Goal: Task Accomplishment & Management: Manage account settings

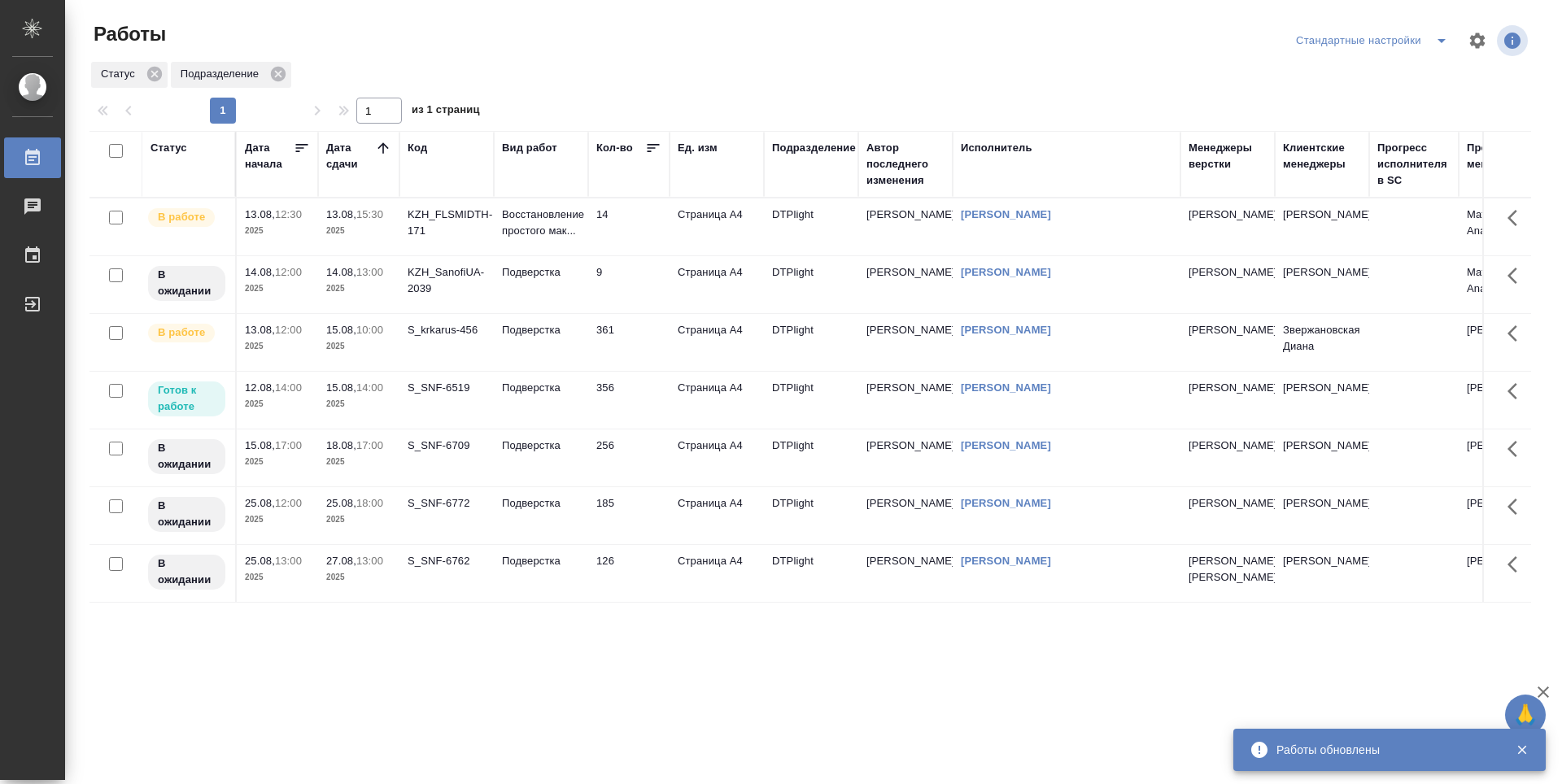
click at [643, 256] on td "361" at bounding box center [628, 226] width 81 height 57
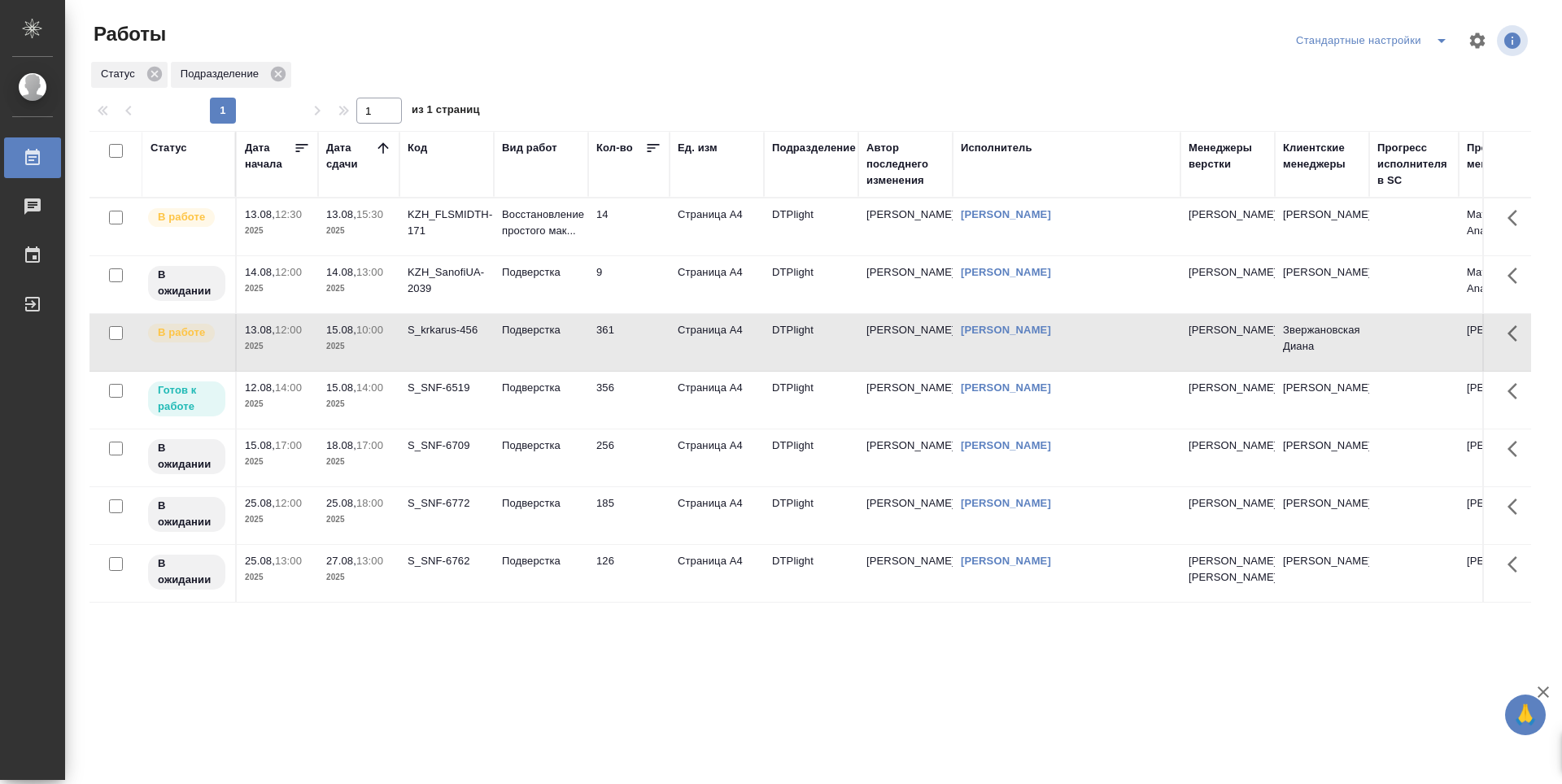
click at [643, 256] on td "361" at bounding box center [628, 226] width 81 height 57
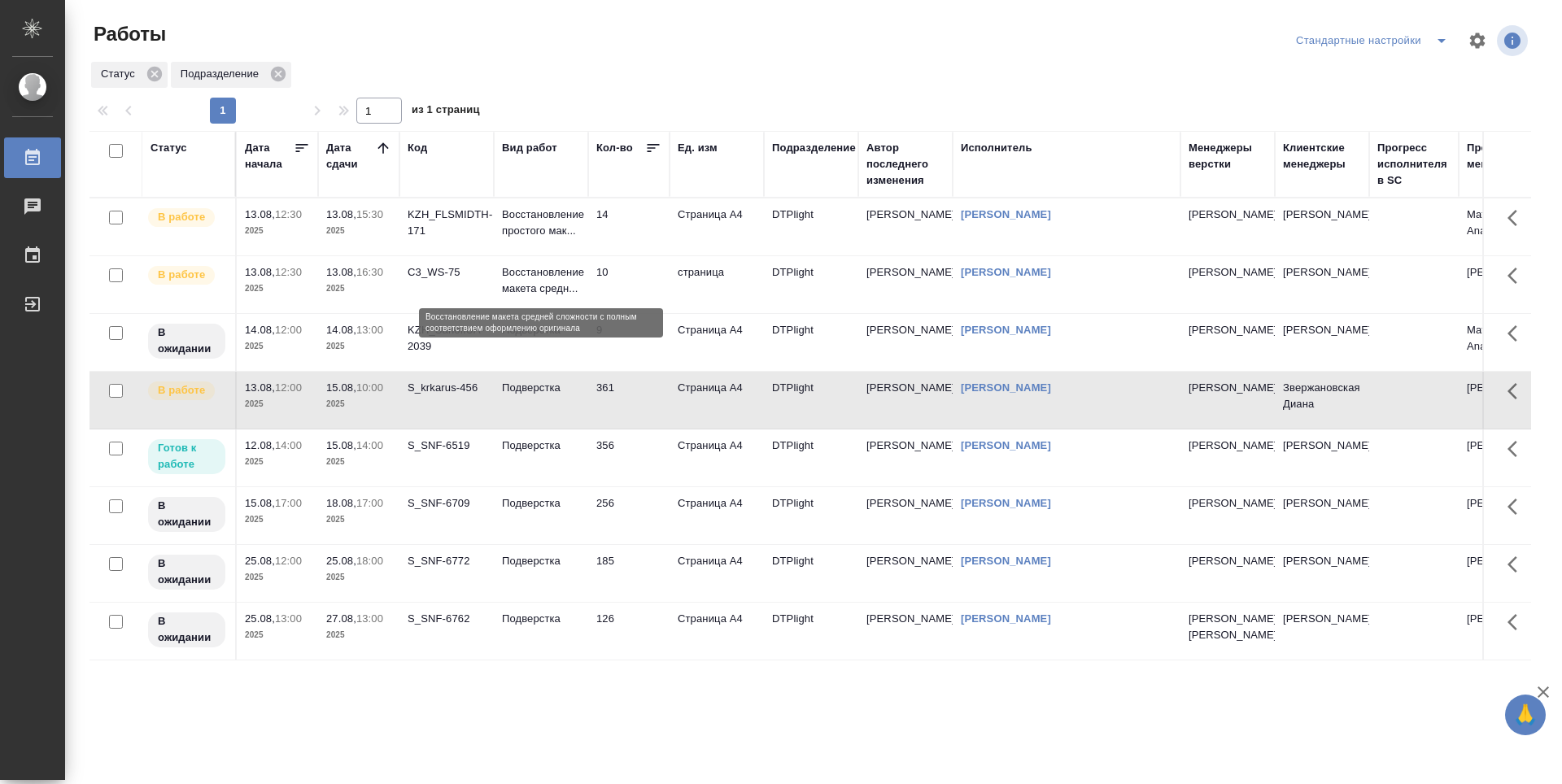
click at [534, 289] on p "Восстановление макета средн..." at bounding box center [541, 281] width 79 height 33
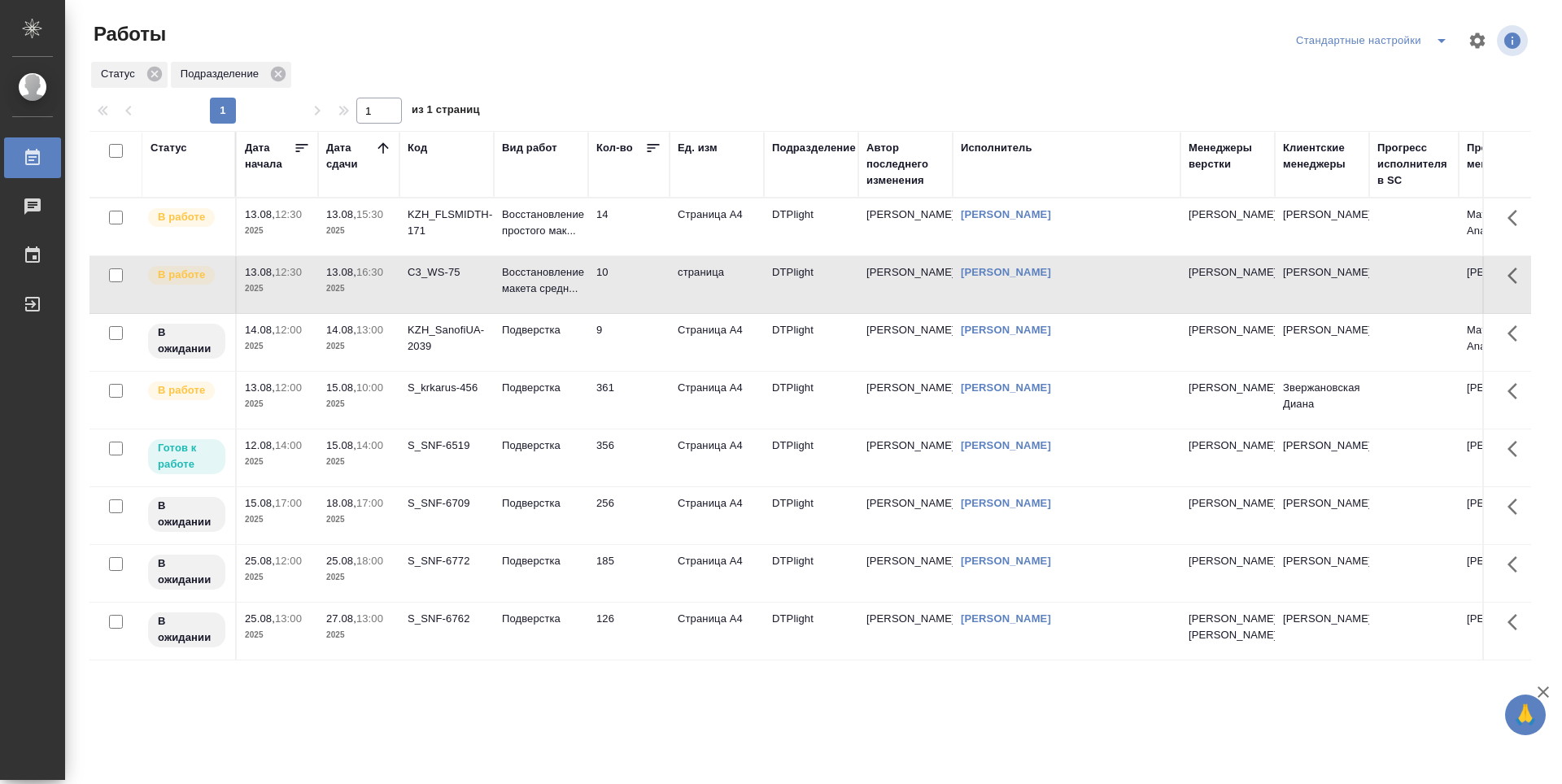
click at [632, 245] on td "14" at bounding box center [628, 226] width 81 height 57
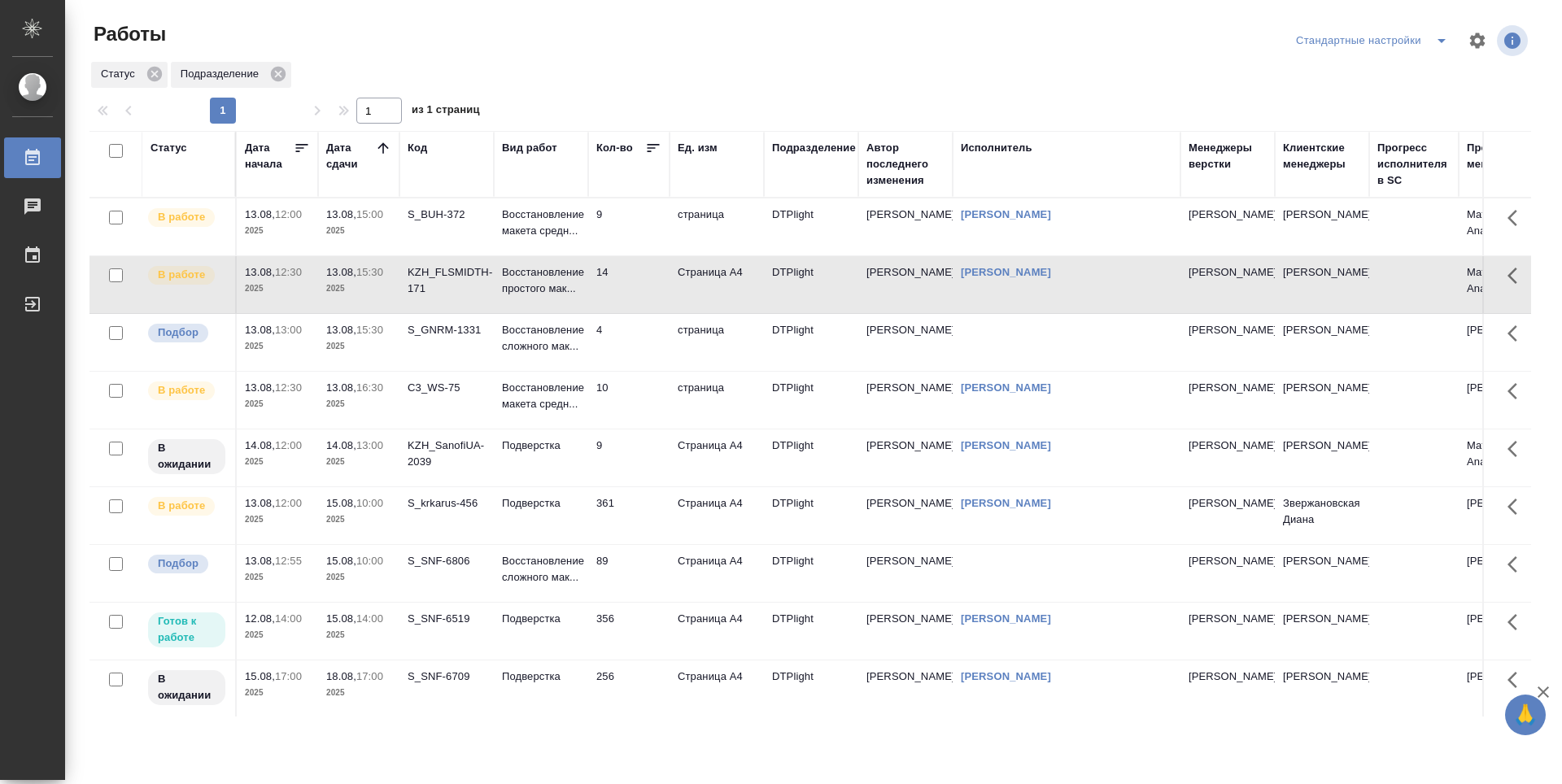
click at [632, 256] on td "89" at bounding box center [628, 226] width 81 height 57
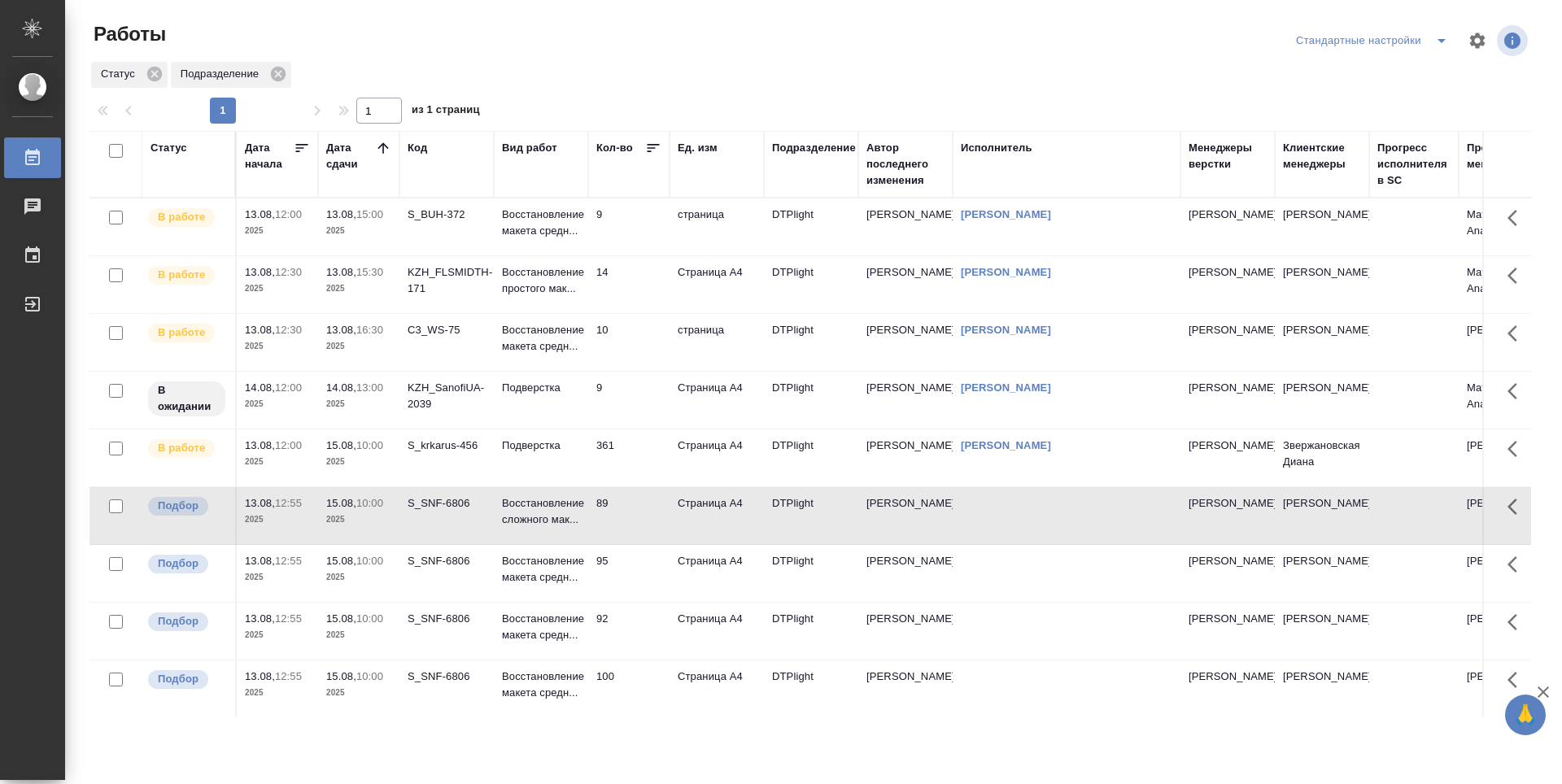
click at [369, 580] on p "2025" at bounding box center [358, 578] width 65 height 16
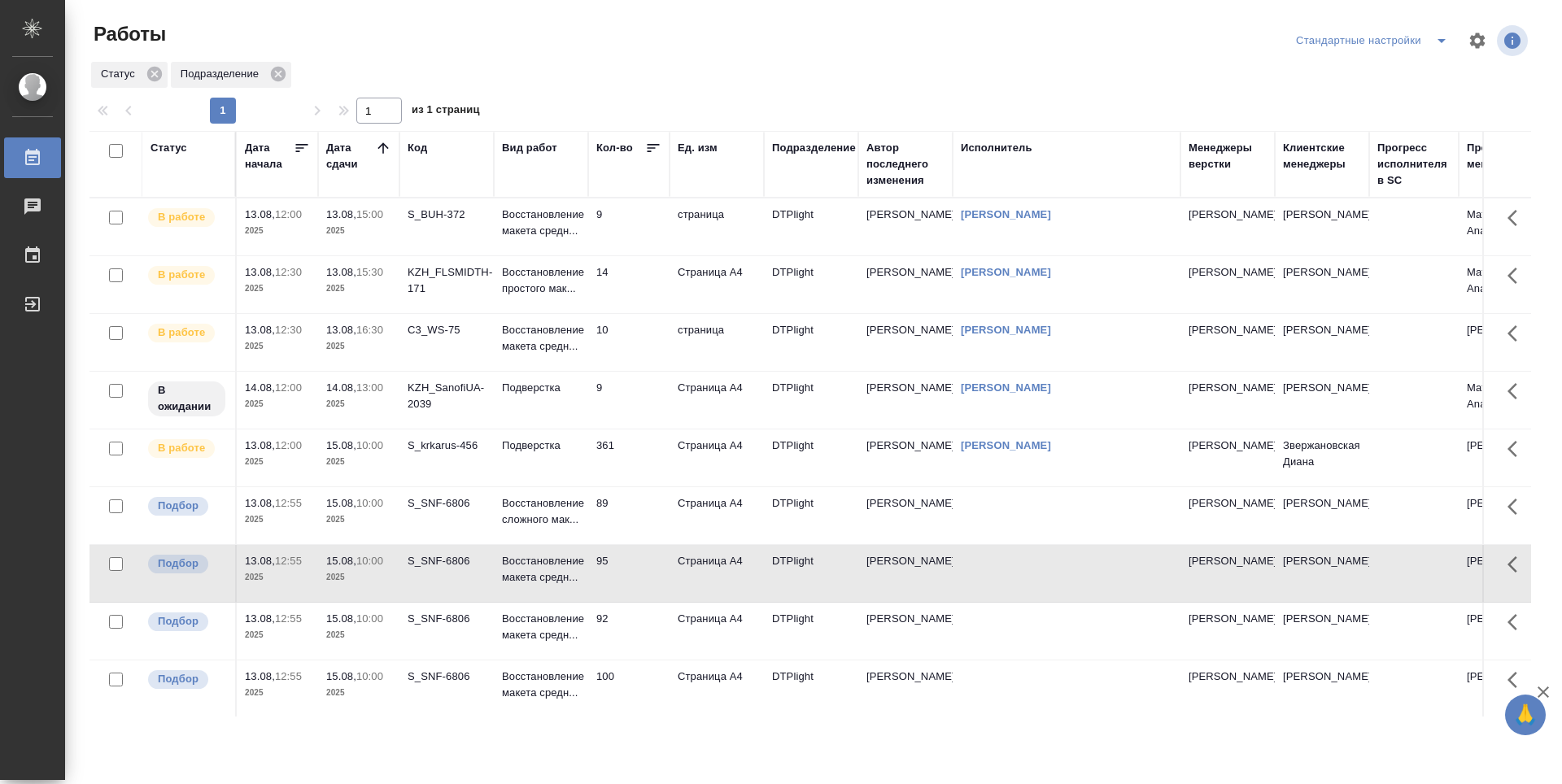
click at [644, 237] on td "9" at bounding box center [628, 226] width 81 height 57
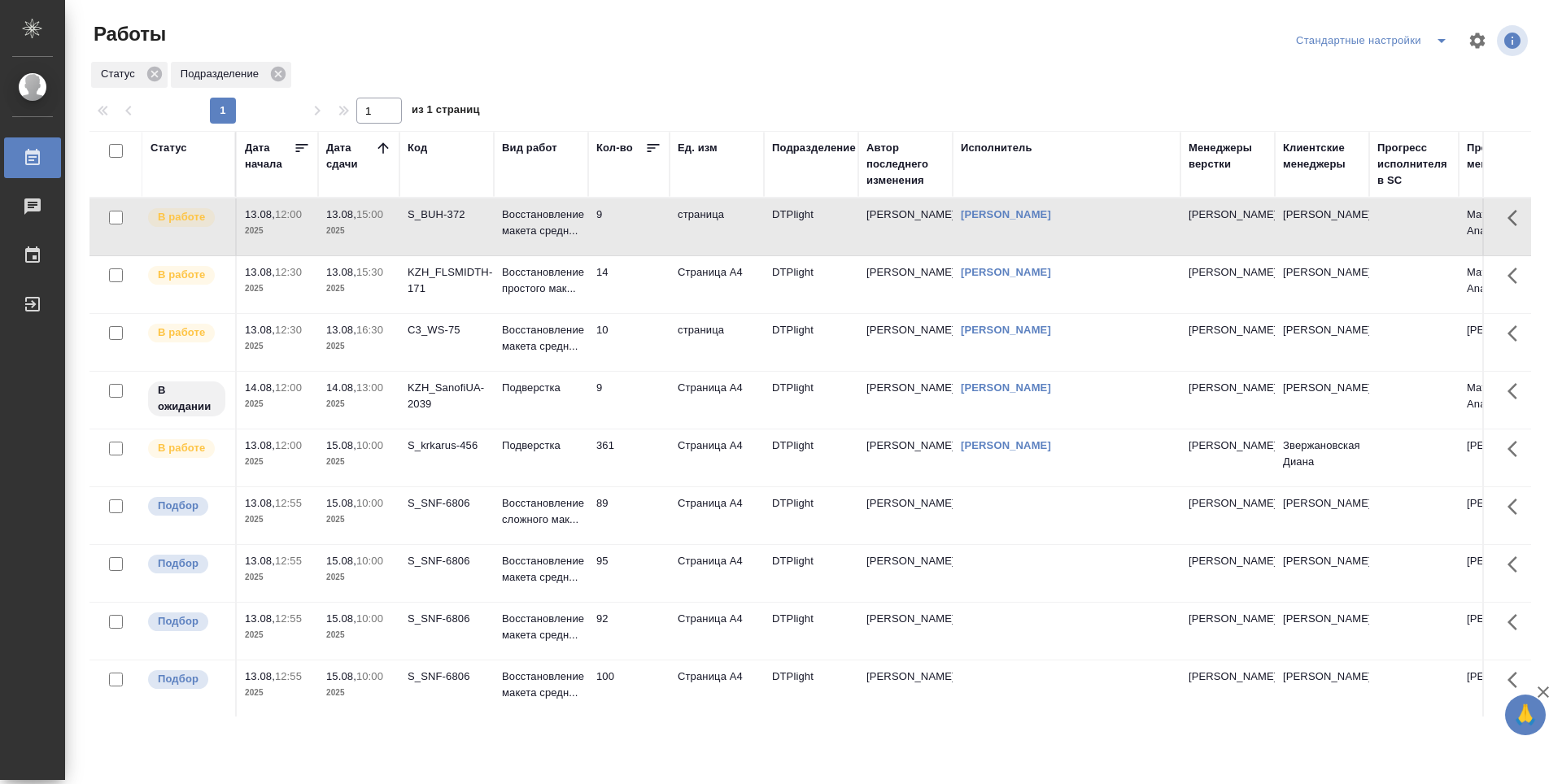
click at [986, 41] on div at bounding box center [816, 40] width 485 height 39
click at [461, 220] on div "S_BUH-372" at bounding box center [447, 214] width 79 height 16
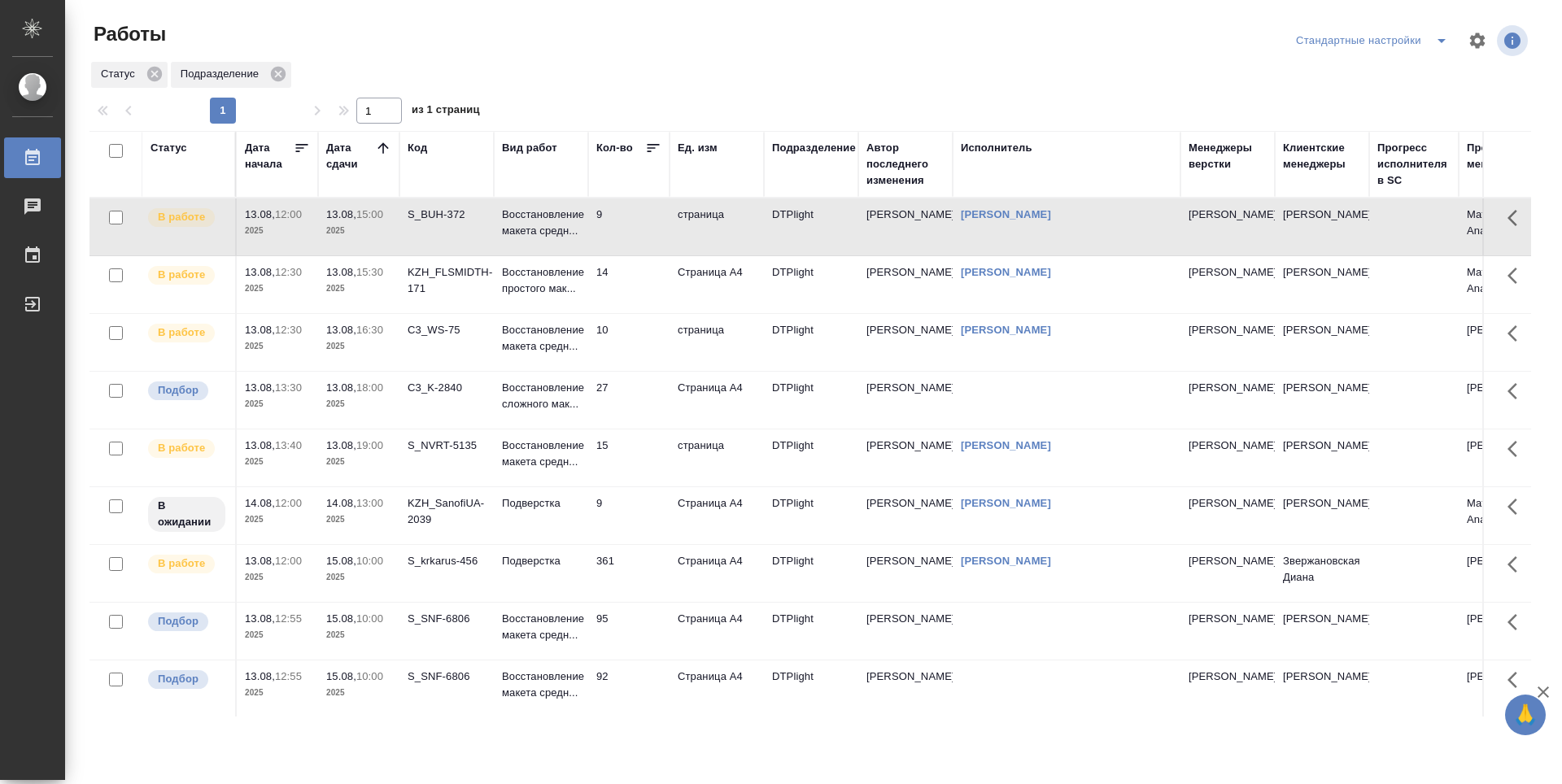
click at [370, 256] on td "13.08, 19:00 2025" at bounding box center [358, 226] width 81 height 57
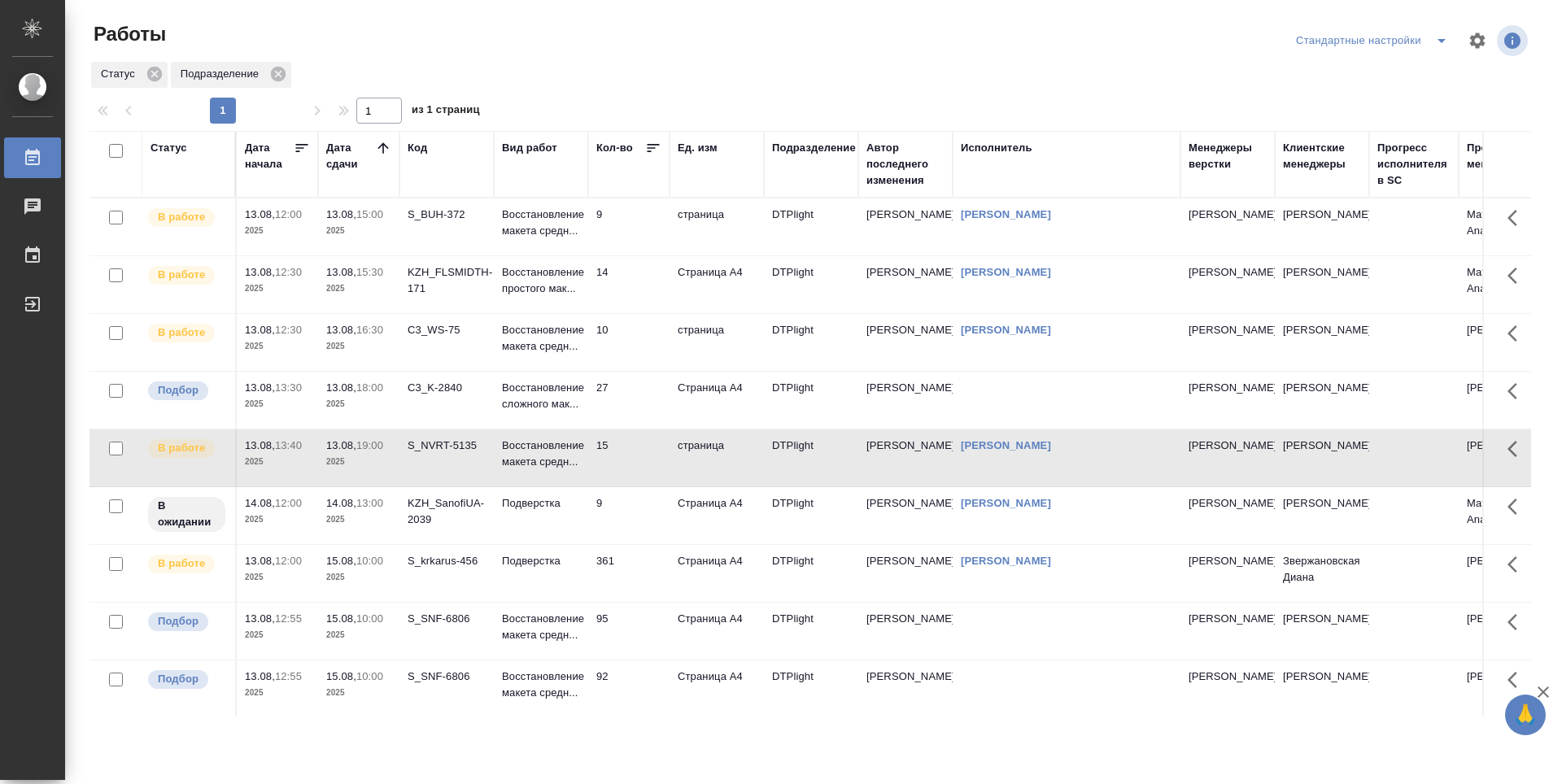
click at [640, 224] on td "9" at bounding box center [628, 226] width 81 height 57
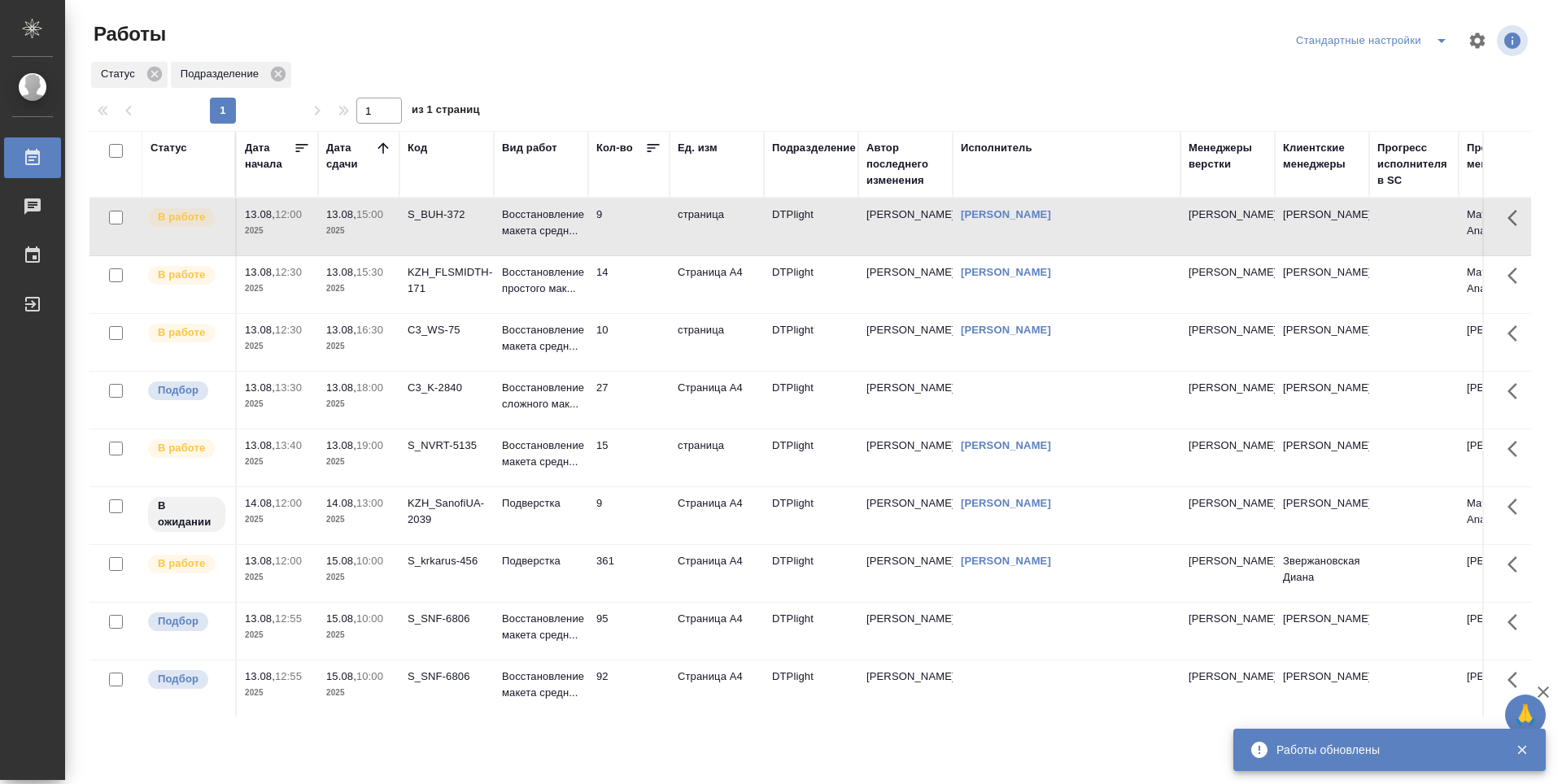
click at [653, 256] on td "14" at bounding box center [628, 226] width 81 height 57
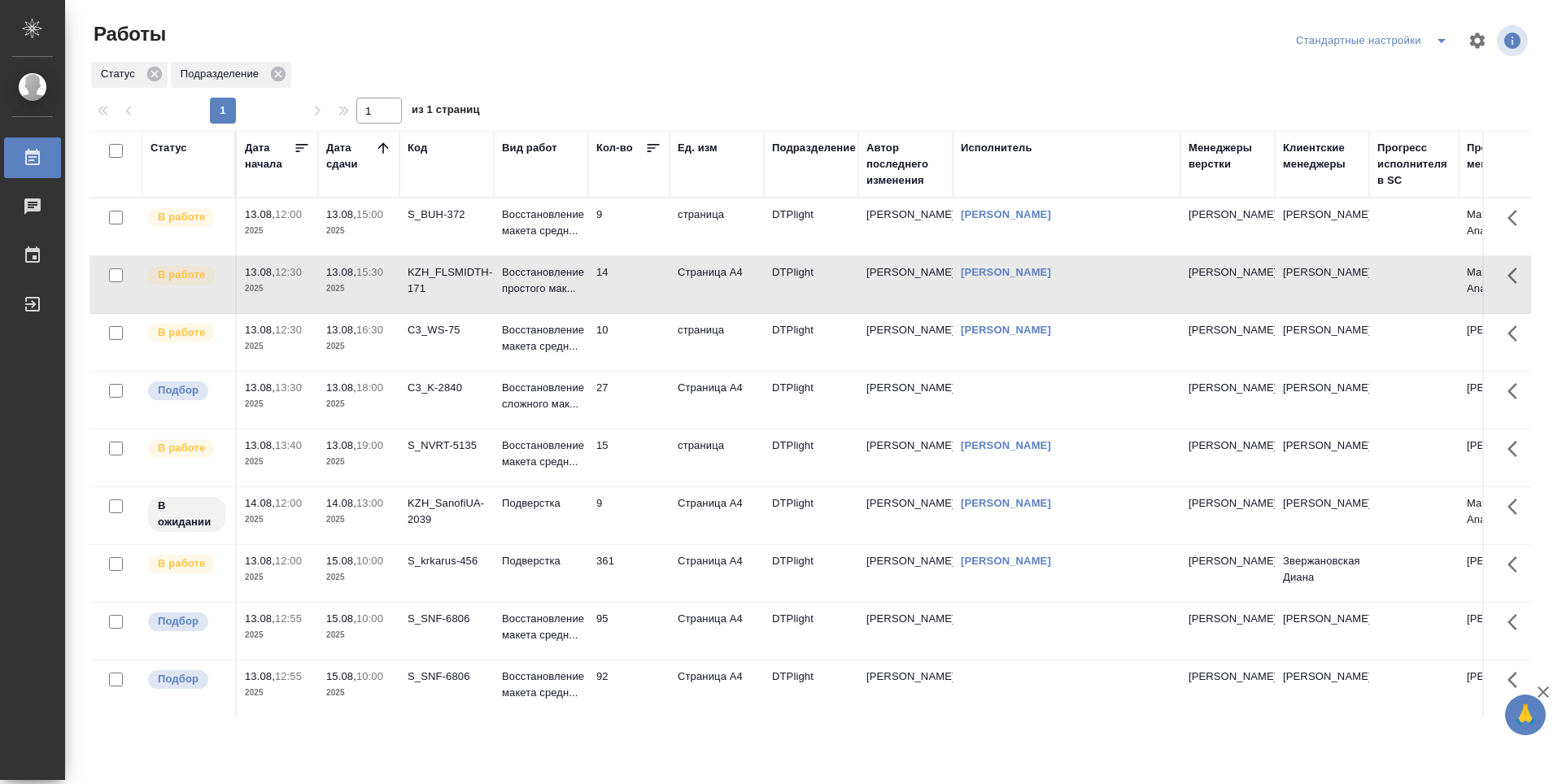
click at [633, 256] on td "10" at bounding box center [628, 226] width 81 height 57
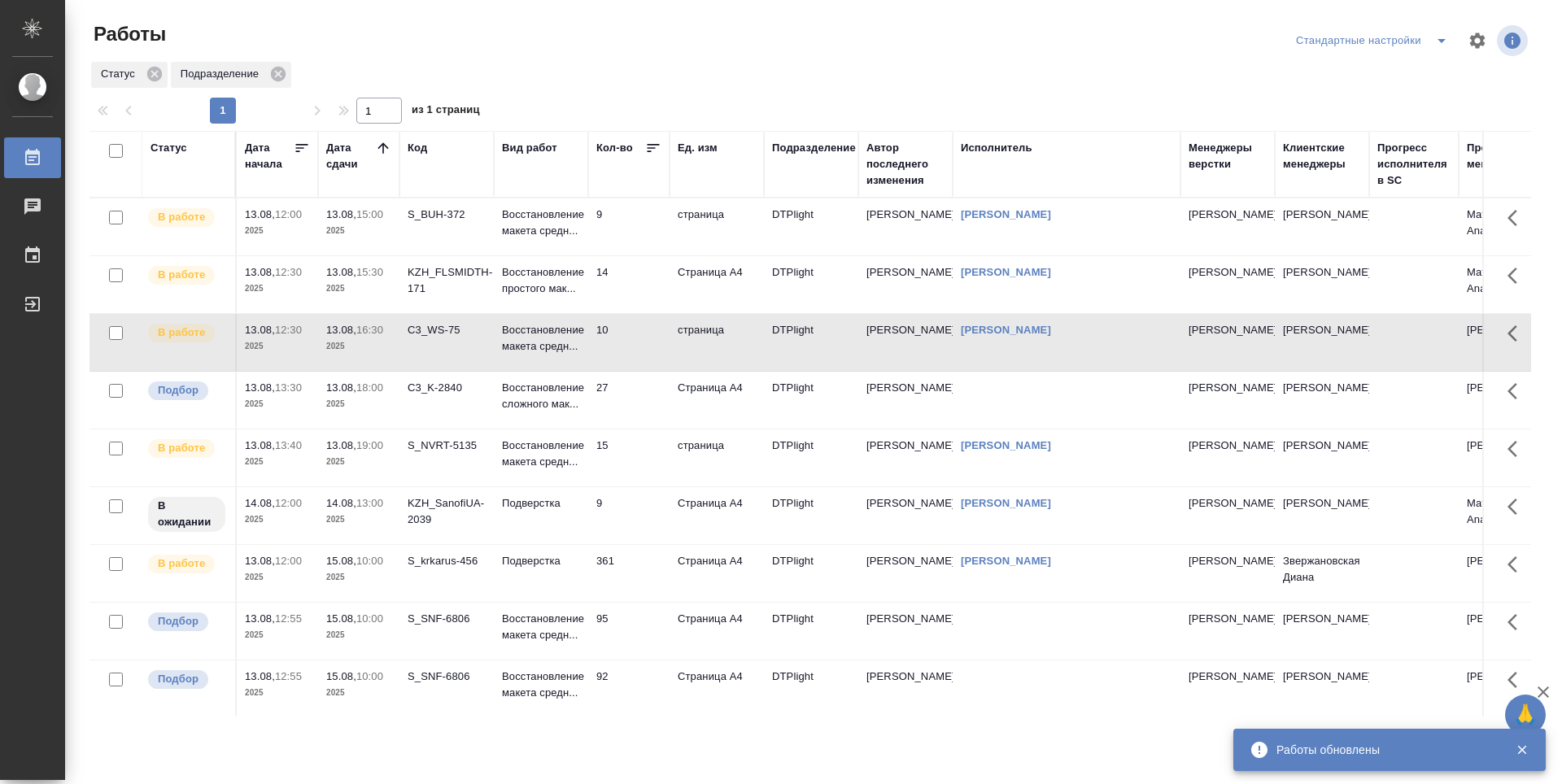
click at [635, 256] on td "10" at bounding box center [628, 226] width 81 height 57
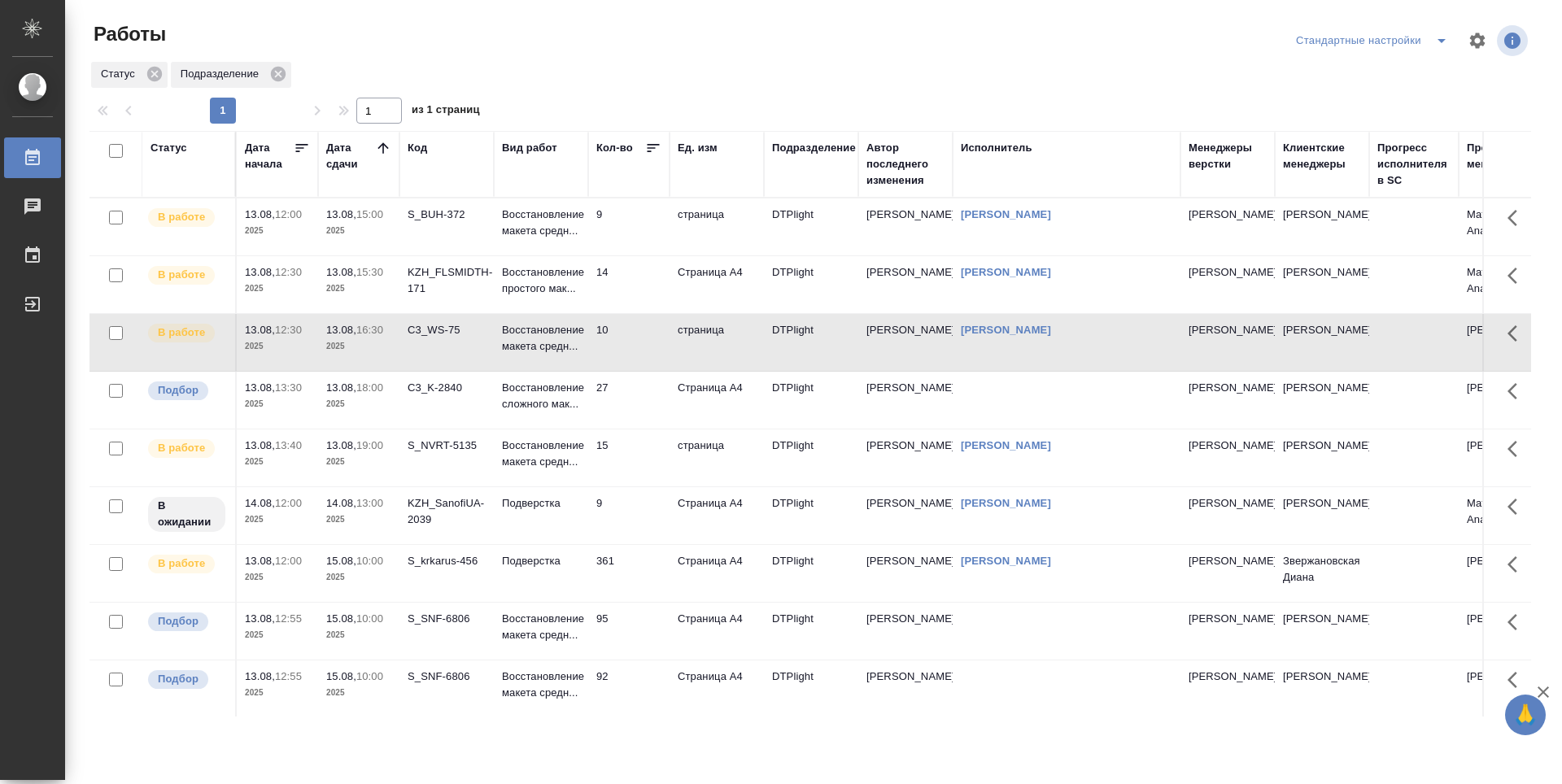
click at [457, 256] on td "C3_K-2840" at bounding box center [446, 226] width 94 height 57
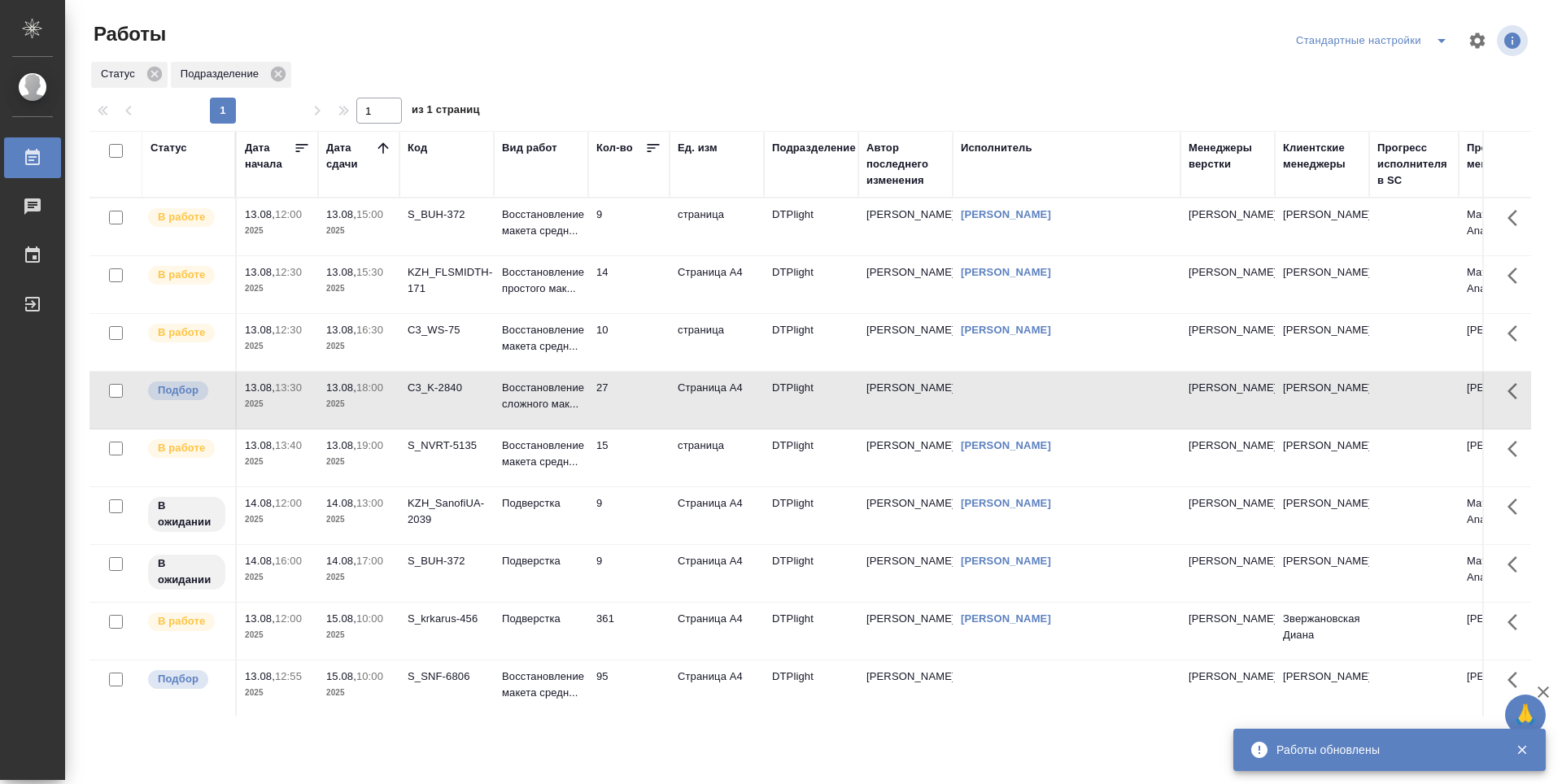
click at [634, 256] on td "15" at bounding box center [628, 226] width 81 height 57
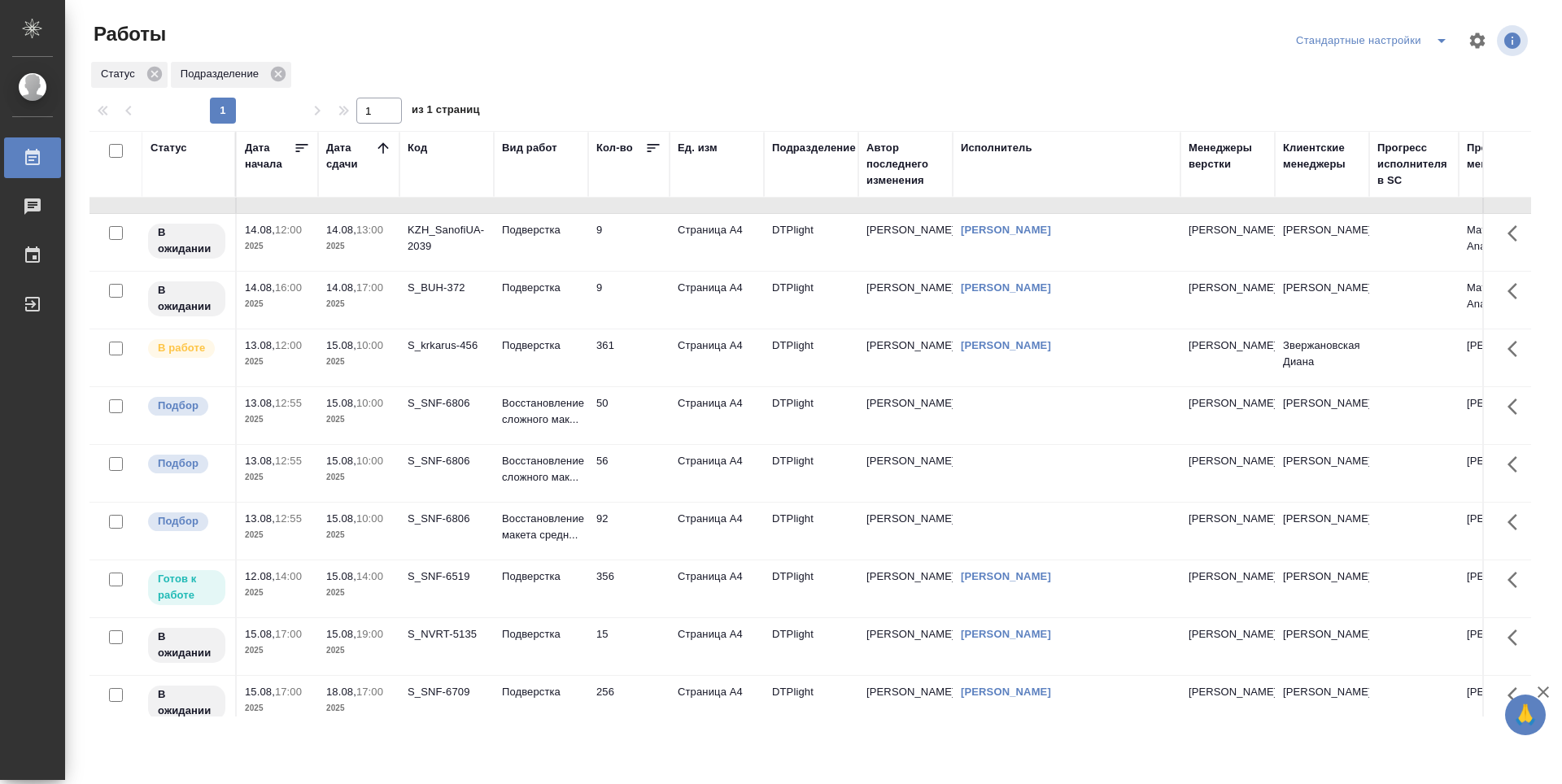
scroll to position [244, 0]
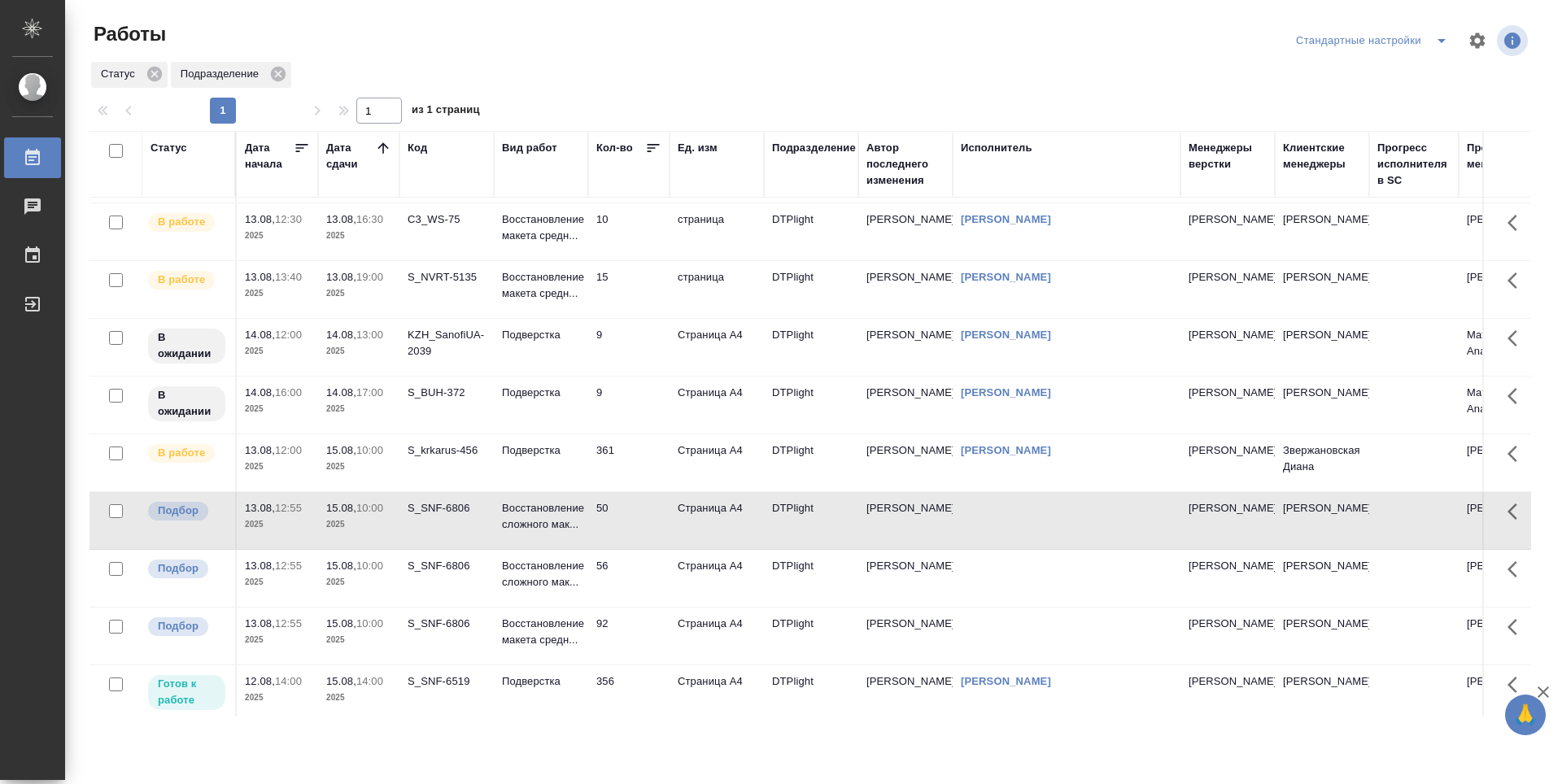
scroll to position [0, 0]
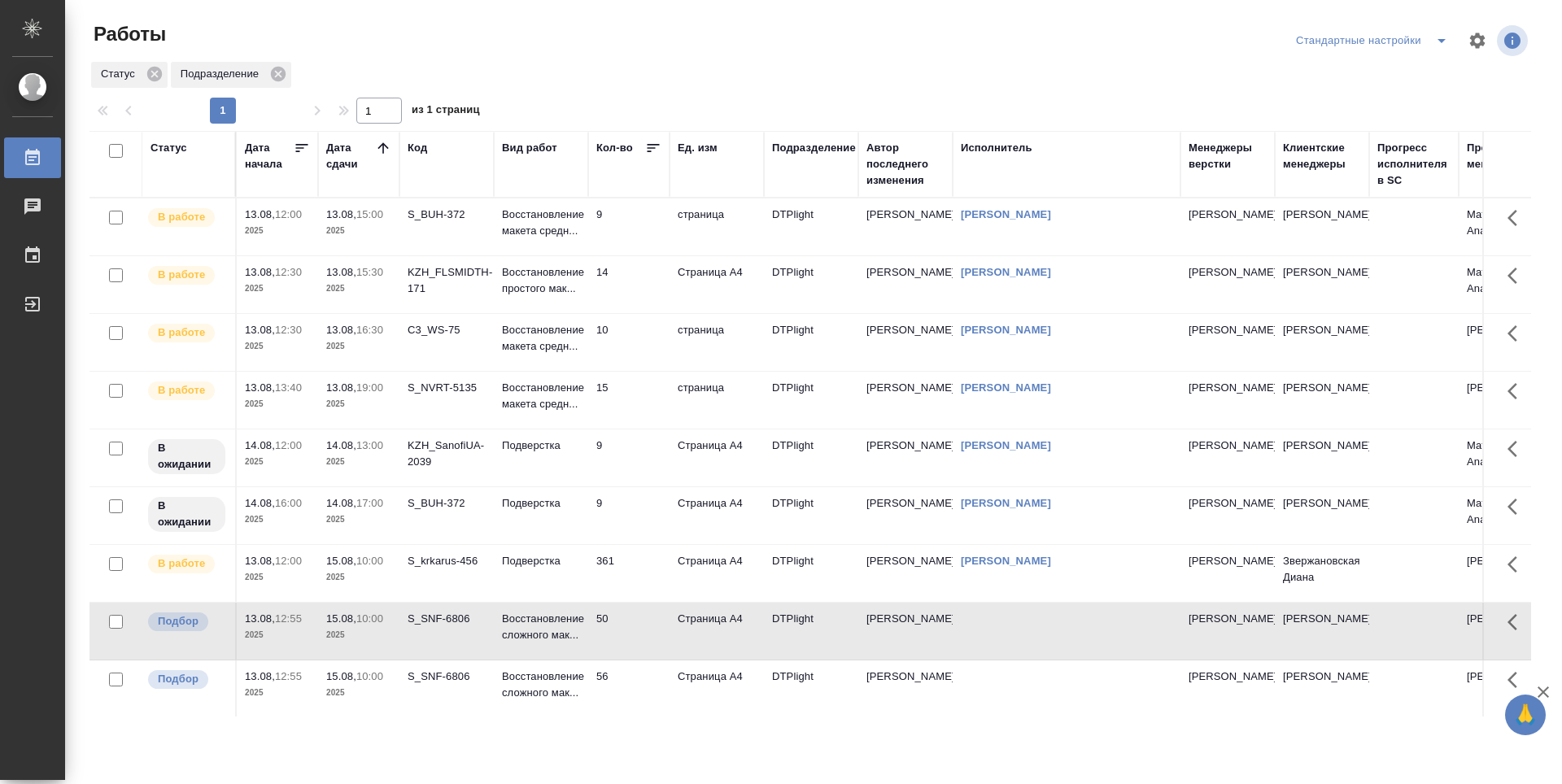
click at [615, 225] on td "9" at bounding box center [628, 226] width 81 height 57
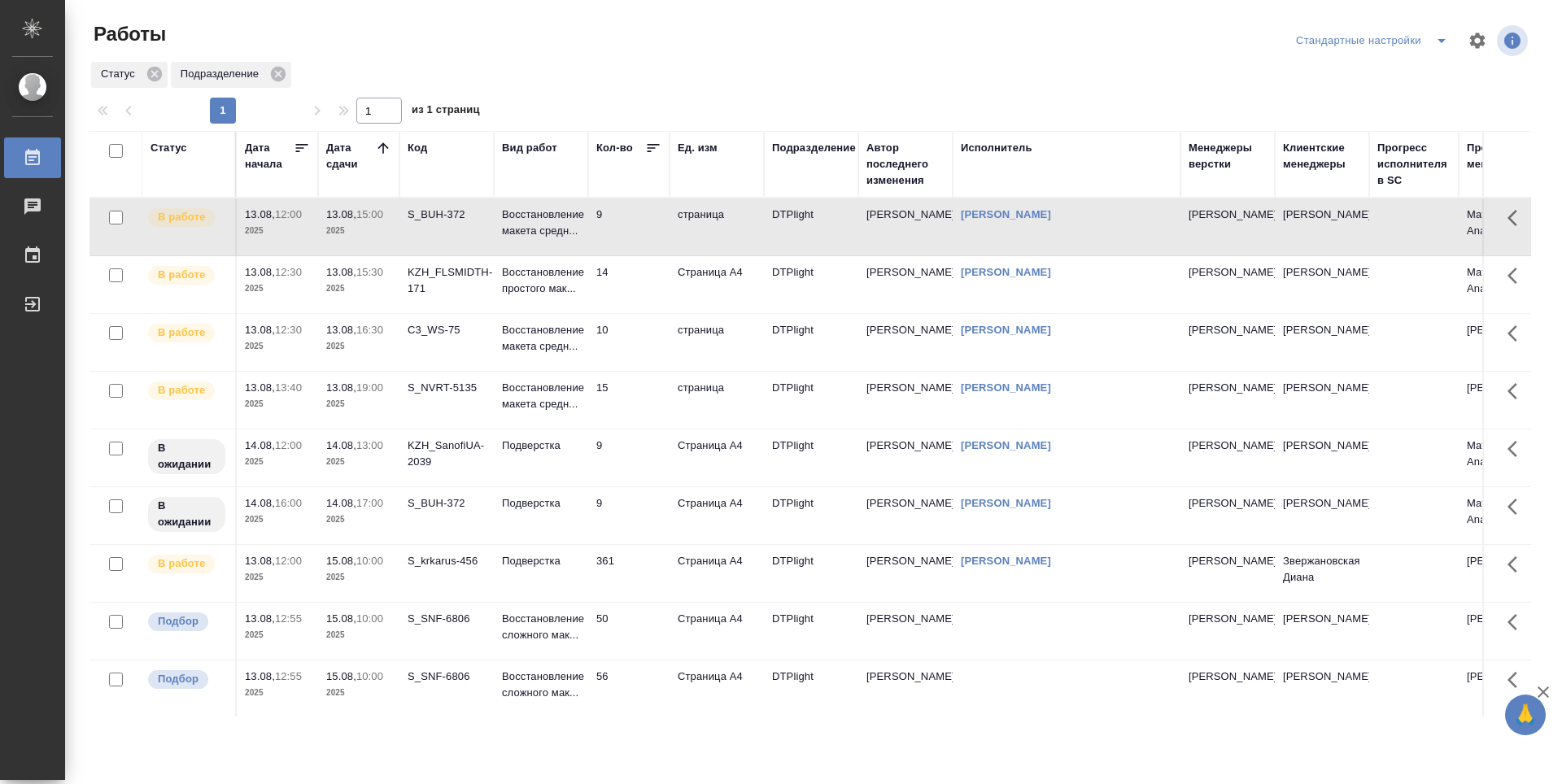
click at [636, 230] on td "9" at bounding box center [628, 226] width 81 height 57
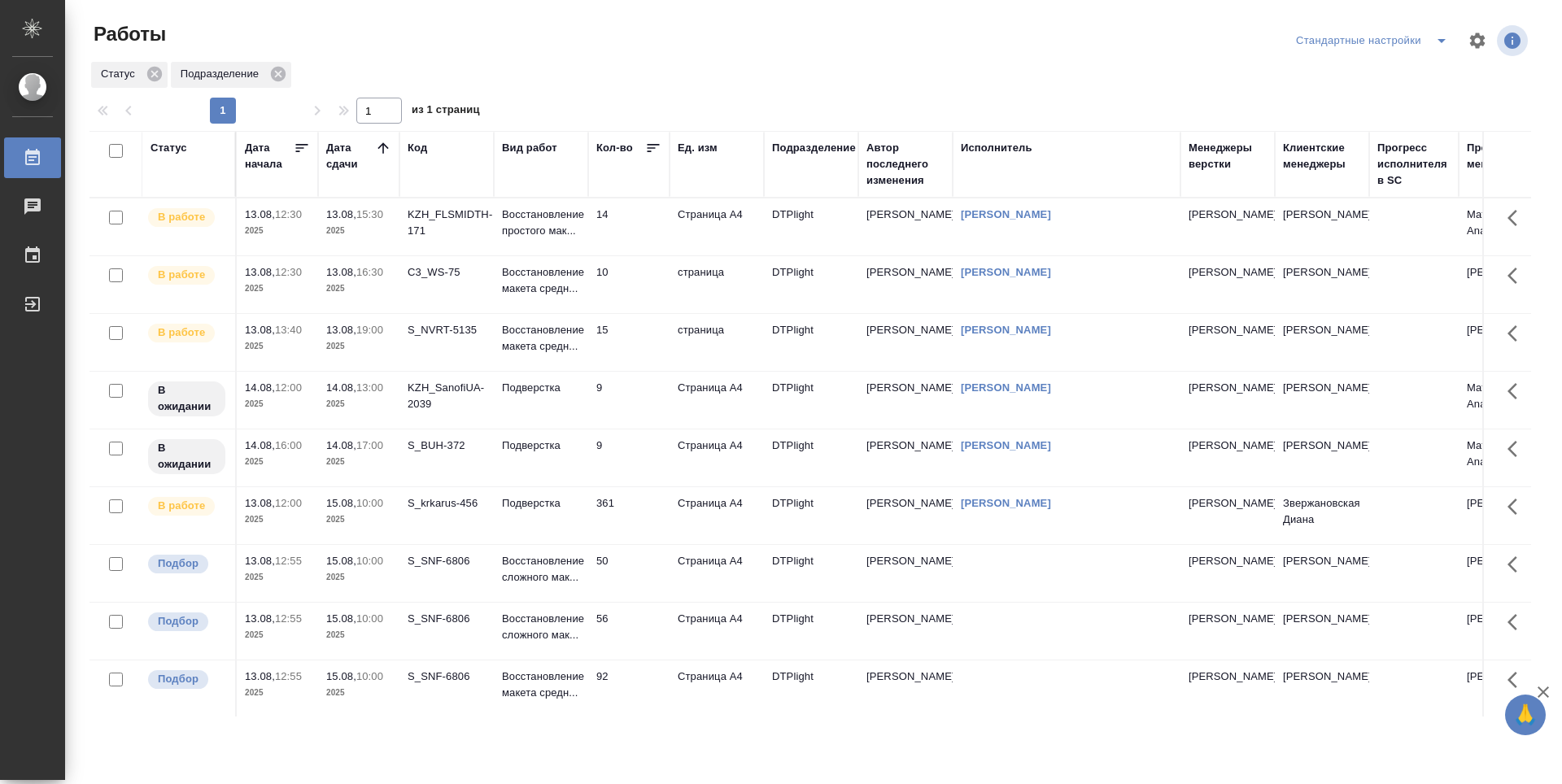
click at [628, 227] on td "14" at bounding box center [628, 226] width 81 height 57
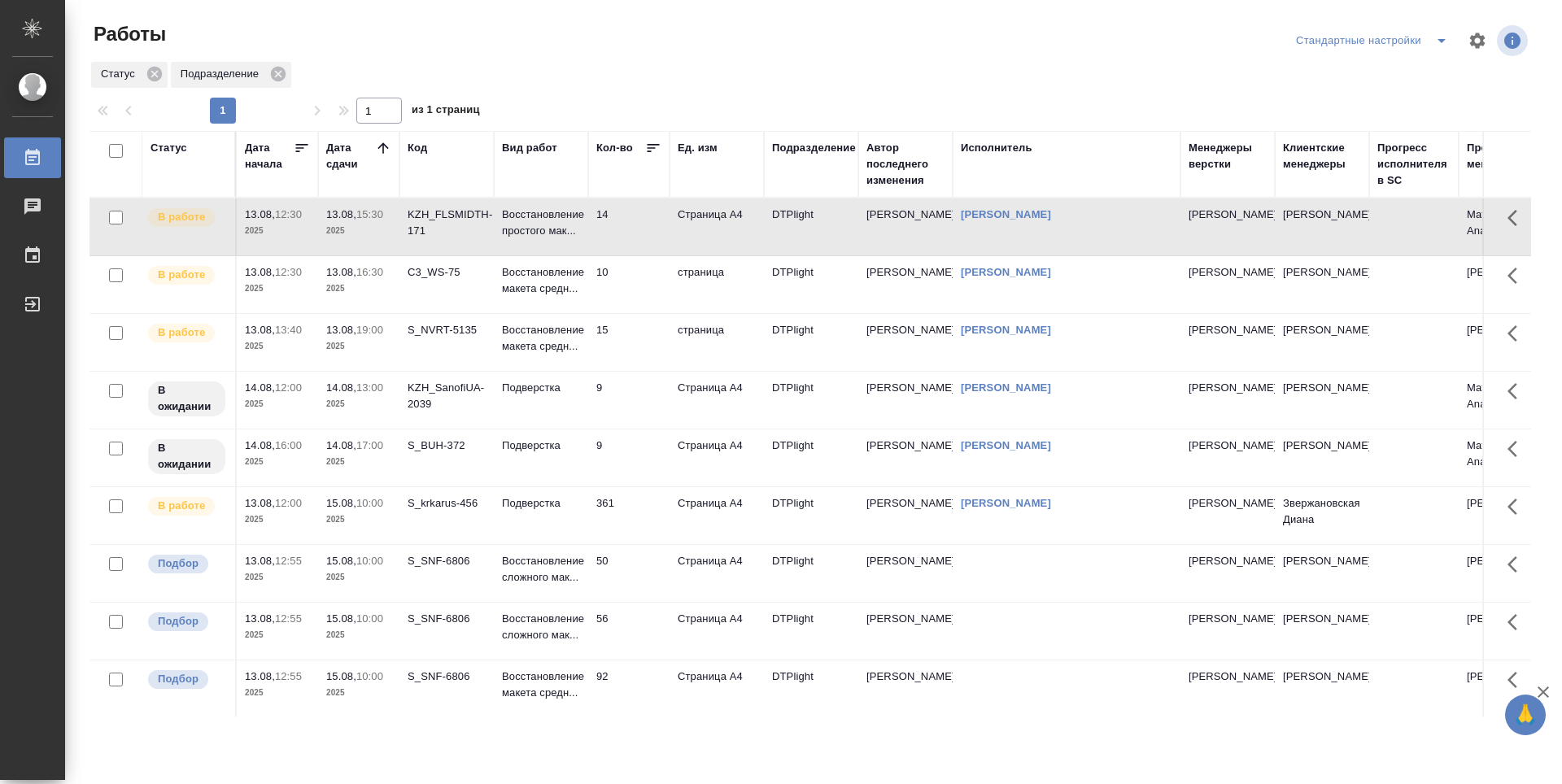
click at [629, 256] on td "10" at bounding box center [628, 226] width 81 height 57
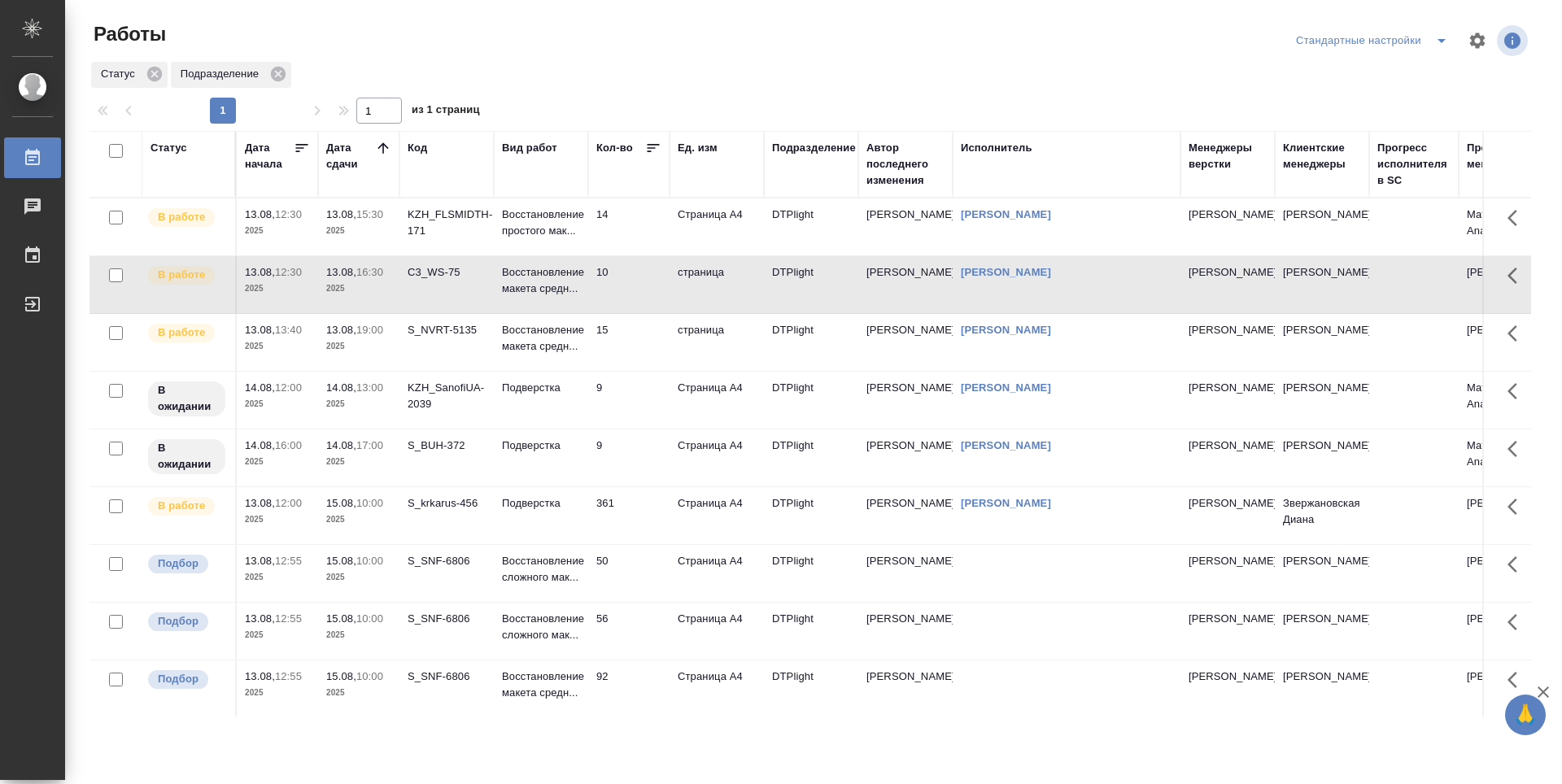
click at [650, 256] on td "15" at bounding box center [628, 226] width 81 height 57
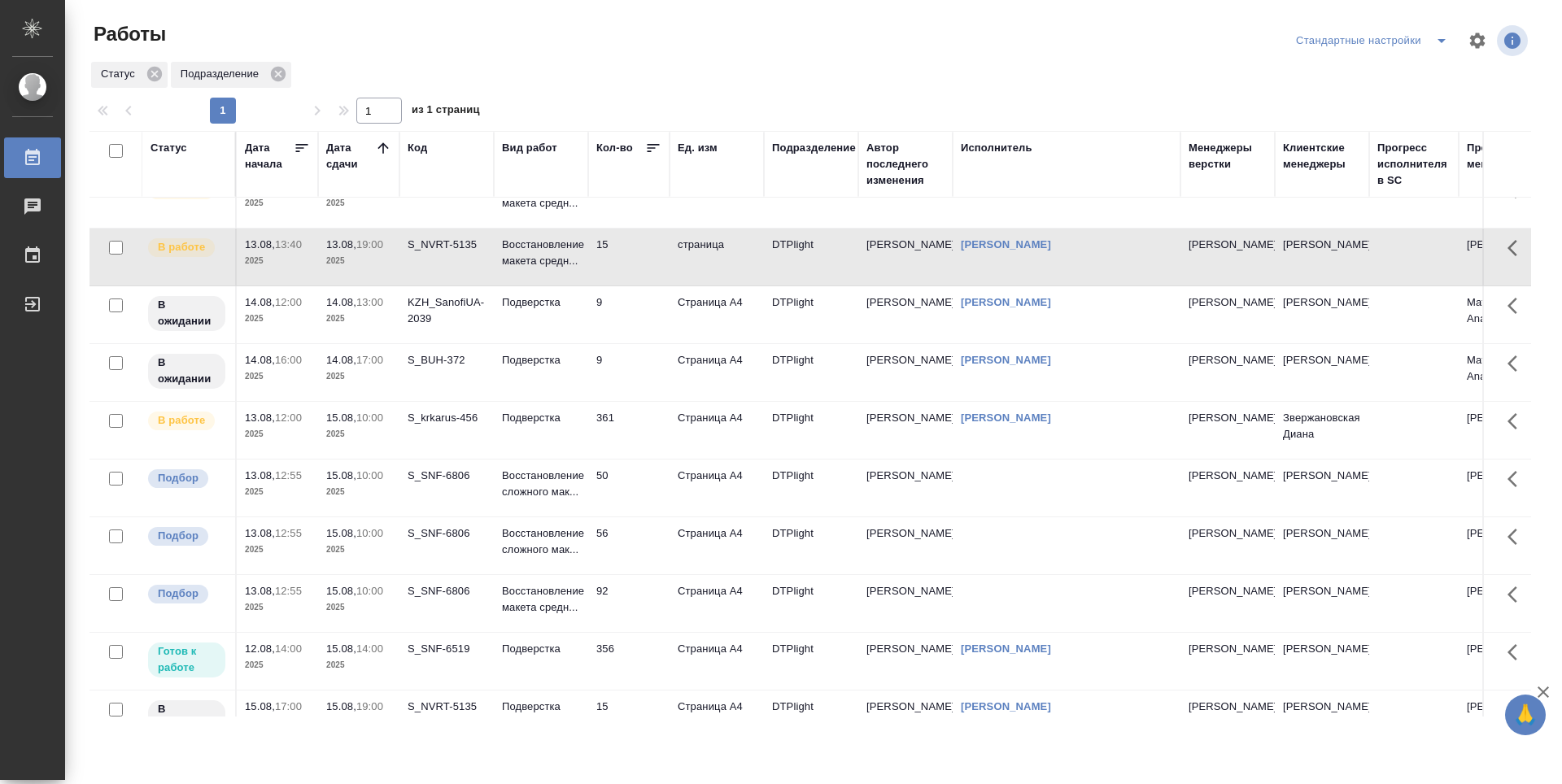
scroll to position [325, 0]
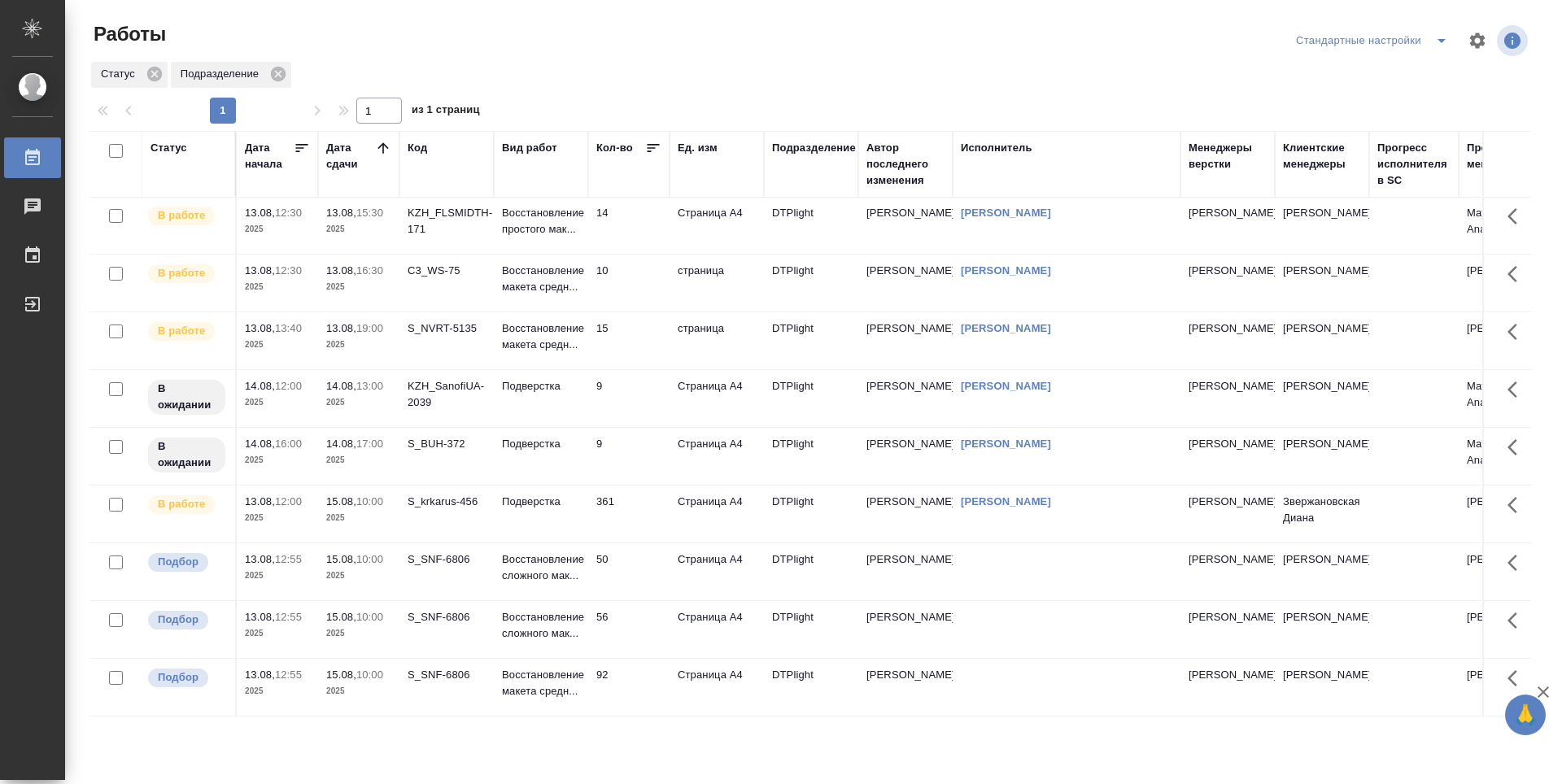
scroll to position [0, 0]
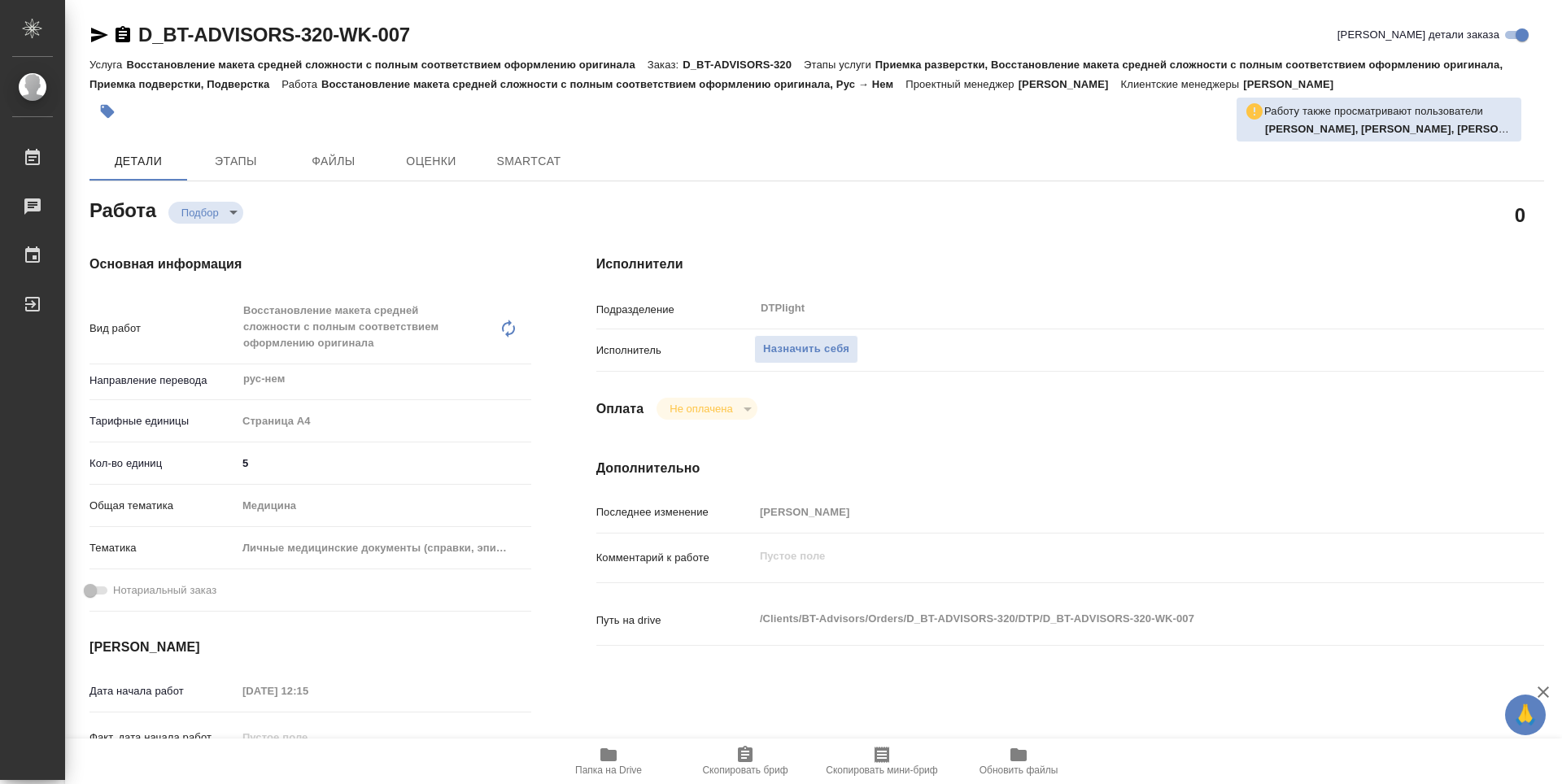
type textarea "x"
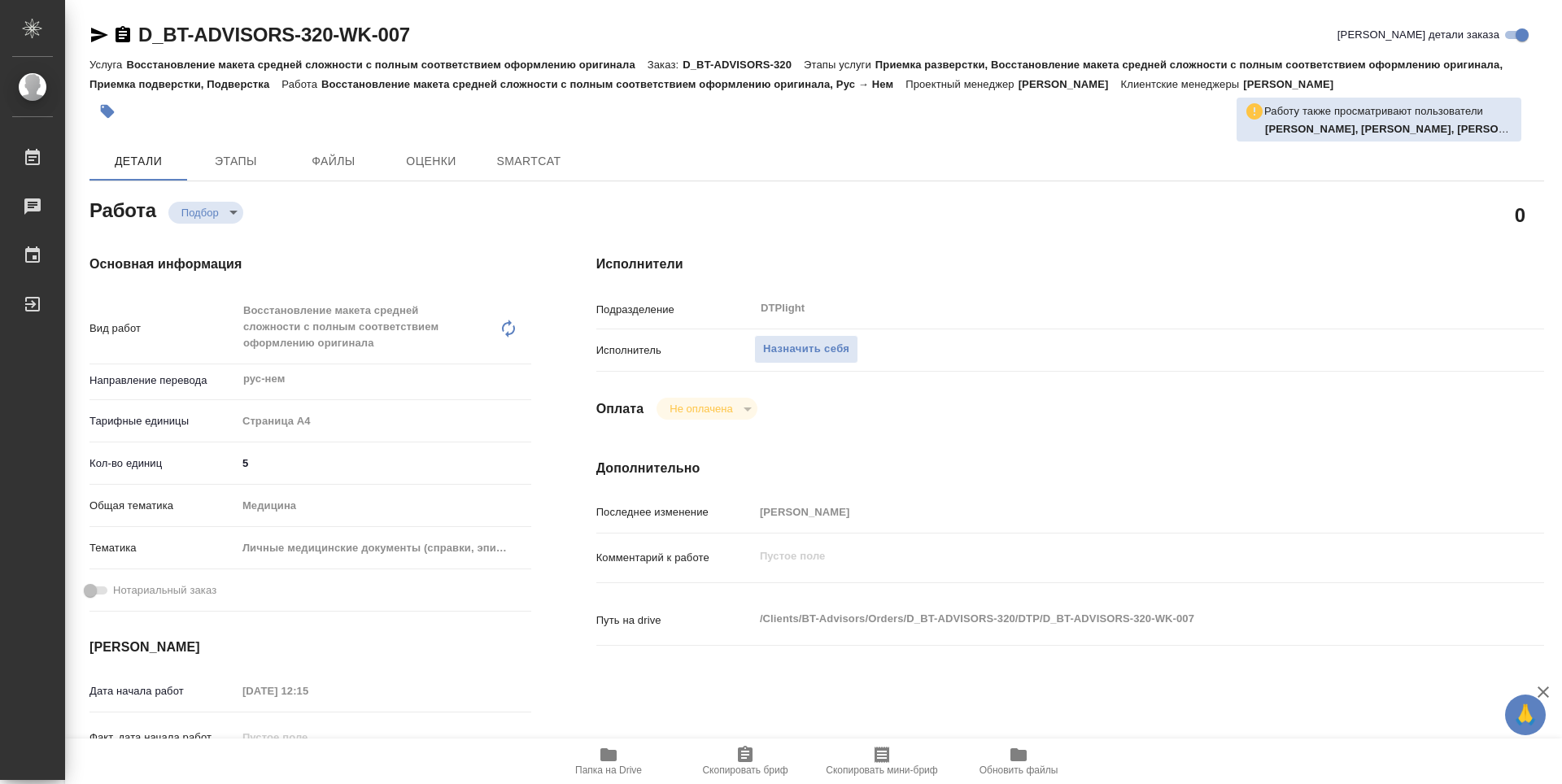
type textarea "x"
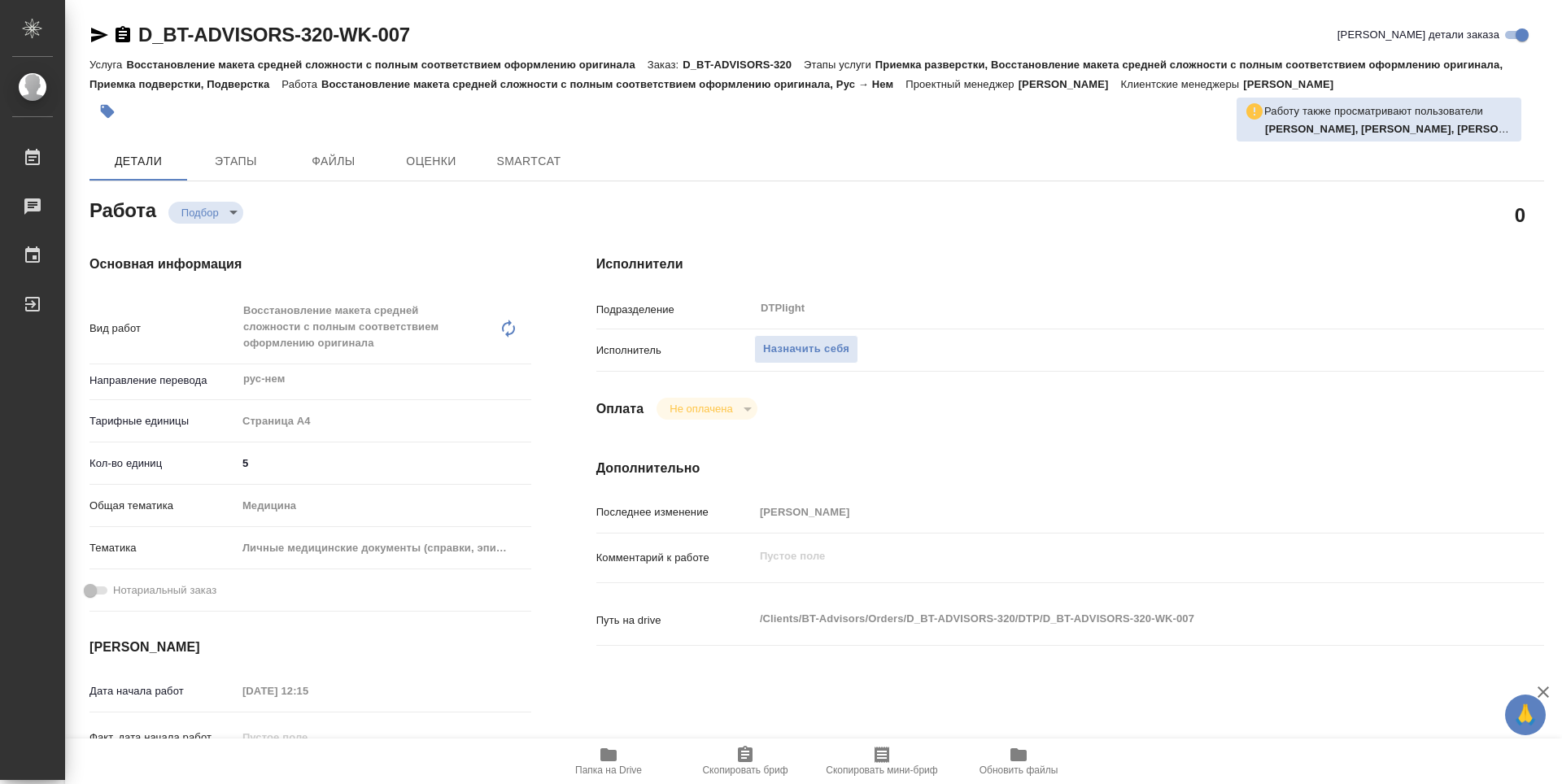
type textarea "x"
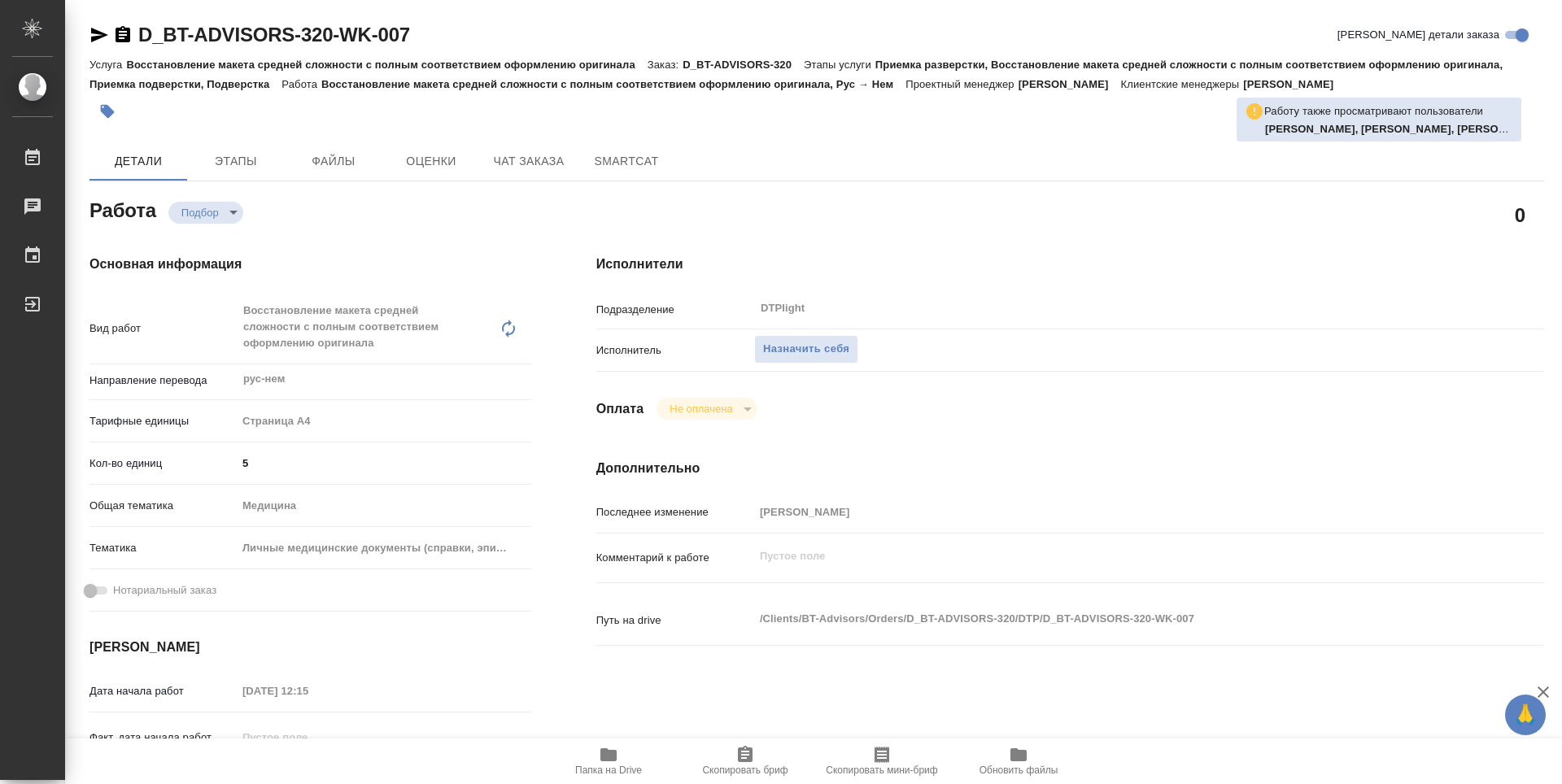
click at [625, 755] on span "Папка на Drive" at bounding box center [608, 760] width 117 height 31
type textarea "x"
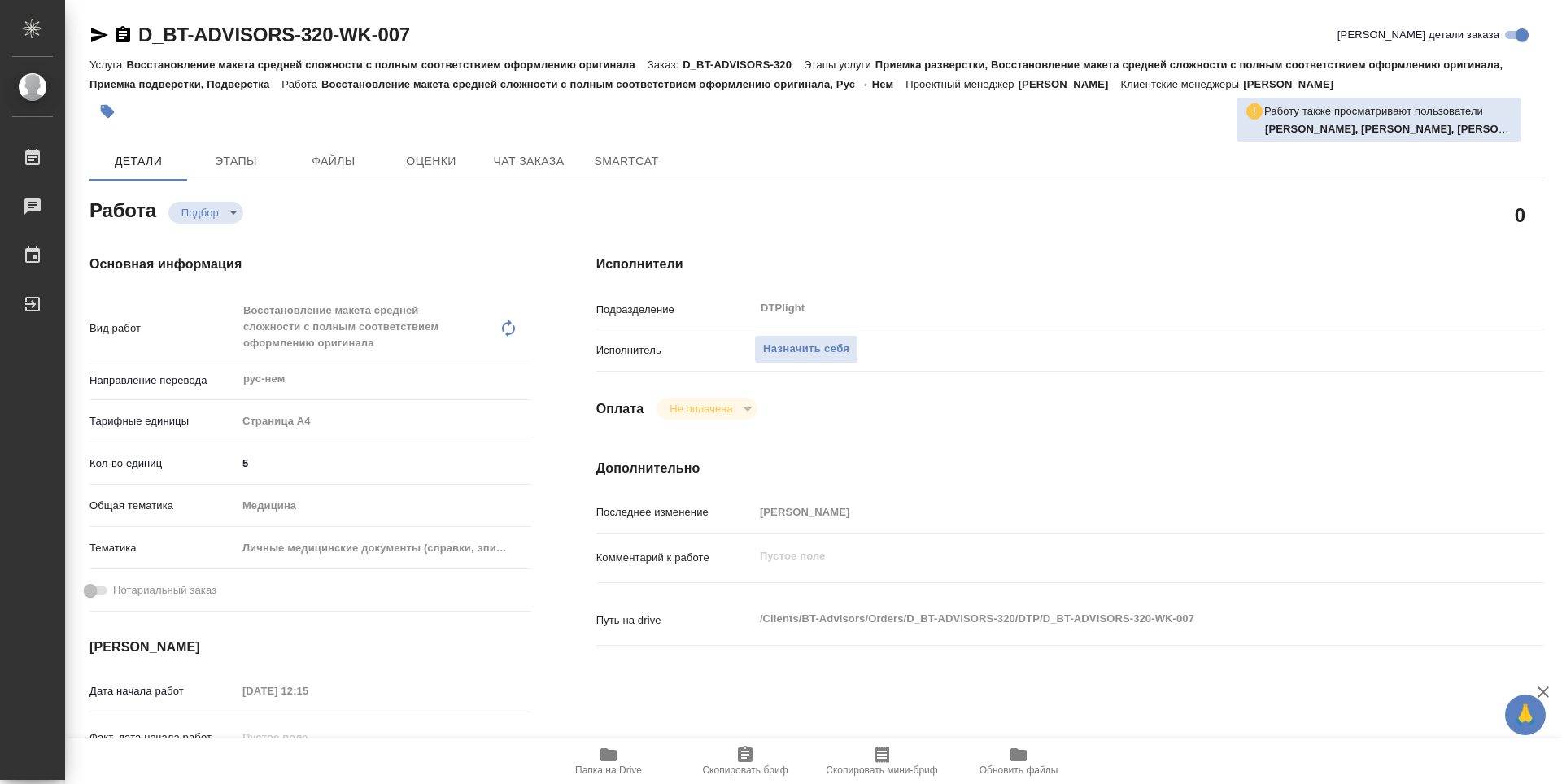
type textarea "x"
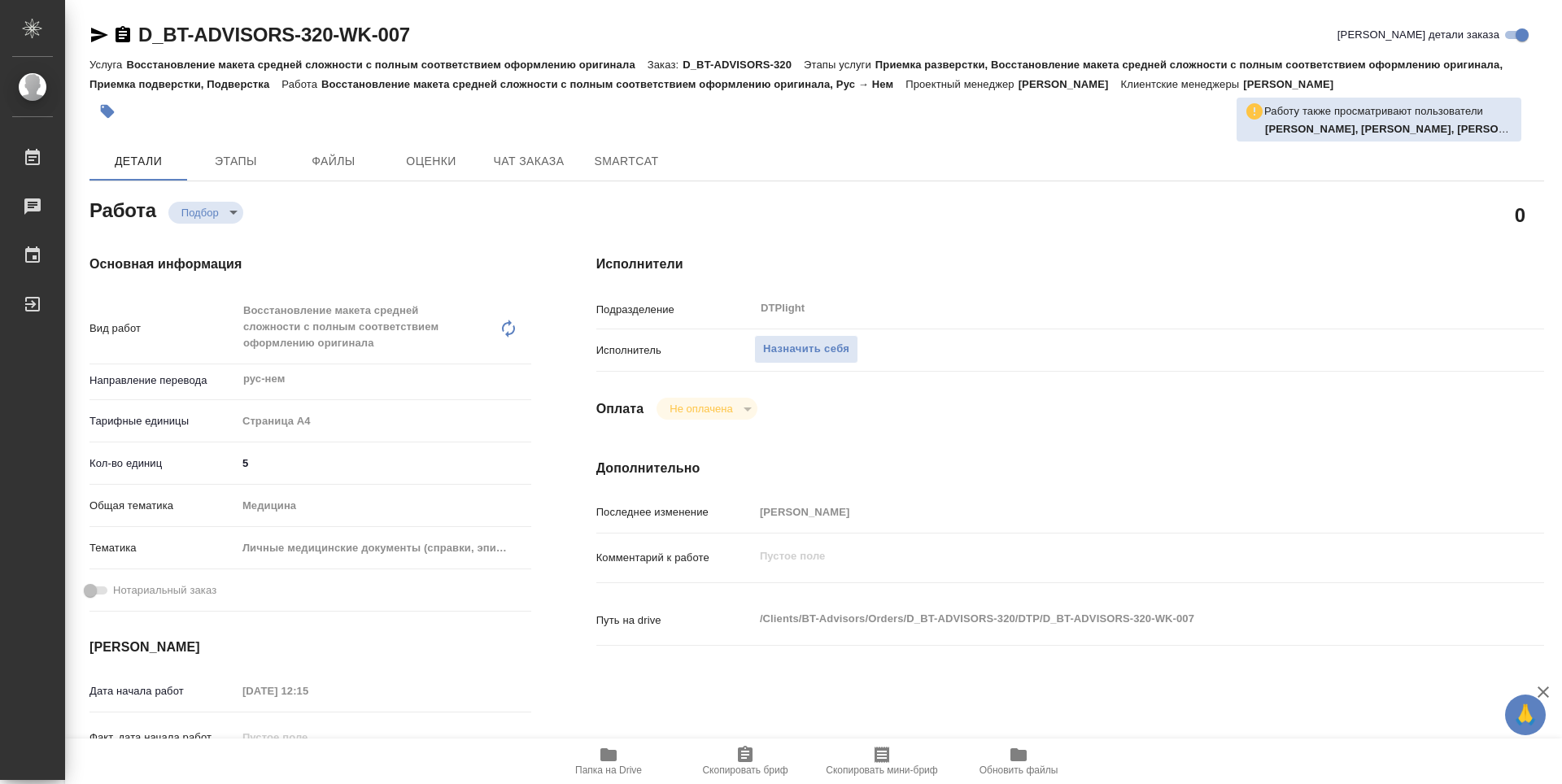
type textarea "x"
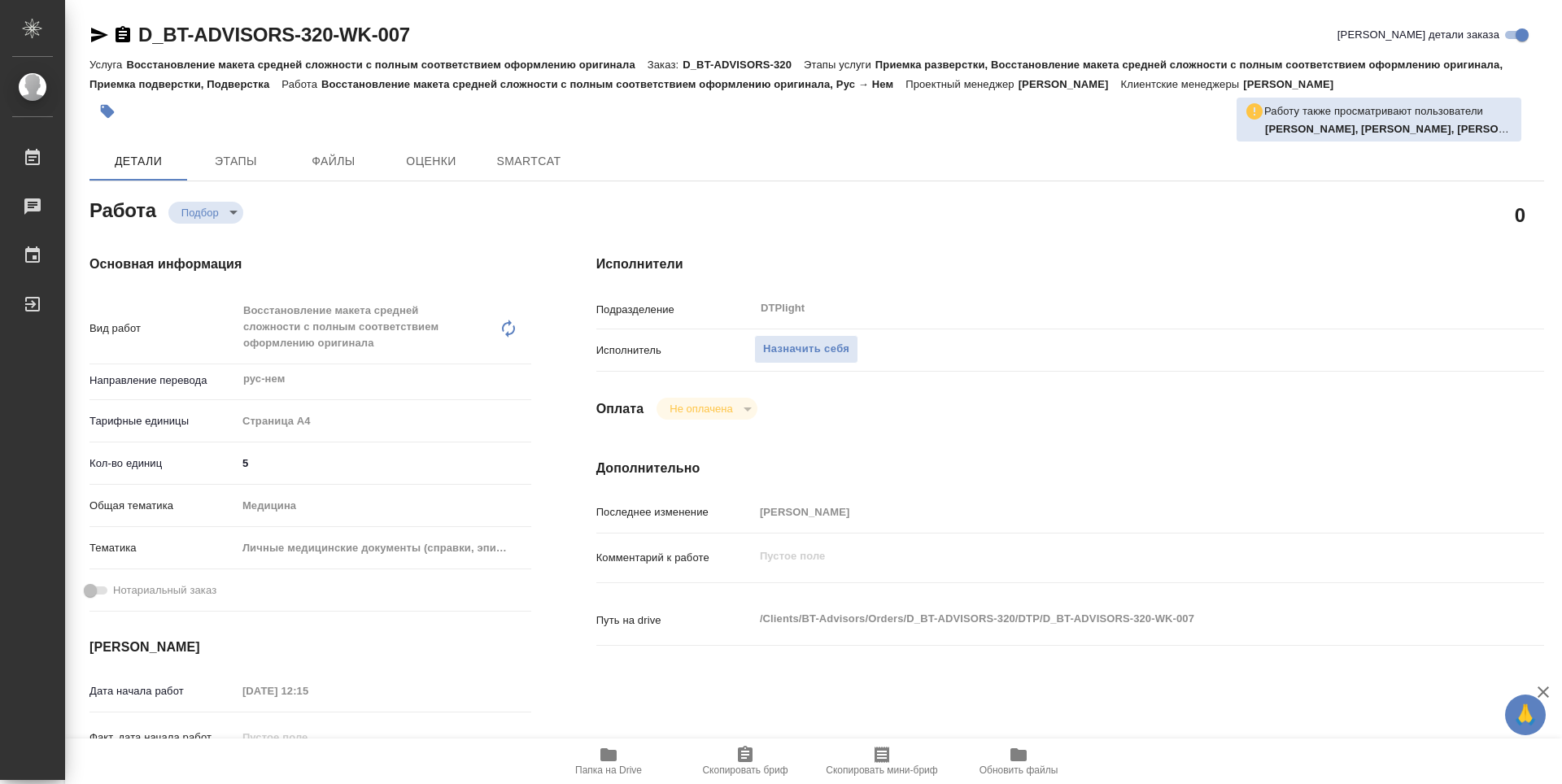
type textarea "x"
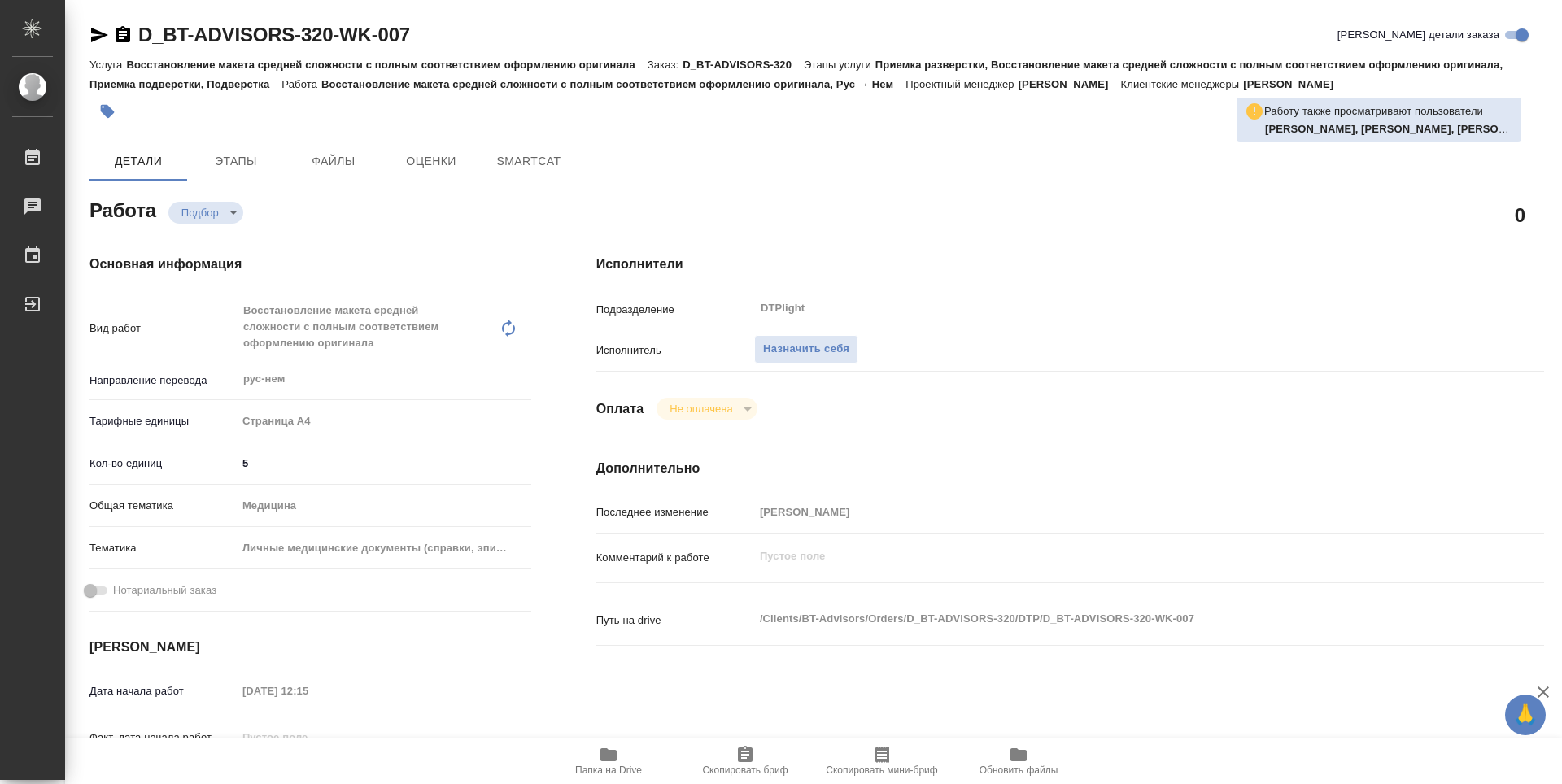
type textarea "x"
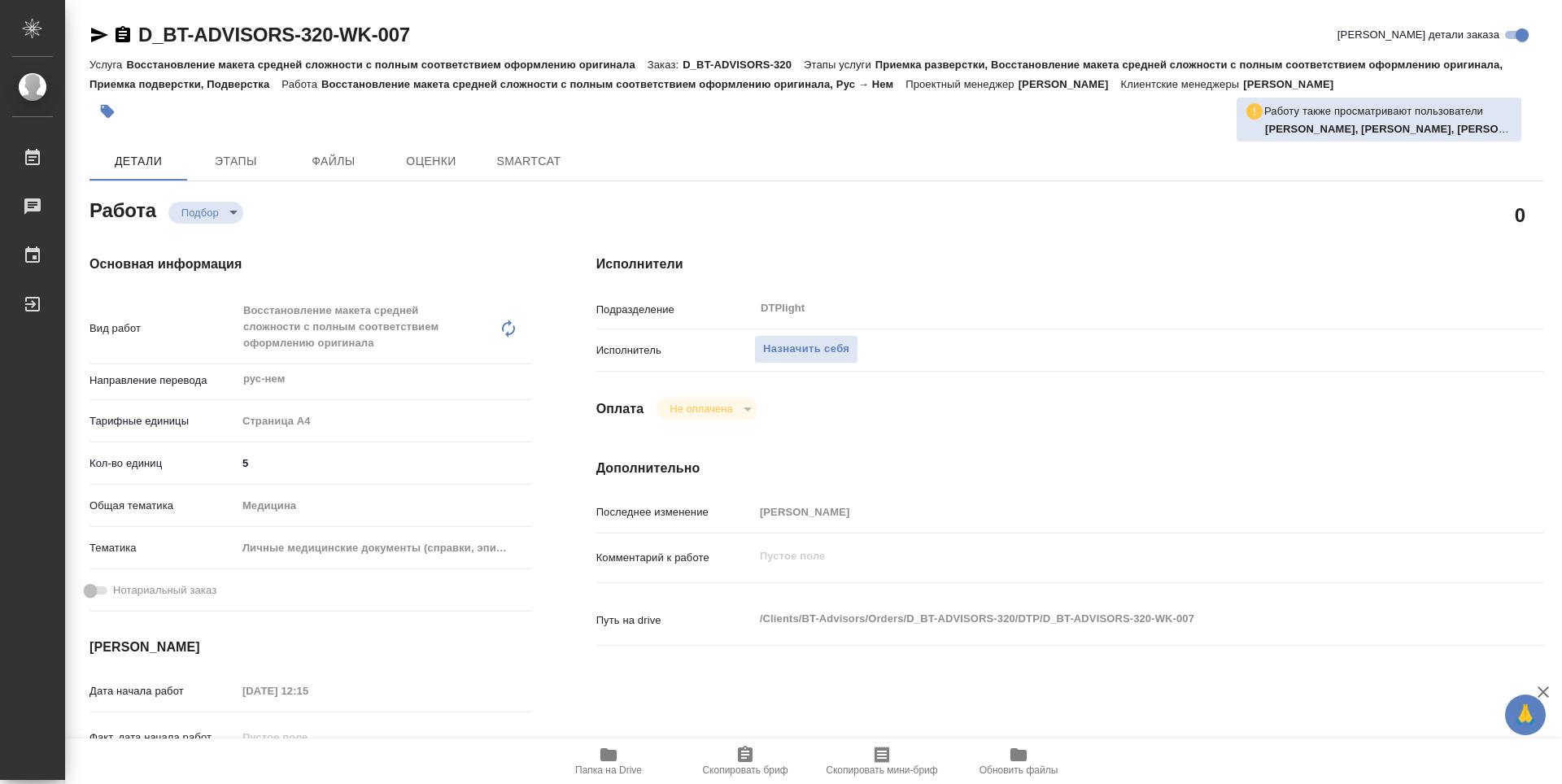
type textarea "x"
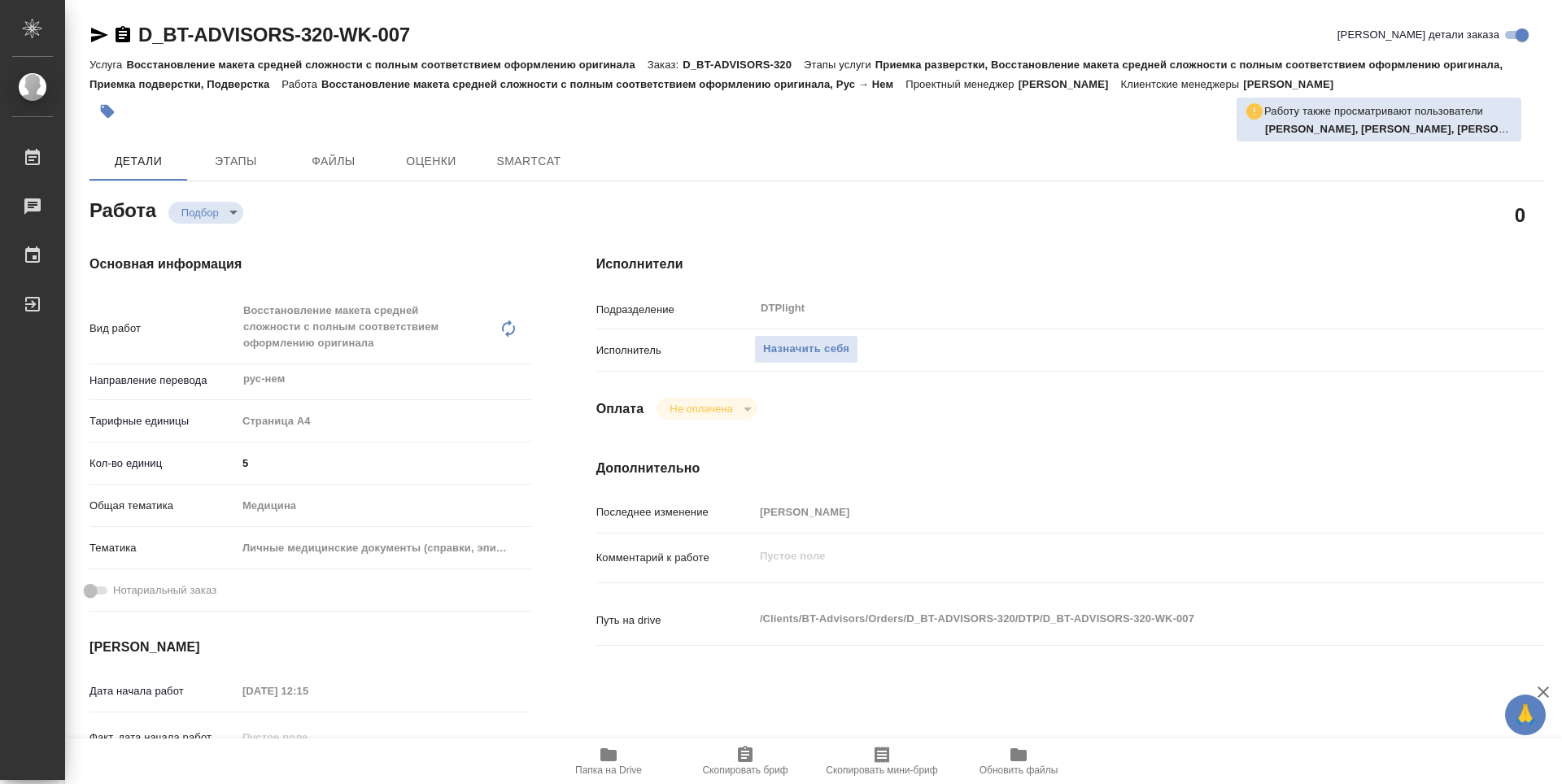
type textarea "x"
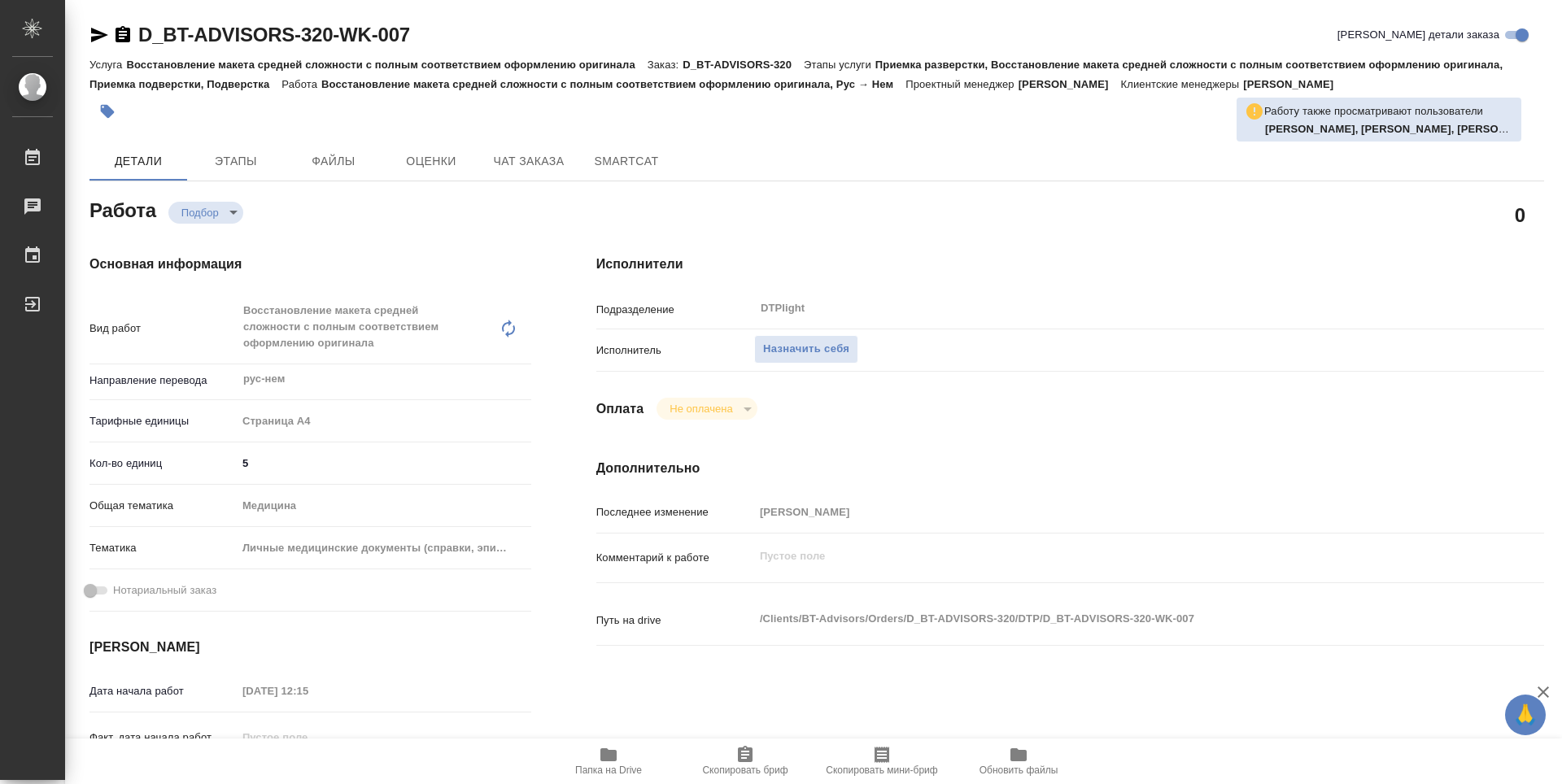
type textarea "x"
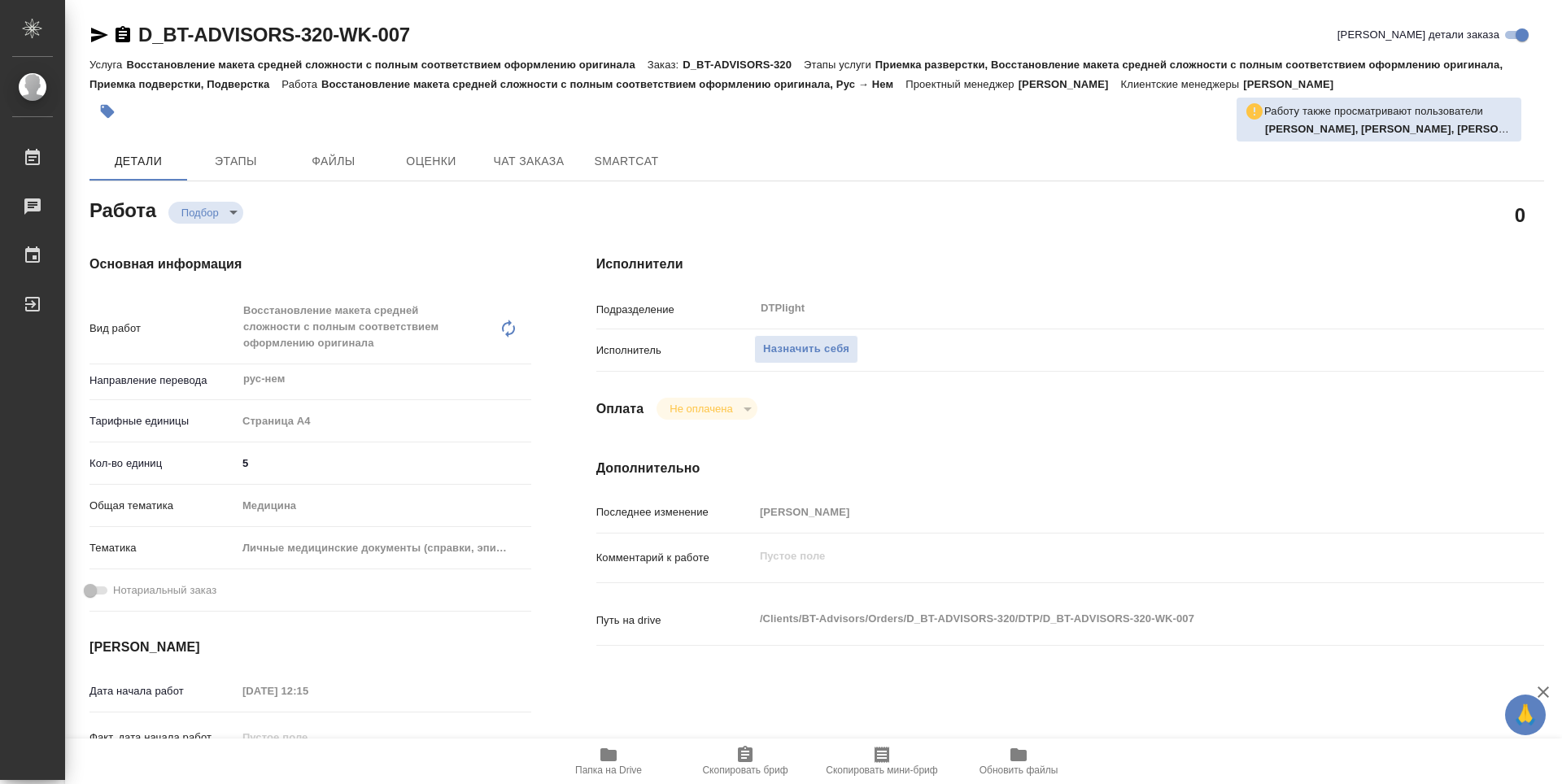
type textarea "x"
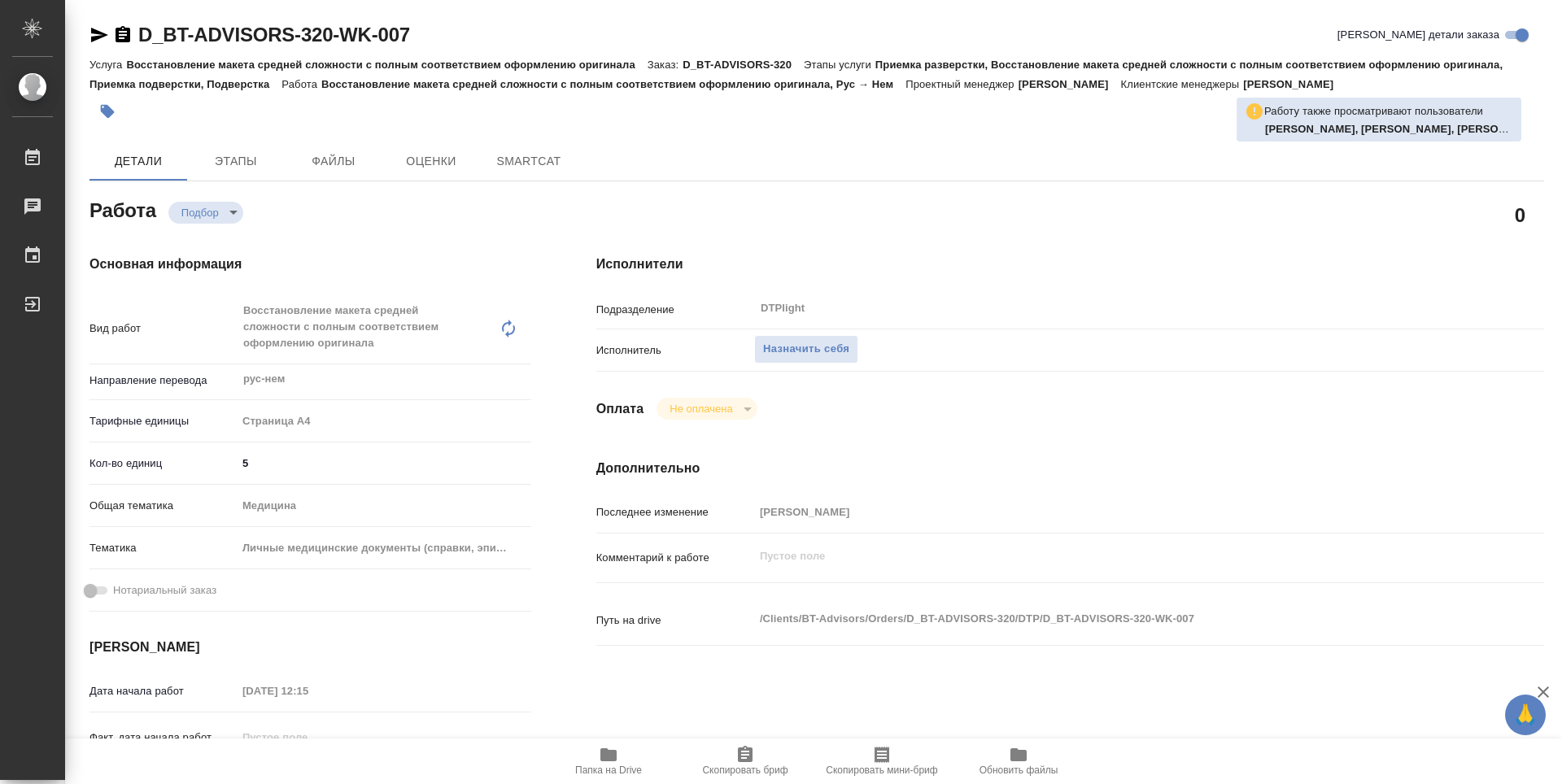
type textarea "x"
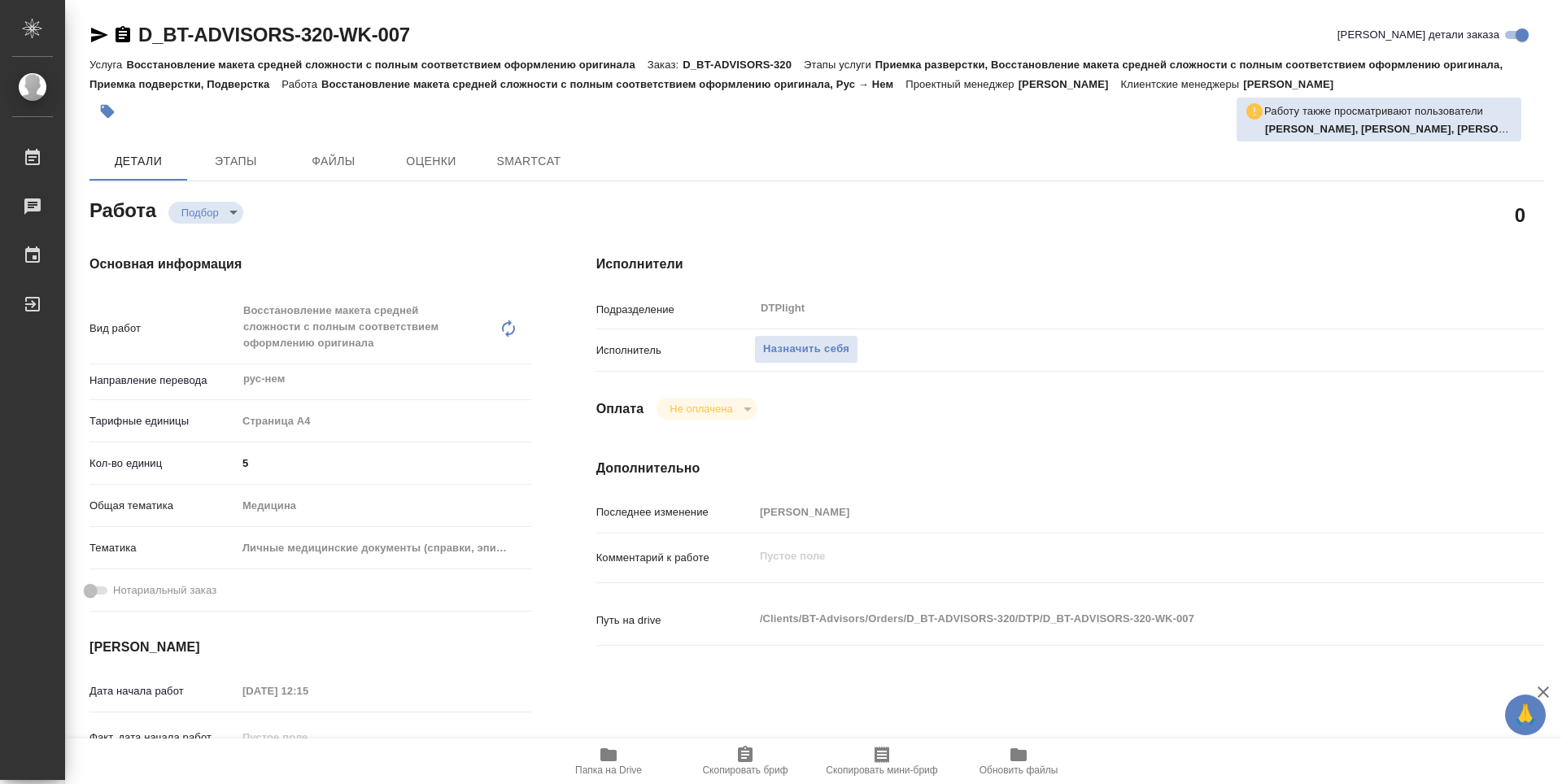
type textarea "x"
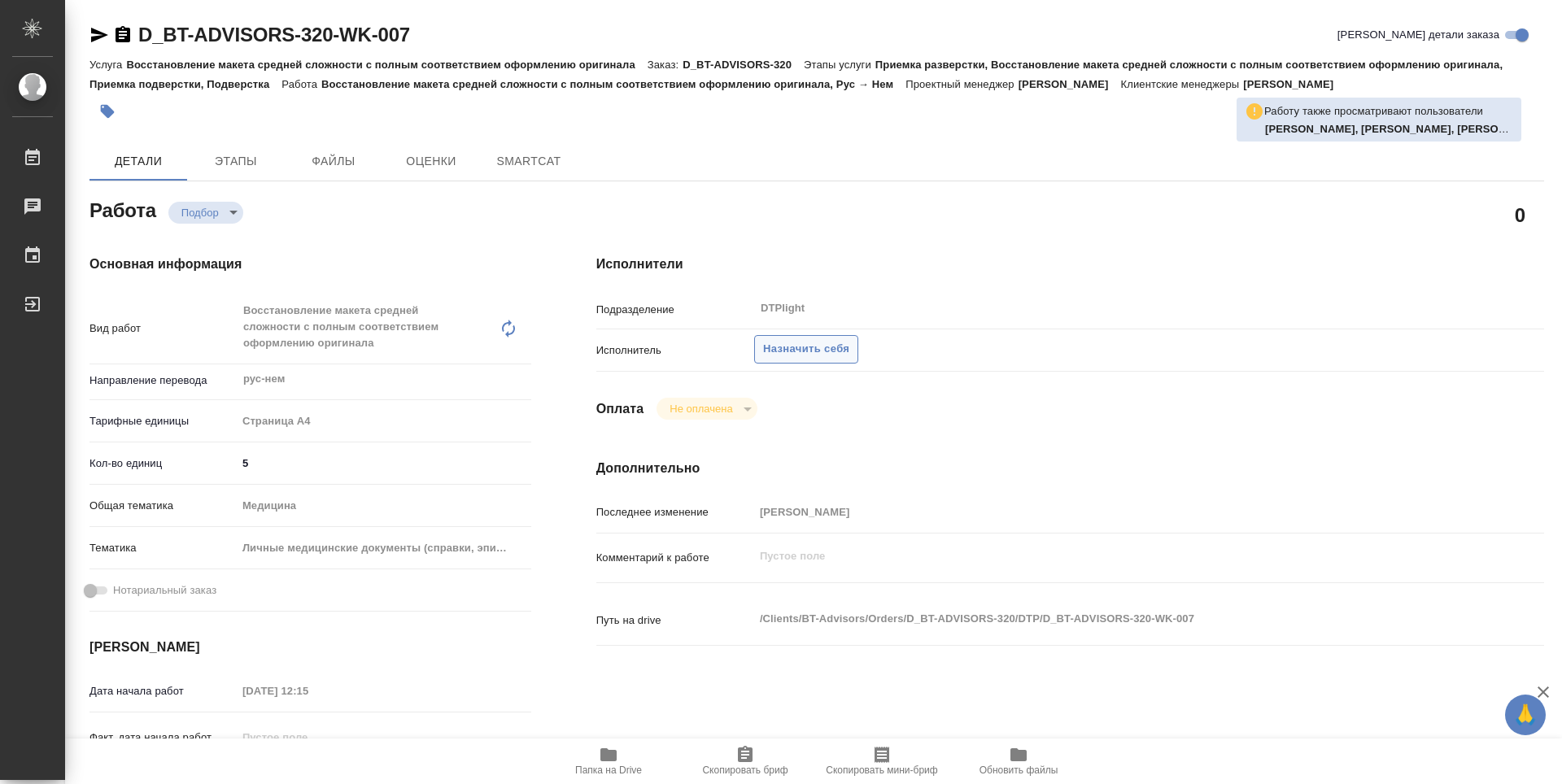
type textarea "x"
click at [804, 340] on span "Назначить себя" at bounding box center [806, 350] width 86 height 18
type textarea "x"
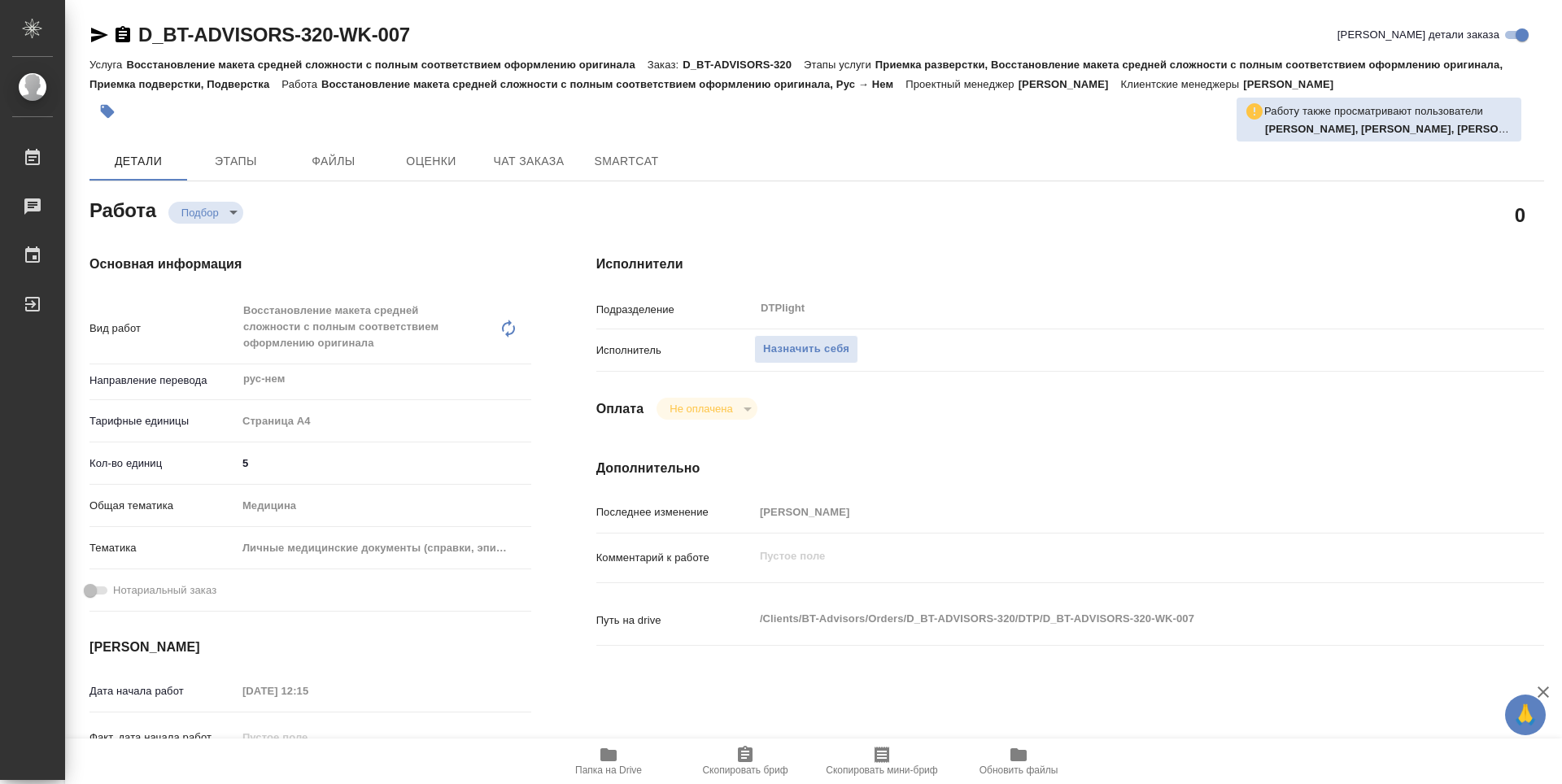
type textarea "x"
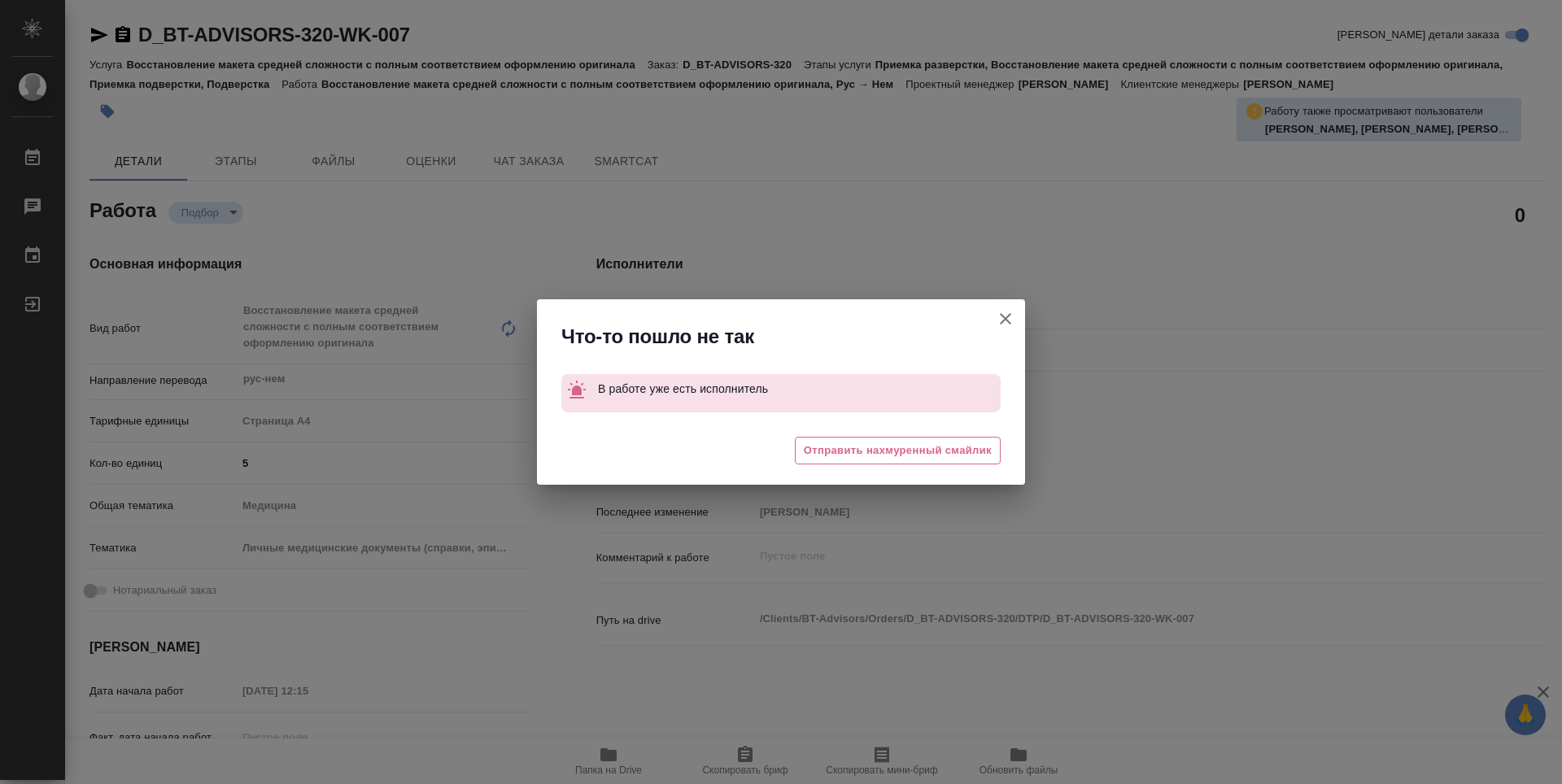
type textarea "x"
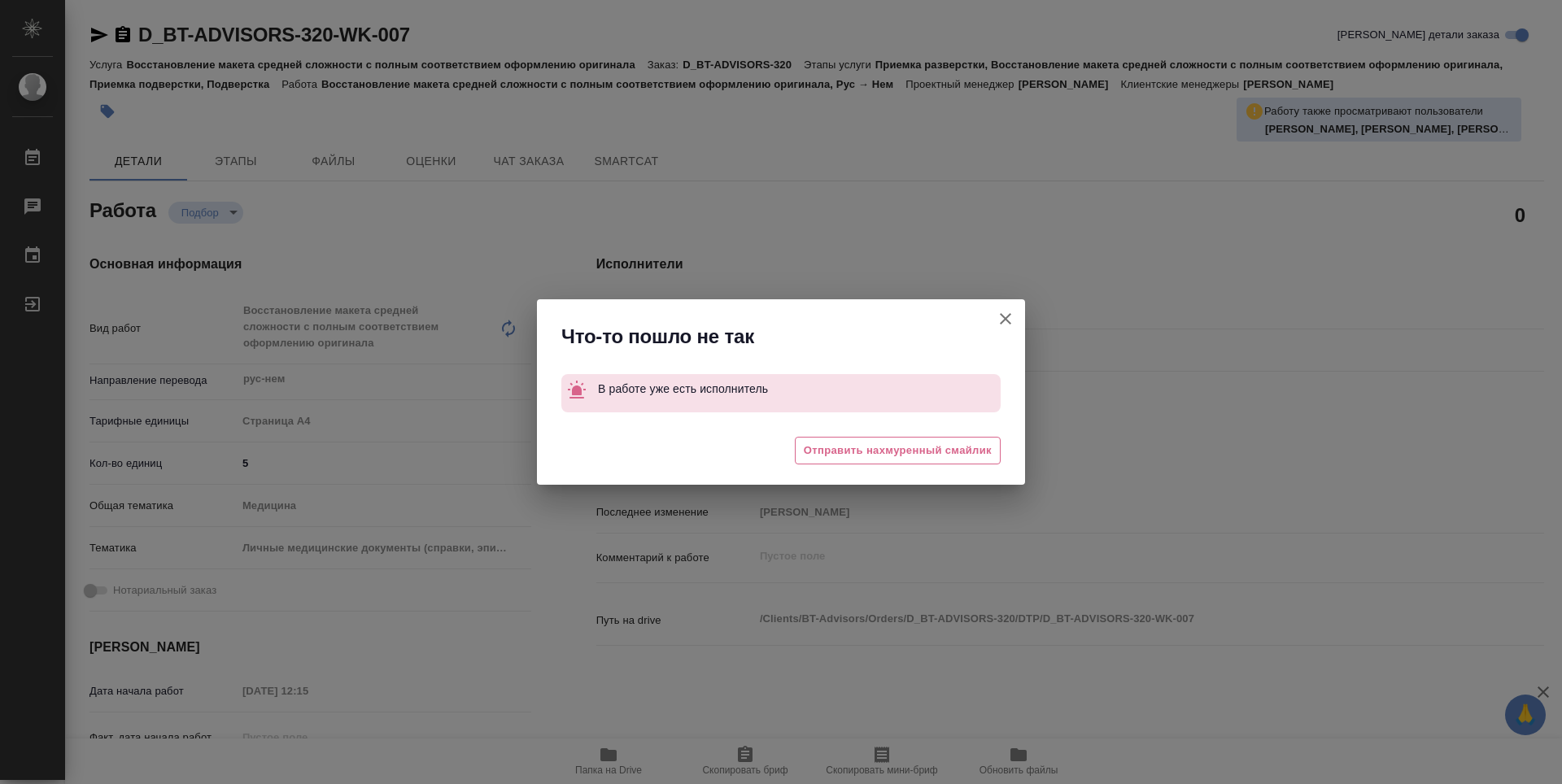
type textarea "x"
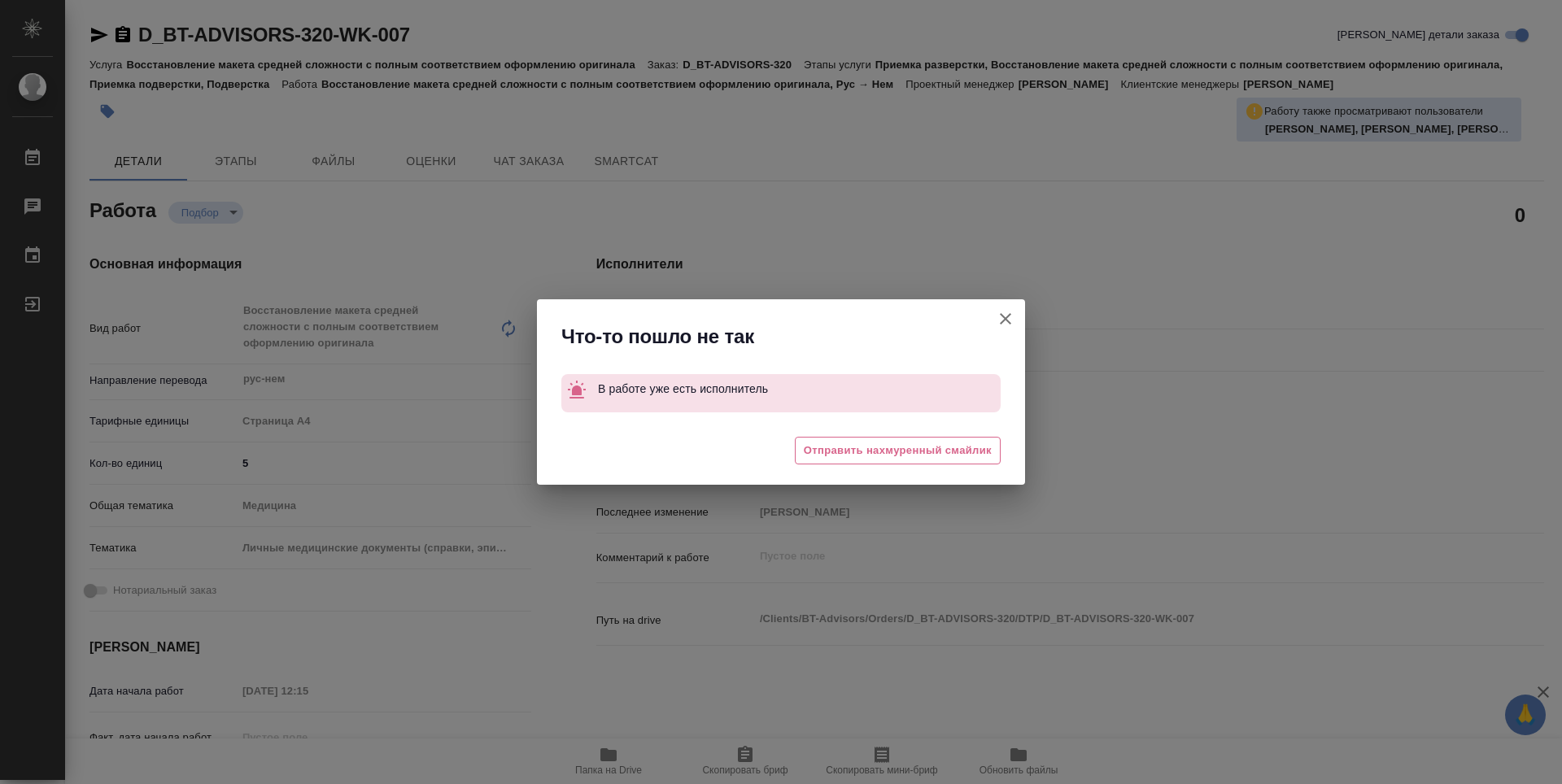
click at [1012, 313] on icon "button" at bounding box center [1005, 319] width 19 height 19
type textarea "x"
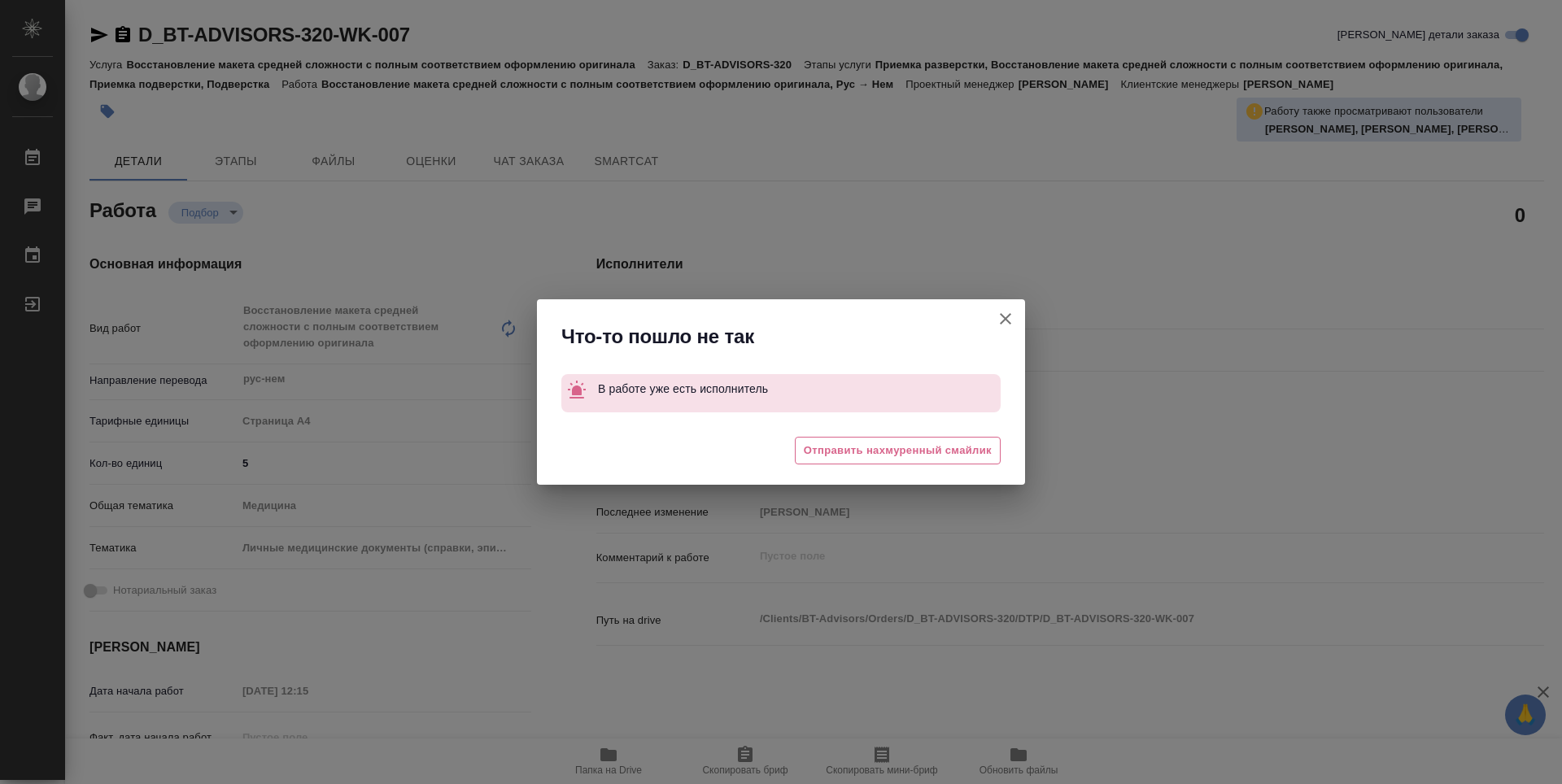
type textarea "x"
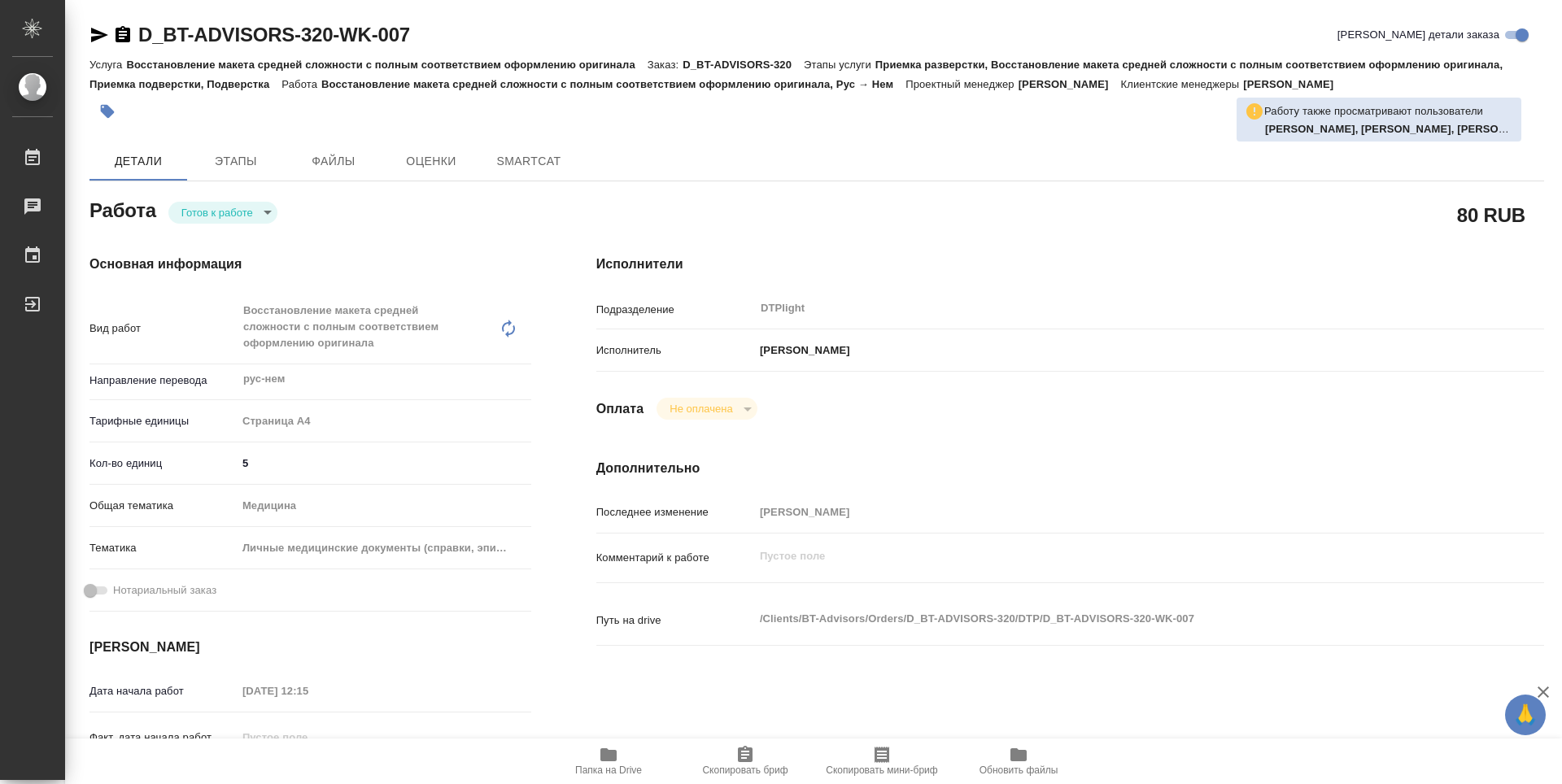
type textarea "x"
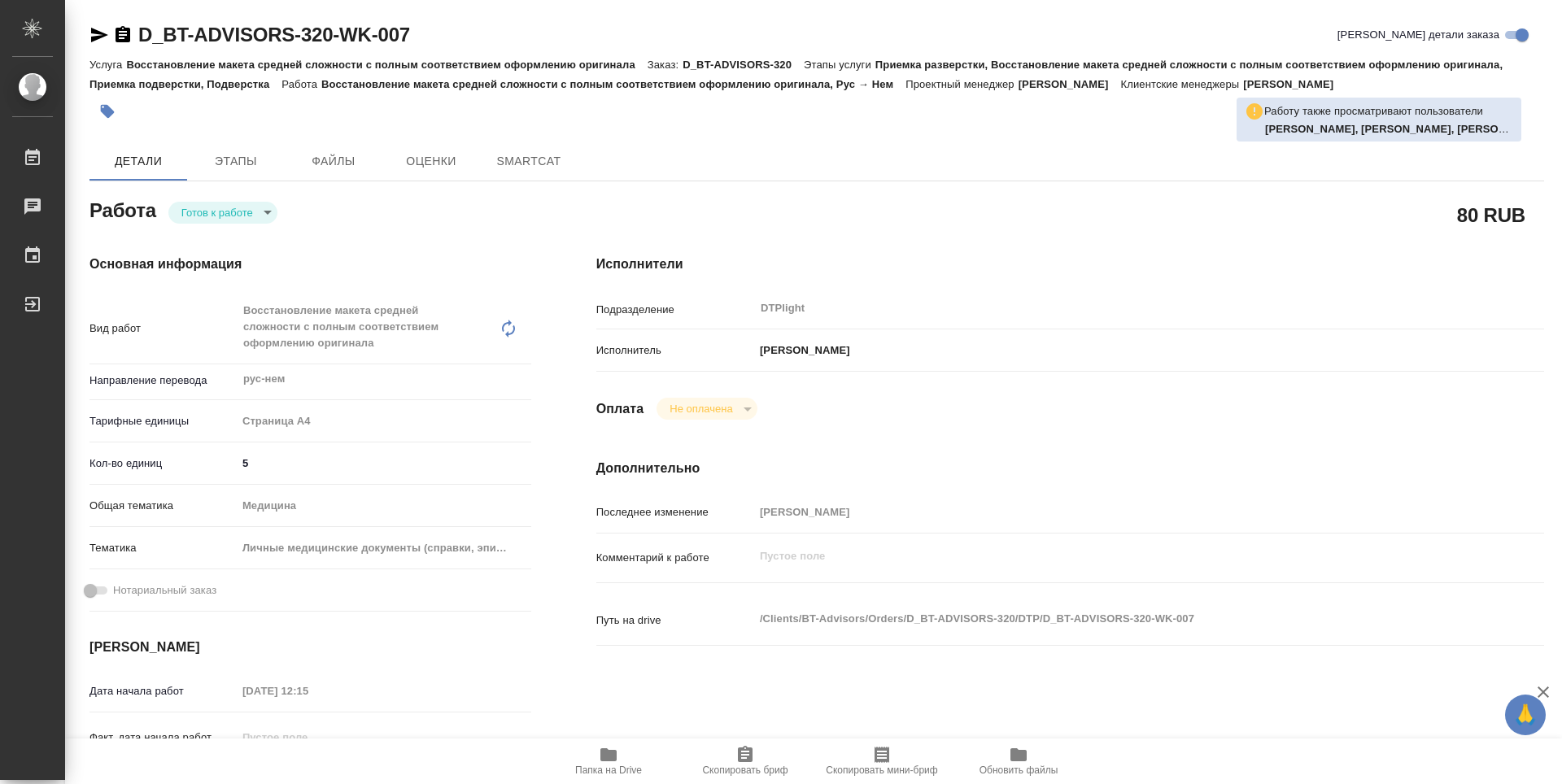
type textarea "x"
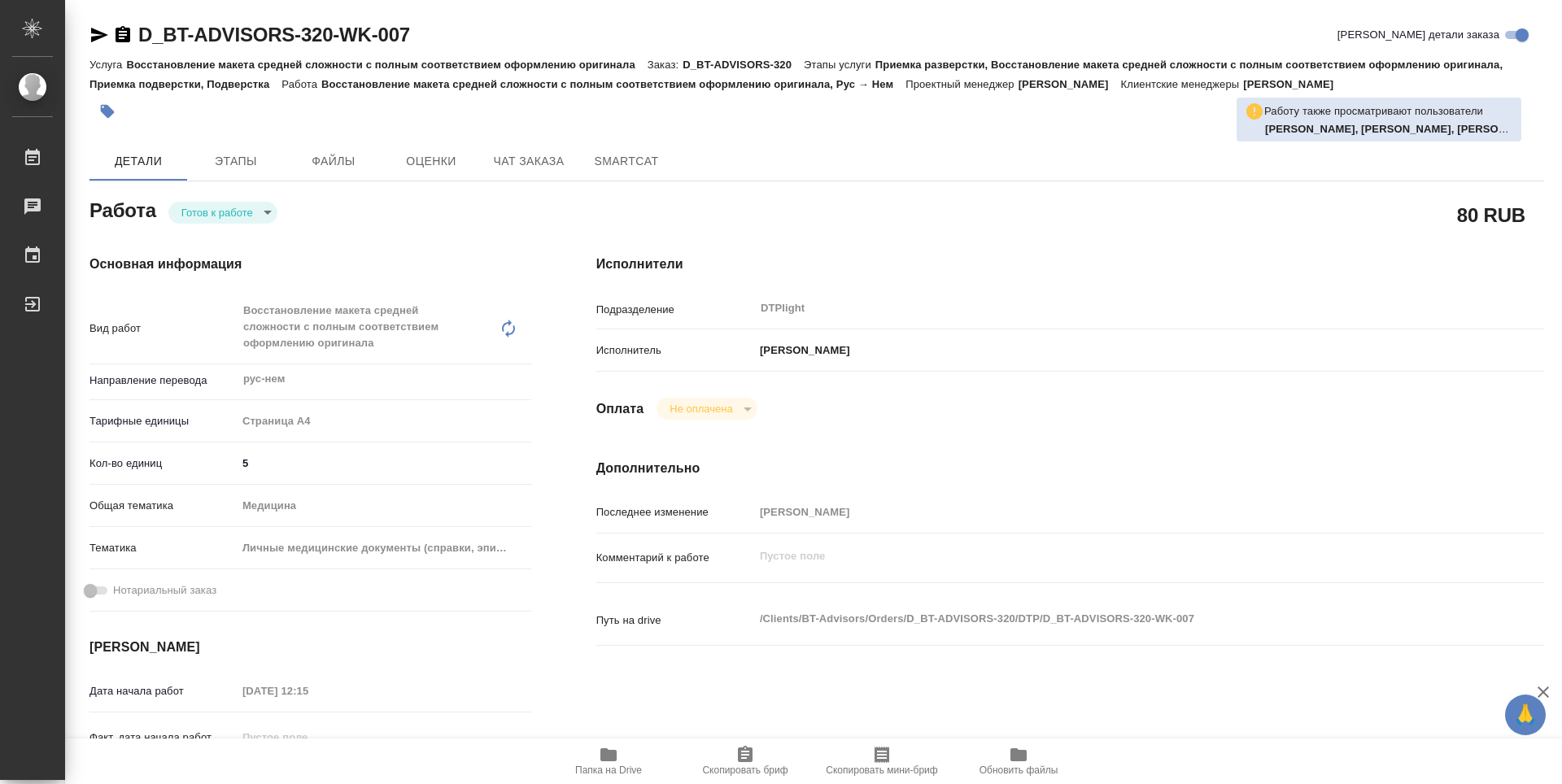
type textarea "x"
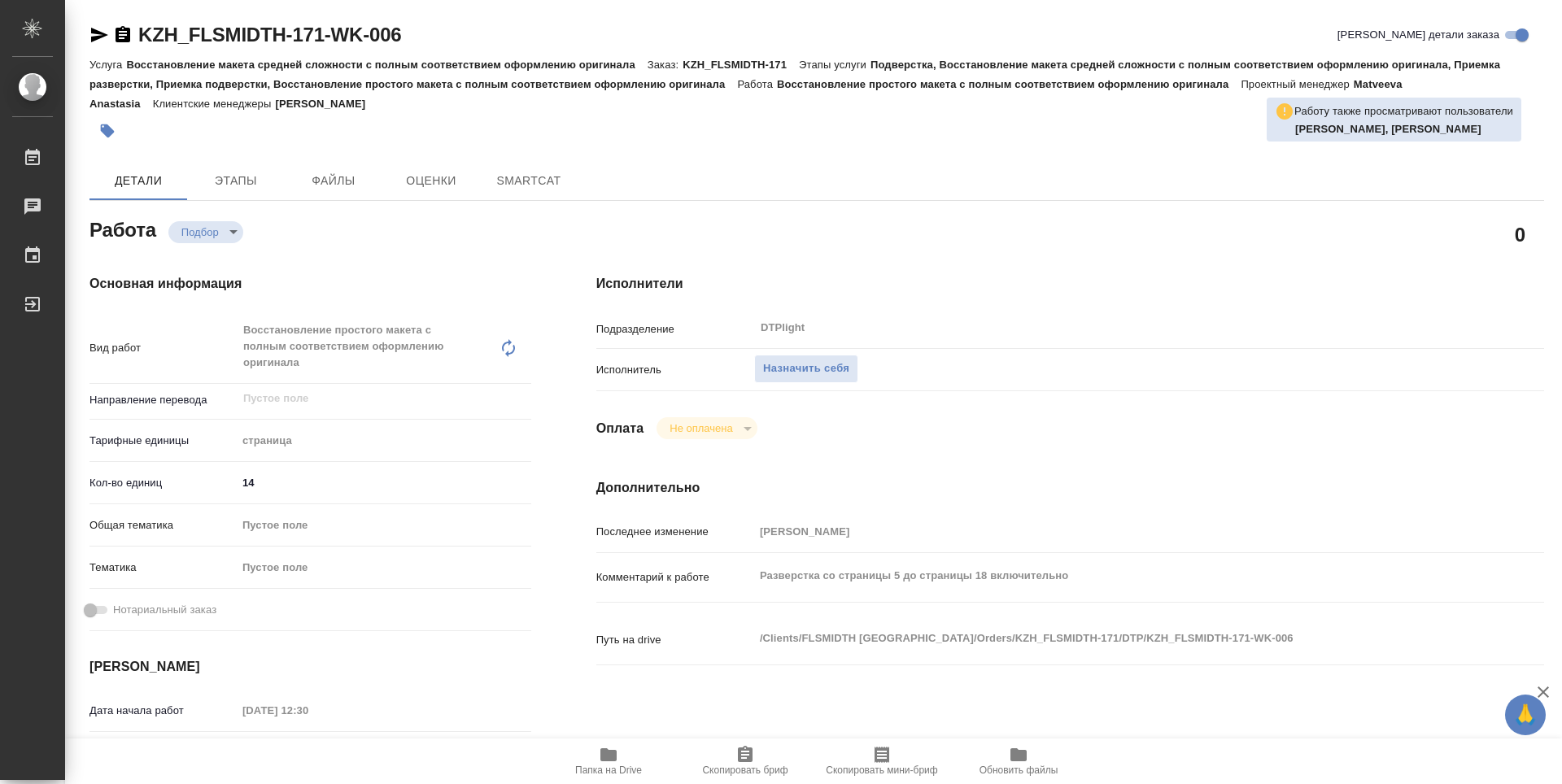
type textarea "x"
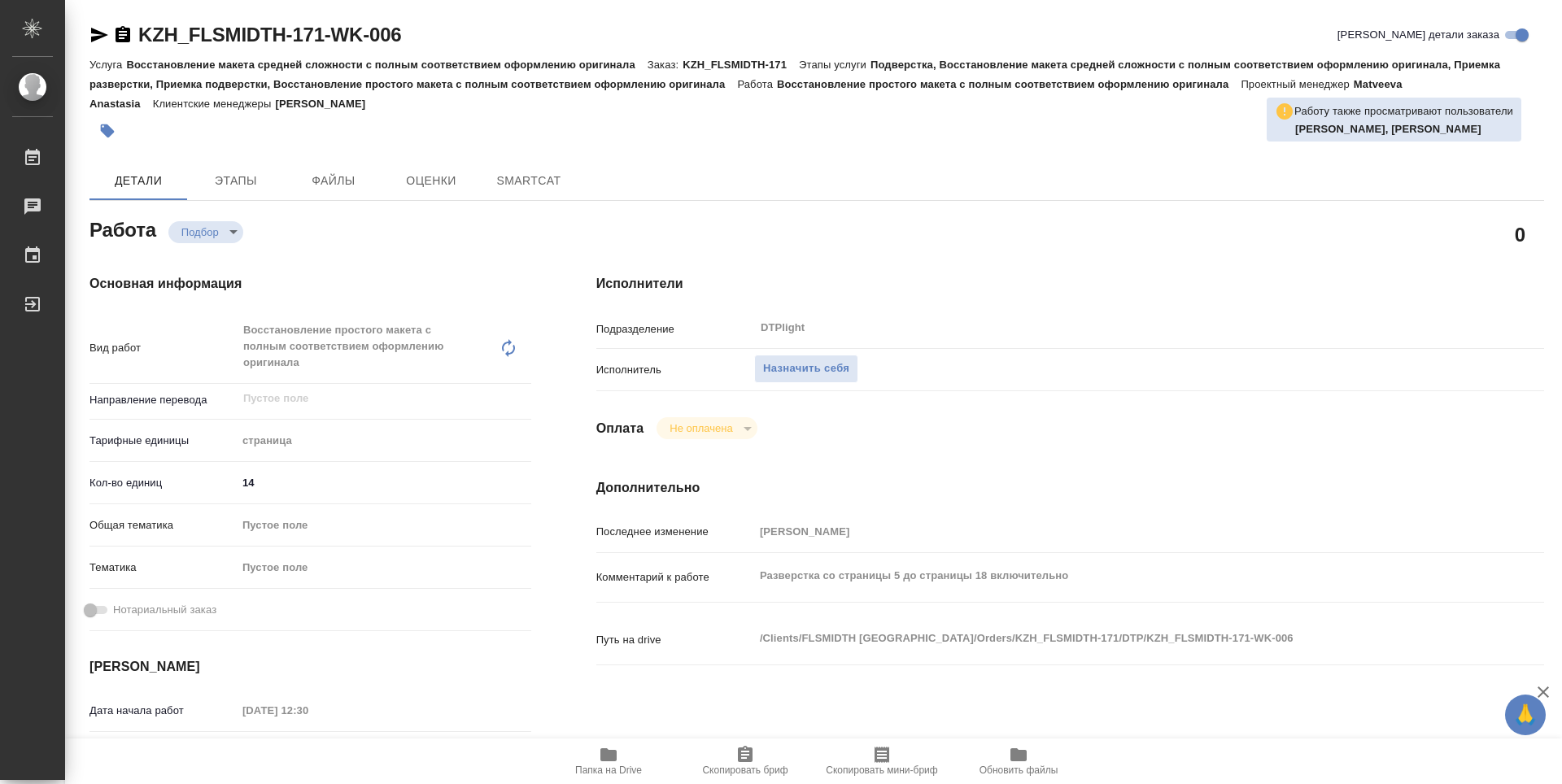
type textarea "x"
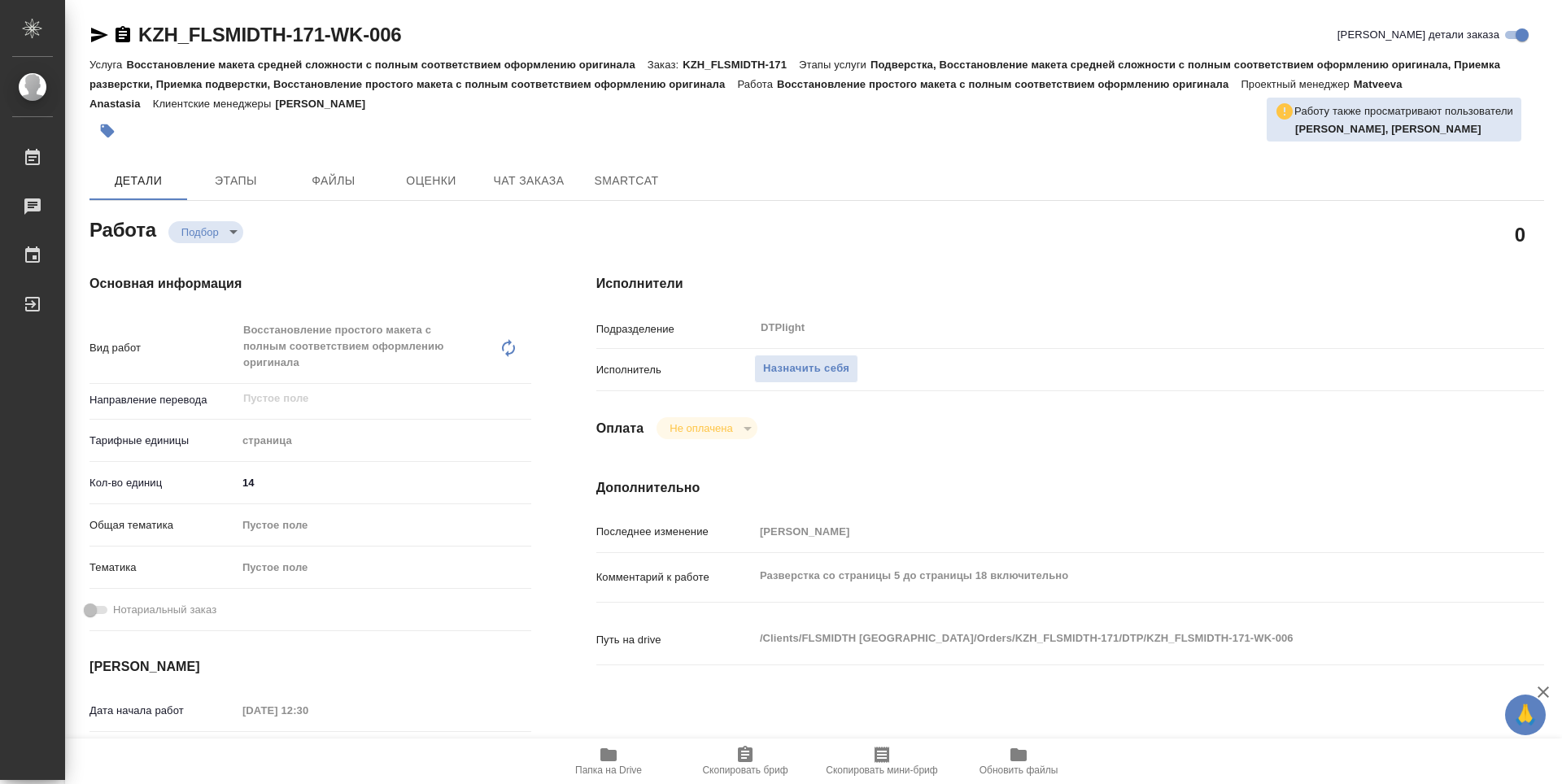
click at [605, 748] on icon "button" at bounding box center [609, 755] width 16 height 13
type textarea "x"
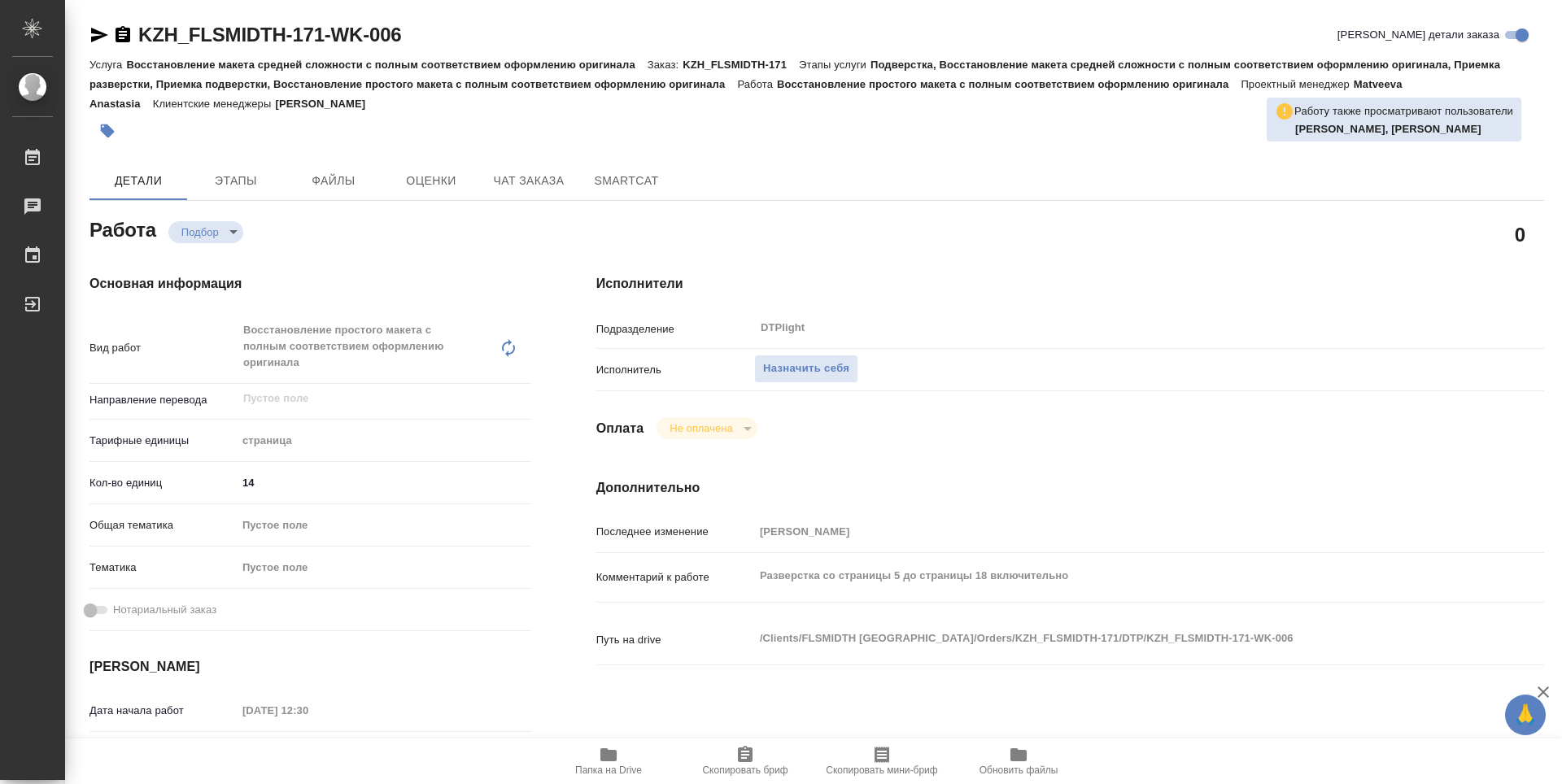
type textarea "x"
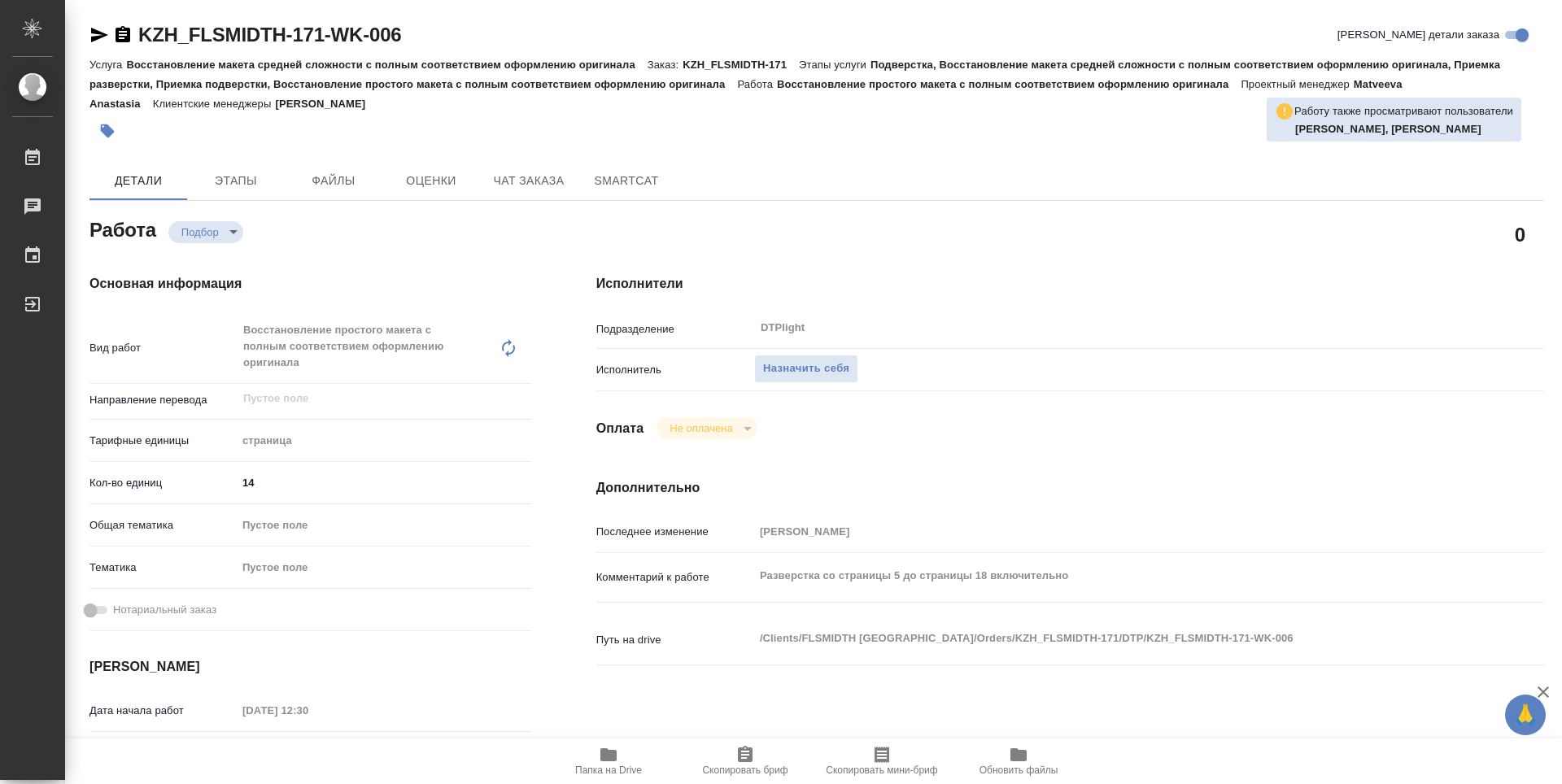
type textarea "x"
click at [801, 361] on span "Назначить себя" at bounding box center [806, 369] width 86 height 18
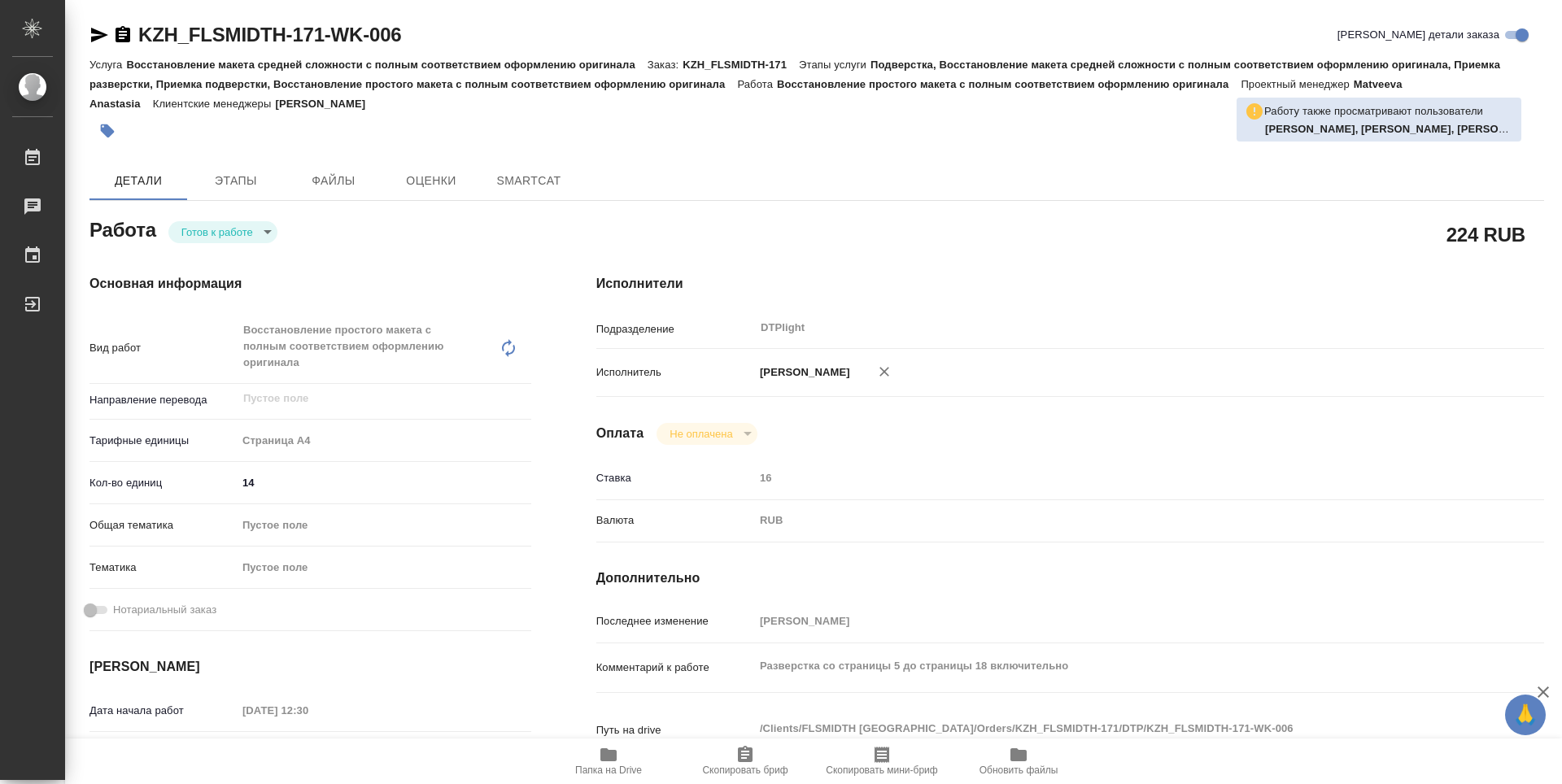
type textarea "x"
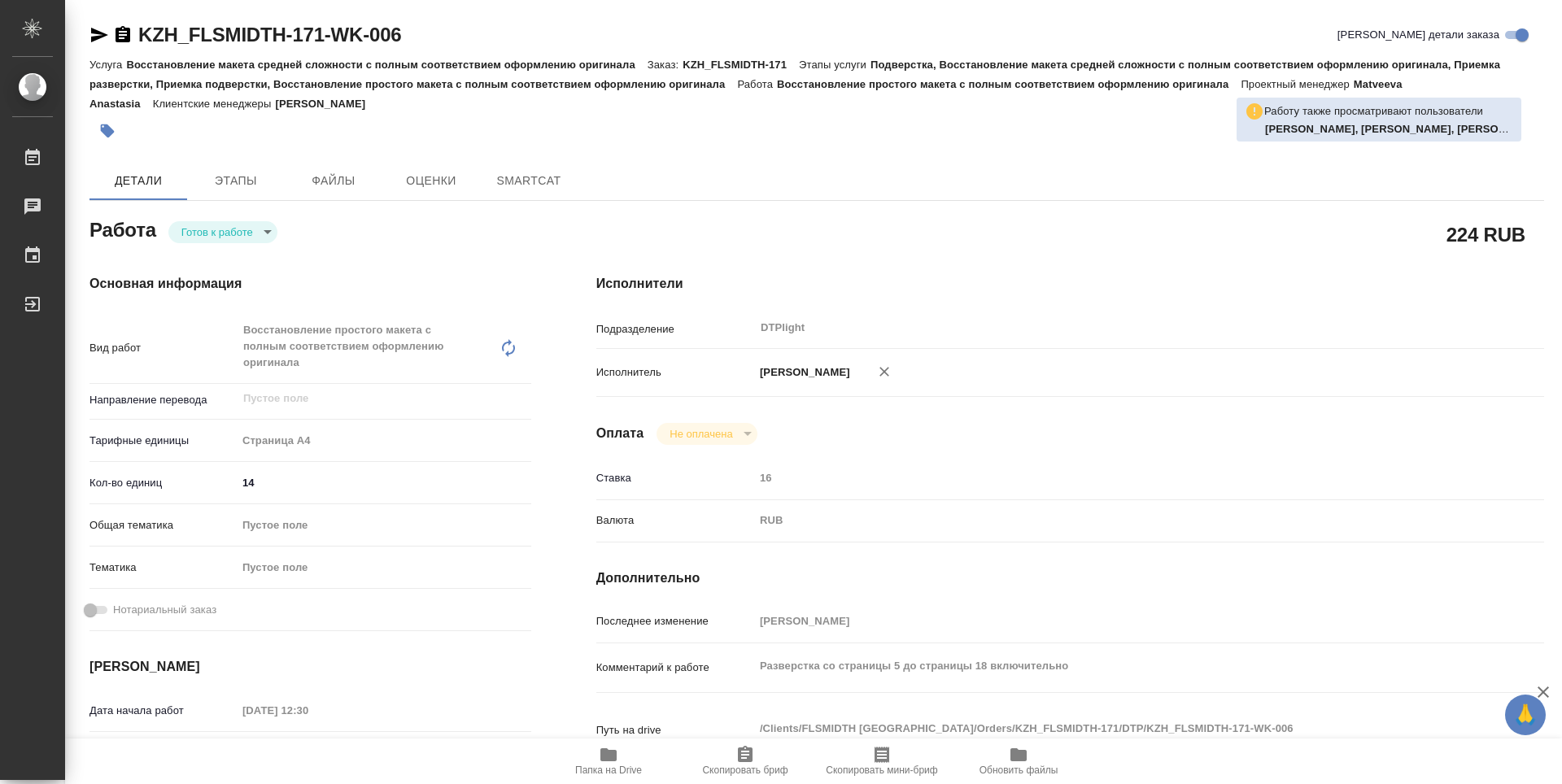
type textarea "x"
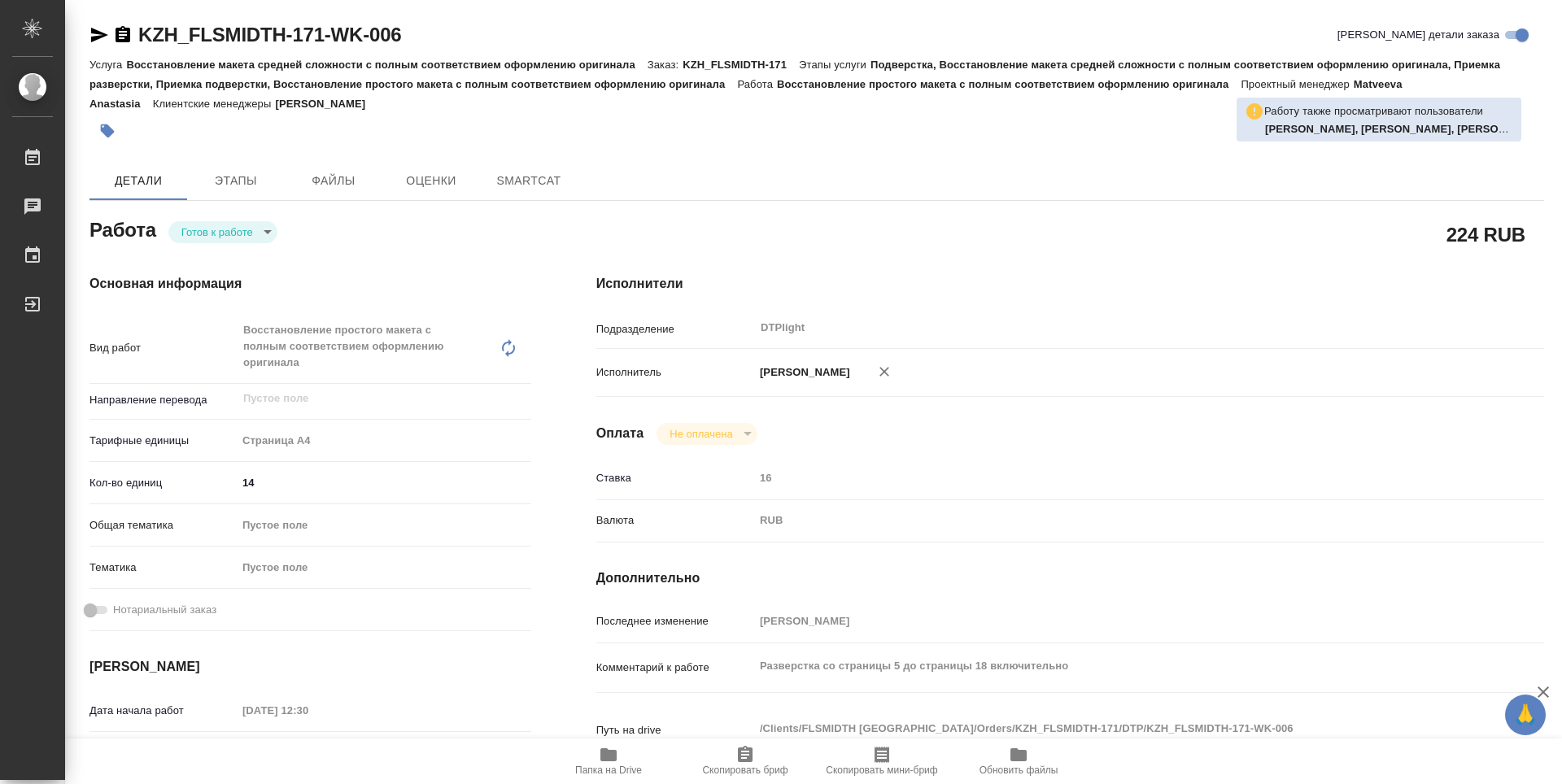
type textarea "x"
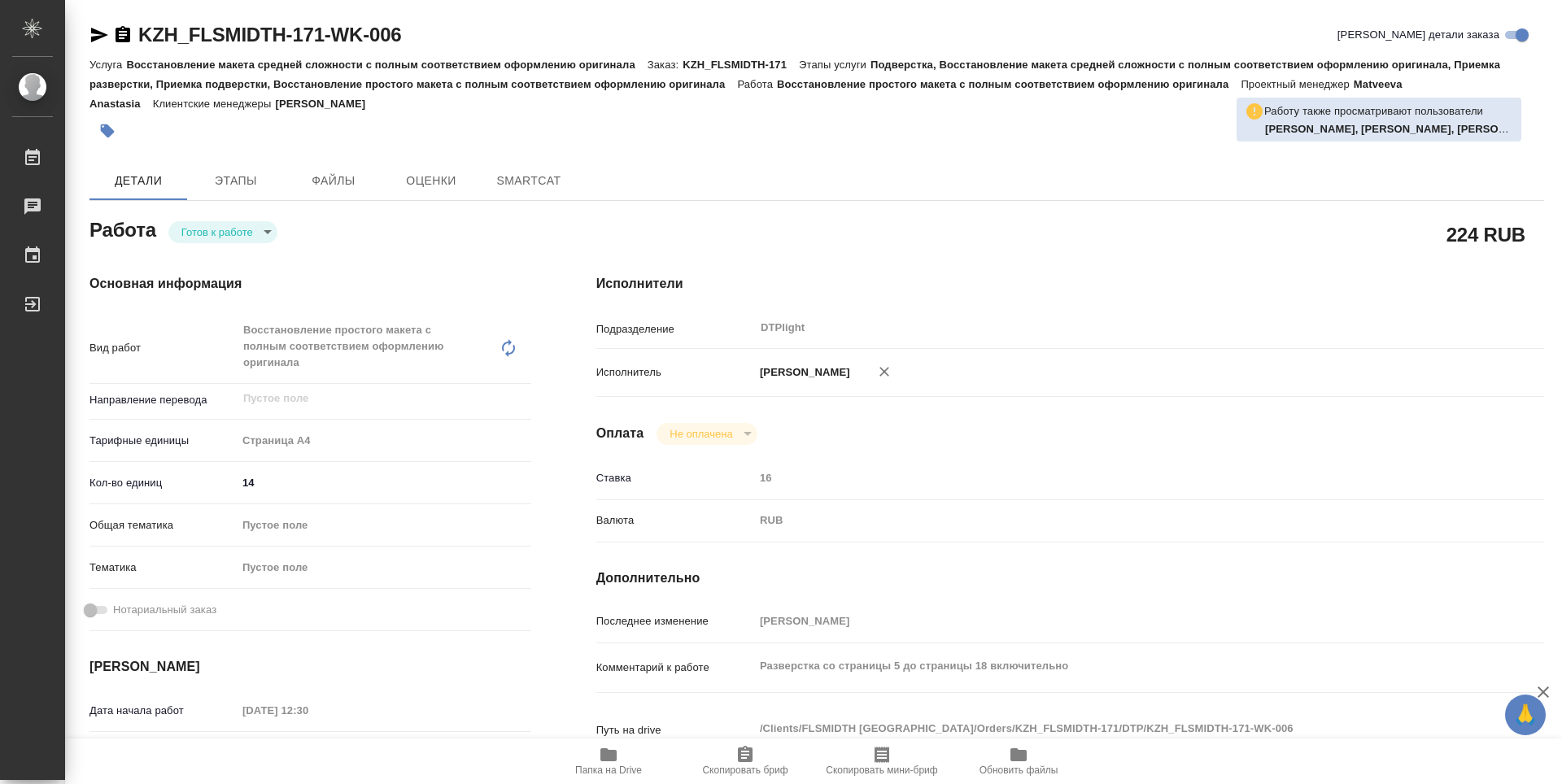
type textarea "x"
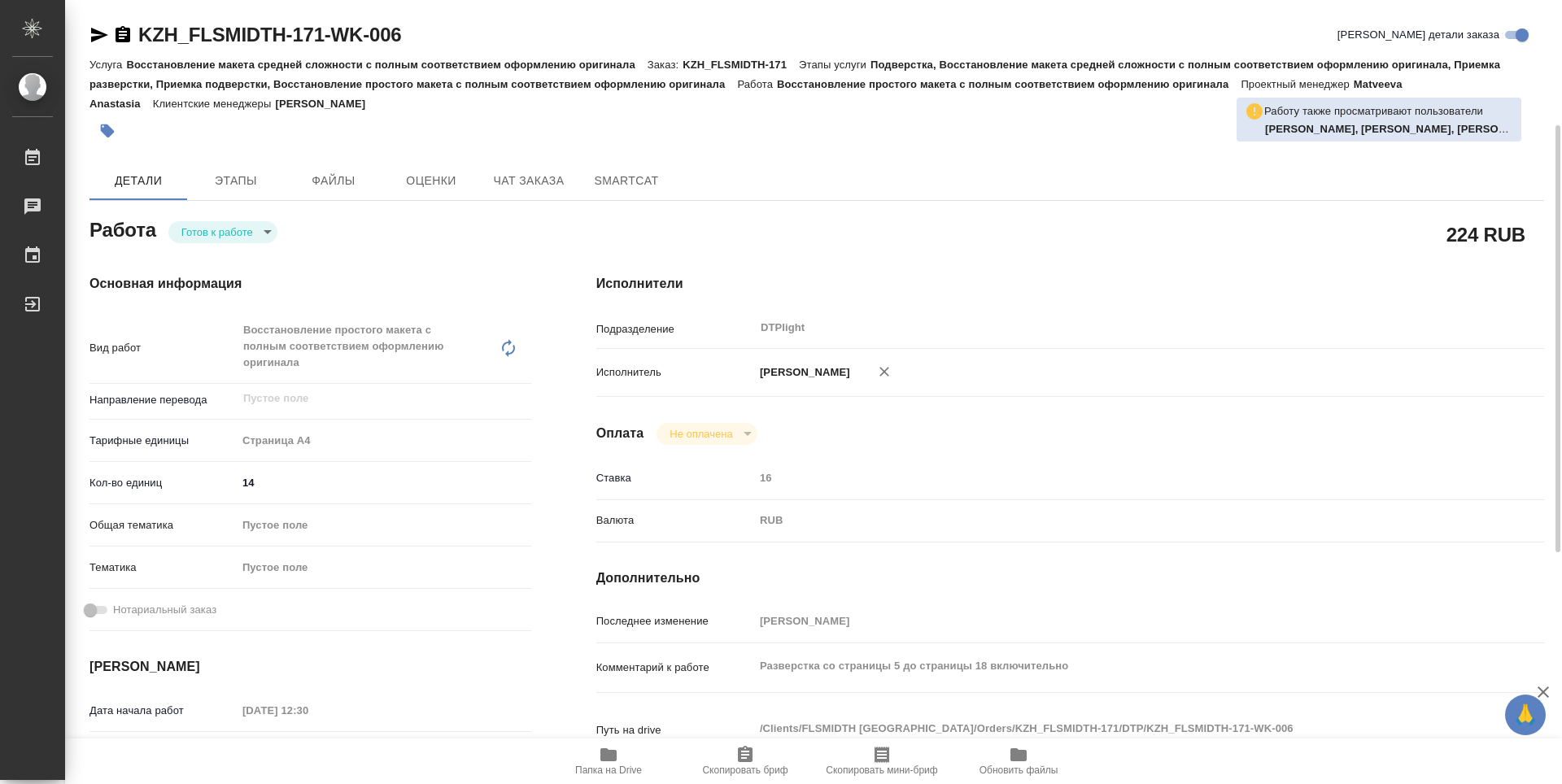
scroll to position [162, 0]
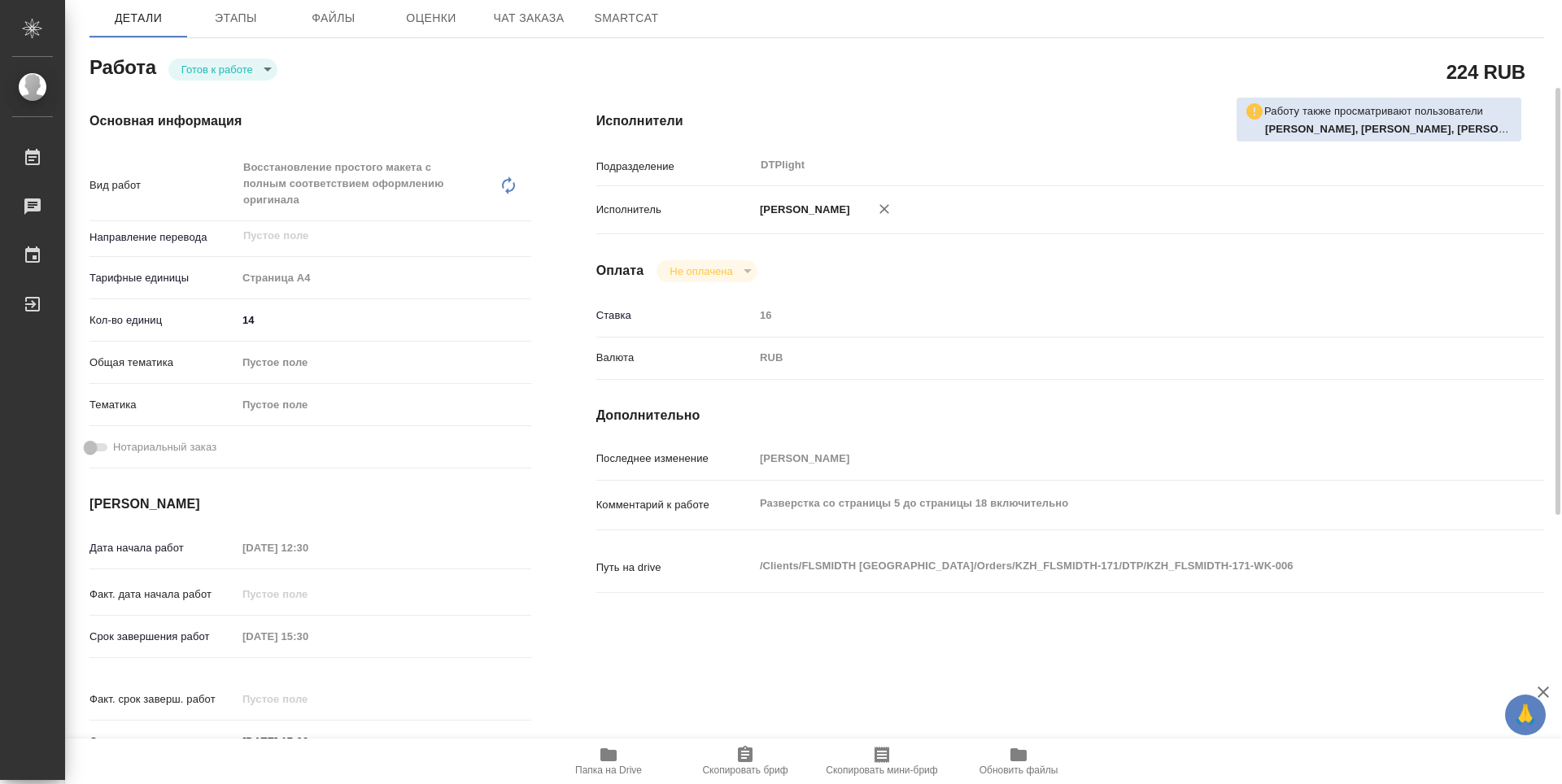
type textarea "x"
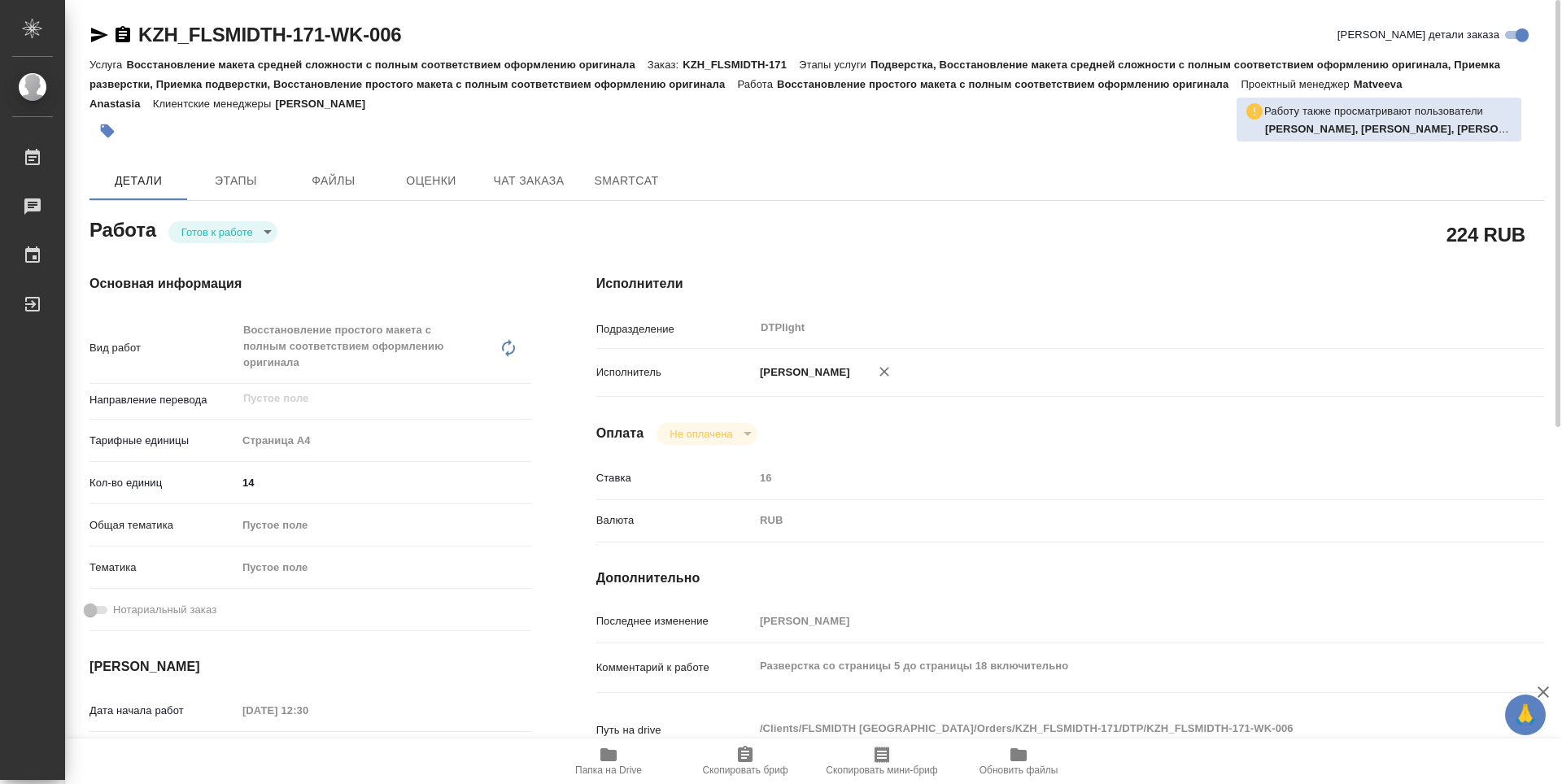
scroll to position [81, 0]
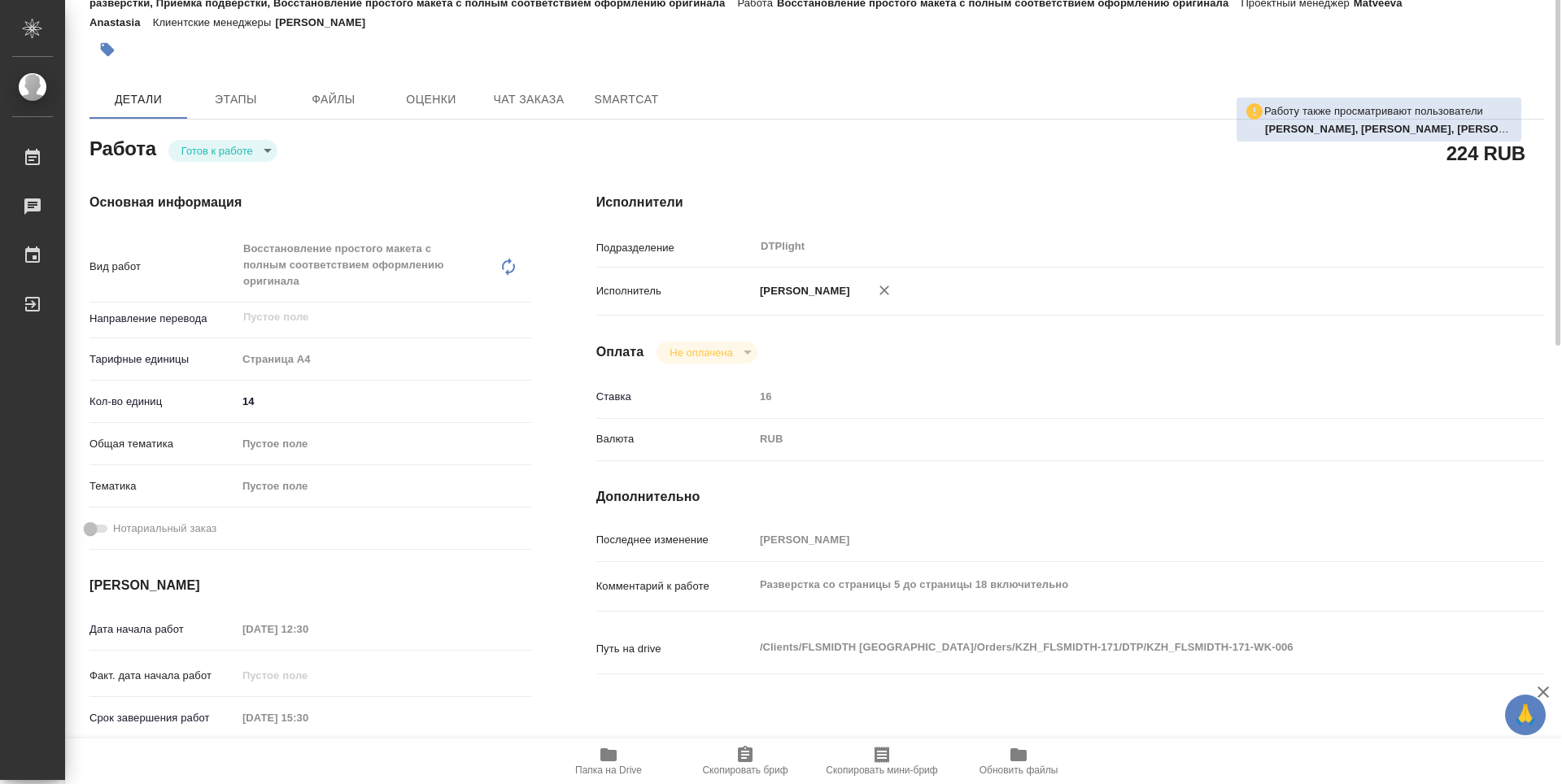
type textarea "x"
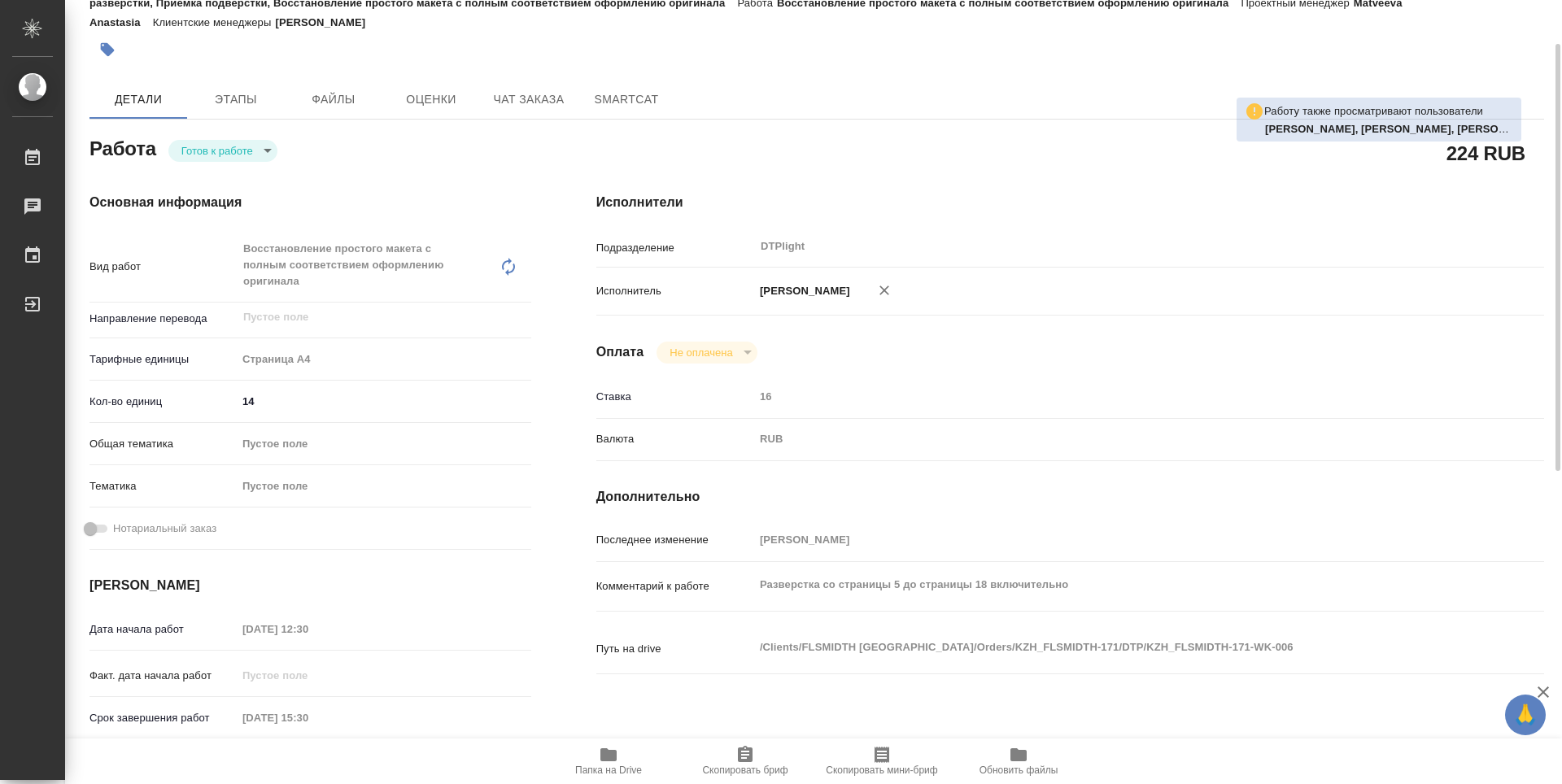
click at [250, 151] on body "🙏 .cls-1 fill:#fff; AWATERA Guselnikov Roman Работы Чаты График Выйти KZH_FLSMI…" at bounding box center [781, 392] width 1562 height 784
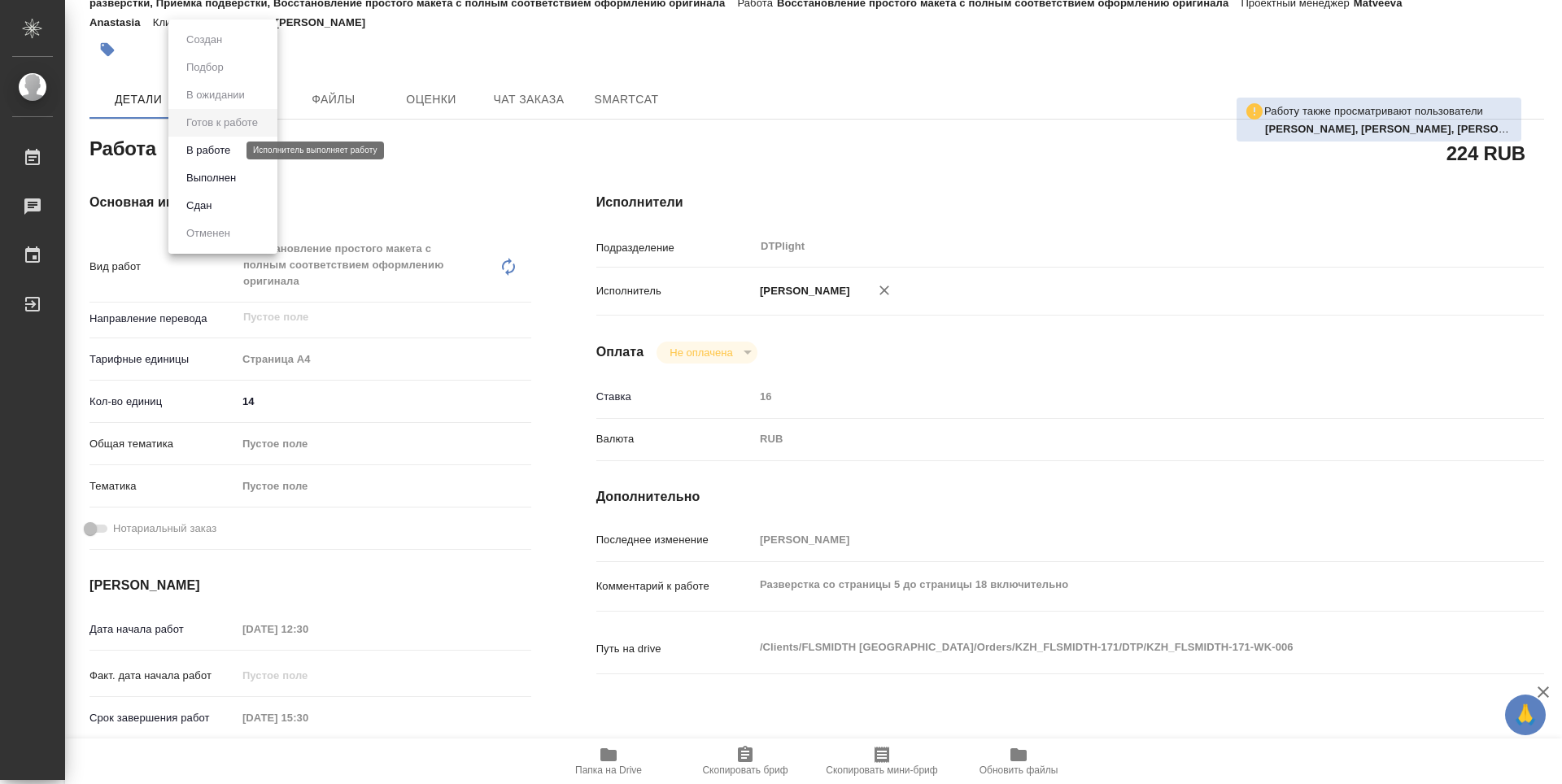
click at [217, 152] on button "В работе" at bounding box center [208, 151] width 54 height 18
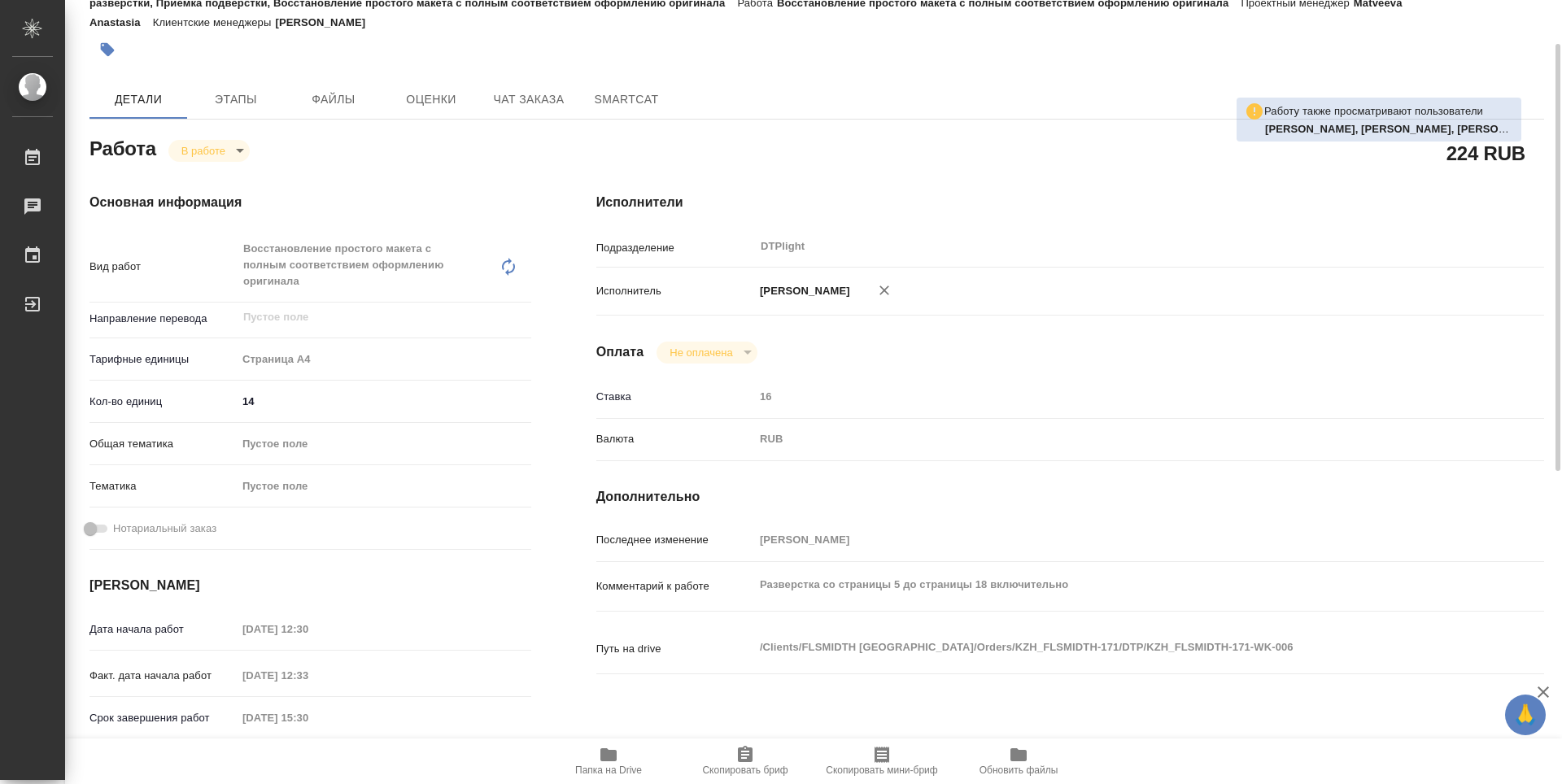
type textarea "x"
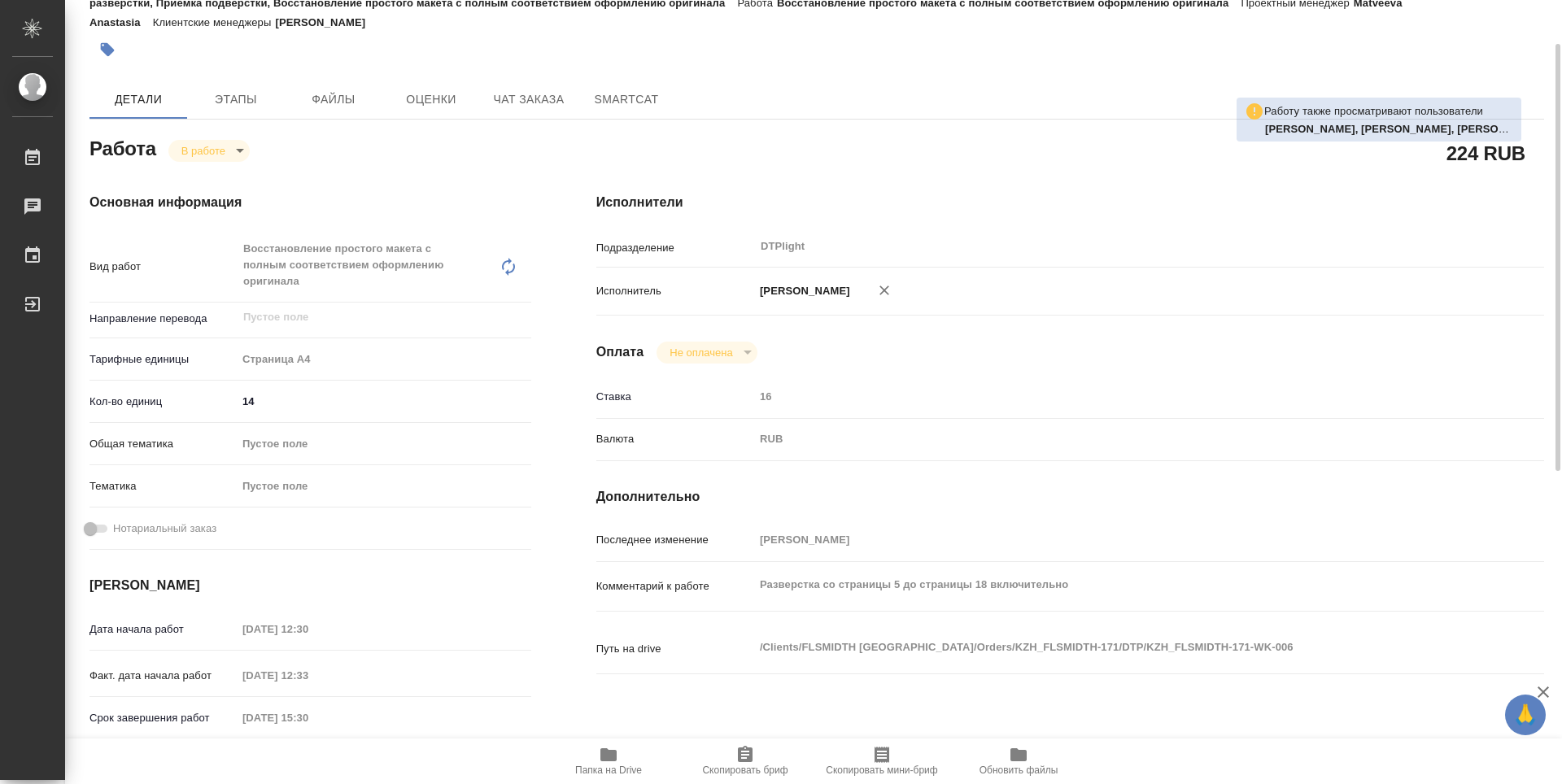
type textarea "x"
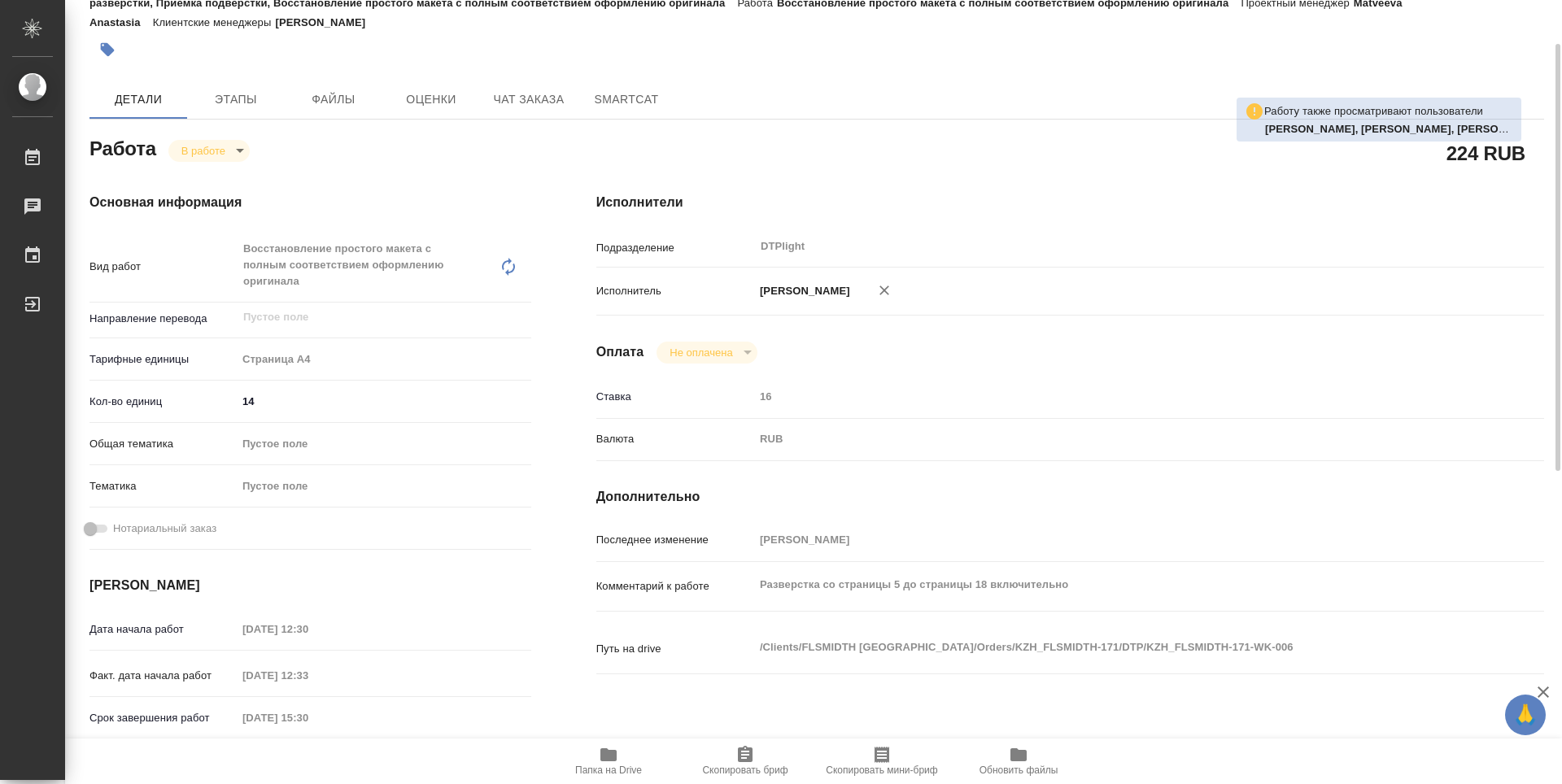
type textarea "x"
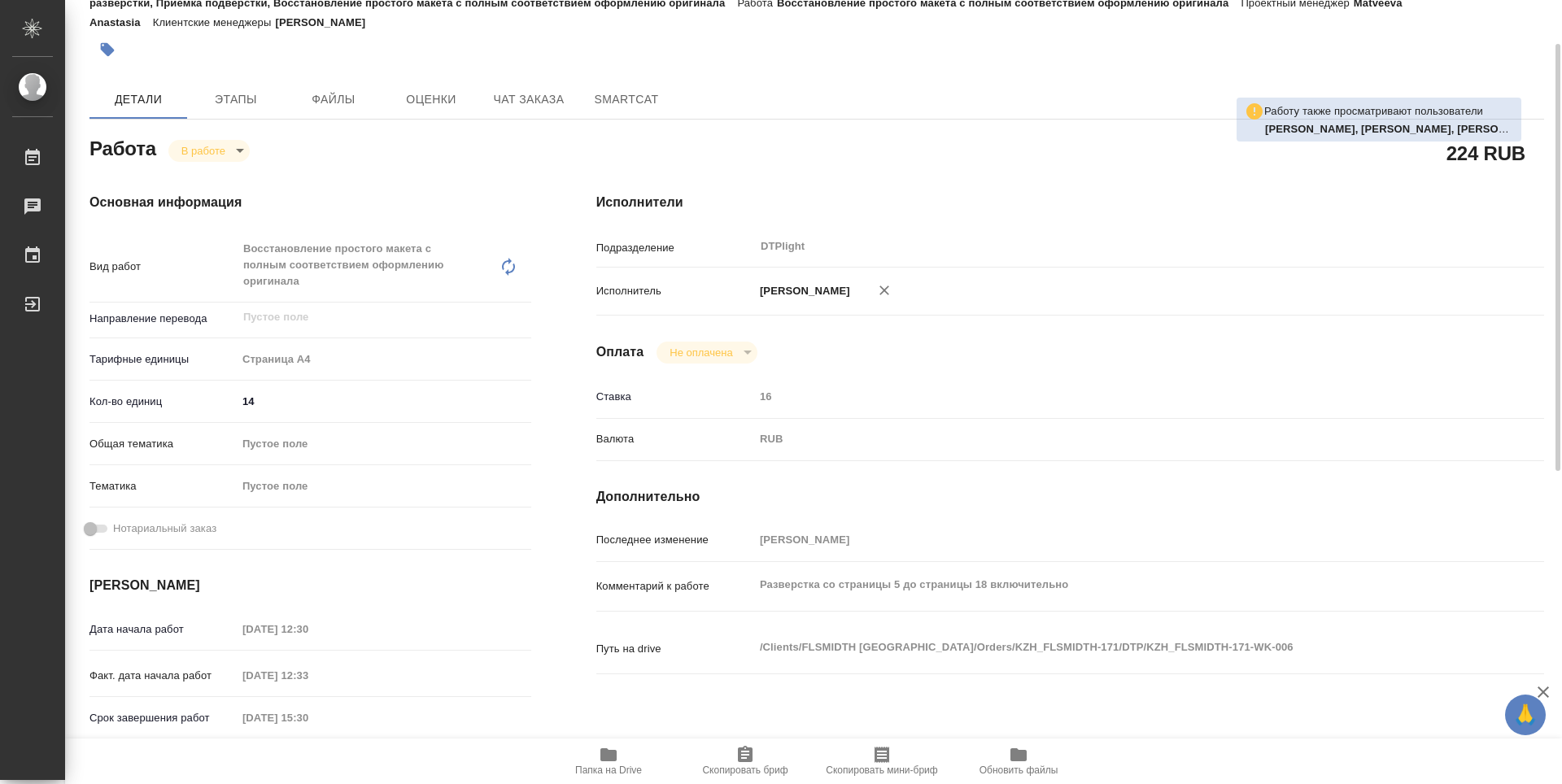
scroll to position [0, 0]
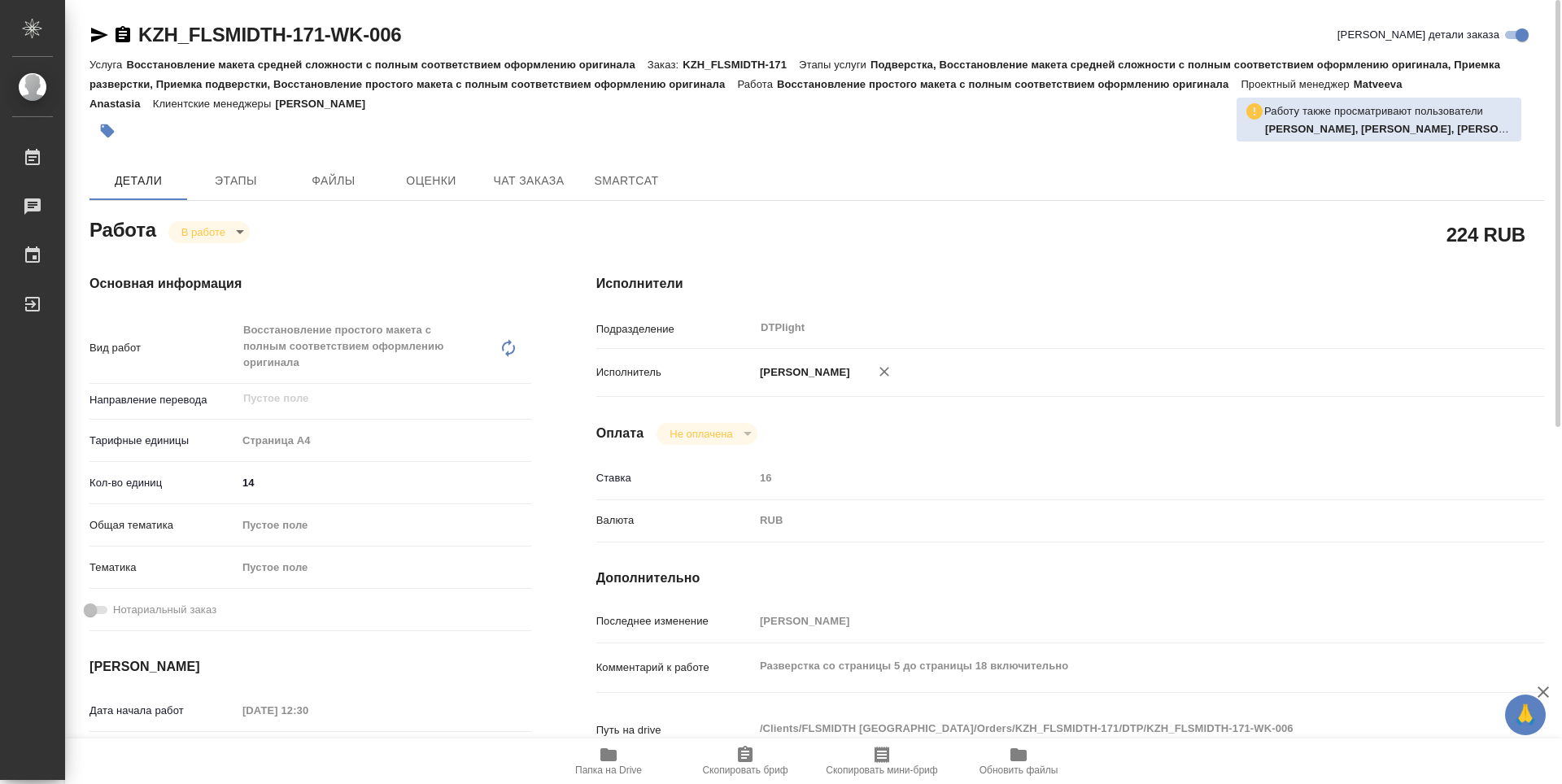
click at [116, 36] on icon "button" at bounding box center [123, 35] width 15 height 16
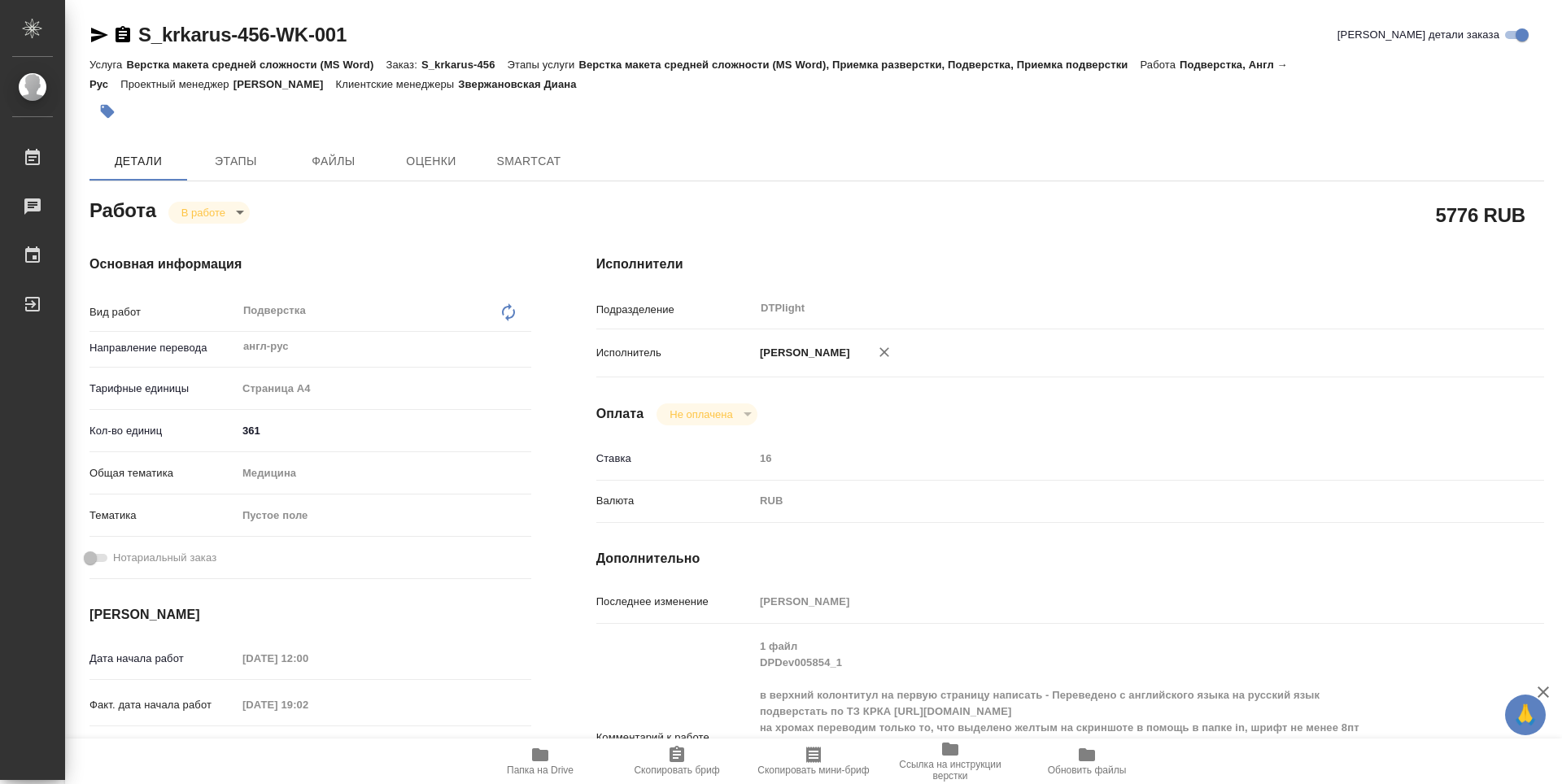
type textarea "x"
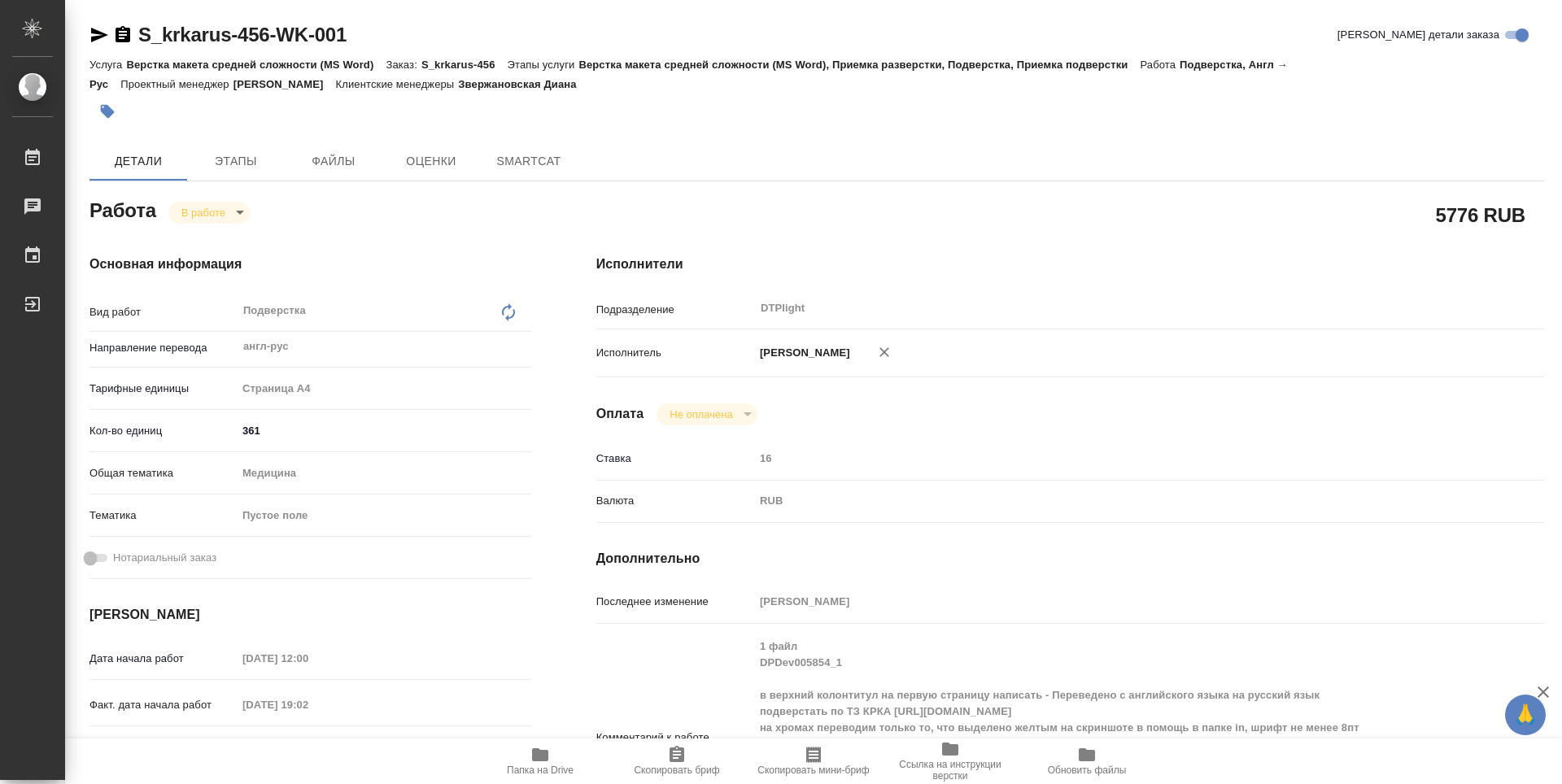
type textarea "x"
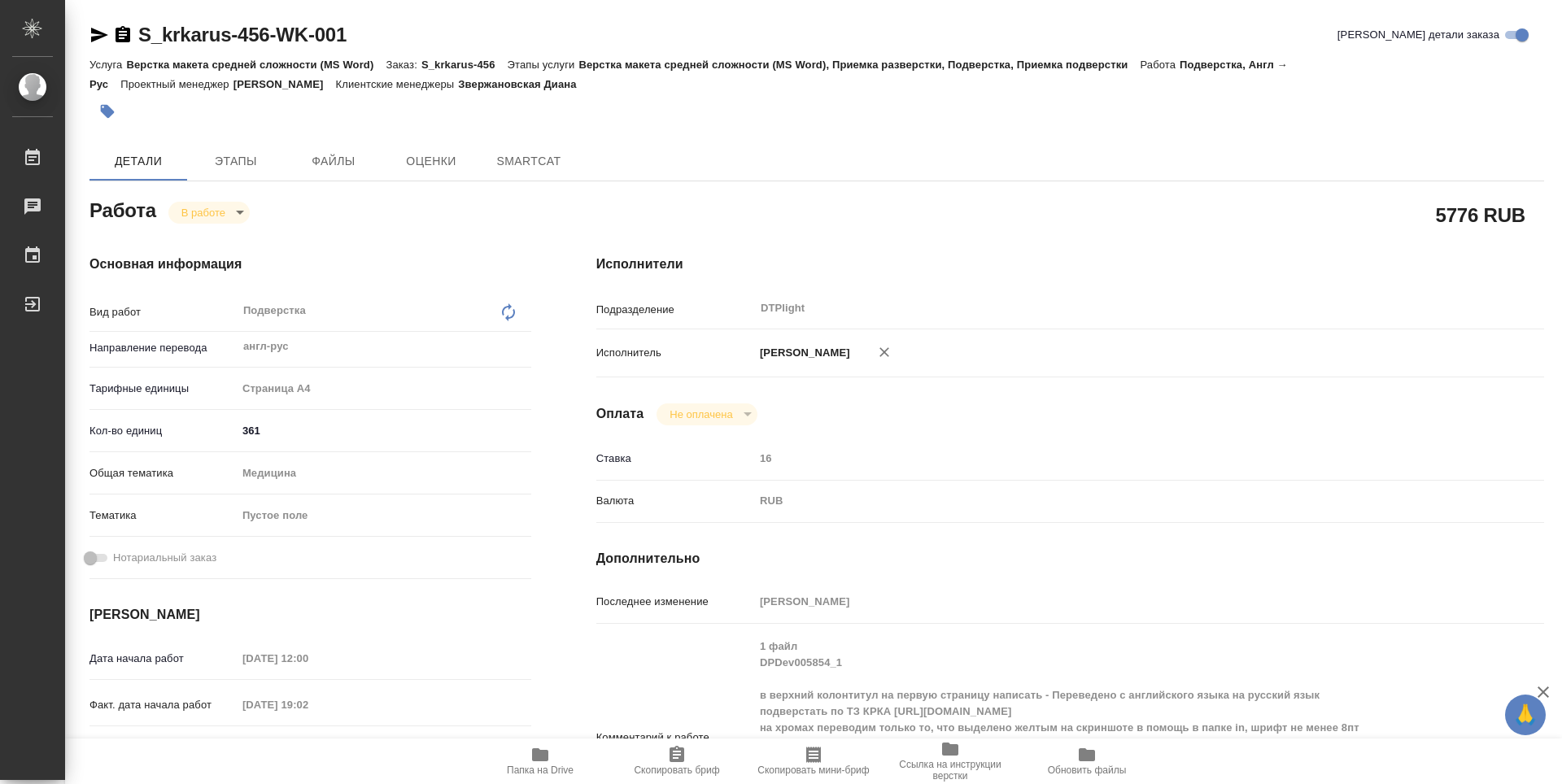
type textarea "x"
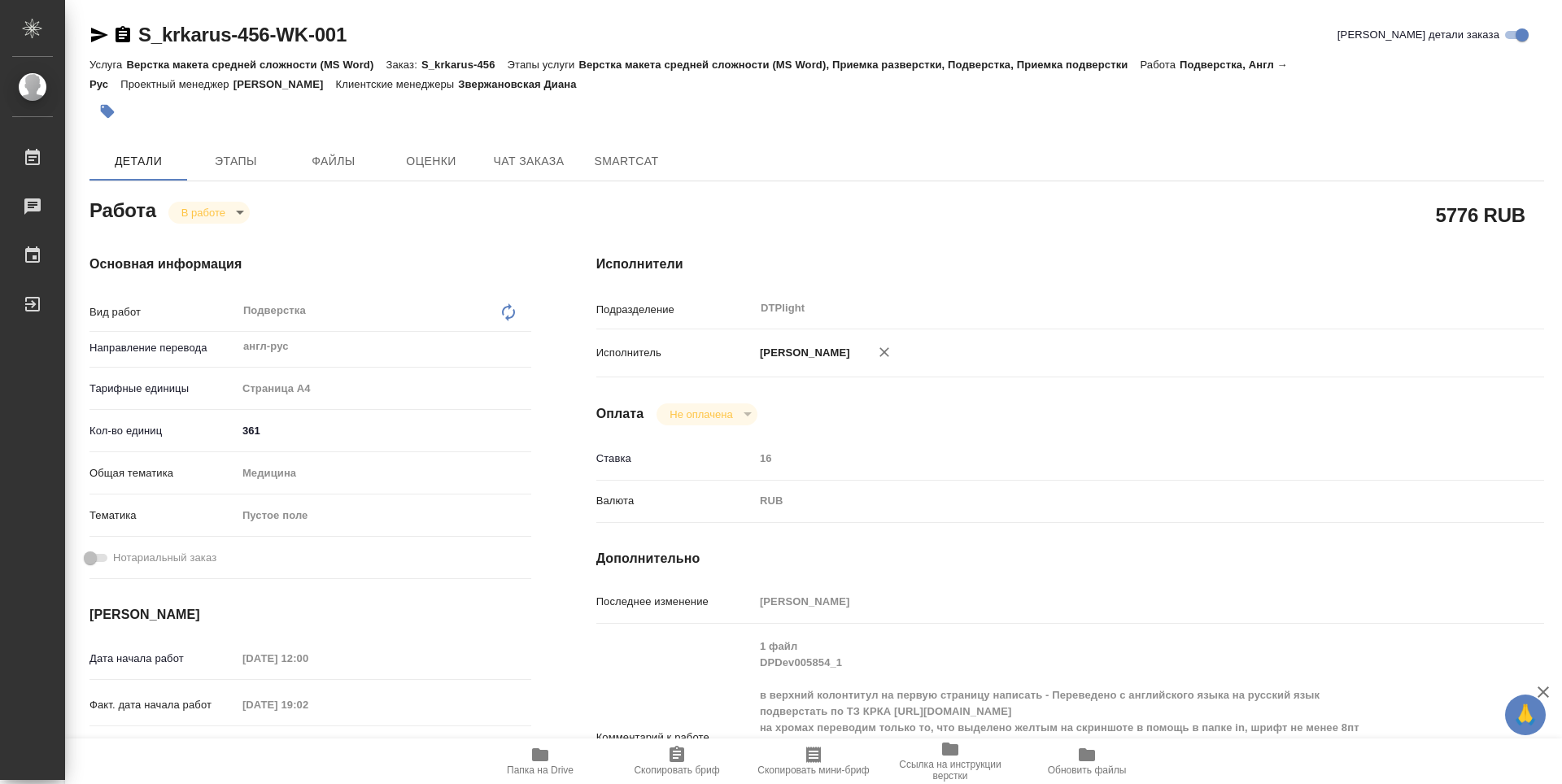
click at [92, 38] on icon "button" at bounding box center [100, 35] width 17 height 15
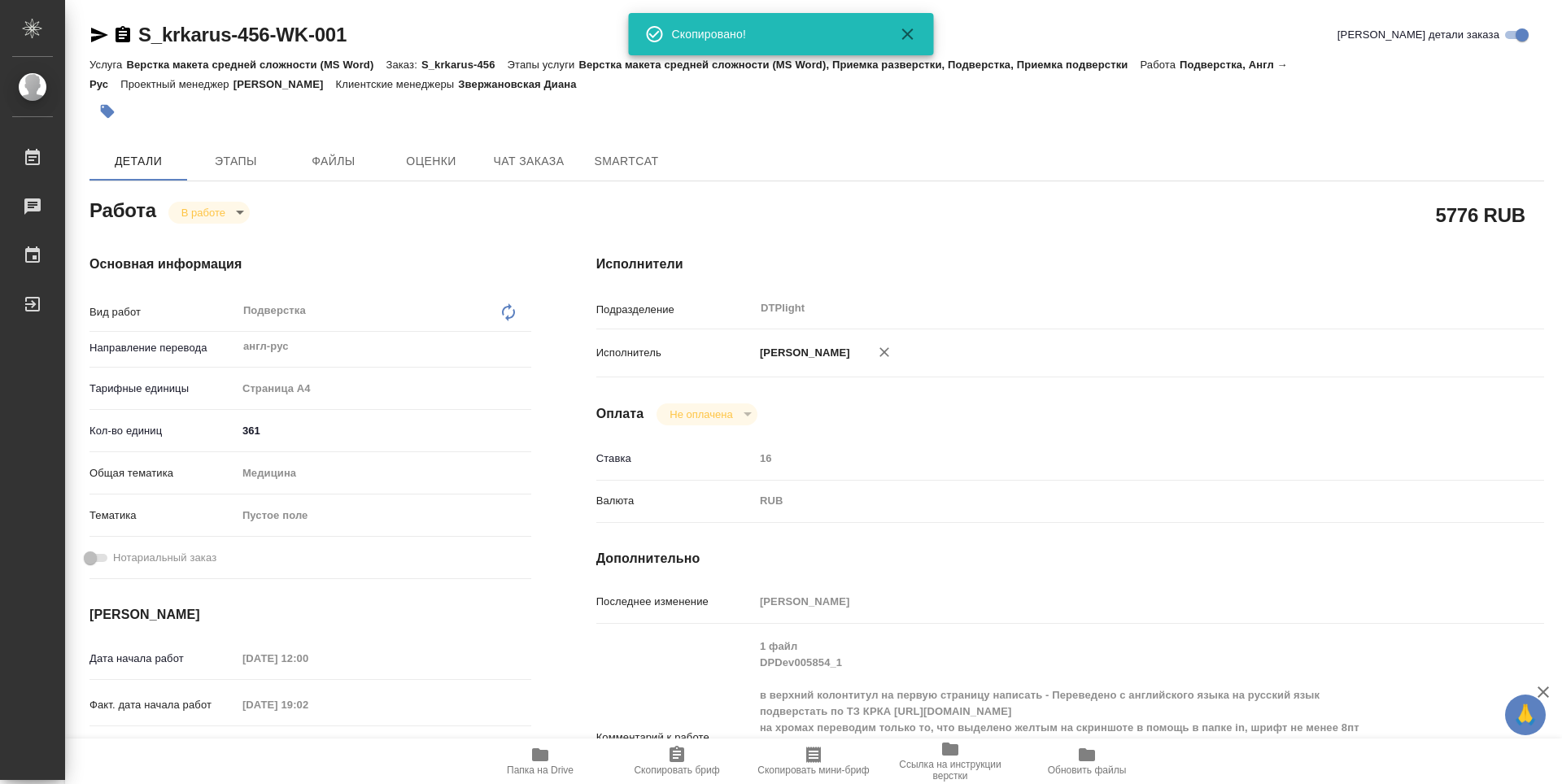
scroll to position [407, 0]
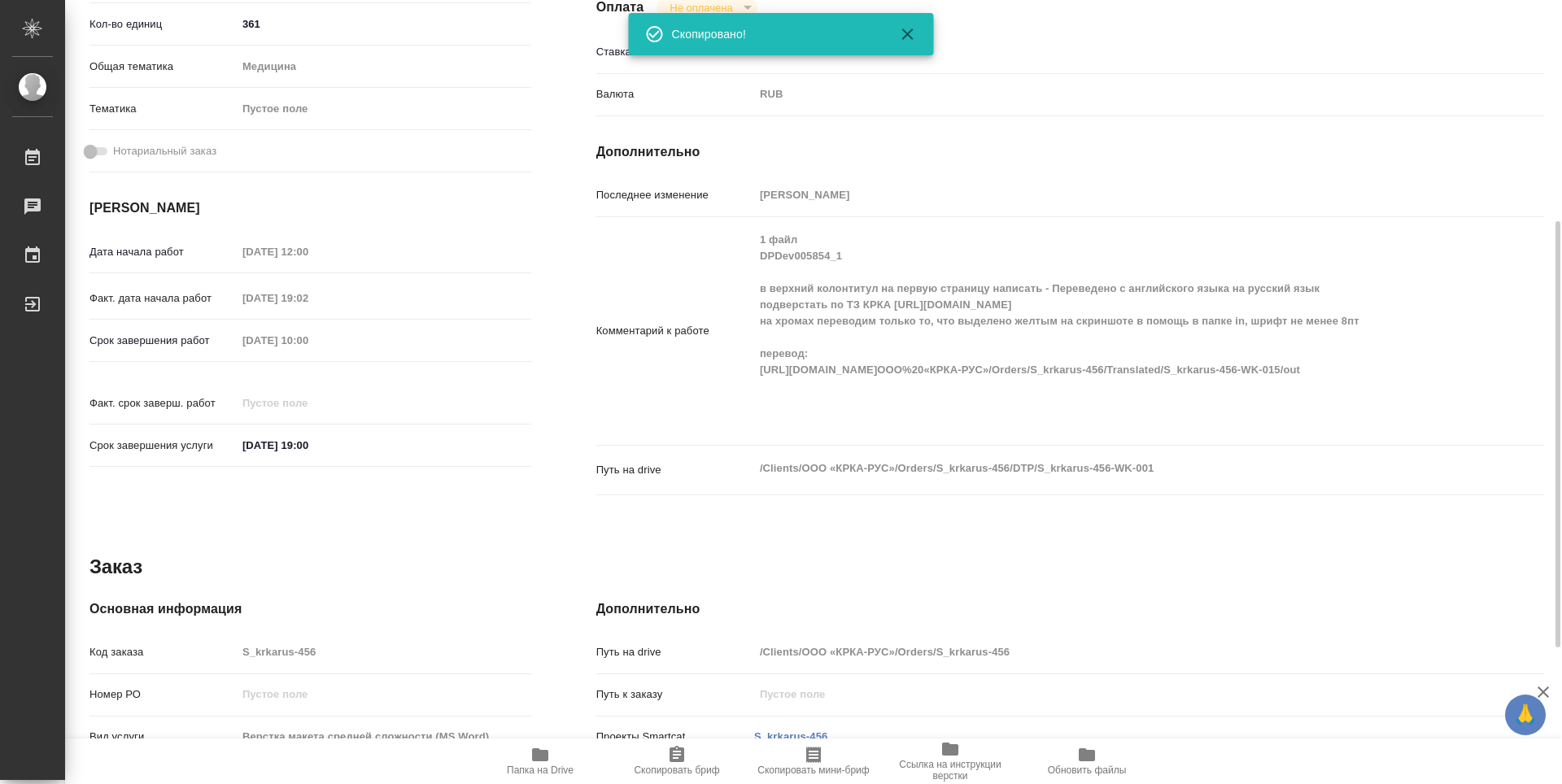
type textarea "x"
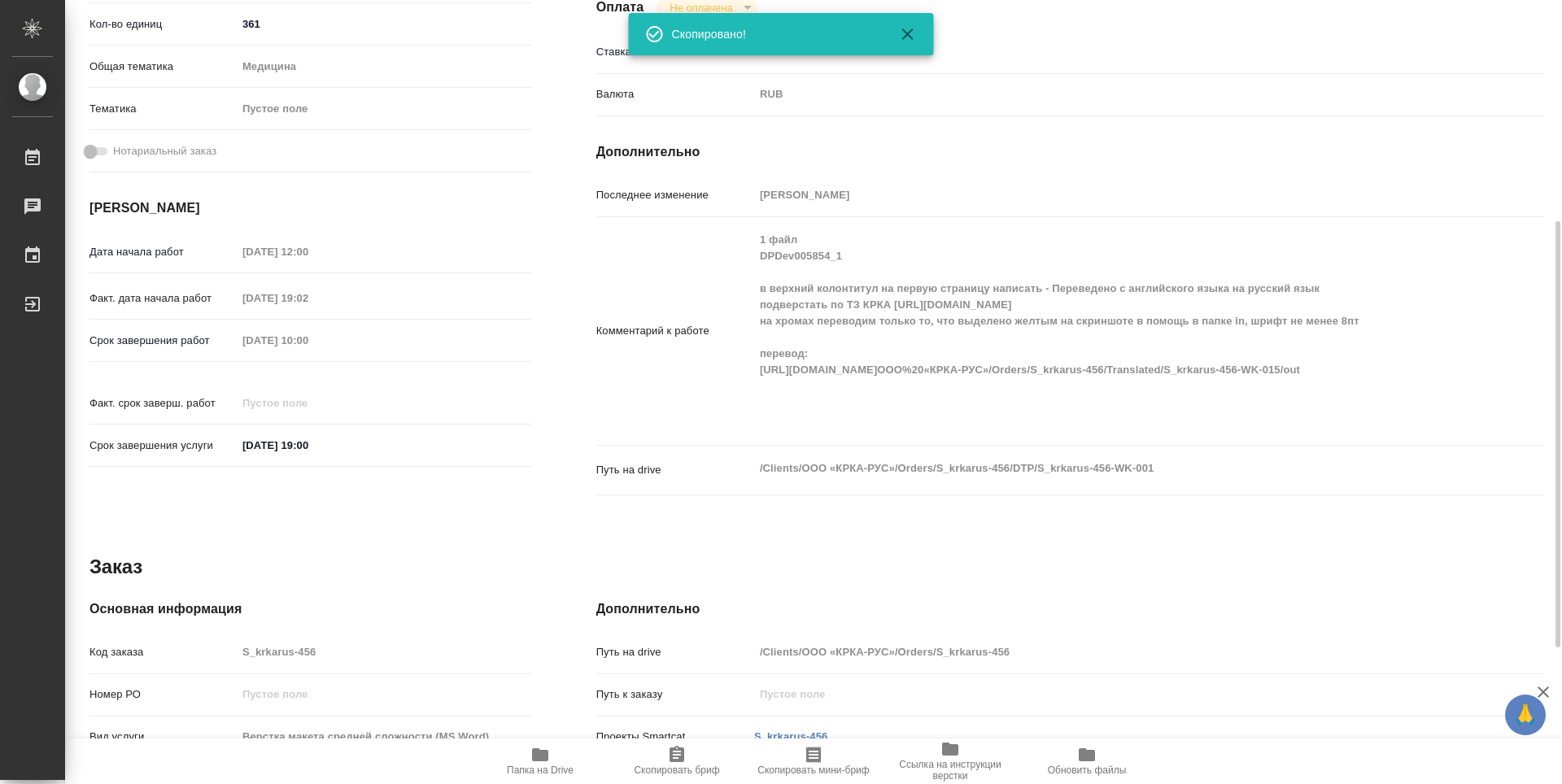
type textarea "x"
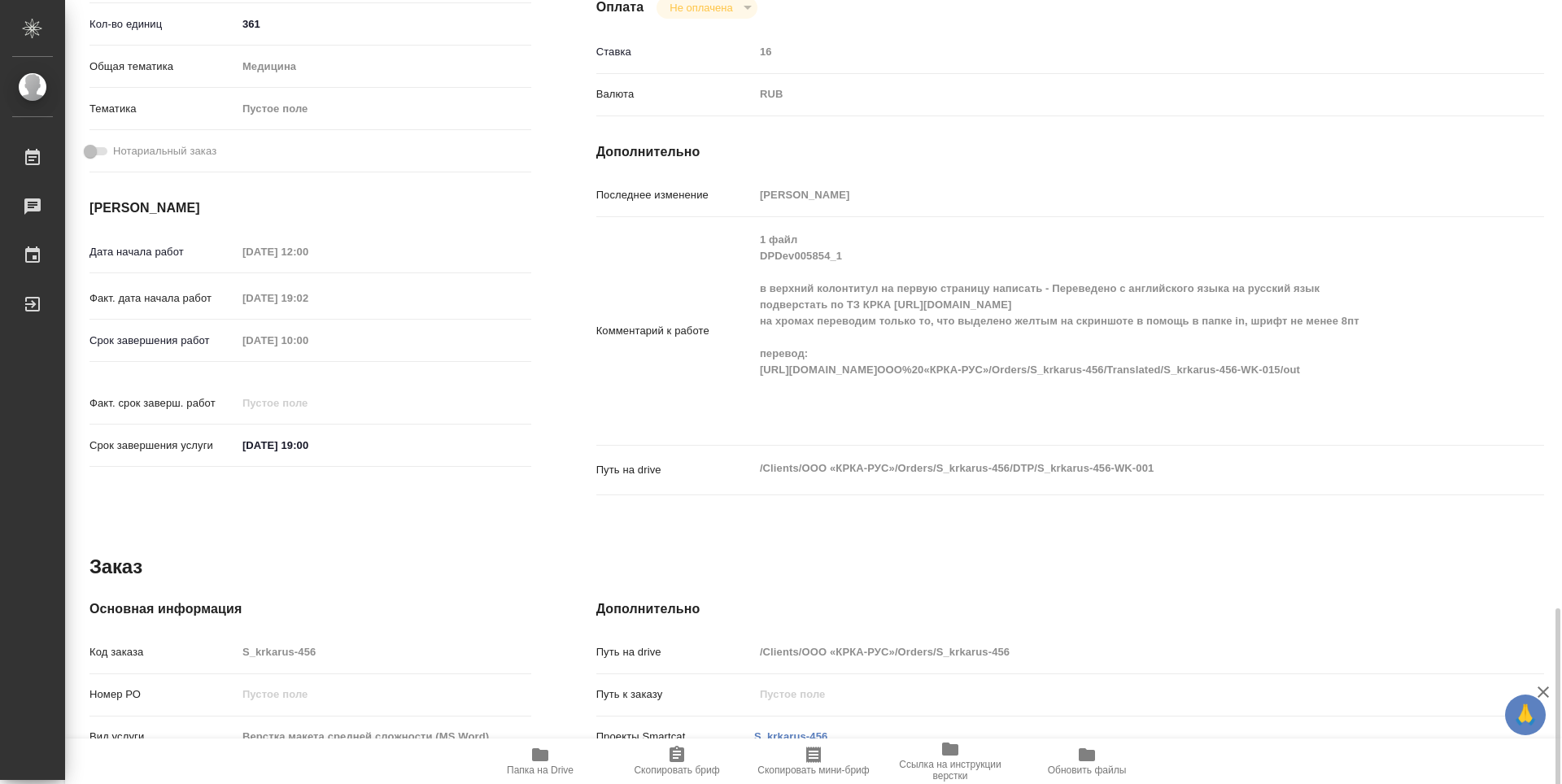
scroll to position [657, 0]
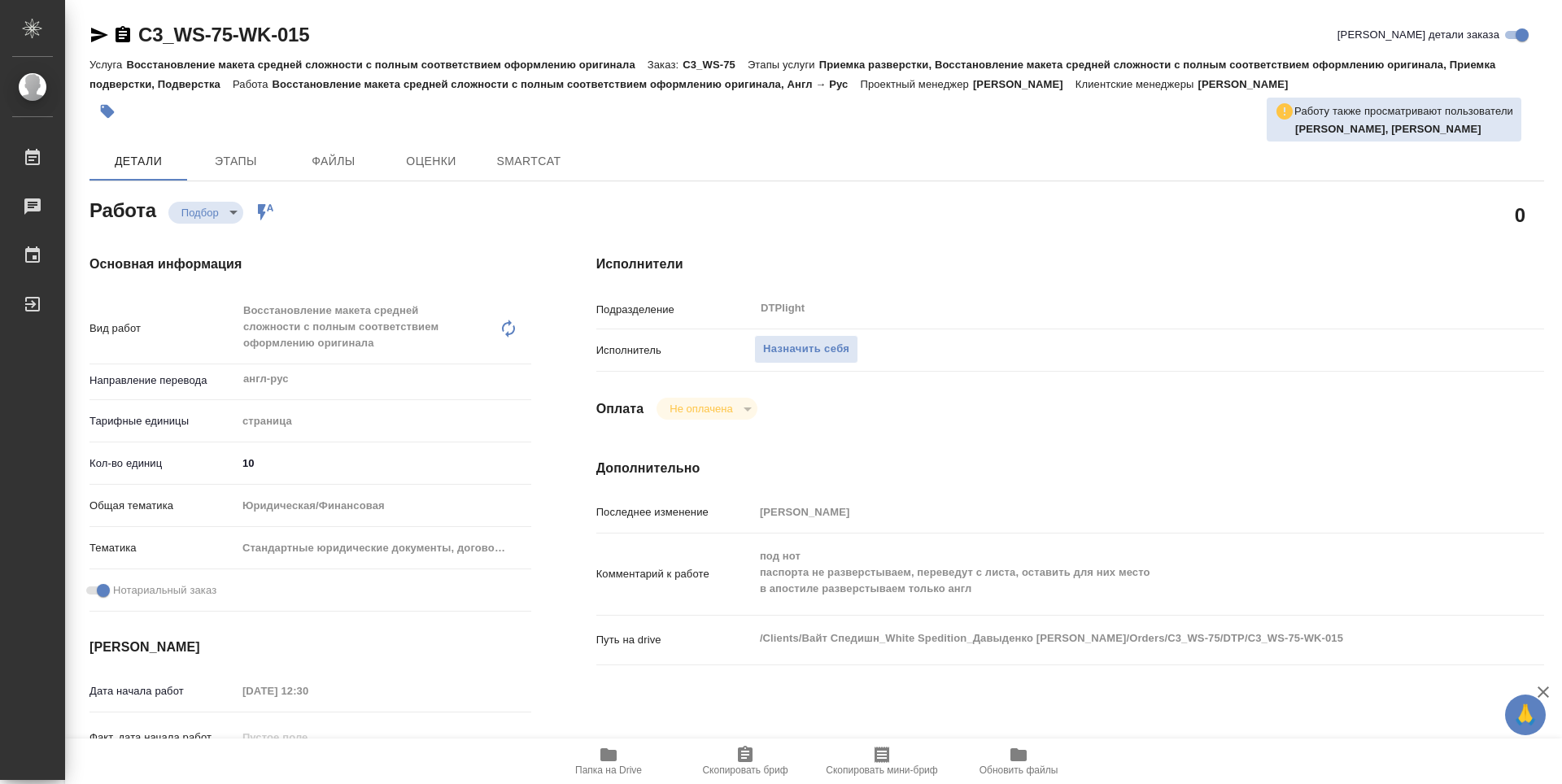
type textarea "x"
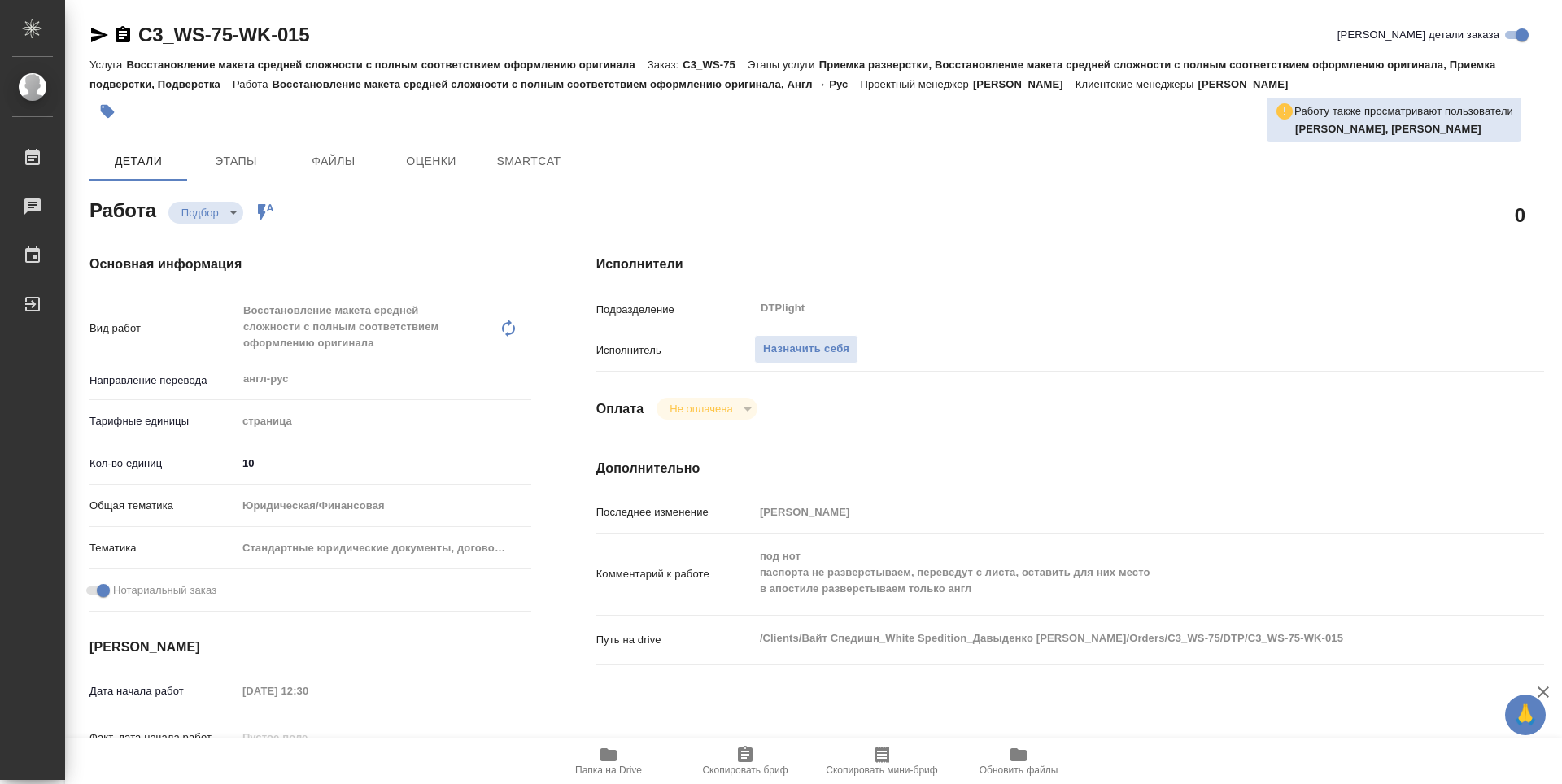
type textarea "x"
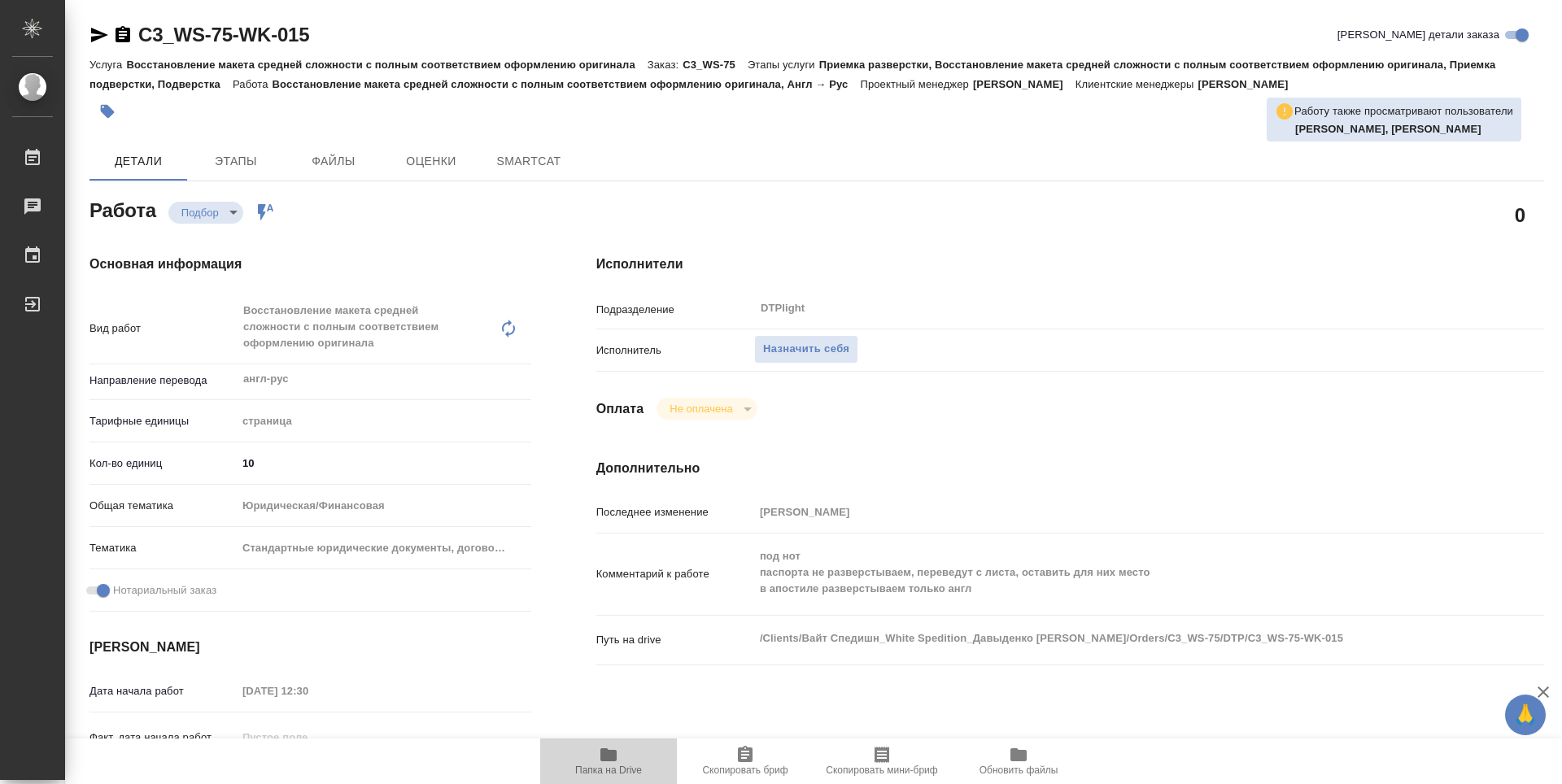
click at [621, 767] on span "Папка на Drive" at bounding box center [608, 770] width 67 height 11
type textarea "x"
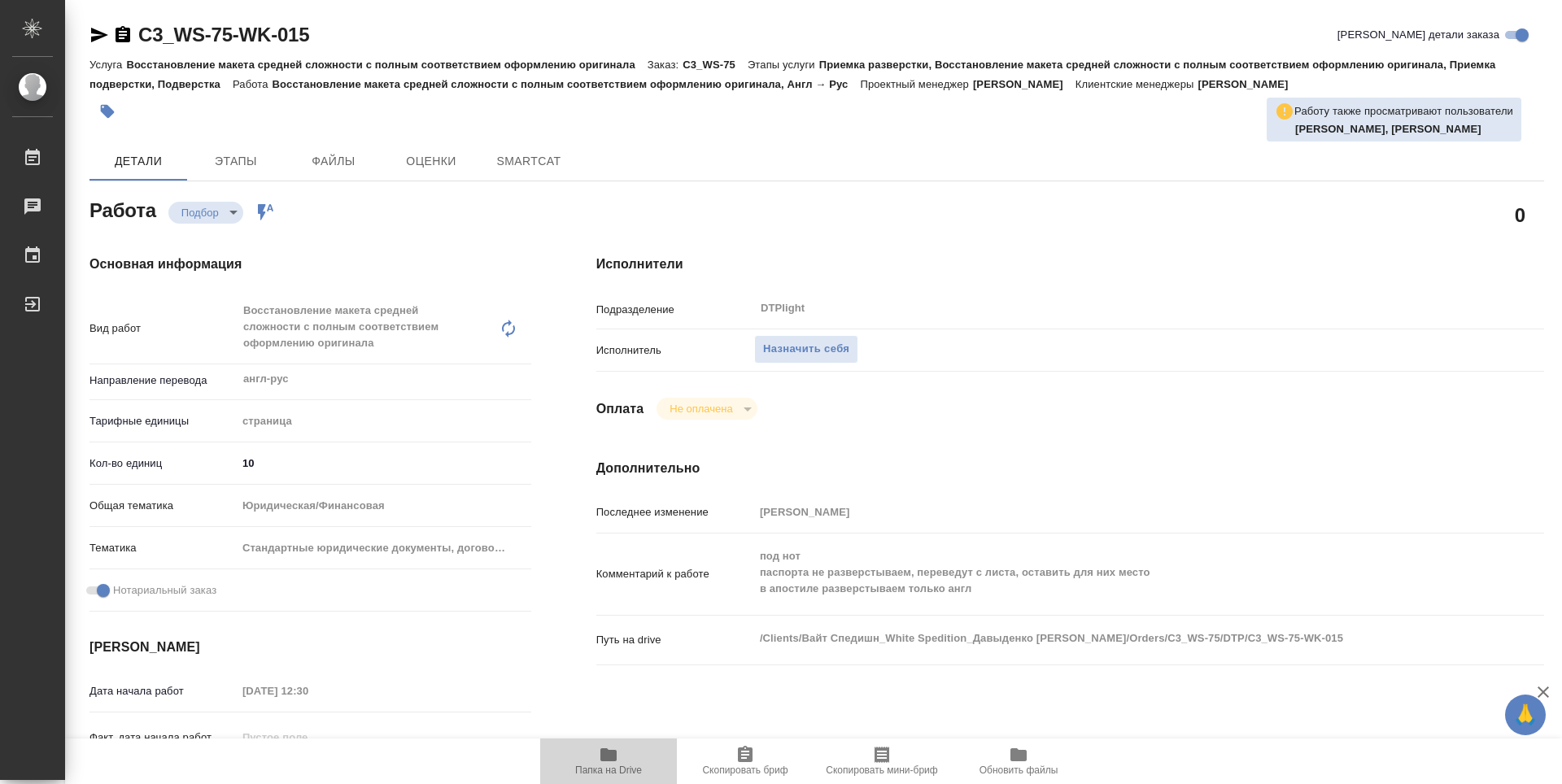
type textarea "x"
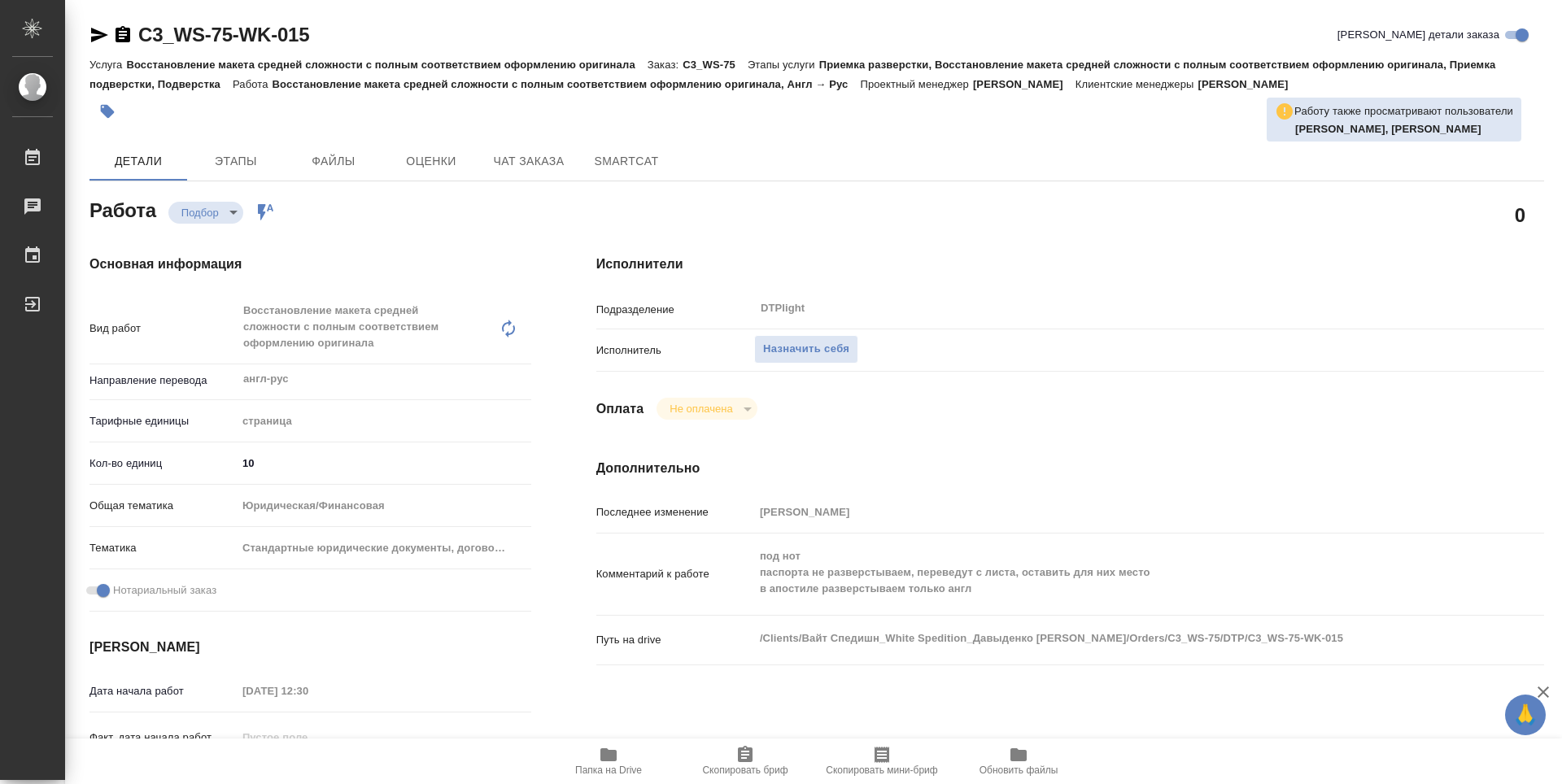
type textarea "x"
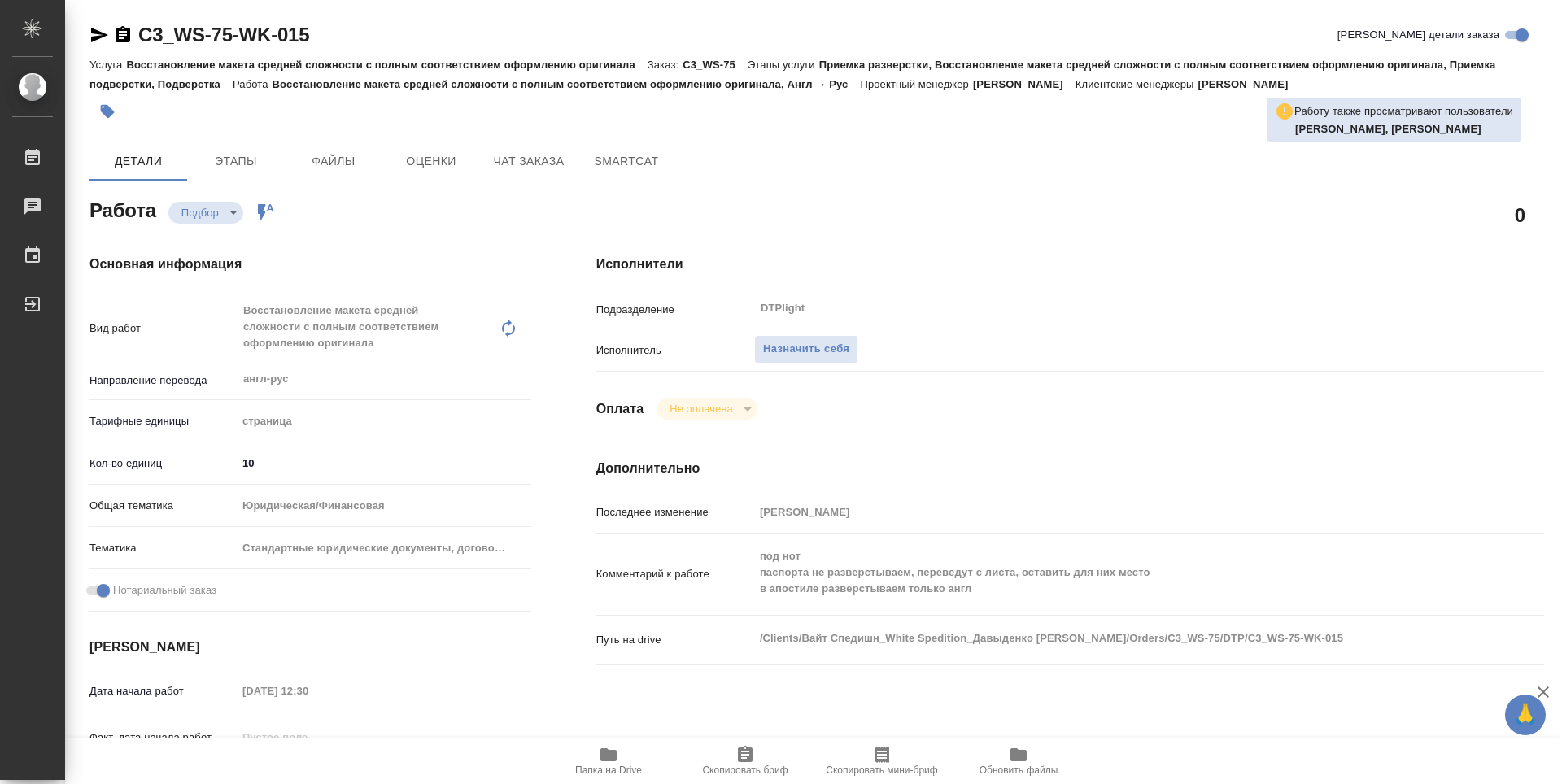
type textarea "x"
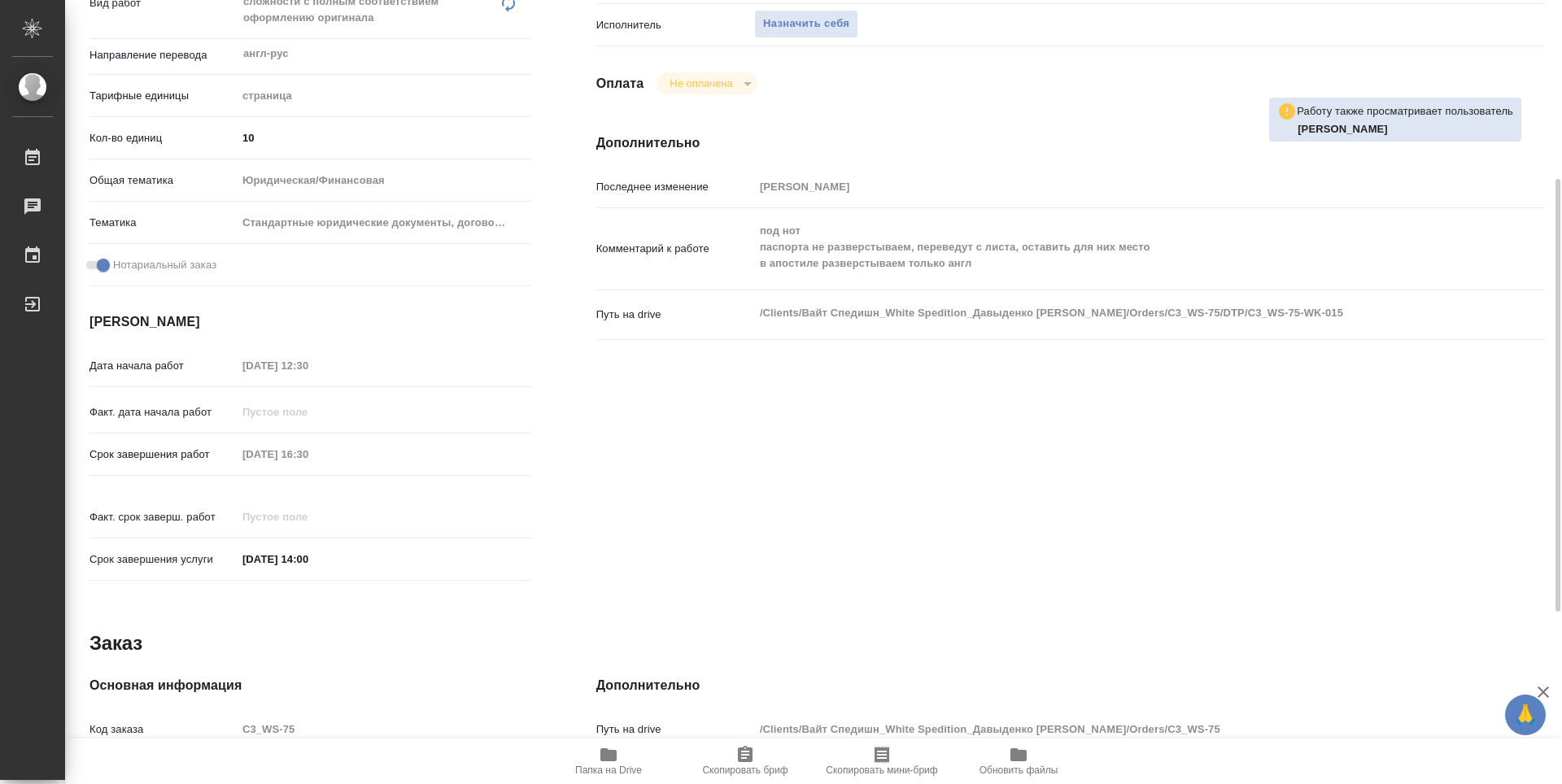
type textarea "x"
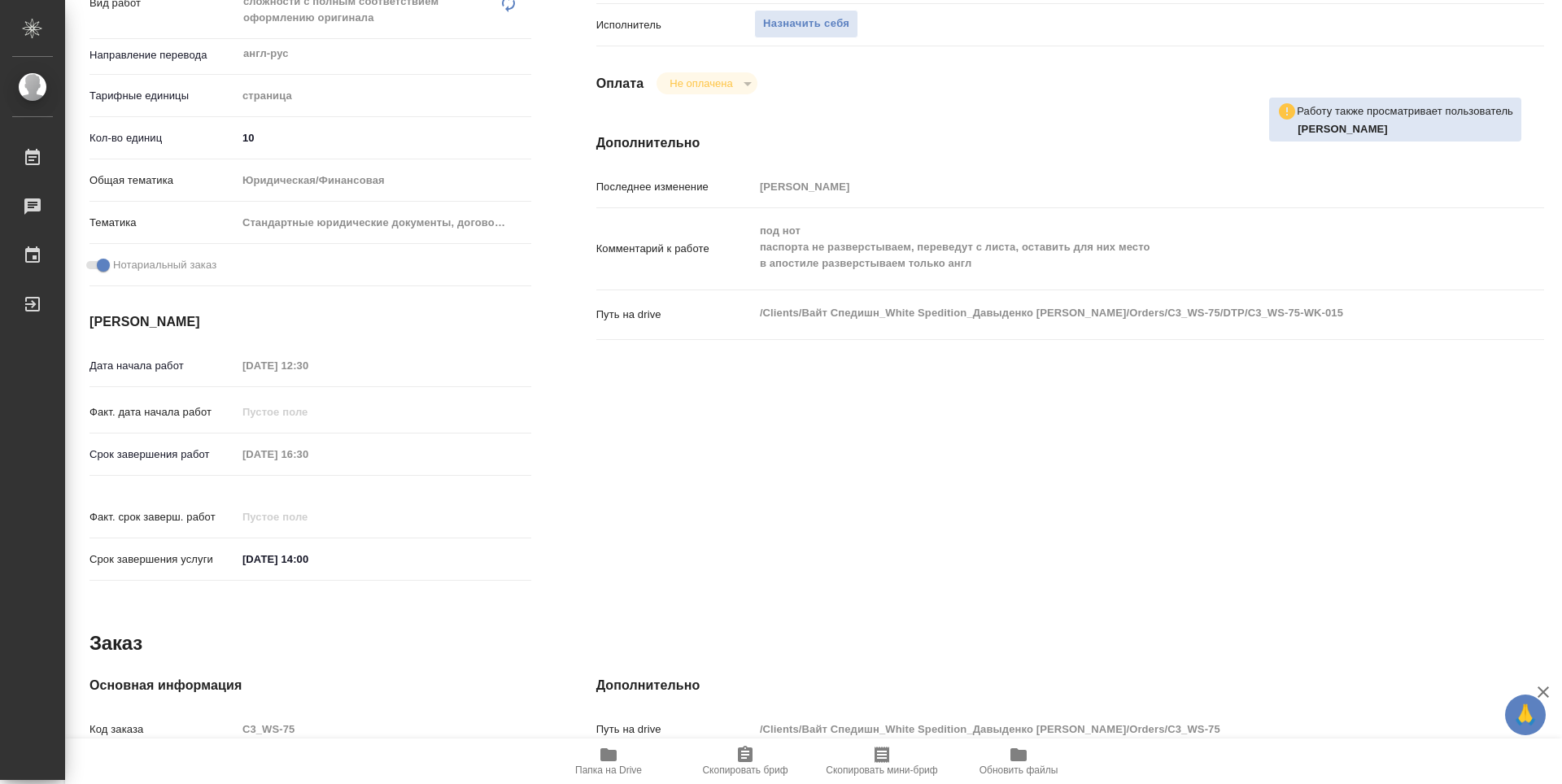
type textarea "x"
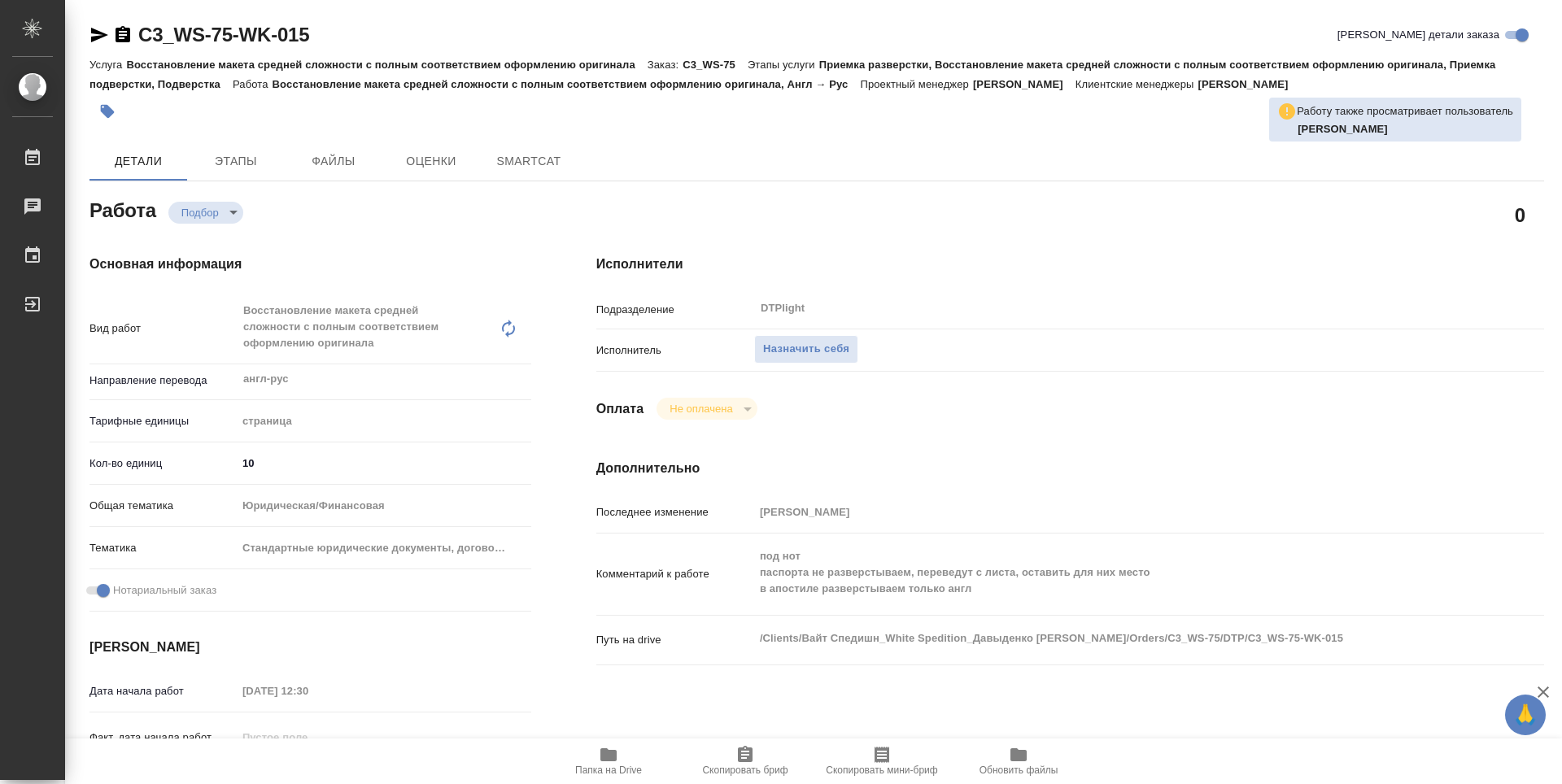
type textarea "x"
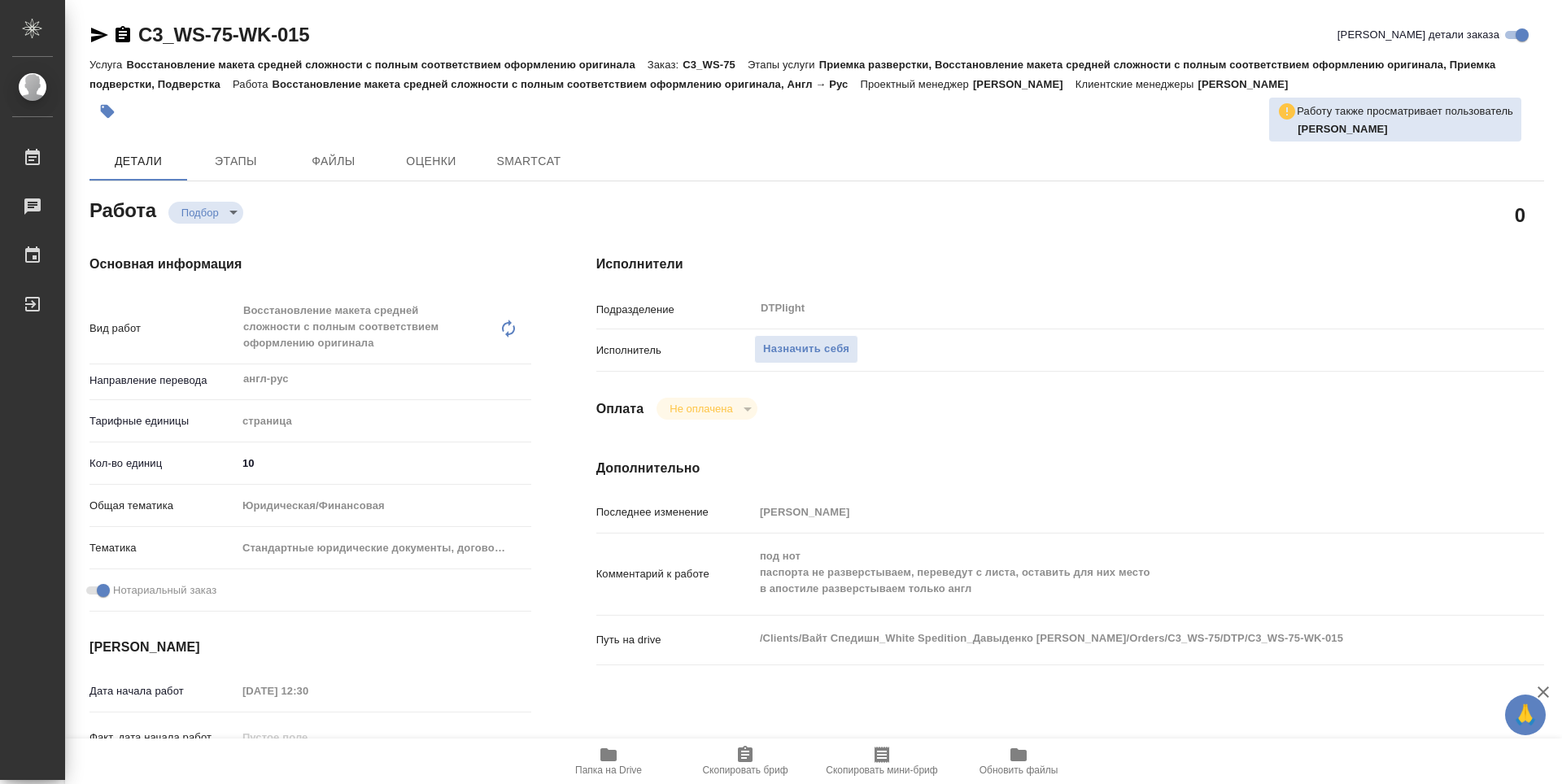
type textarea "x"
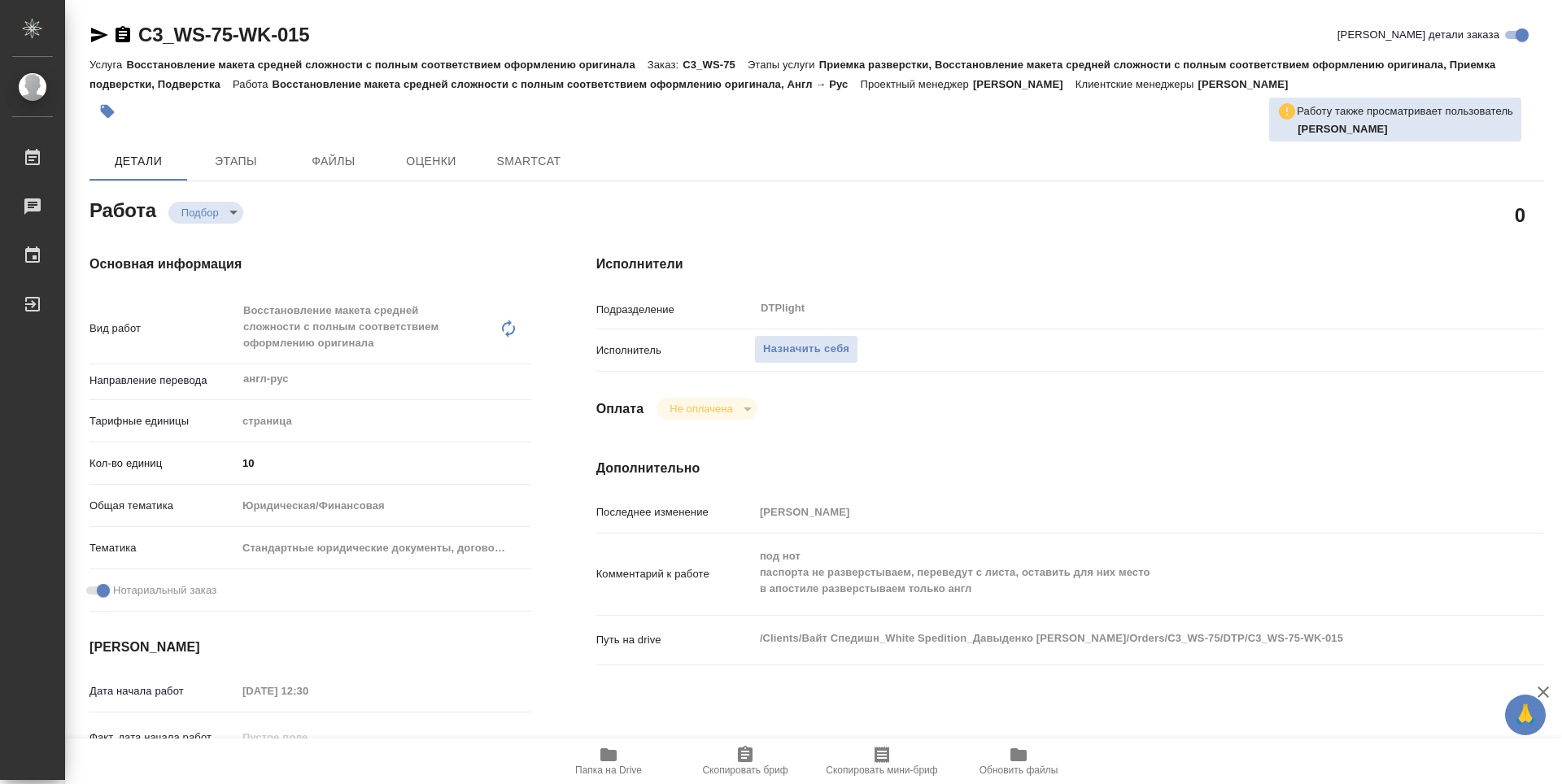
type textarea "x"
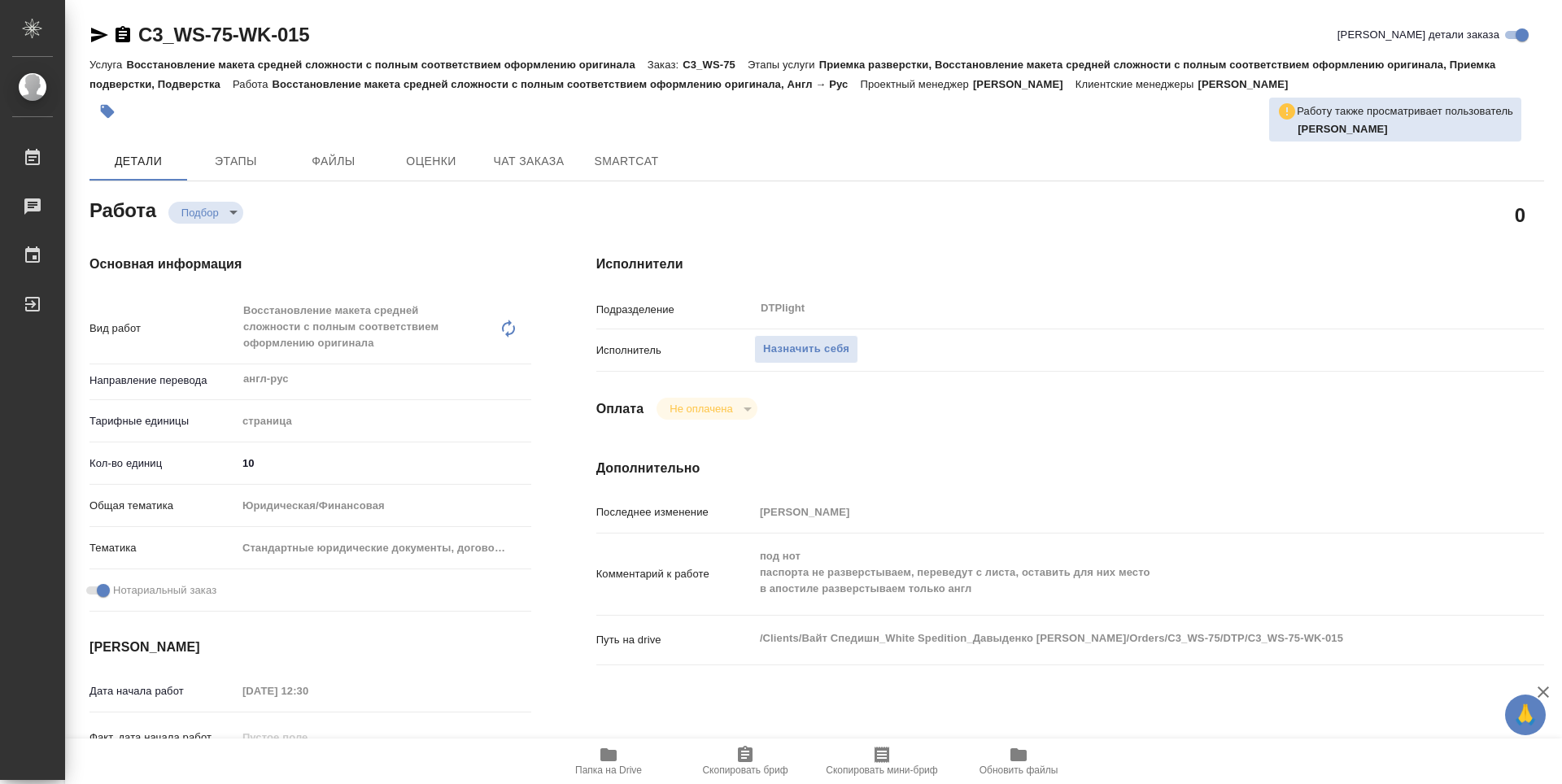
type textarea "x"
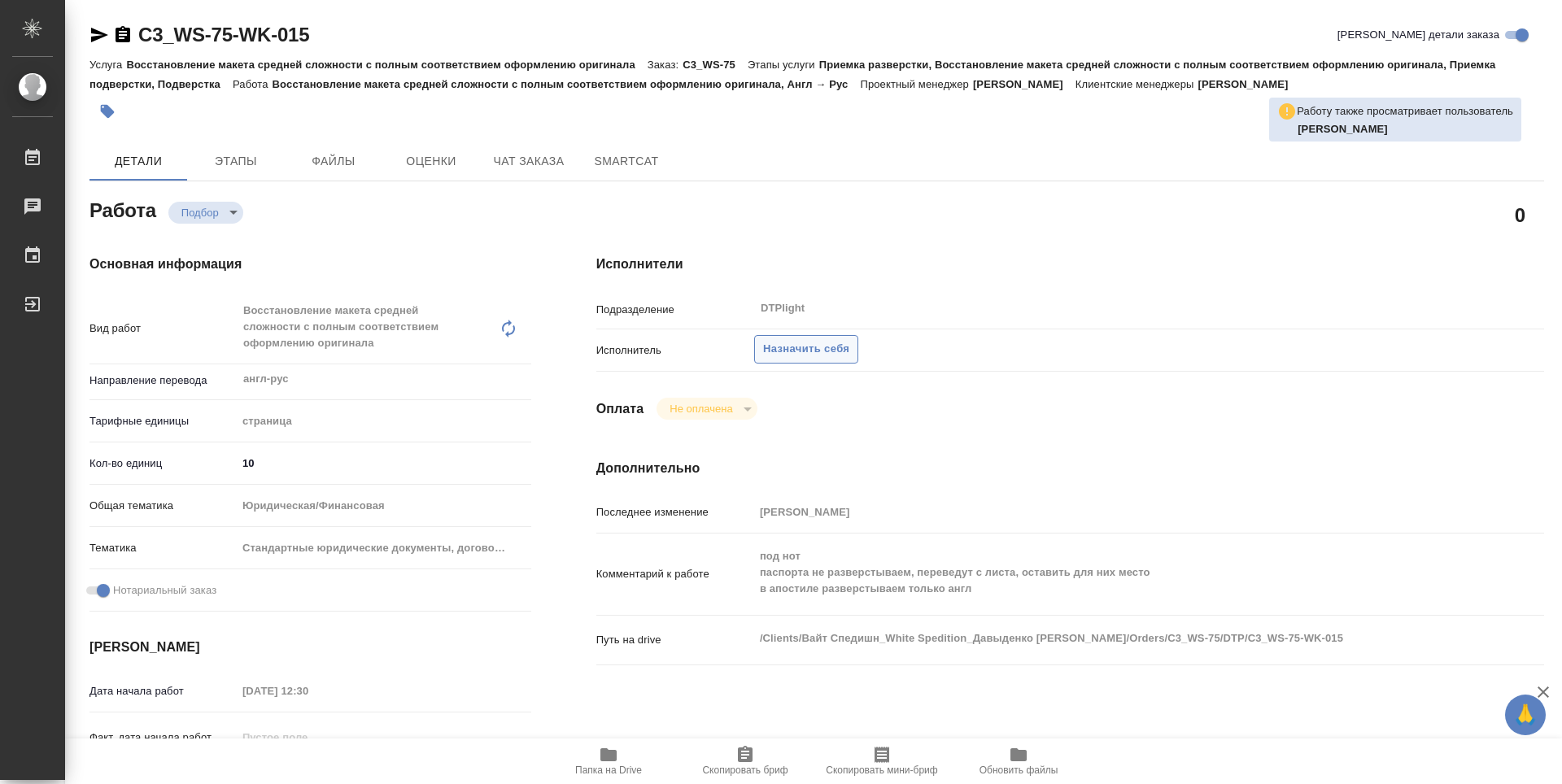
type textarea "x"
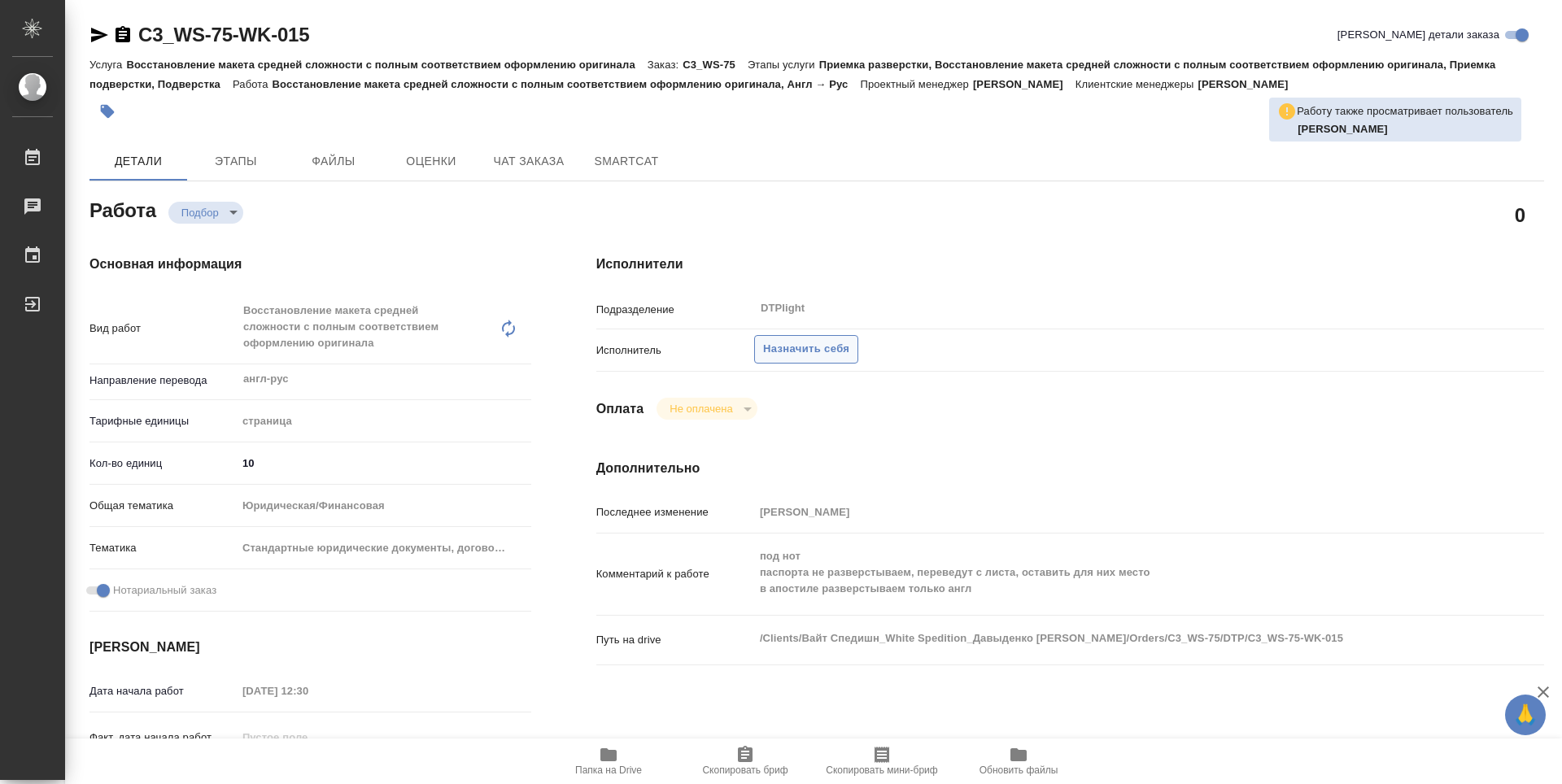
type textarea "x"
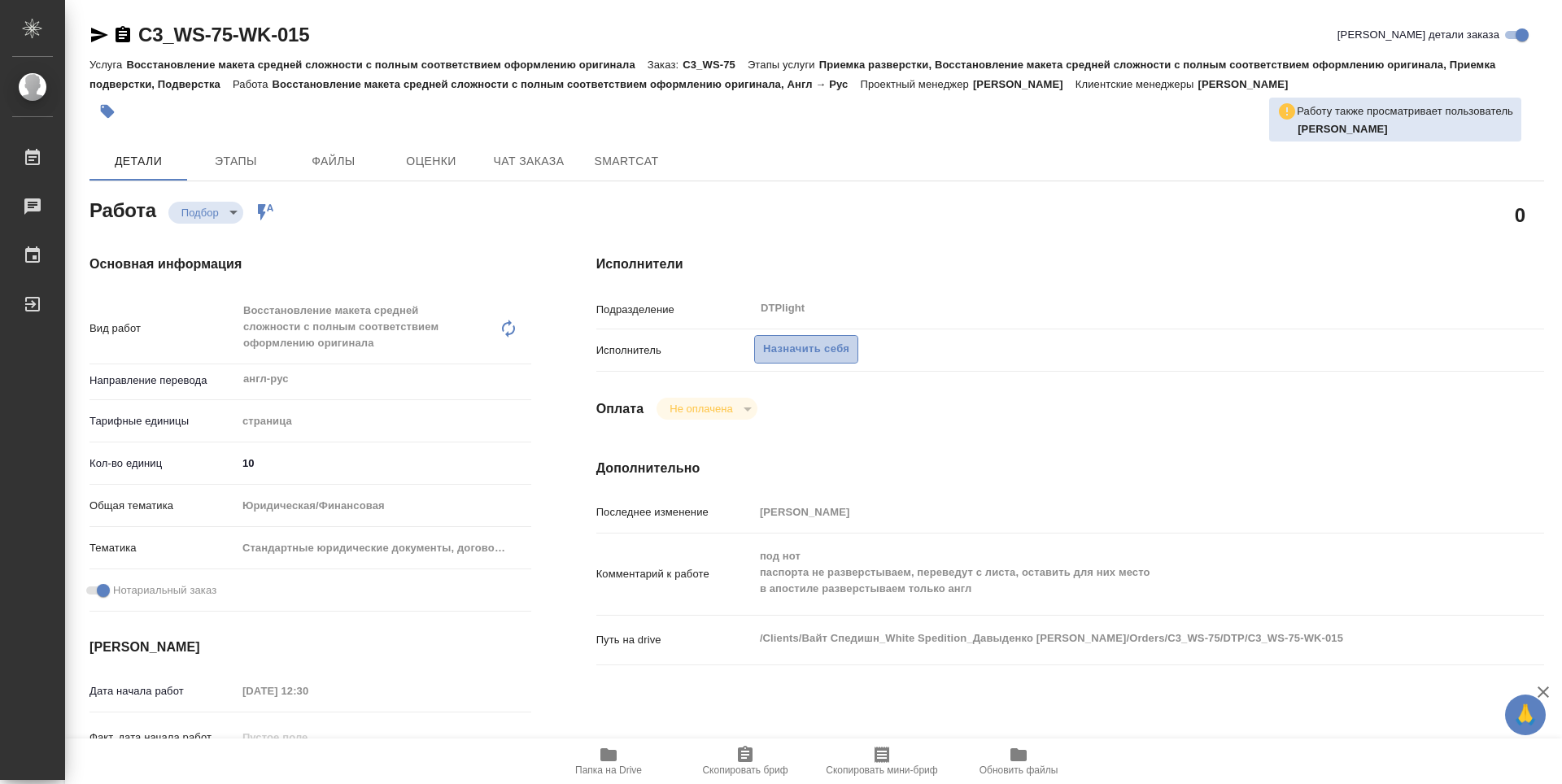
click at [810, 353] on span "Назначить себя" at bounding box center [806, 350] width 86 height 18
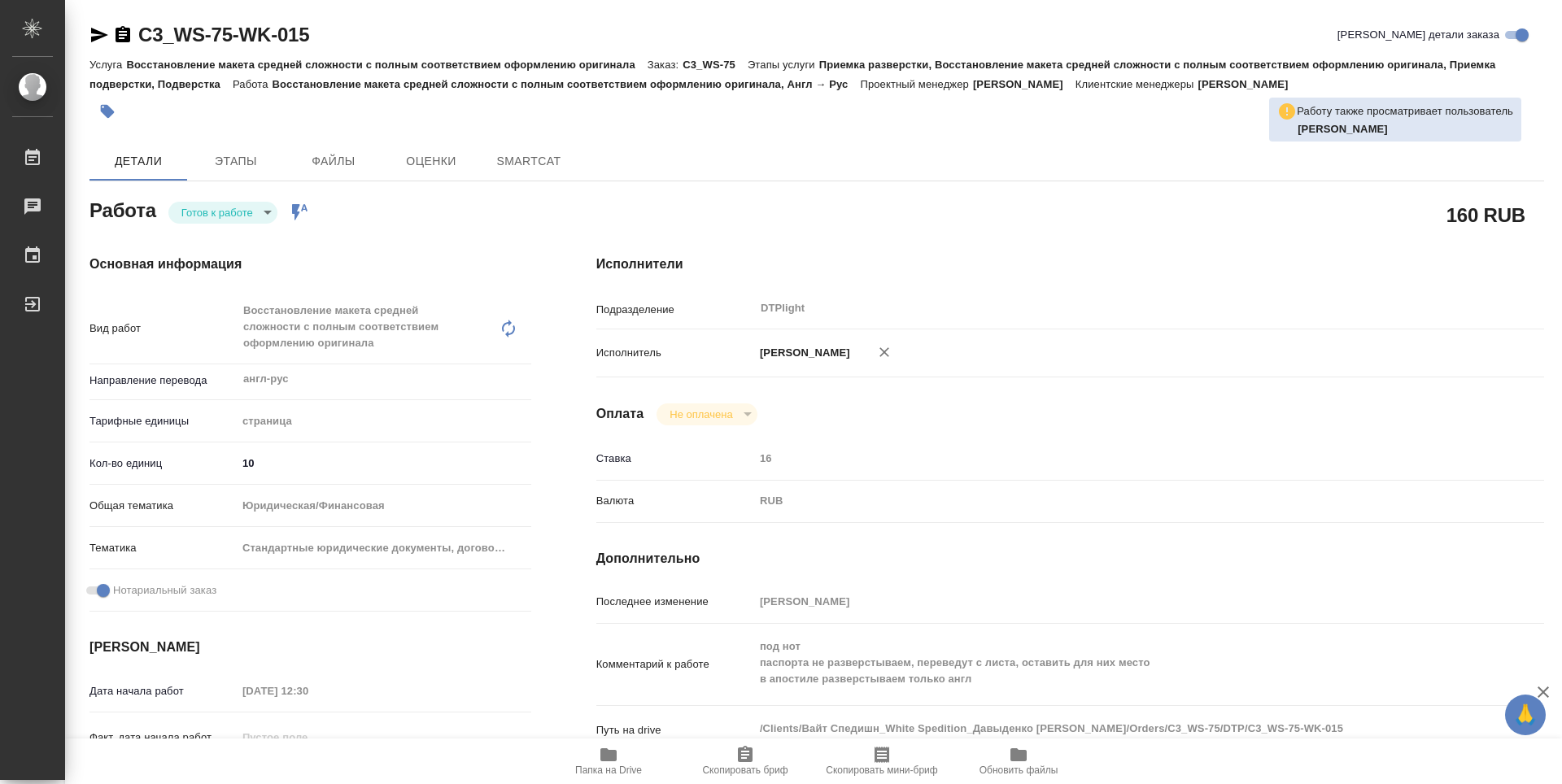
type textarea "x"
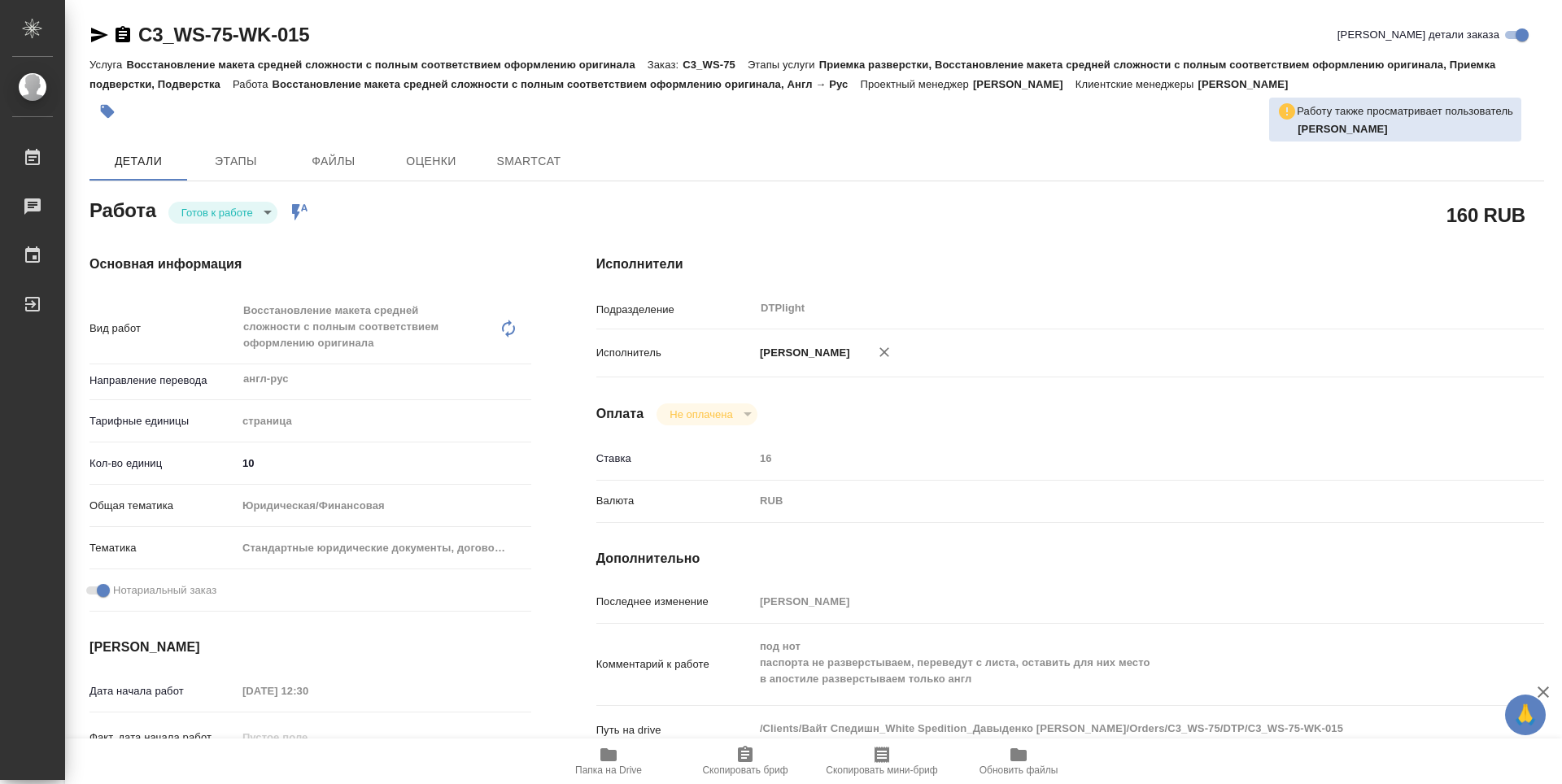
type textarea "x"
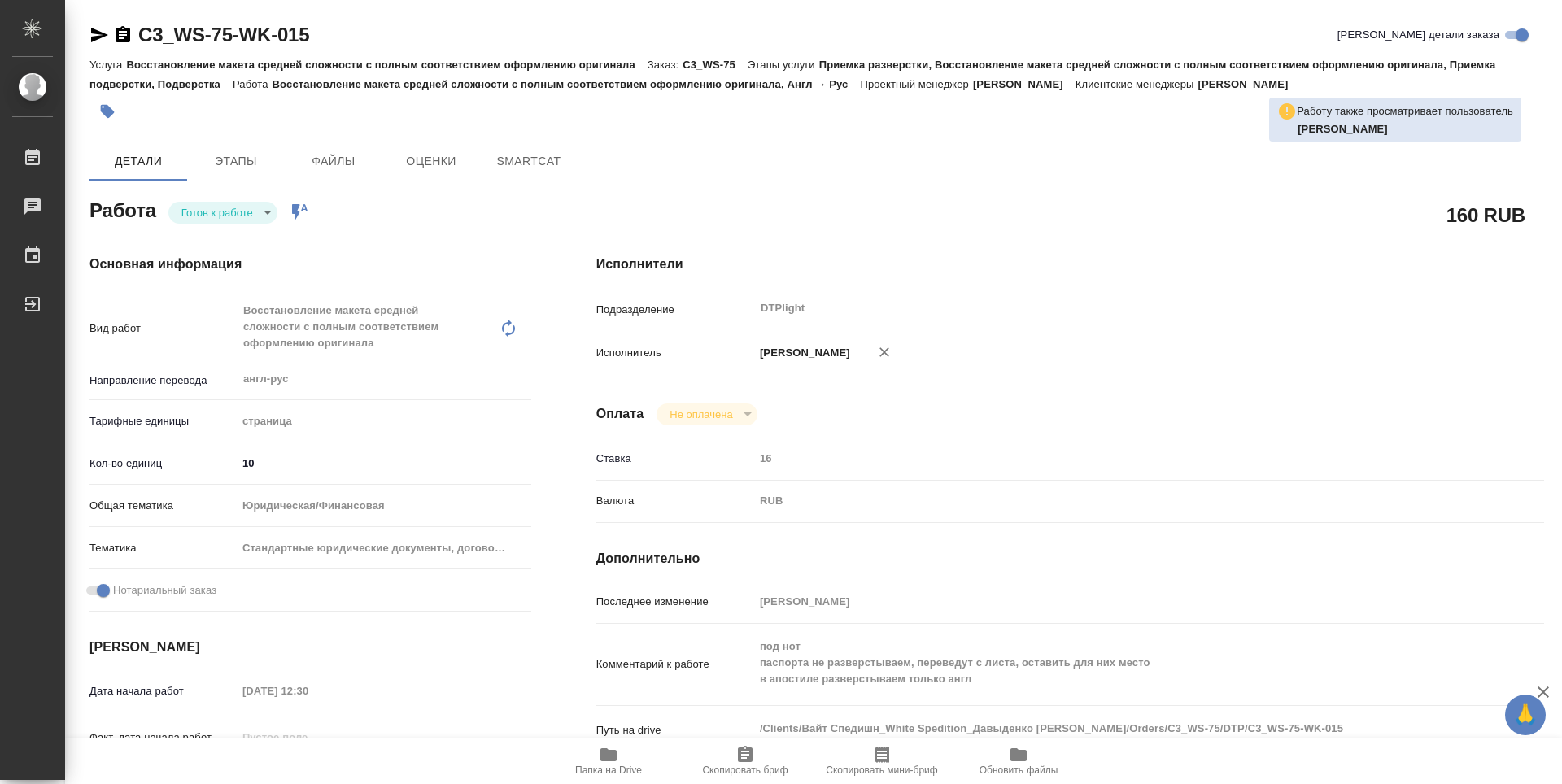
type textarea "x"
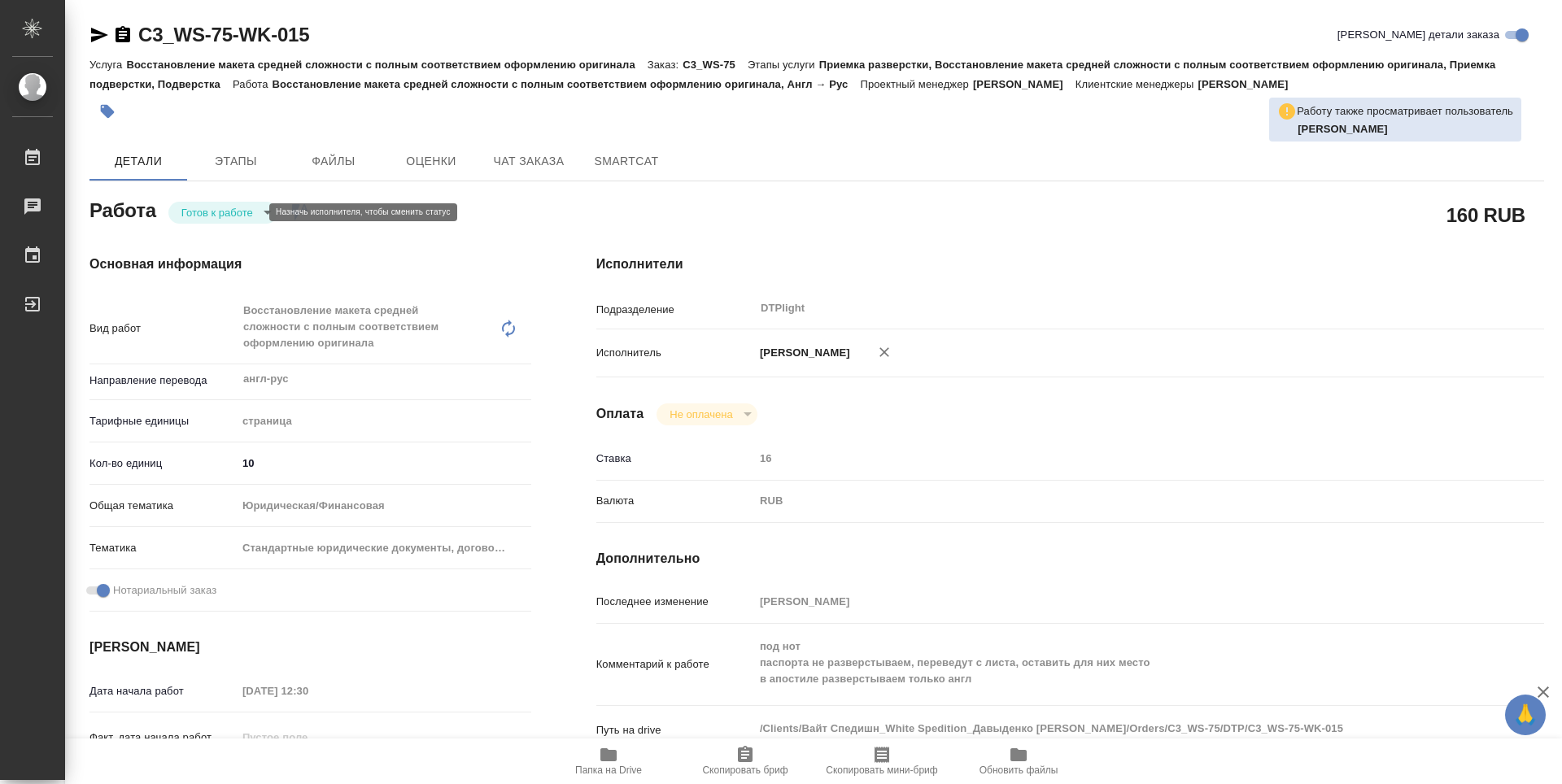
click at [233, 210] on body "🙏 .cls-1 fill:#fff; AWATERA Guselnikov Roman Работы Чаты График Выйти C3_WS-75-…" at bounding box center [781, 392] width 1562 height 784
click at [219, 205] on button "В работе" at bounding box center [208, 213] width 54 height 18
type textarea "x"
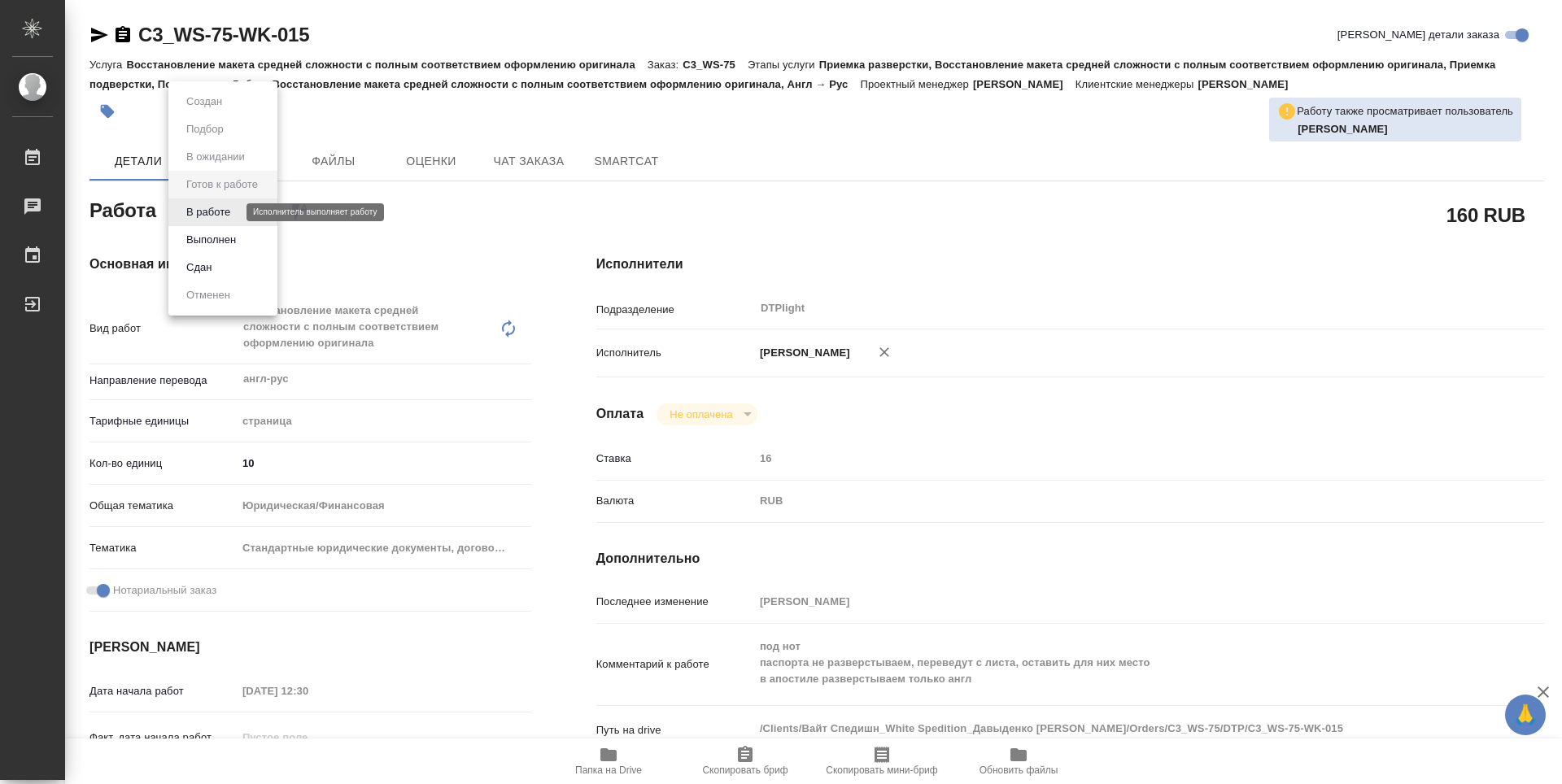
type textarea "x"
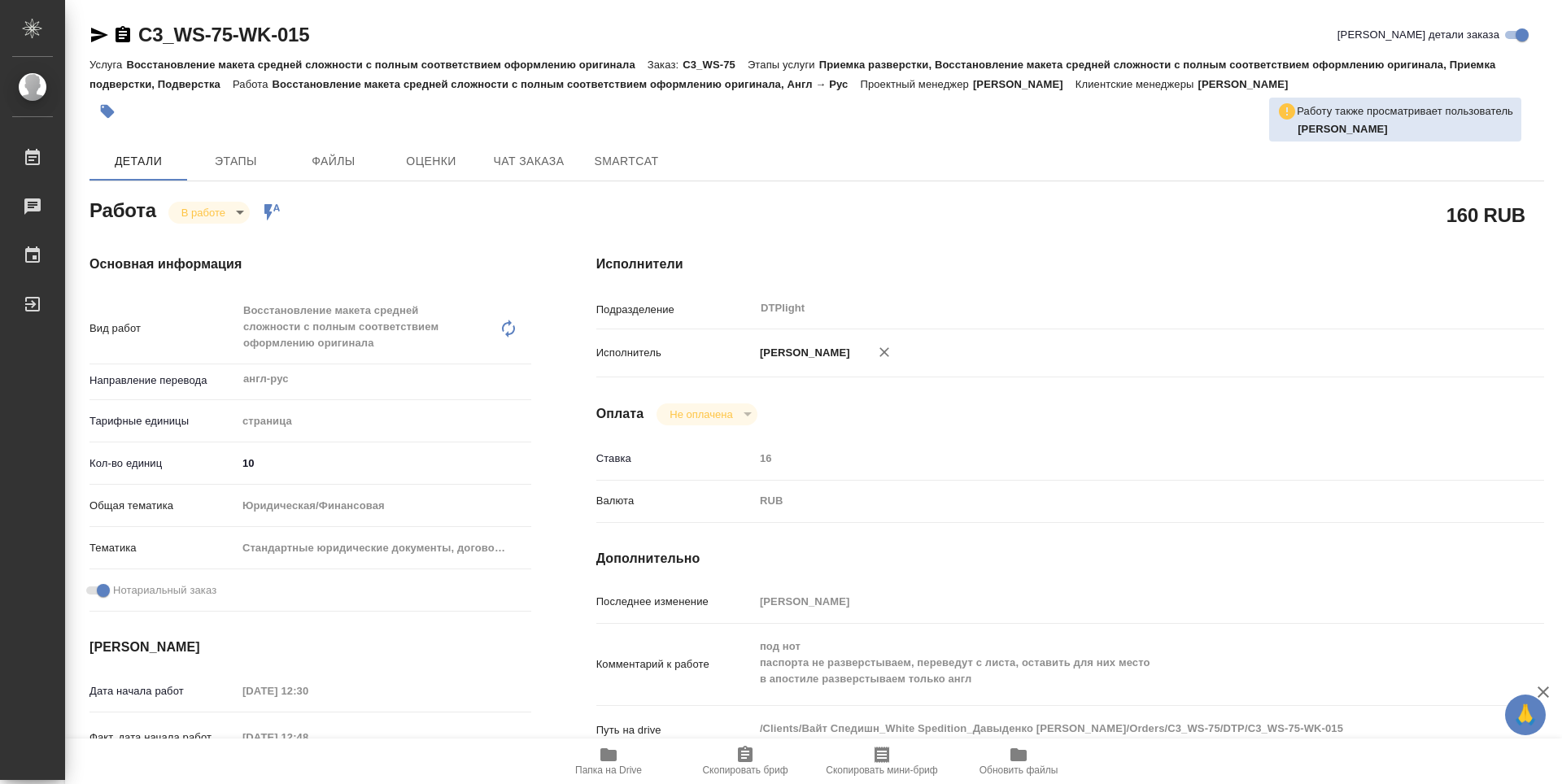
type textarea "x"
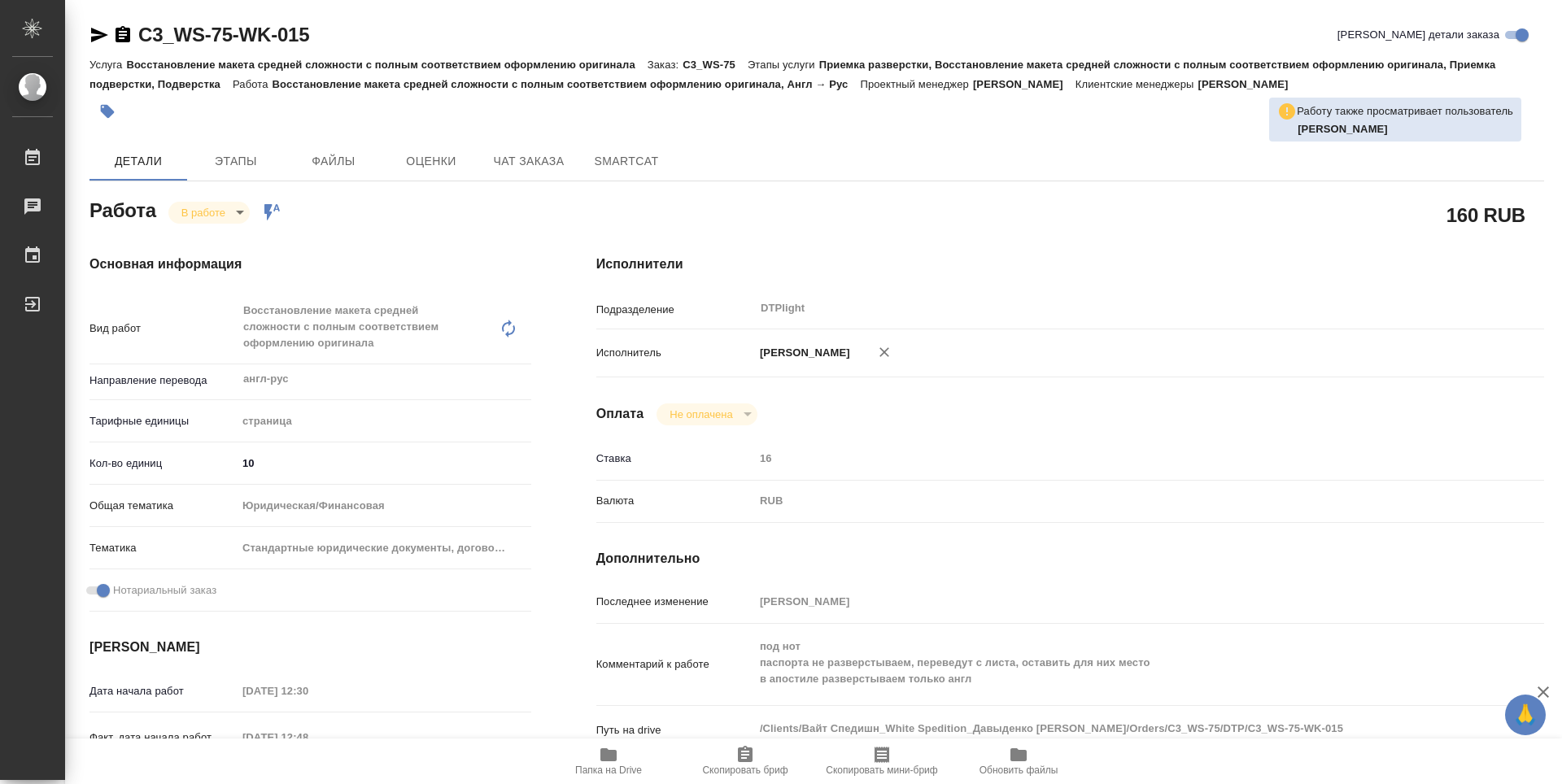
type textarea "x"
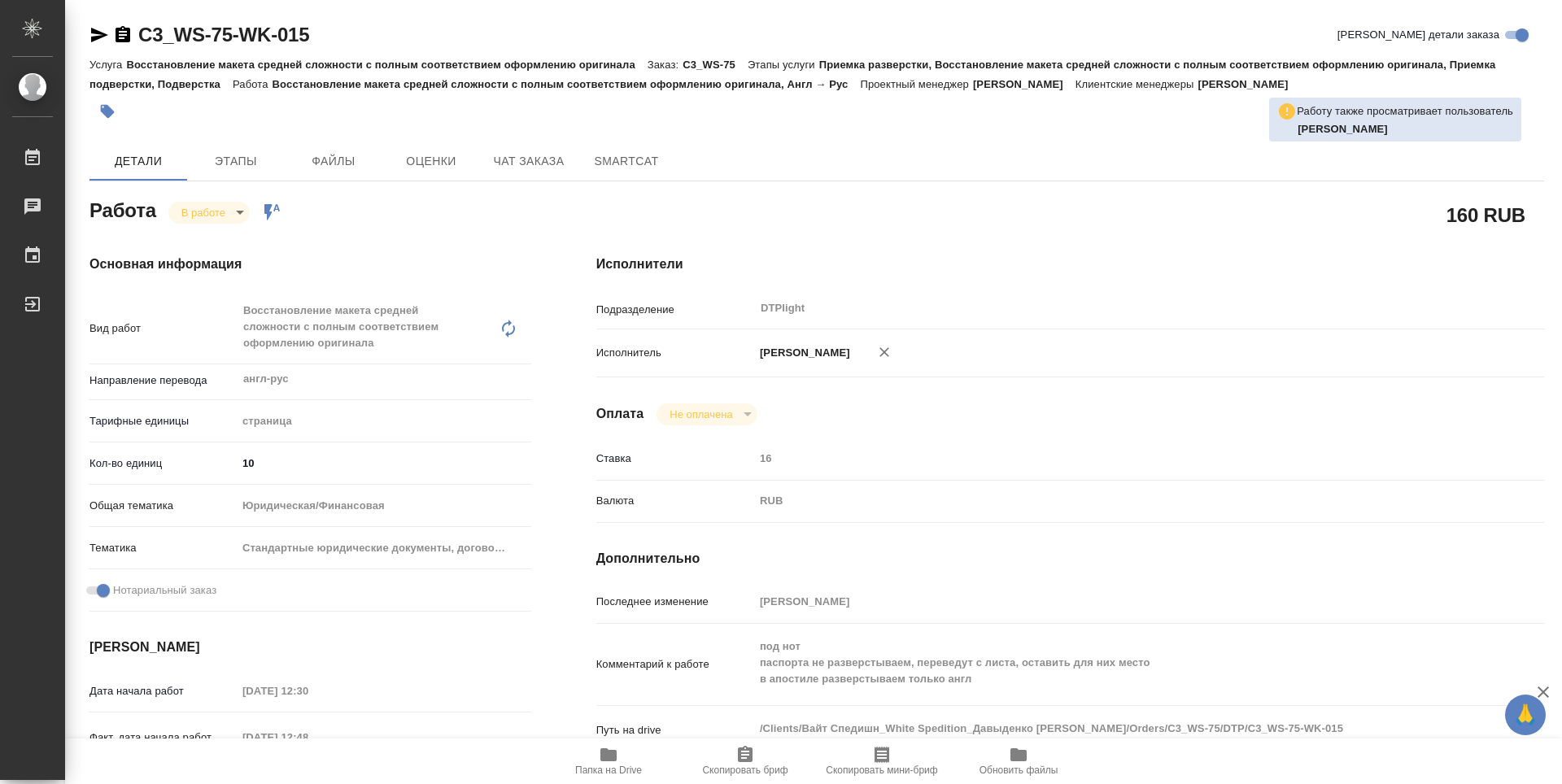
type textarea "x"
click at [124, 34] on icon "button" at bounding box center [123, 35] width 15 height 16
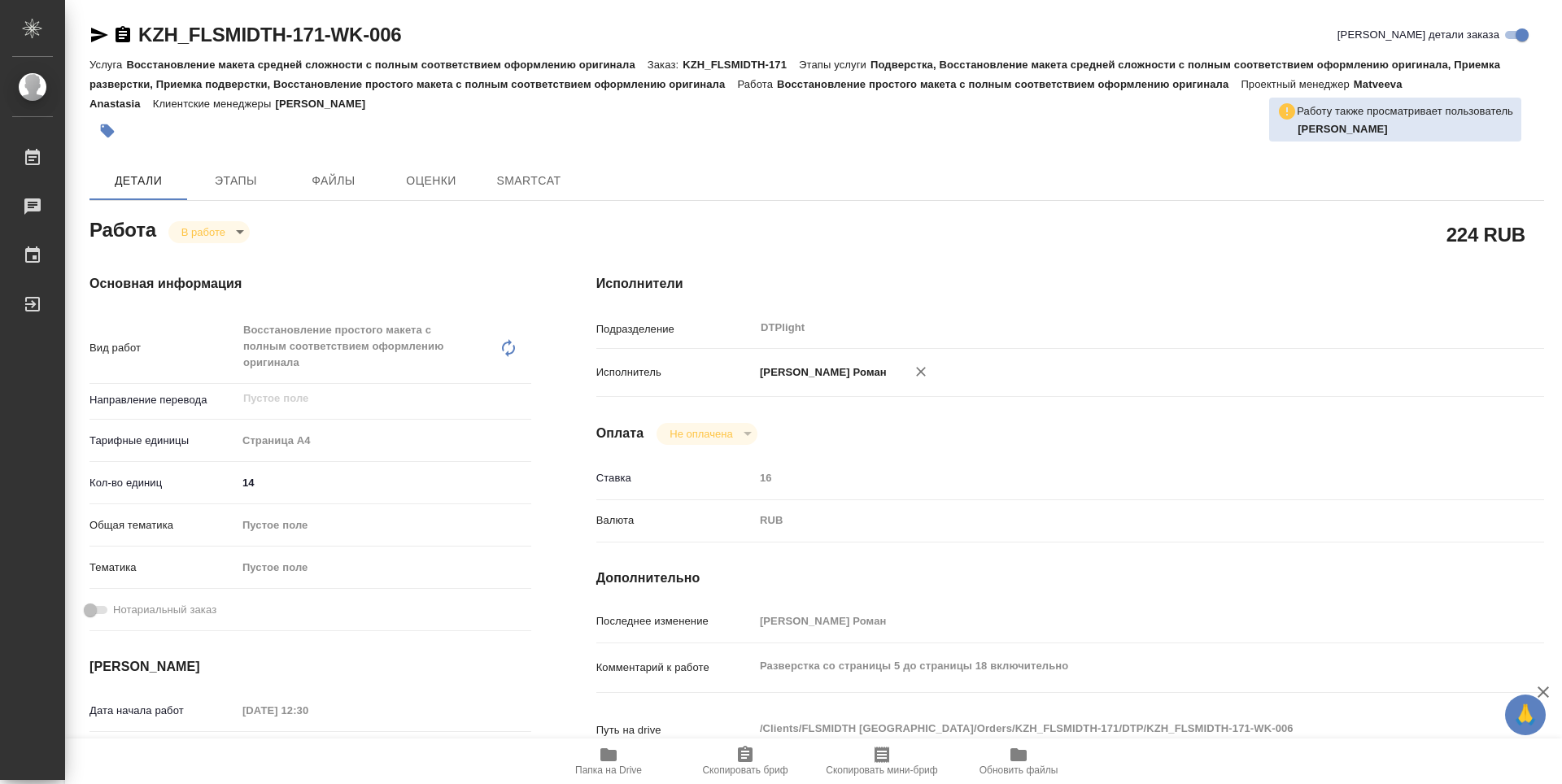
type textarea "x"
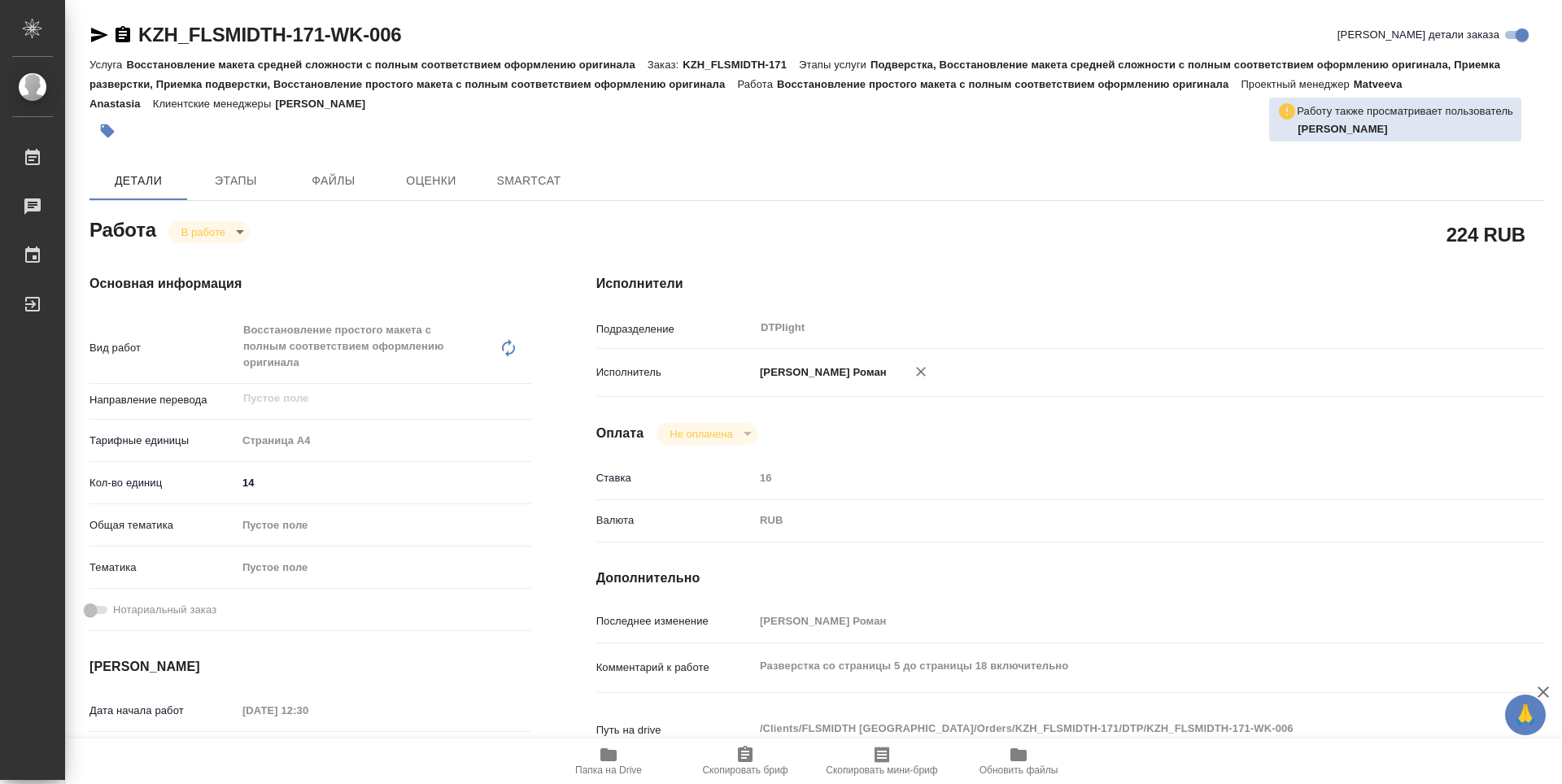
type textarea "x"
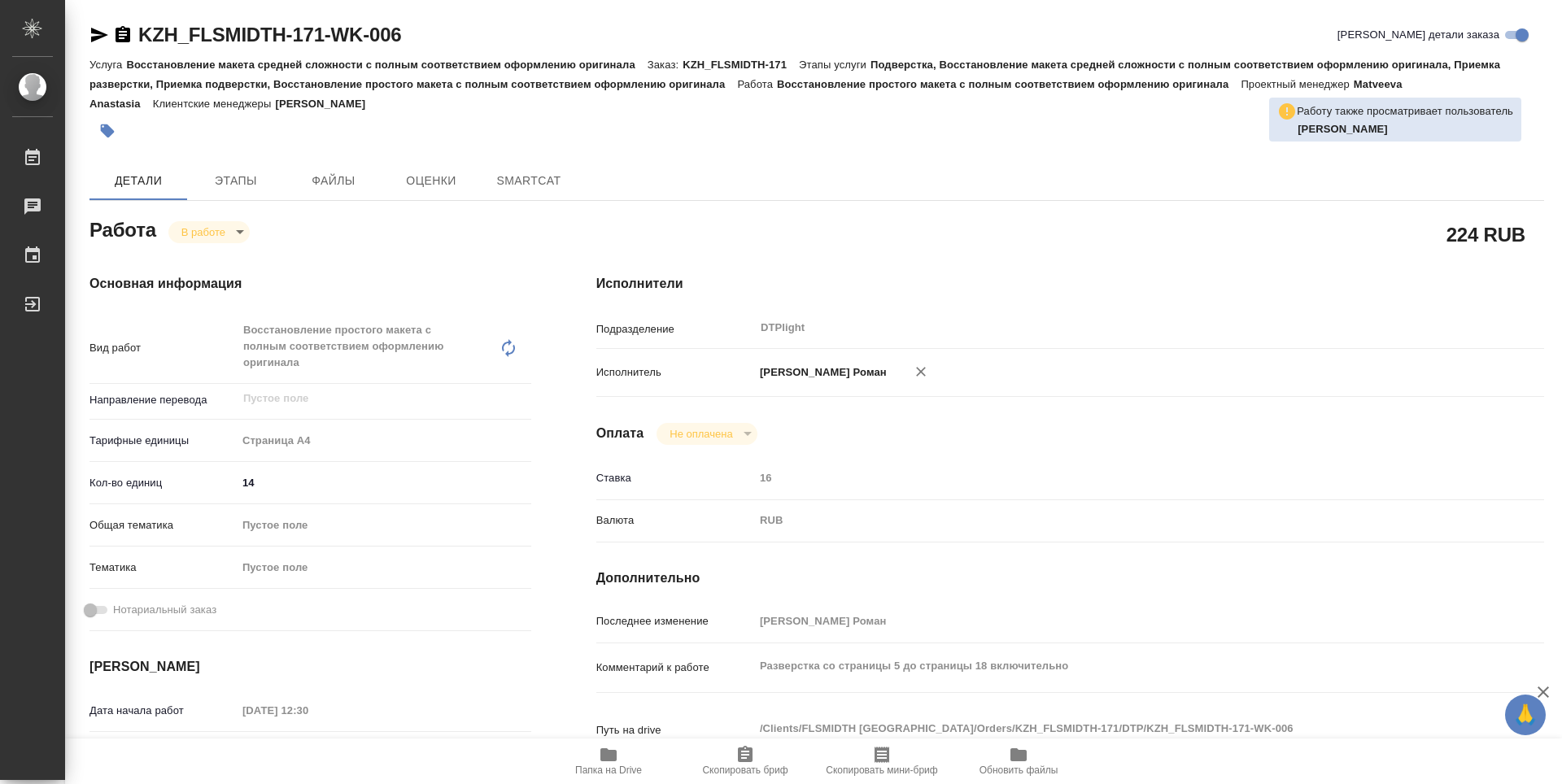
type textarea "x"
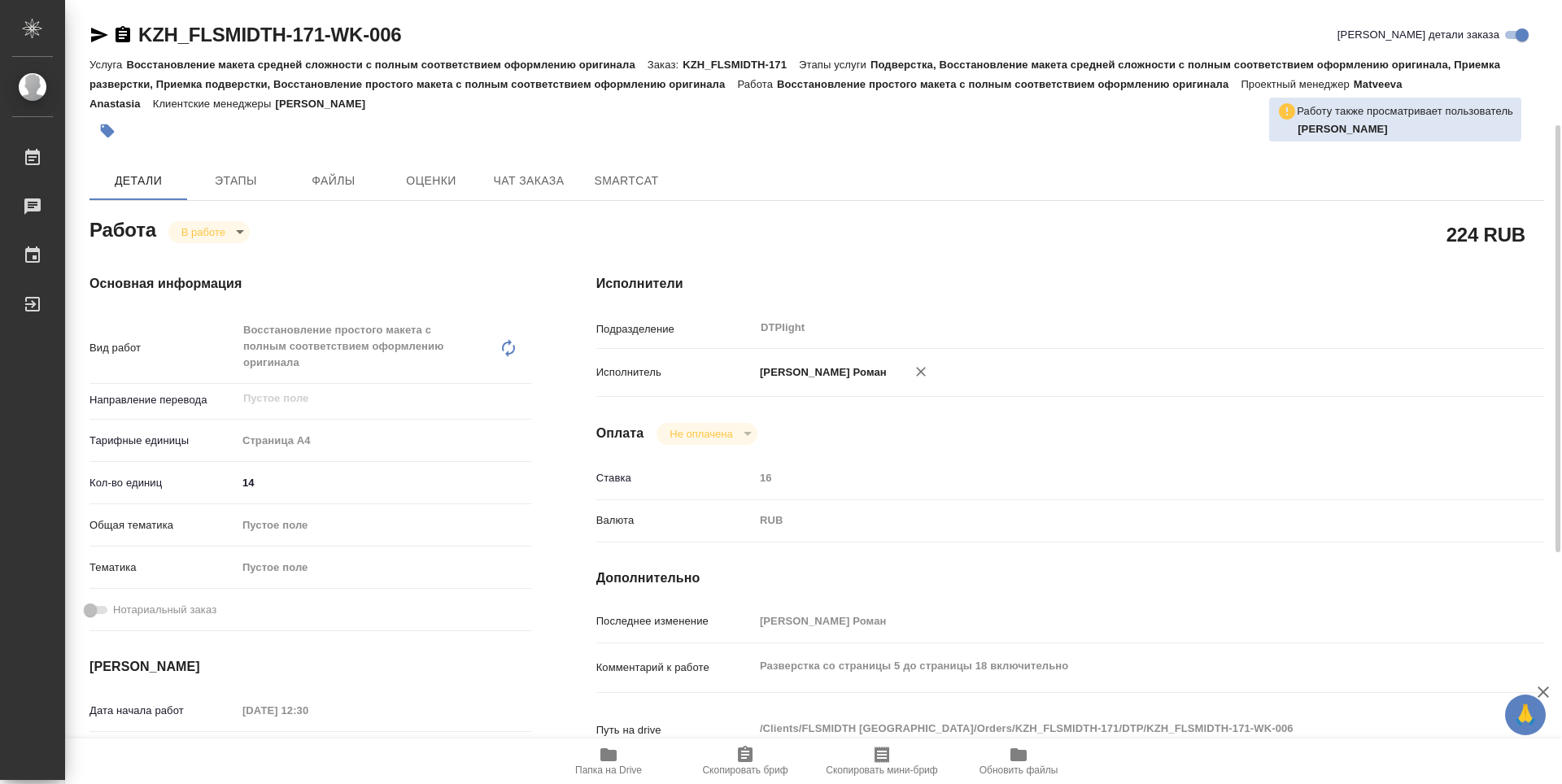
scroll to position [162, 0]
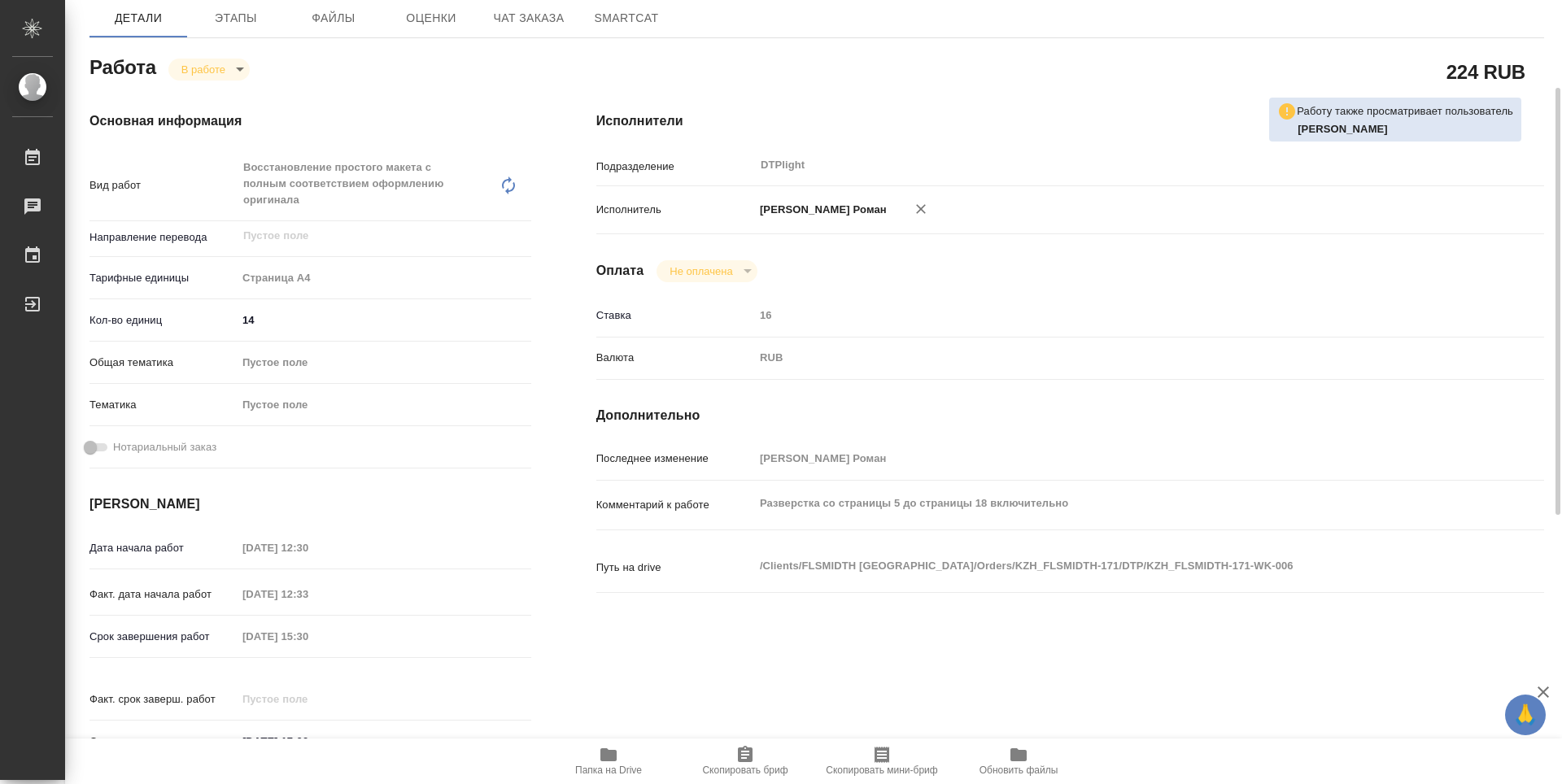
type textarea "x"
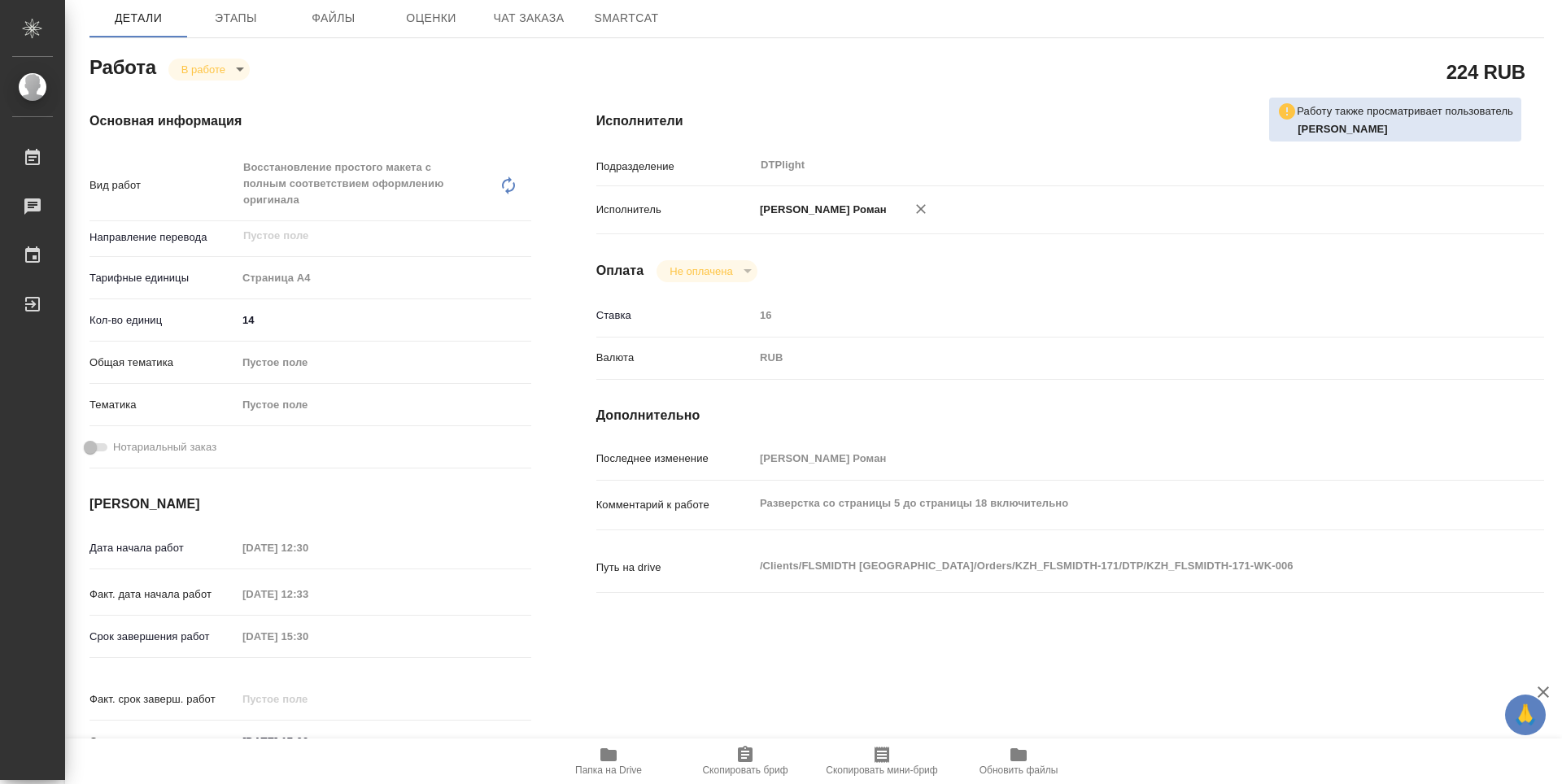
type textarea "x"
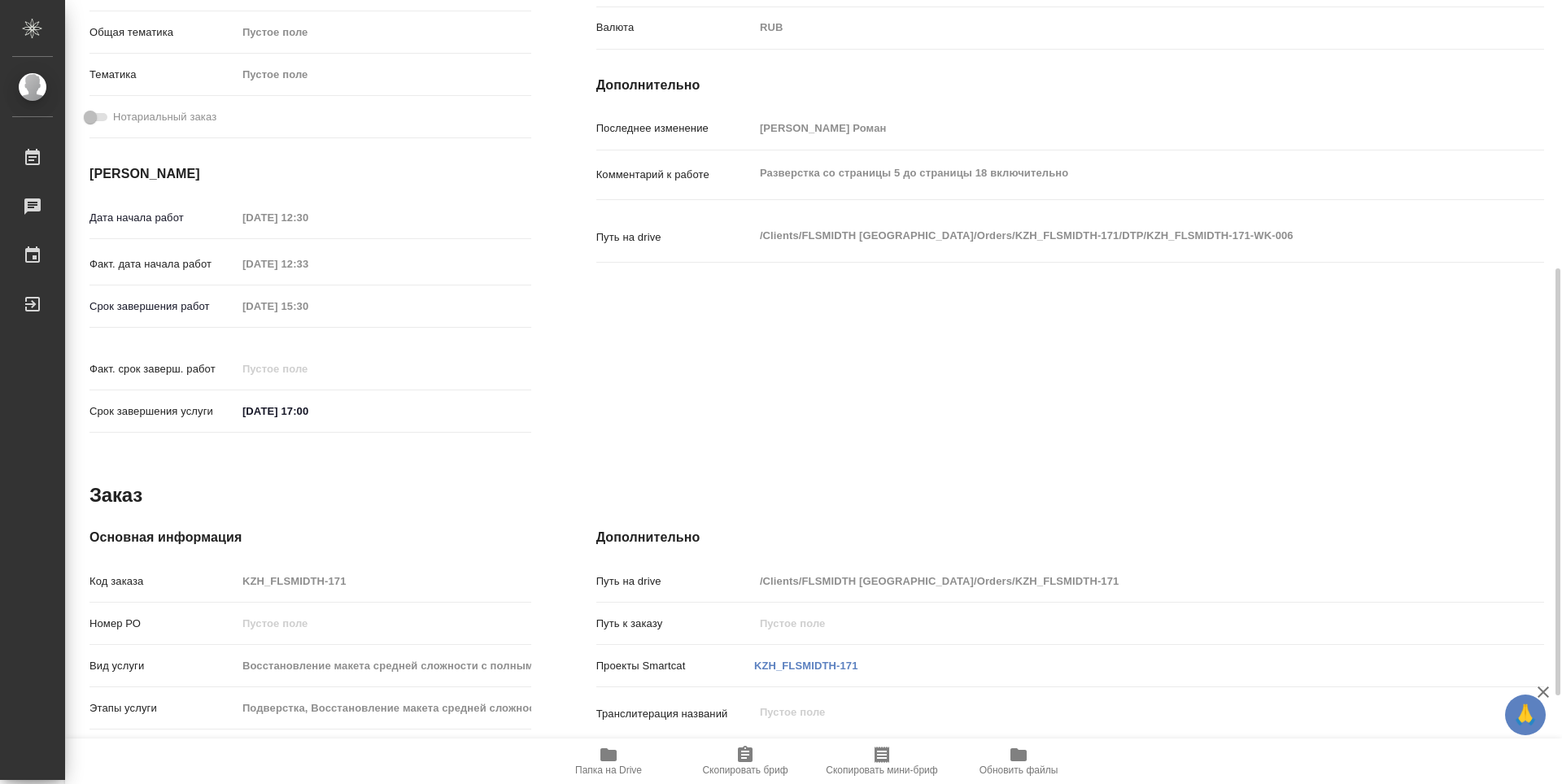
scroll to position [655, 0]
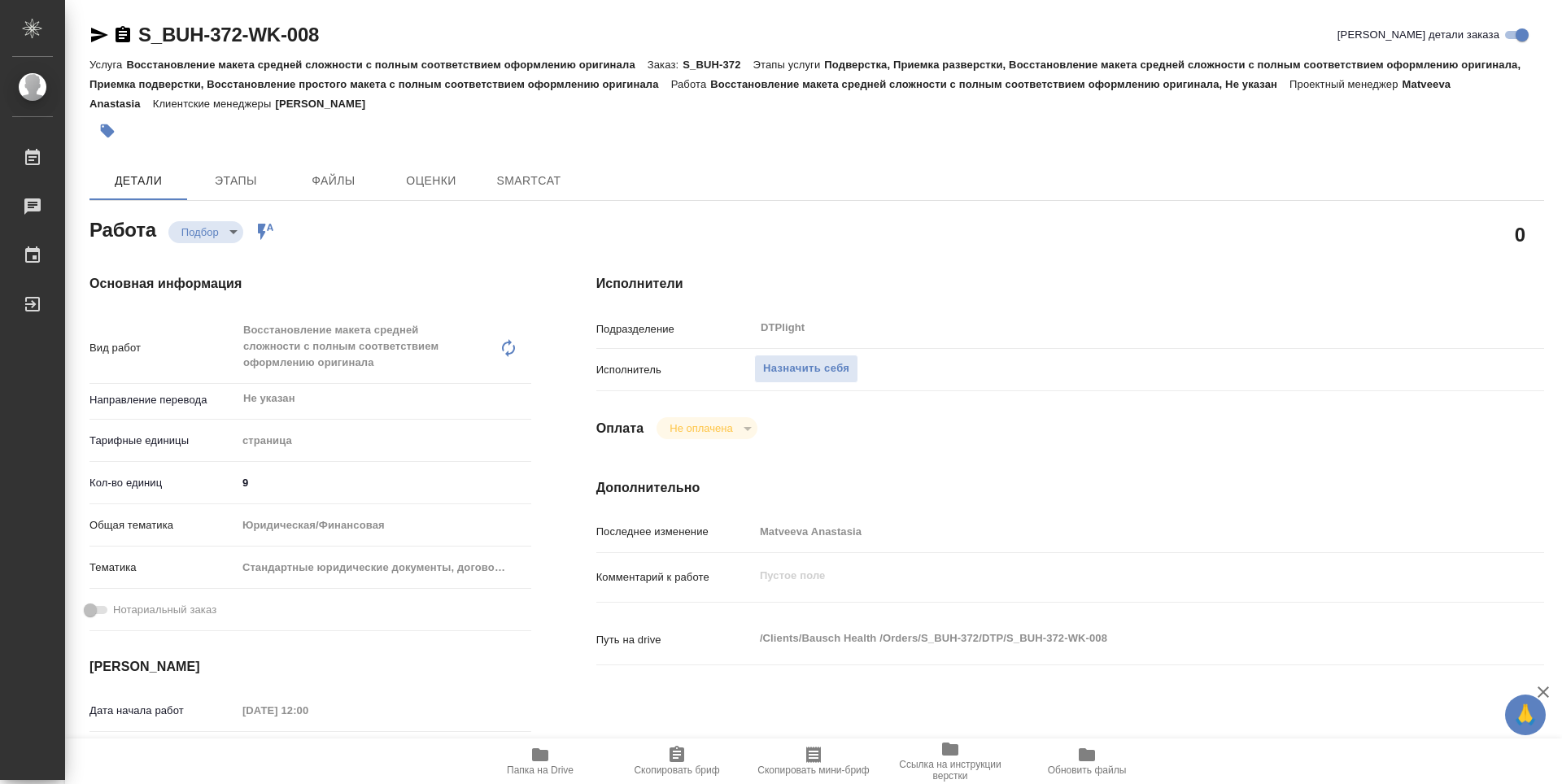
type textarea "x"
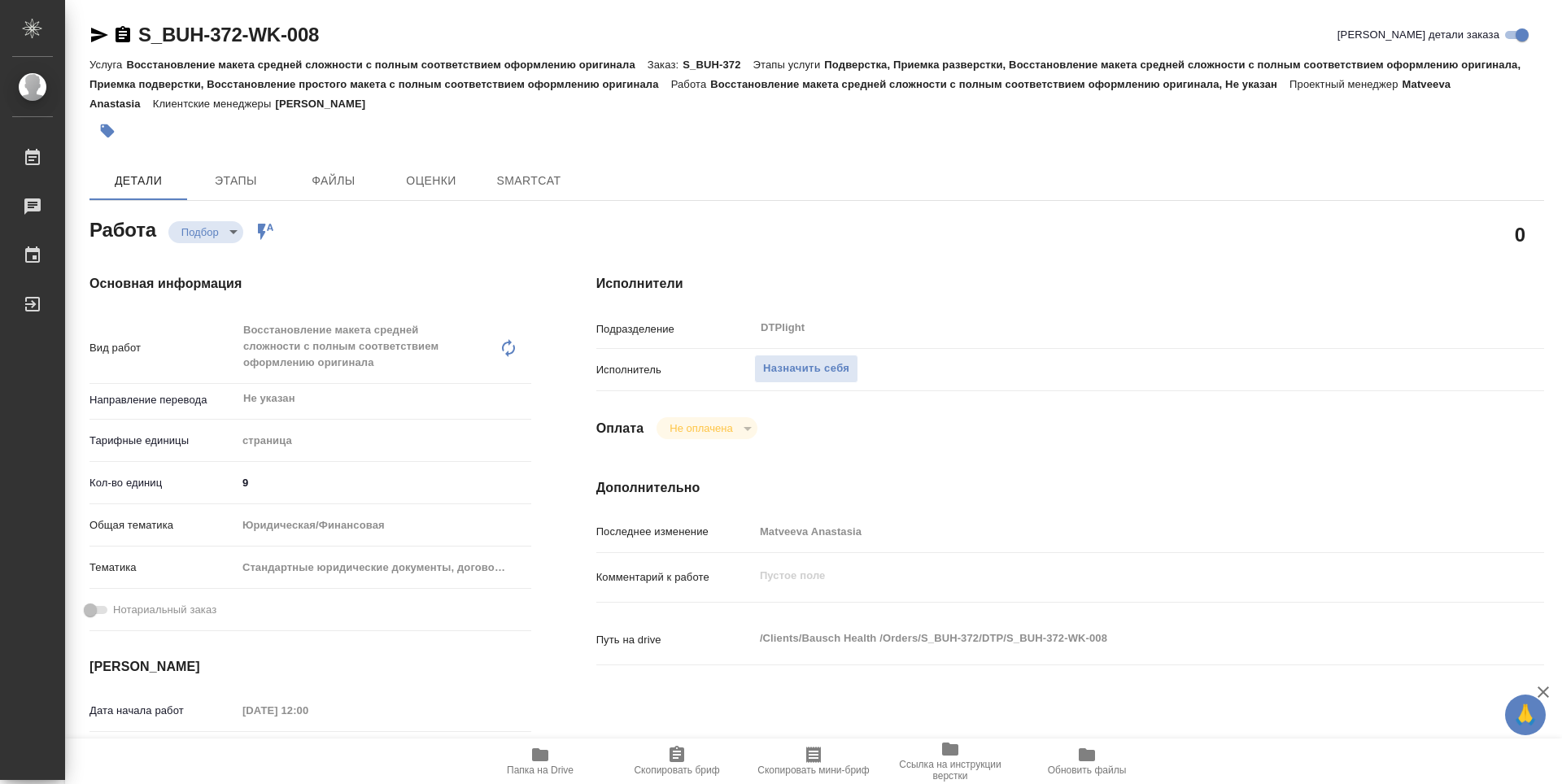
type textarea "x"
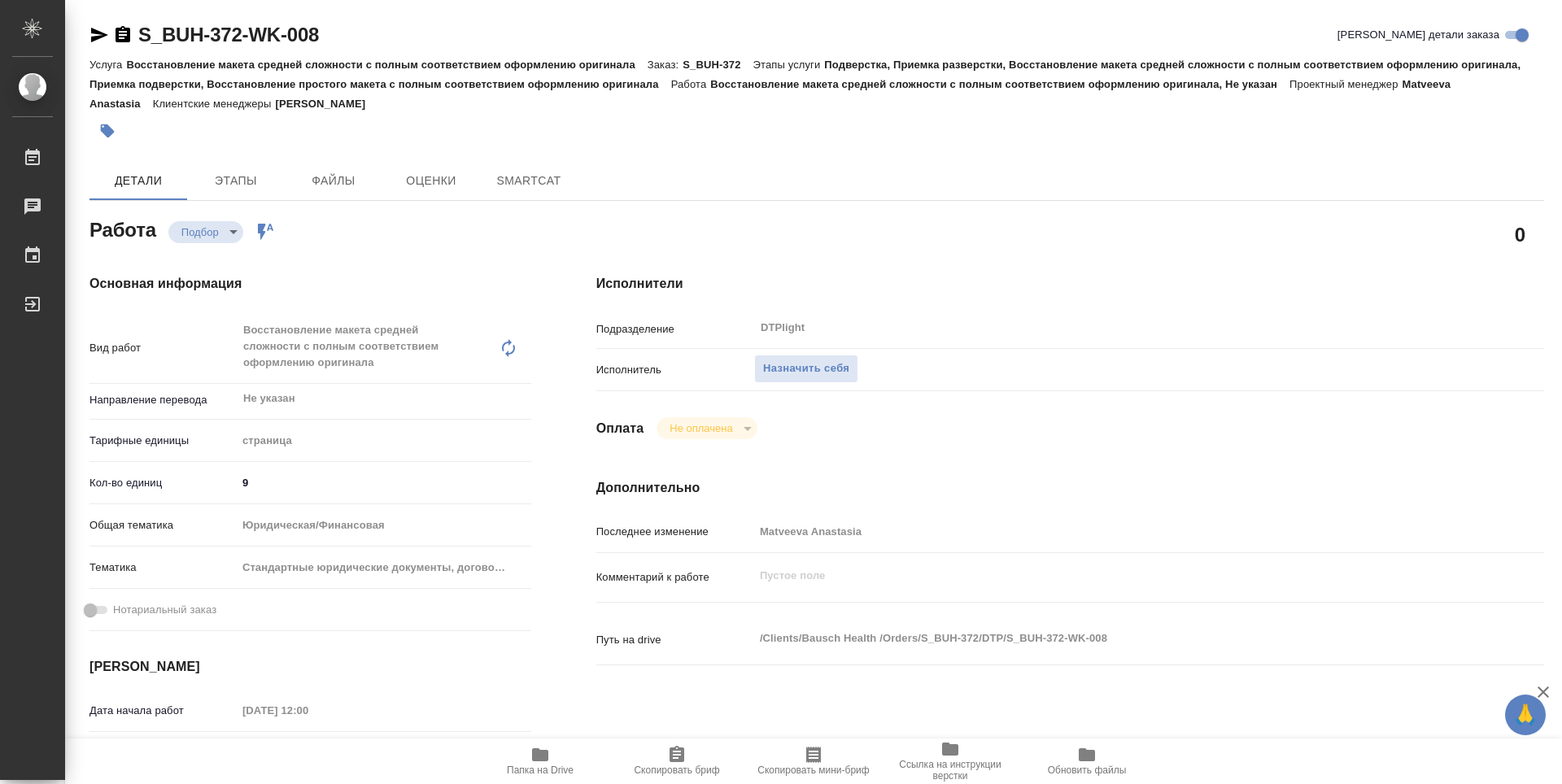
scroll to position [162, 0]
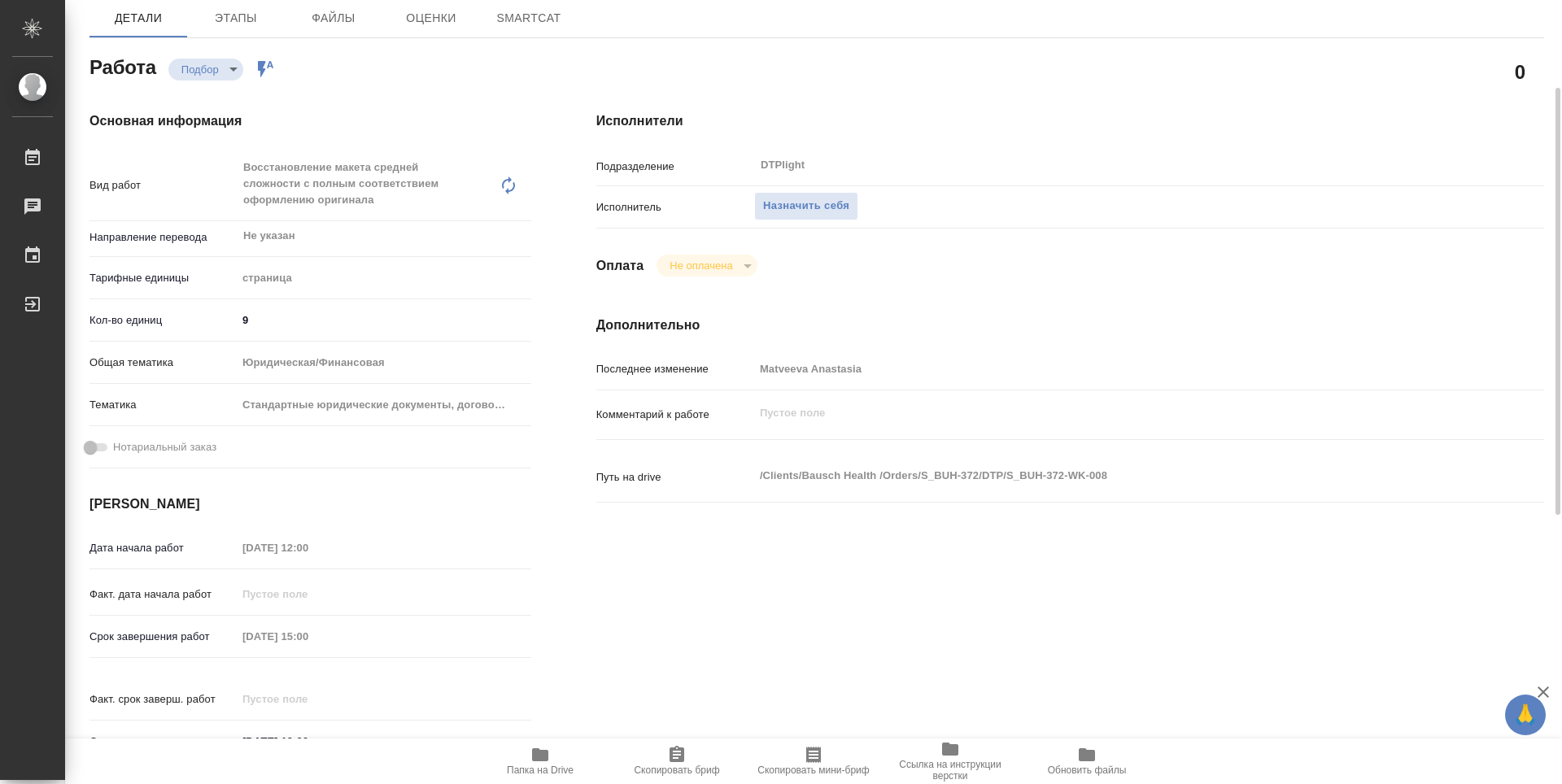
type textarea "x"
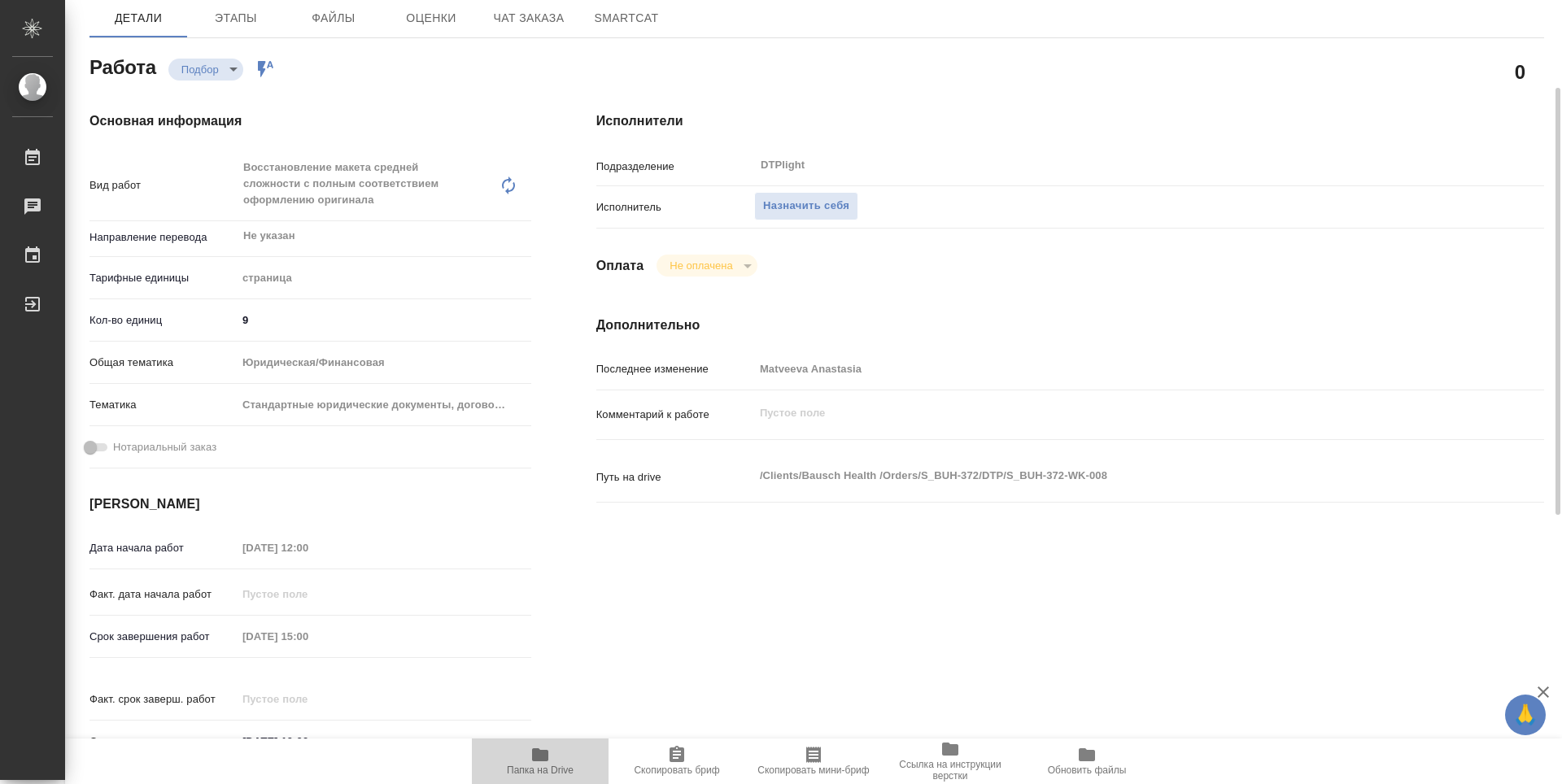
click at [561, 765] on span "Папка на Drive" at bounding box center [540, 770] width 67 height 11
type textarea "x"
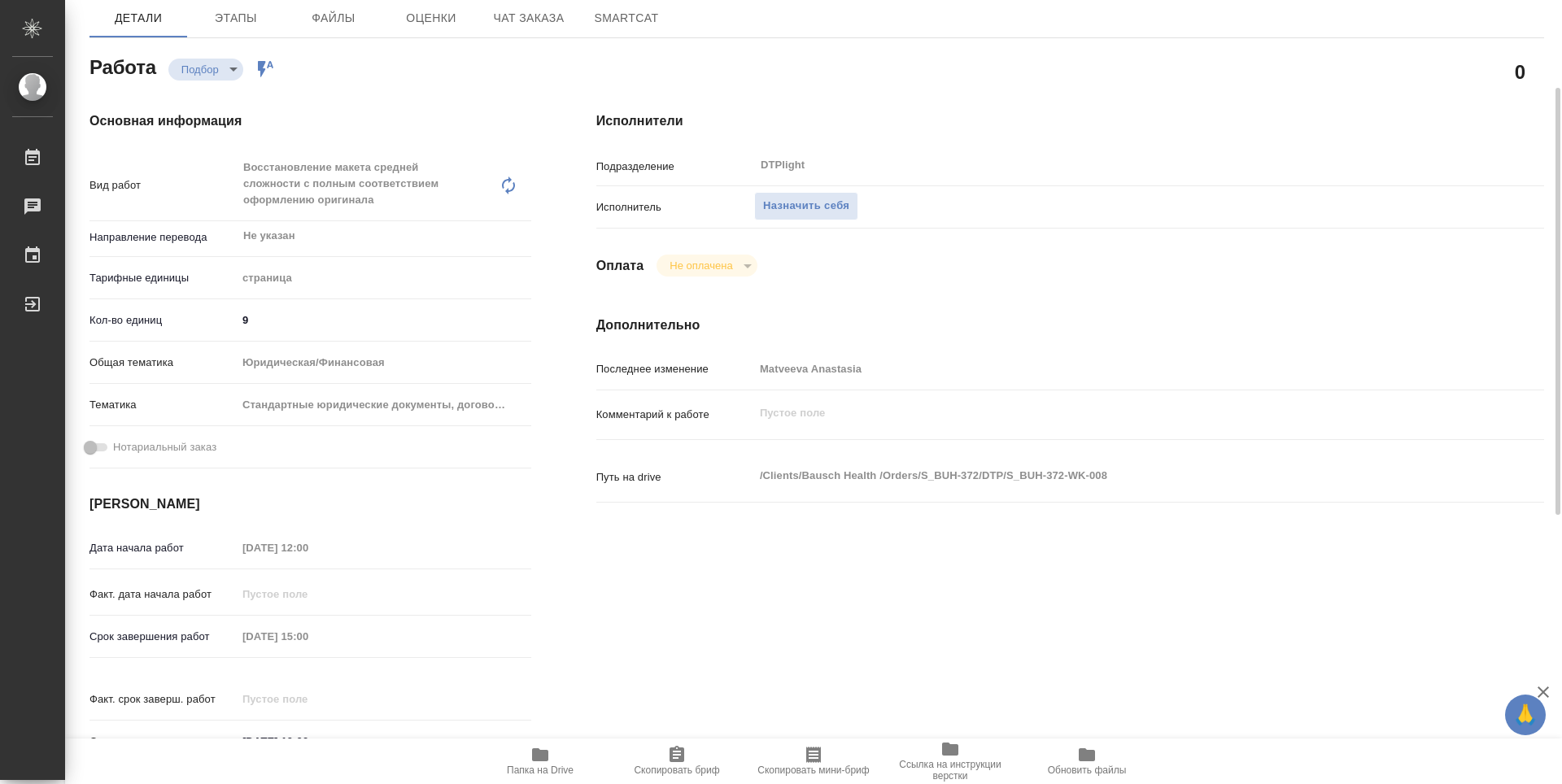
type textarea "x"
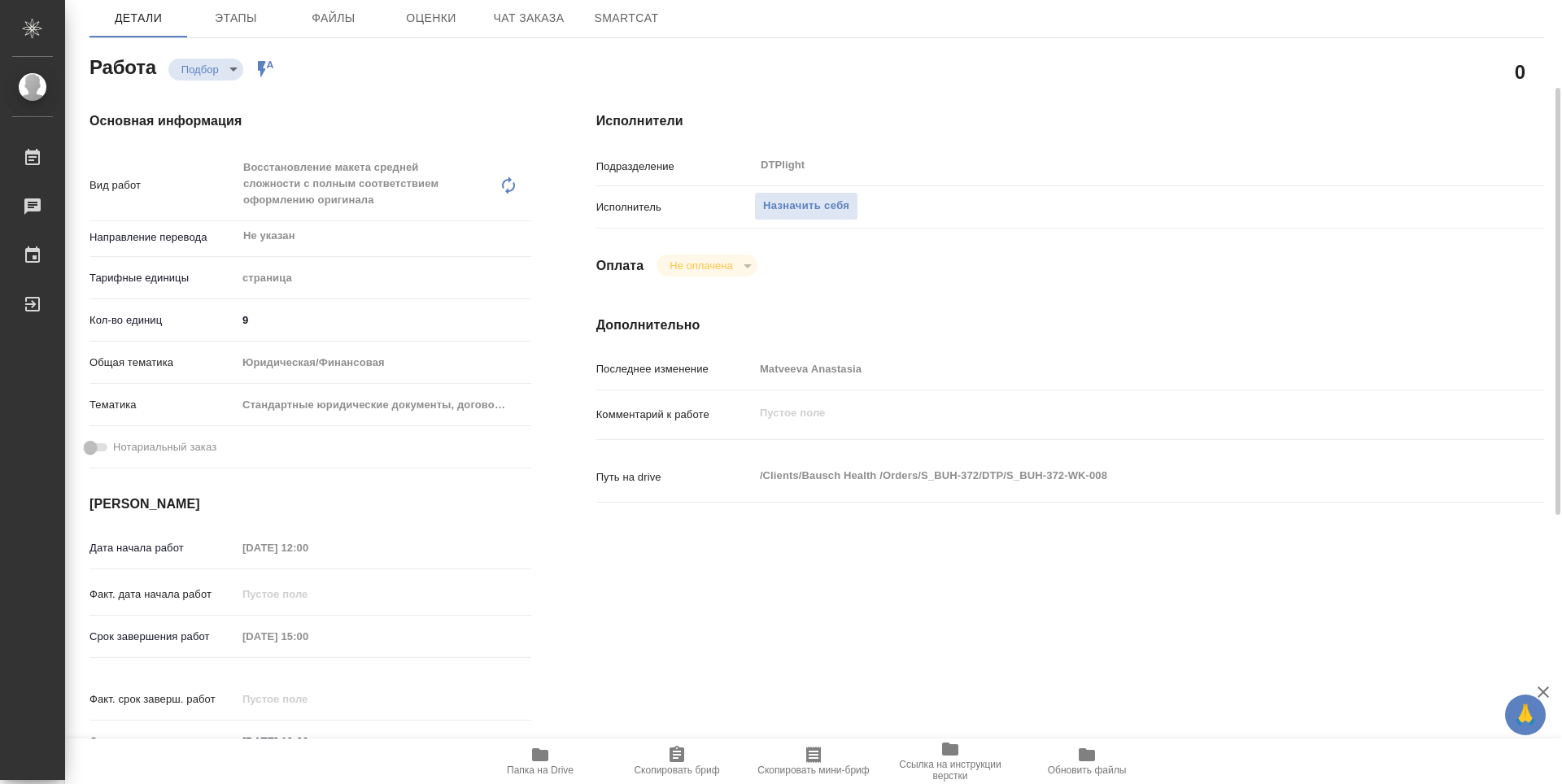
type textarea "x"
click at [826, 201] on span "Назначить себя" at bounding box center [806, 206] width 86 height 18
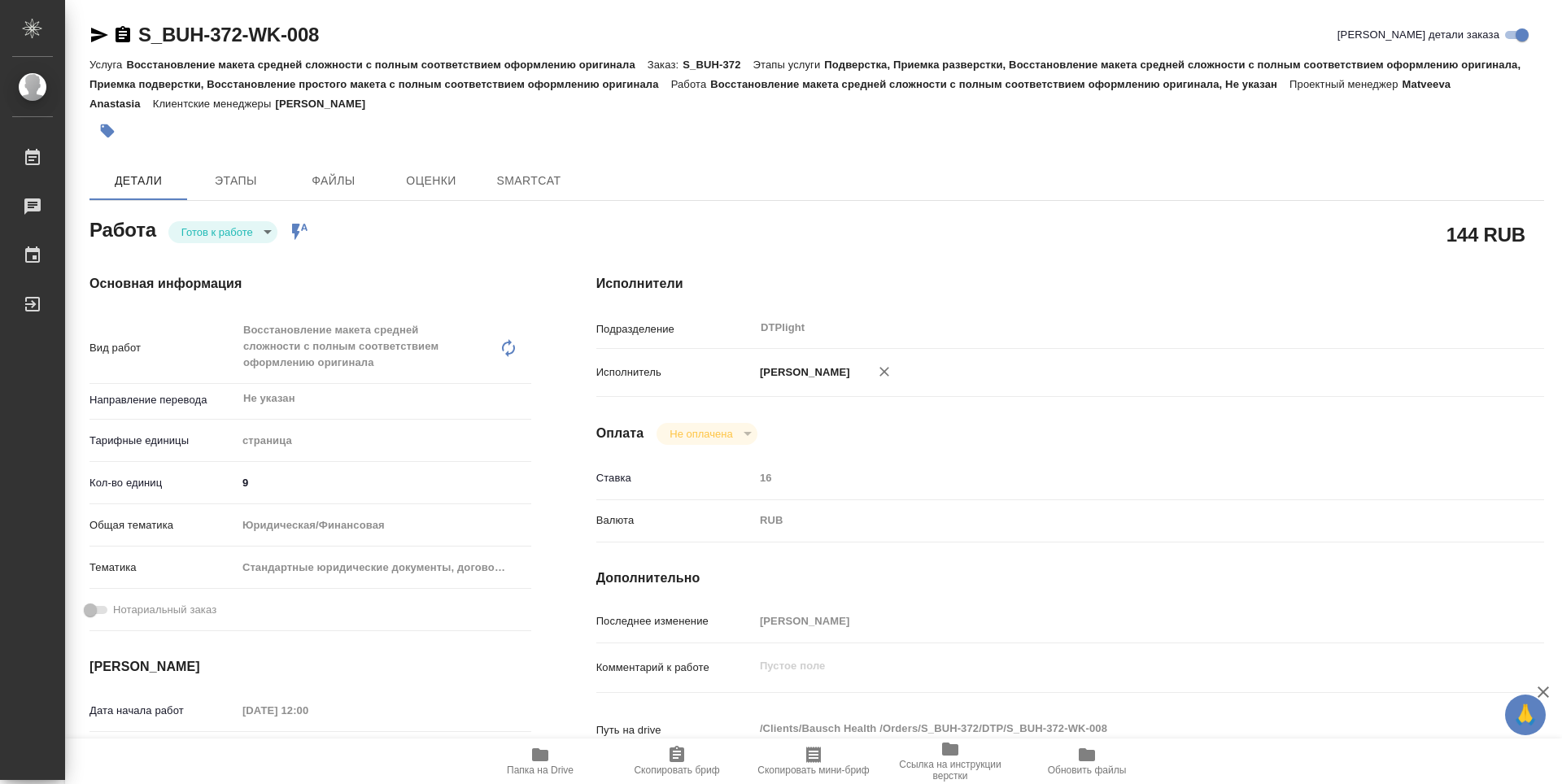
type textarea "x"
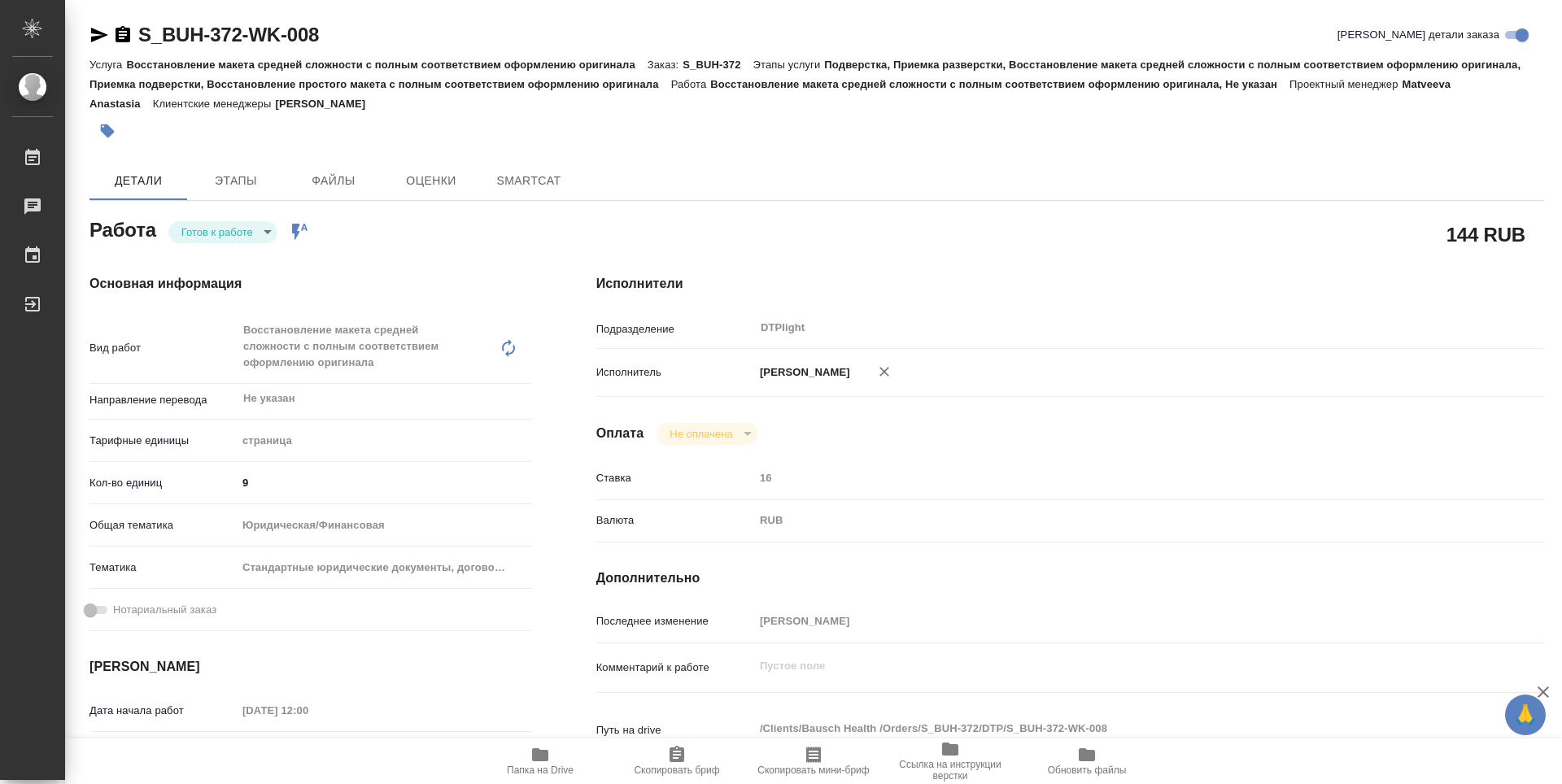
type textarea "x"
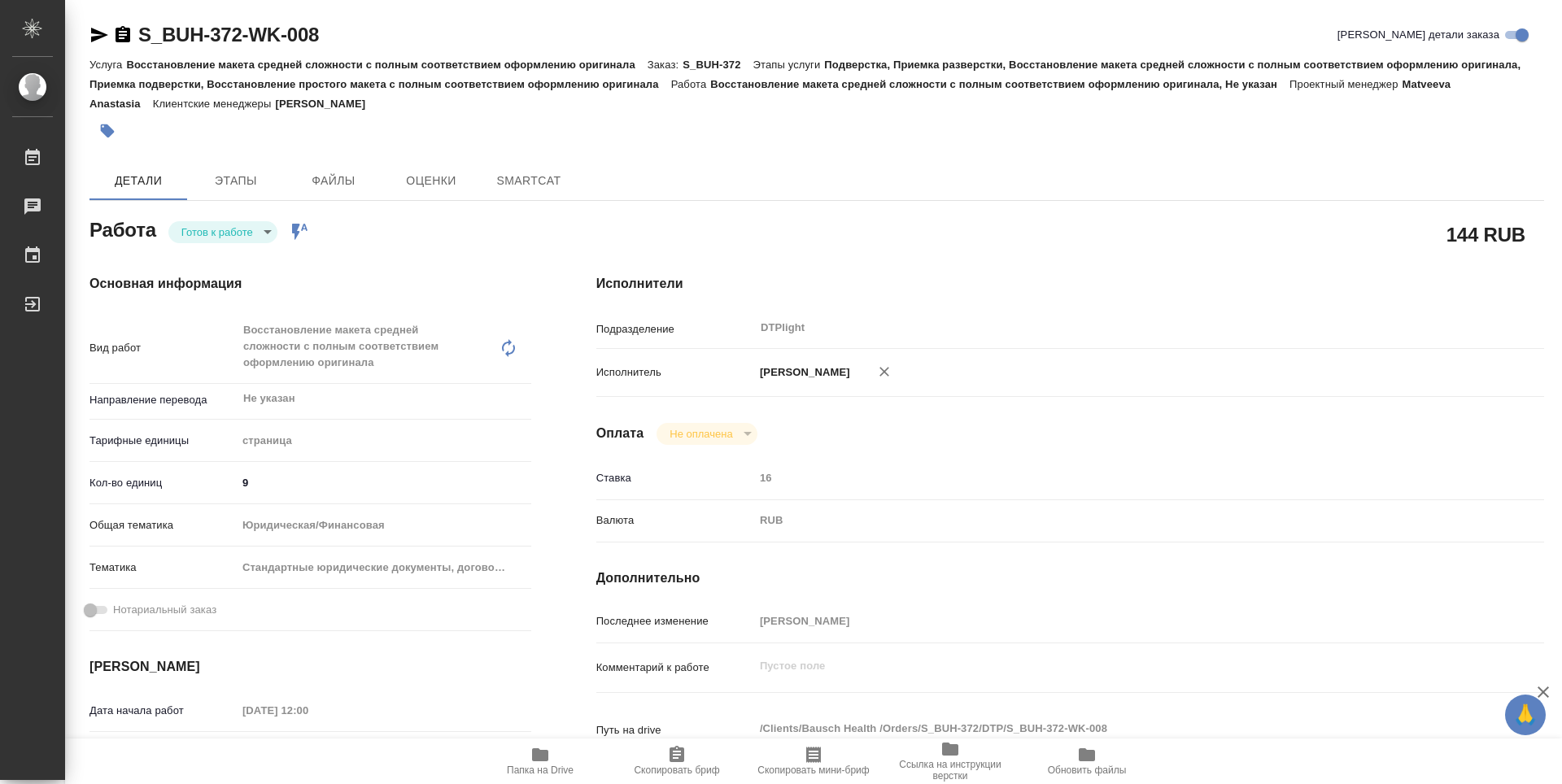
type textarea "x"
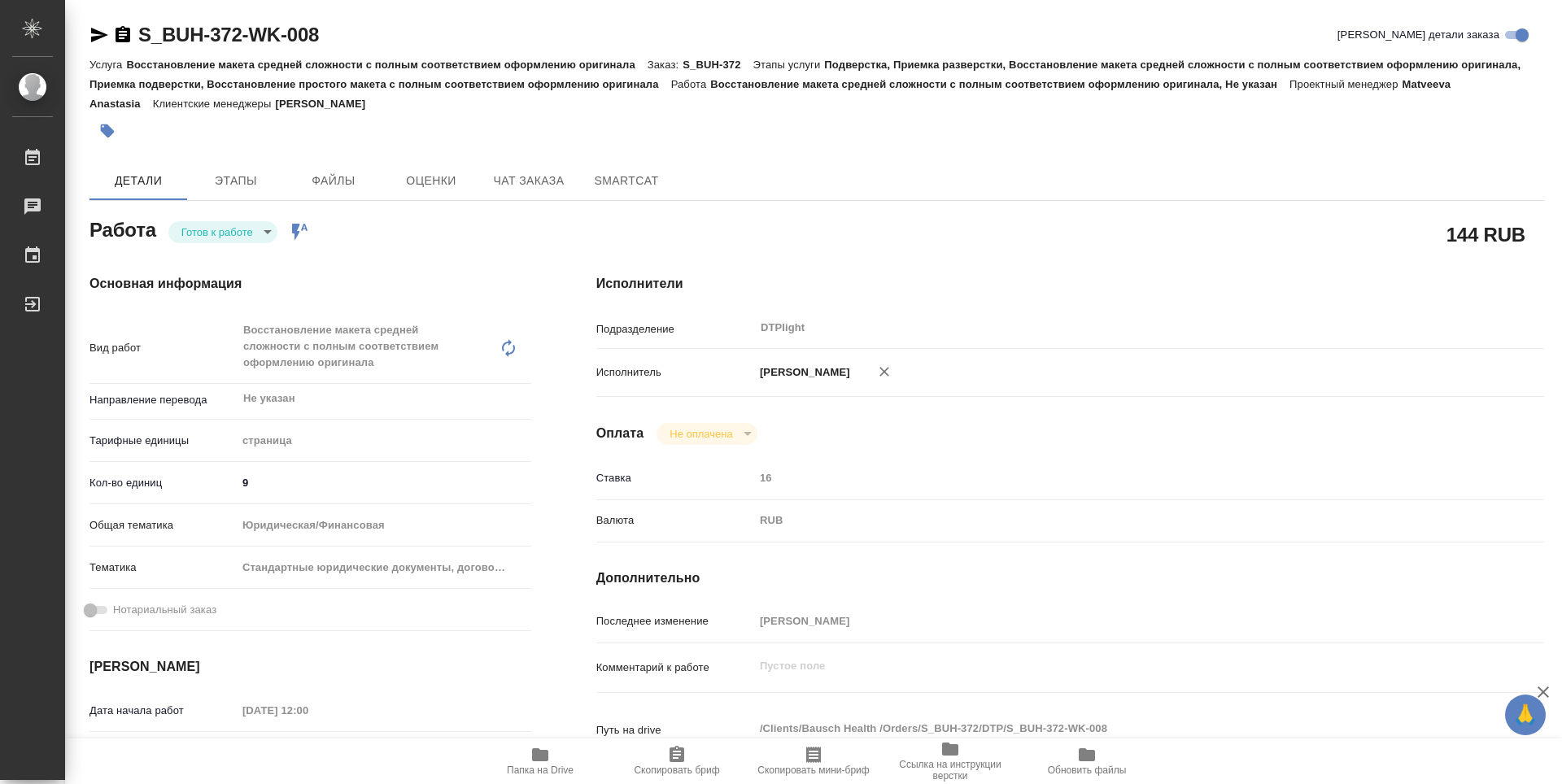
click at [269, 234] on body "🙏 .cls-1 fill:#fff; AWATERA Guselnikov Roman Работы Чаты График Выйти S_BUH-372…" at bounding box center [781, 392] width 1562 height 784
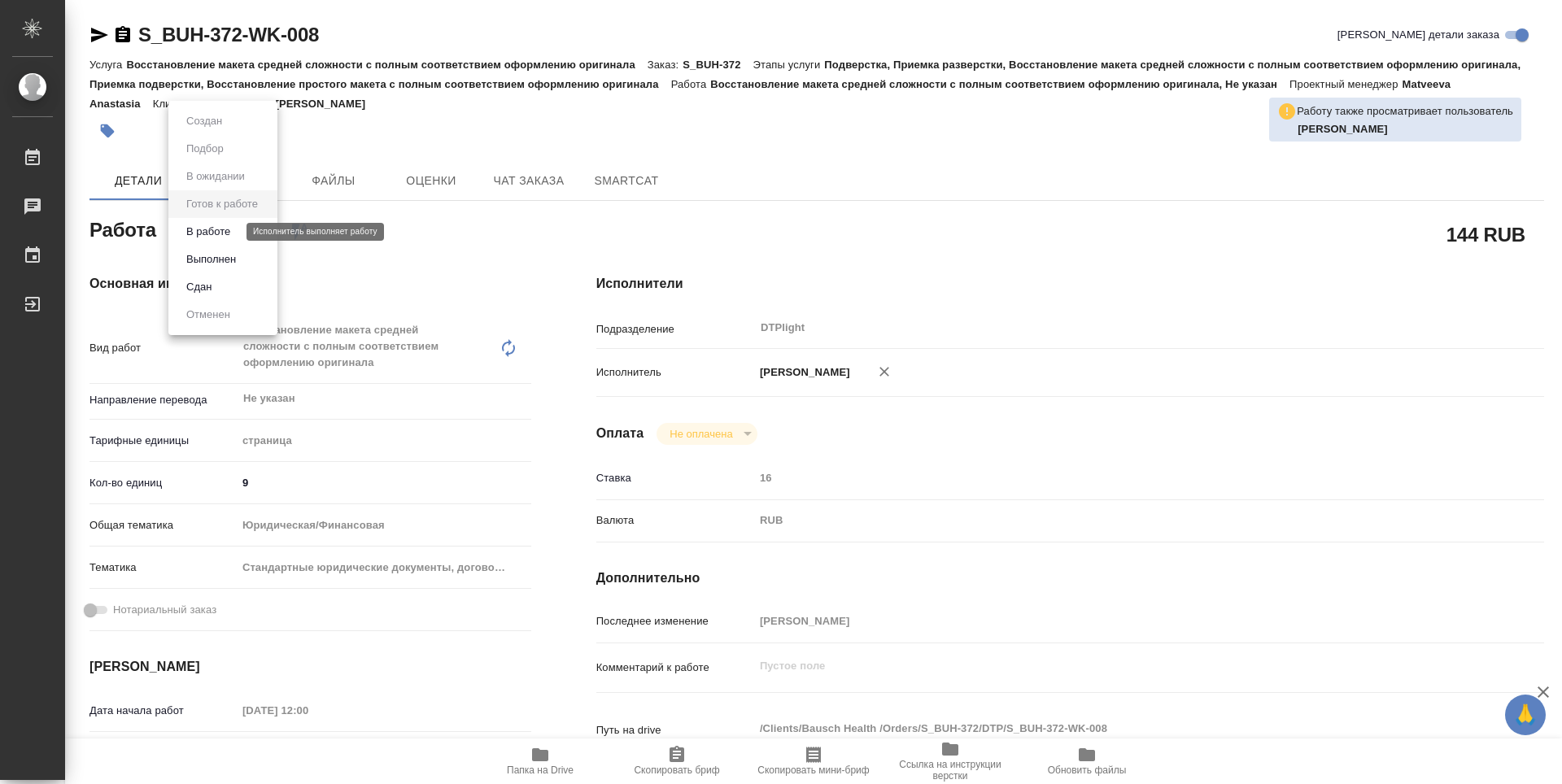
click at [233, 233] on button "В работе" at bounding box center [208, 232] width 54 height 18
type textarea "x"
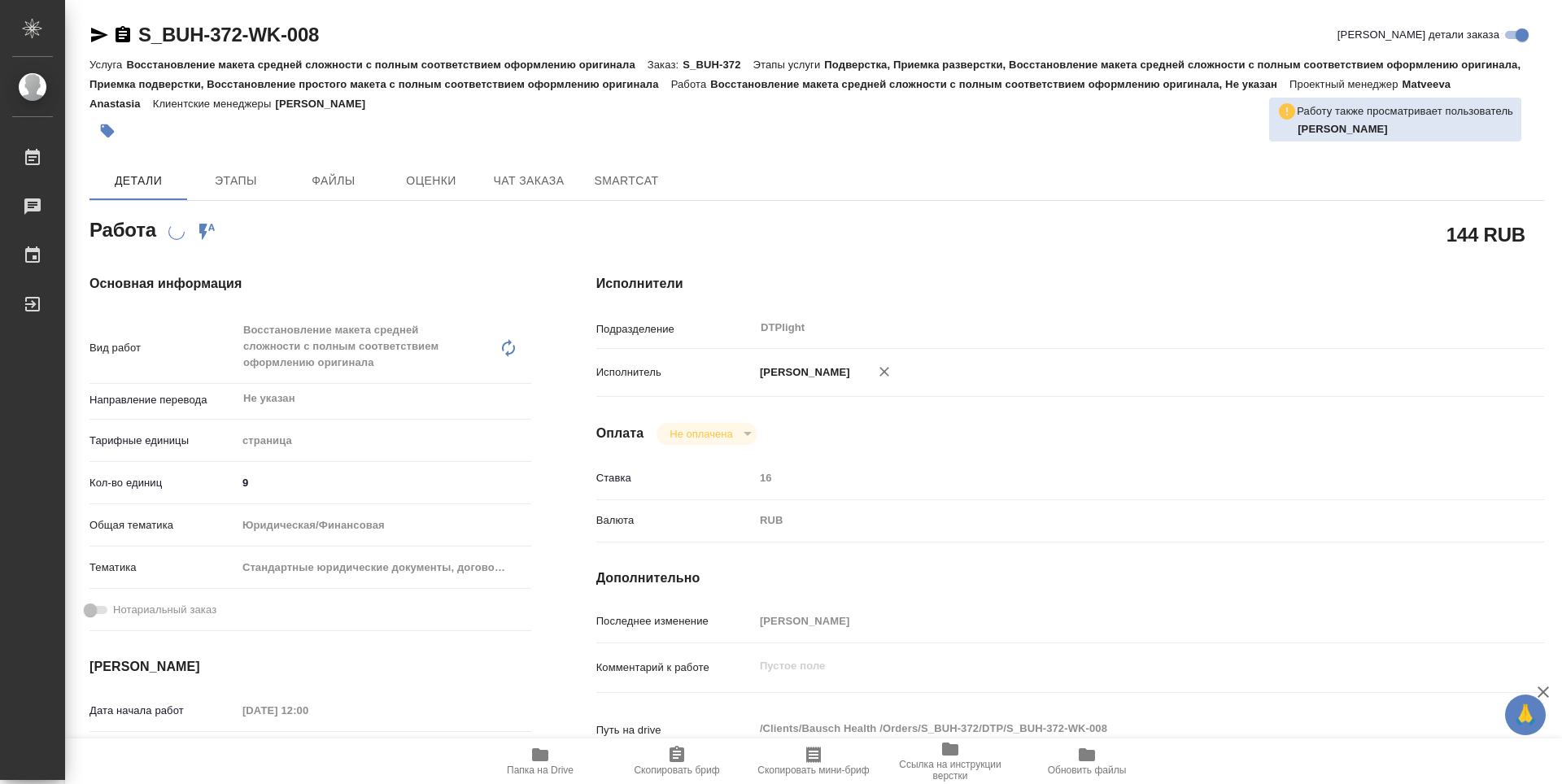
type textarea "x"
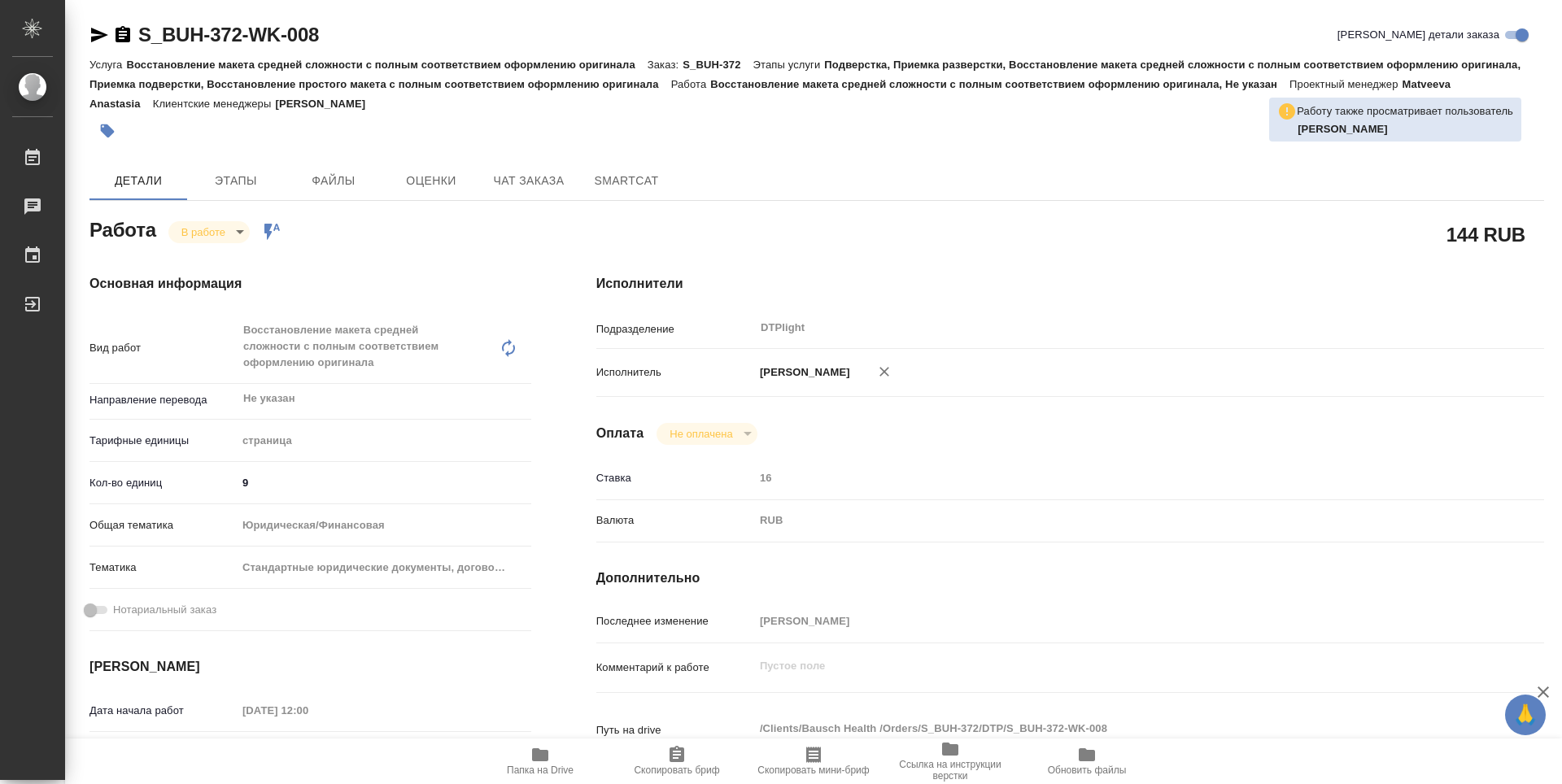
type textarea "x"
click at [126, 34] on icon "button" at bounding box center [123, 35] width 15 height 16
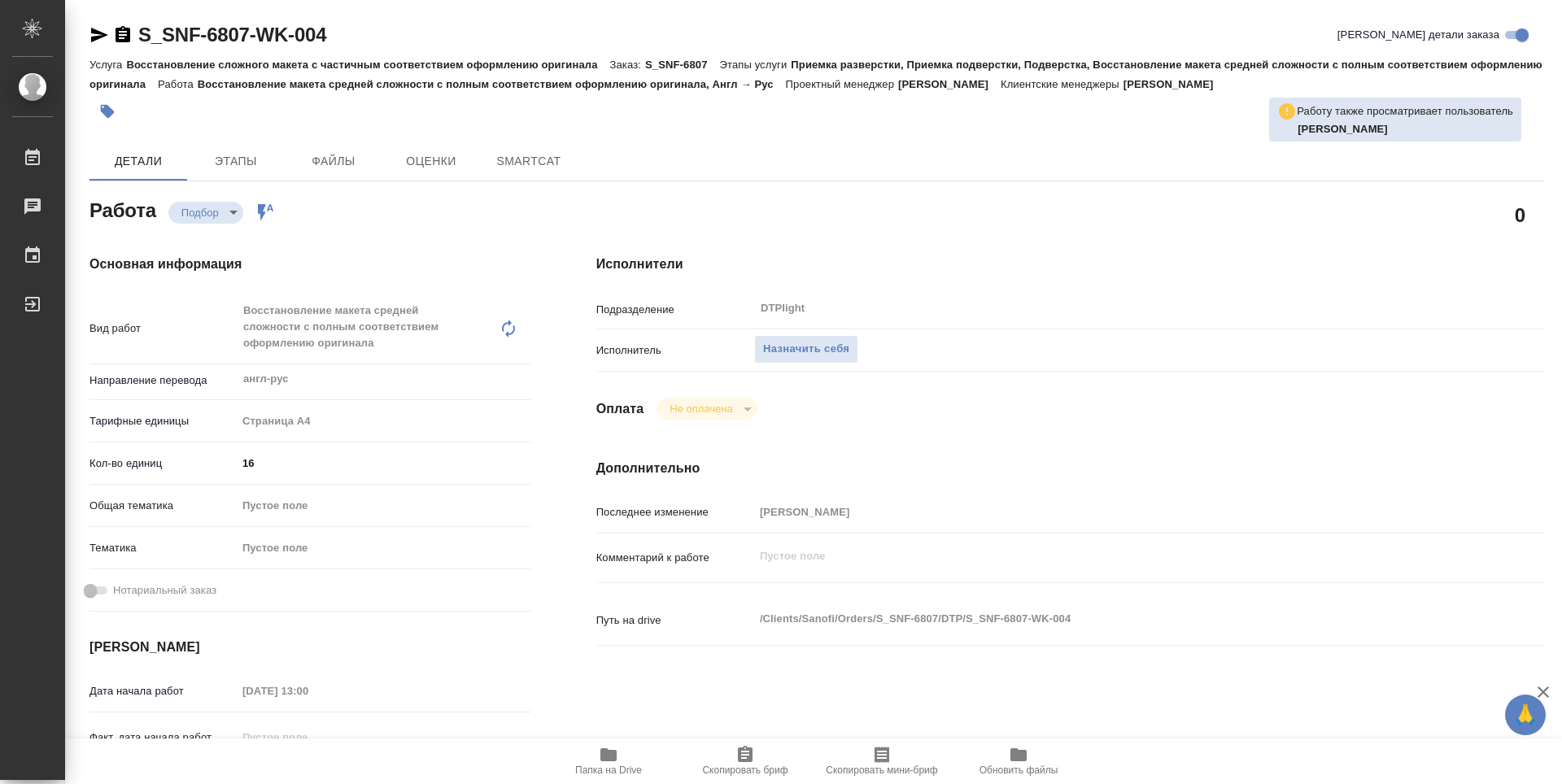
type textarea "x"
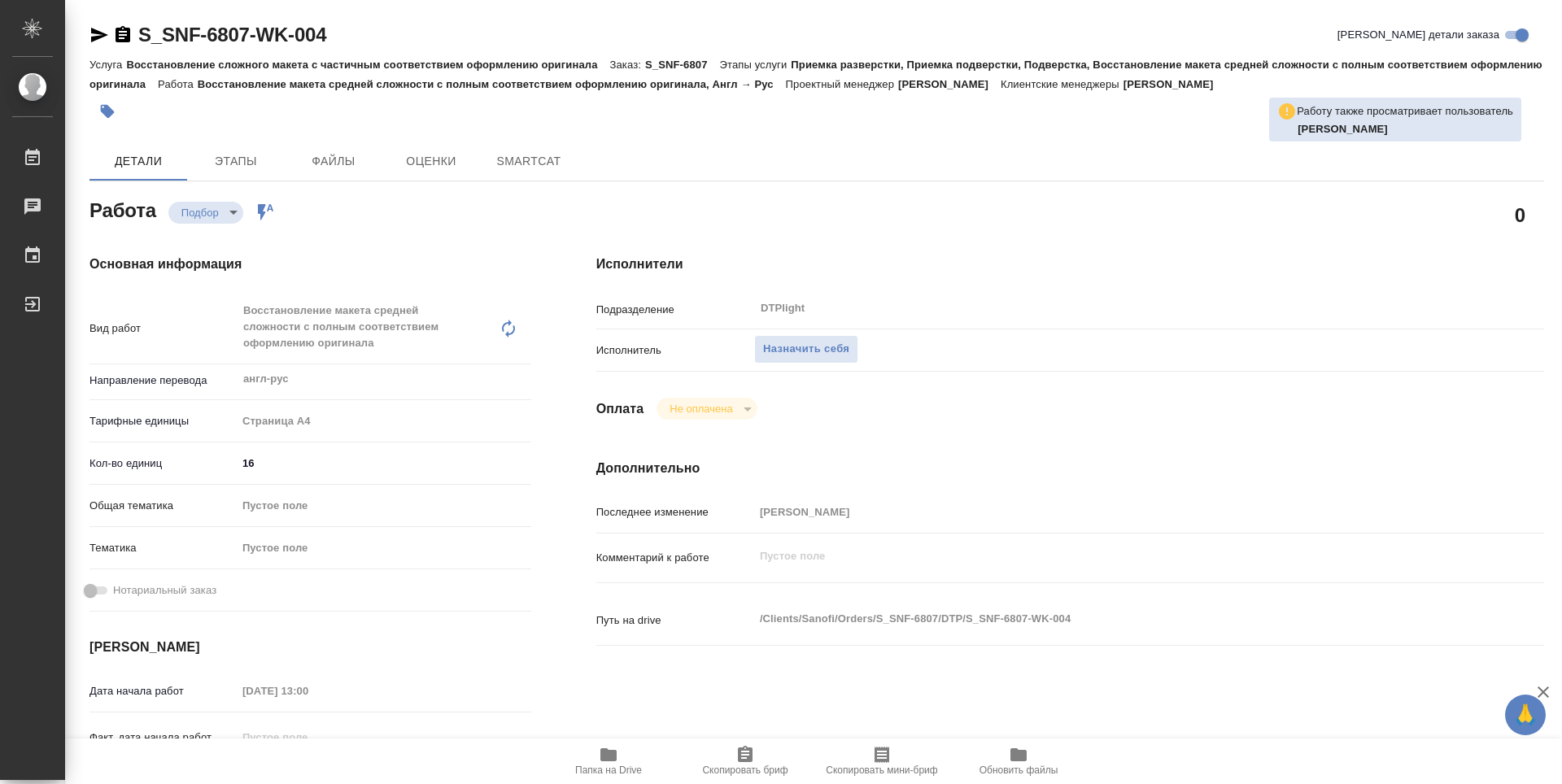
type textarea "x"
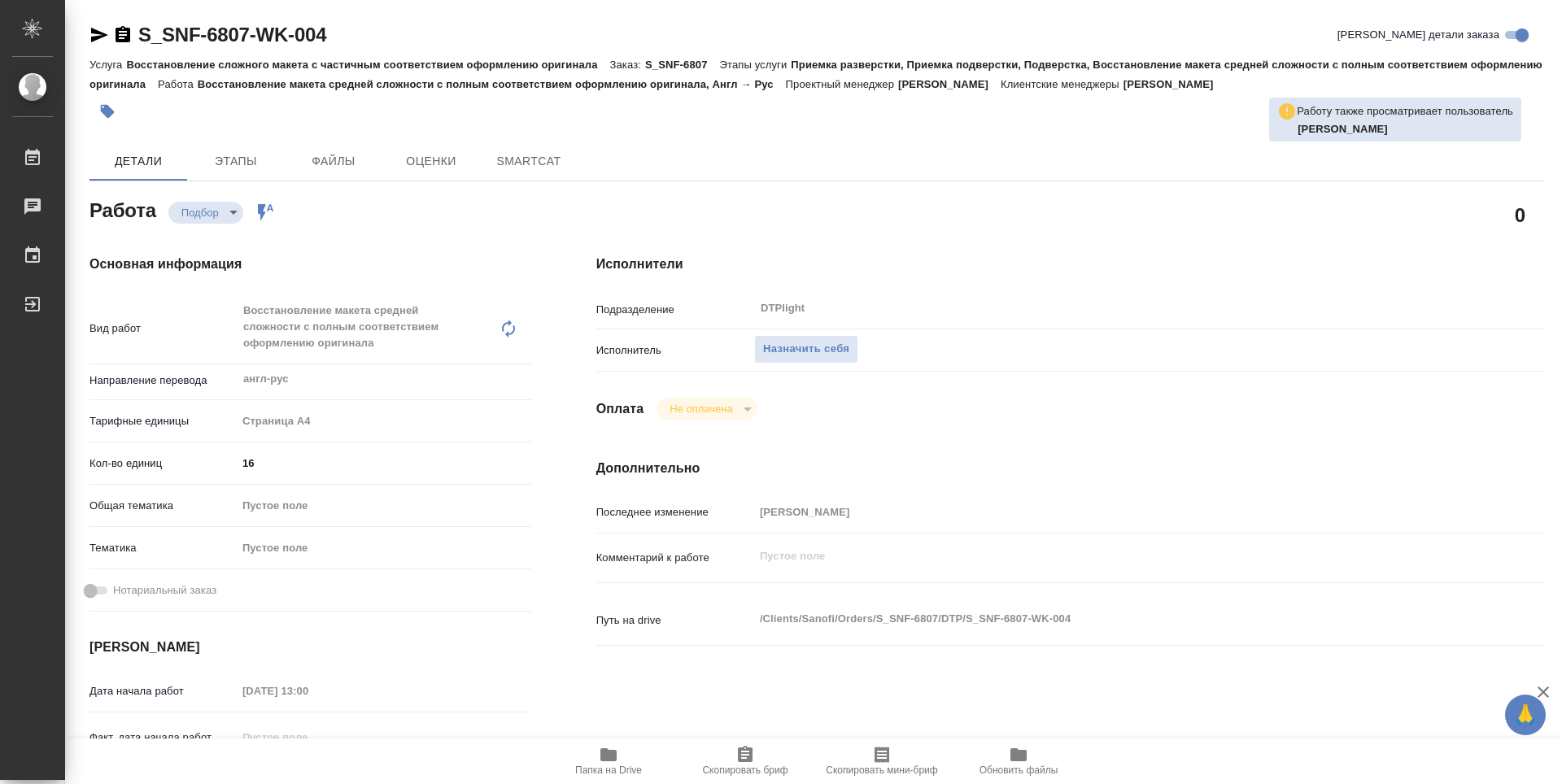
type textarea "x"
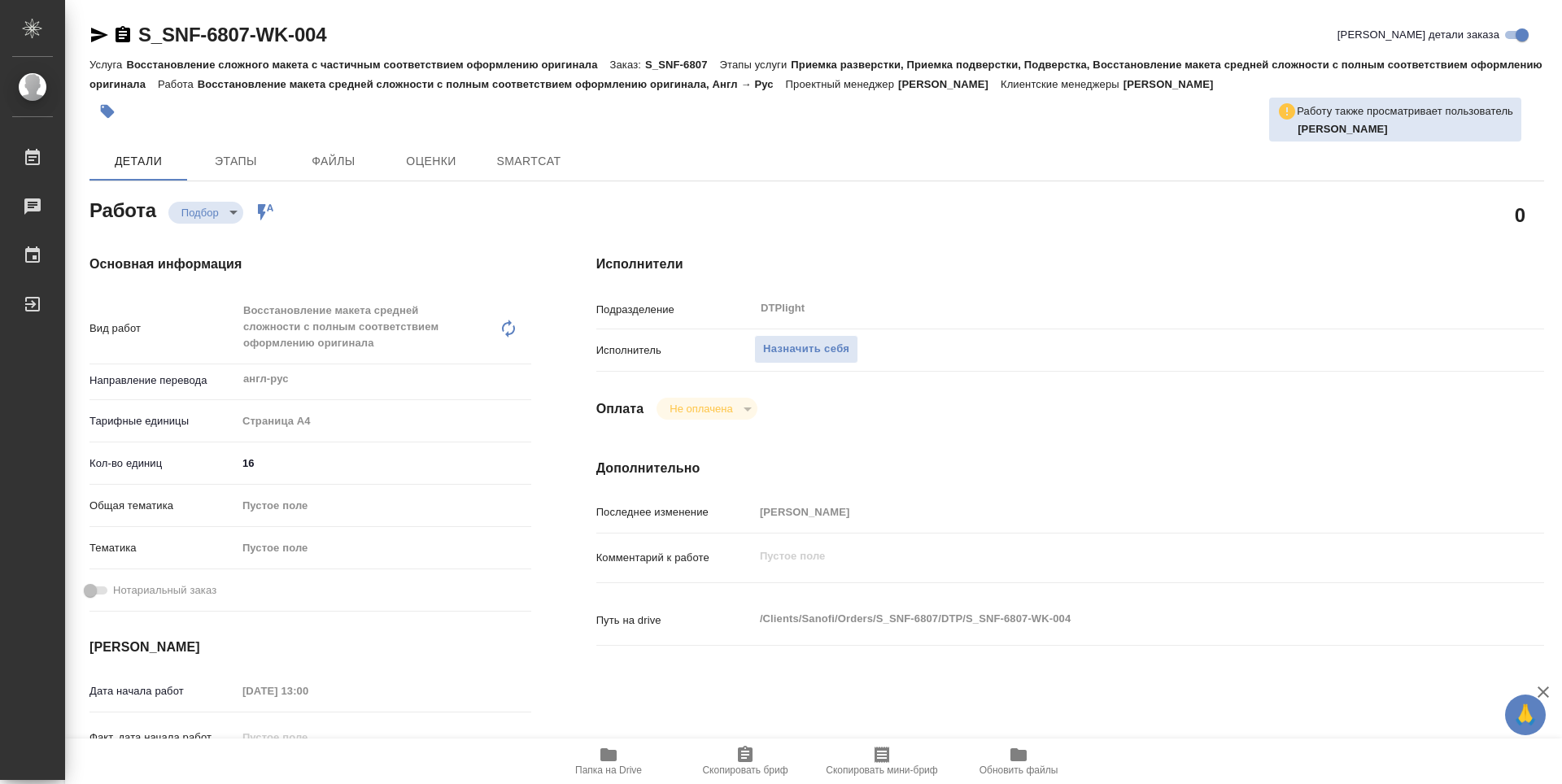
click at [611, 759] on icon "button" at bounding box center [609, 755] width 16 height 13
type textarea "x"
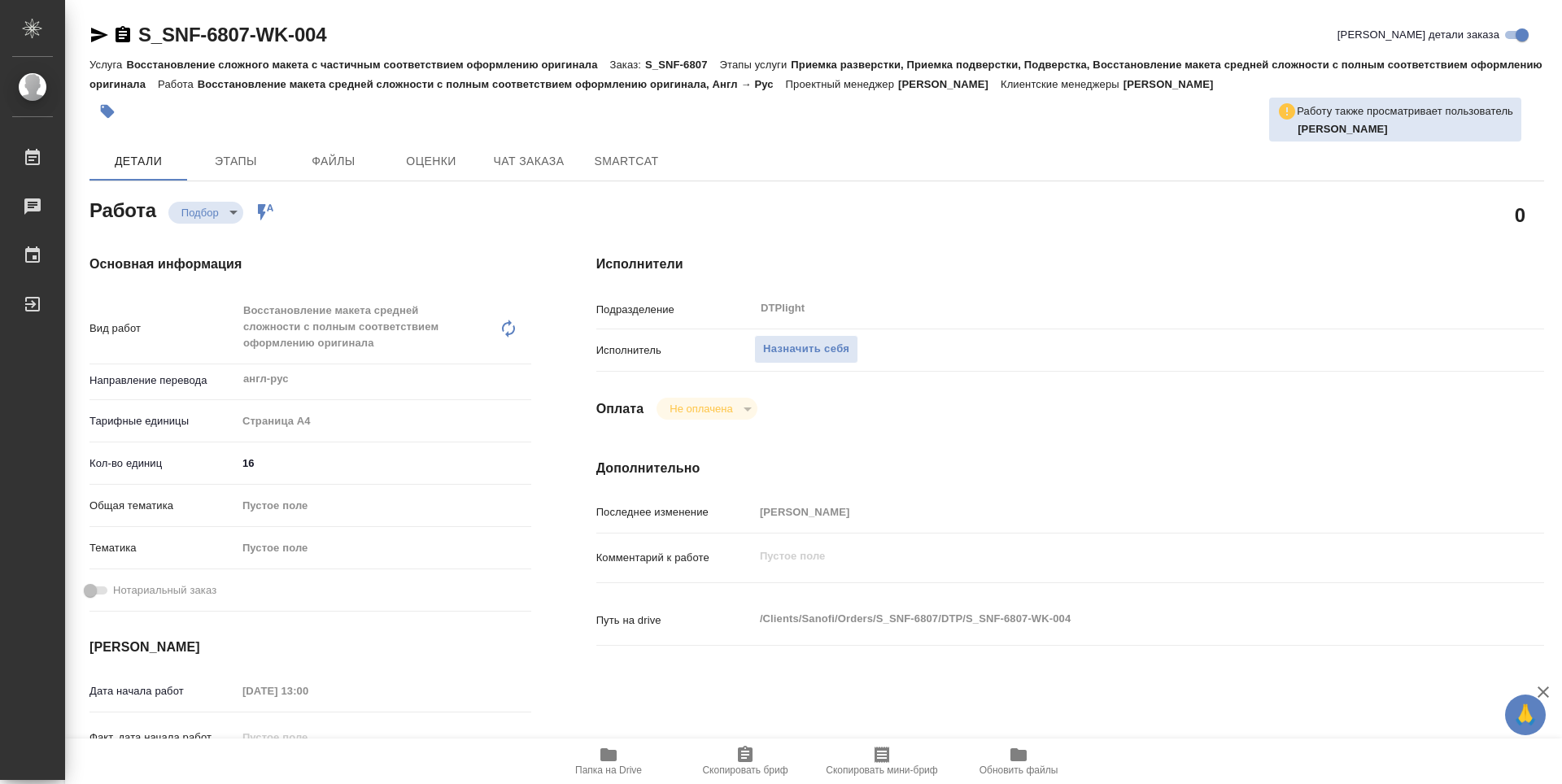
type textarea "x"
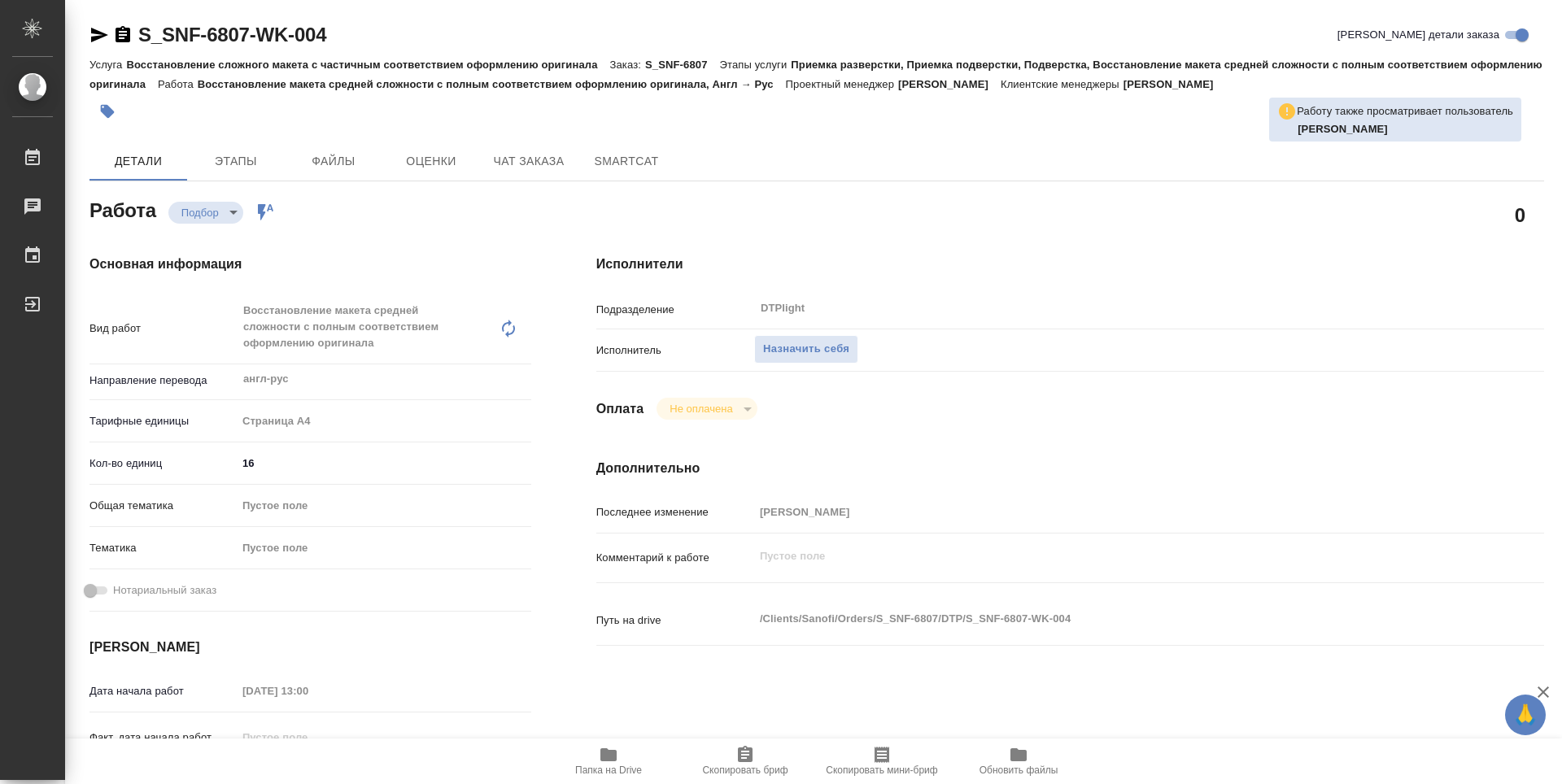
type textarea "x"
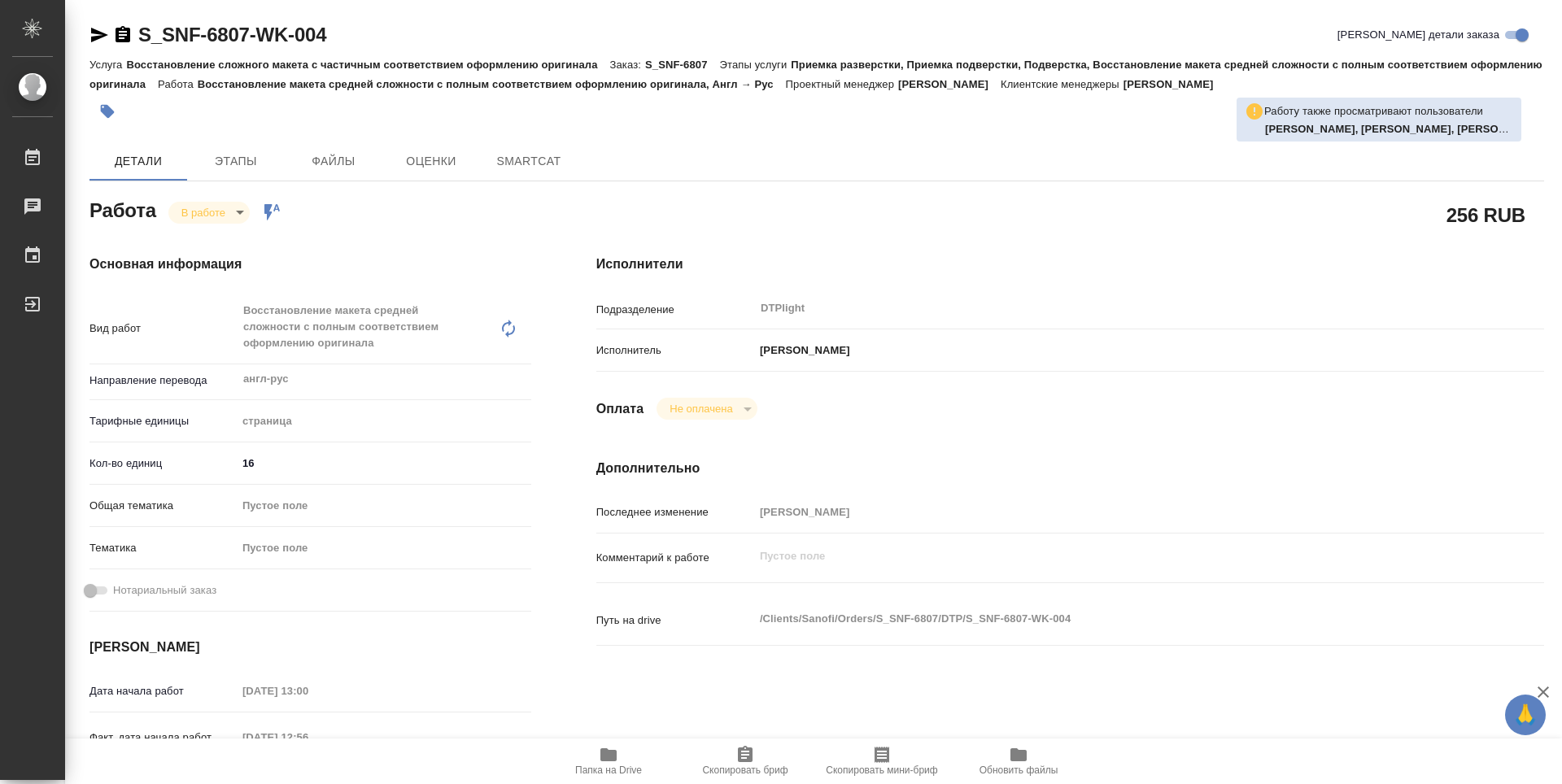
type textarea "x"
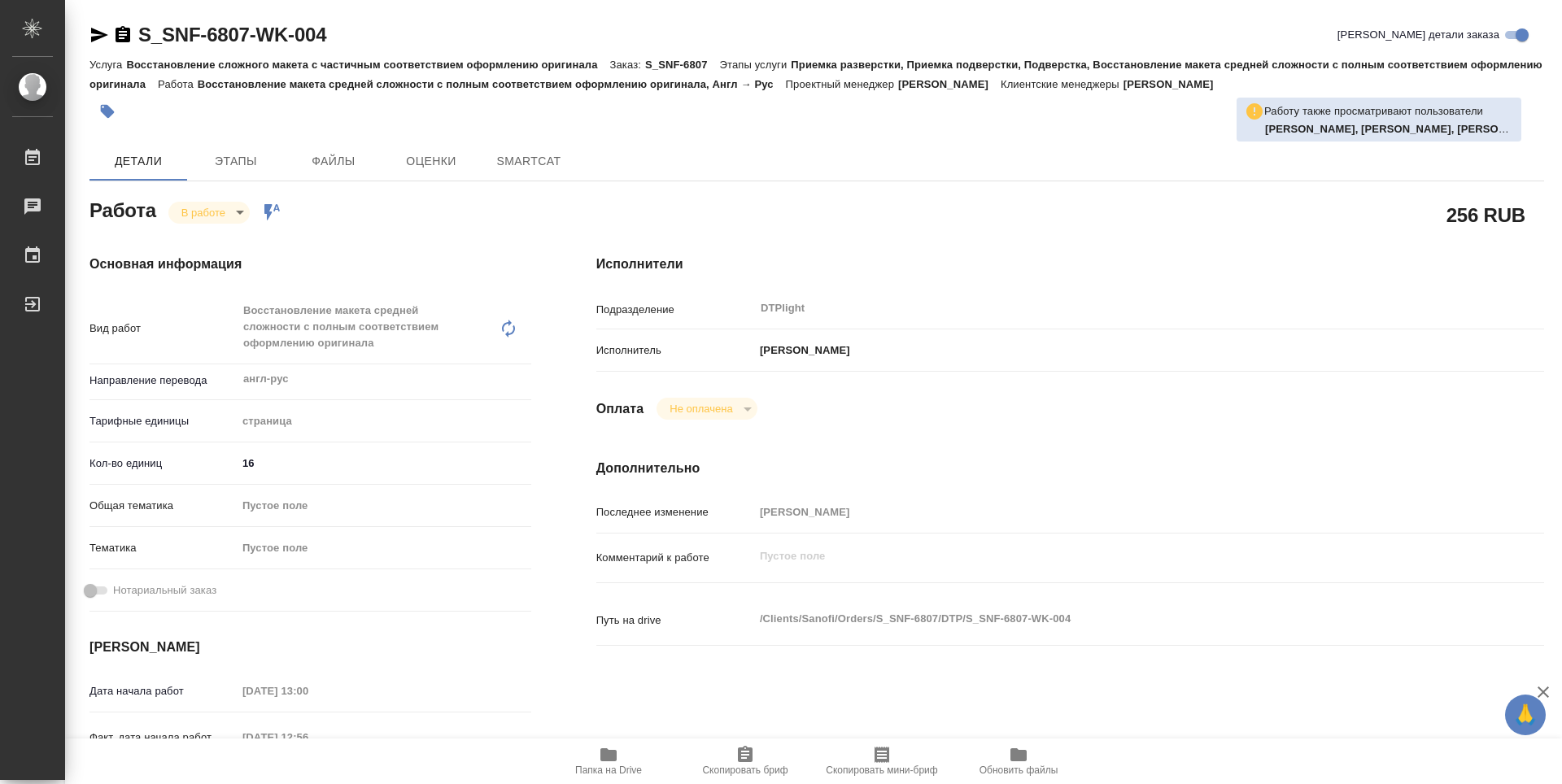
type textarea "x"
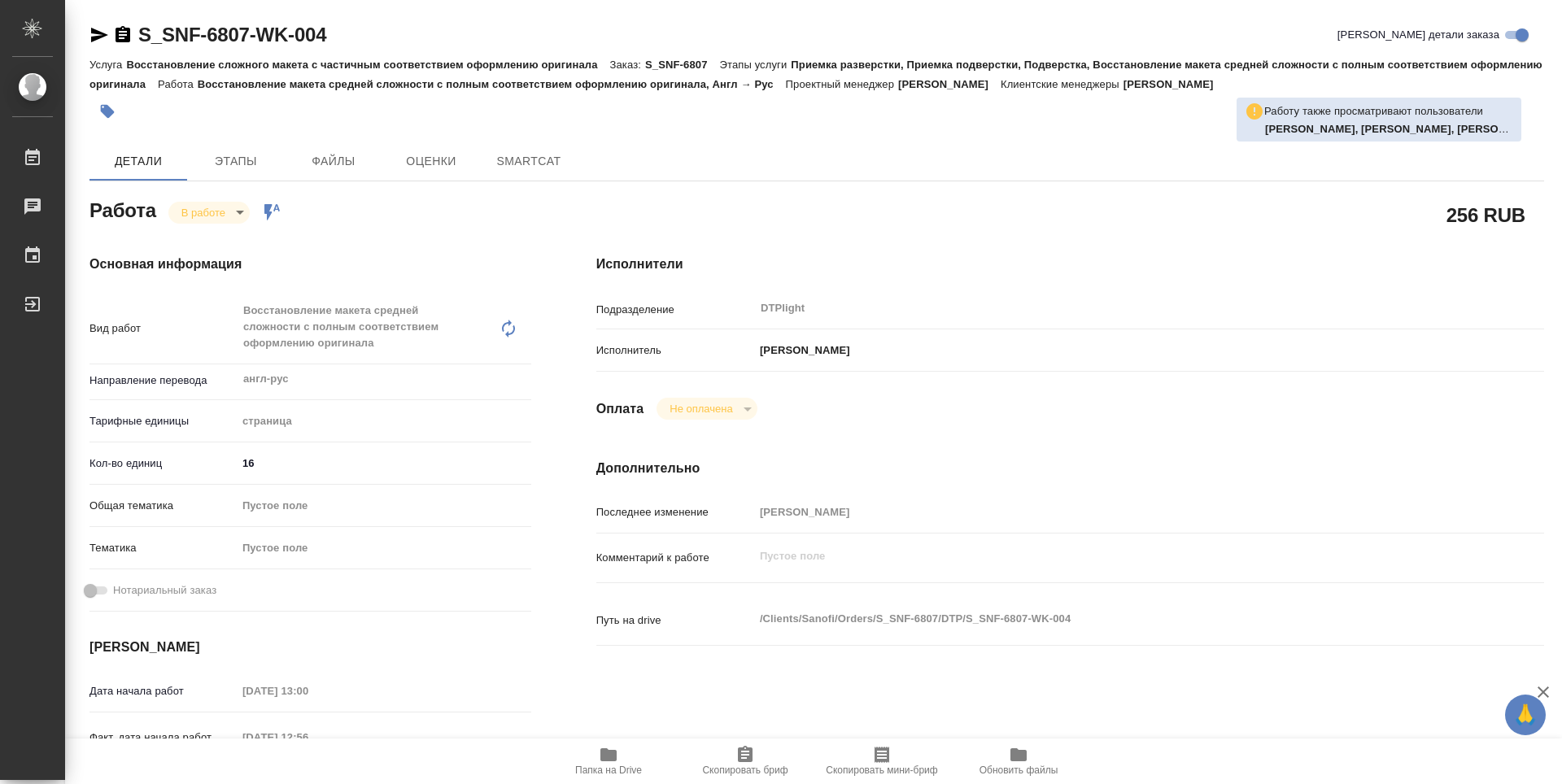
type textarea "x"
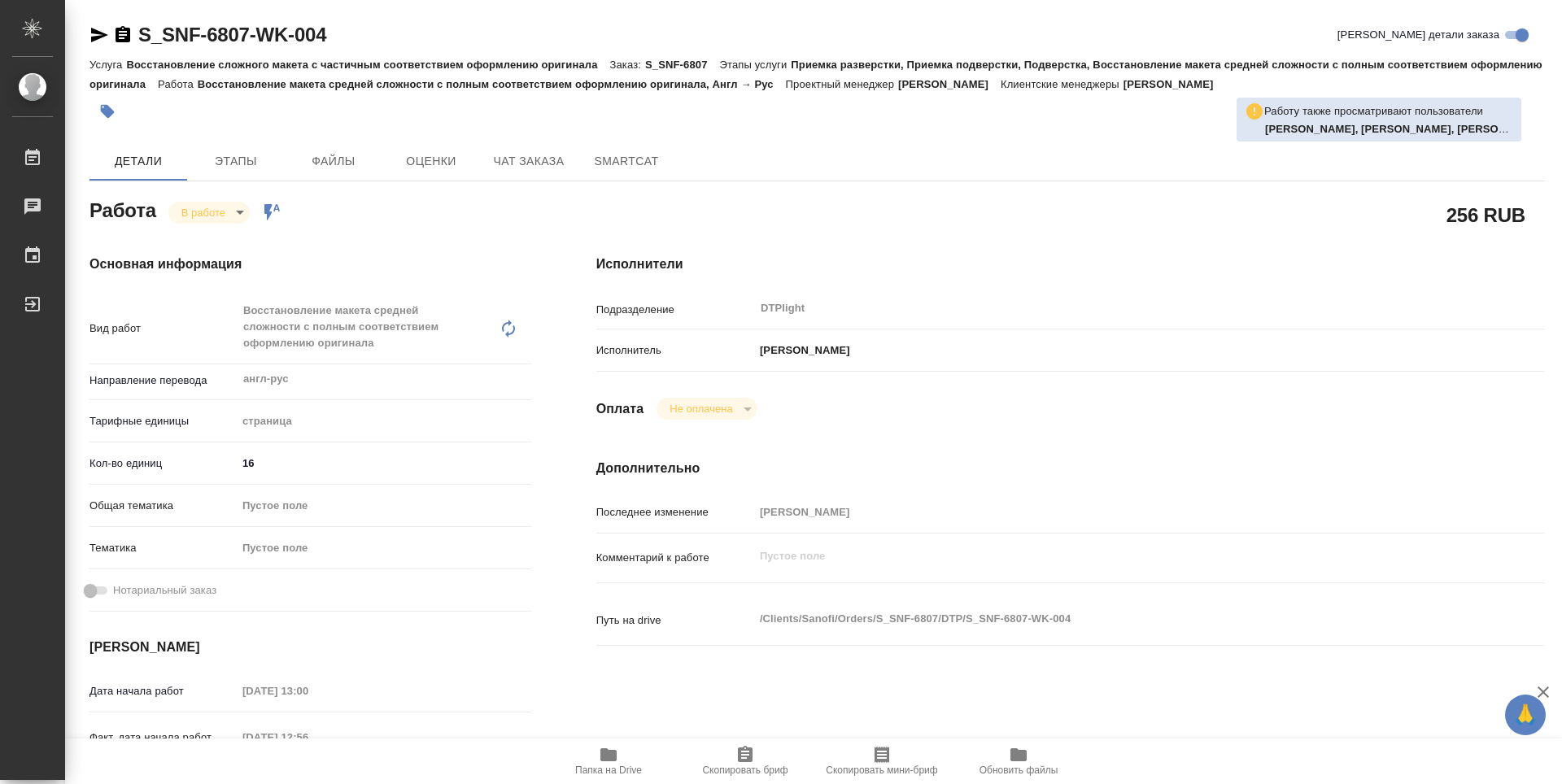
type textarea "x"
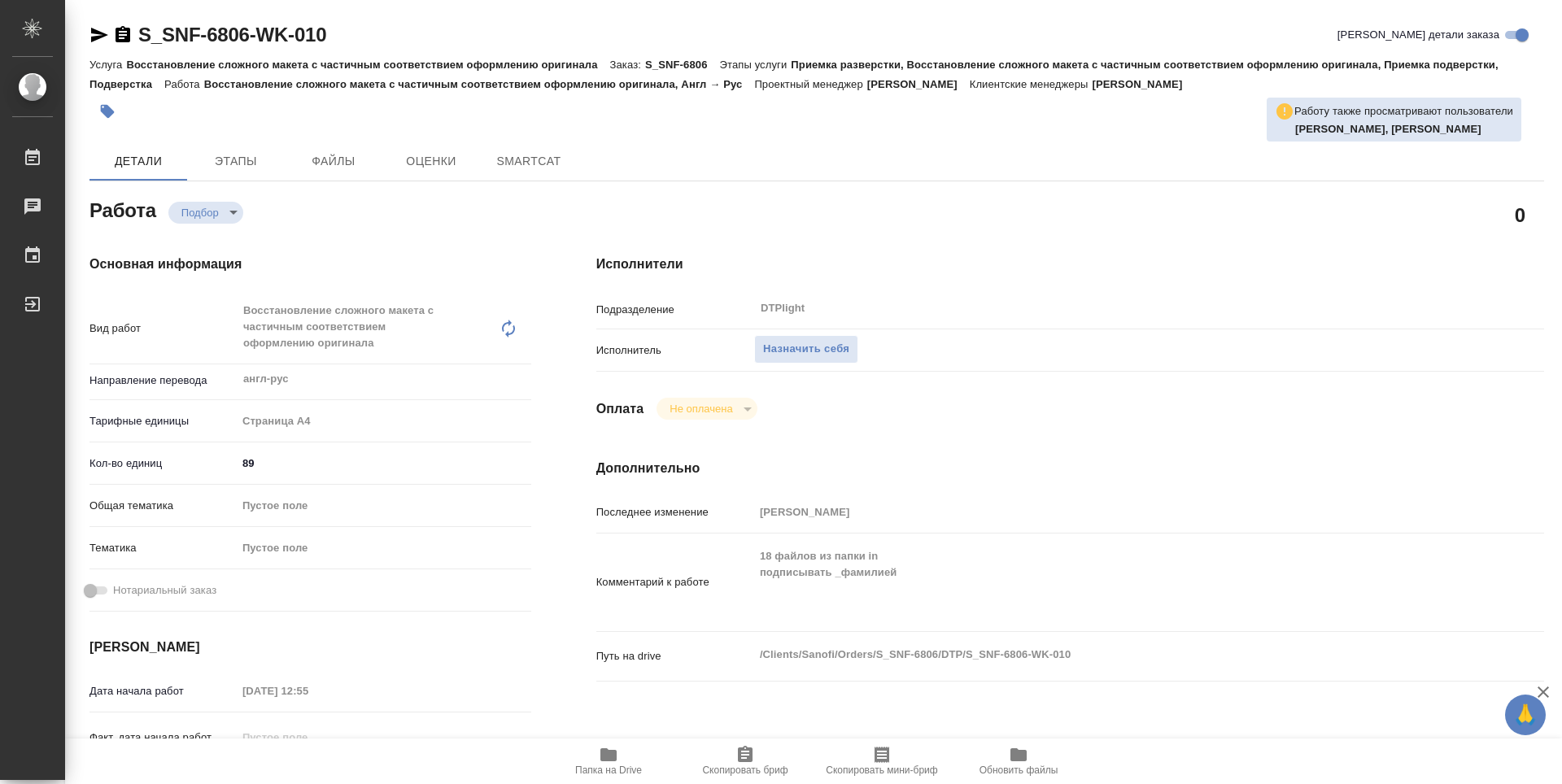
type textarea "x"
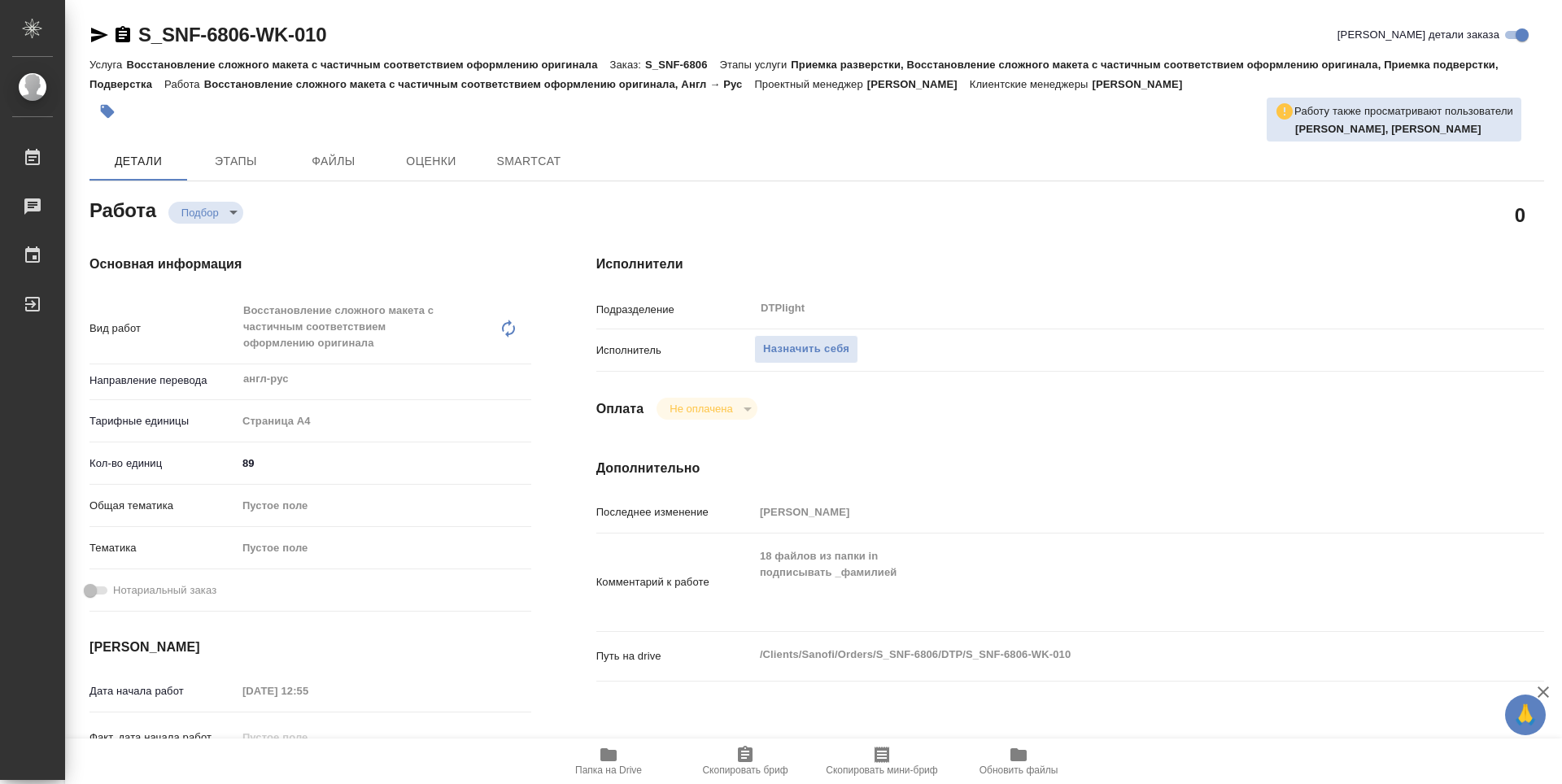
type textarea "x"
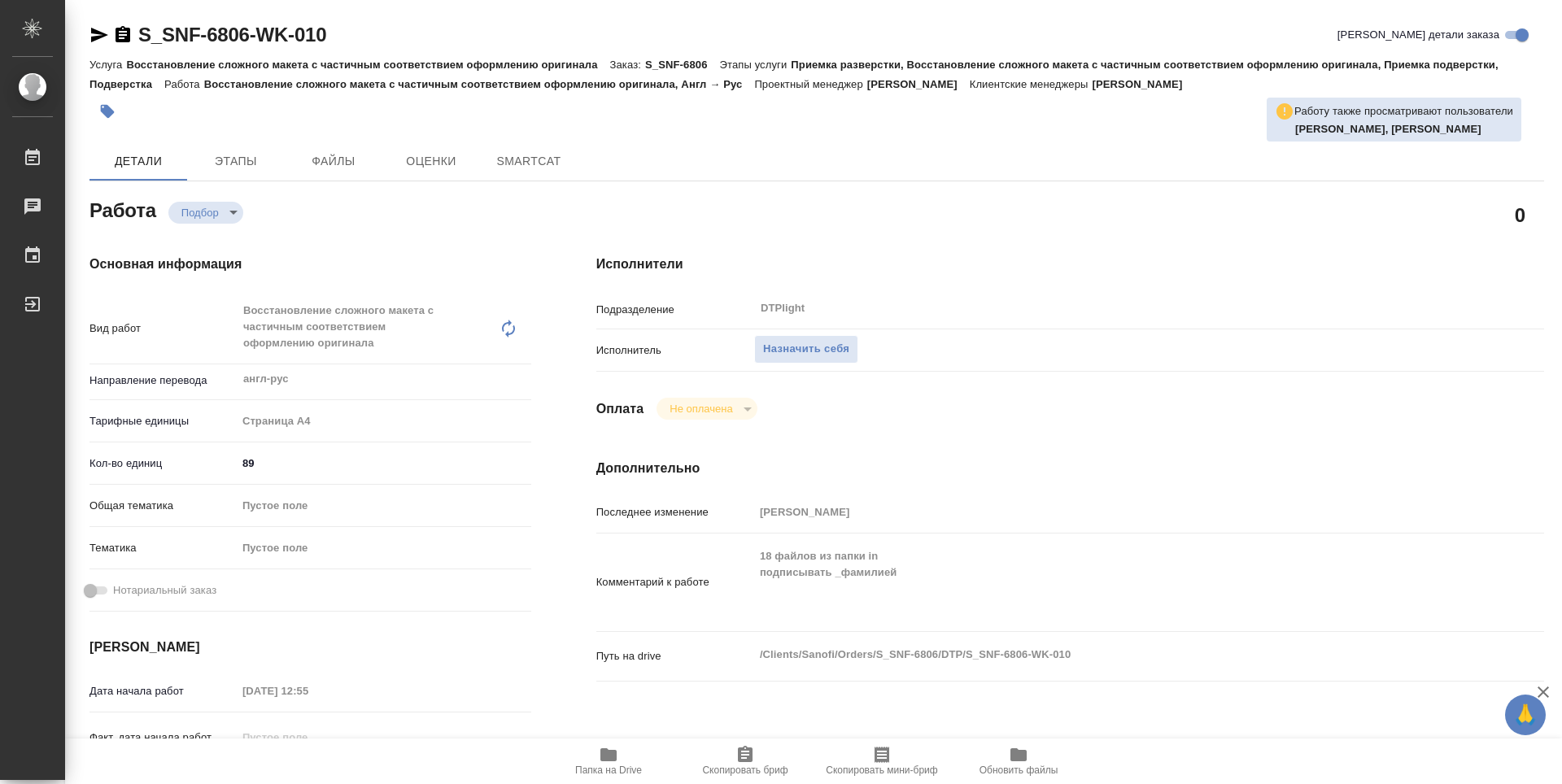
scroll to position [81, 0]
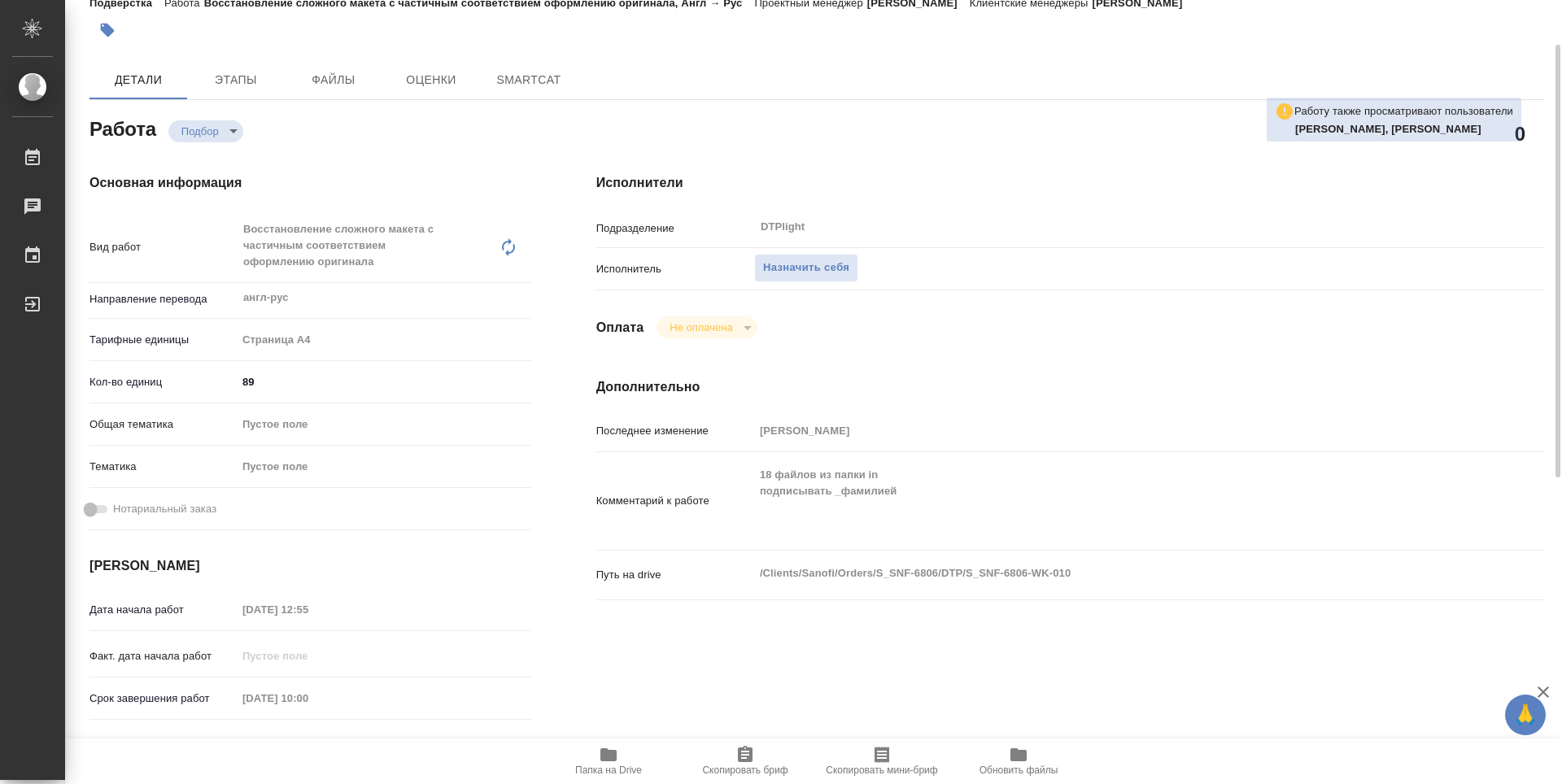
type textarea "x"
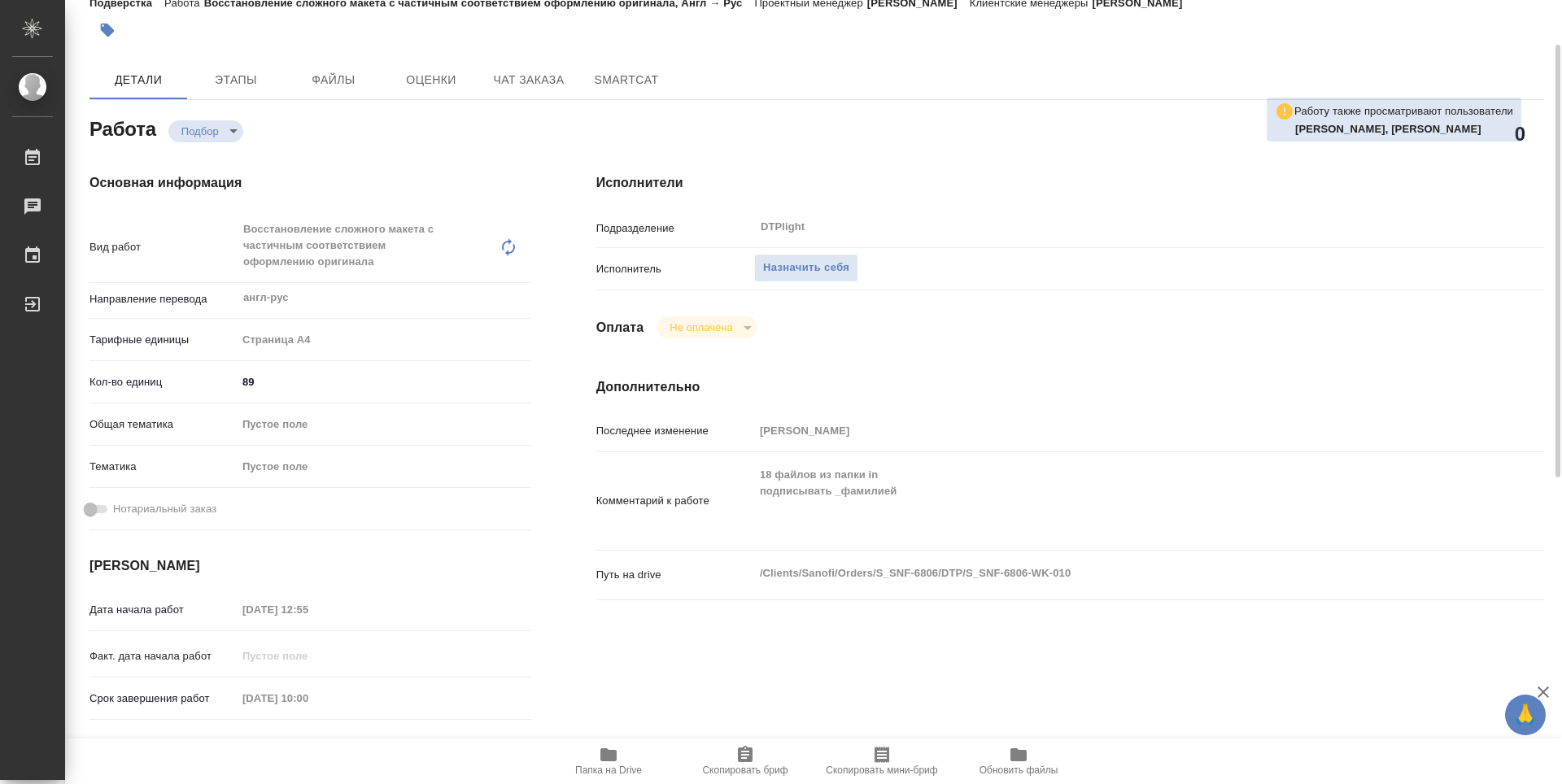
click at [622, 766] on span "Папка на Drive" at bounding box center [608, 770] width 67 height 11
type textarea "x"
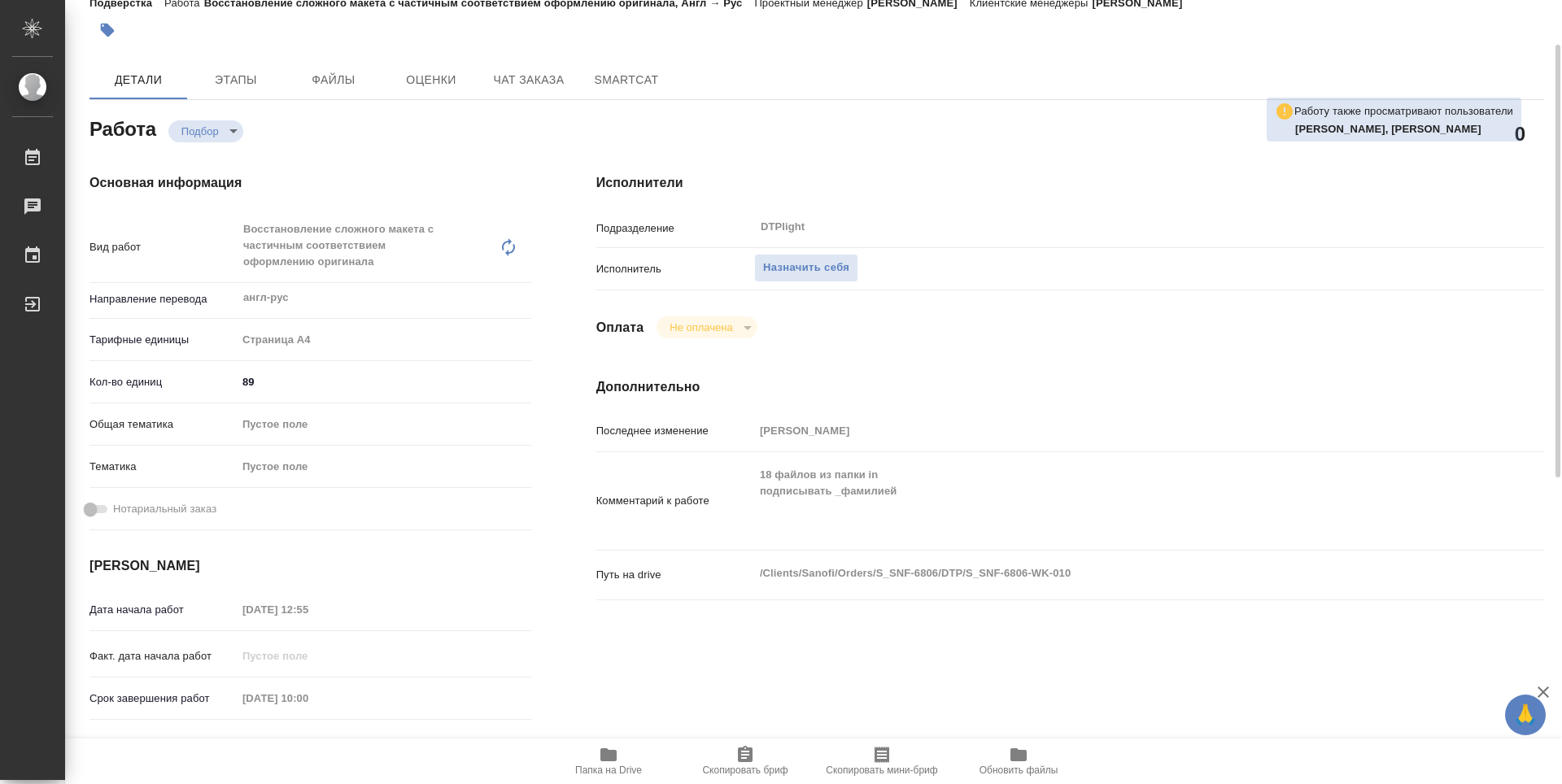
type textarea "x"
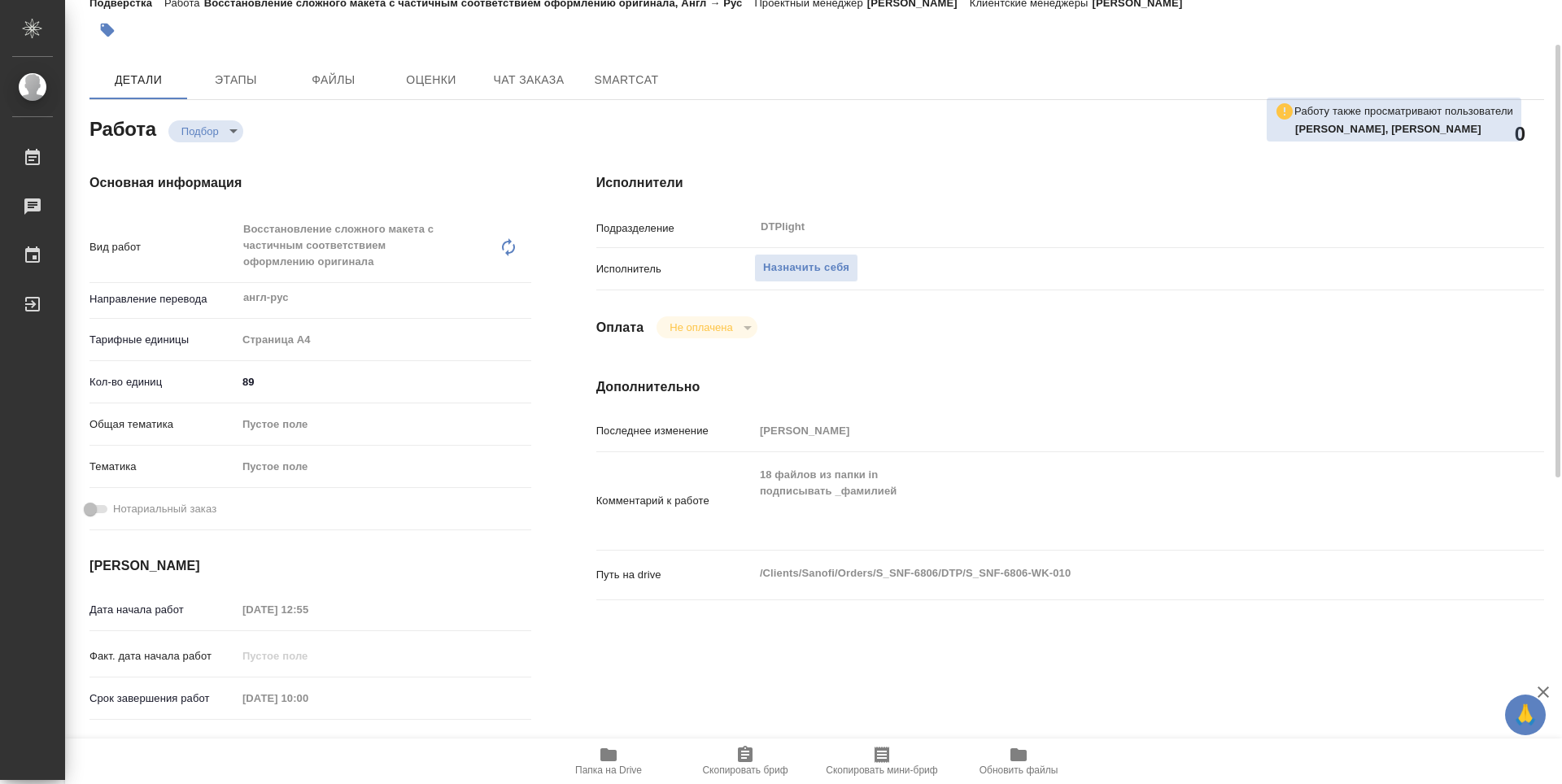
type textarea "x"
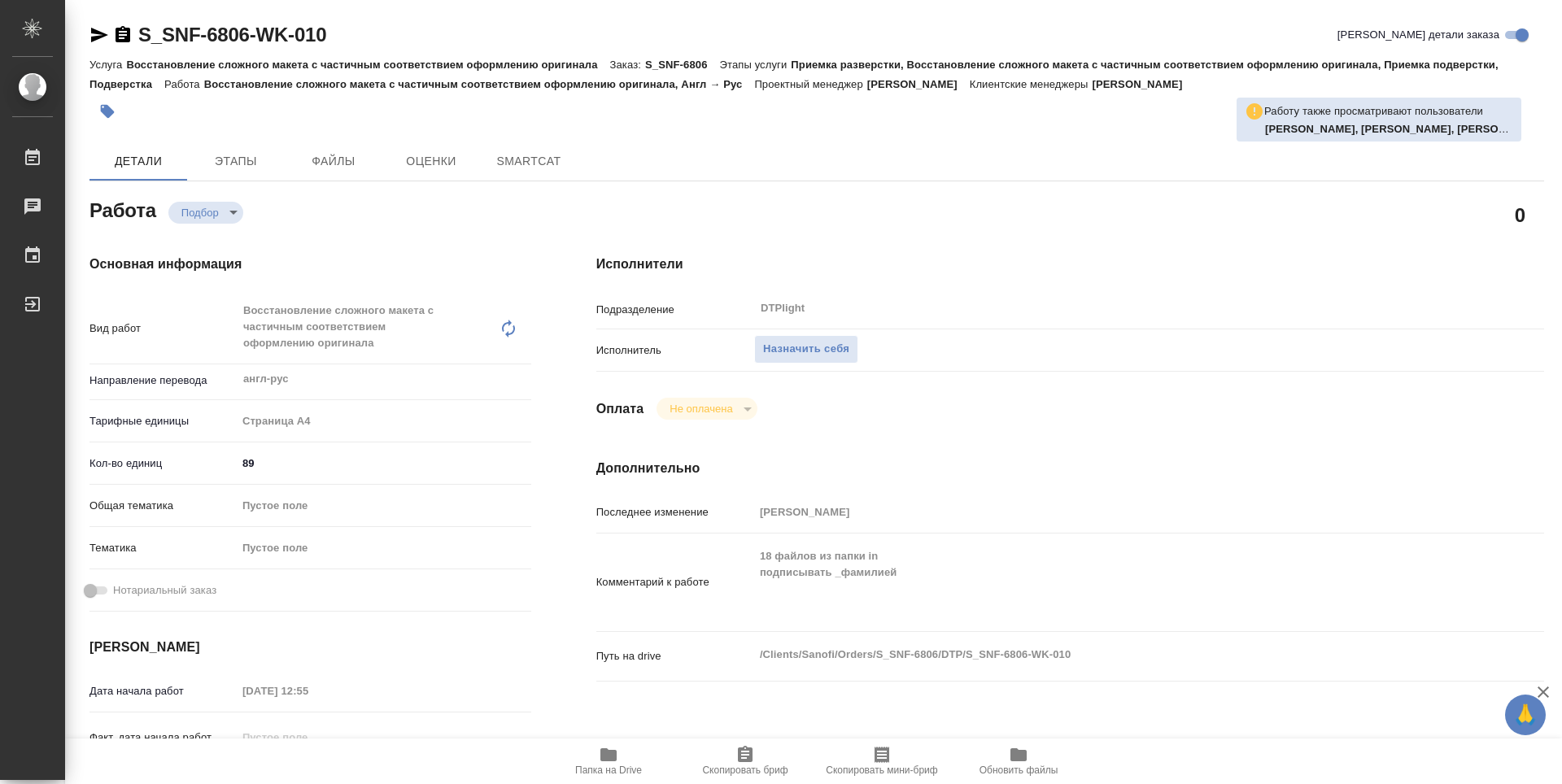
type textarea "x"
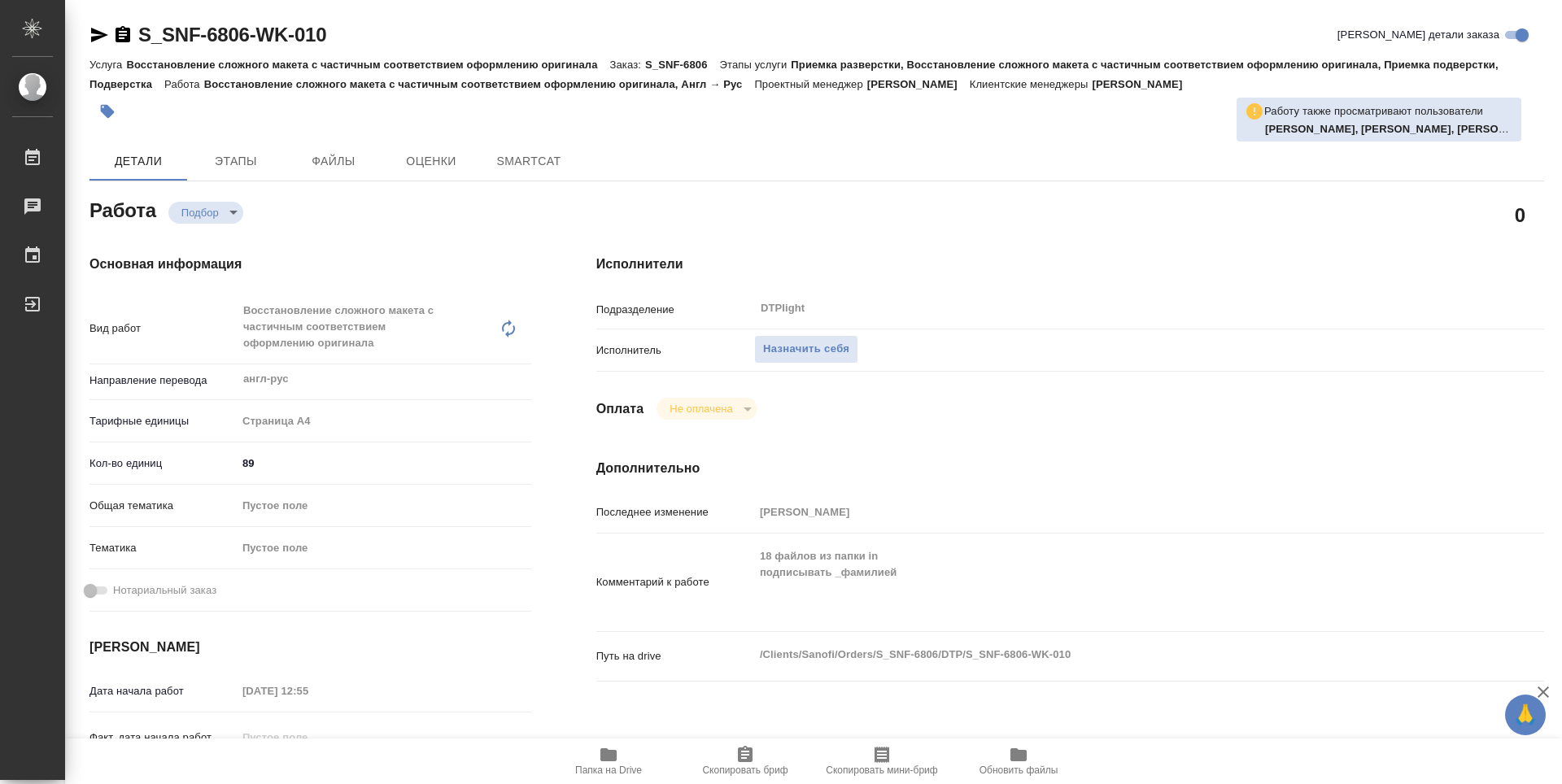
type textarea "x"
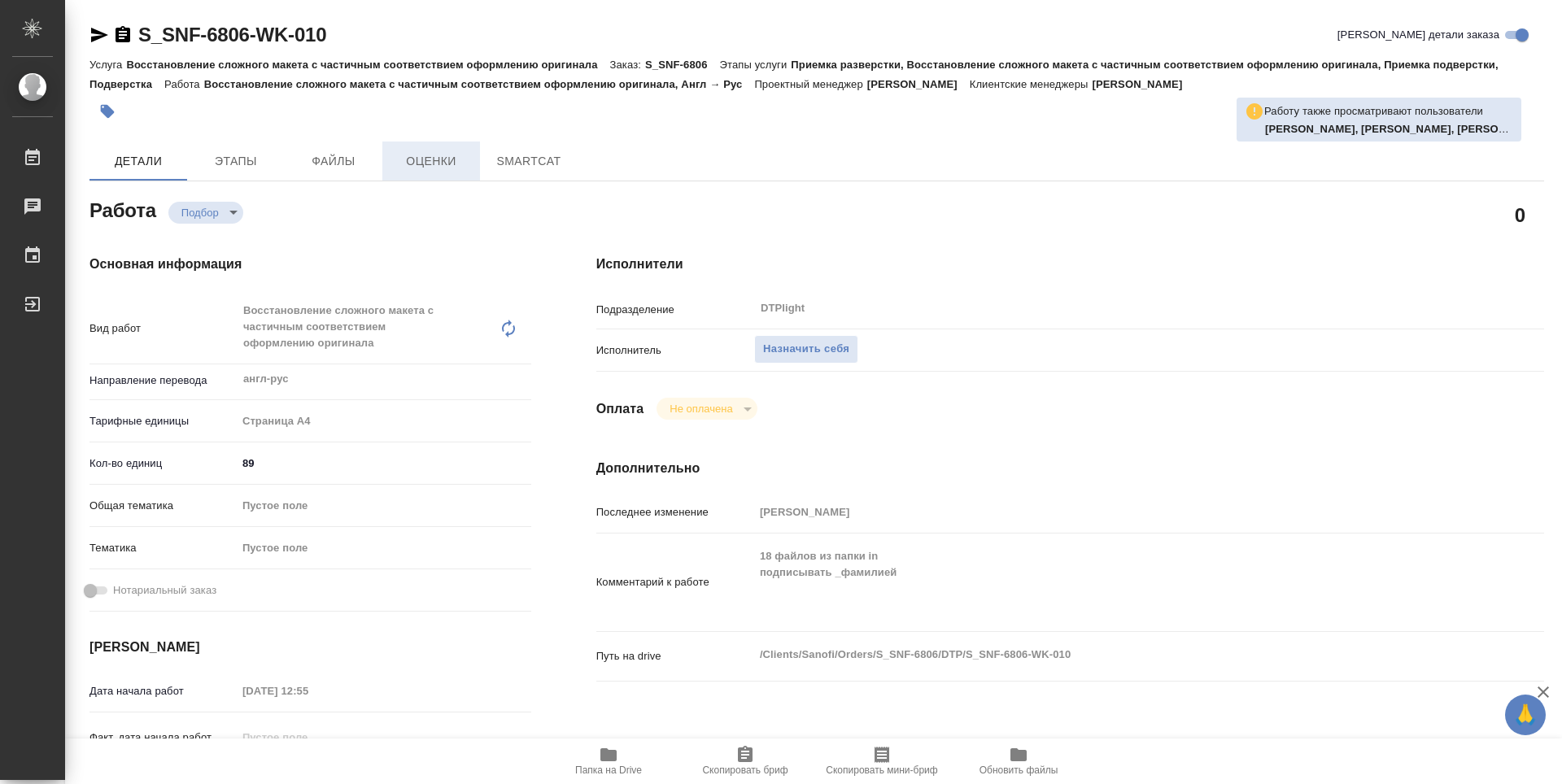
type textarea "x"
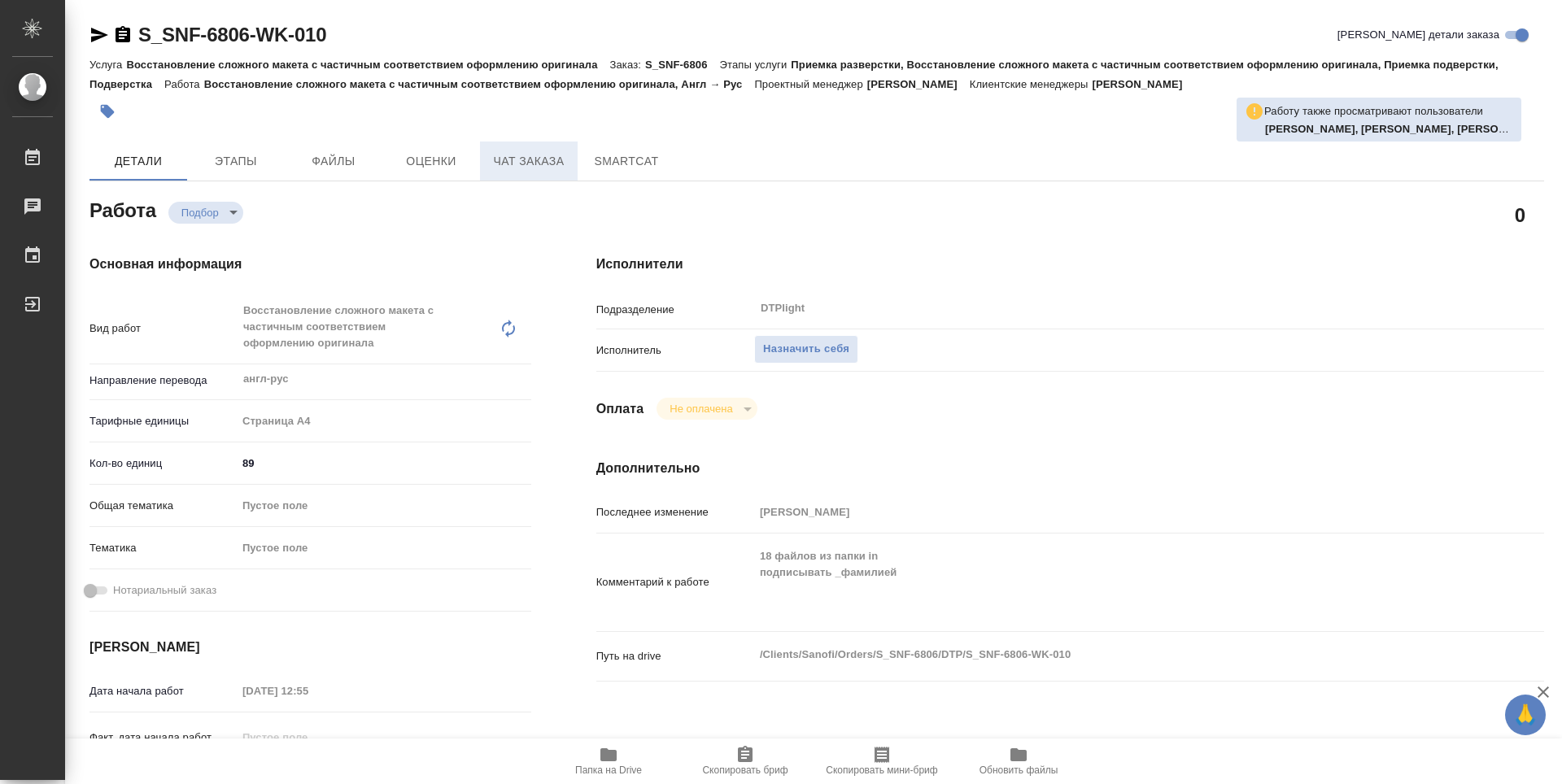
click at [532, 162] on span "Чат заказа" at bounding box center [529, 162] width 79 height 20
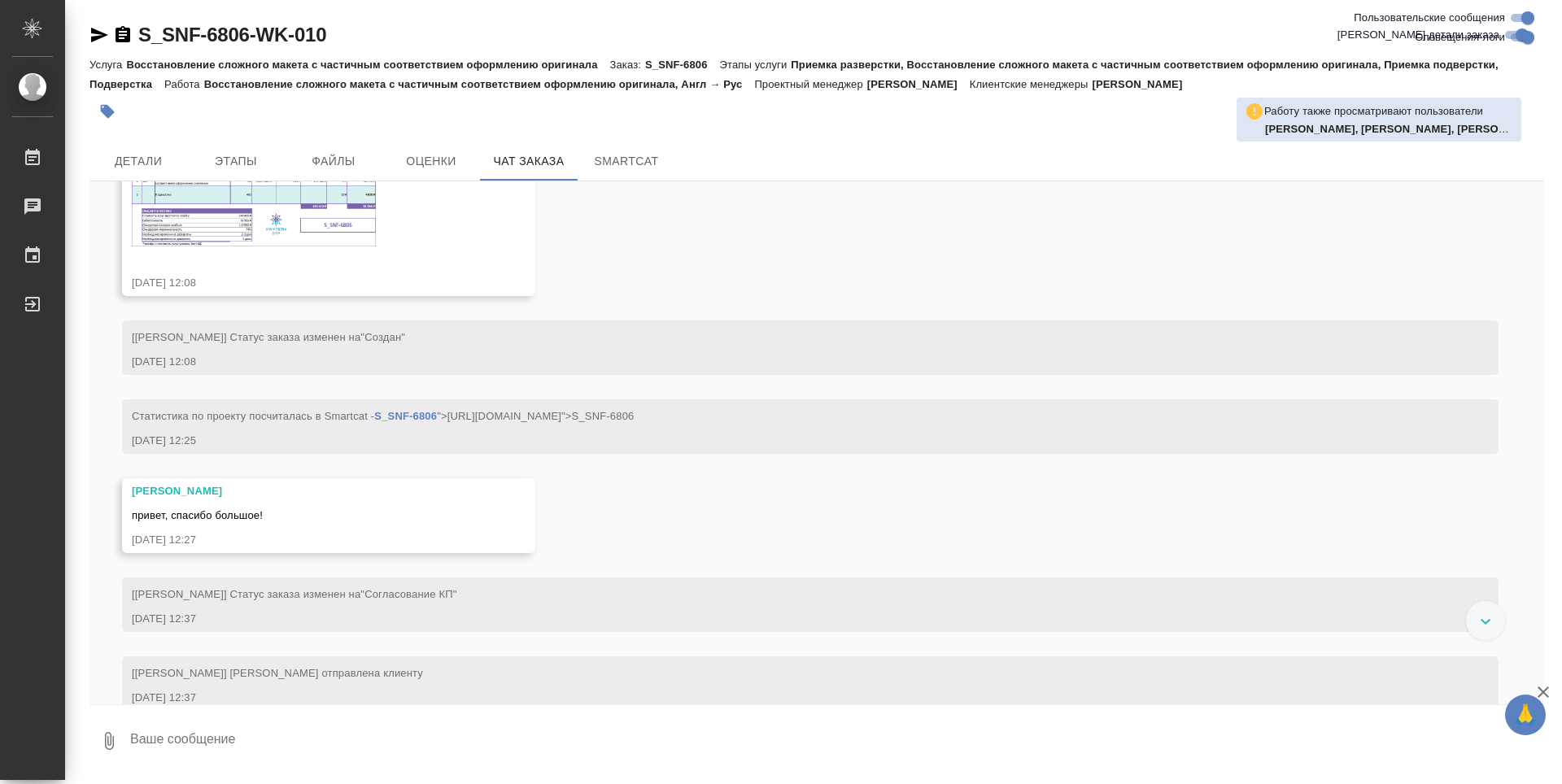
scroll to position [886, 0]
click at [263, 250] on img at bounding box center [253, 209] width 244 height 82
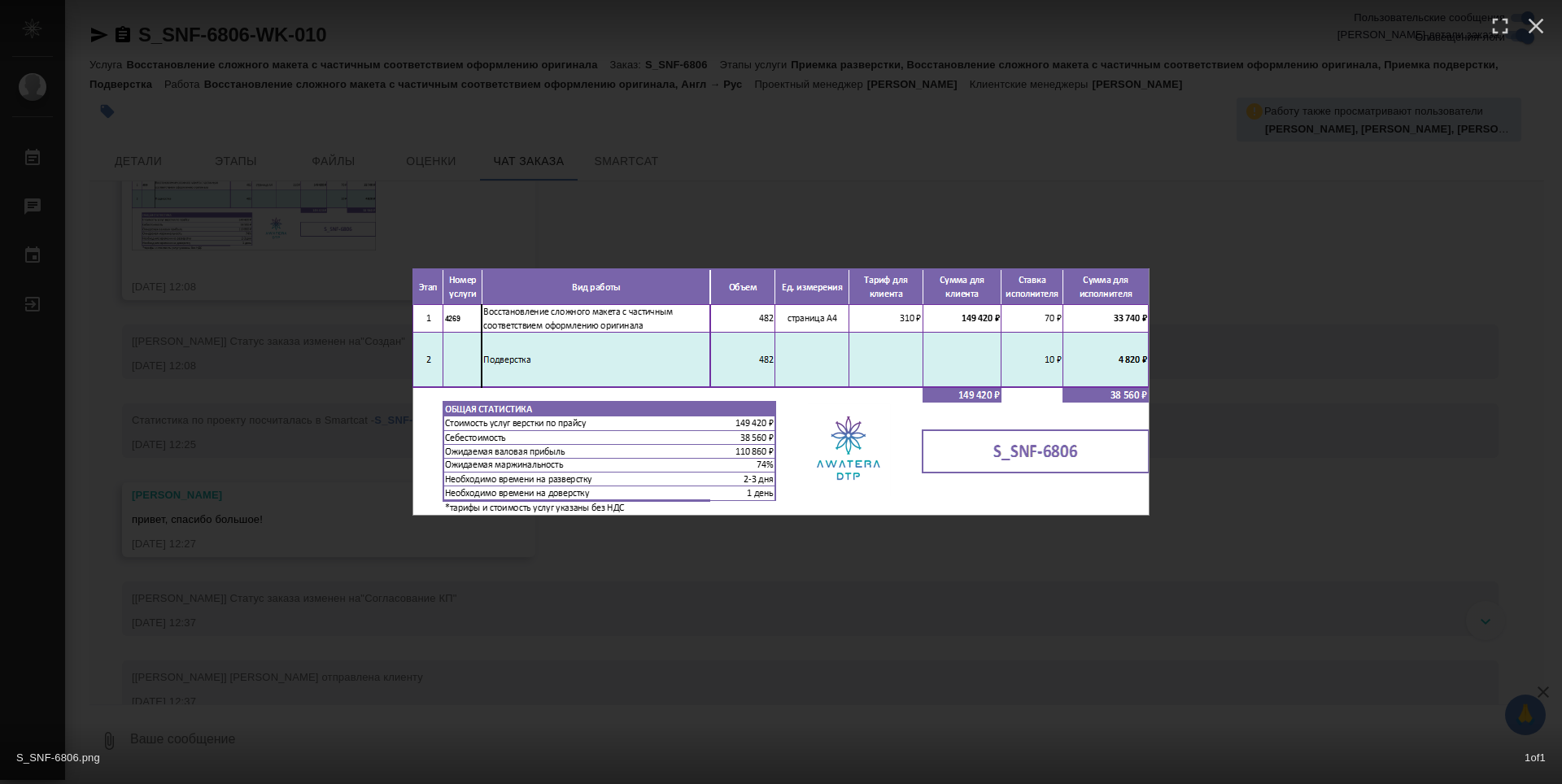
click at [786, 197] on div "S_SNF-6806.png 1 of 1" at bounding box center [781, 392] width 1562 height 784
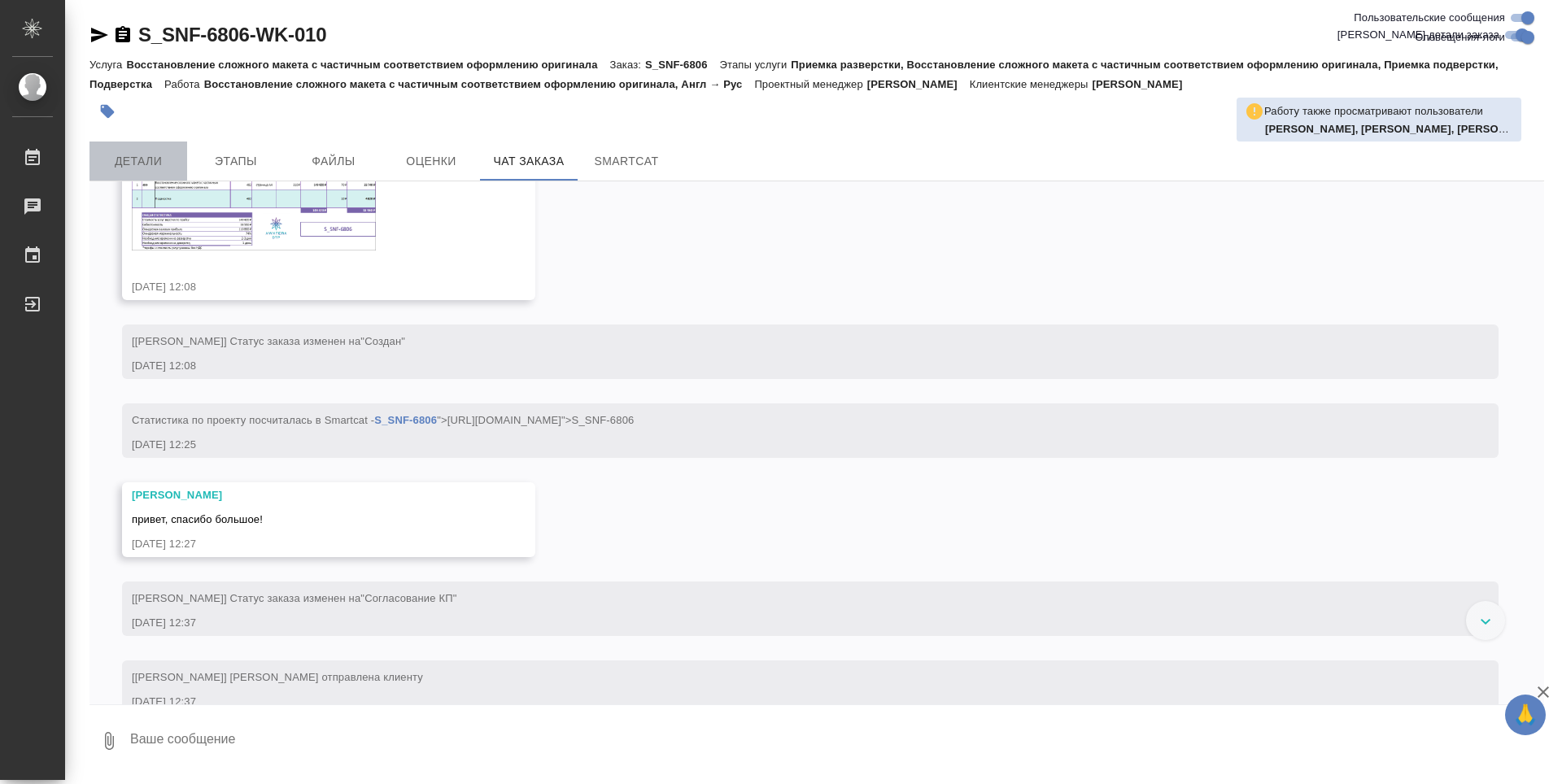
click at [137, 168] on span "Детали" at bounding box center [139, 162] width 79 height 20
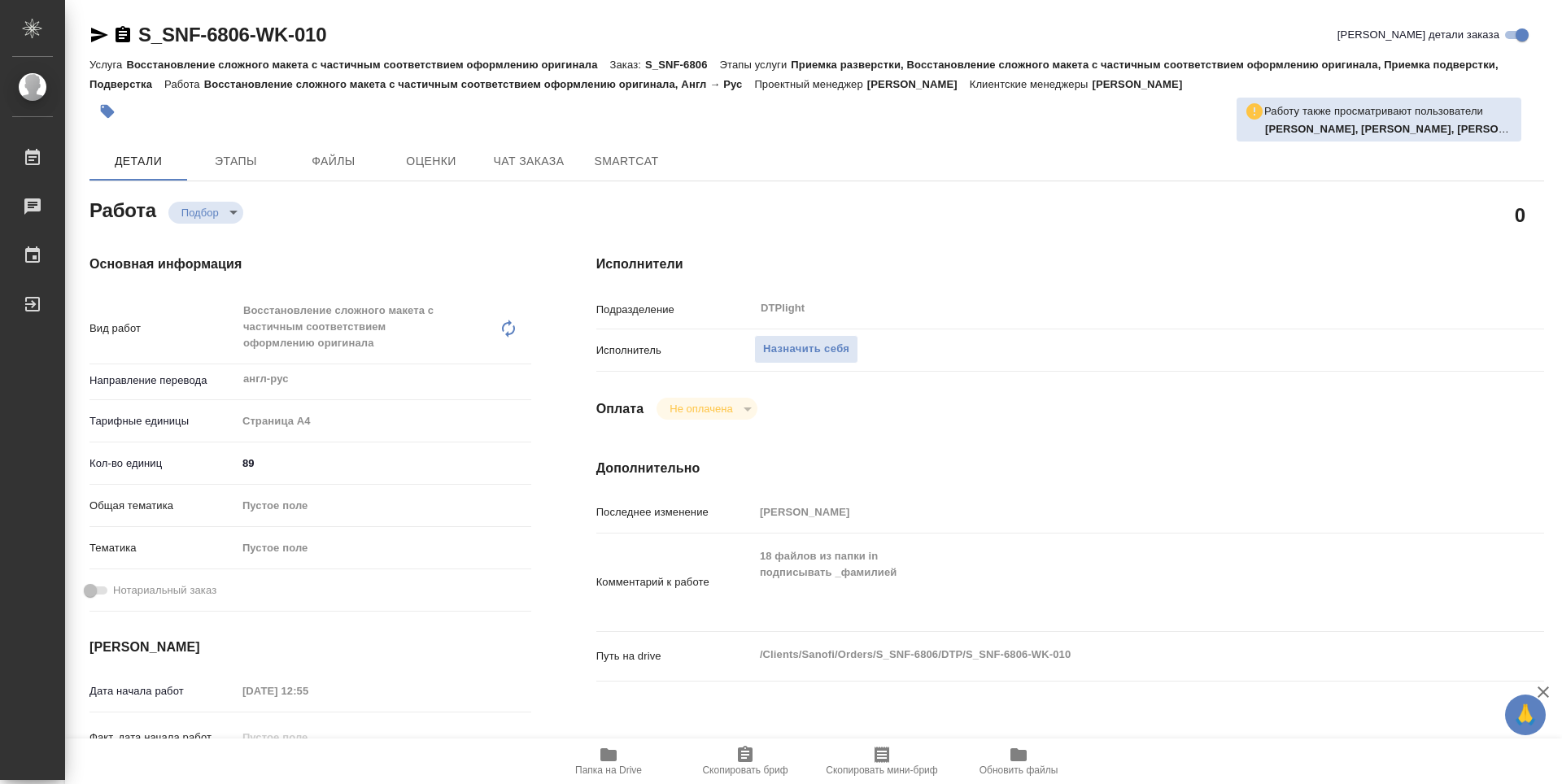
type textarea "x"
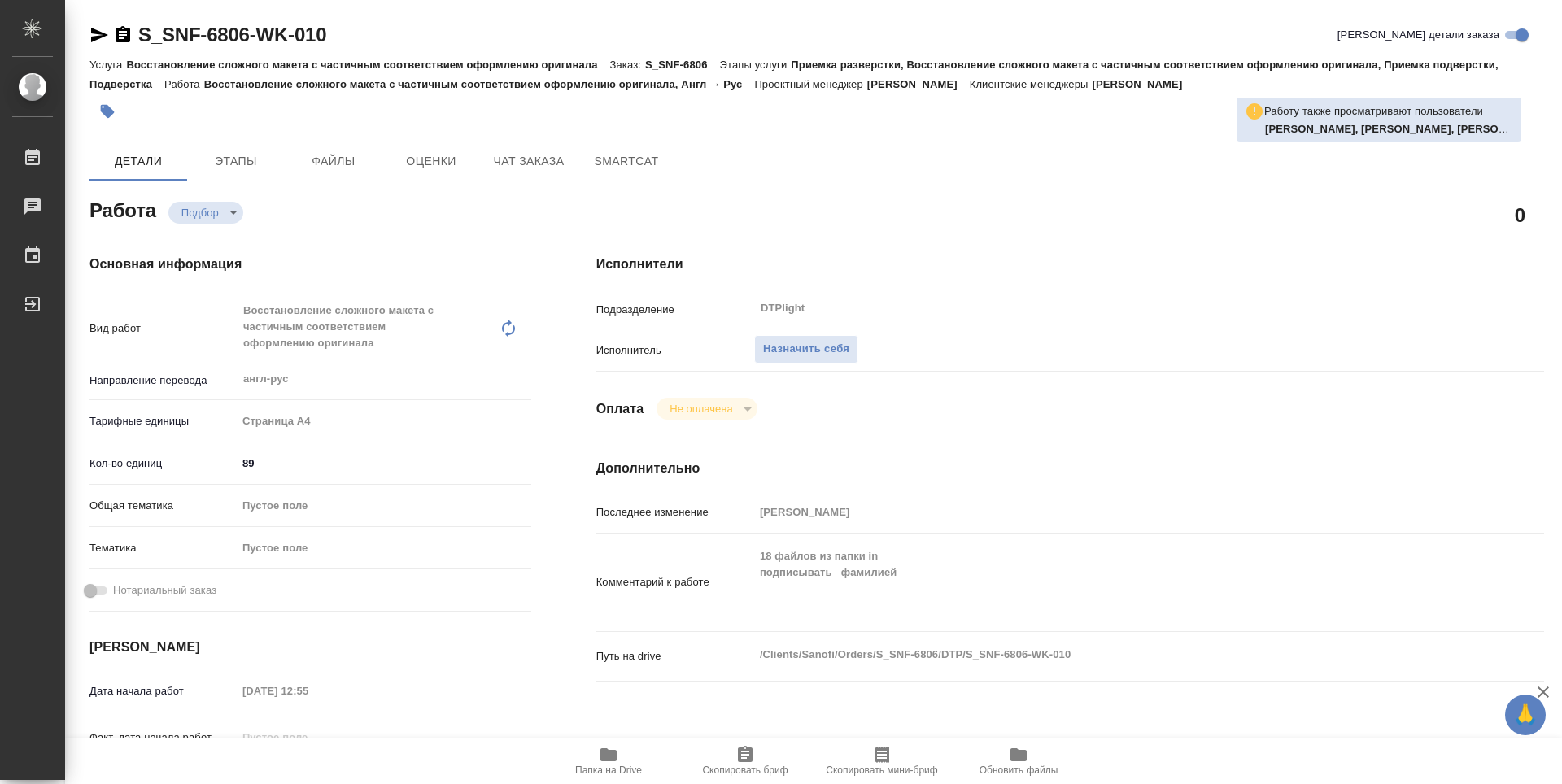
type textarea "x"
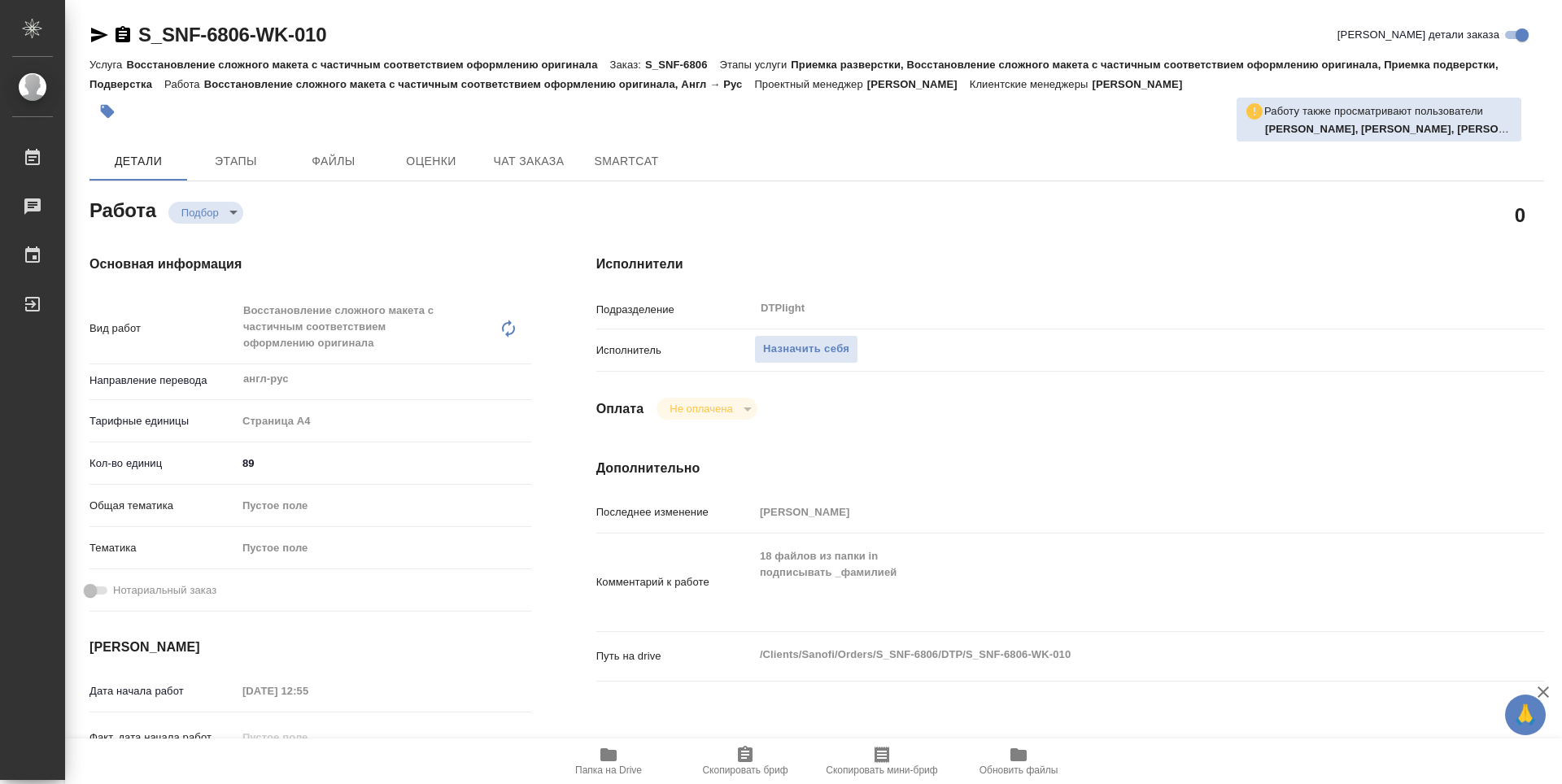
click at [606, 757] on icon "button" at bounding box center [609, 755] width 16 height 13
type textarea "x"
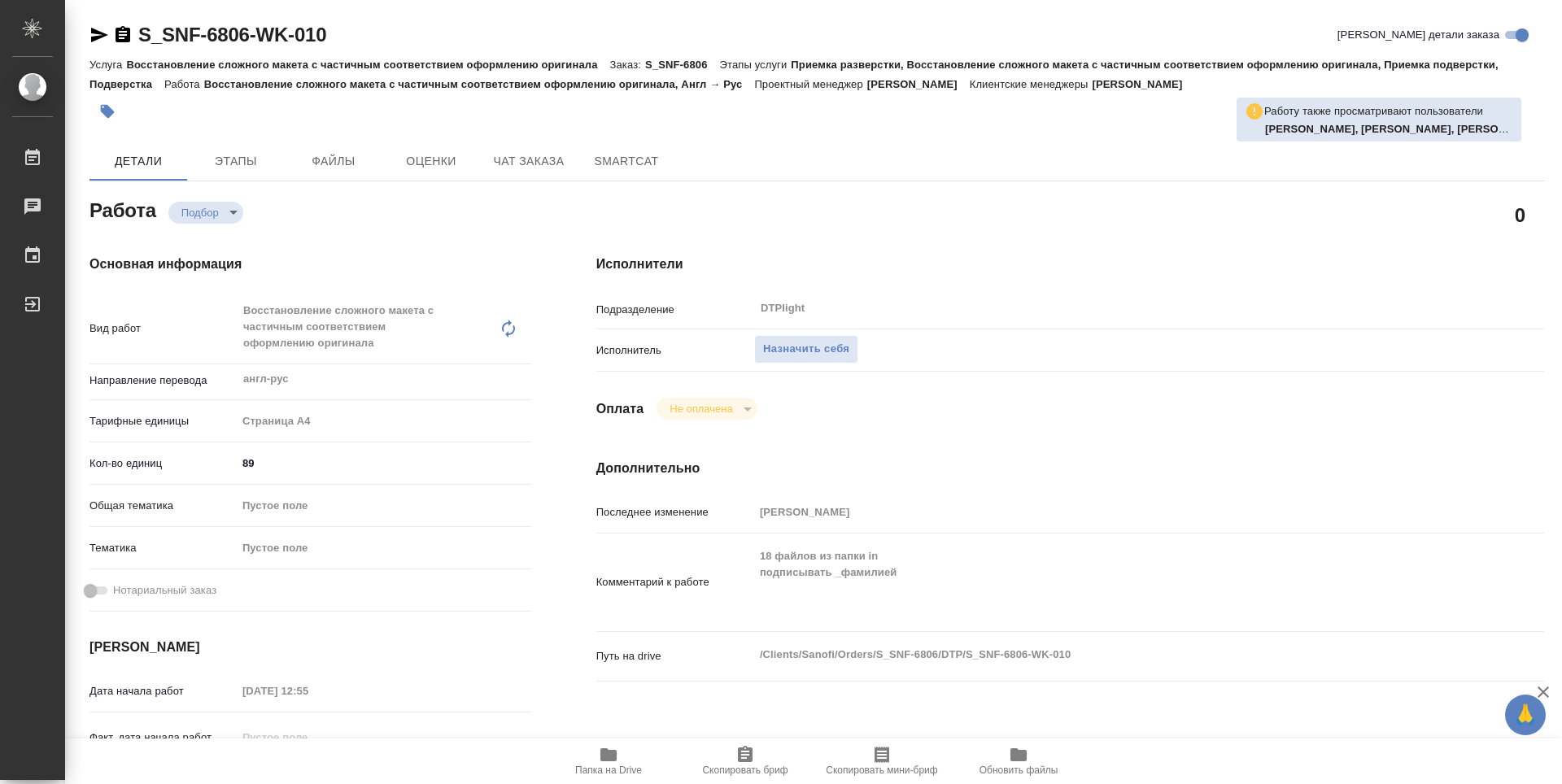
type textarea "x"
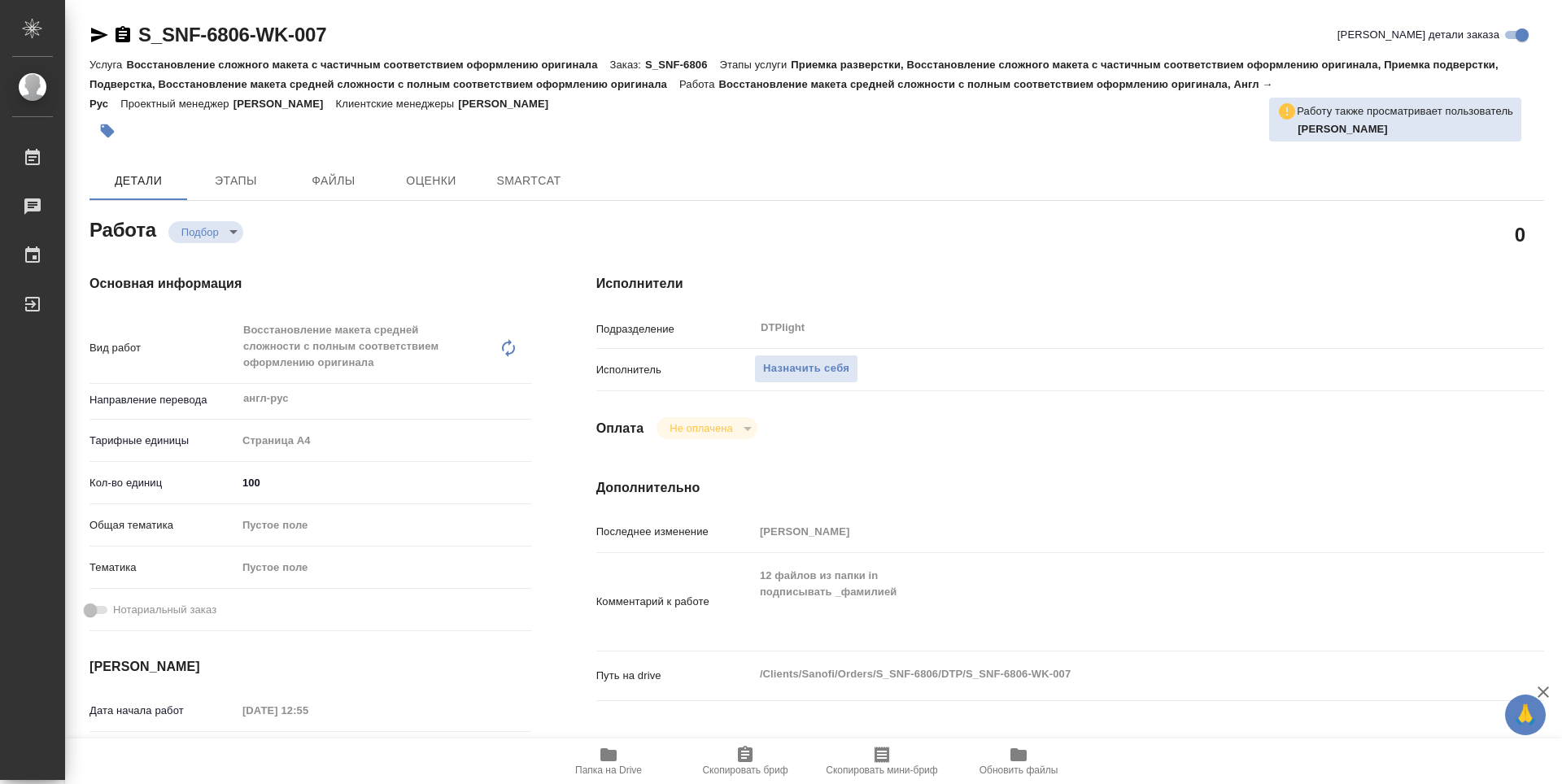
type textarea "x"
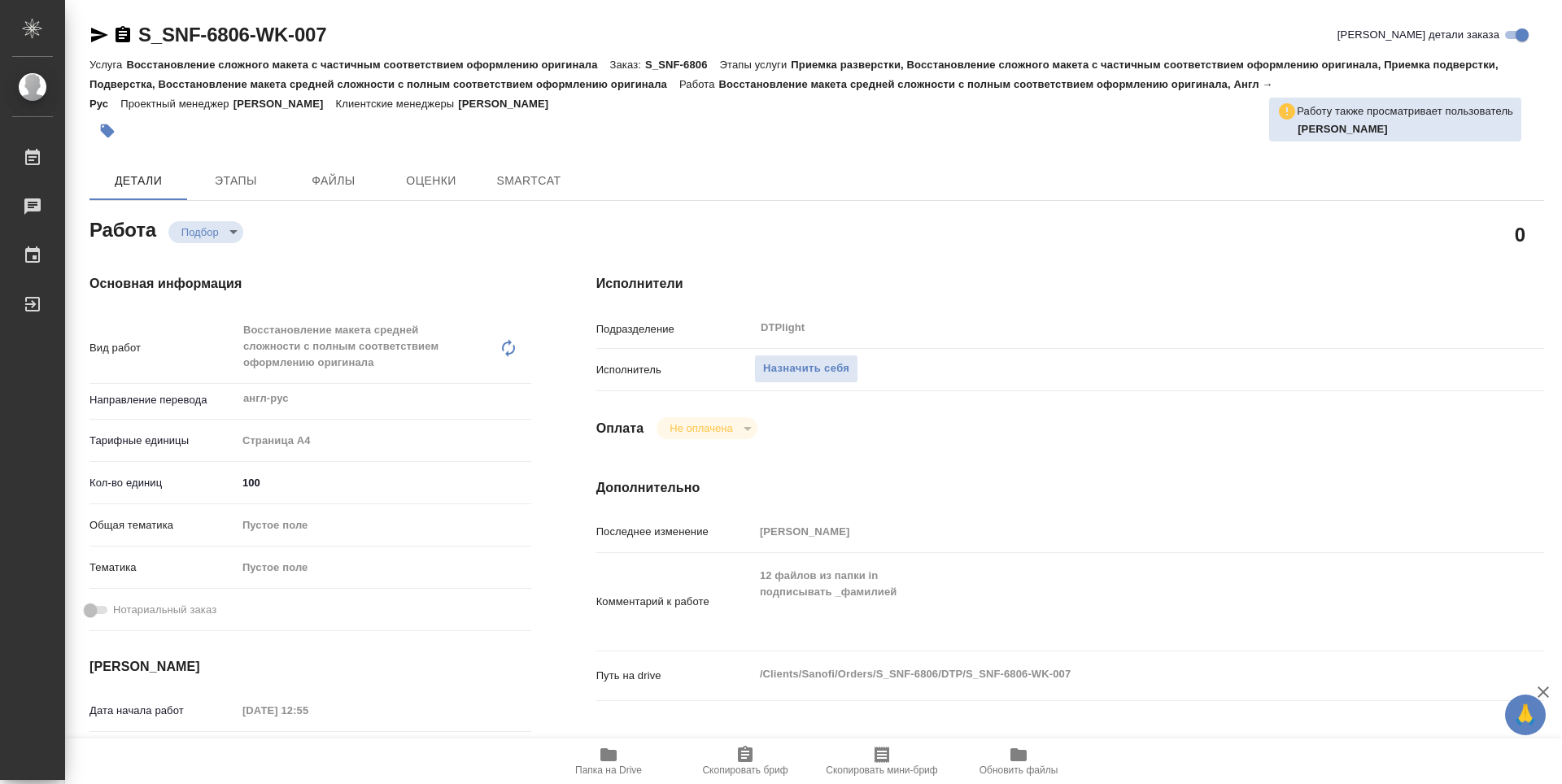
type textarea "x"
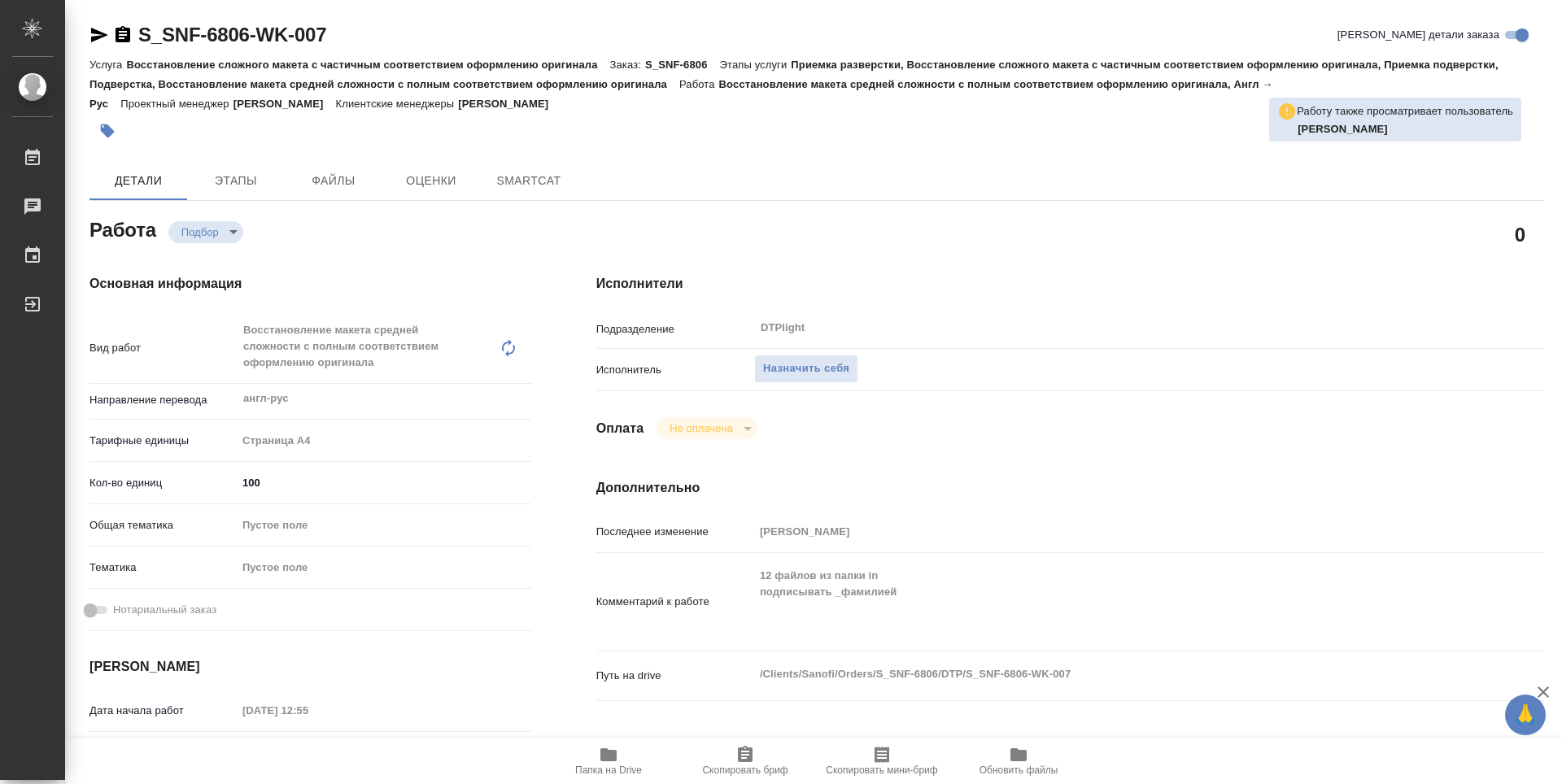
type textarea "x"
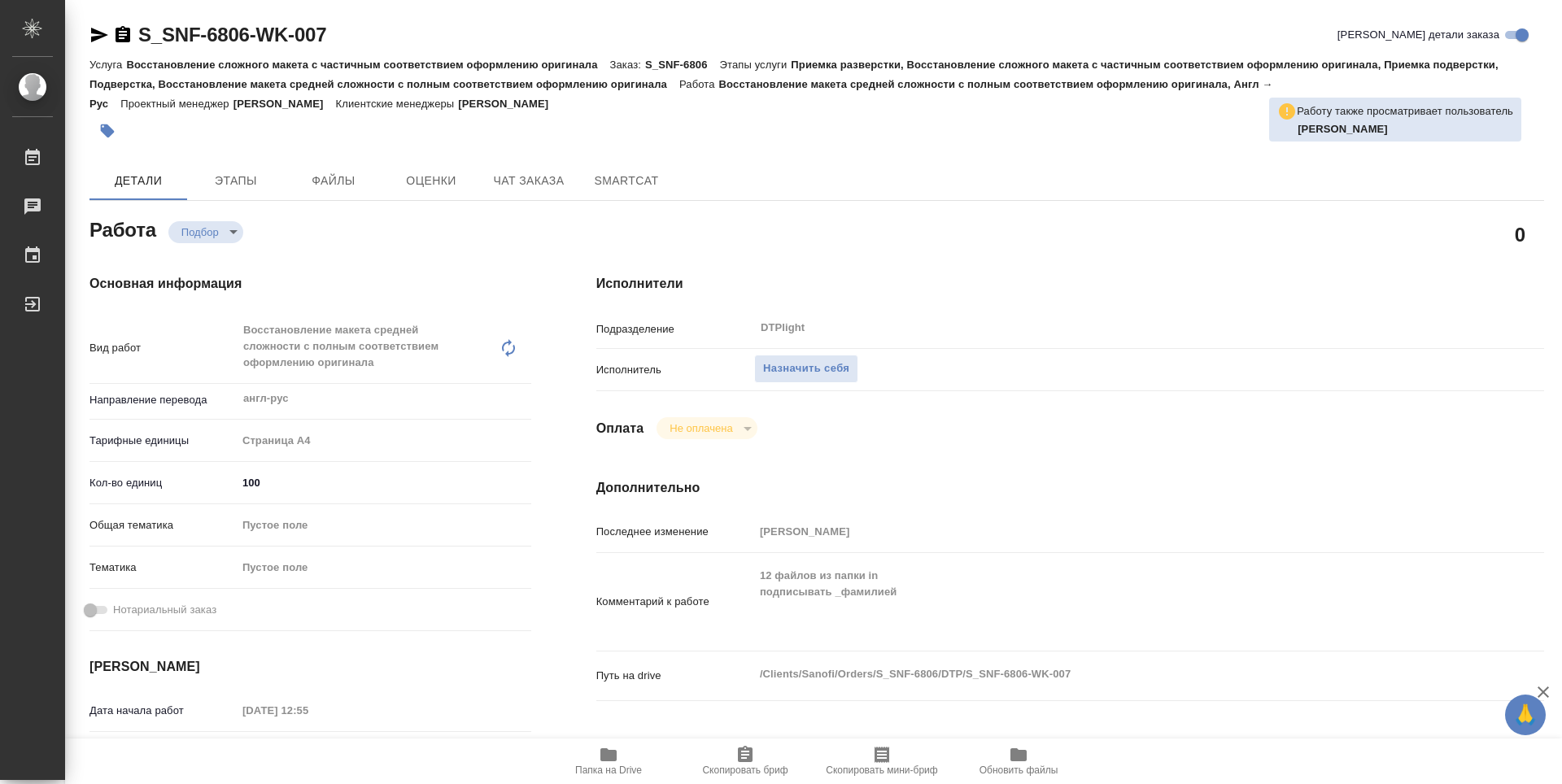
click span "Папка на Drive"
type textarea "x"
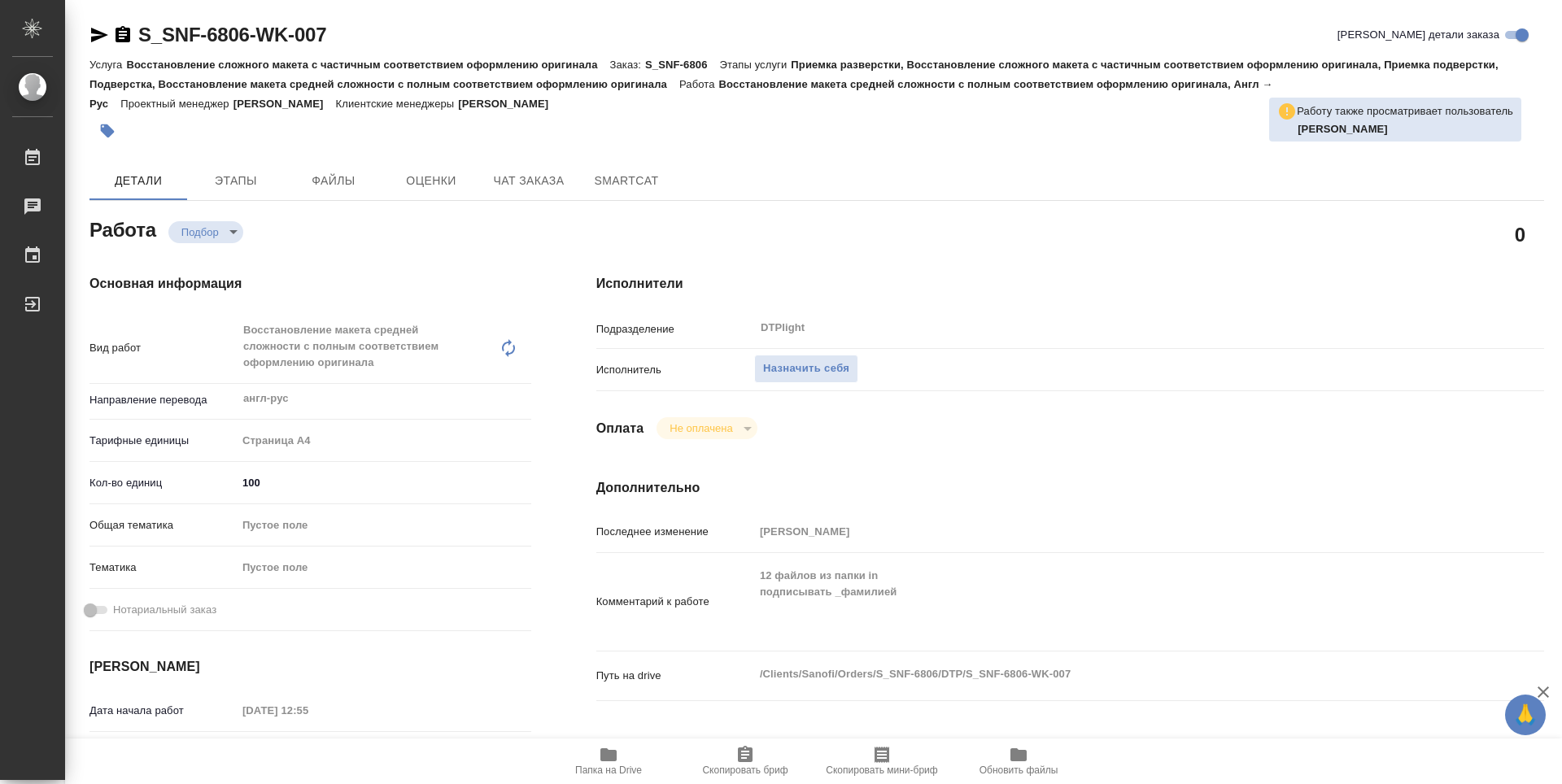
type textarea "x"
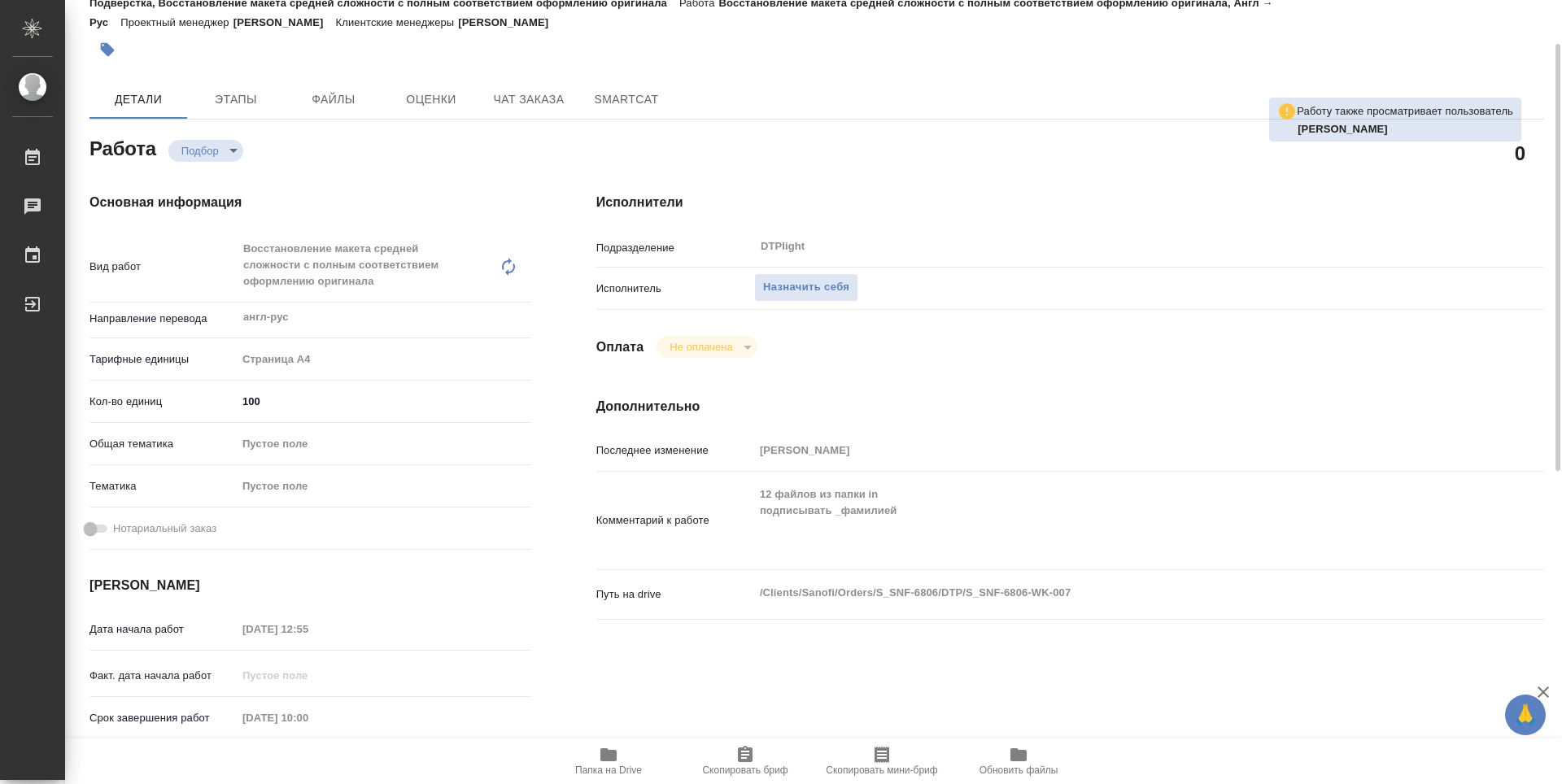
type textarea "x"
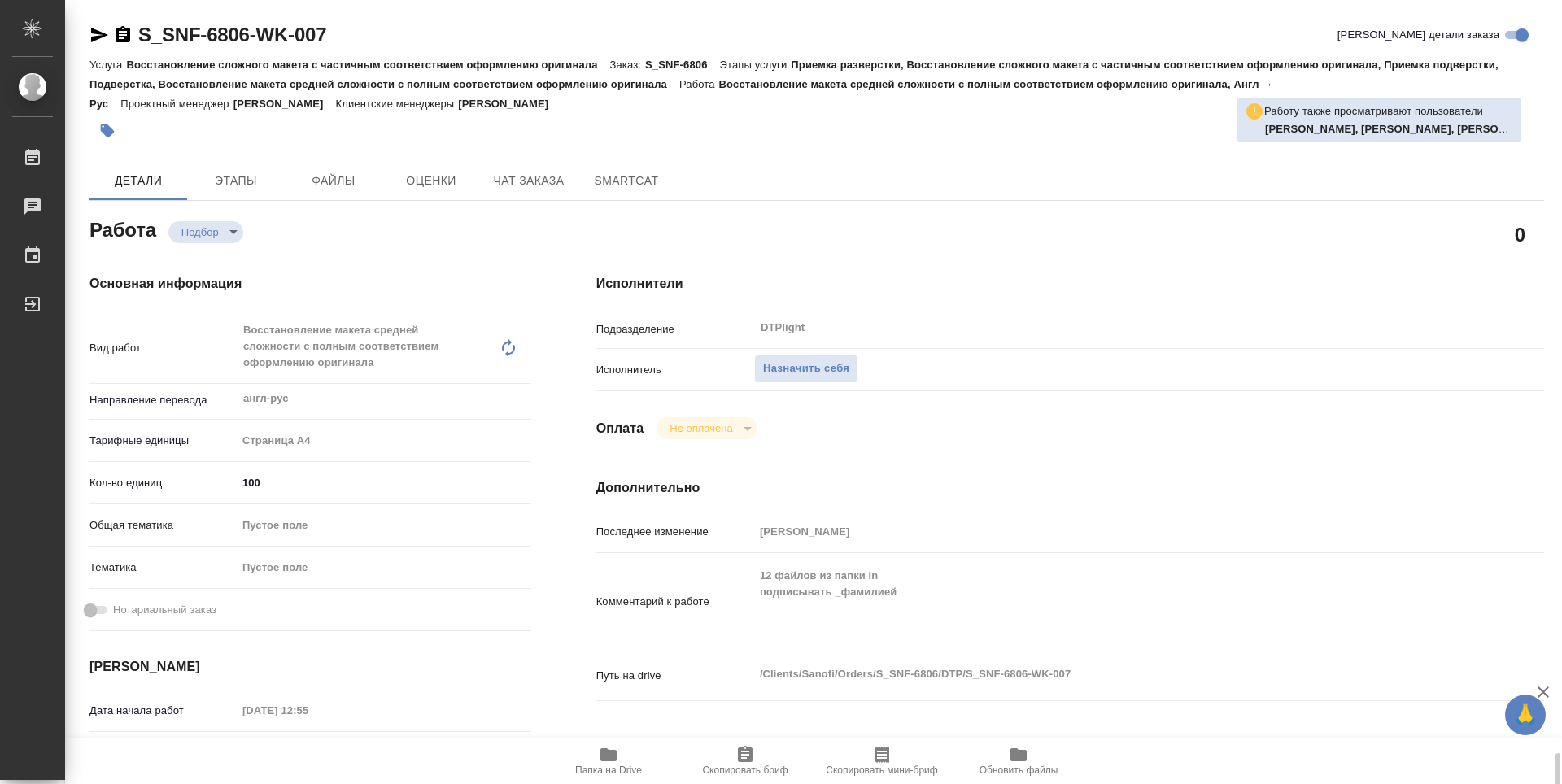
scroll to position [651, 0]
type textarea "x"
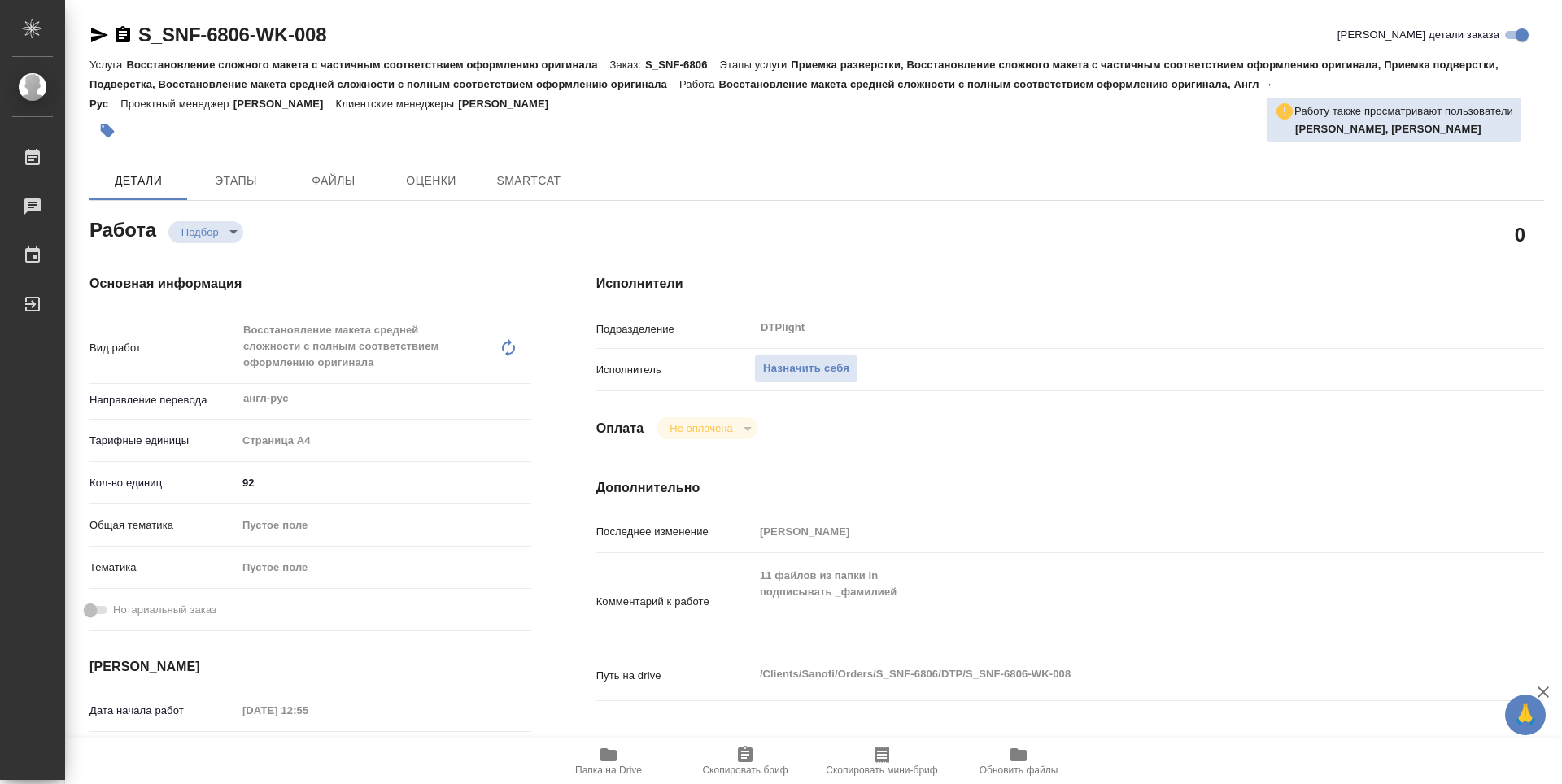
type textarea "x"
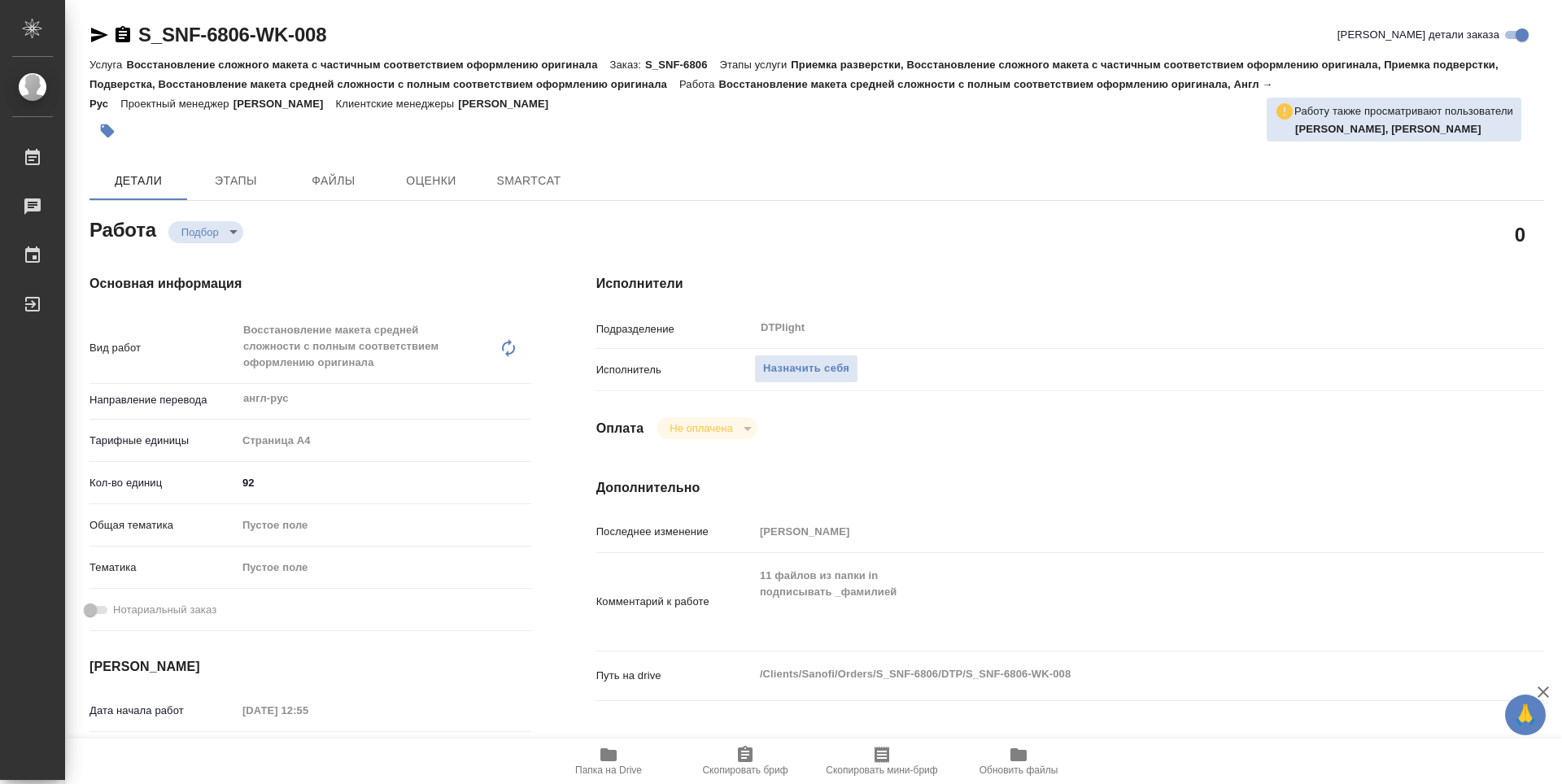
type textarea "x"
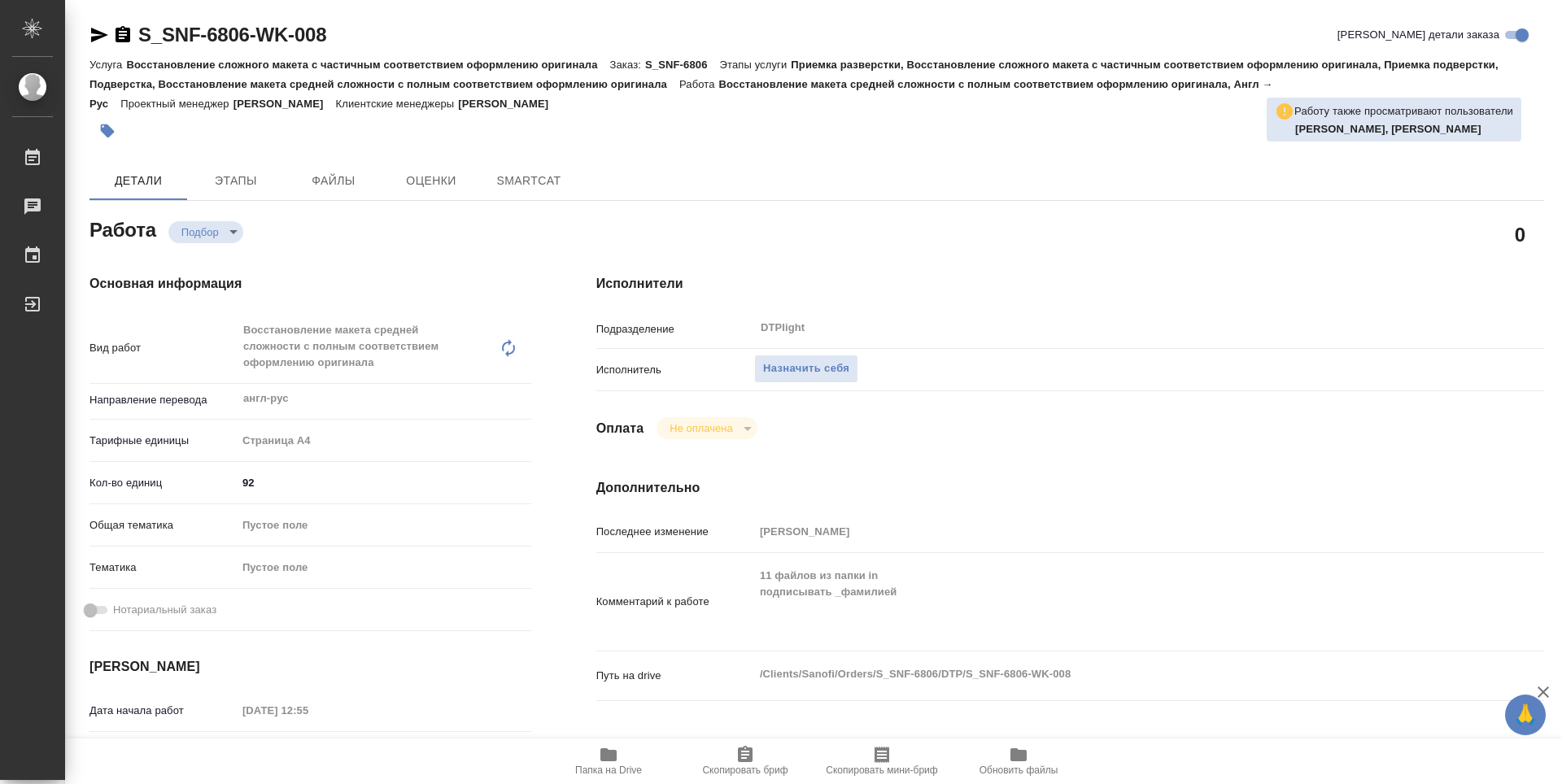
type textarea "x"
click at [617, 764] on icon "button" at bounding box center [608, 754] width 19 height 19
type textarea "x"
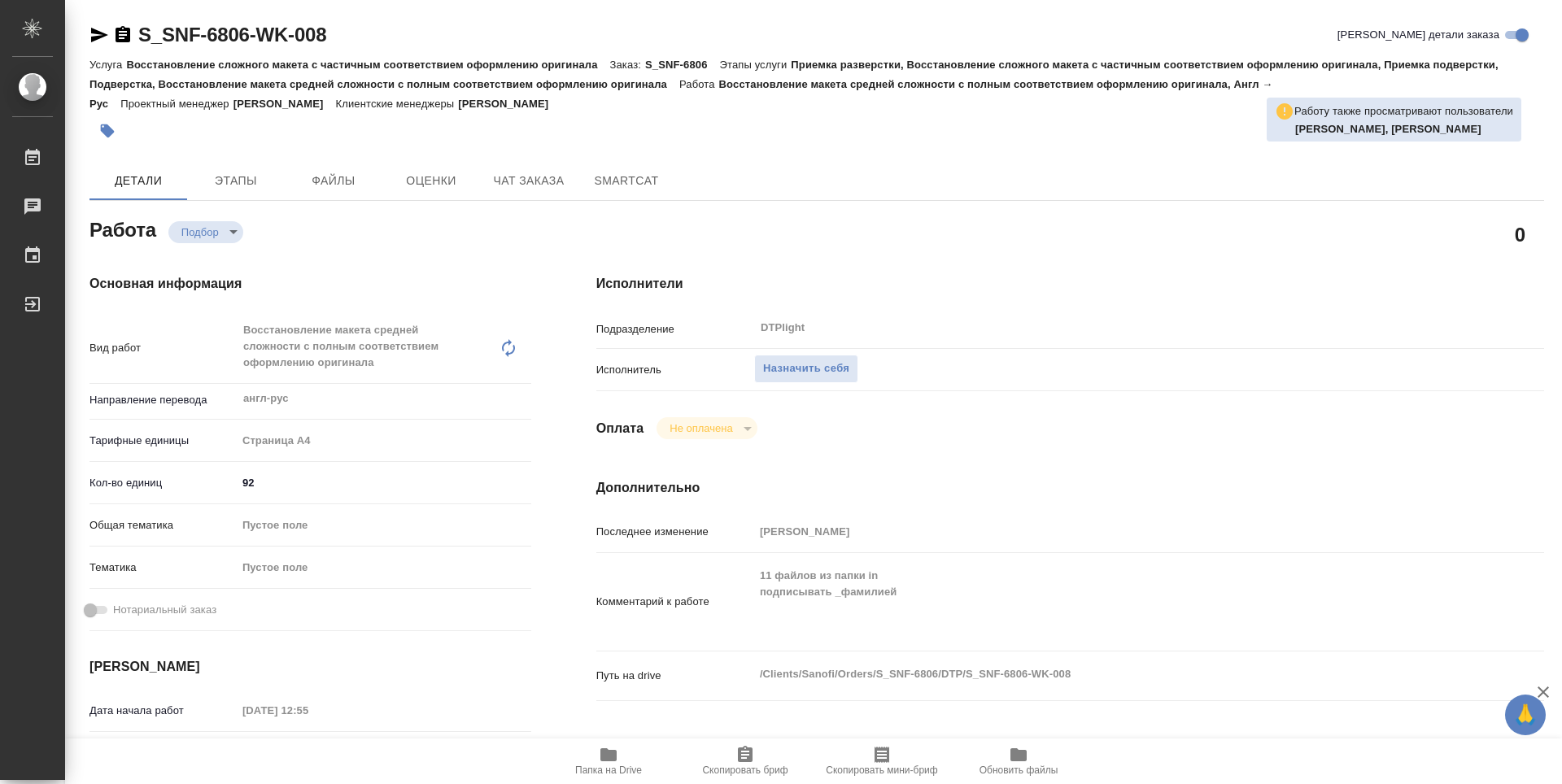
type textarea "x"
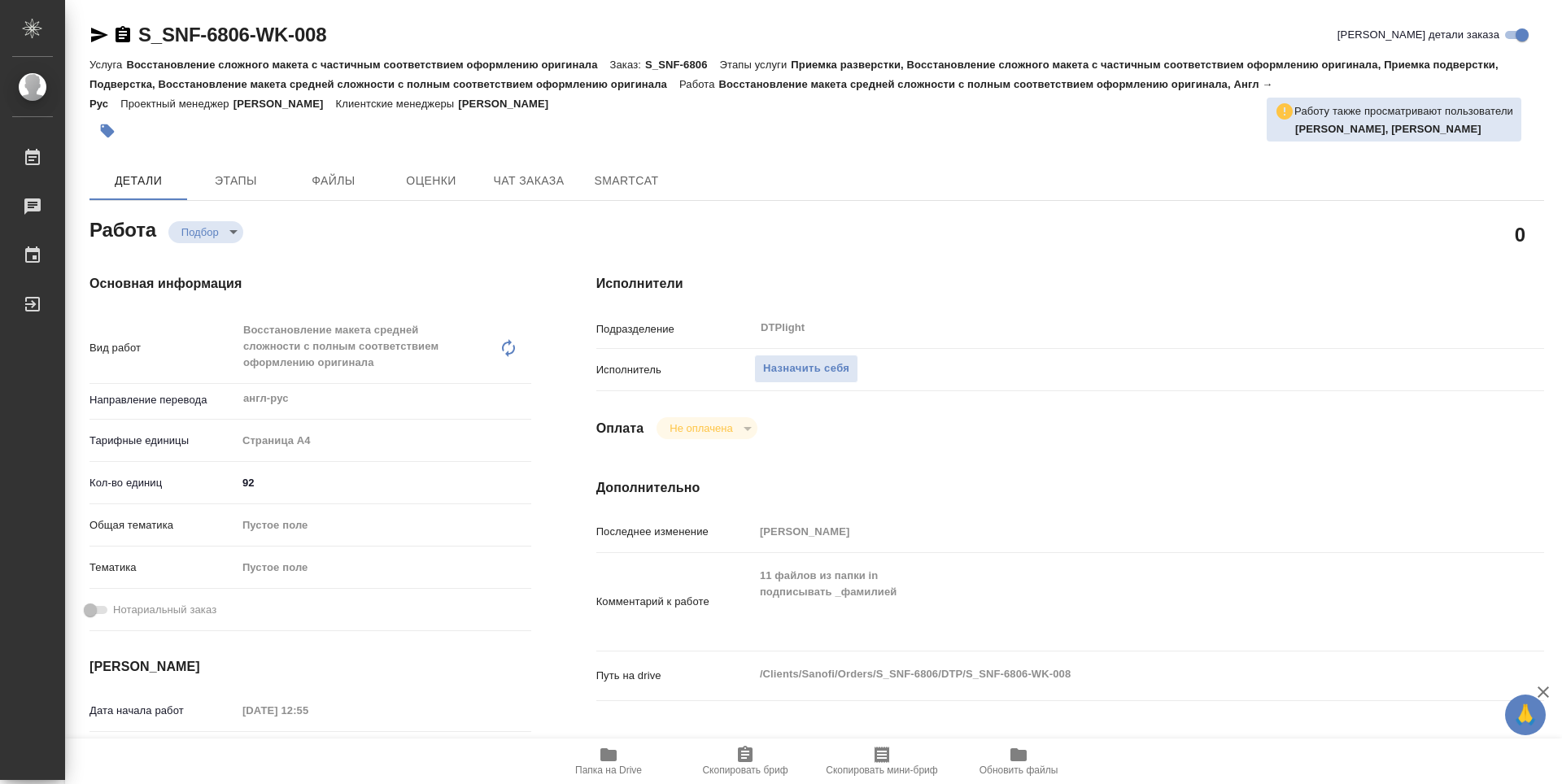
type textarea "x"
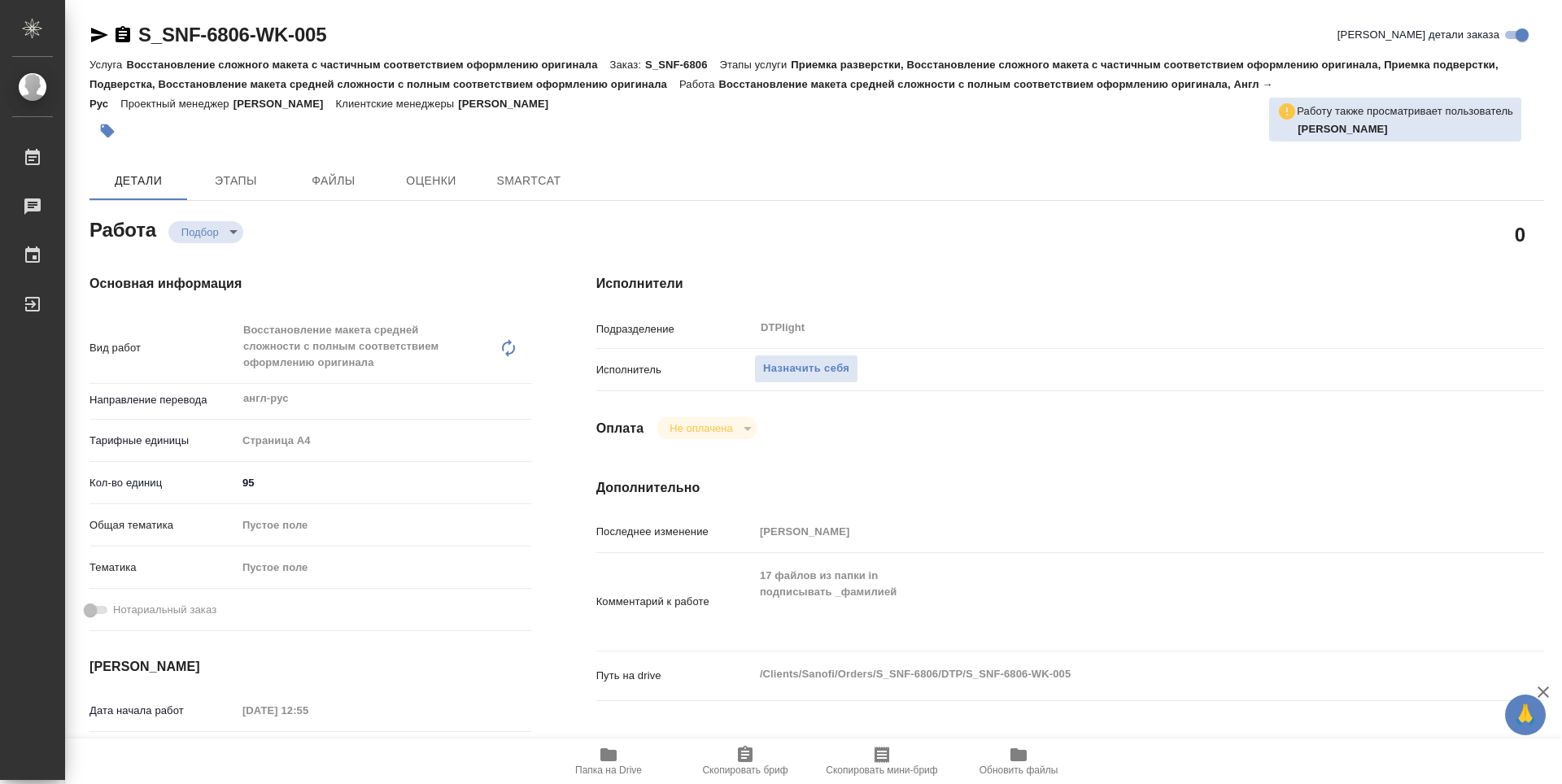
type textarea "x"
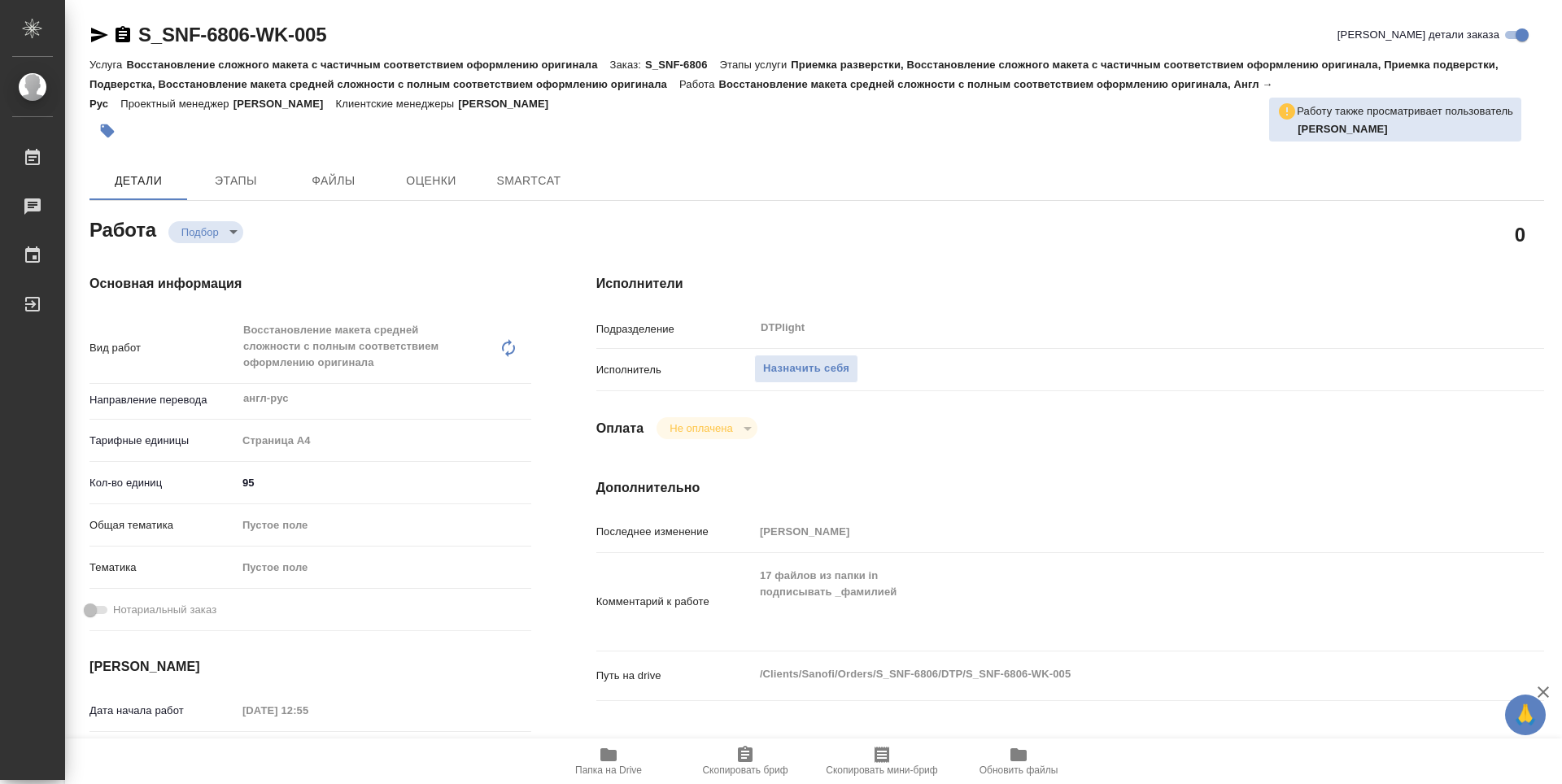
type textarea "x"
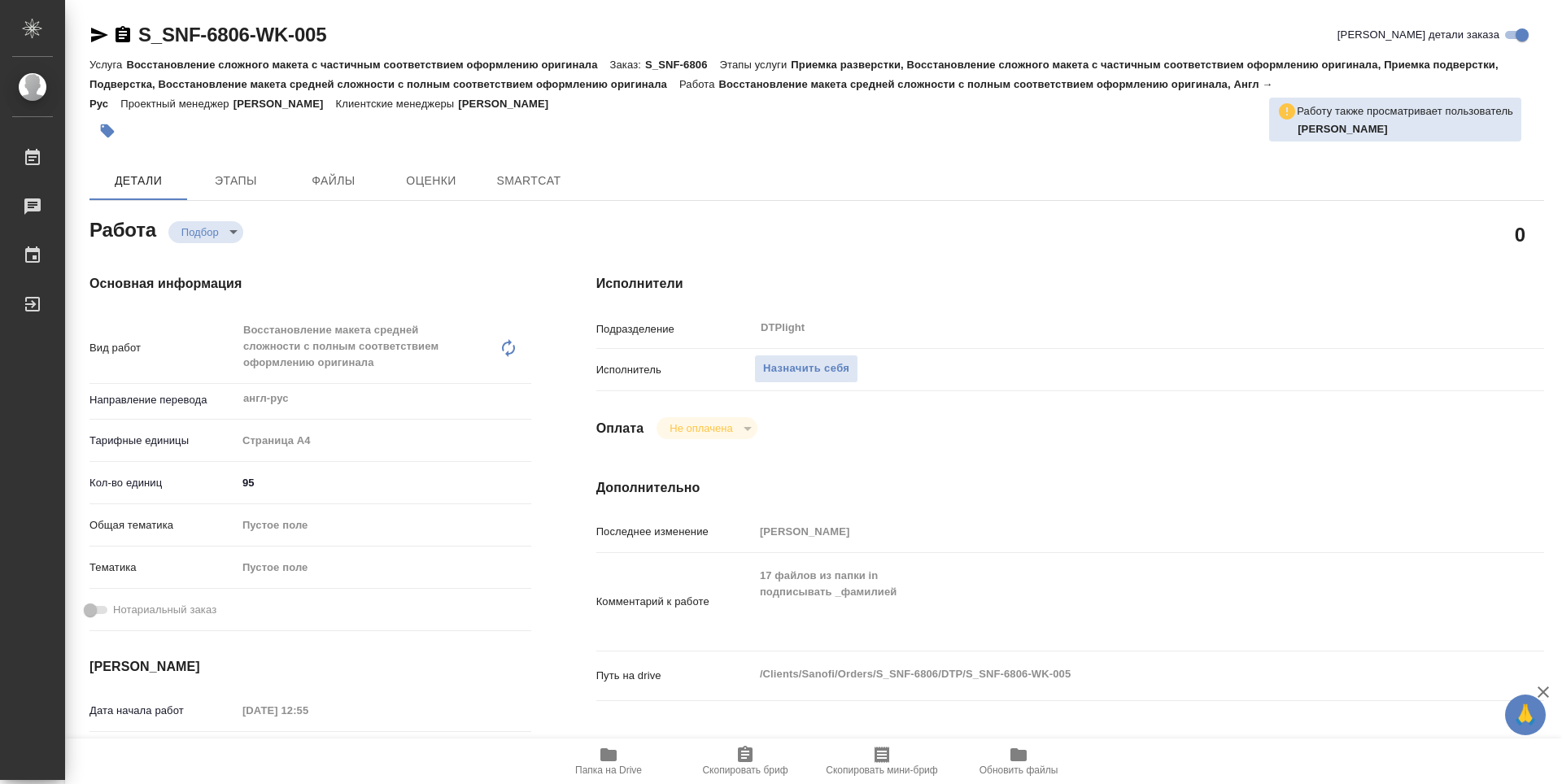
type textarea "x"
click at [598, 767] on span "Папка на Drive" at bounding box center [608, 770] width 67 height 11
type textarea "x"
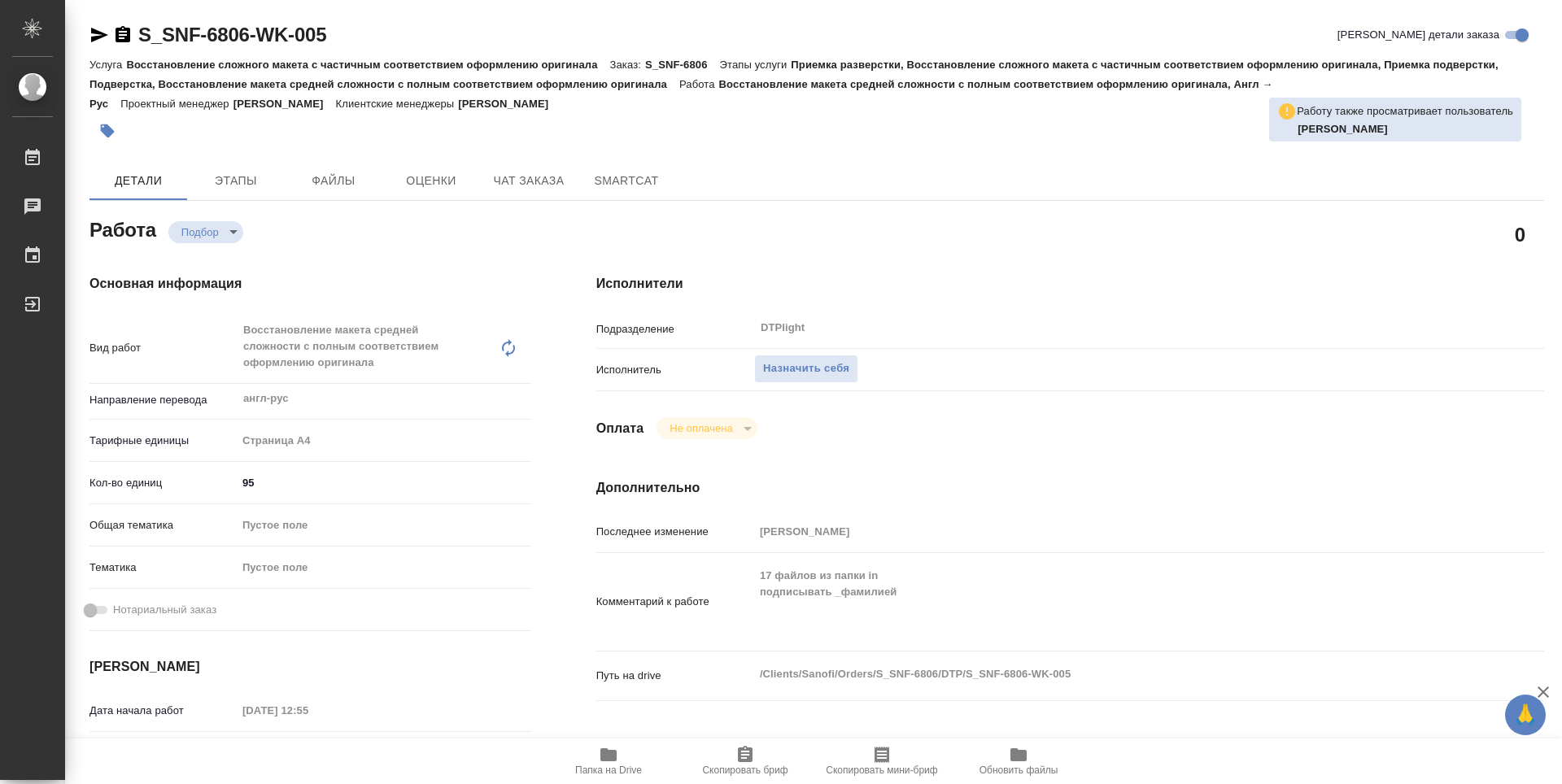
type textarea "x"
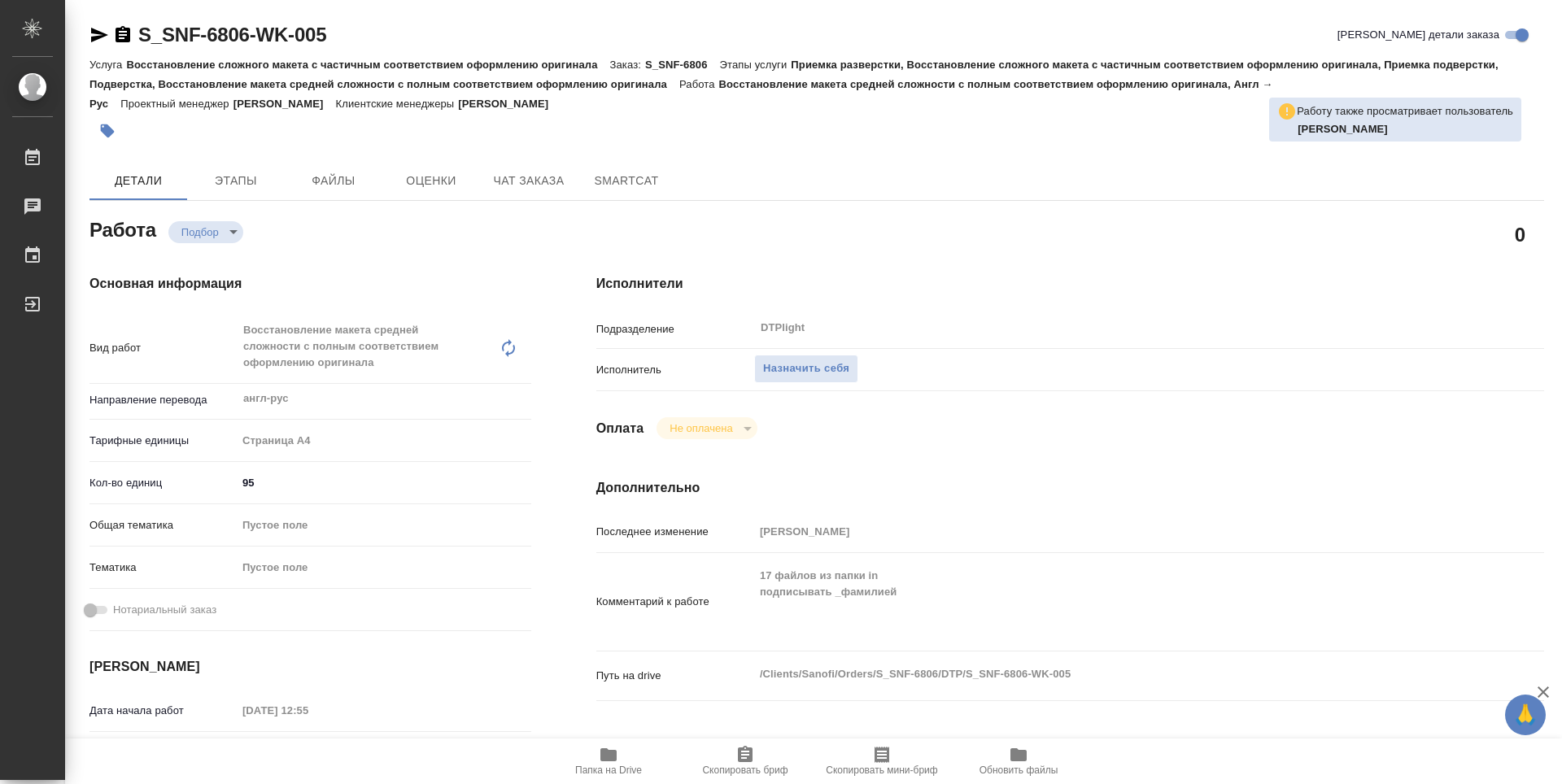
type textarea "x"
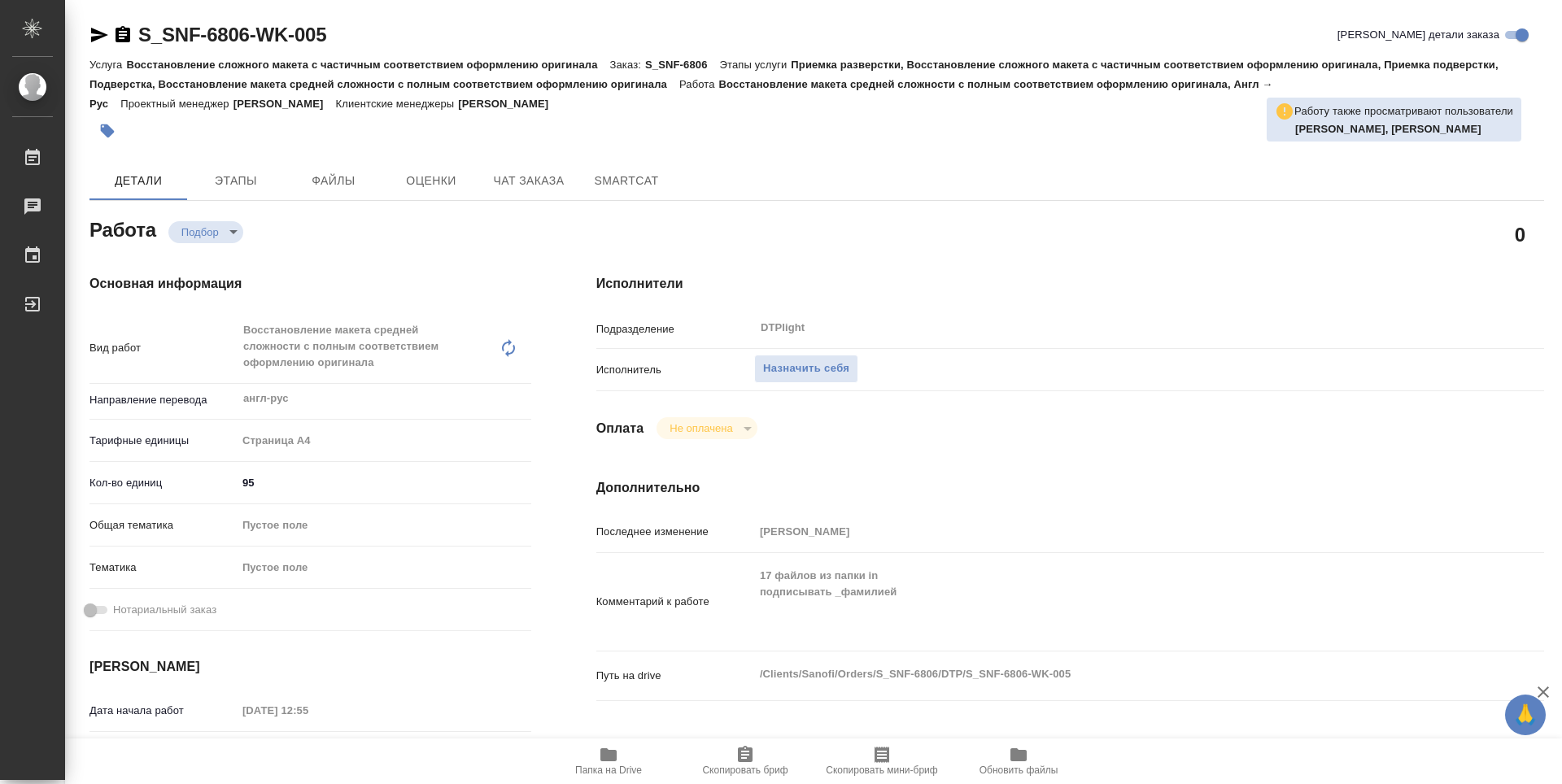
type textarea "x"
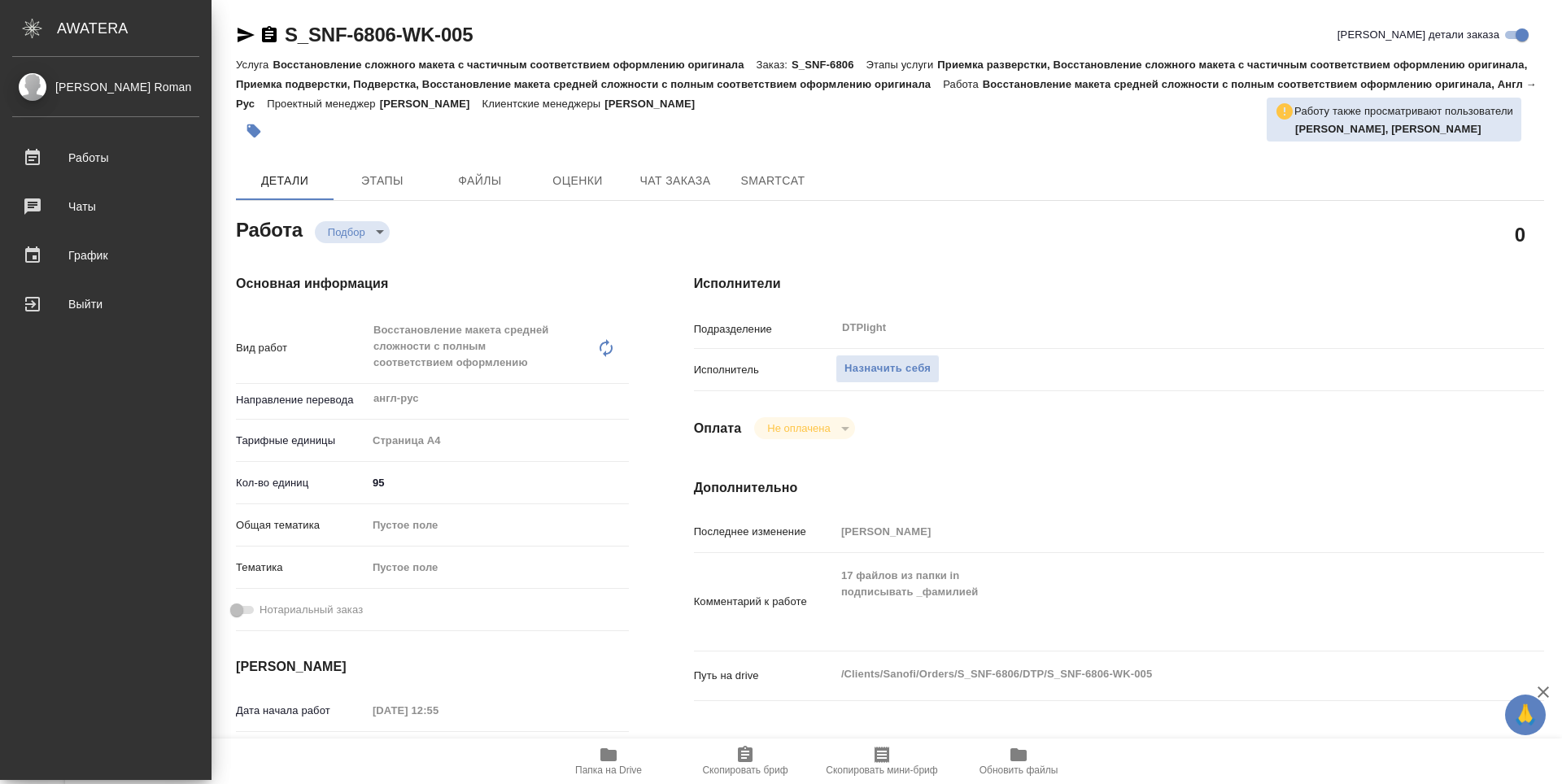
type textarea "x"
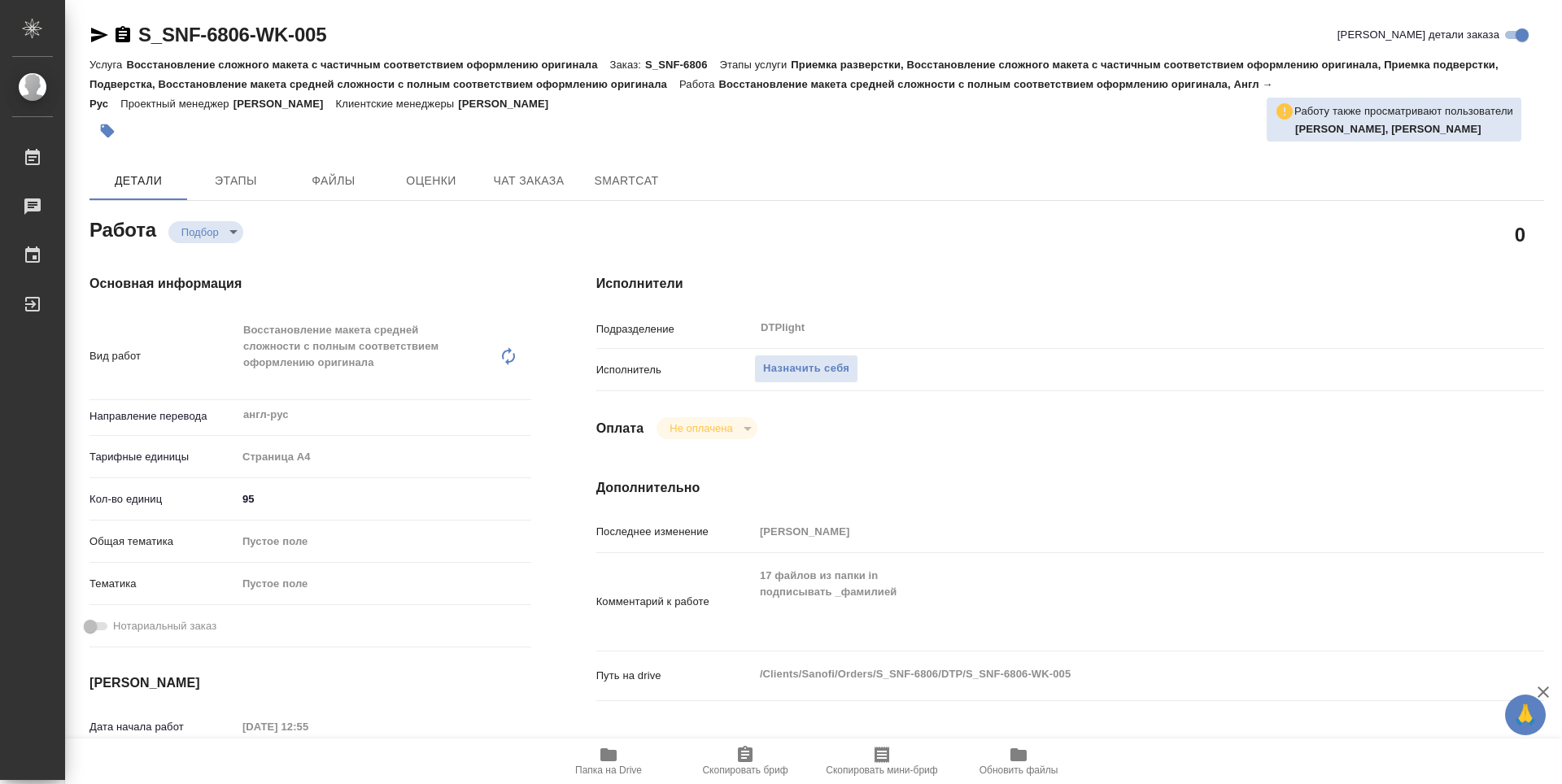
type textarea "x"
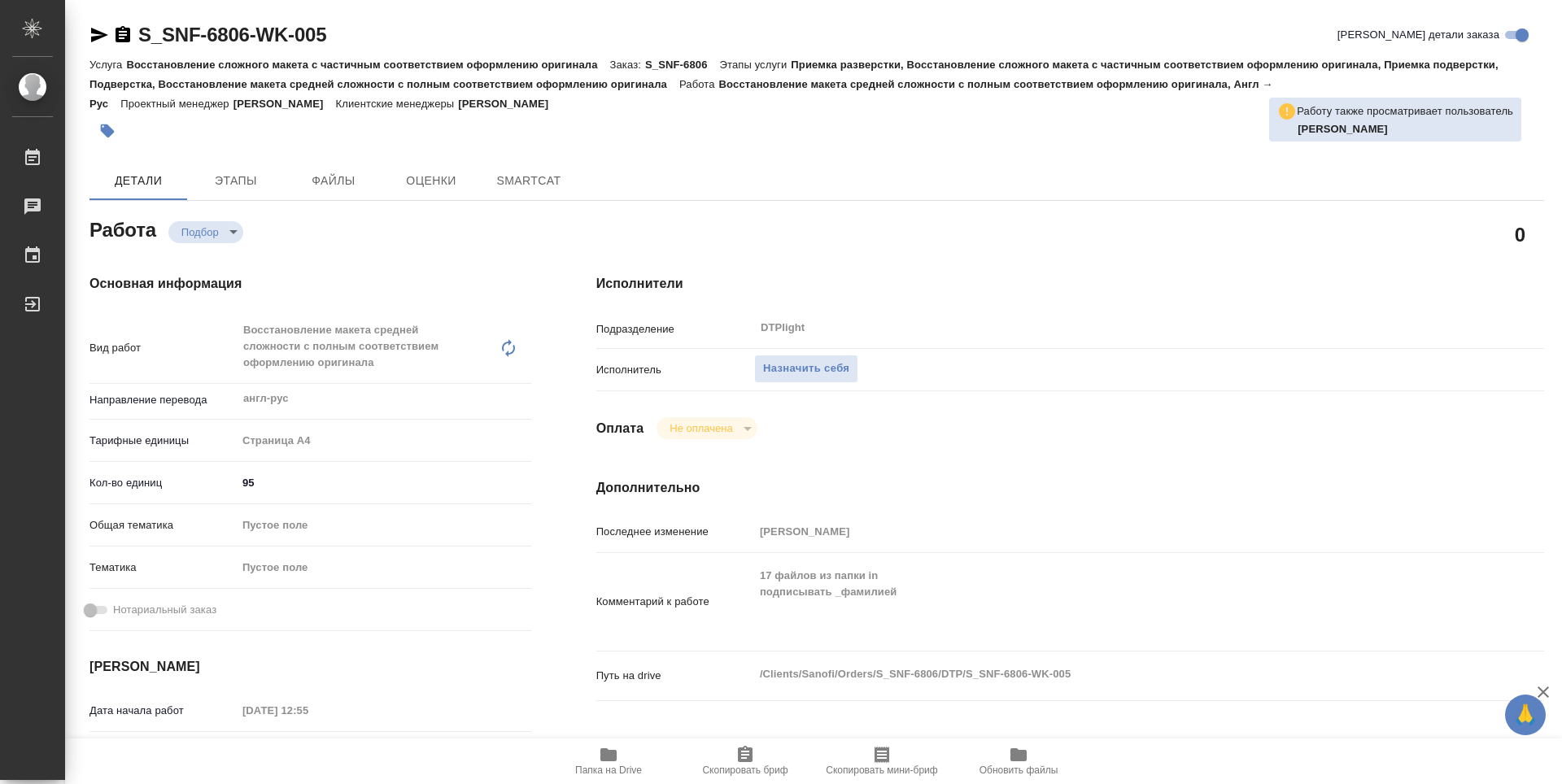
type textarea "x"
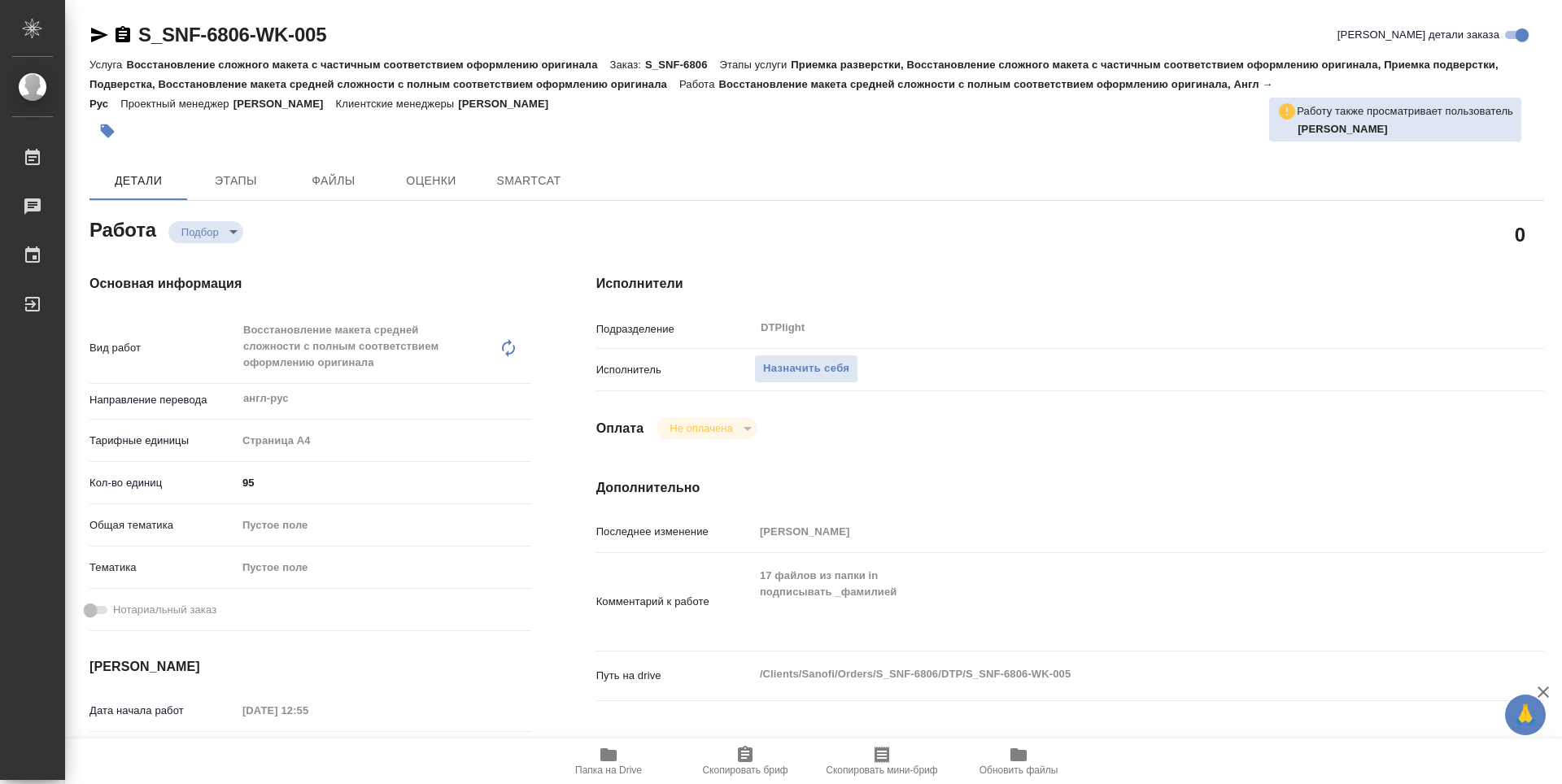
type textarea "x"
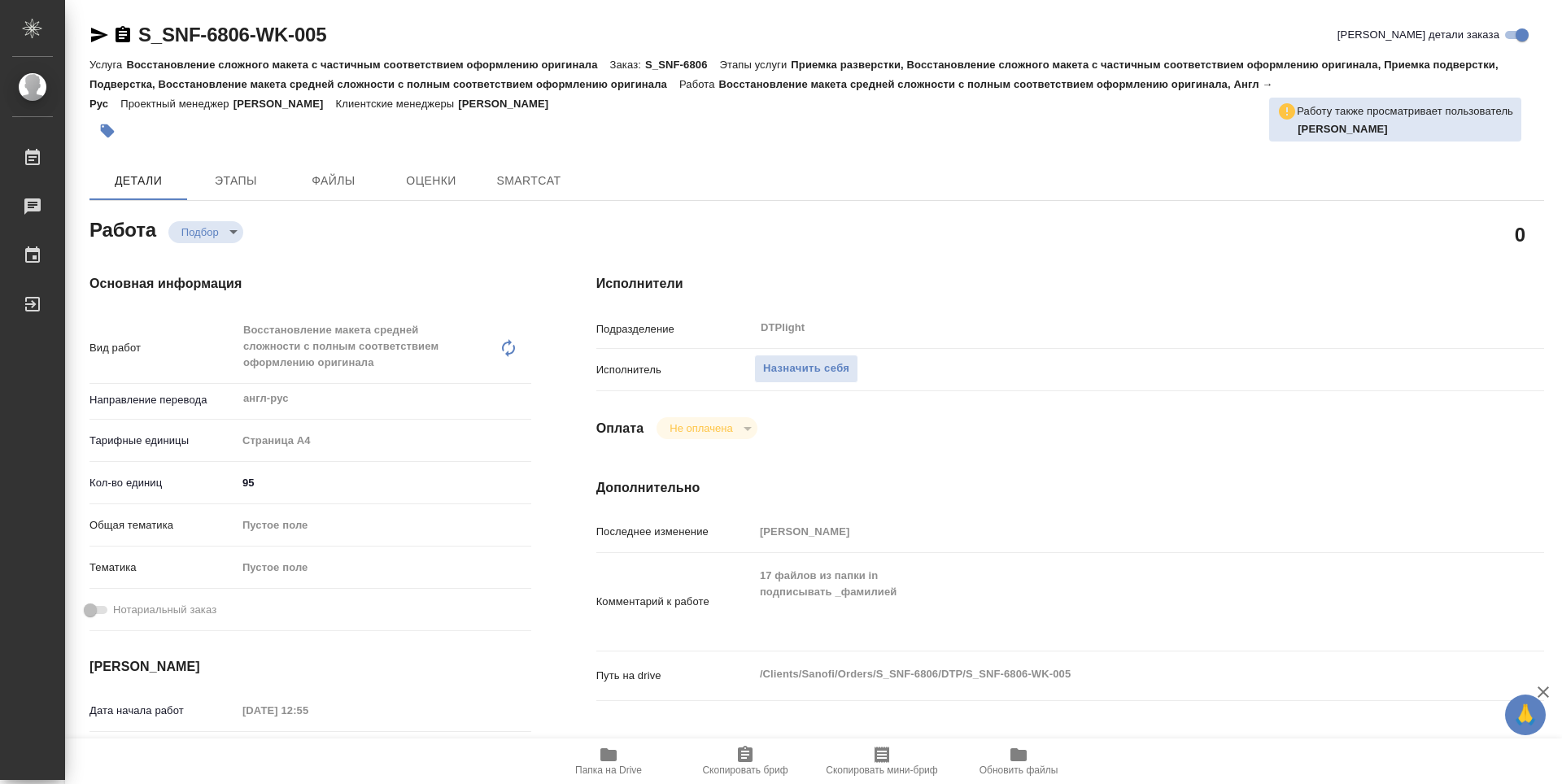
type textarea "x"
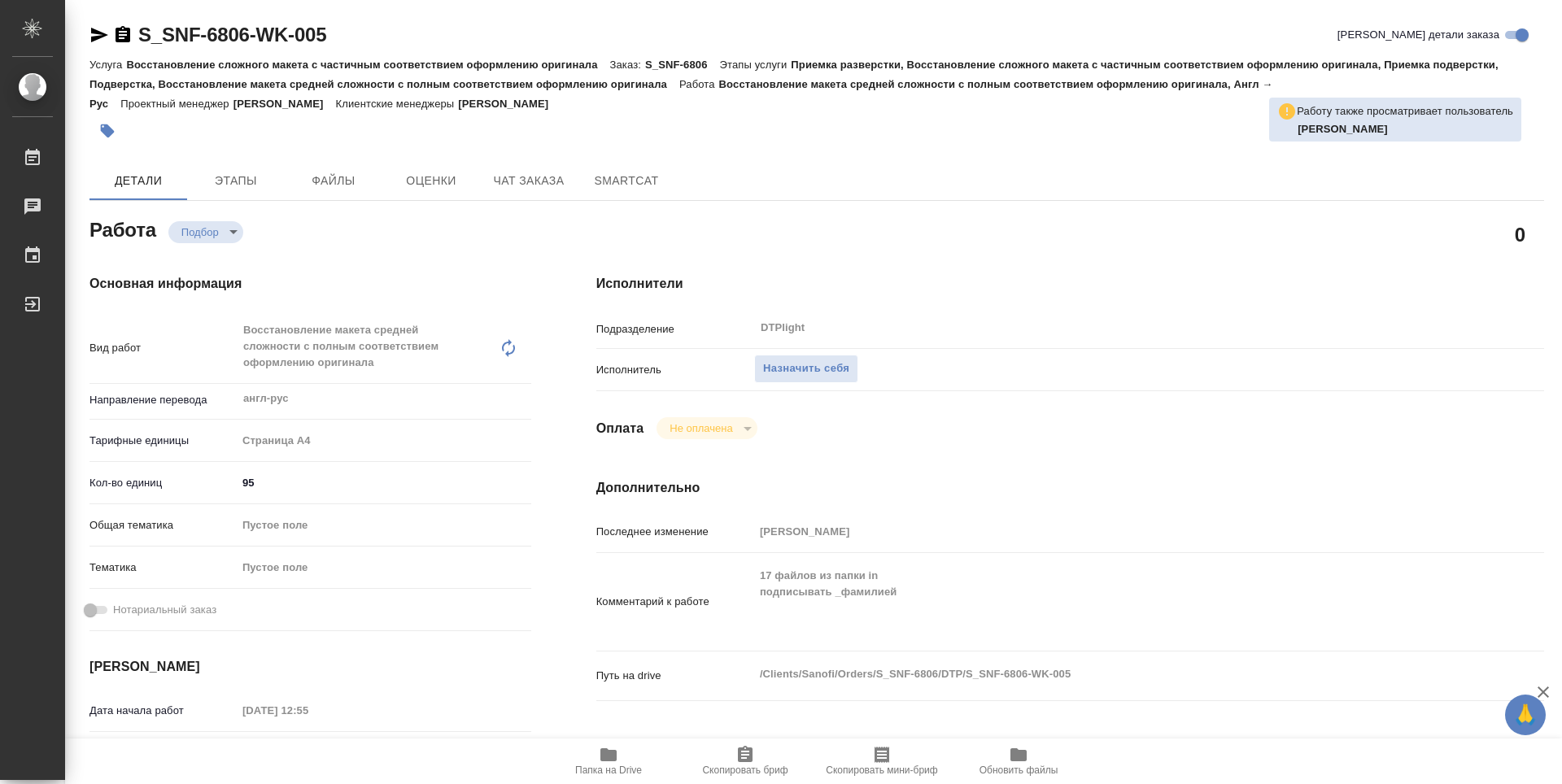
type textarea "x"
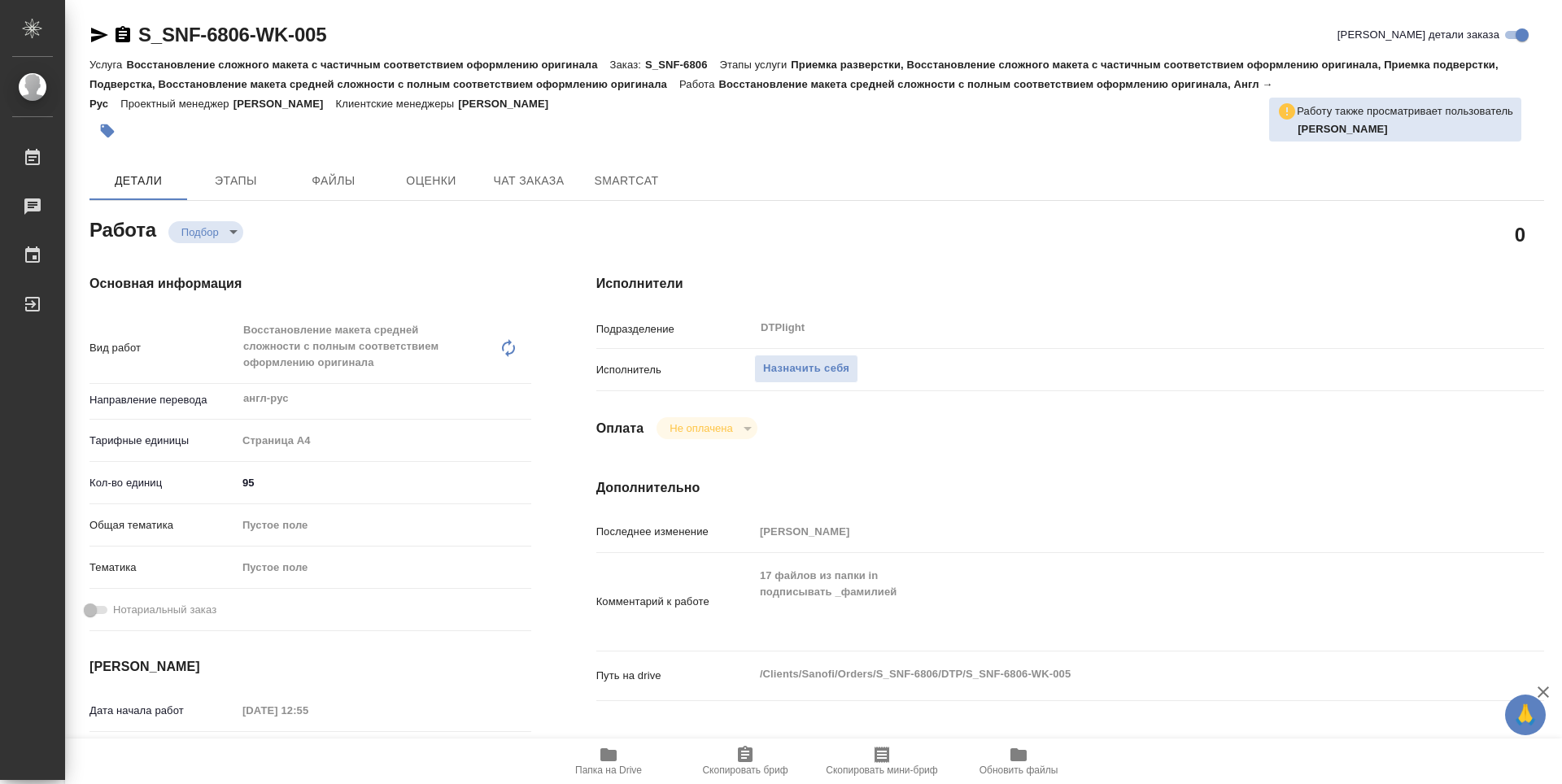
type textarea "x"
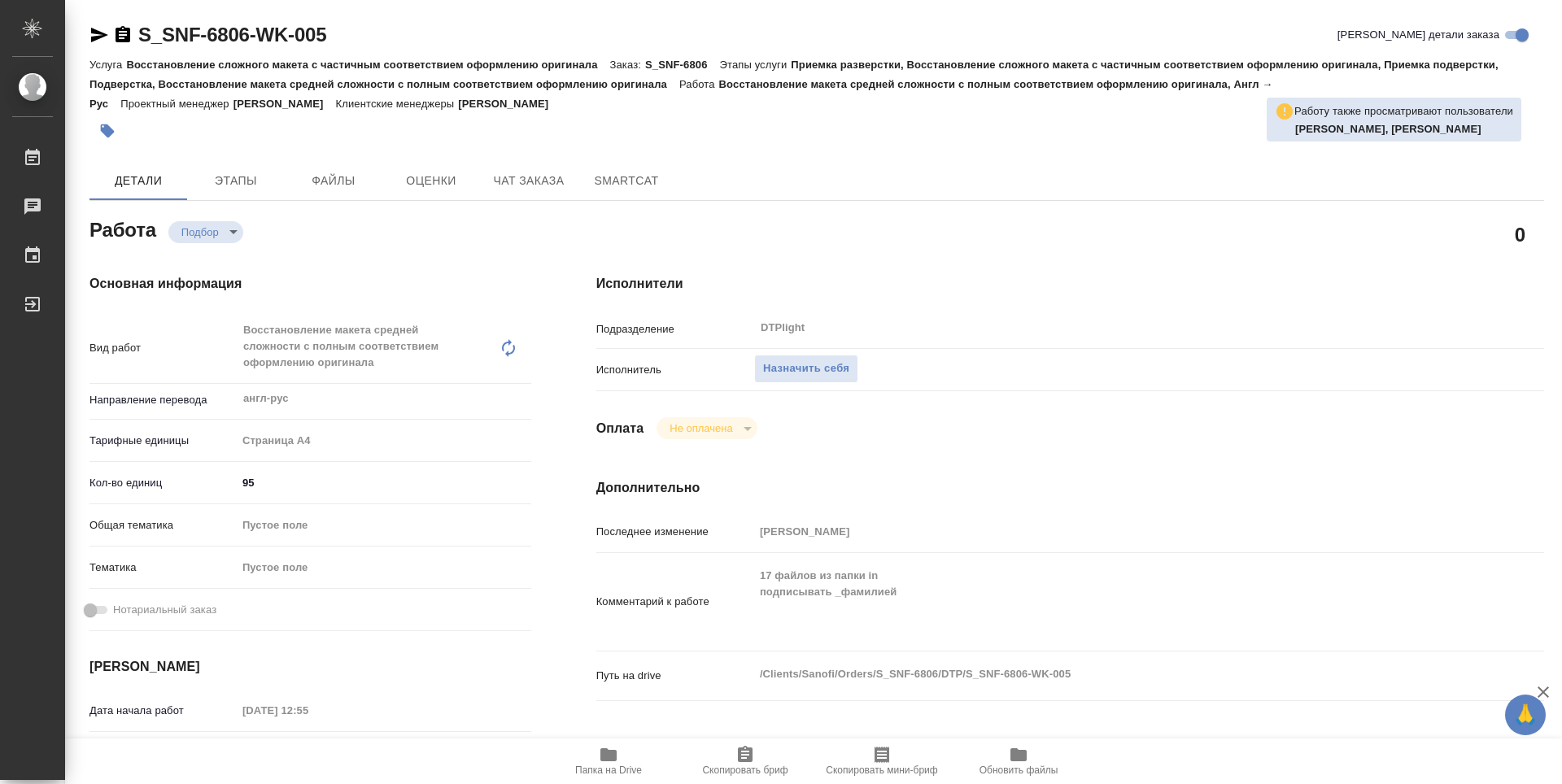
type textarea "x"
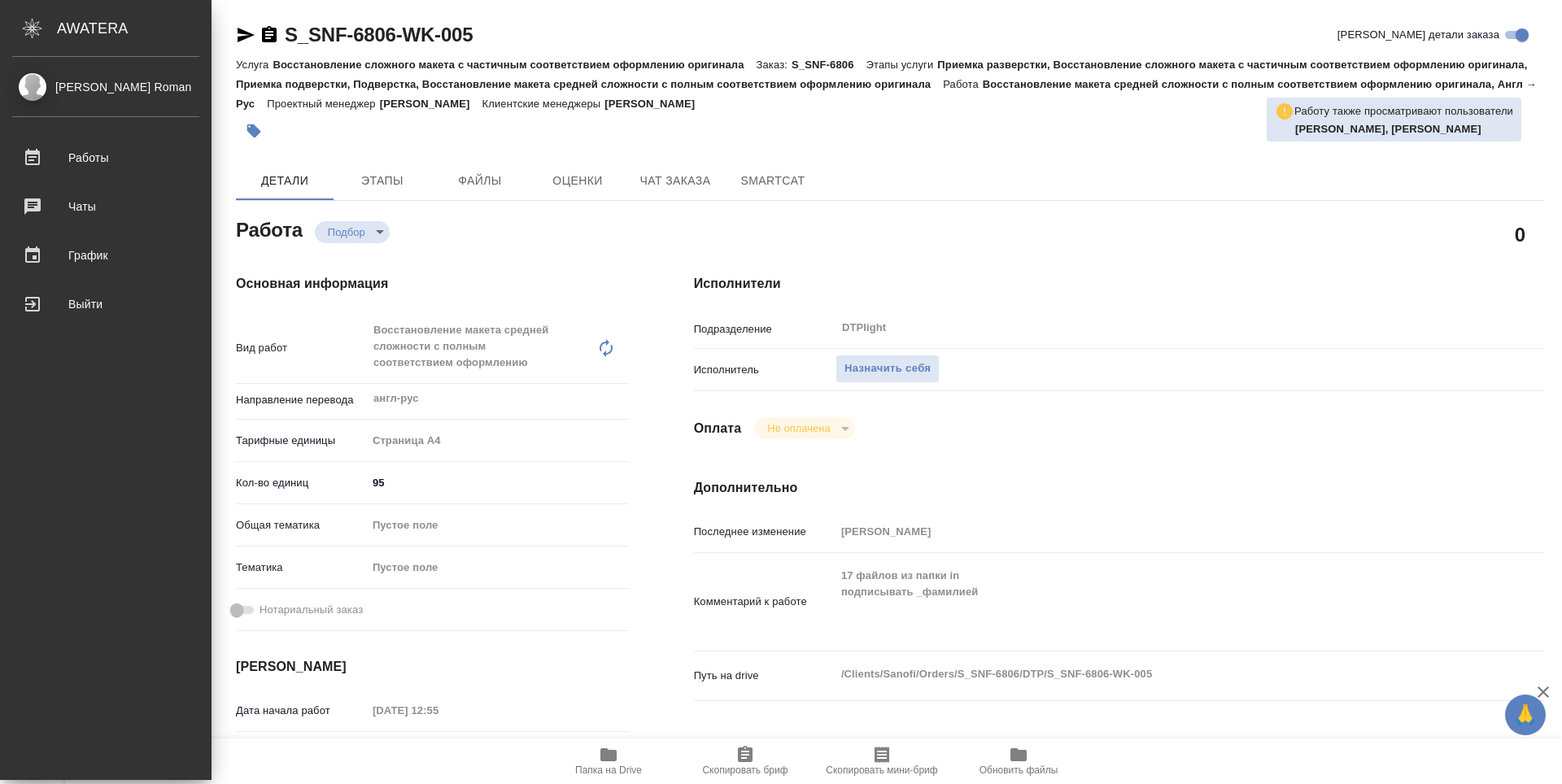
type textarea "x"
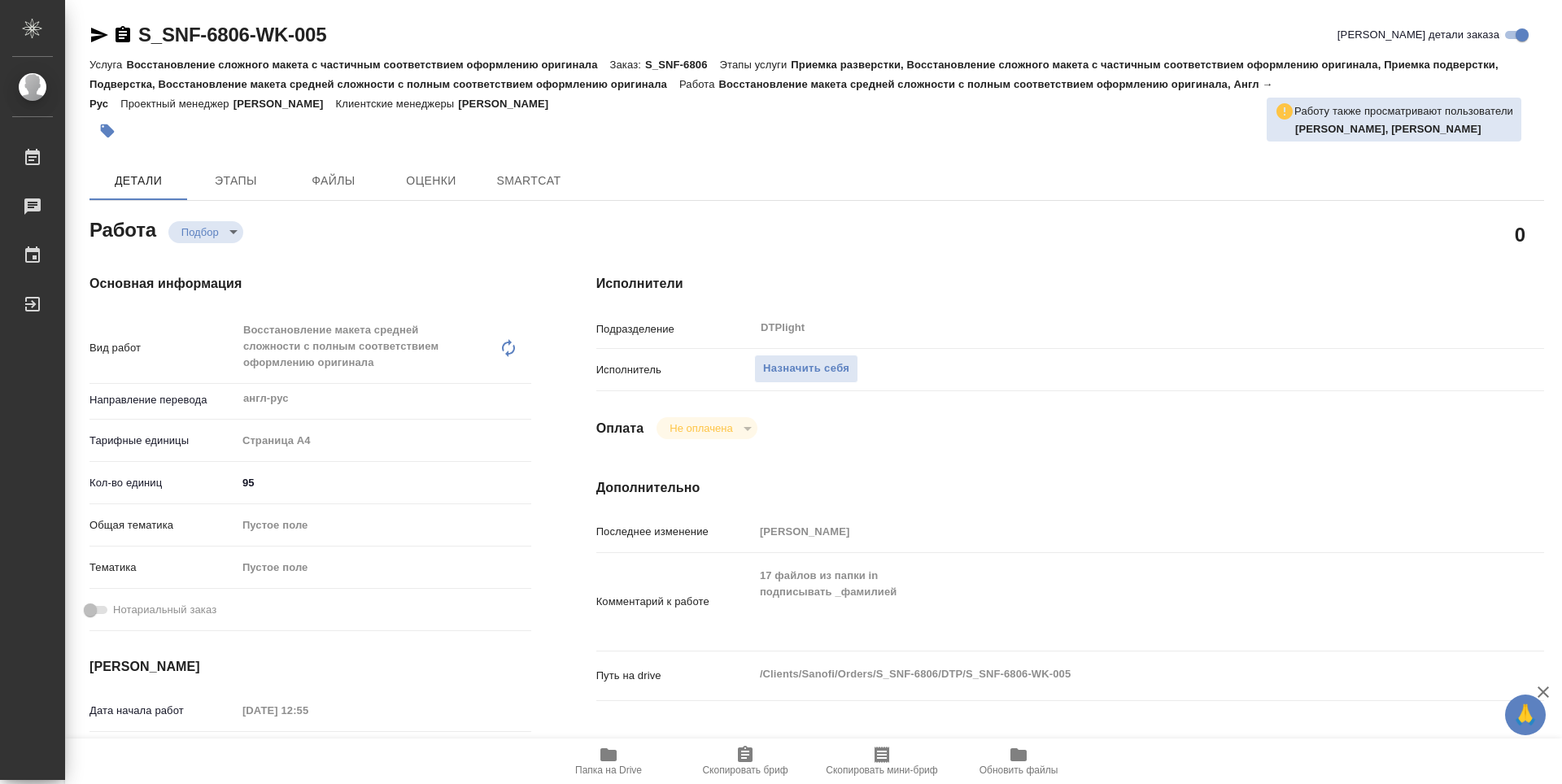
type textarea "x"
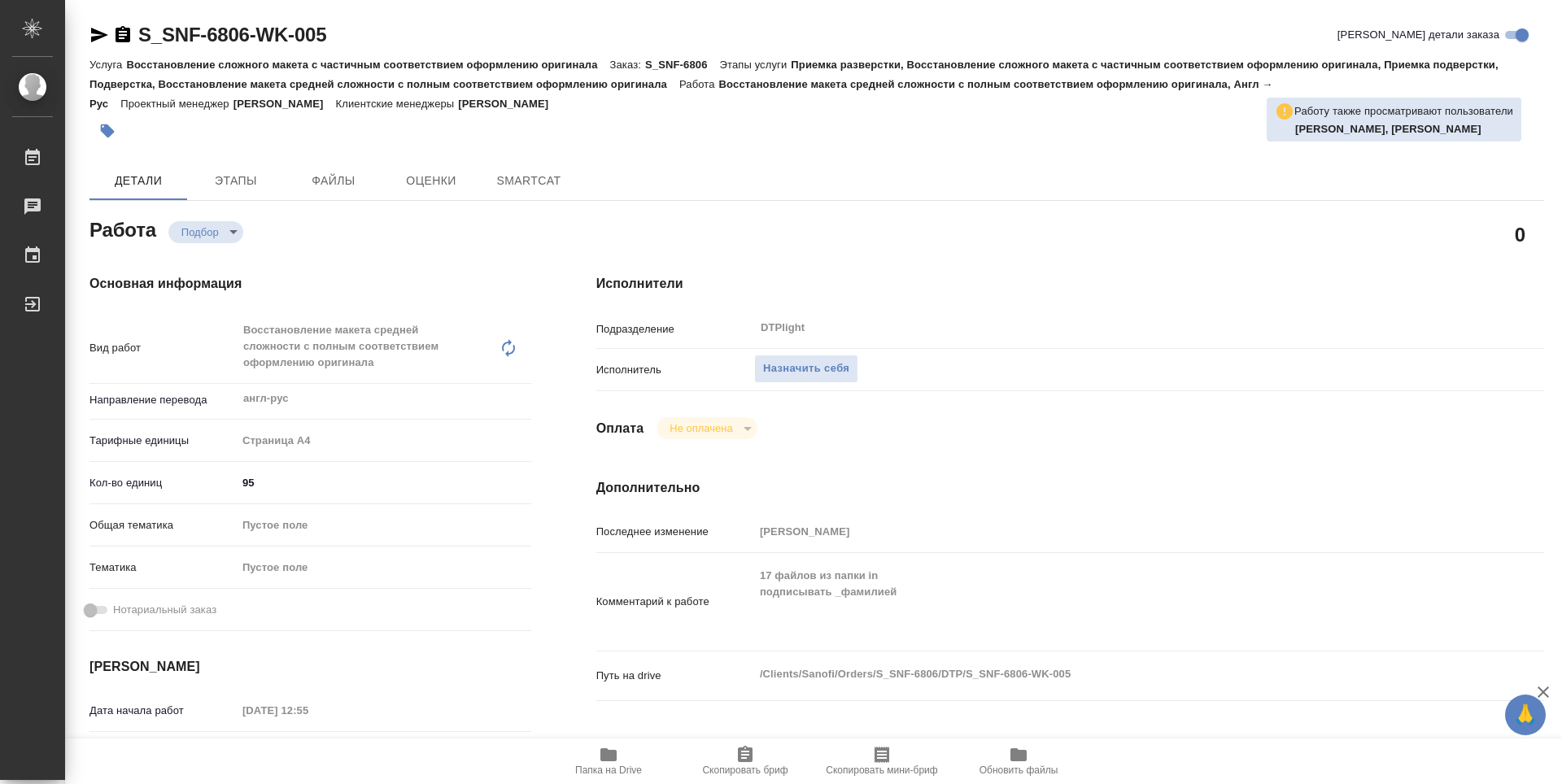
type textarea "x"
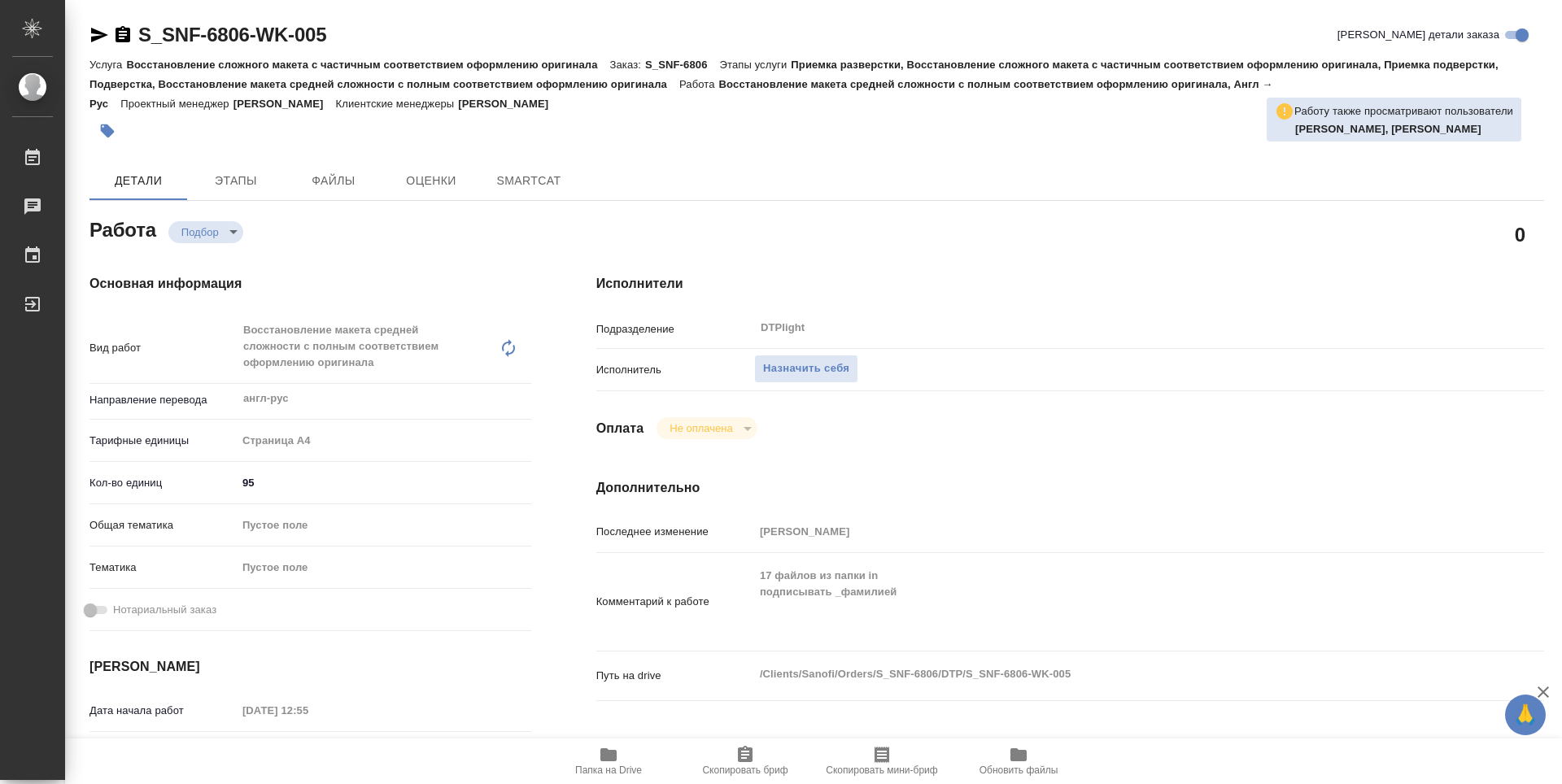
type textarea "x"
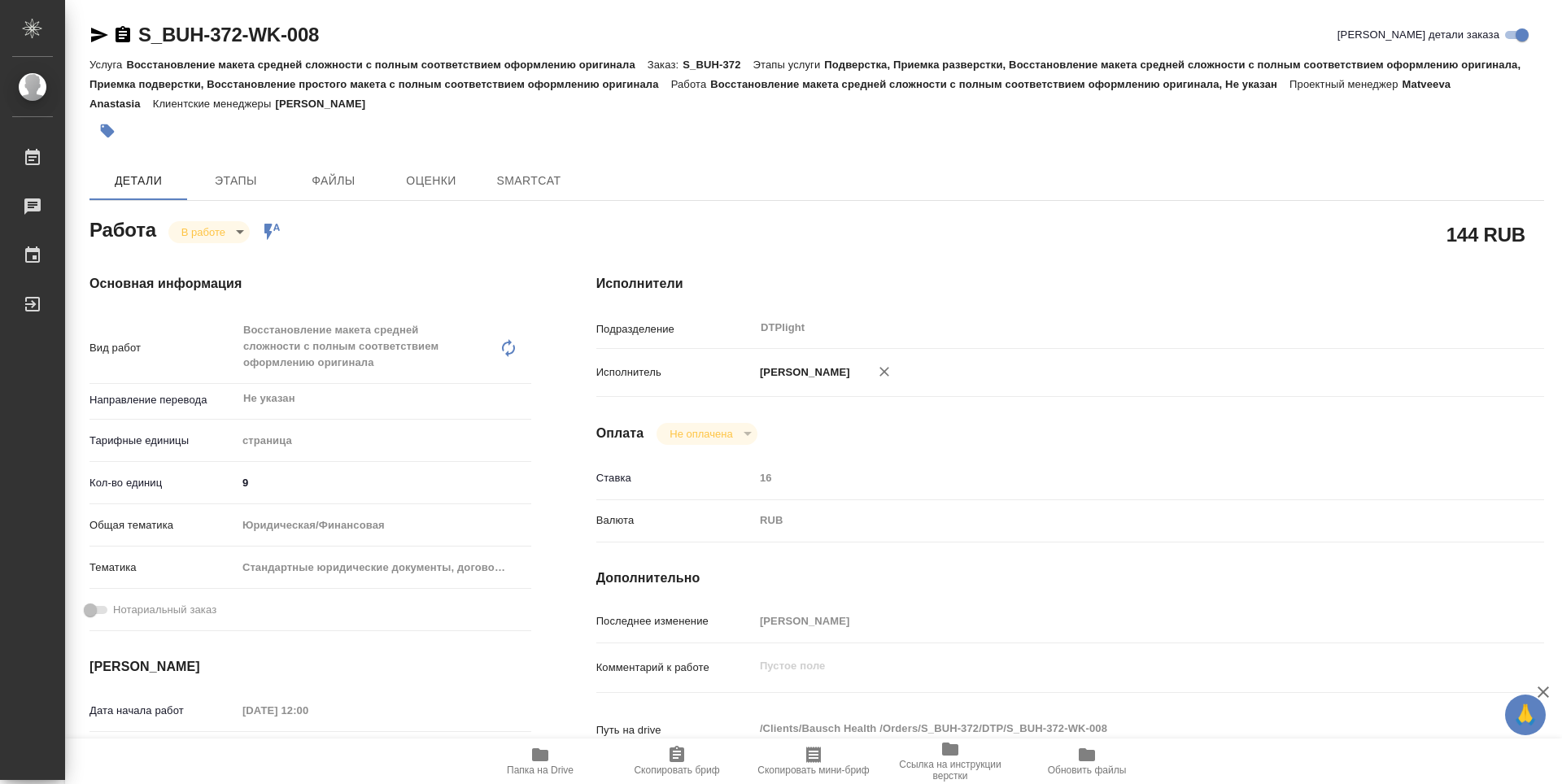
type textarea "x"
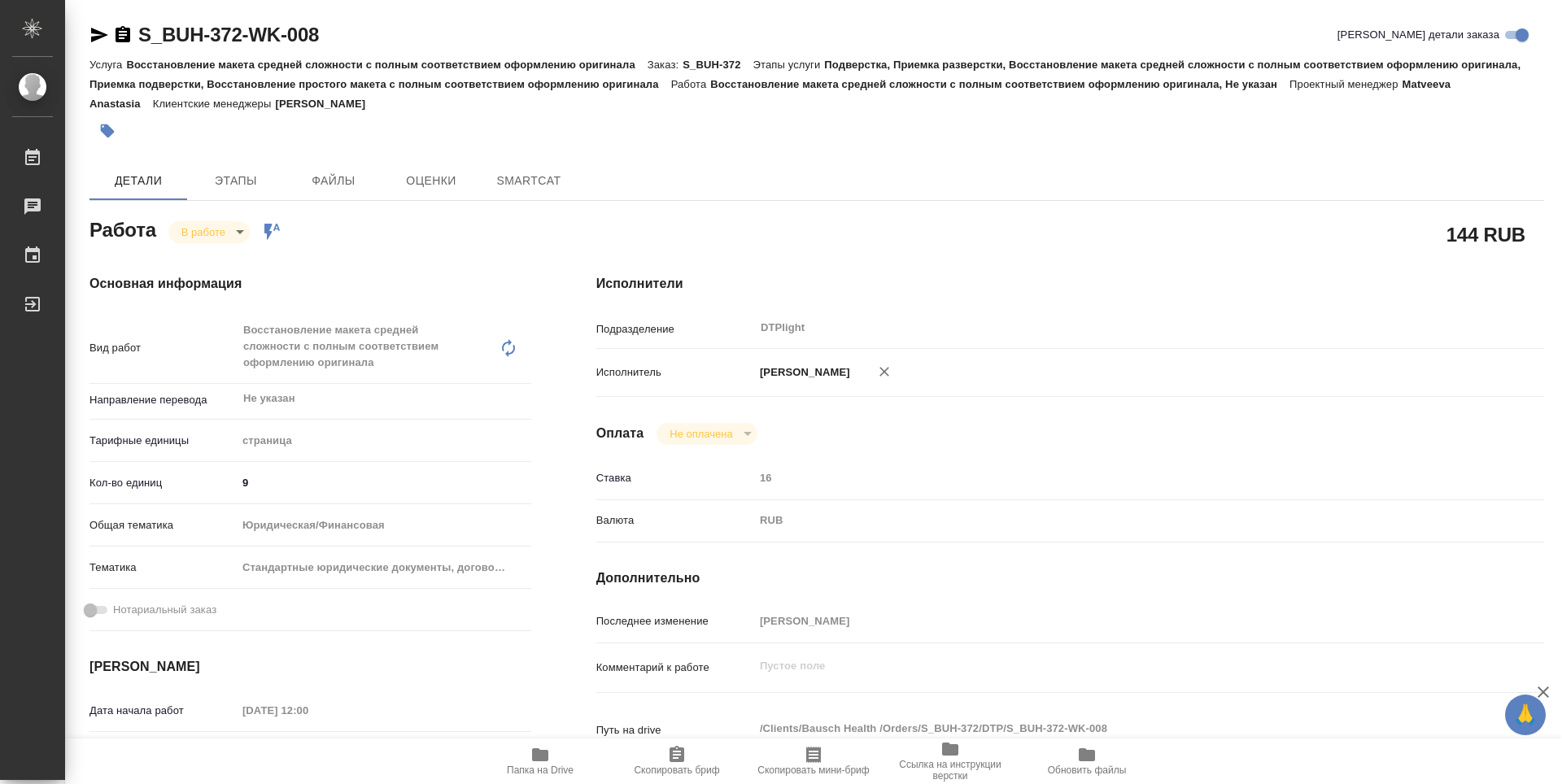
type textarea "x"
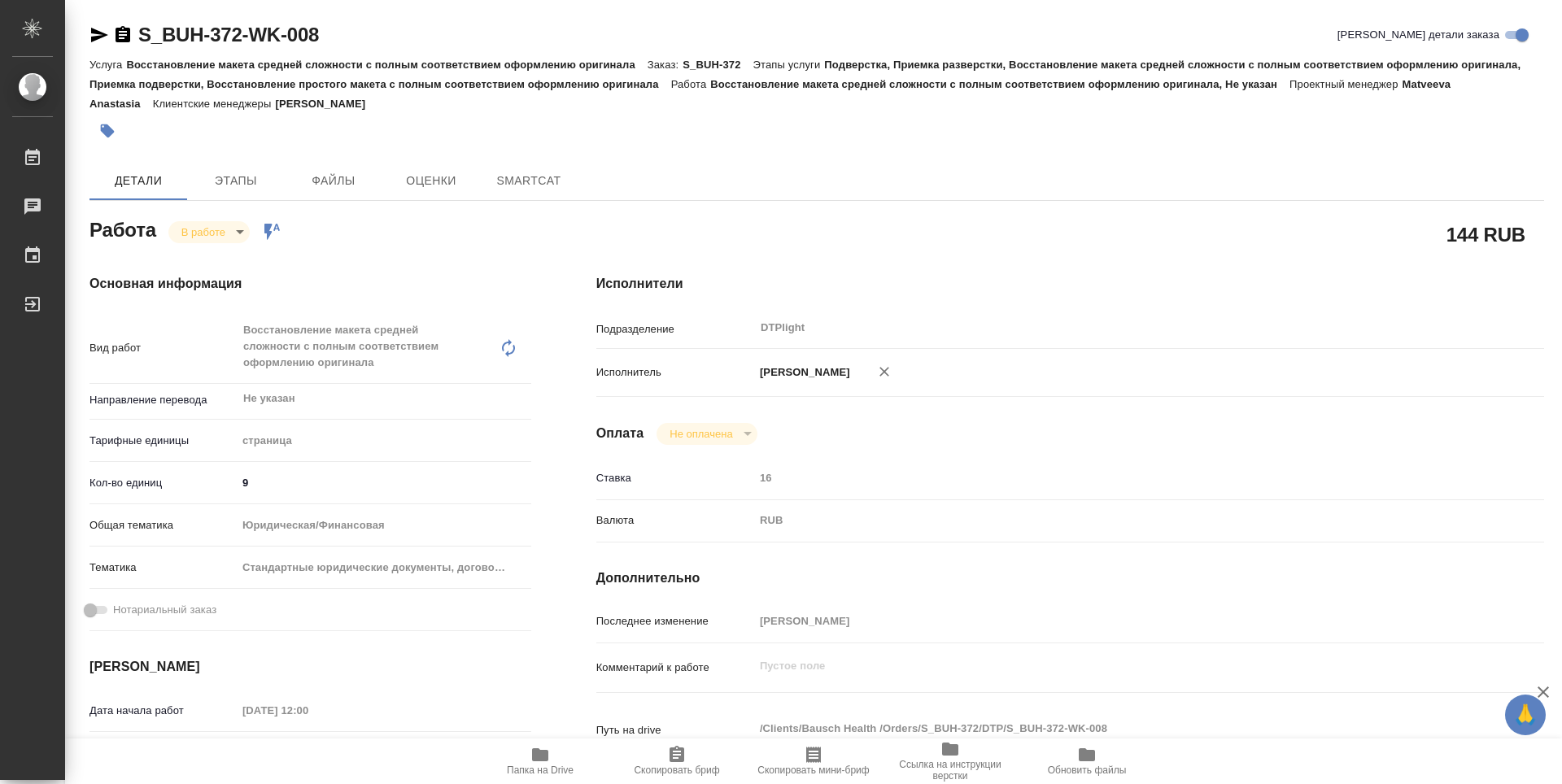
type textarea "x"
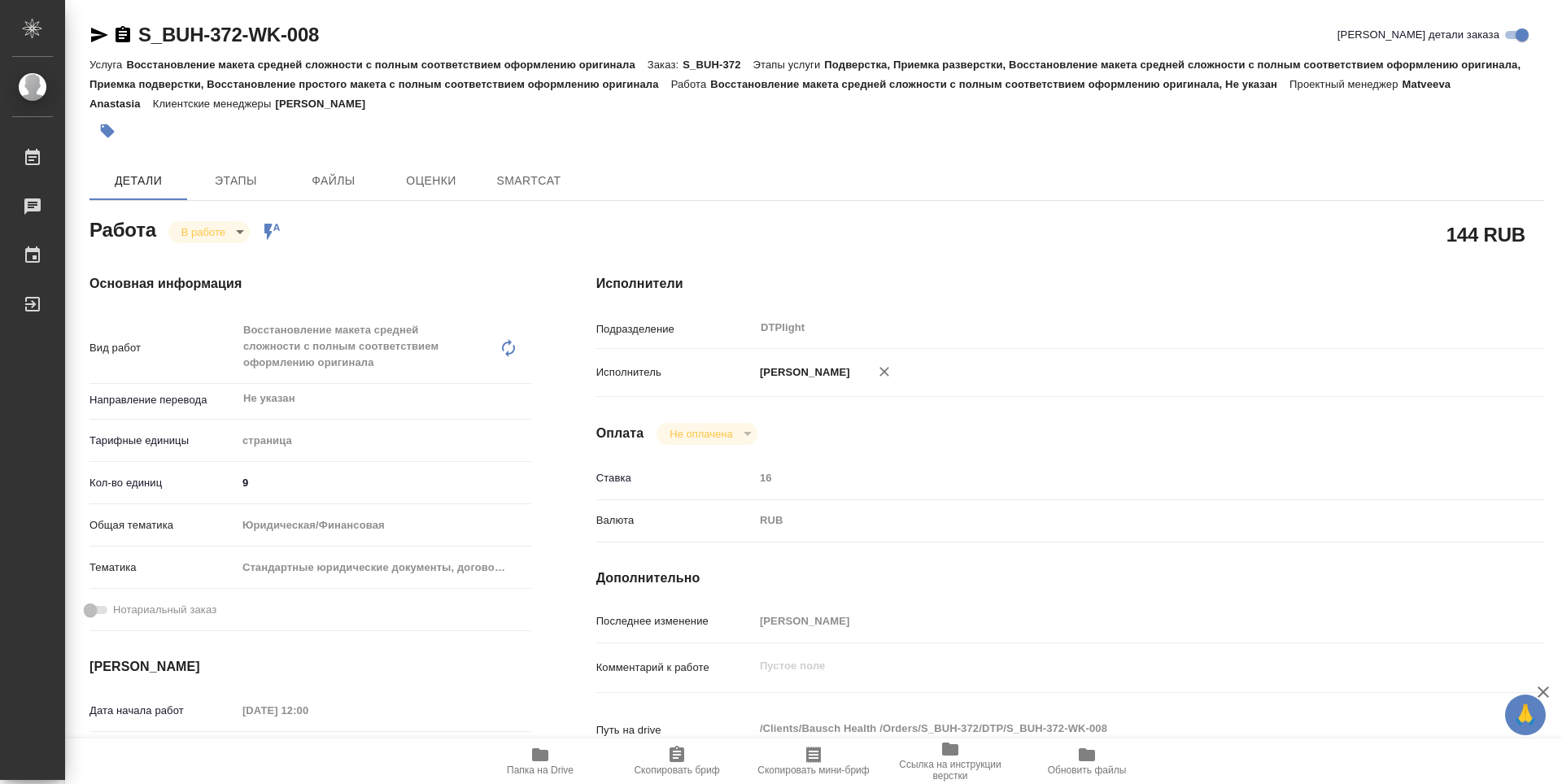
type textarea "x"
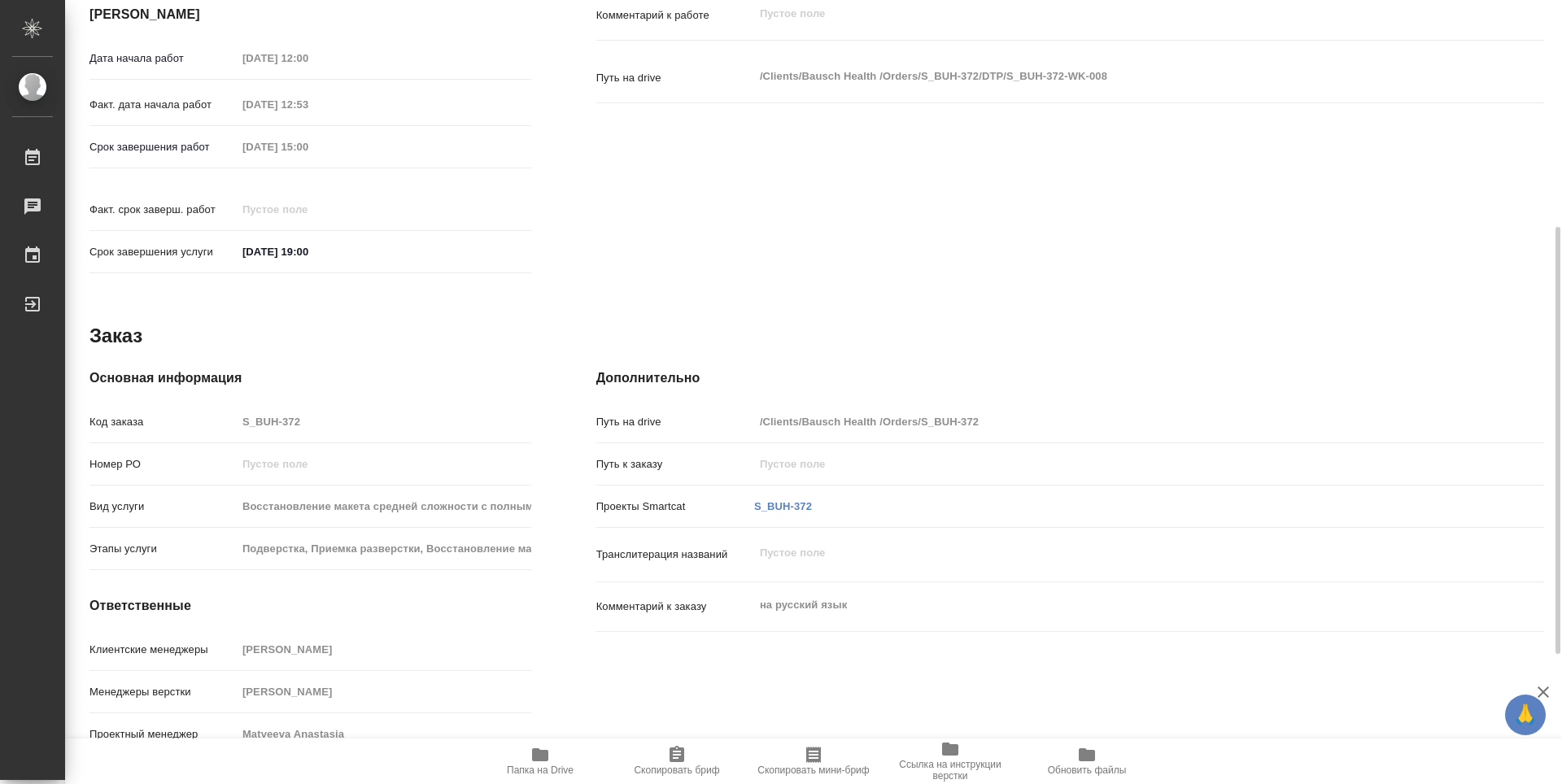
type textarea "x"
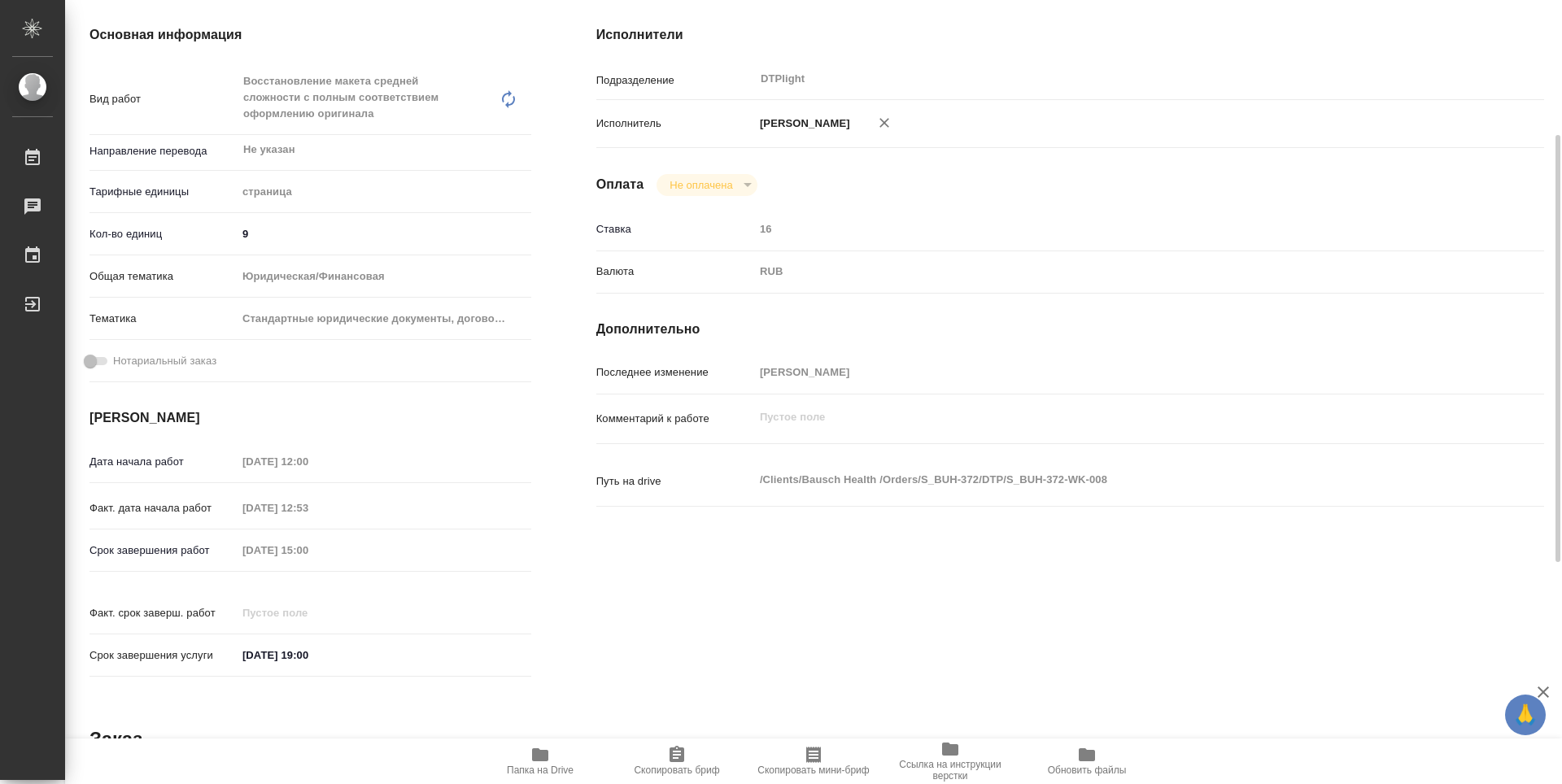
type textarea "x"
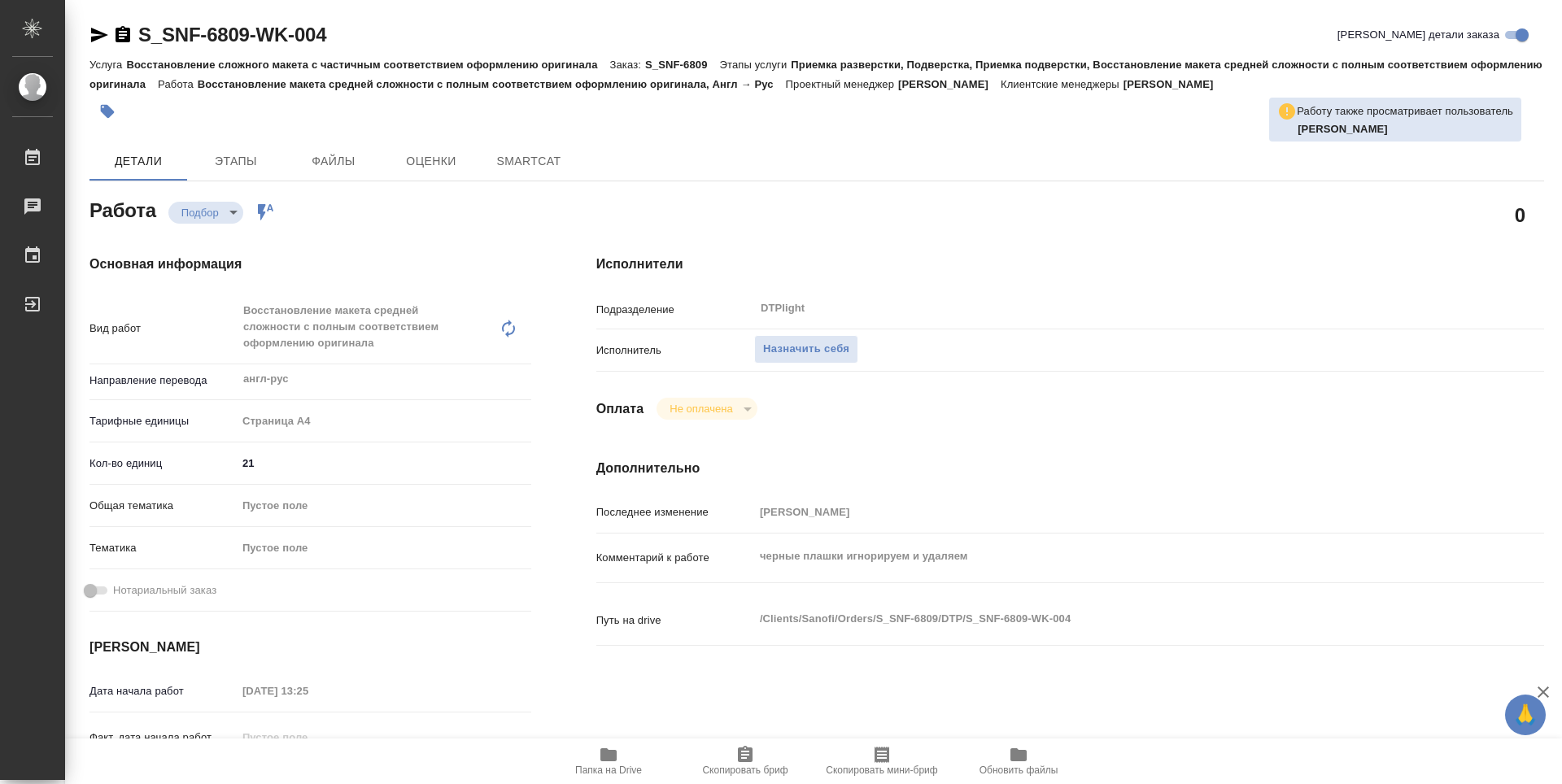
type textarea "x"
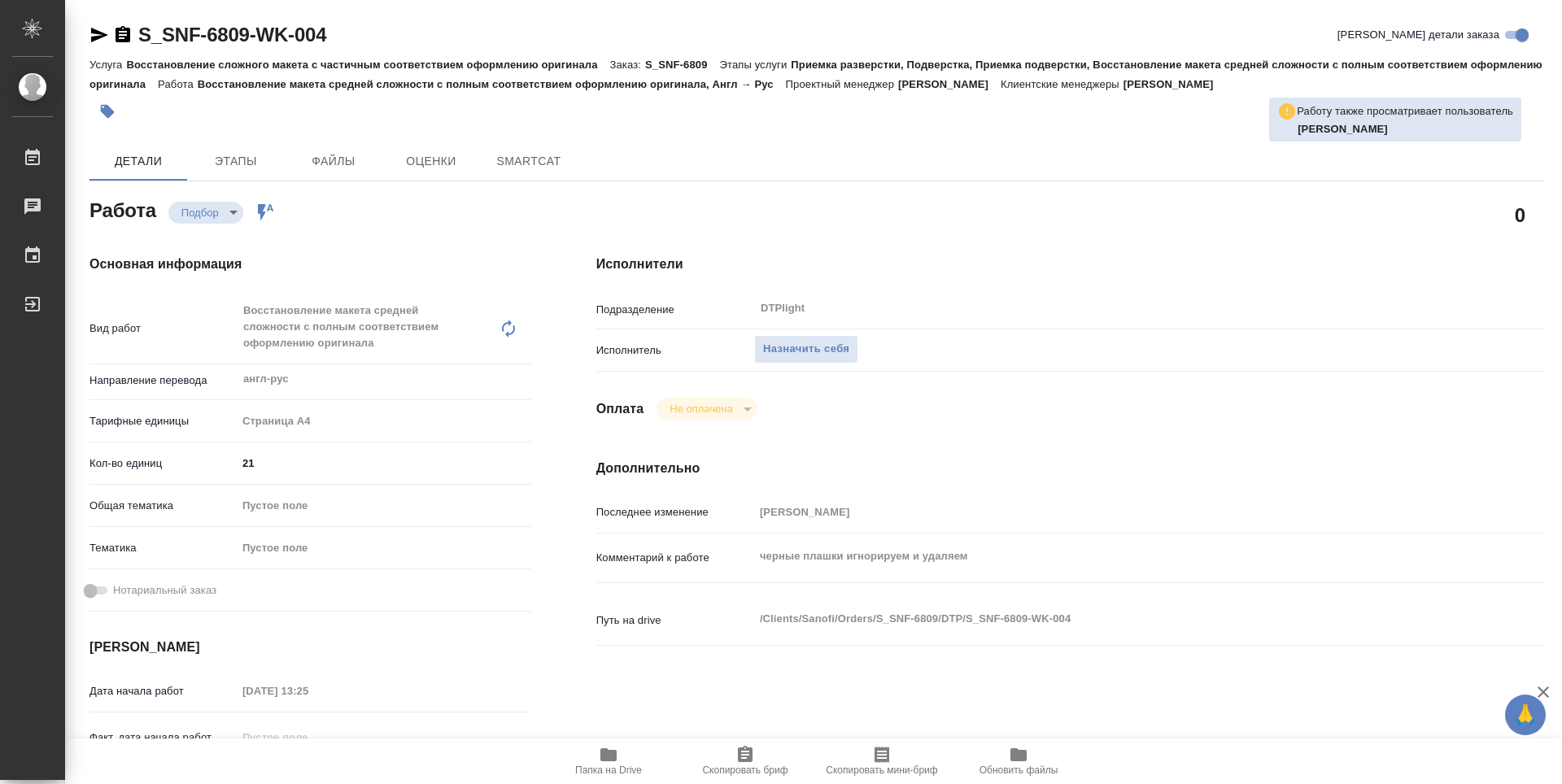
type textarea "x"
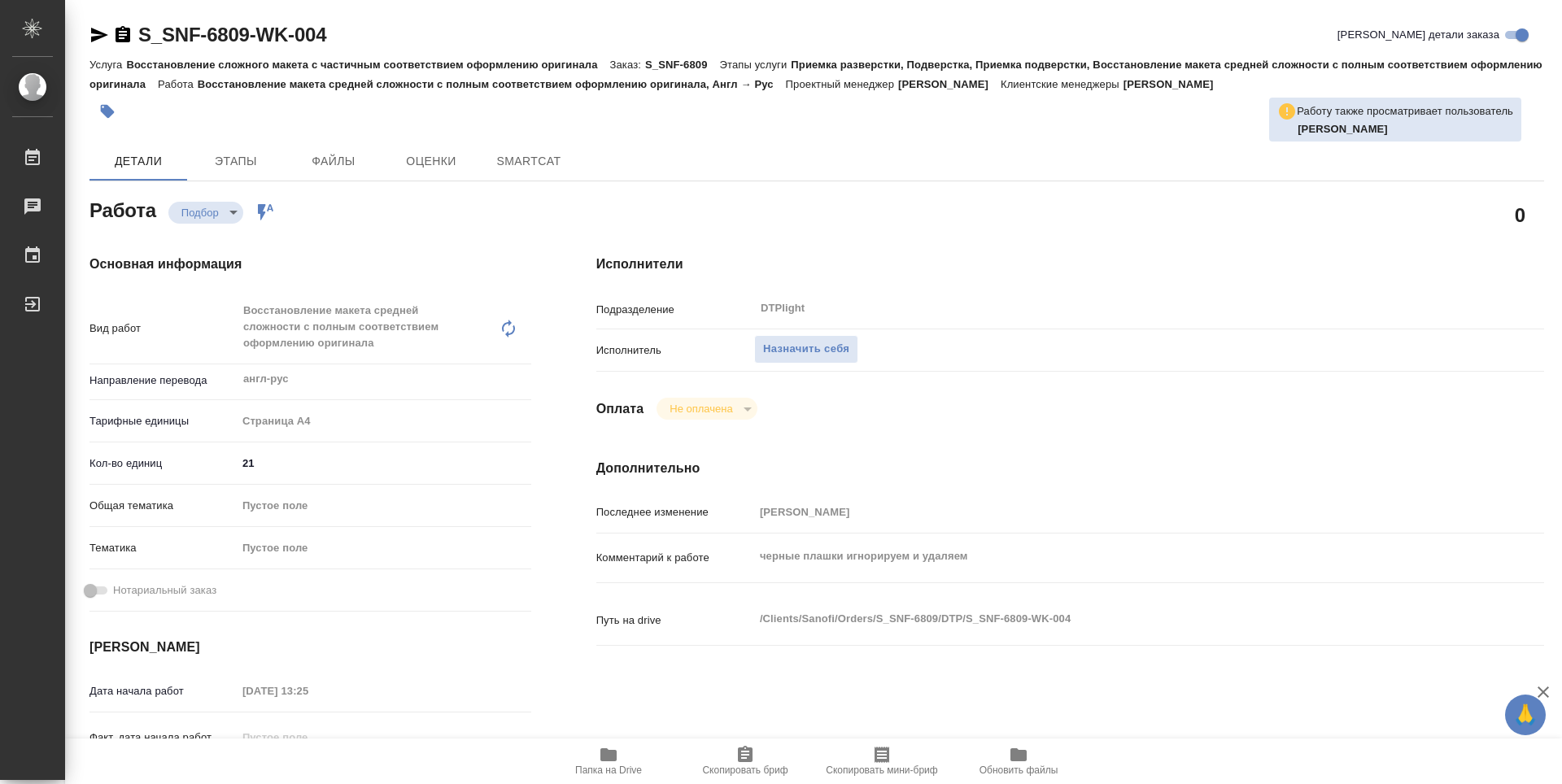
type textarea "x"
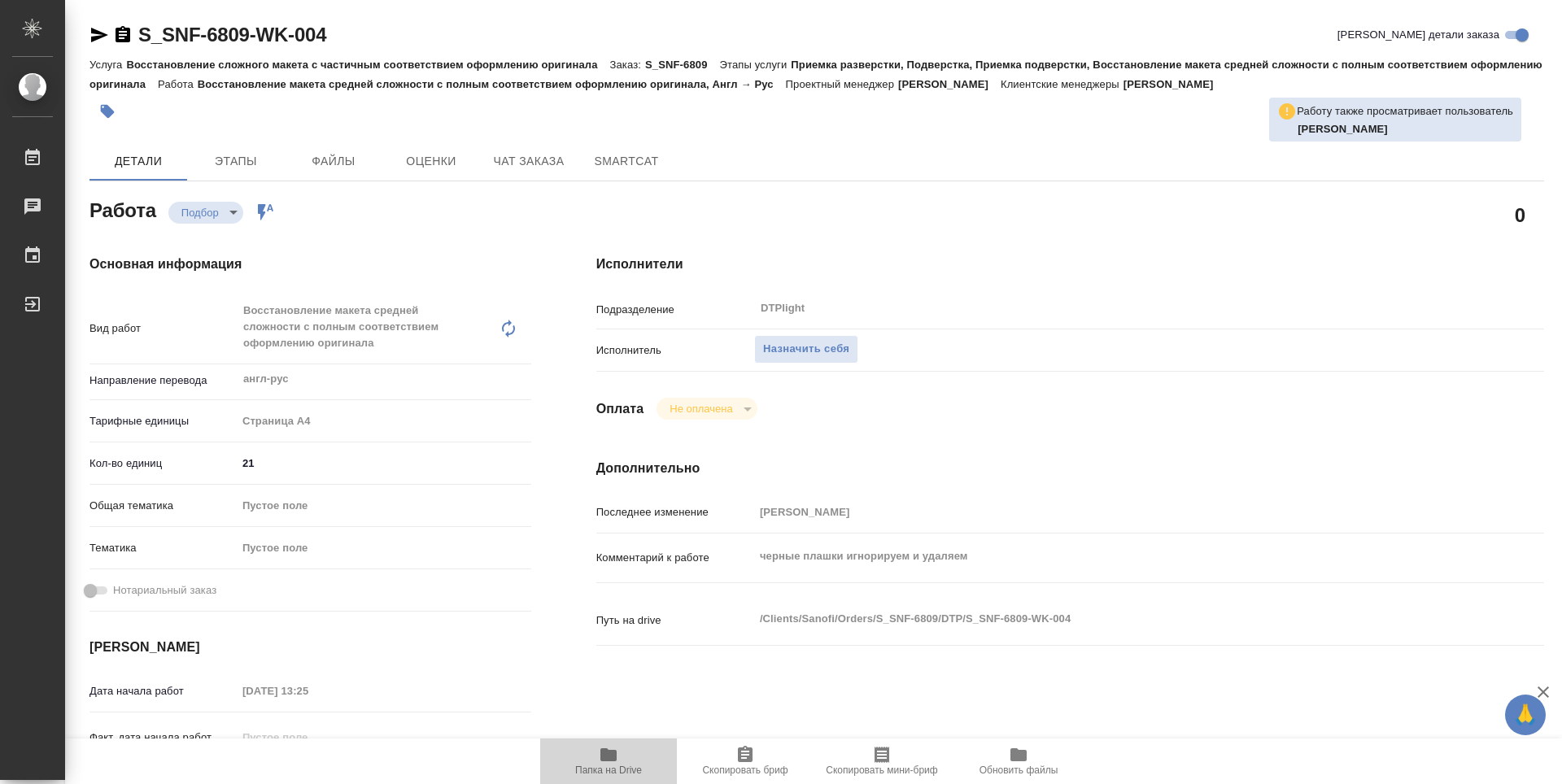
click at [617, 775] on span "Папка на Drive" at bounding box center [608, 770] width 67 height 11
type textarea "x"
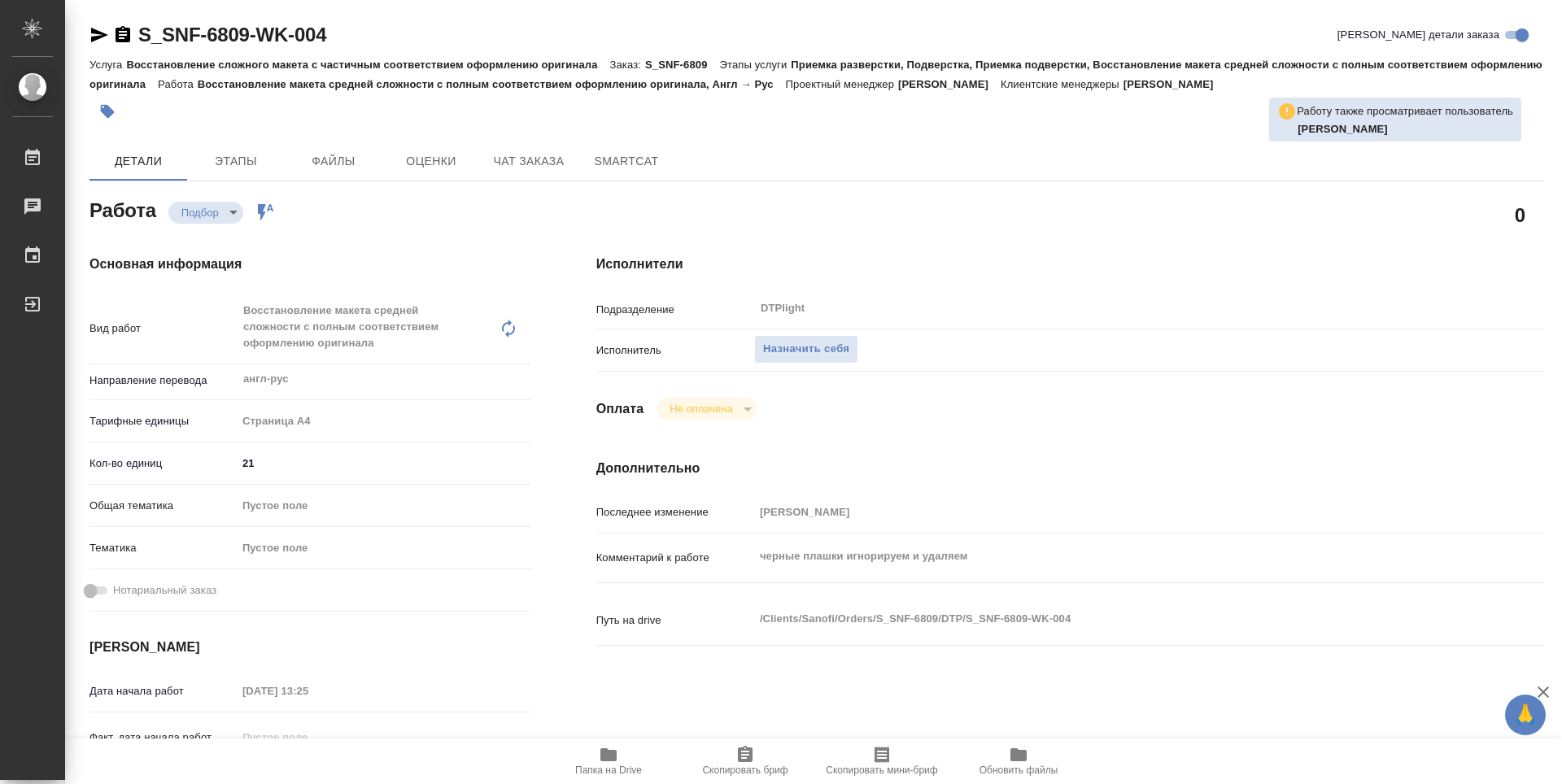
type textarea "x"
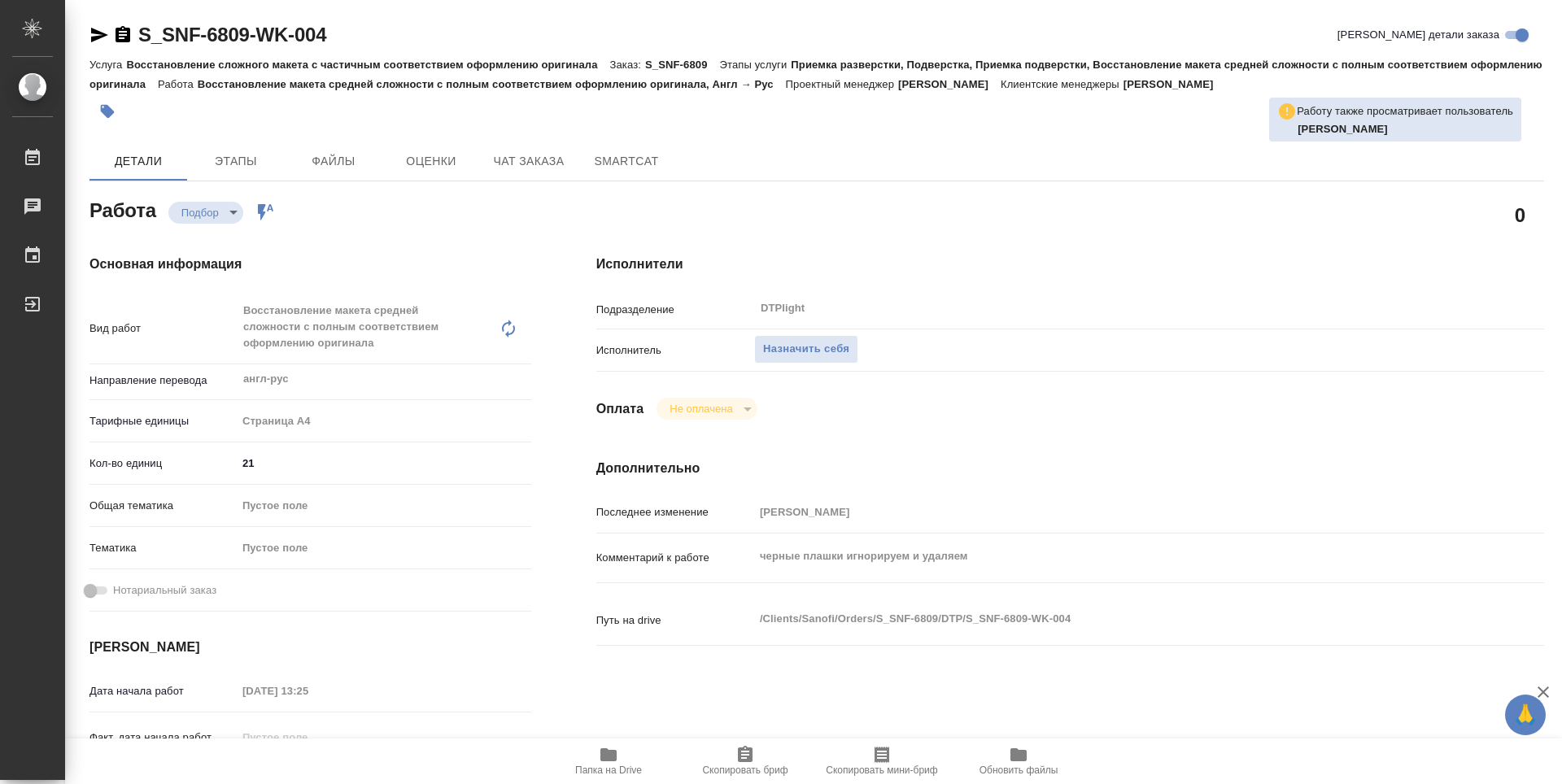
type textarea "x"
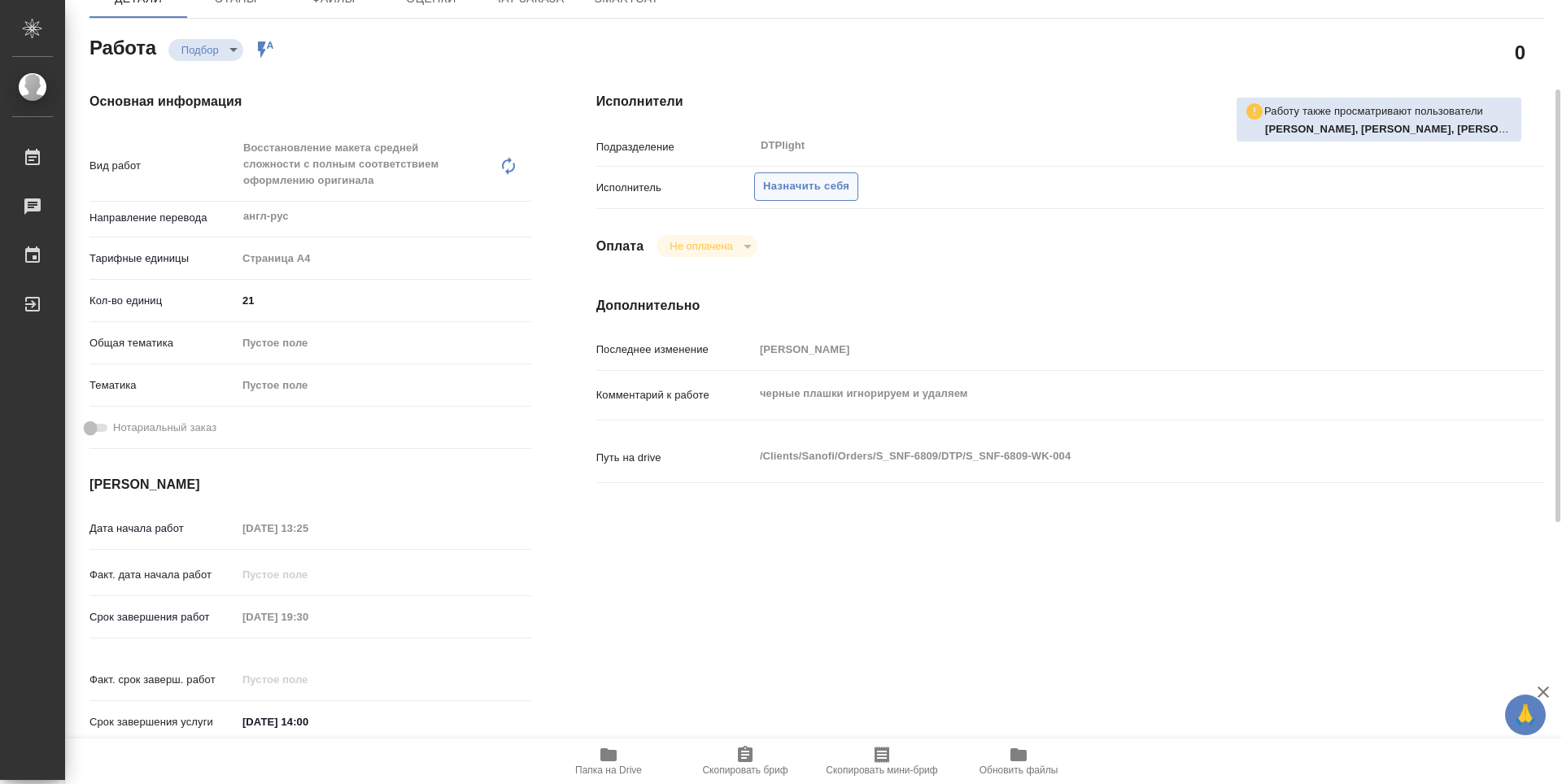
click at [812, 189] on span "Назначить себя" at bounding box center [806, 186] width 86 height 18
type textarea "x"
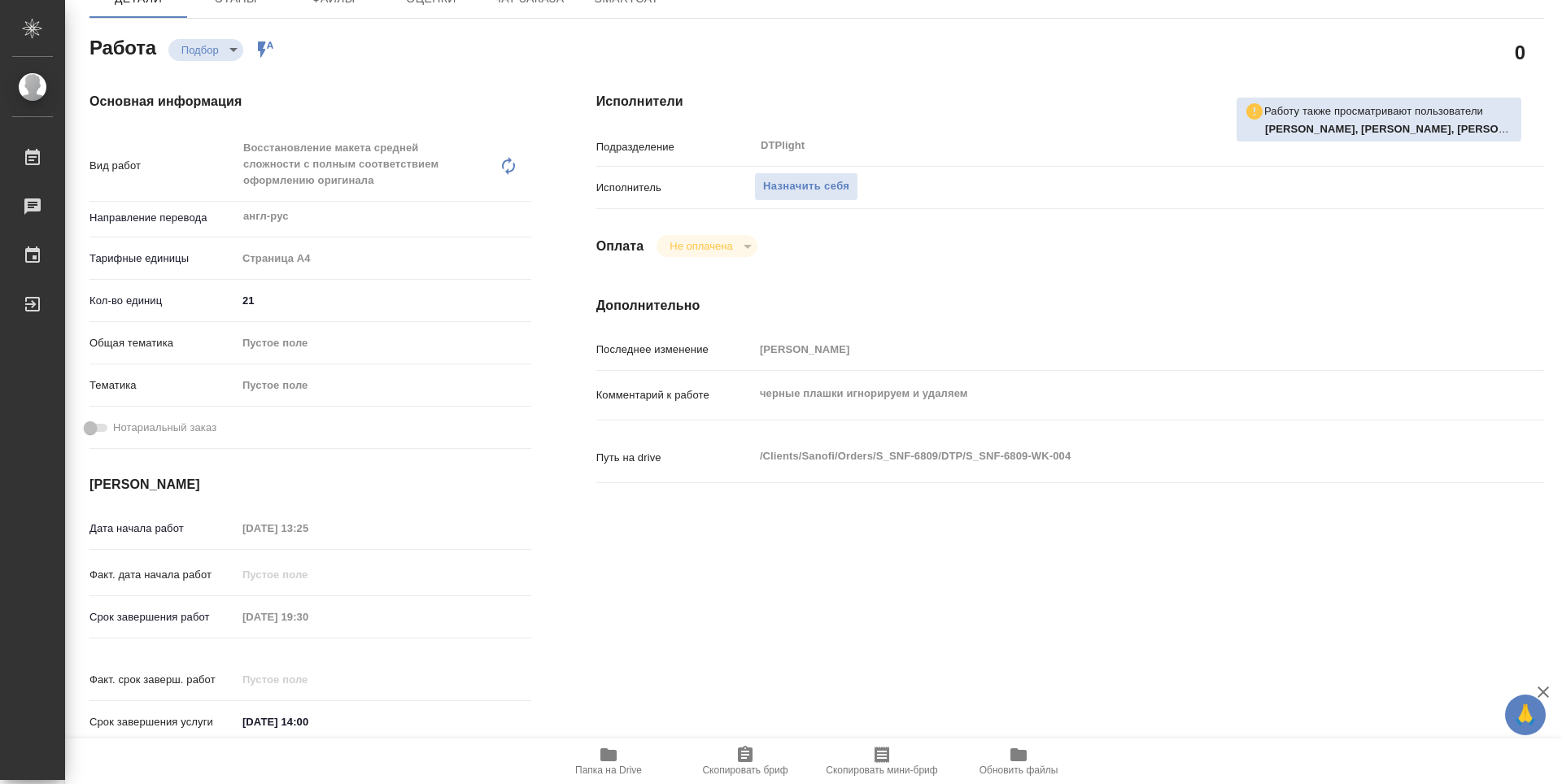
type textarea "x"
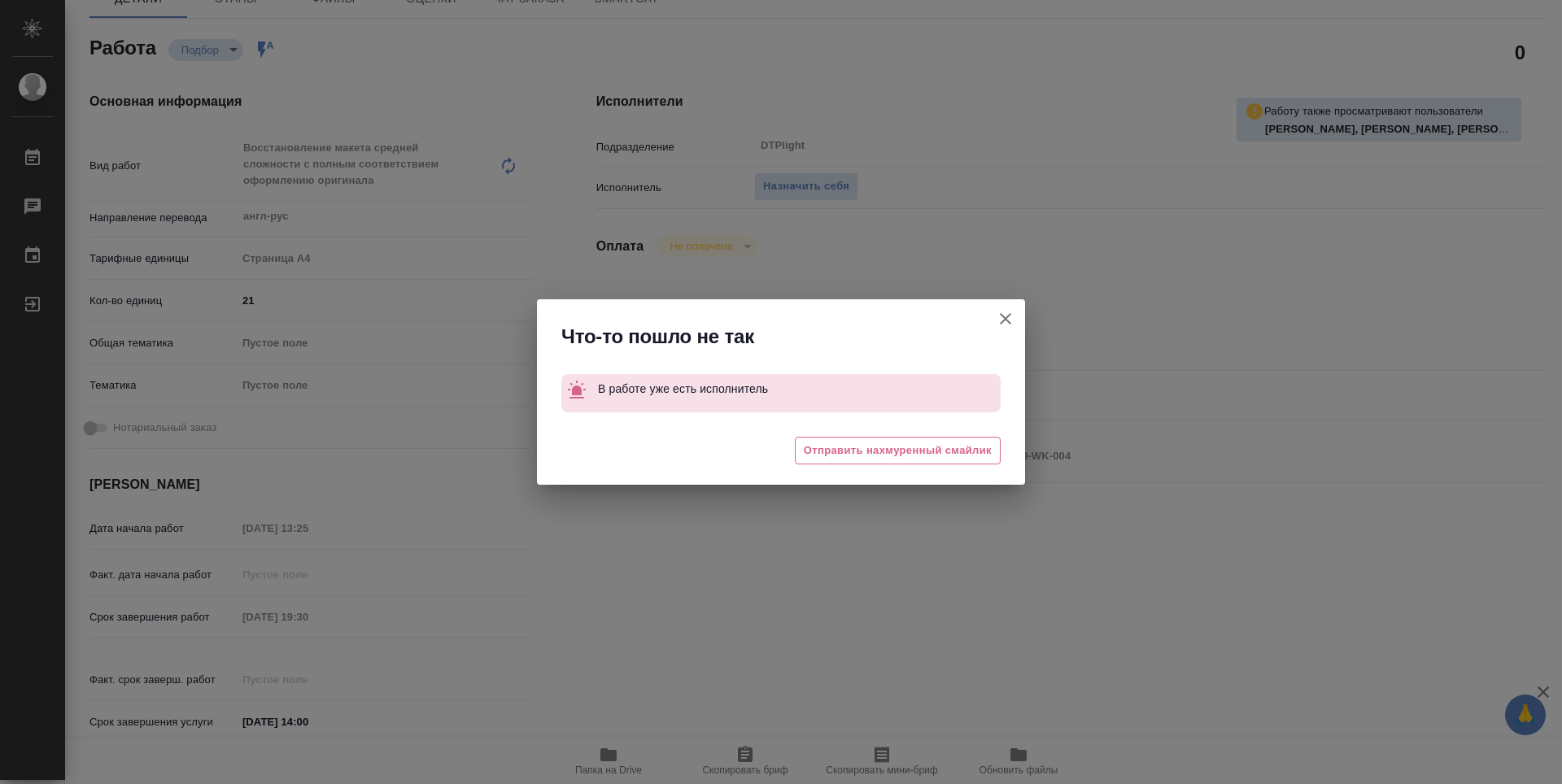
click at [1005, 311] on icon "button" at bounding box center [1005, 319] width 19 height 19
type textarea "x"
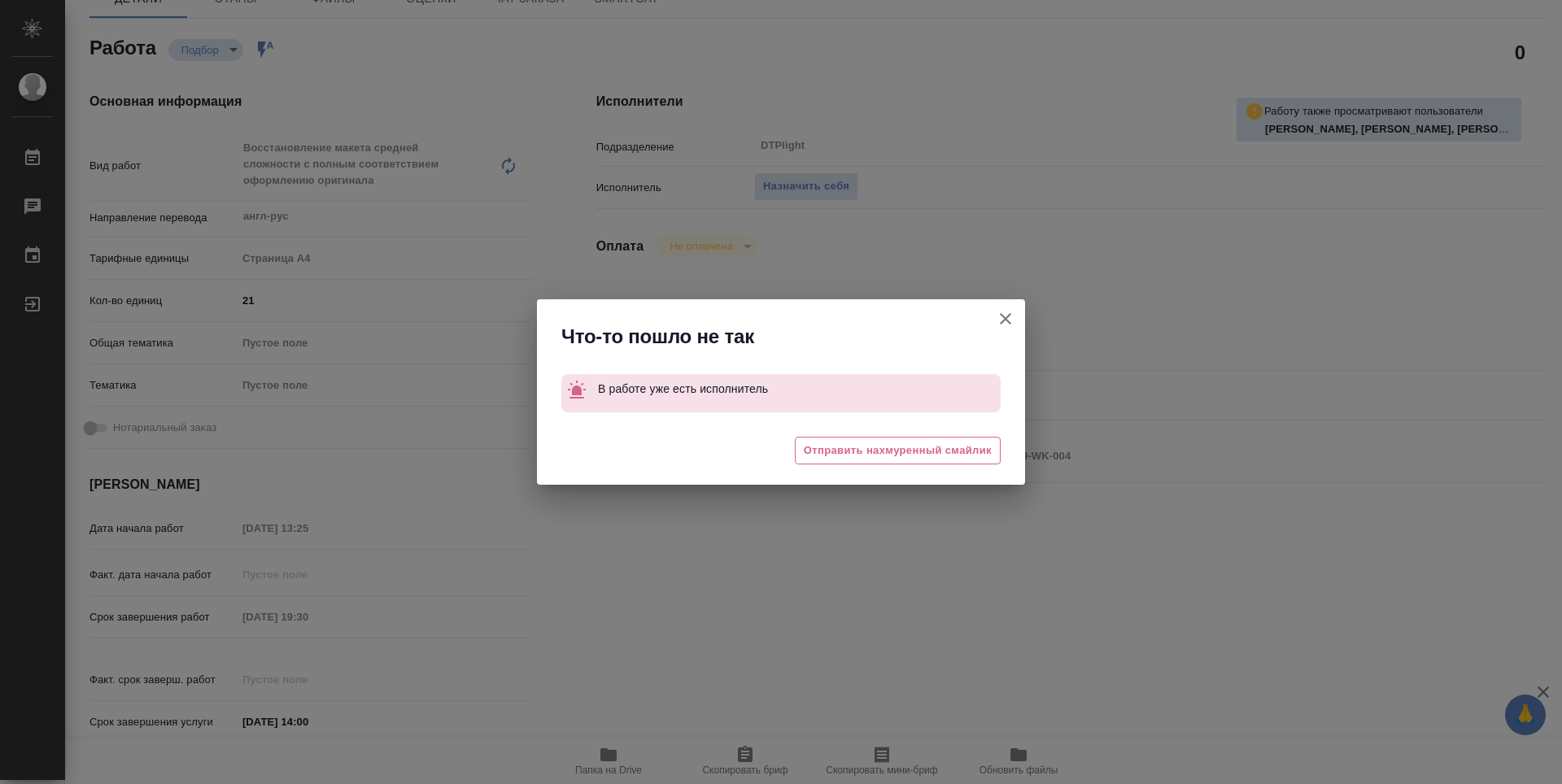
type textarea "x"
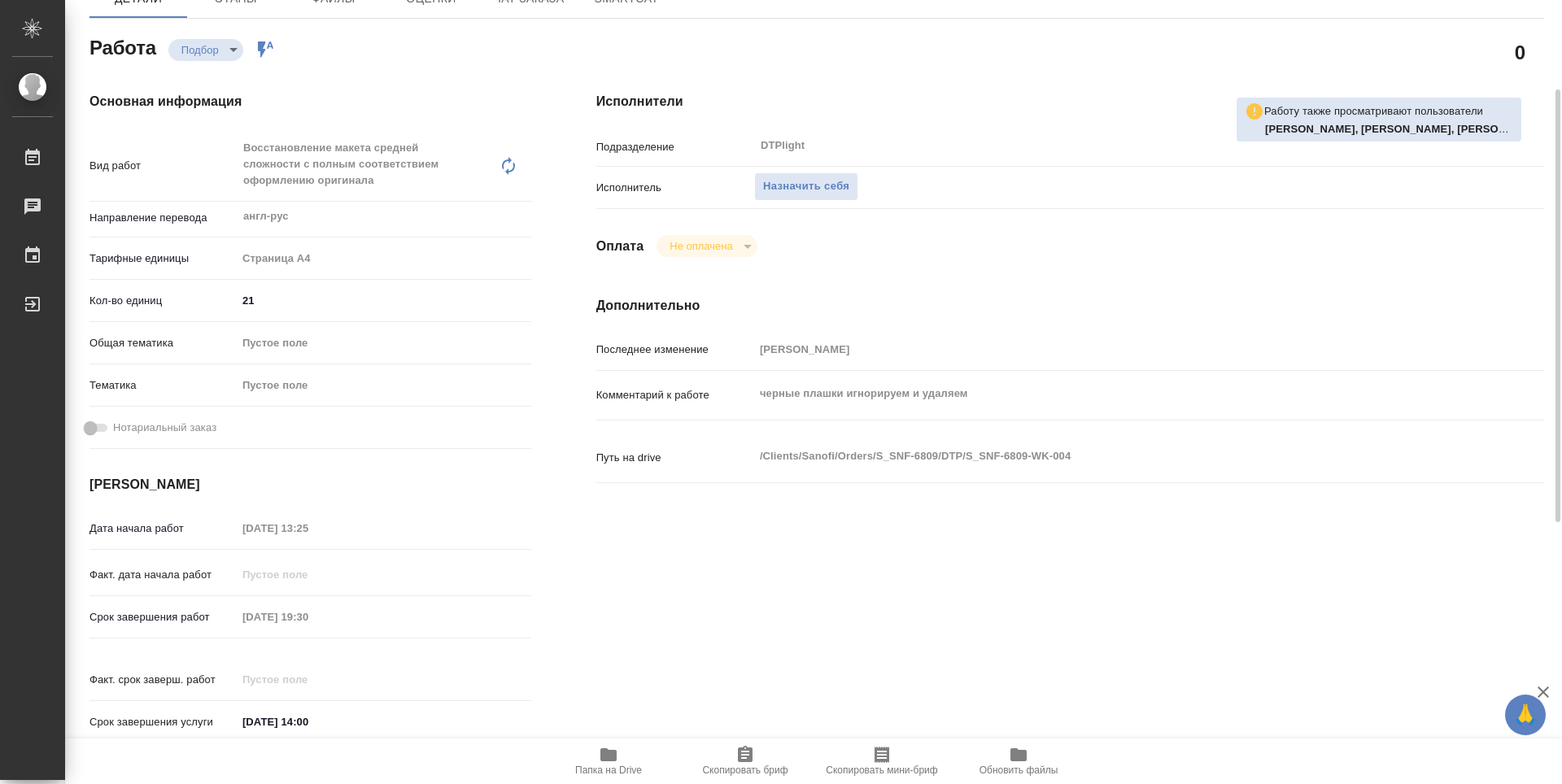
type textarea "x"
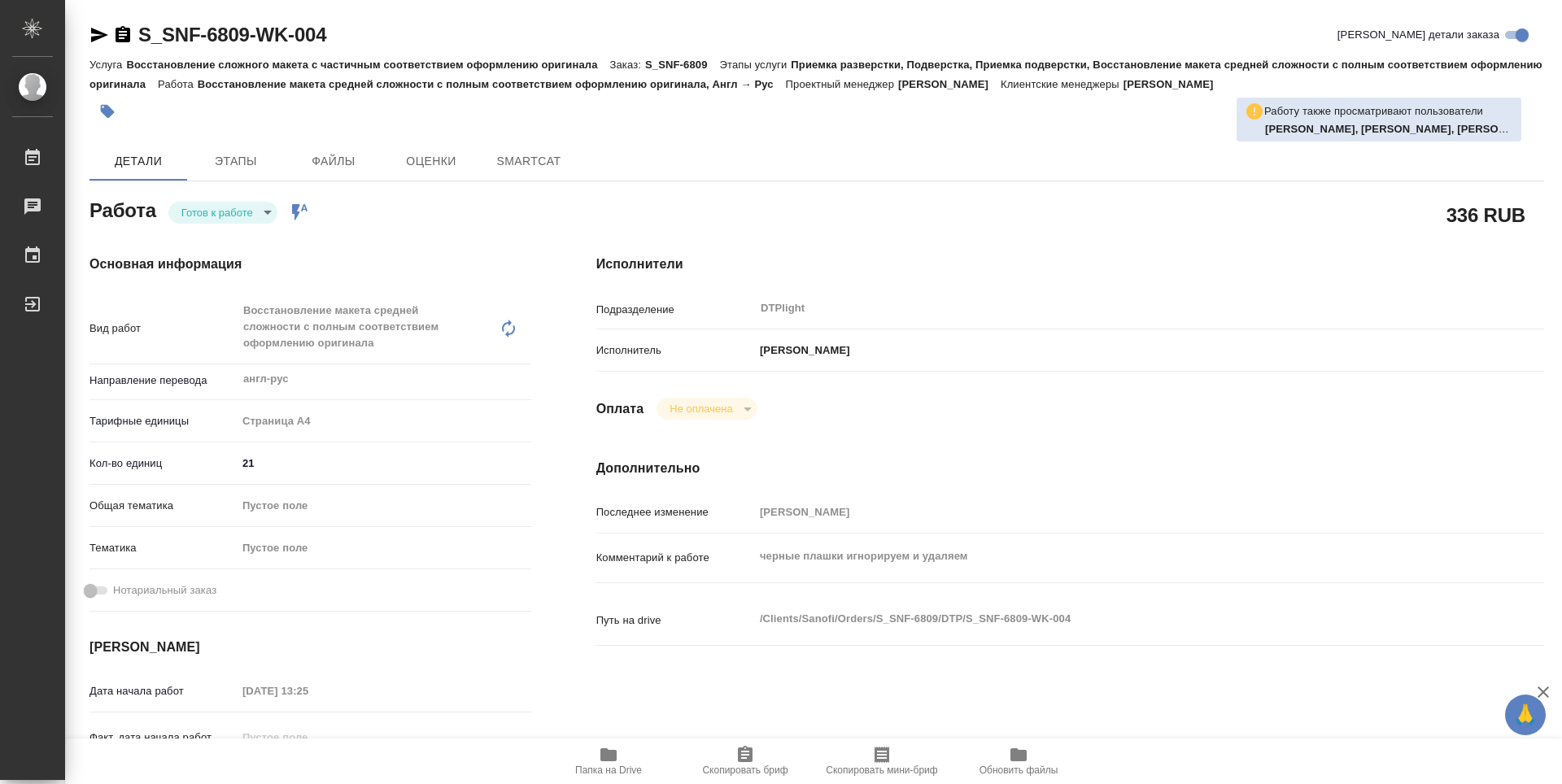
type textarea "x"
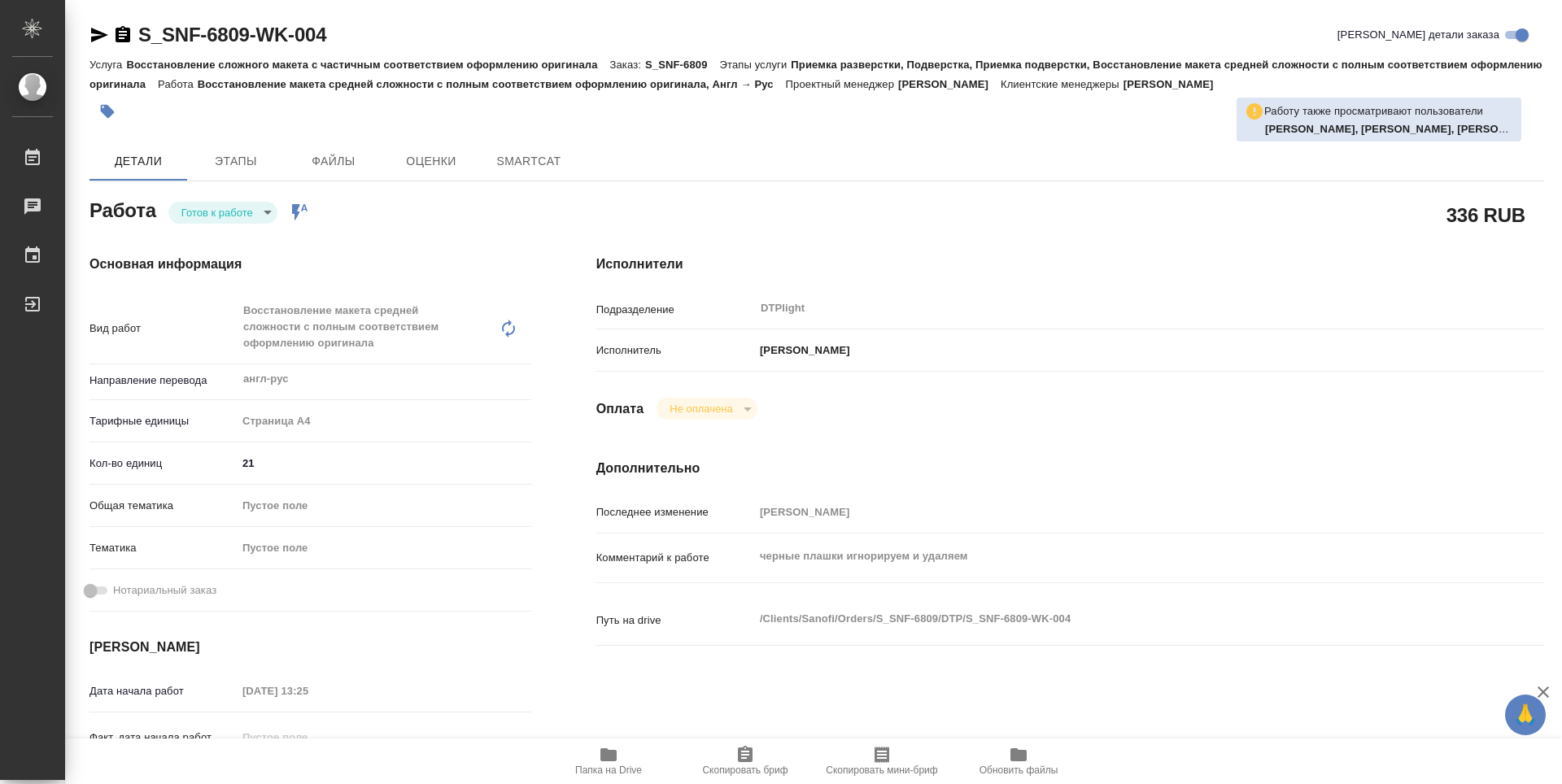
type textarea "x"
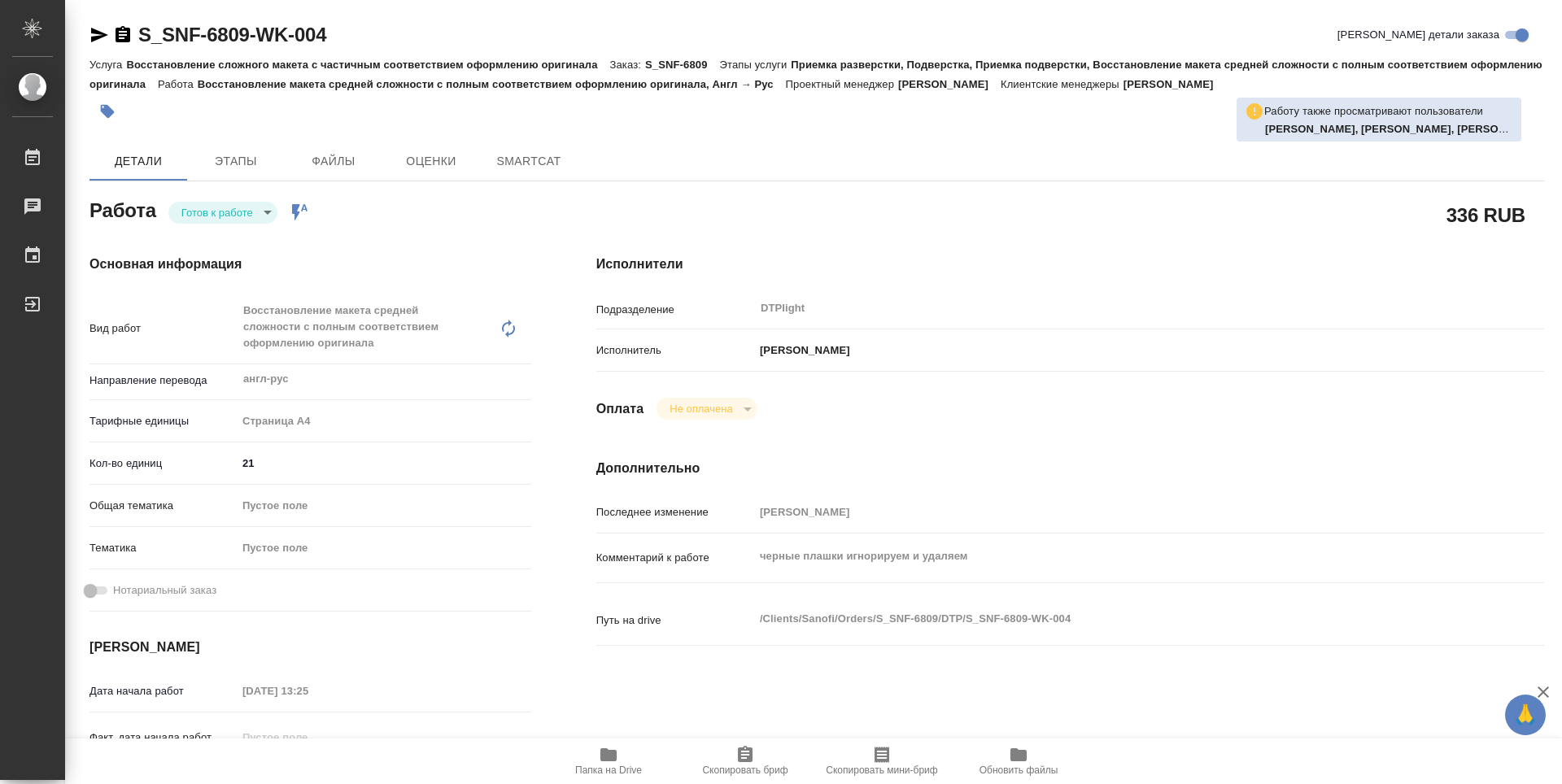
type textarea "x"
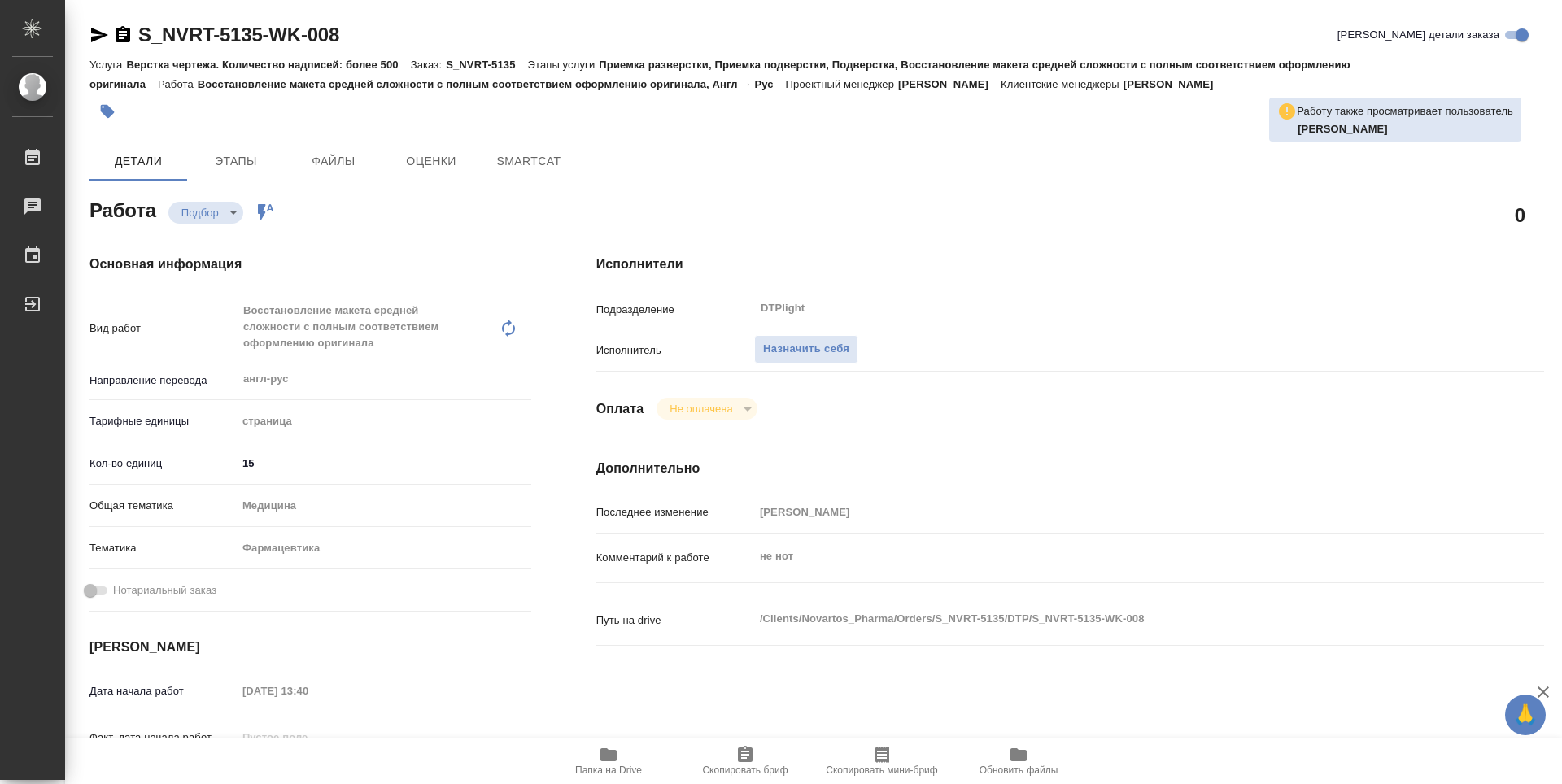
type textarea "x"
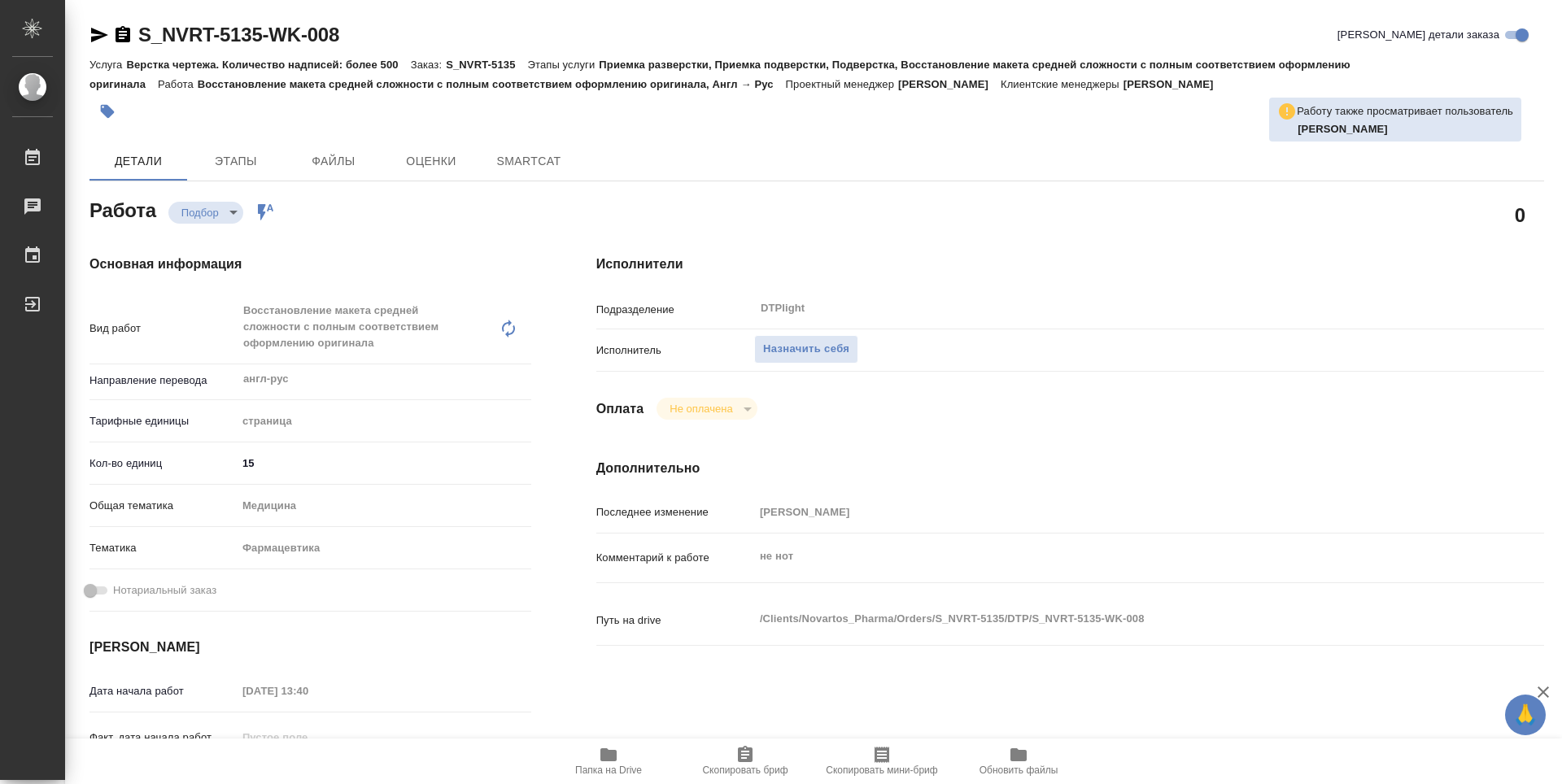
type textarea "x"
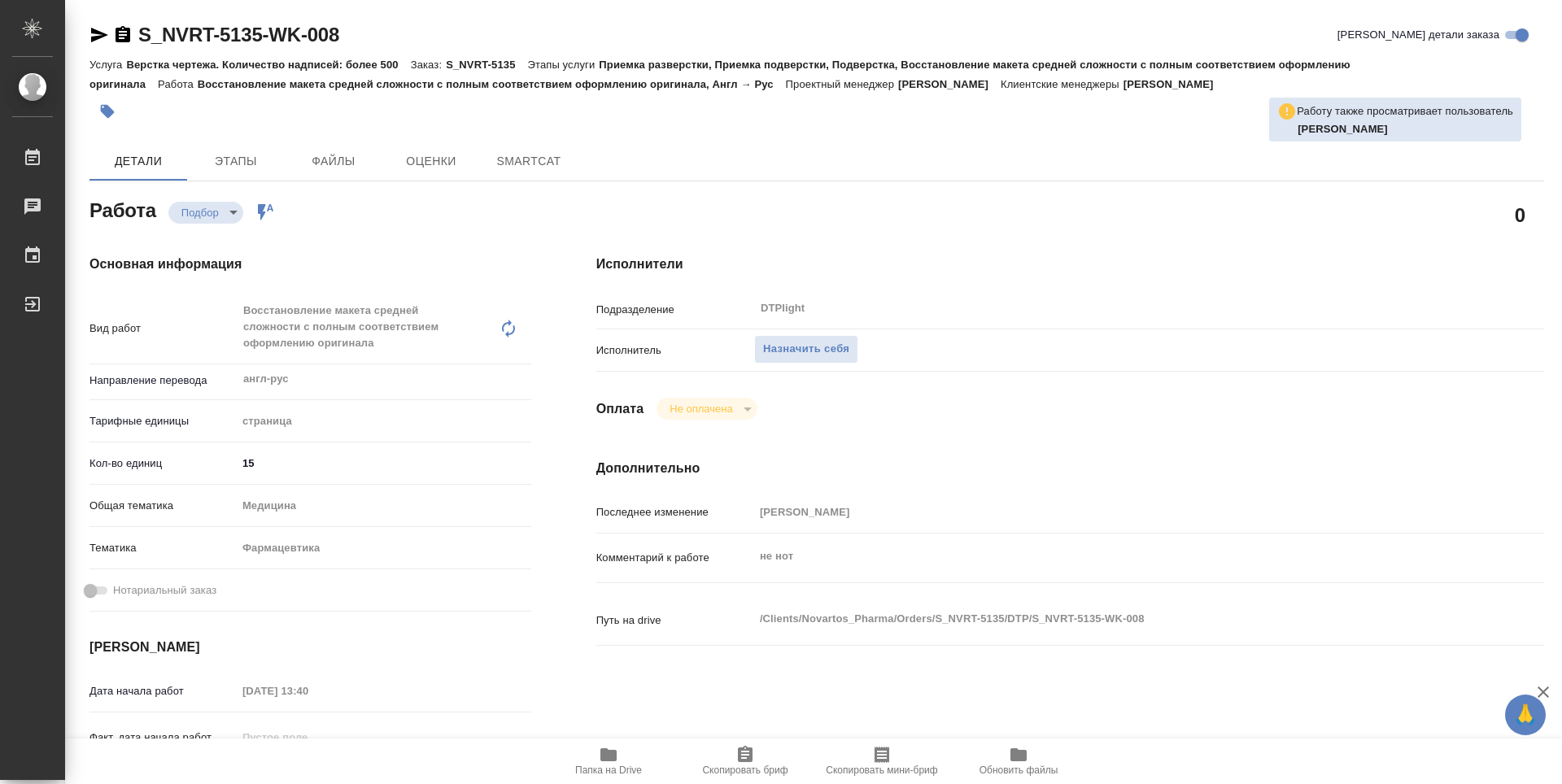
type textarea "x"
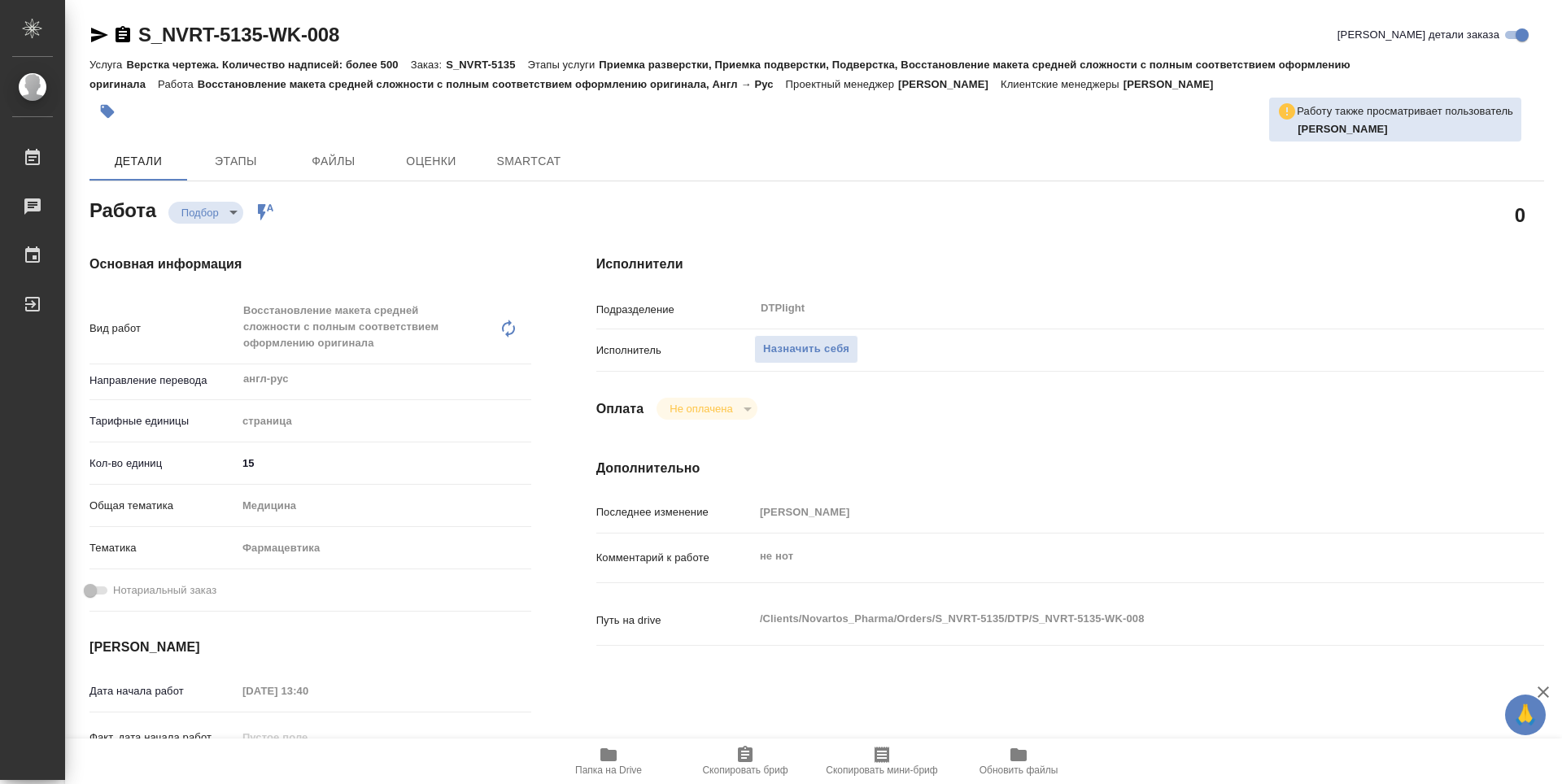
click at [603, 767] on span "Папка на Drive" at bounding box center [608, 770] width 67 height 11
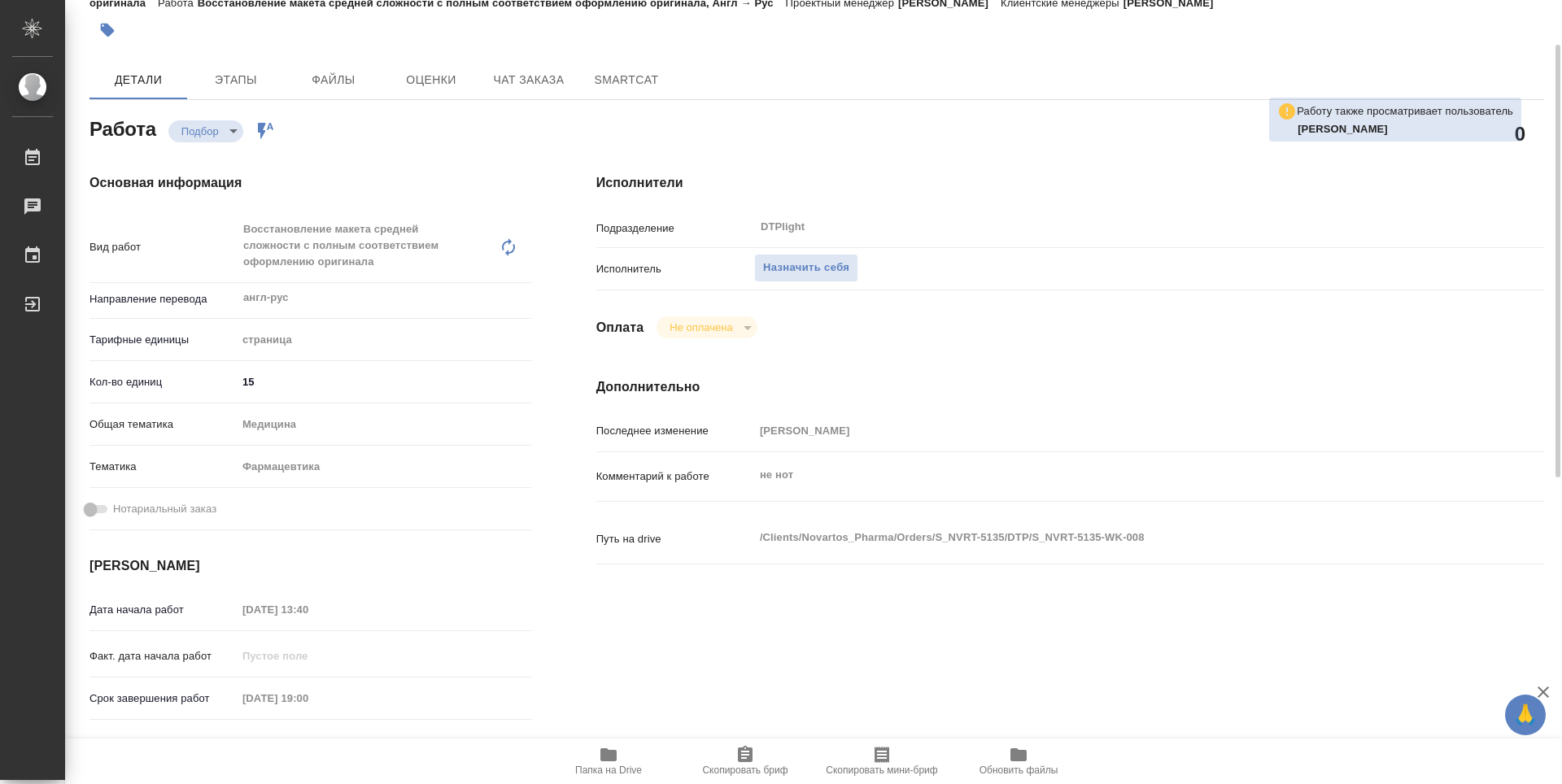
type textarea "x"
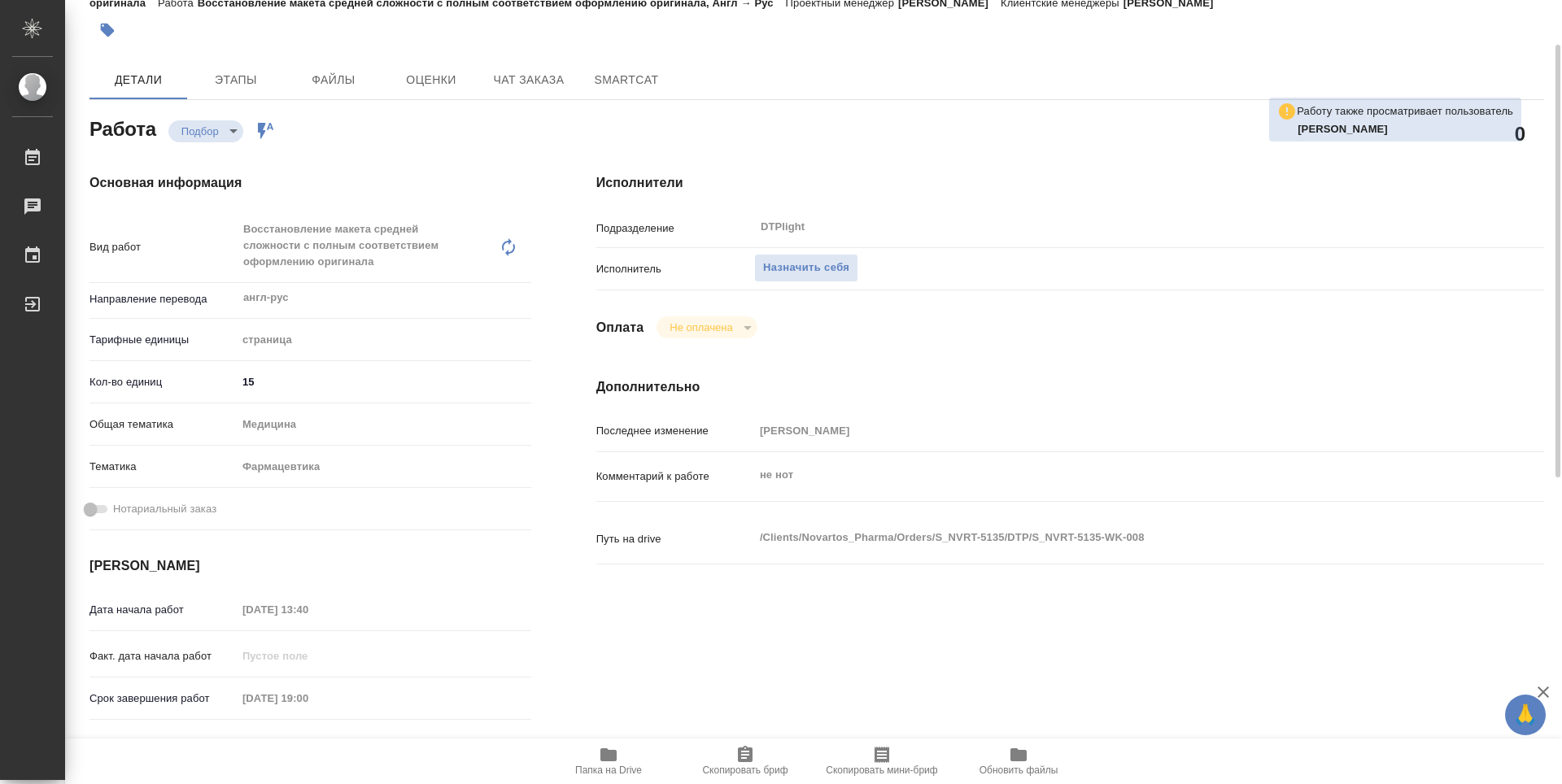
type textarea "x"
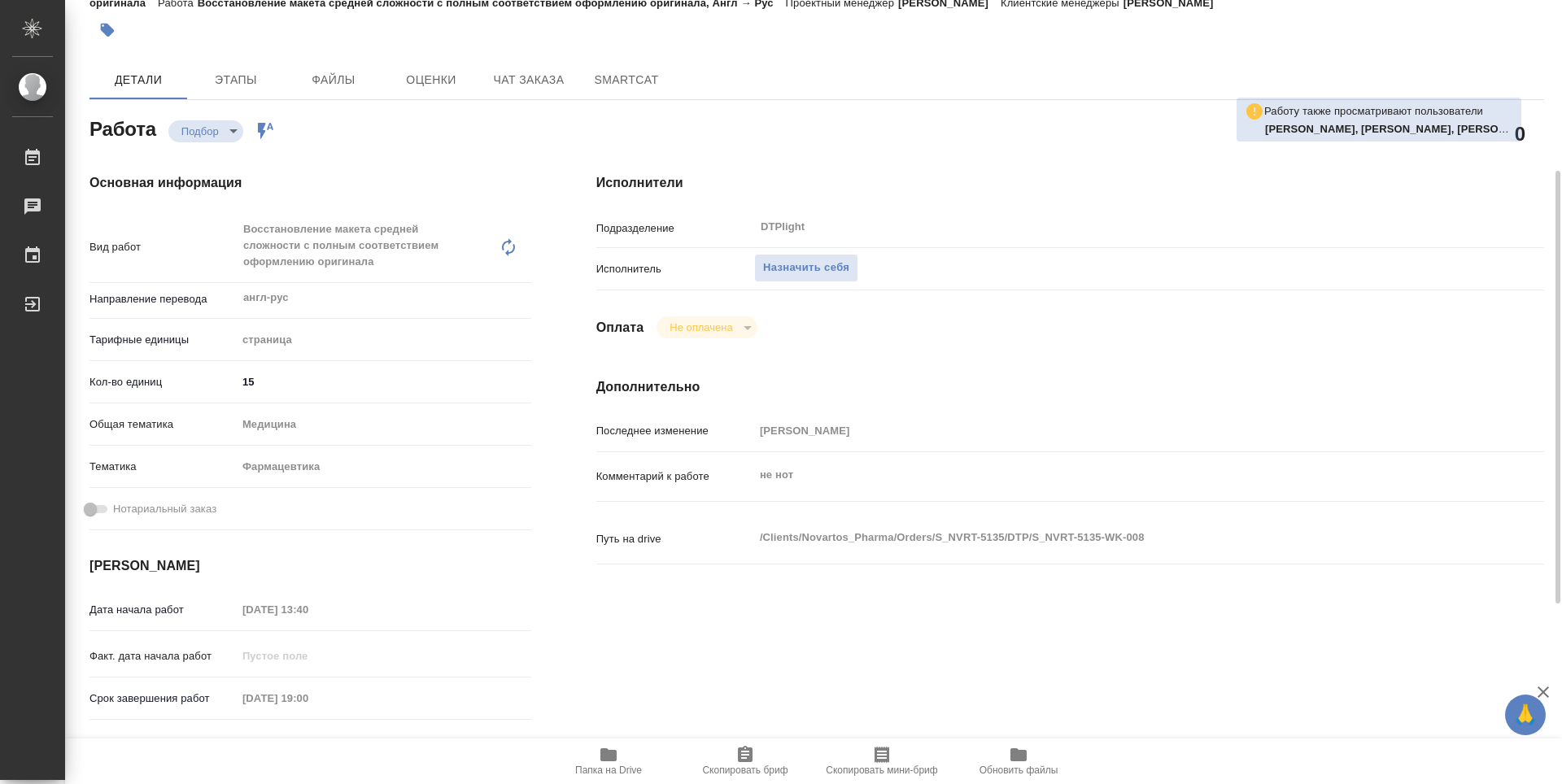
scroll to position [162, 0]
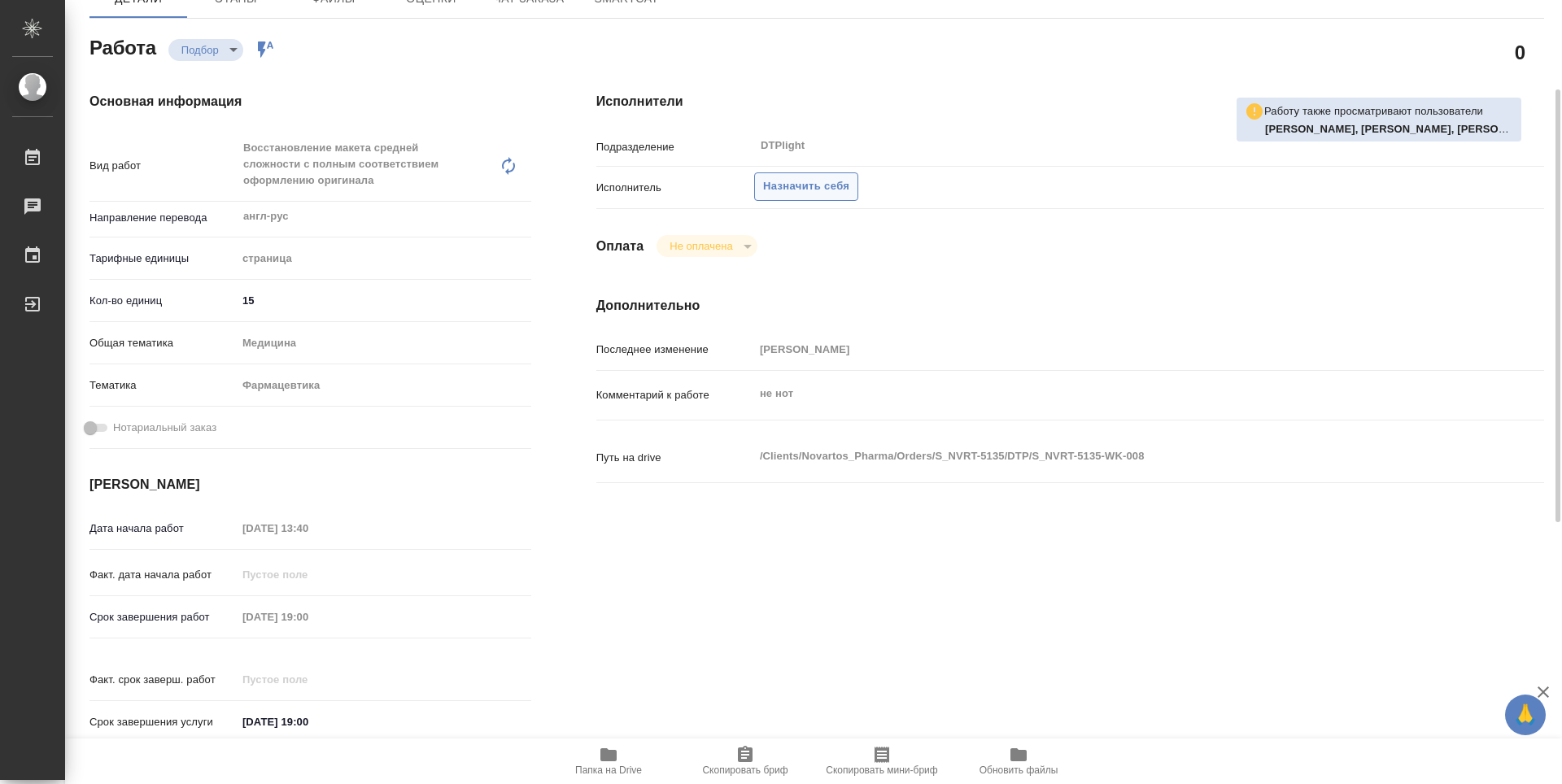
click at [780, 189] on span "Назначить себя" at bounding box center [806, 186] width 86 height 18
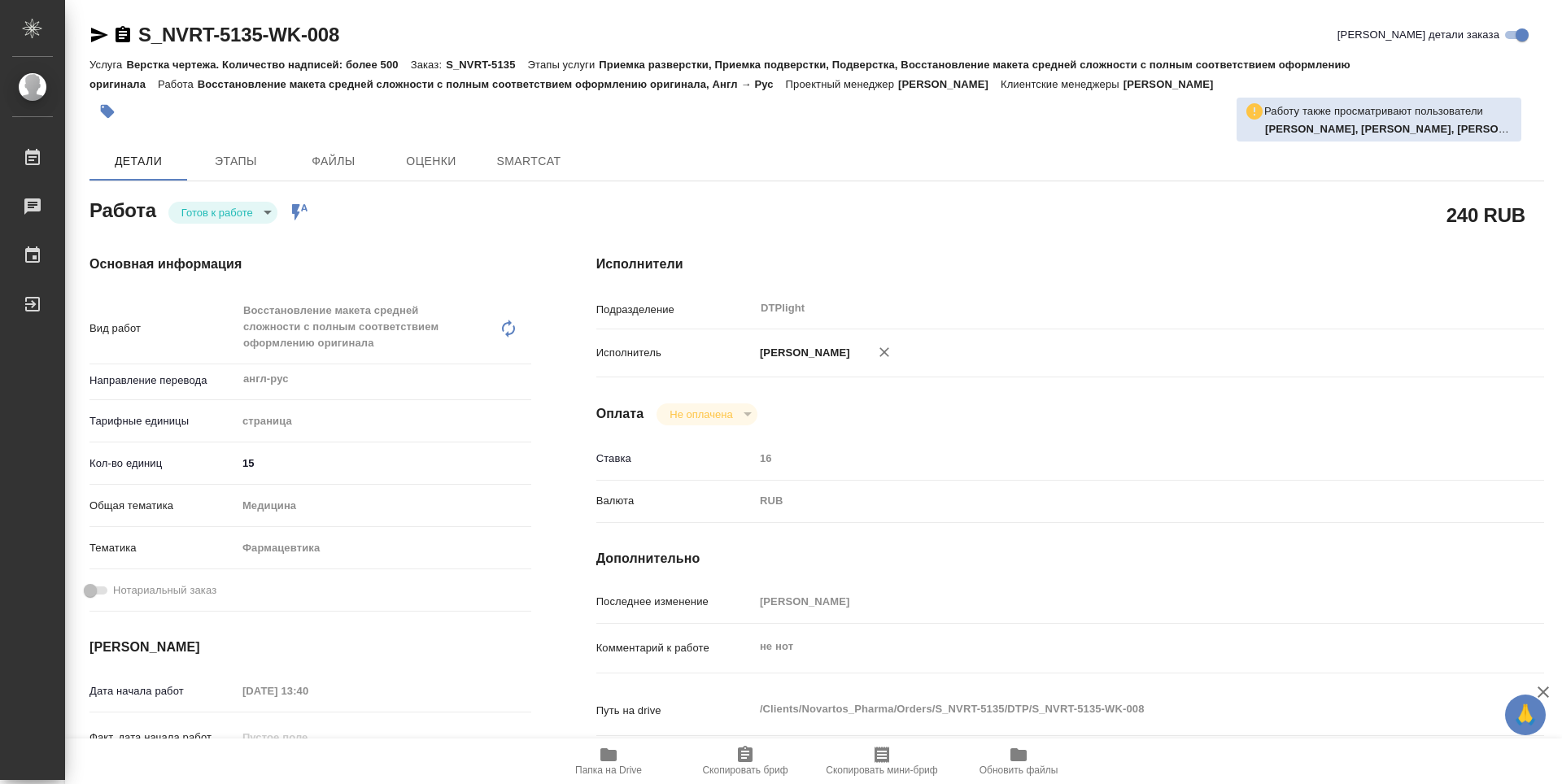
type textarea "x"
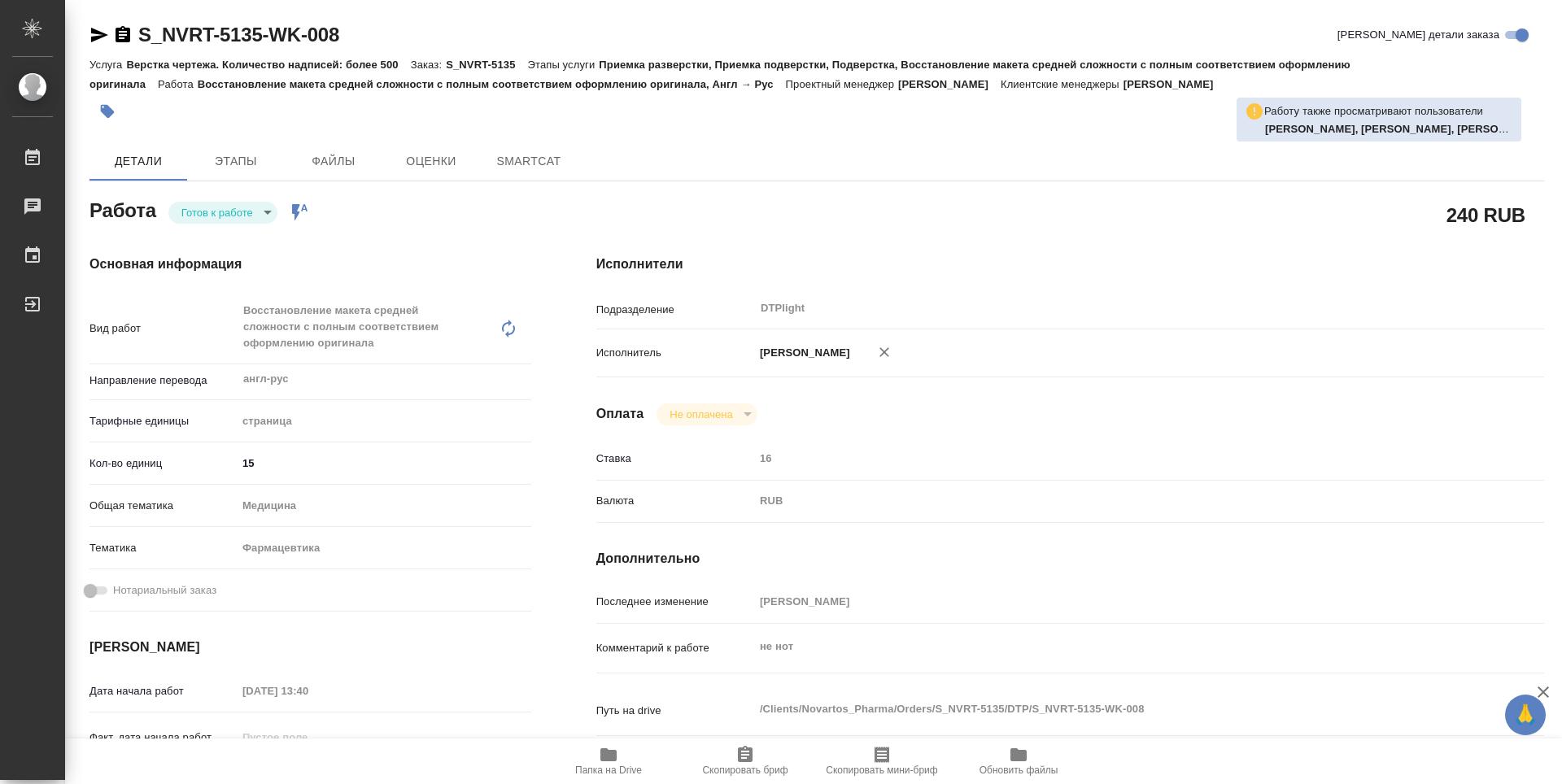
type textarea "x"
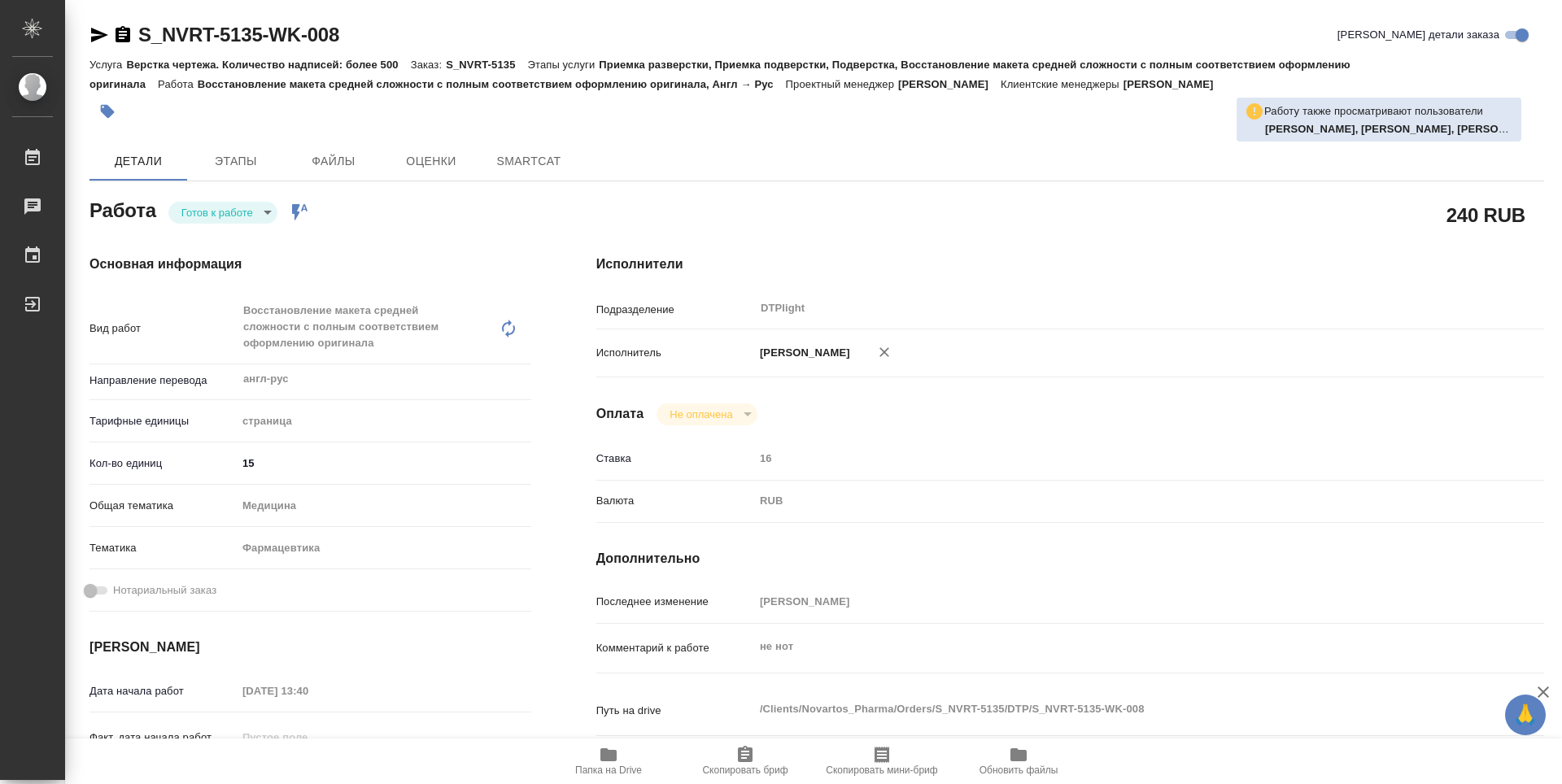
type textarea "x"
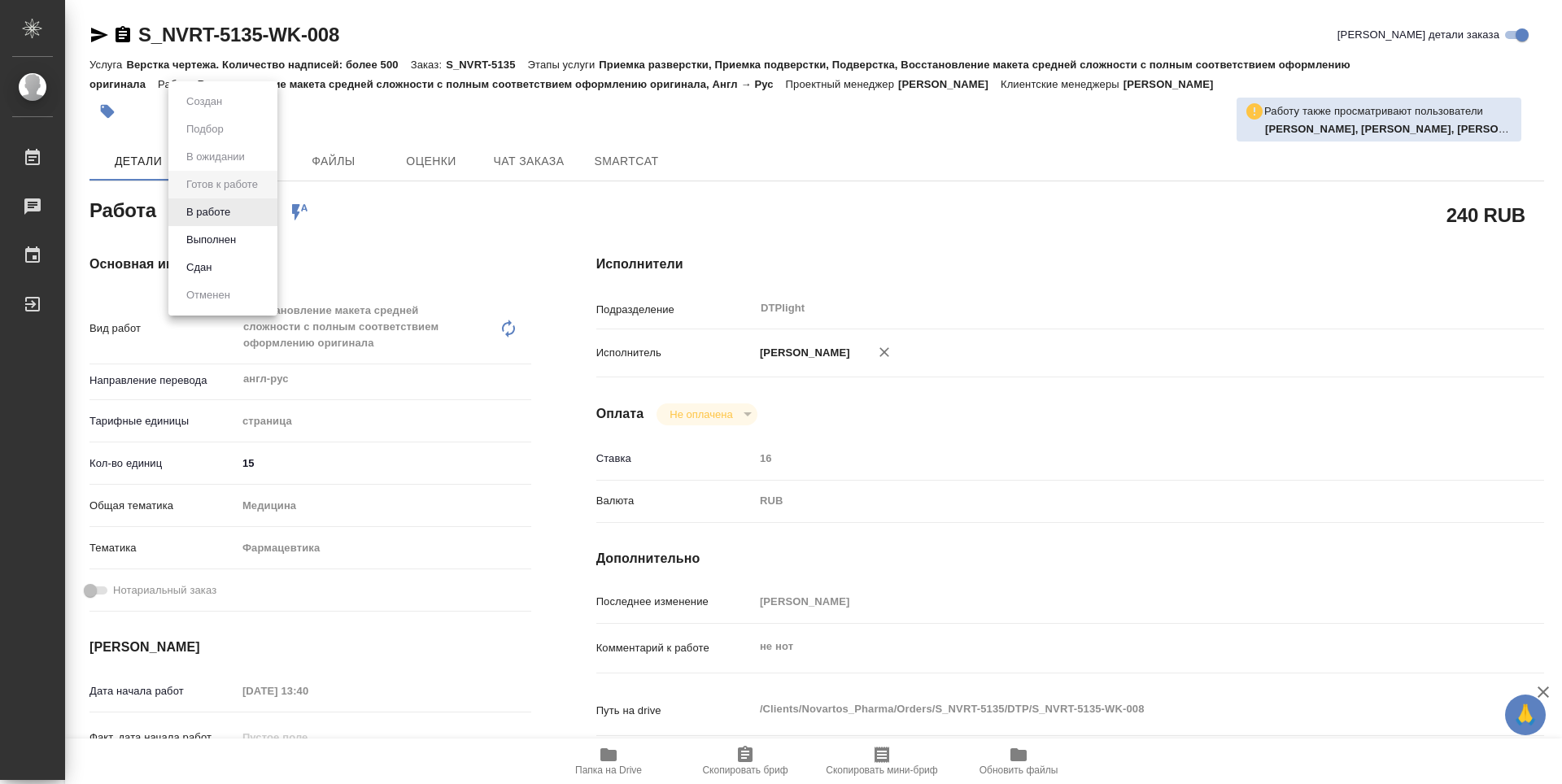
click at [266, 208] on body "🙏 .cls-1 fill:#fff; AWATERA Guselnikov Roman Работы Чаты График Выйти S_NVRT-51…" at bounding box center [781, 392] width 1562 height 784
type textarea "x"
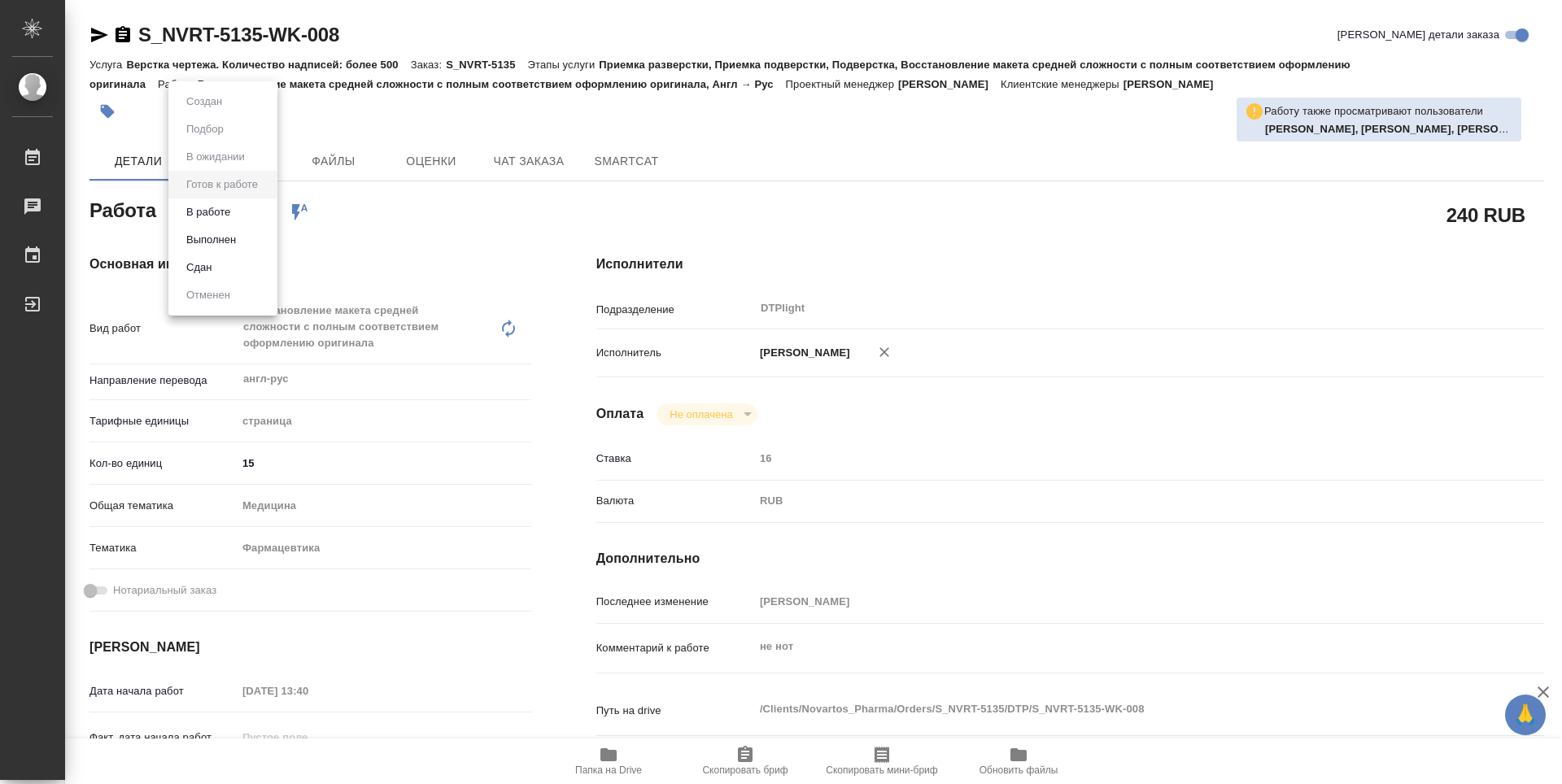
type textarea "x"
click at [215, 213] on button "В работе" at bounding box center [208, 213] width 54 height 18
type textarea "x"
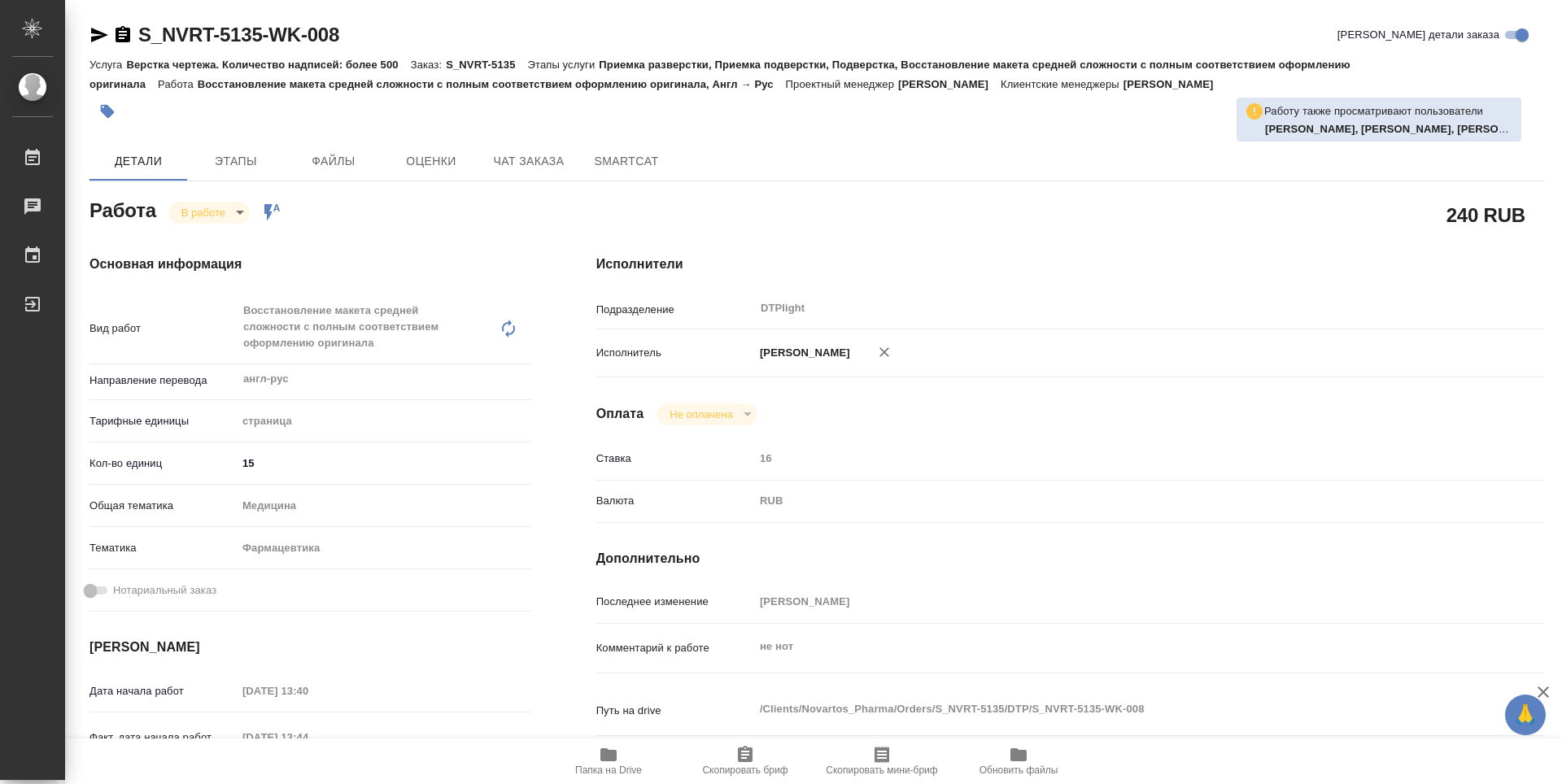
type textarea "x"
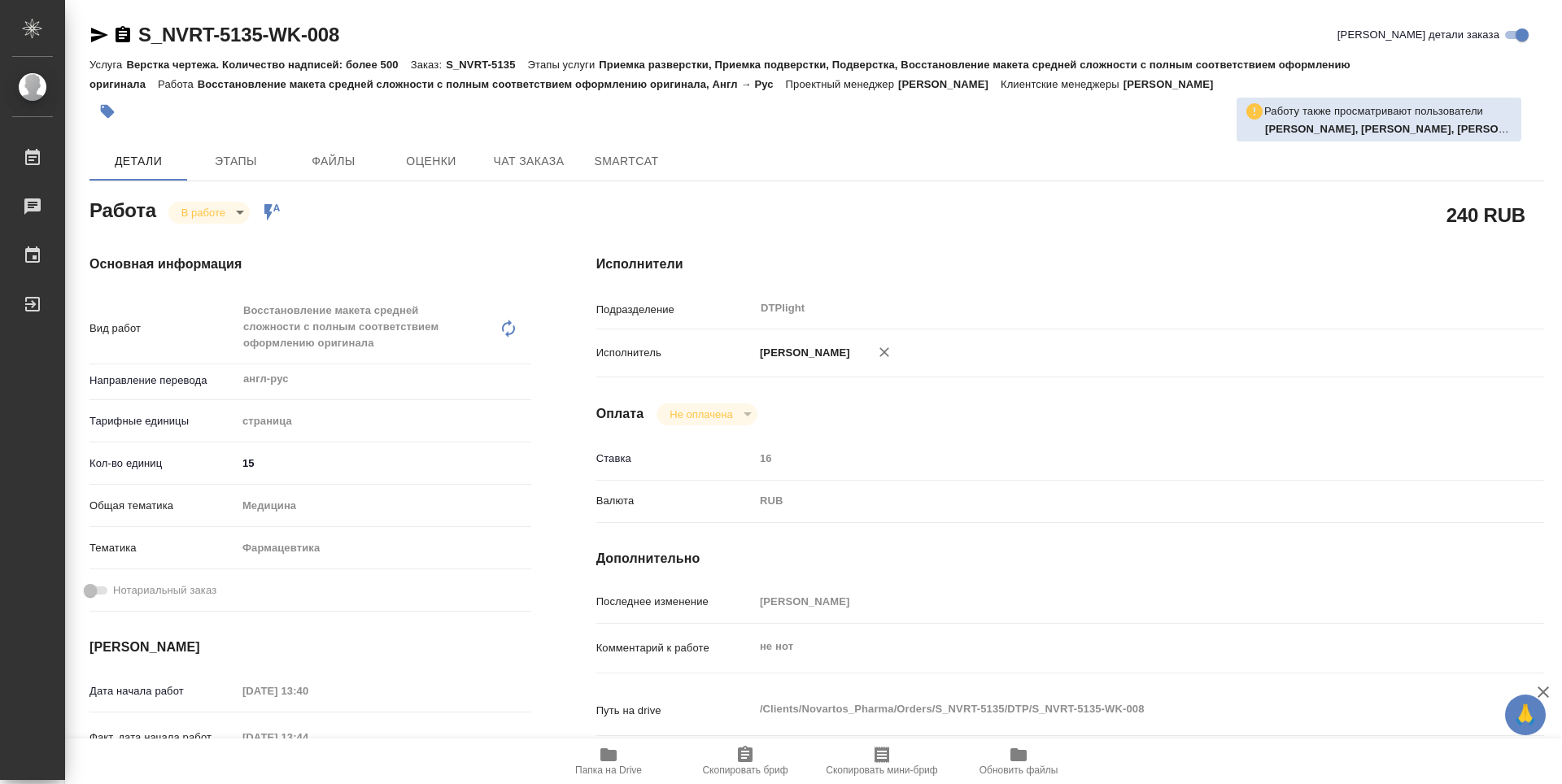
type textarea "x"
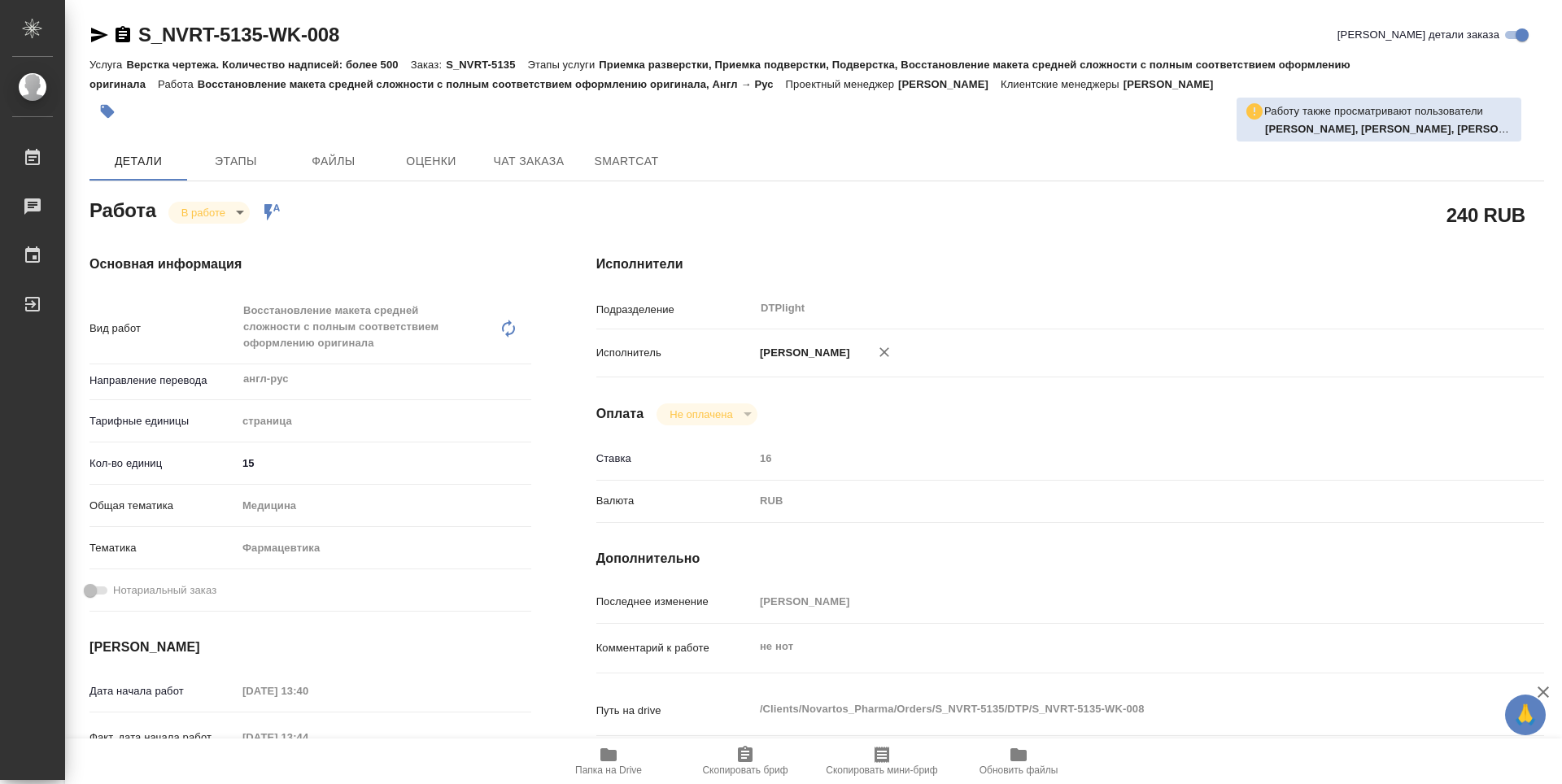
type textarea "x"
click at [125, 37] on icon "button" at bounding box center [123, 35] width 15 height 16
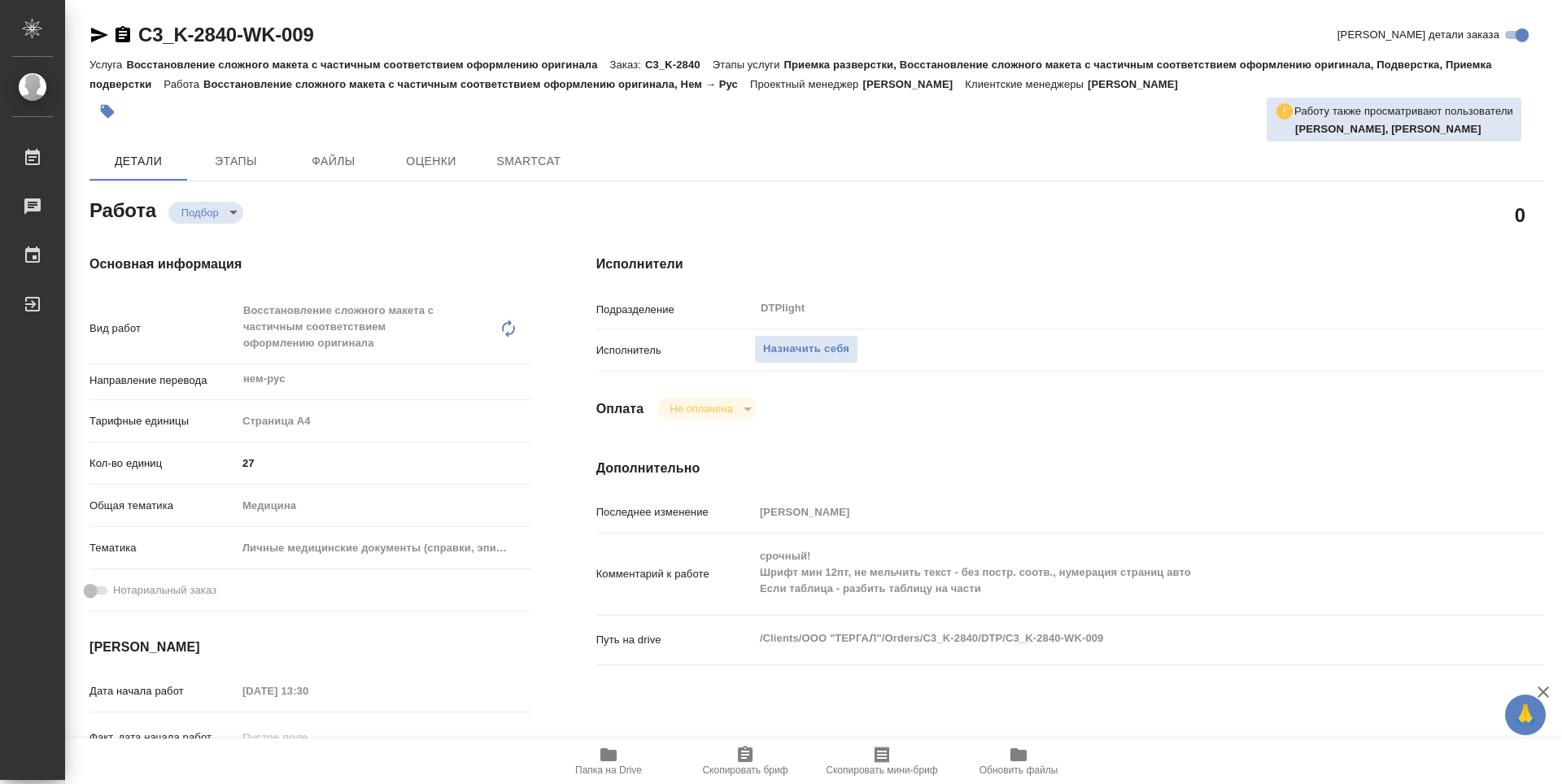
type textarea "x"
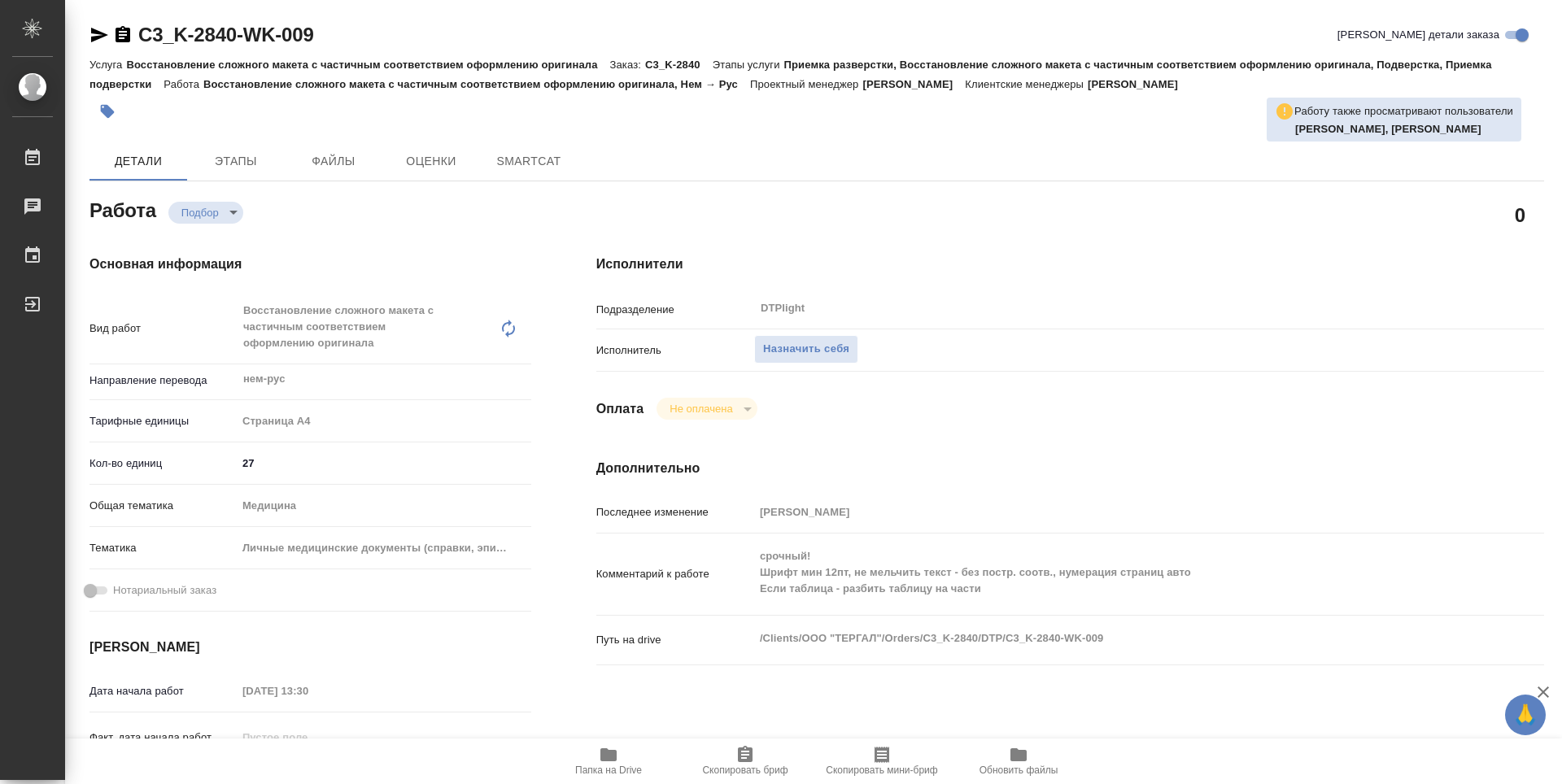
type textarea "x"
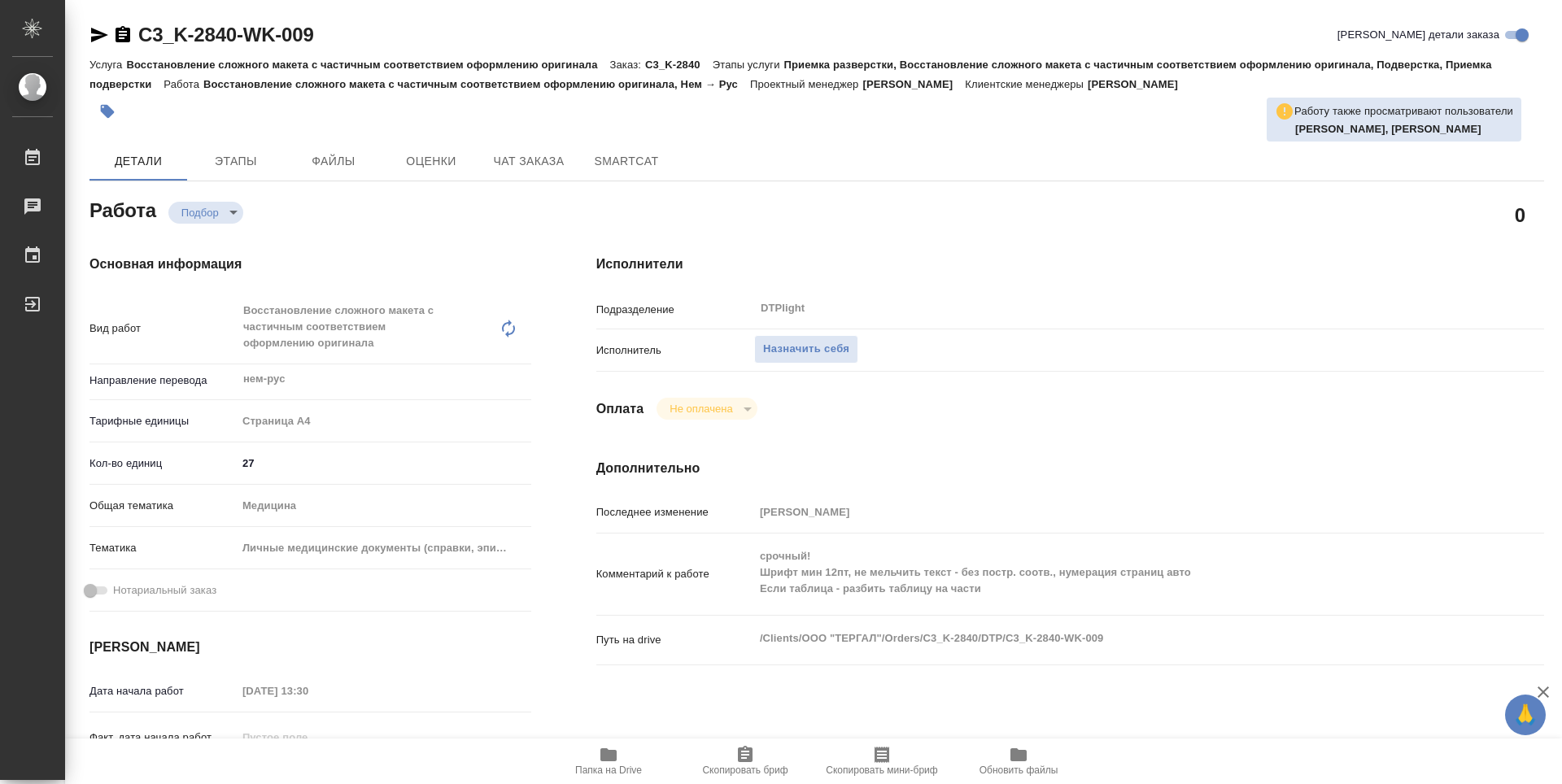
type textarea "x"
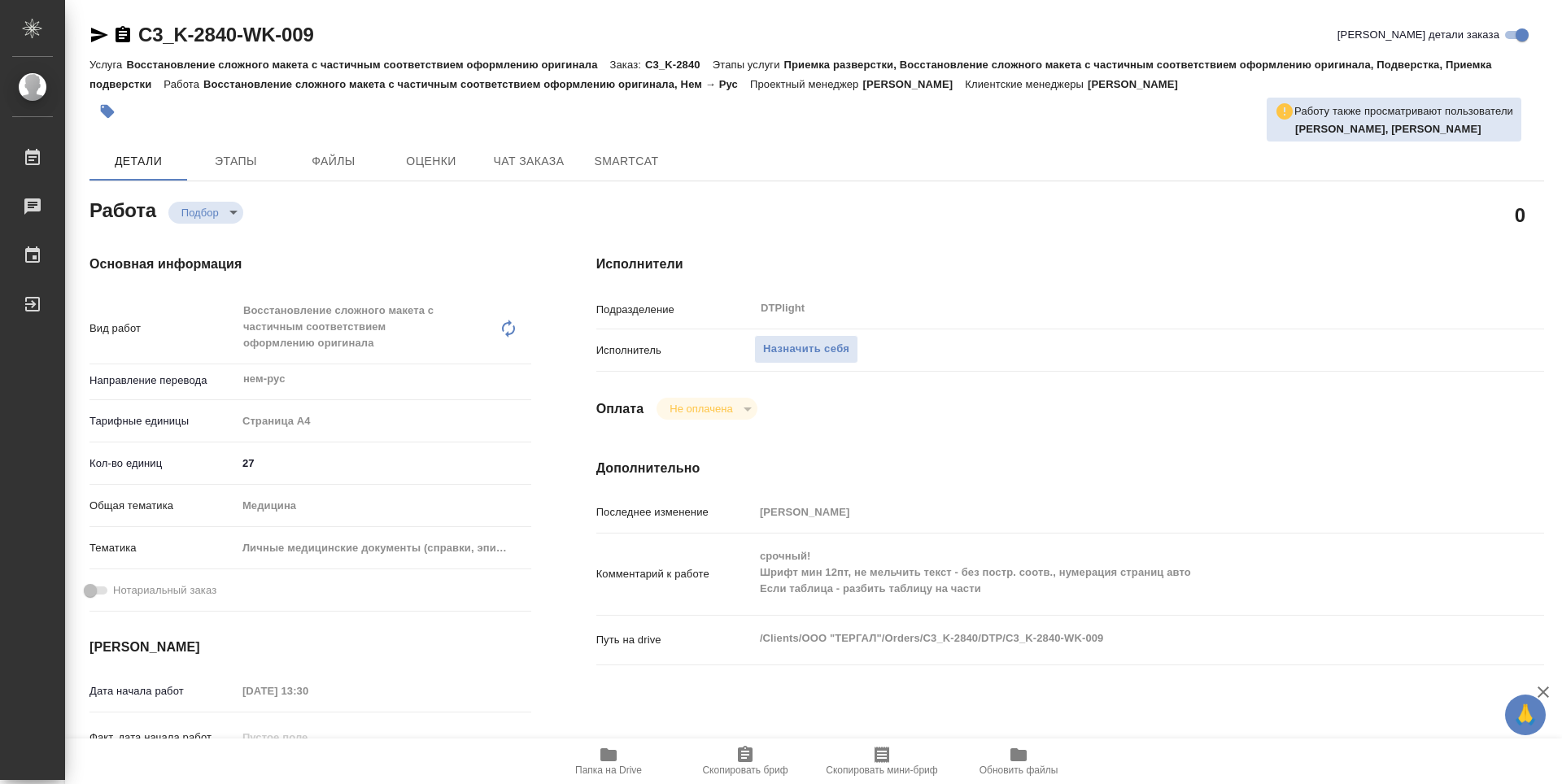
type textarea "x"
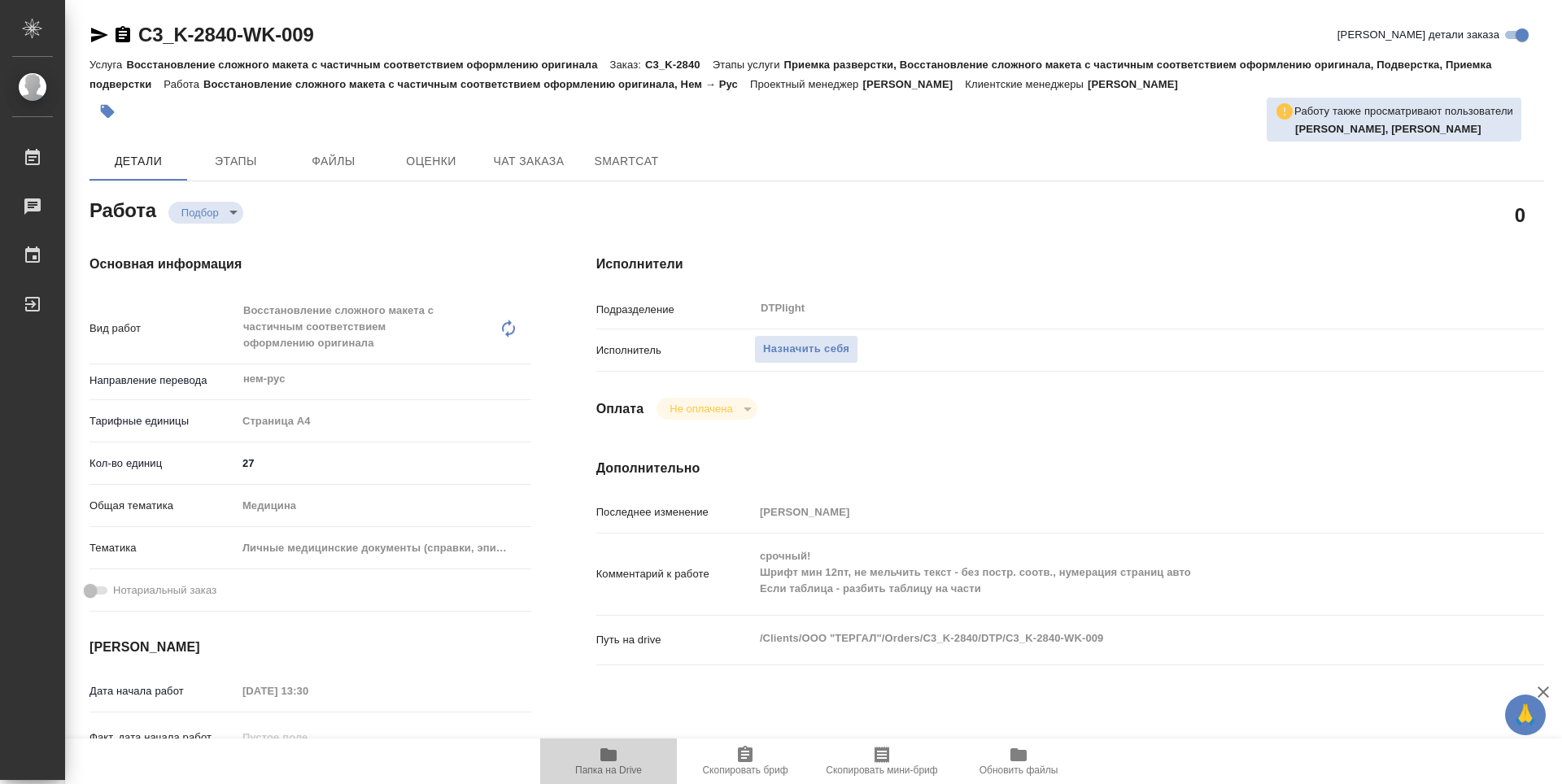
click at [624, 758] on span "Папка на Drive" at bounding box center [608, 760] width 117 height 31
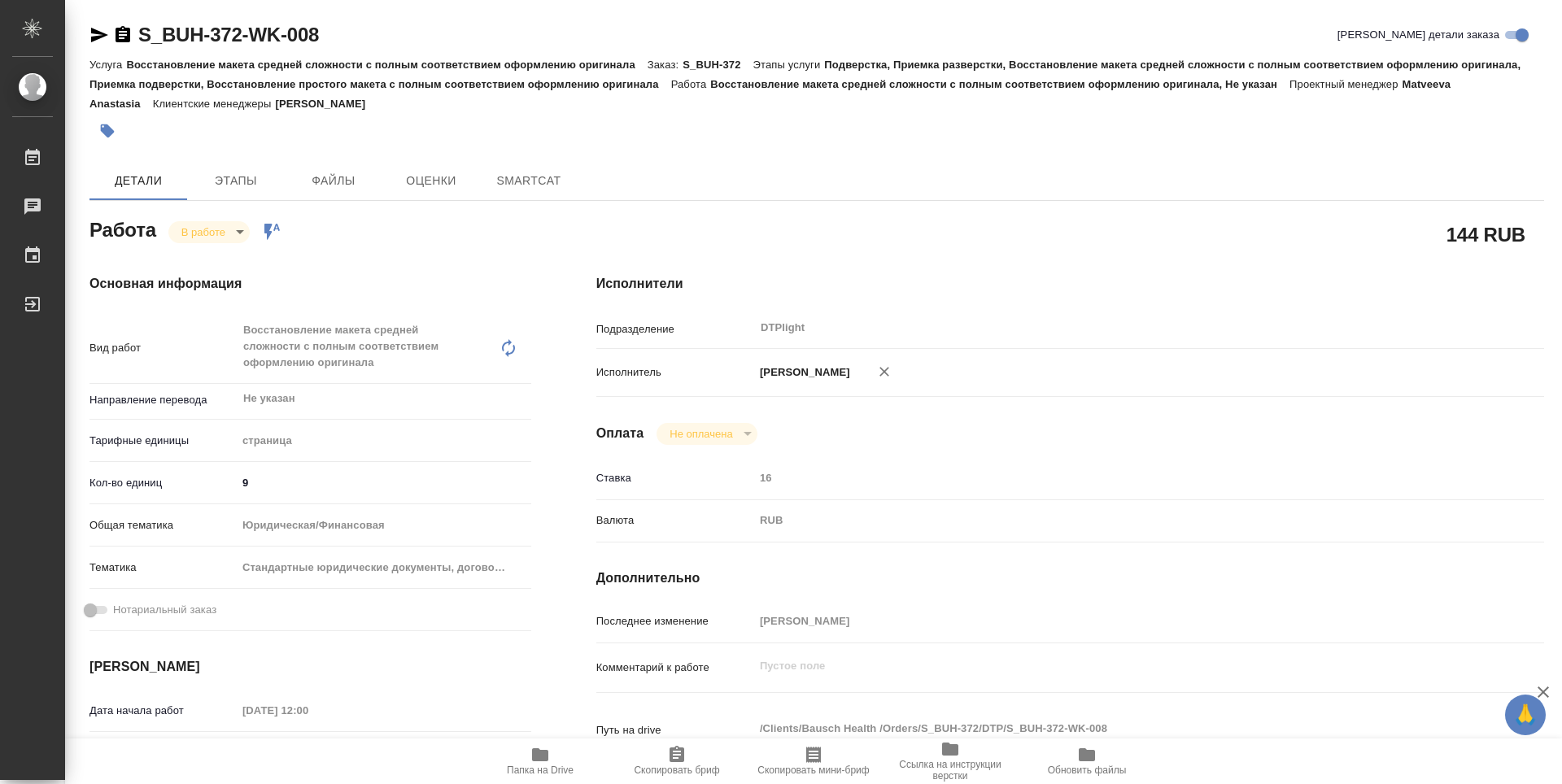
type textarea "x"
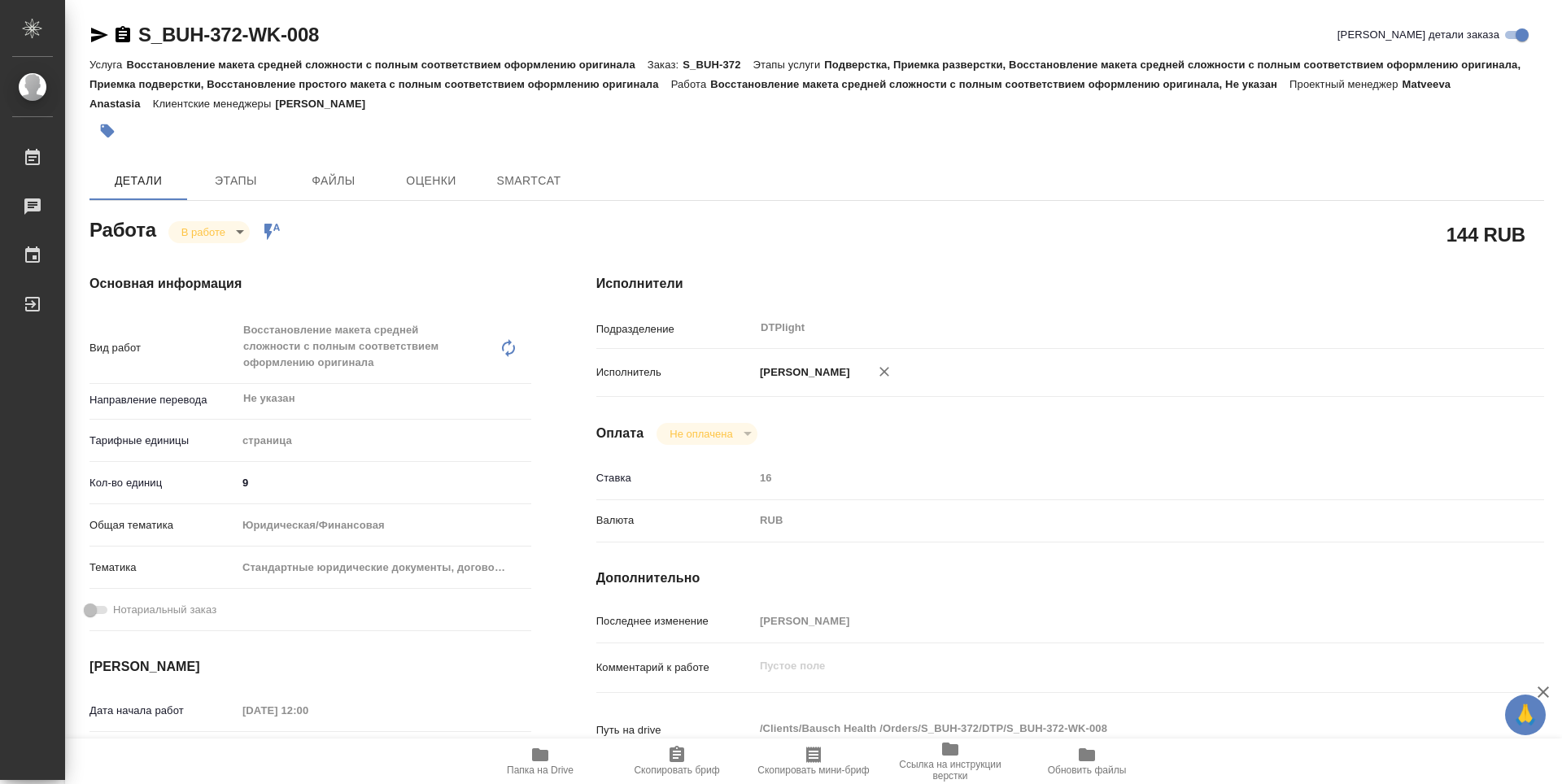
type textarea "x"
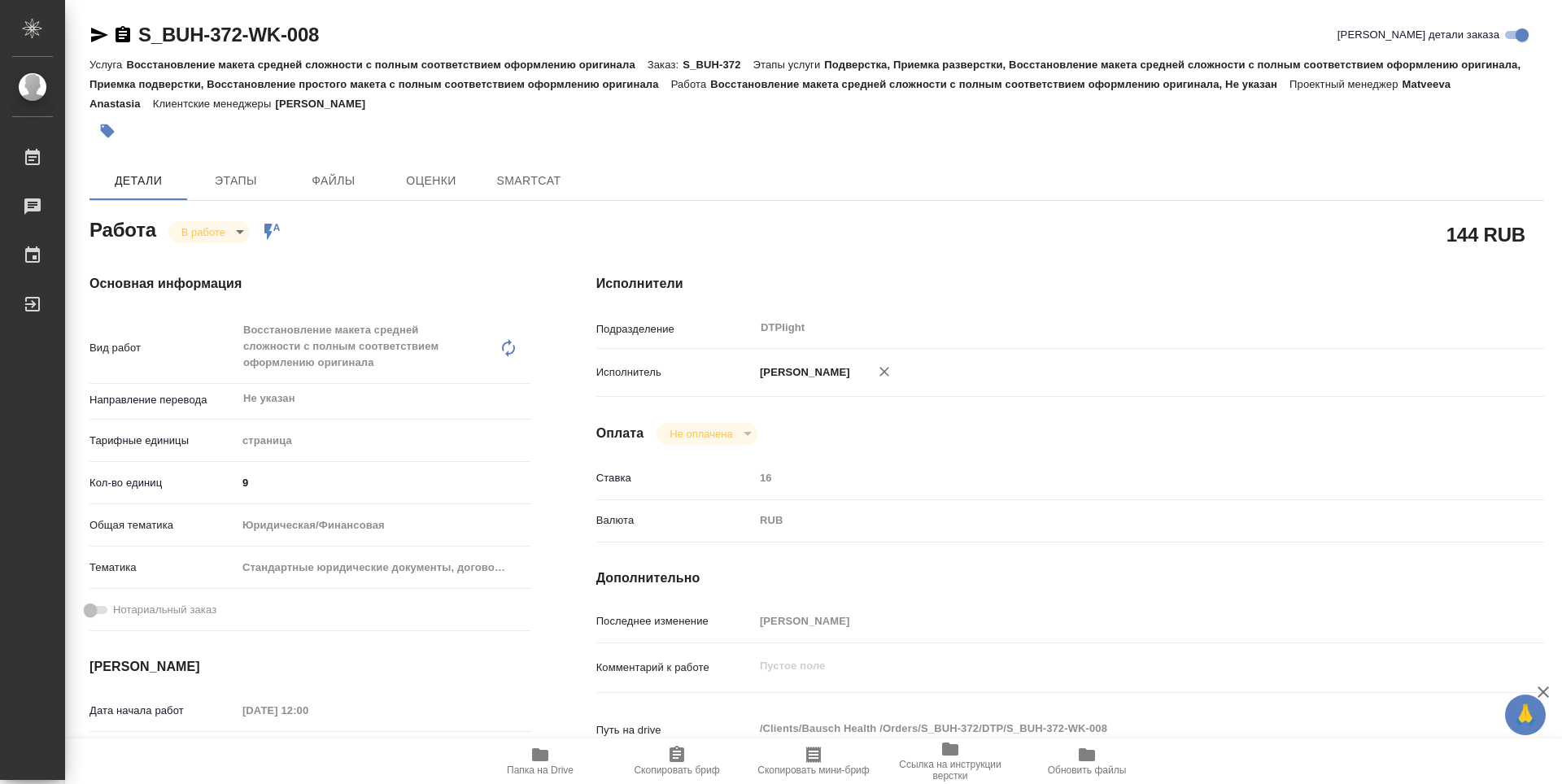
type textarea "x"
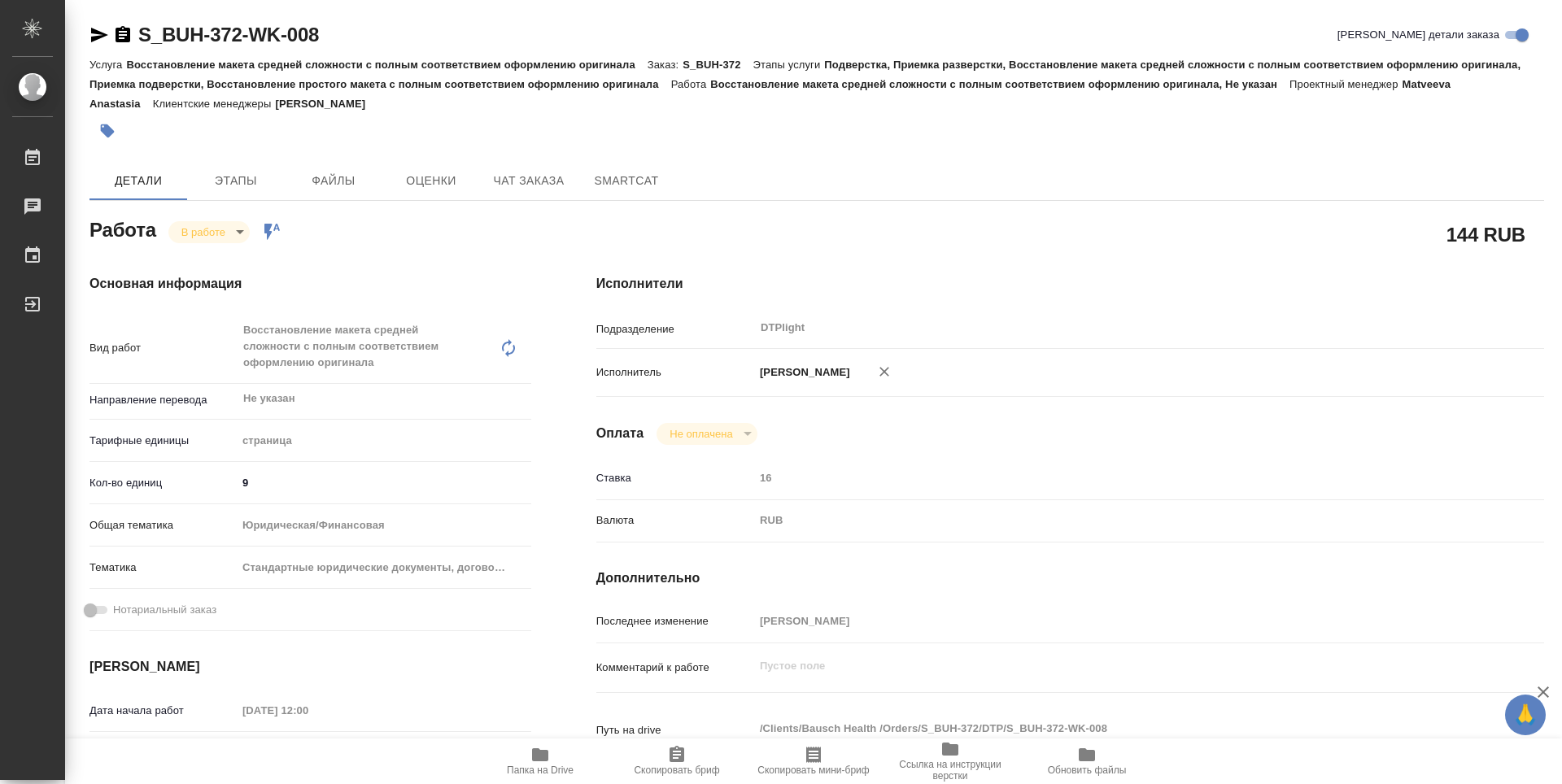
type textarea "x"
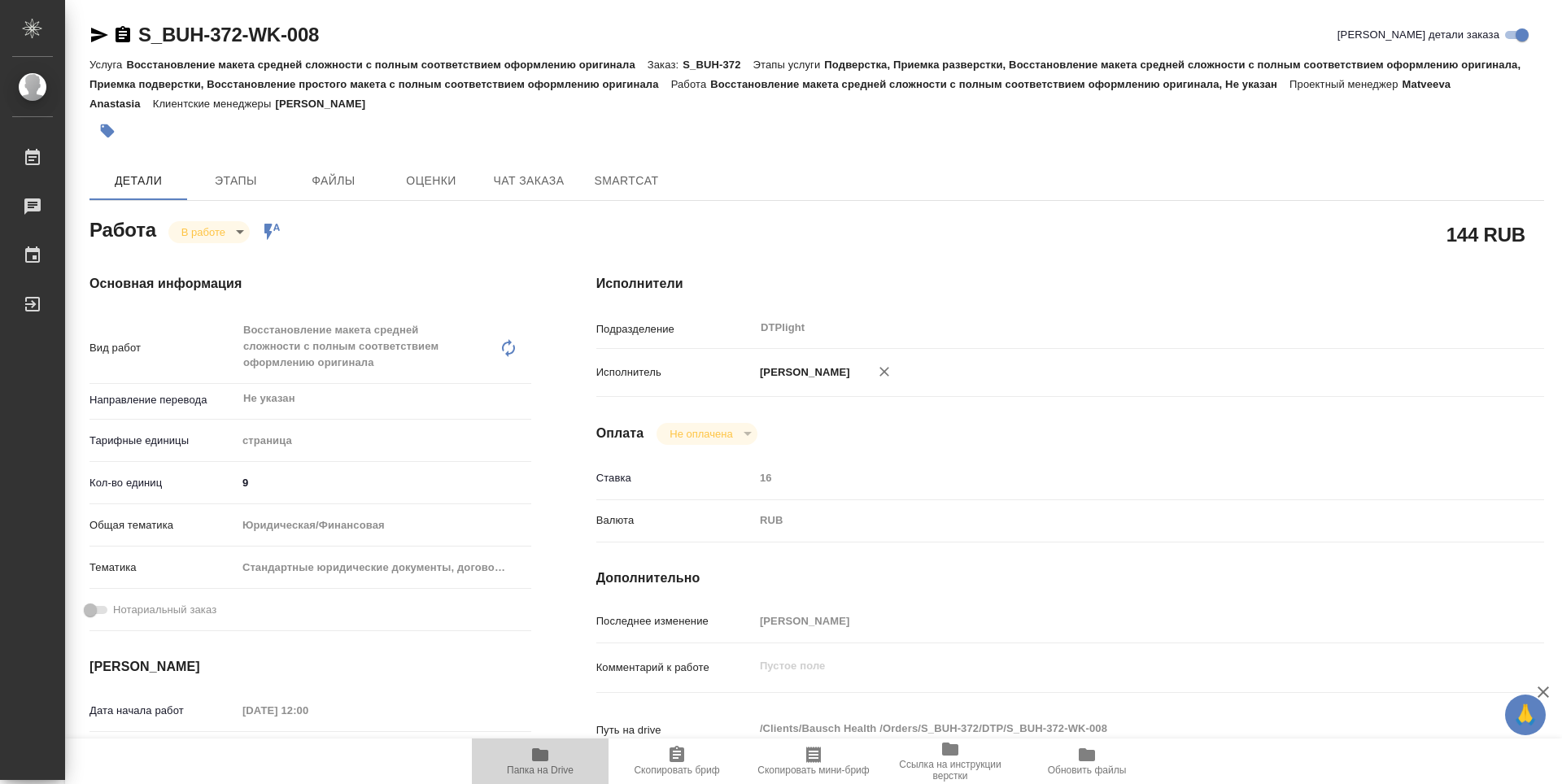
click at [540, 774] on span "Папка на Drive" at bounding box center [540, 770] width 67 height 11
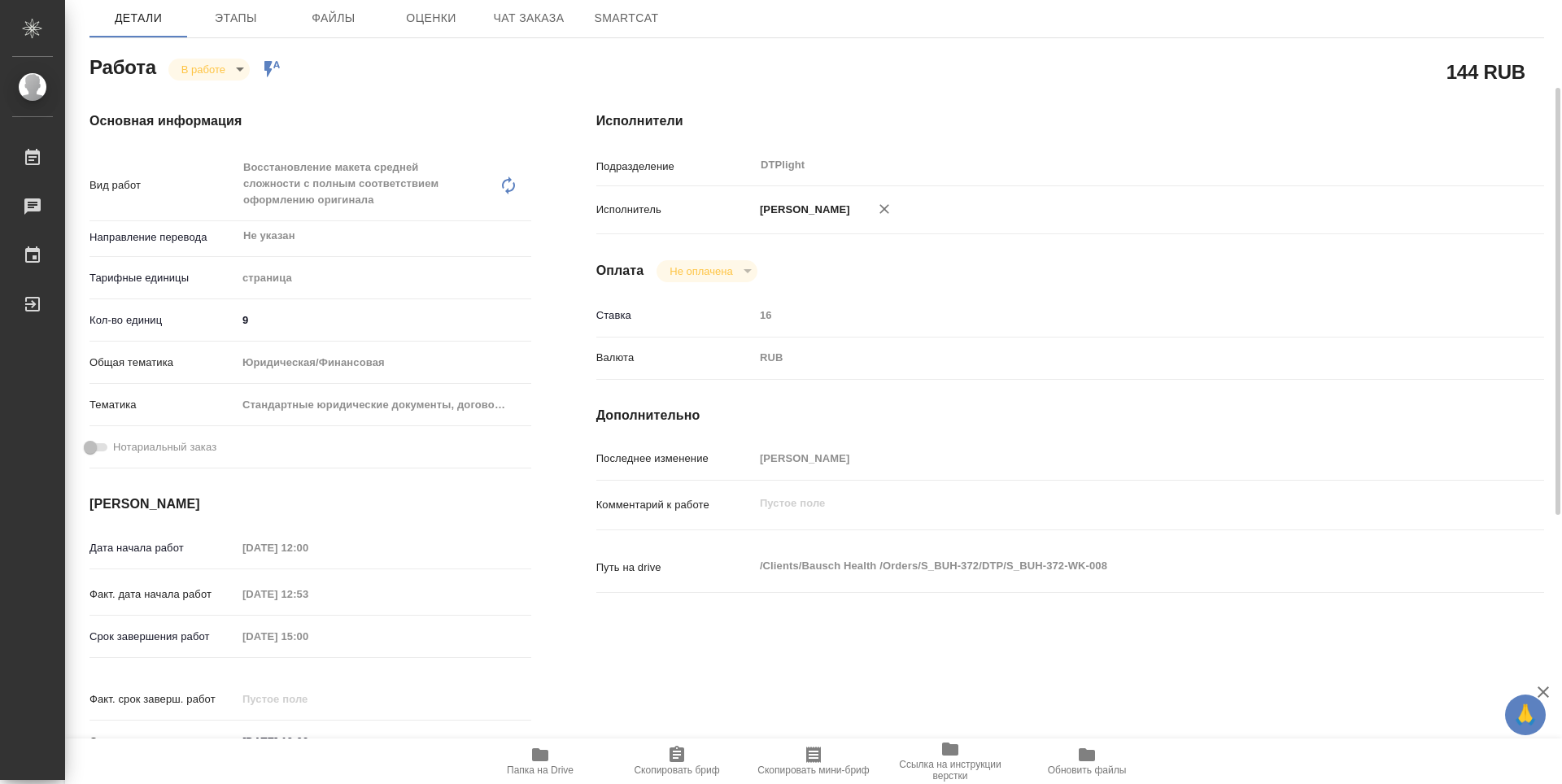
type textarea "x"
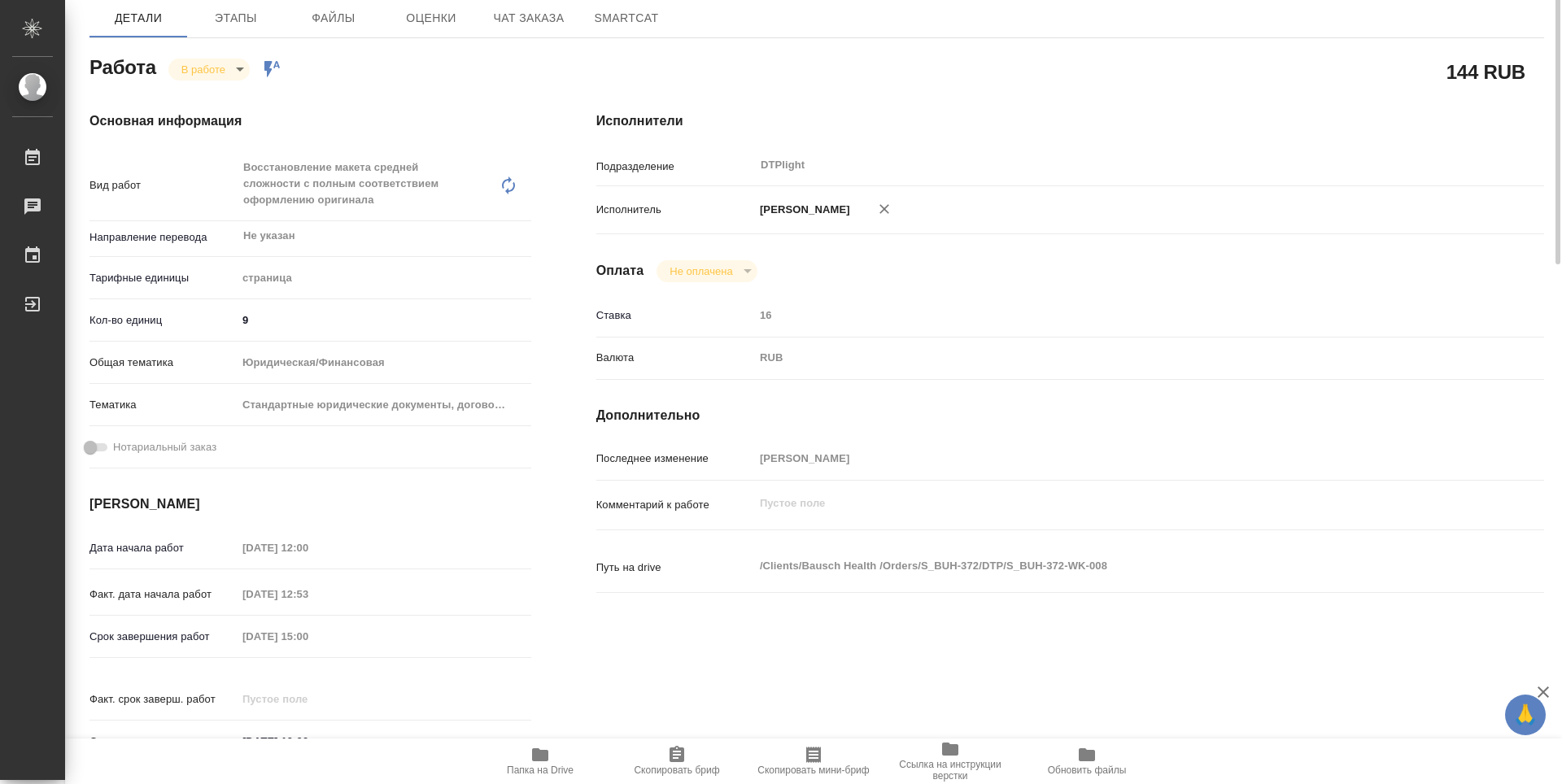
scroll to position [0, 0]
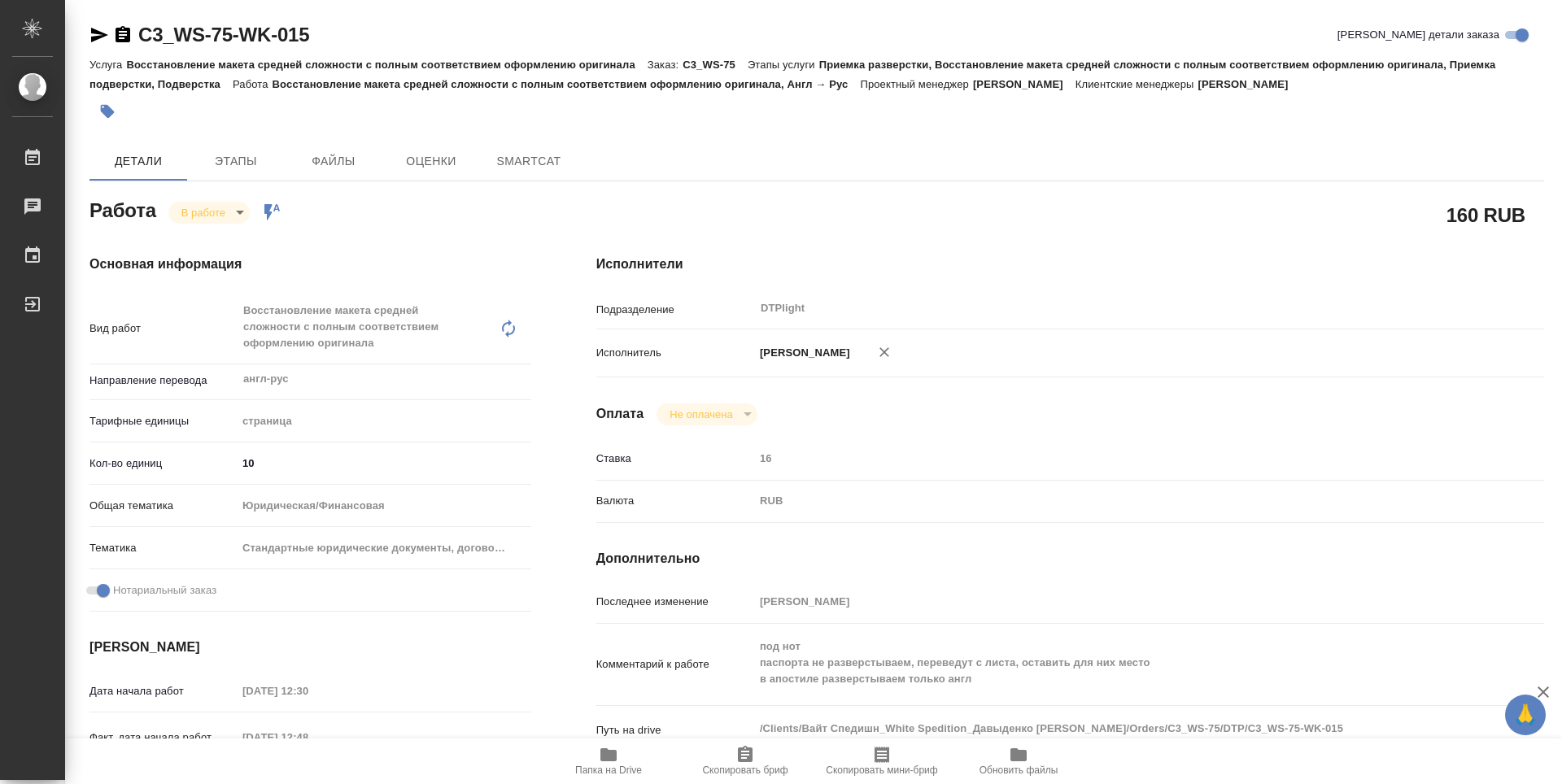
type textarea "x"
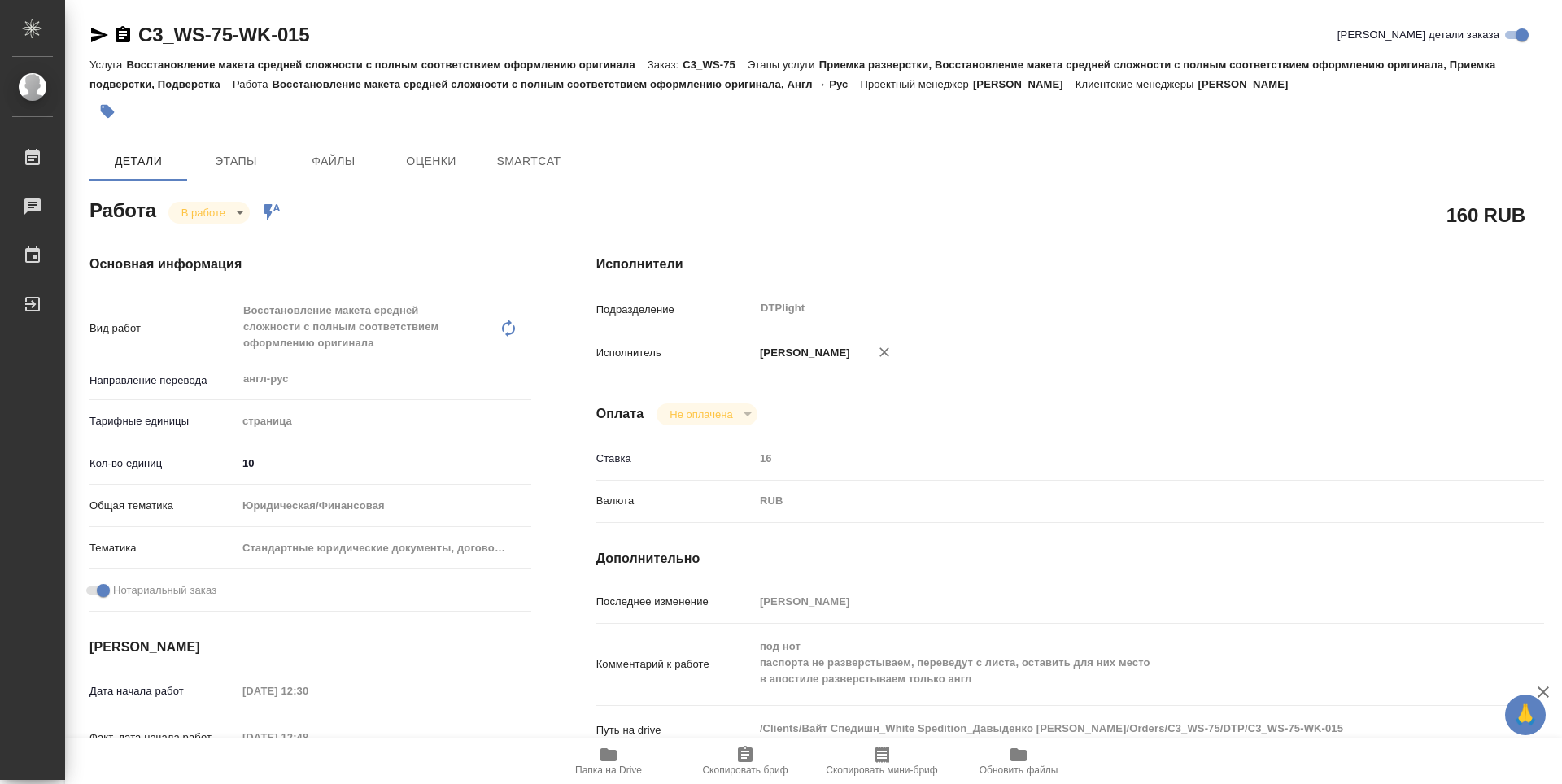
type textarea "x"
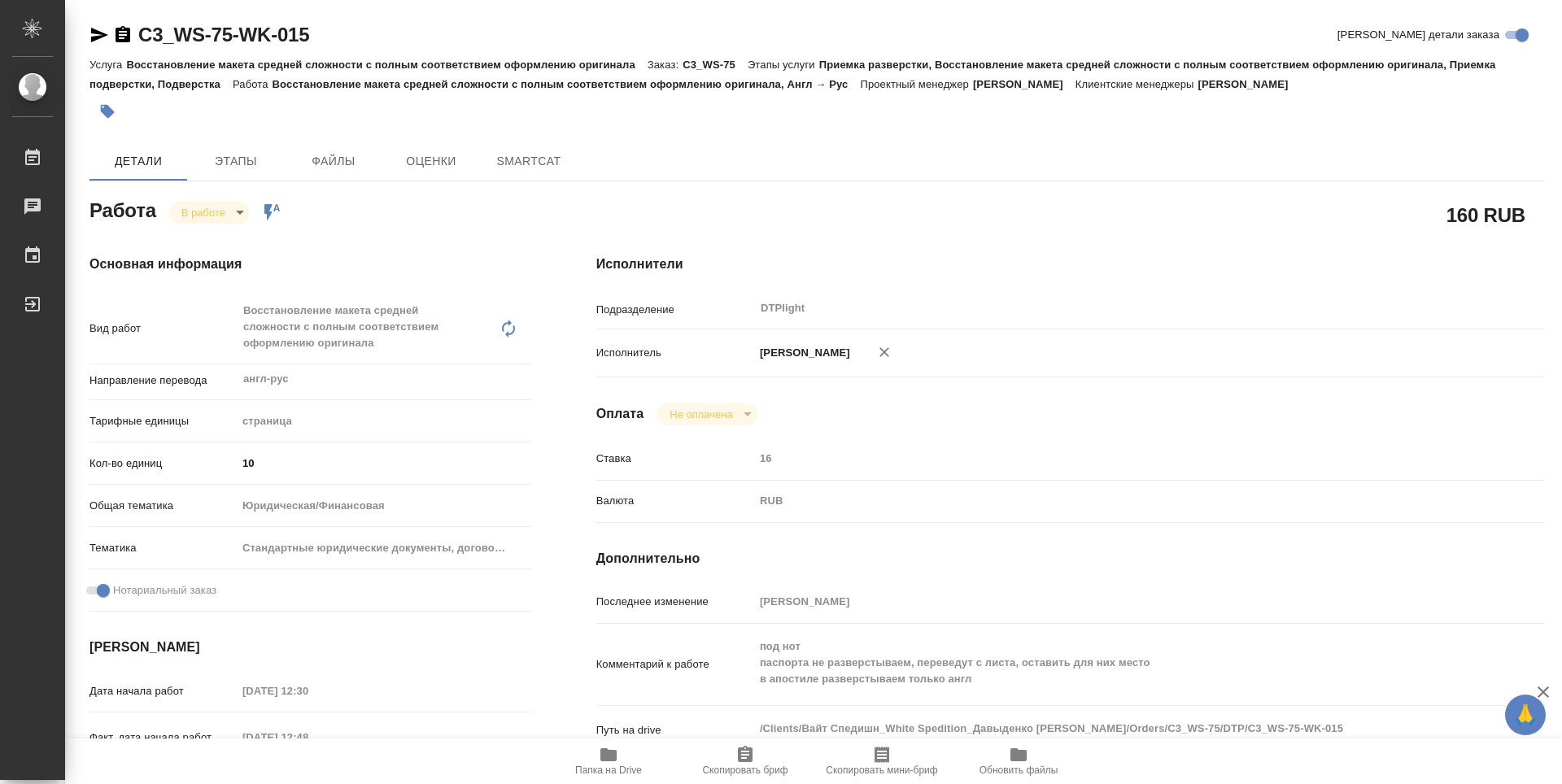
type textarea "x"
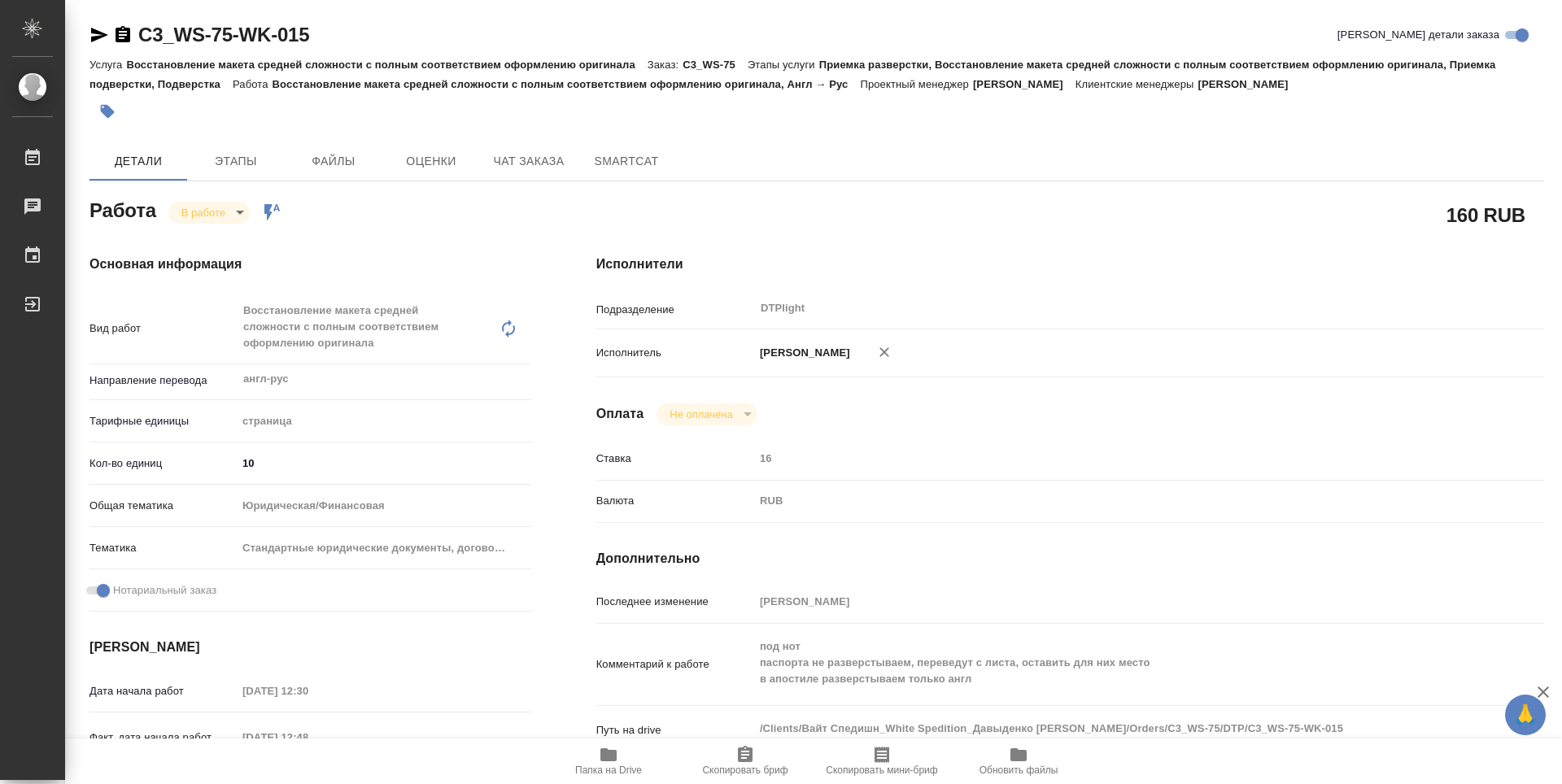
type textarea "x"
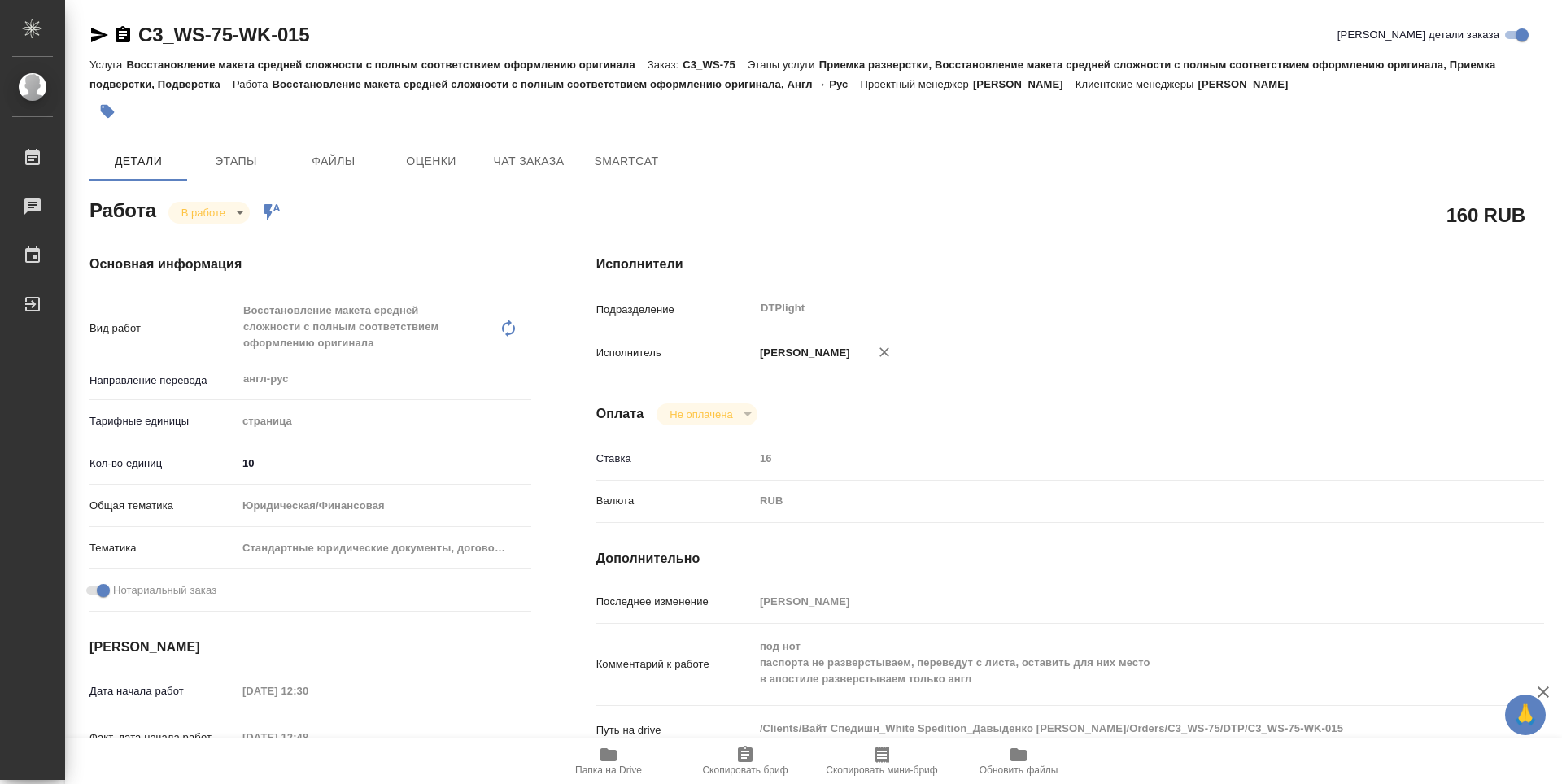
type textarea "x"
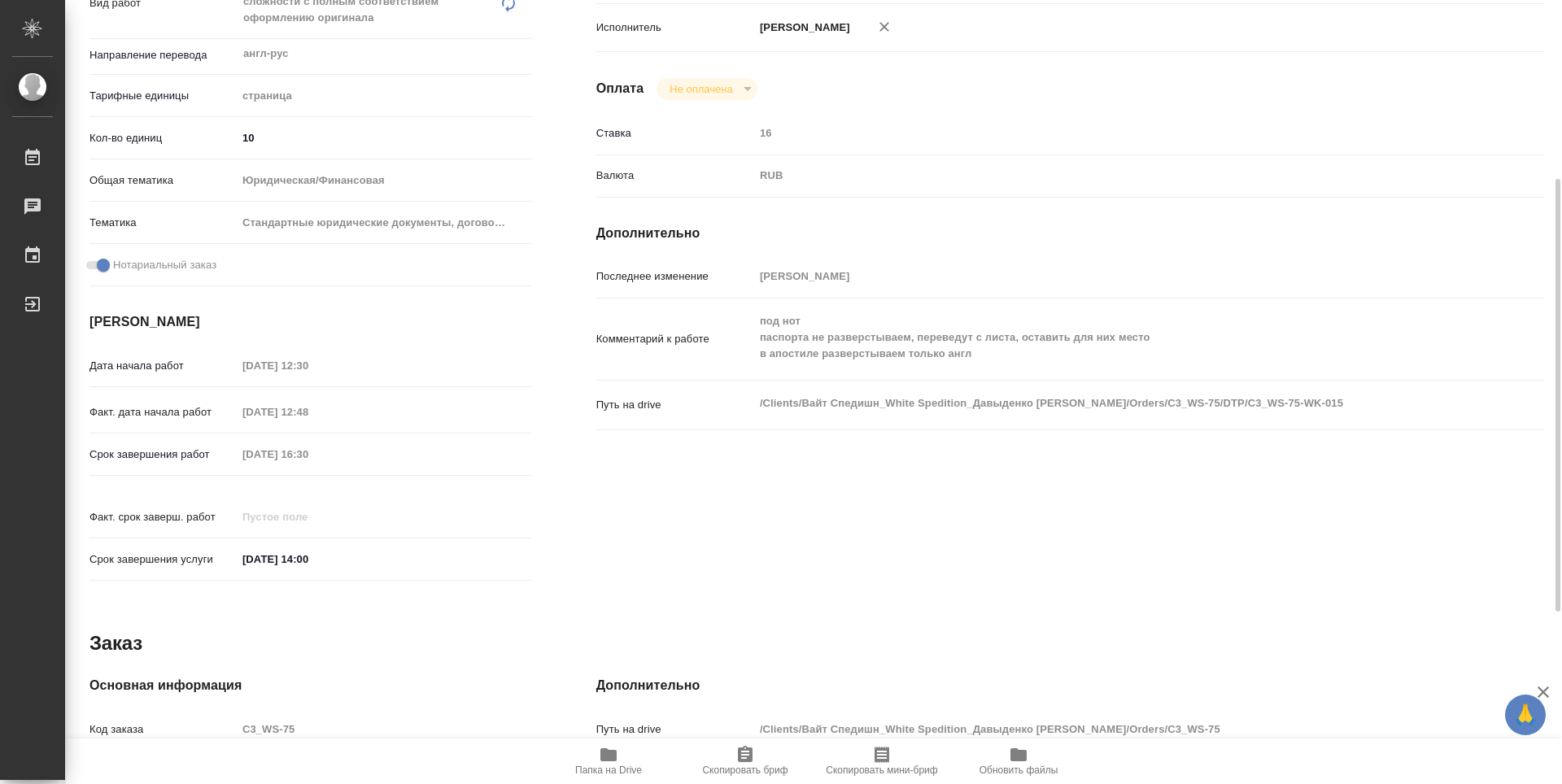
scroll to position [407, 0]
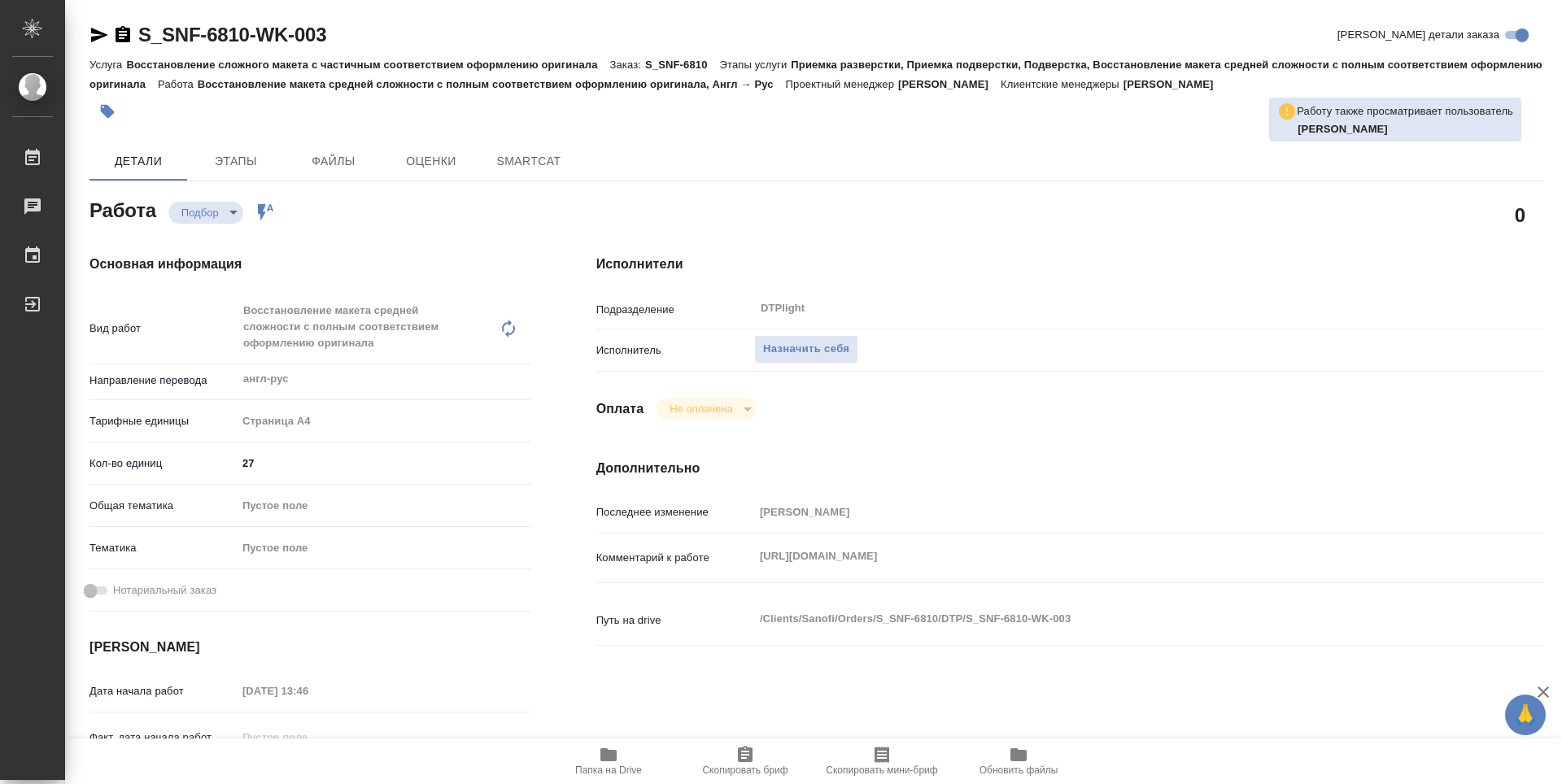
type textarea "x"
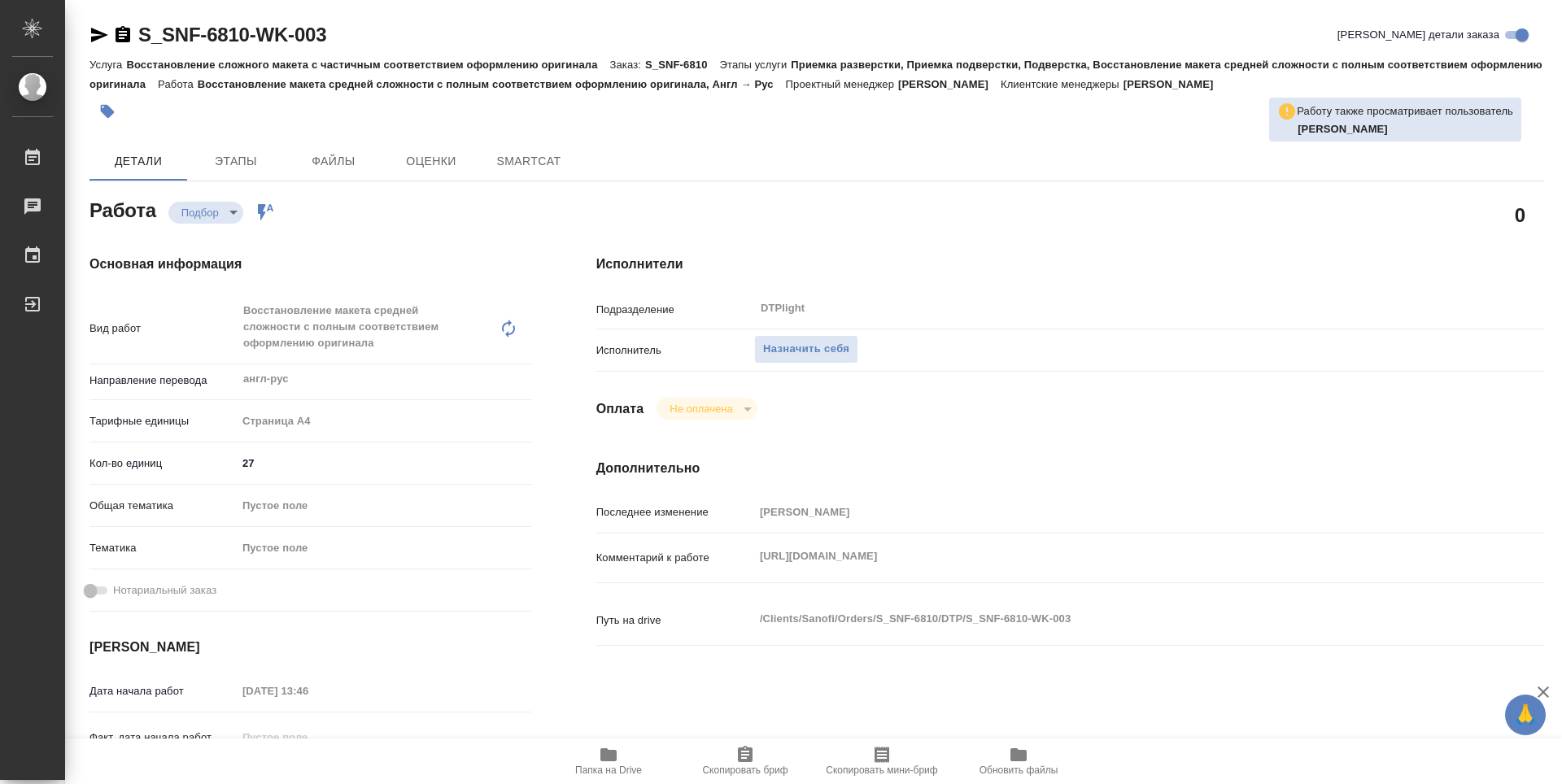
type textarea "x"
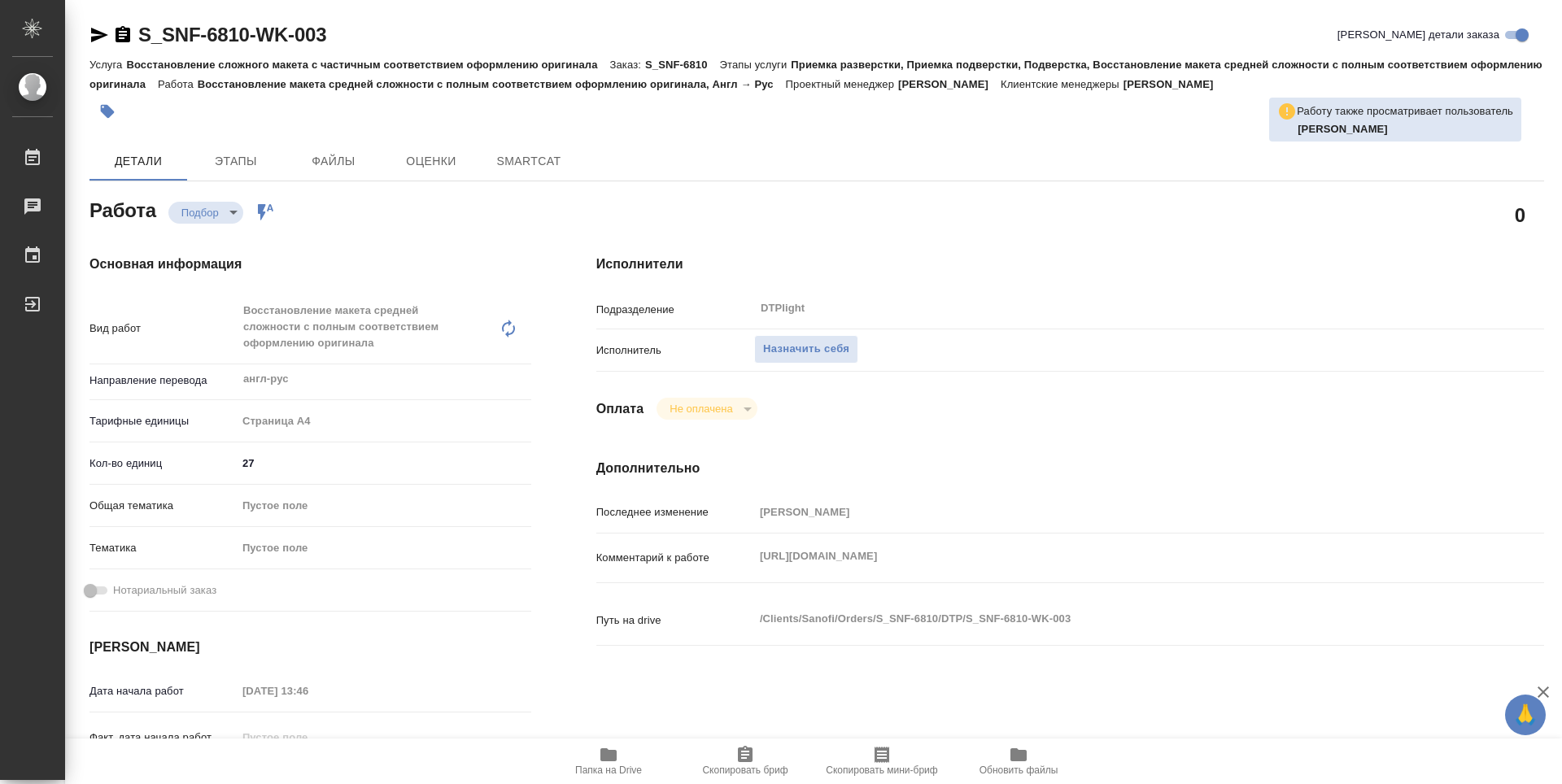
type textarea "x"
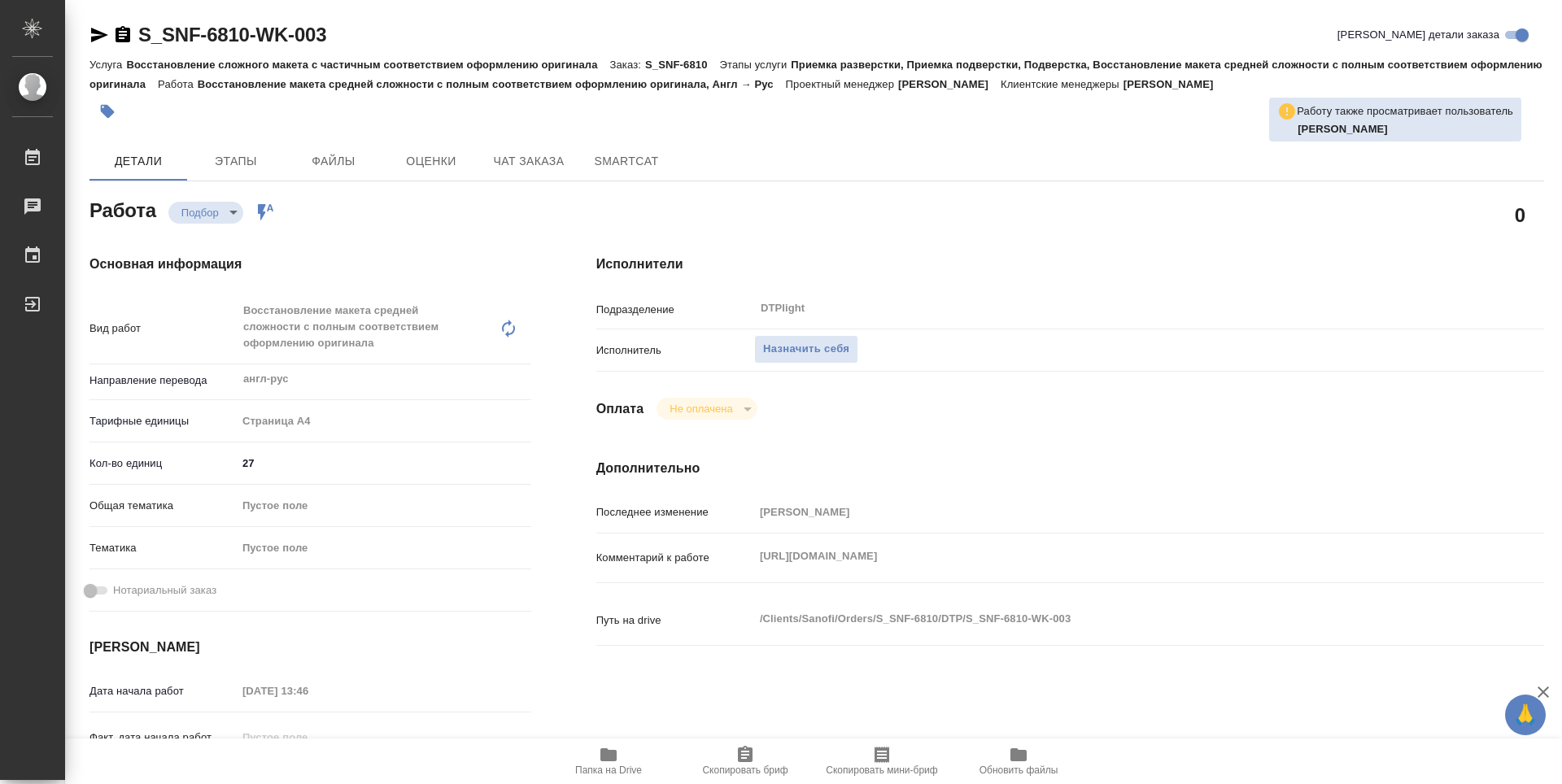
type textarea "x"
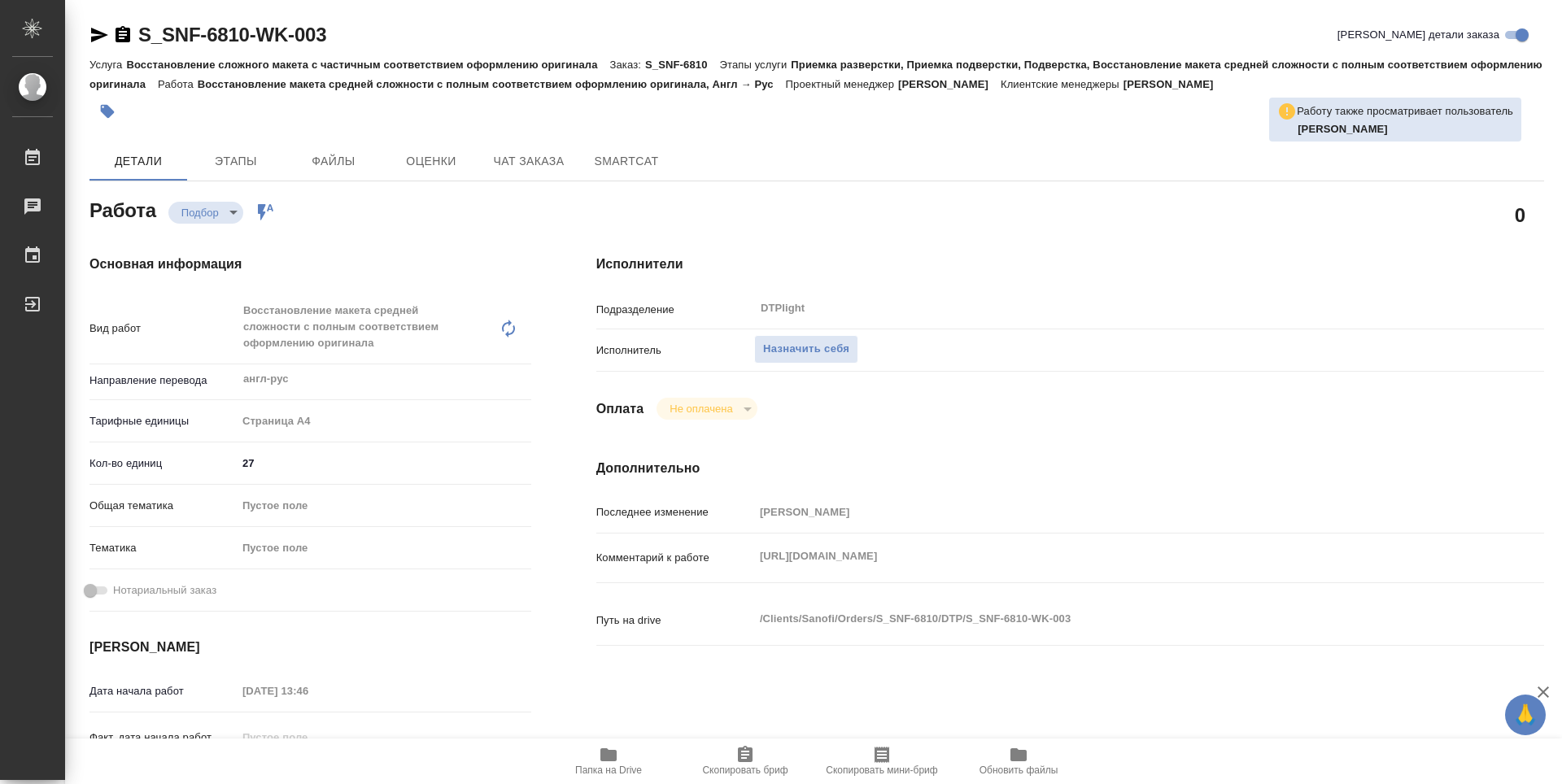
type textarea "x"
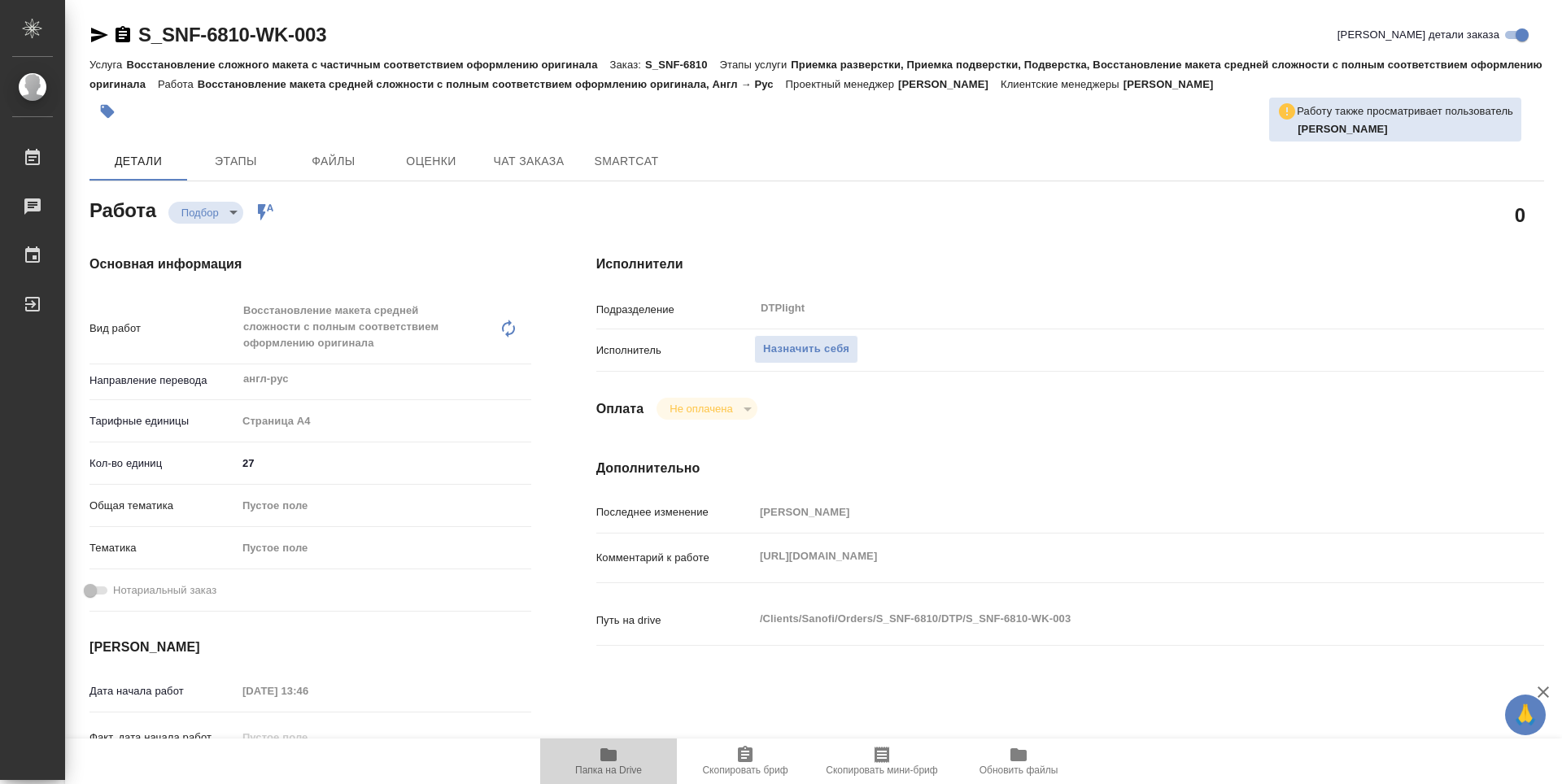
drag, startPoint x: 616, startPoint y: 758, endPoint x: 631, endPoint y: 740, distance: 23.4
click at [616, 759] on icon "button" at bounding box center [609, 755] width 16 height 13
click at [797, 340] on span "Назначить себя" at bounding box center [806, 350] width 86 height 18
type textarea "x"
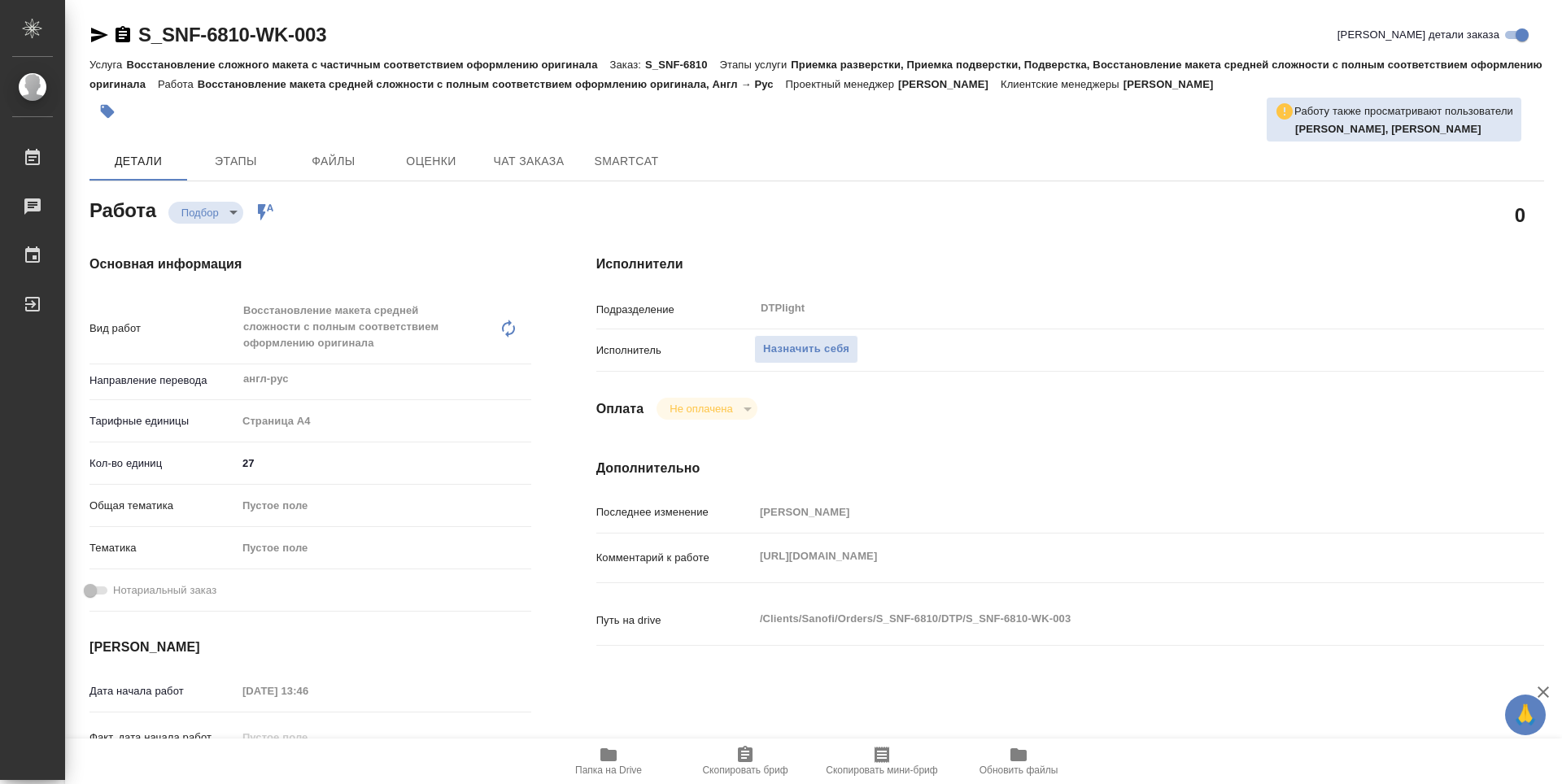
type textarea "x"
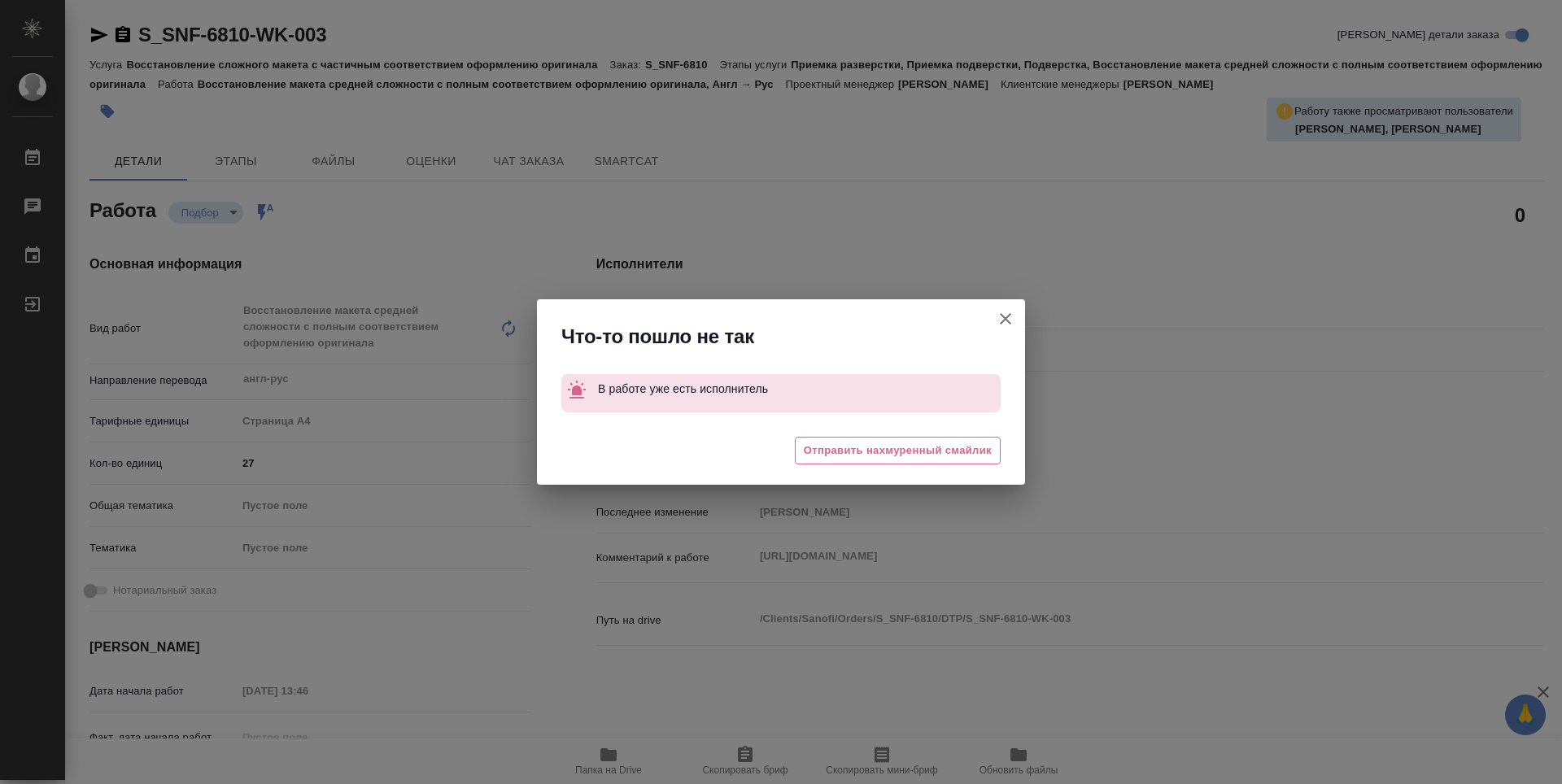
click at [1012, 322] on icon "button" at bounding box center [1005, 319] width 19 height 19
type textarea "x"
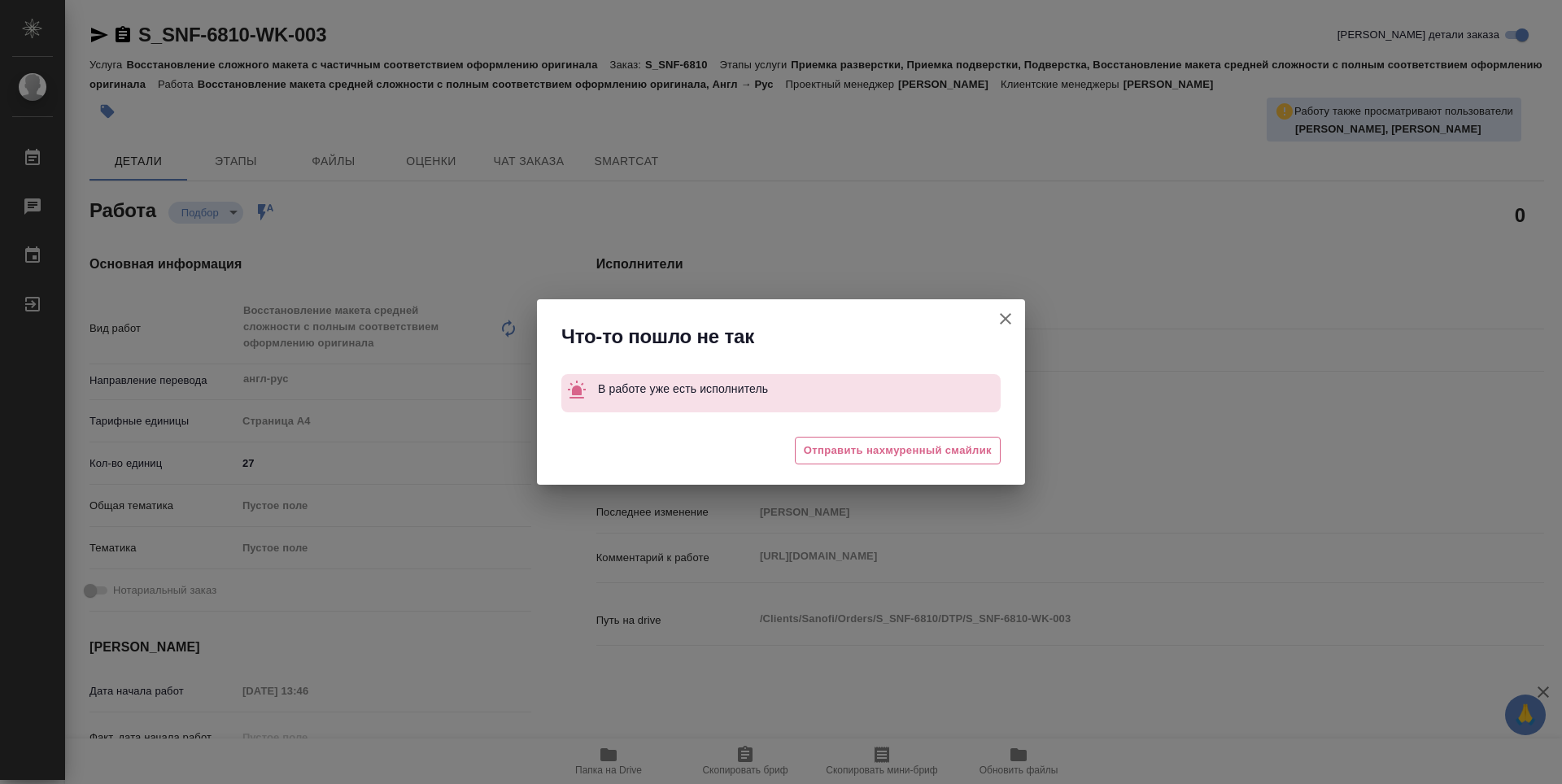
type textarea "x"
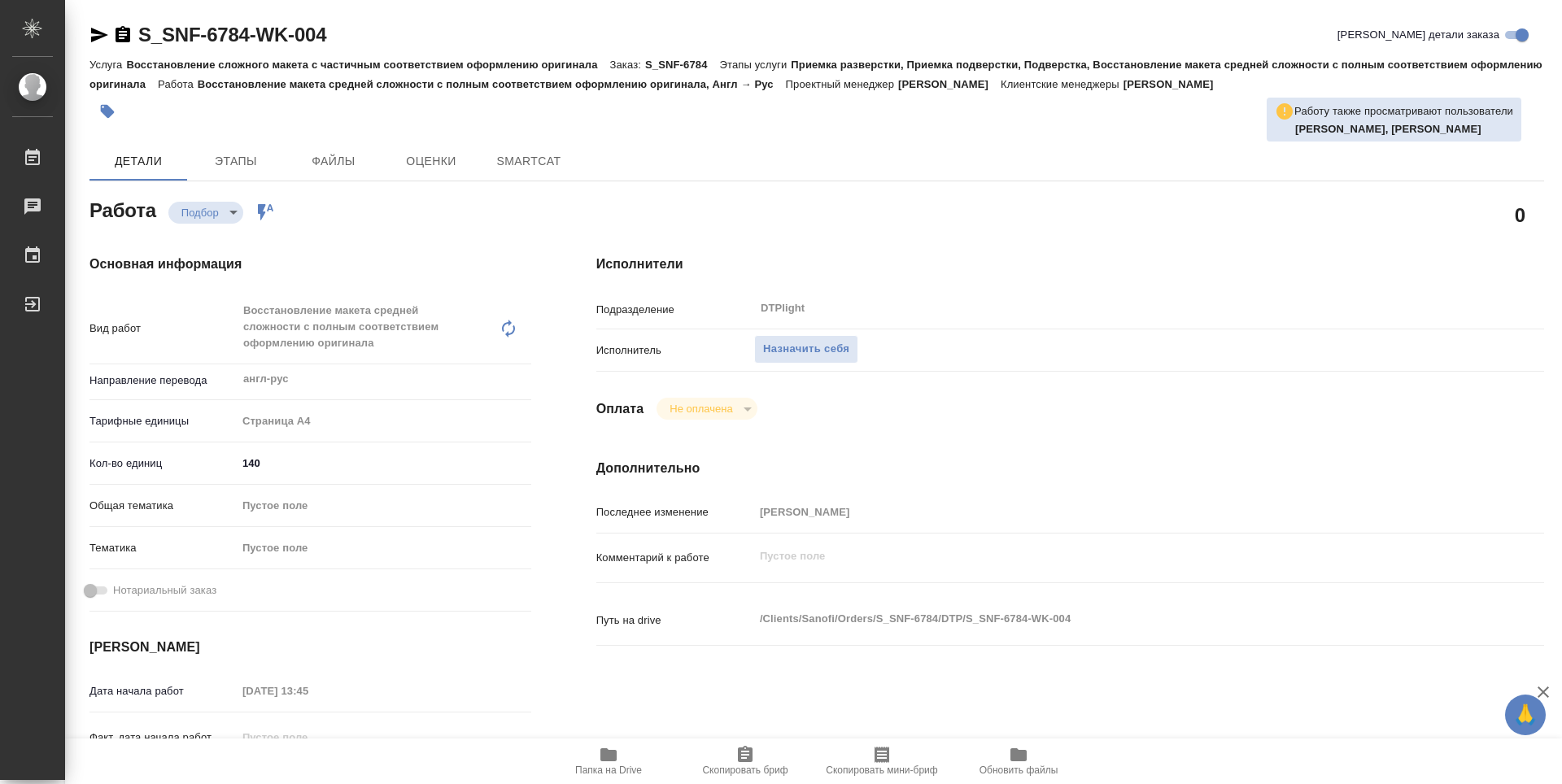
type textarea "x"
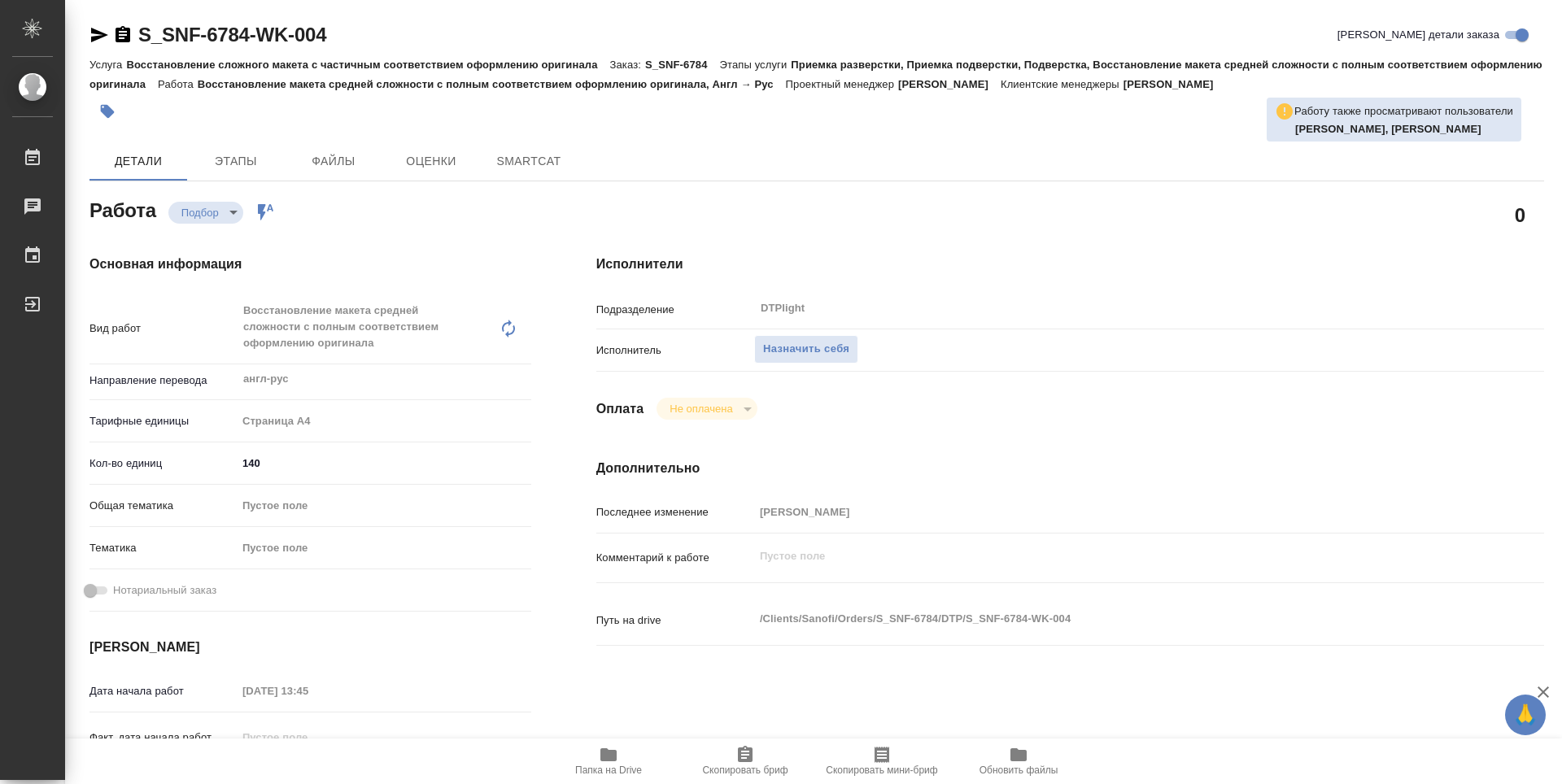
type textarea "x"
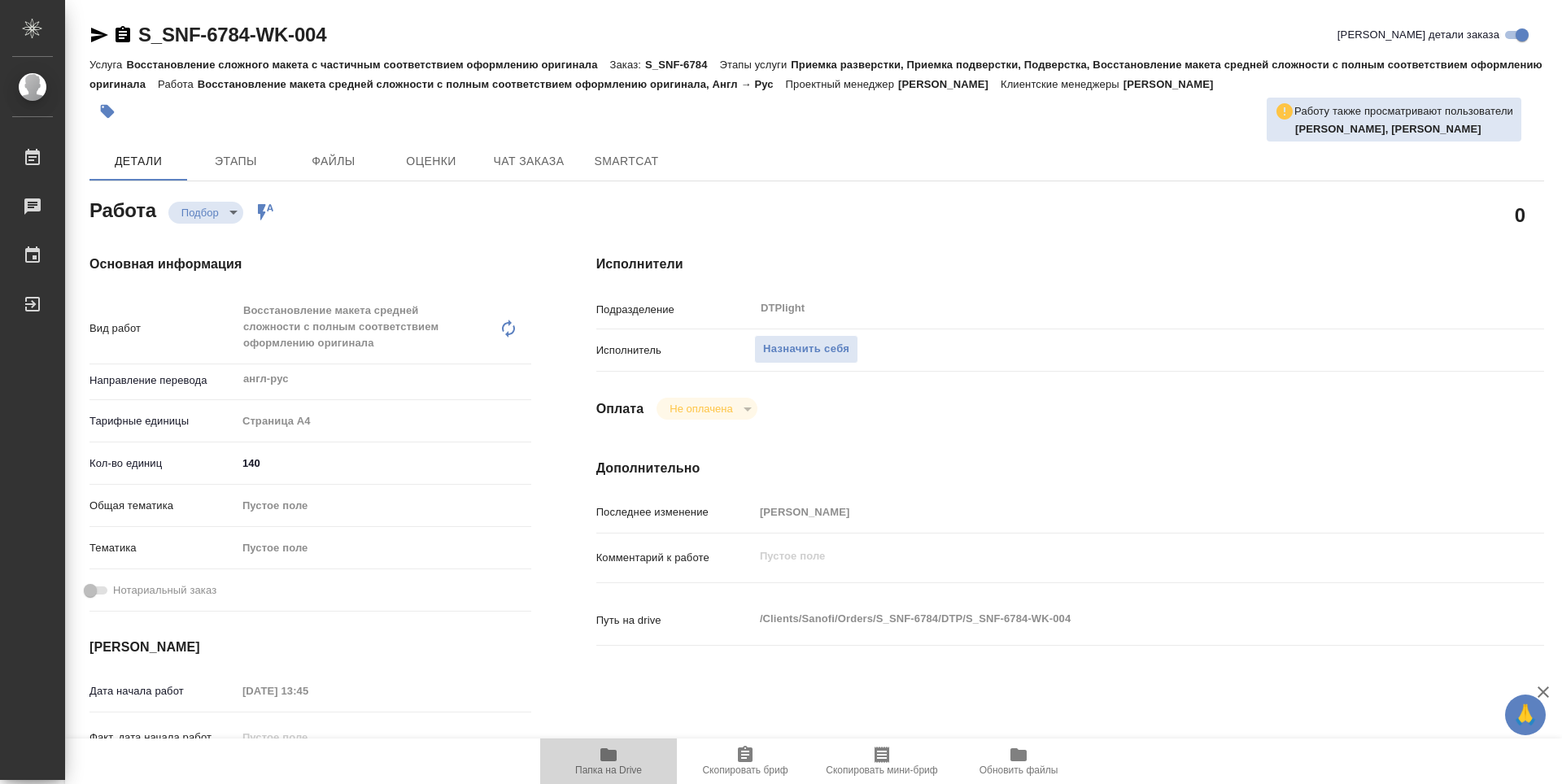
click at [609, 766] on span "Папка на Drive" at bounding box center [608, 770] width 67 height 11
type textarea "x"
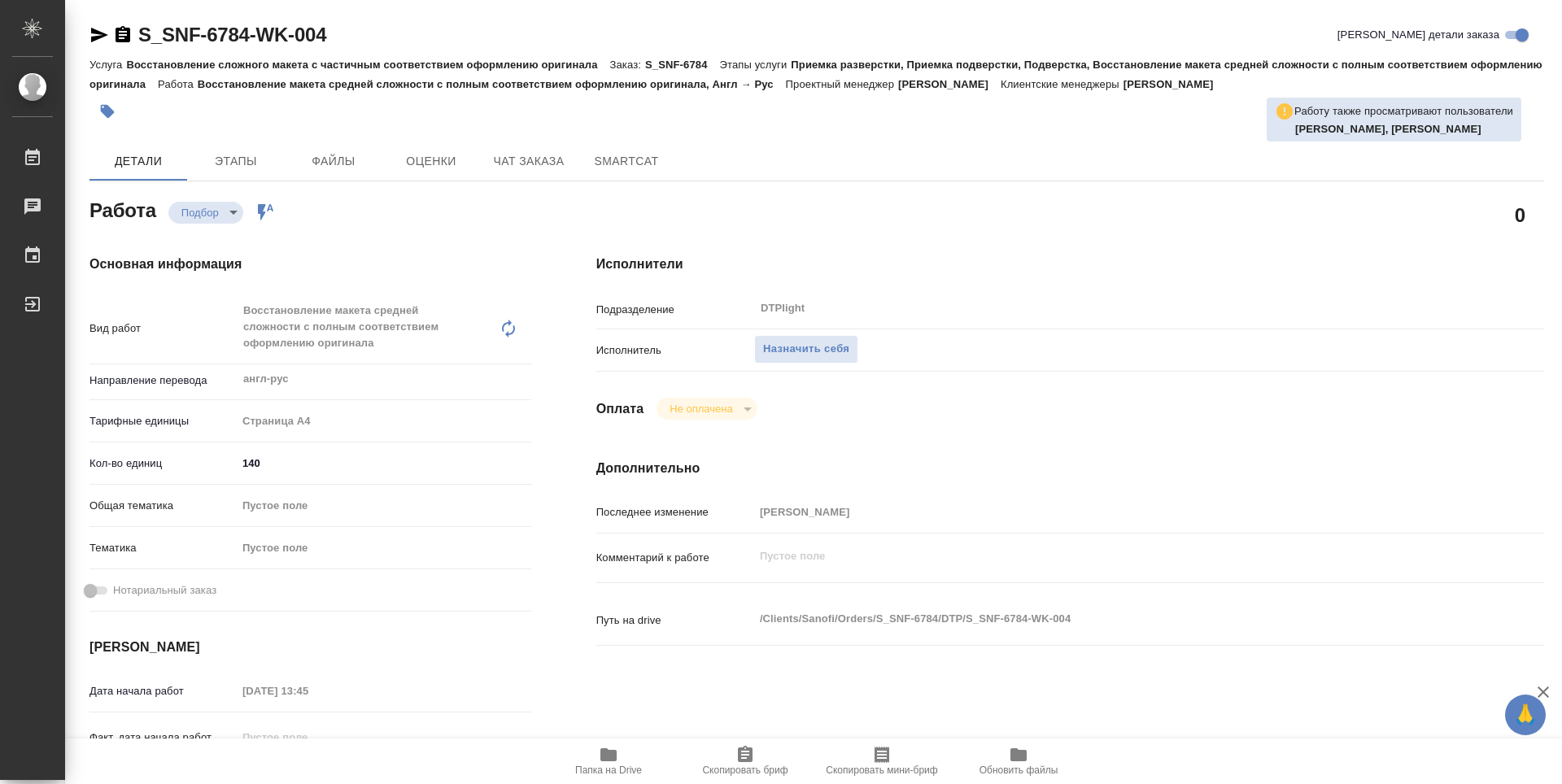
type textarea "x"
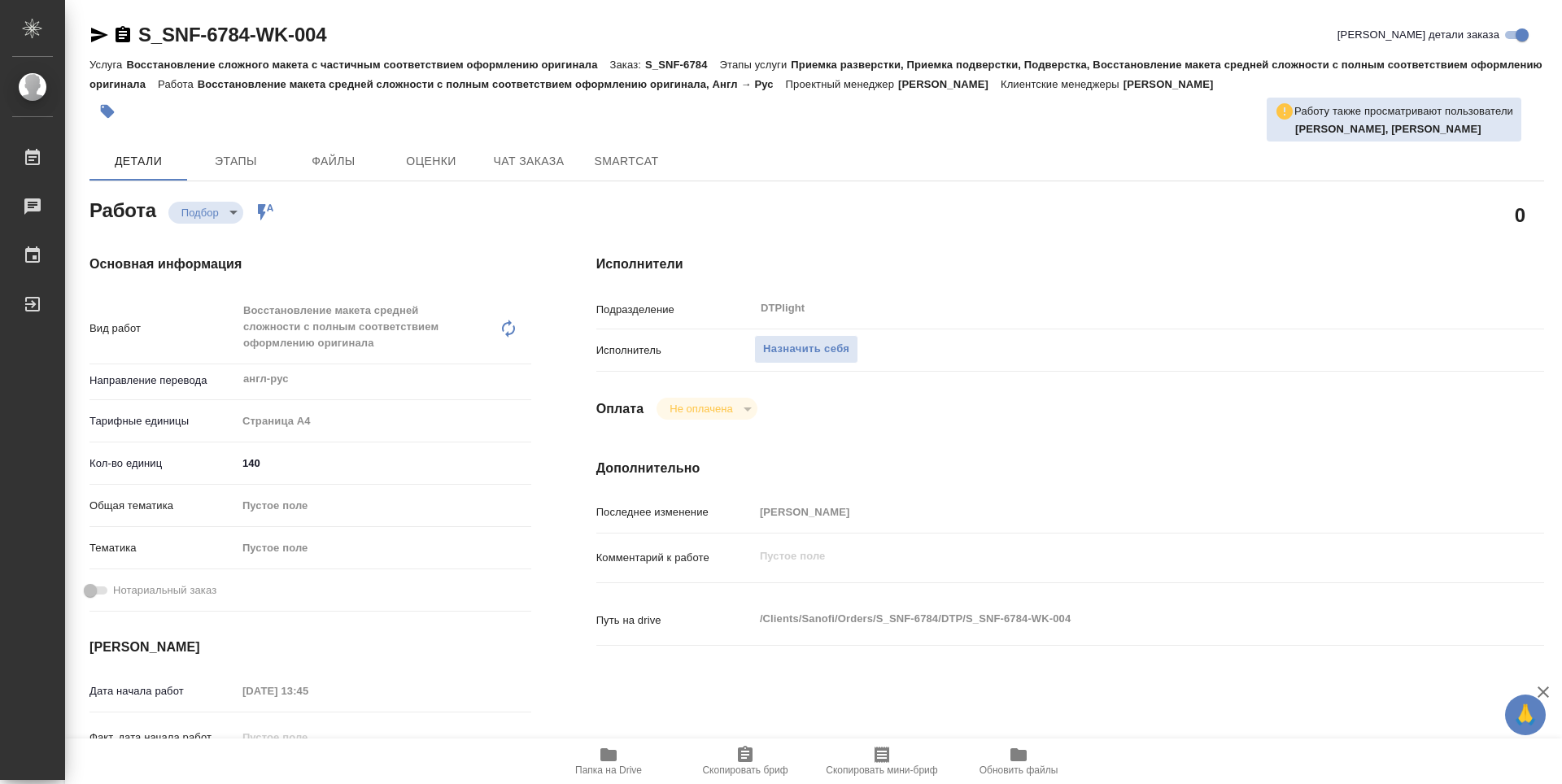
type textarea "x"
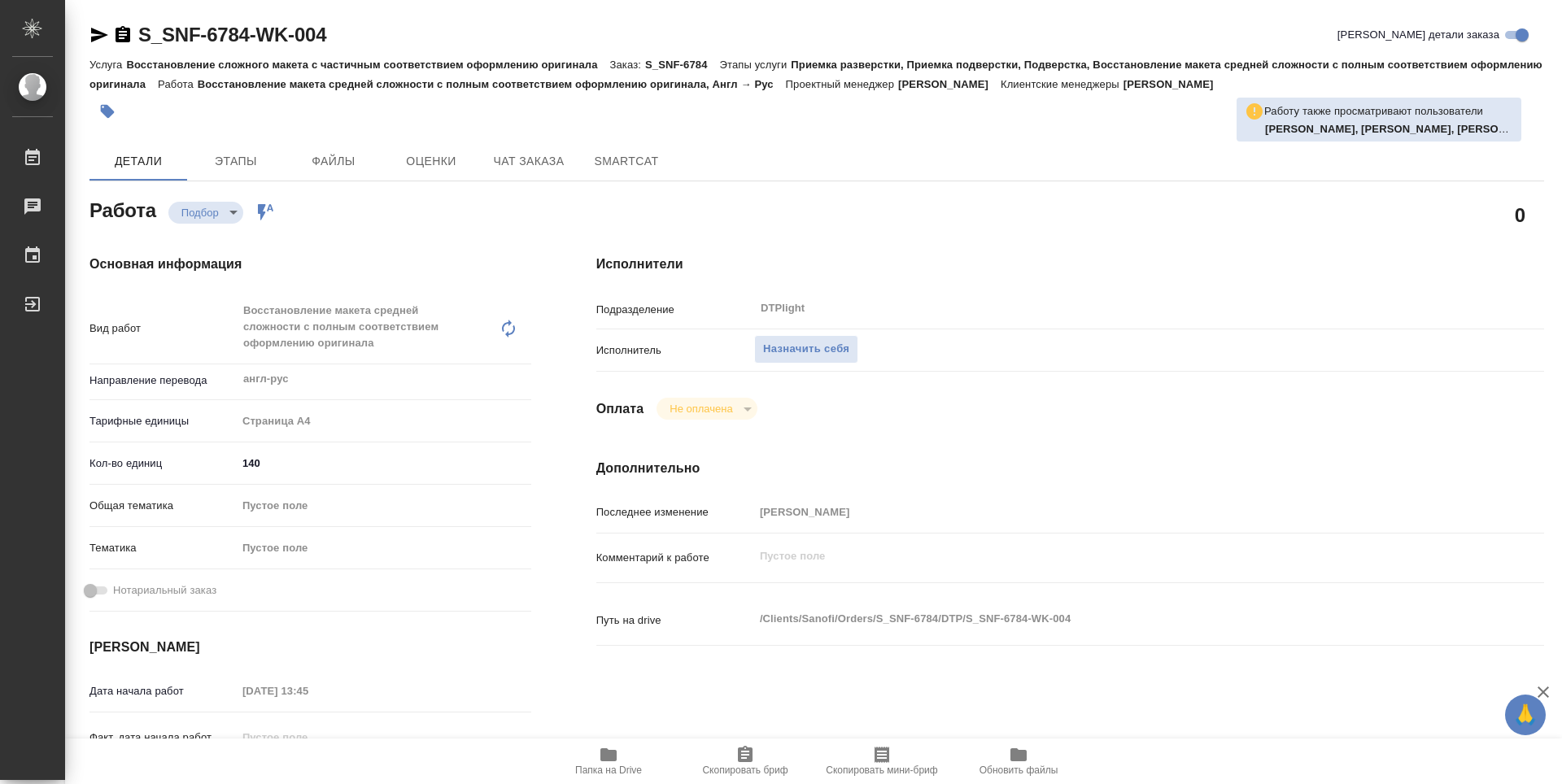
type textarea "x"
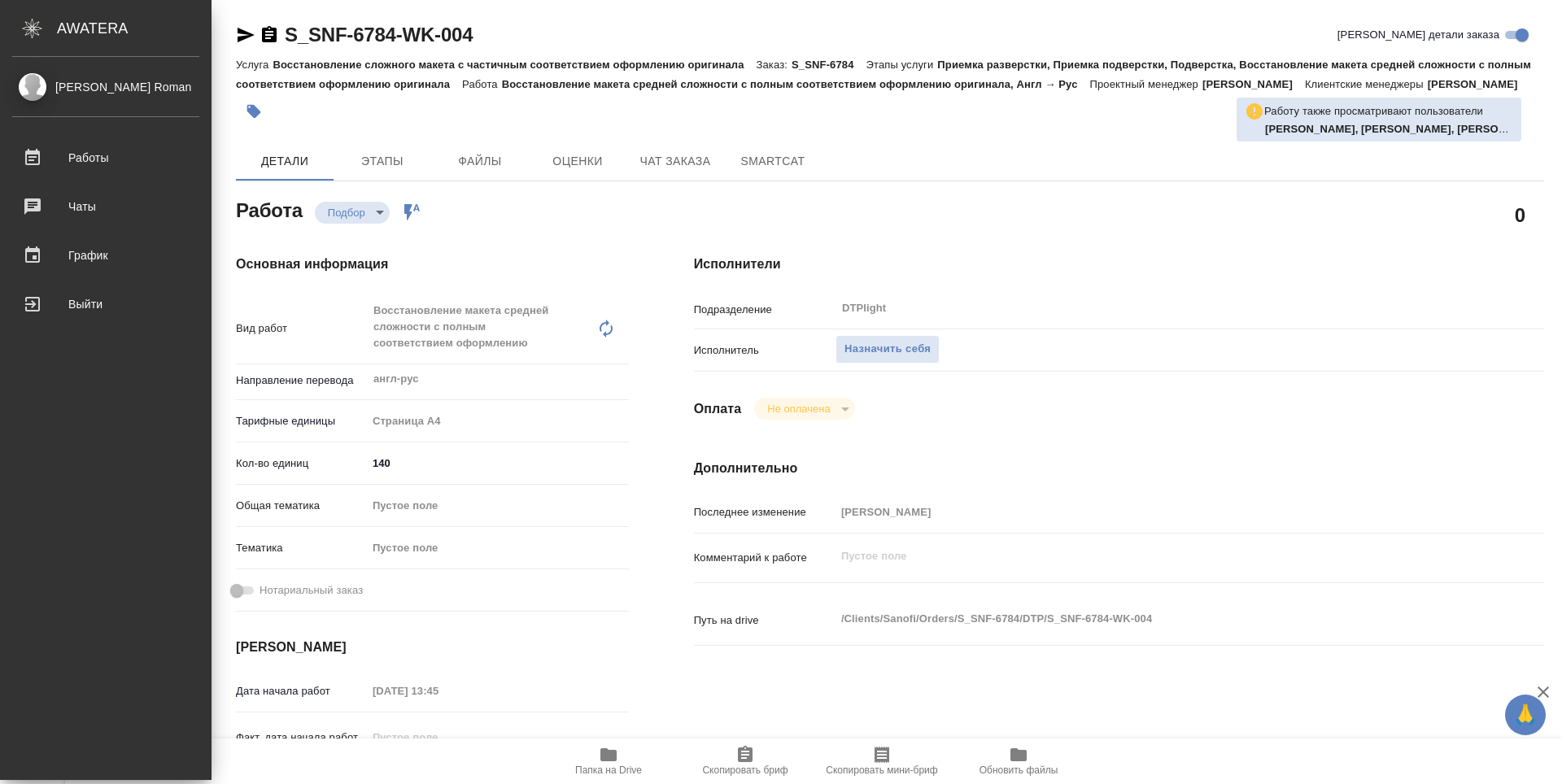
type textarea "x"
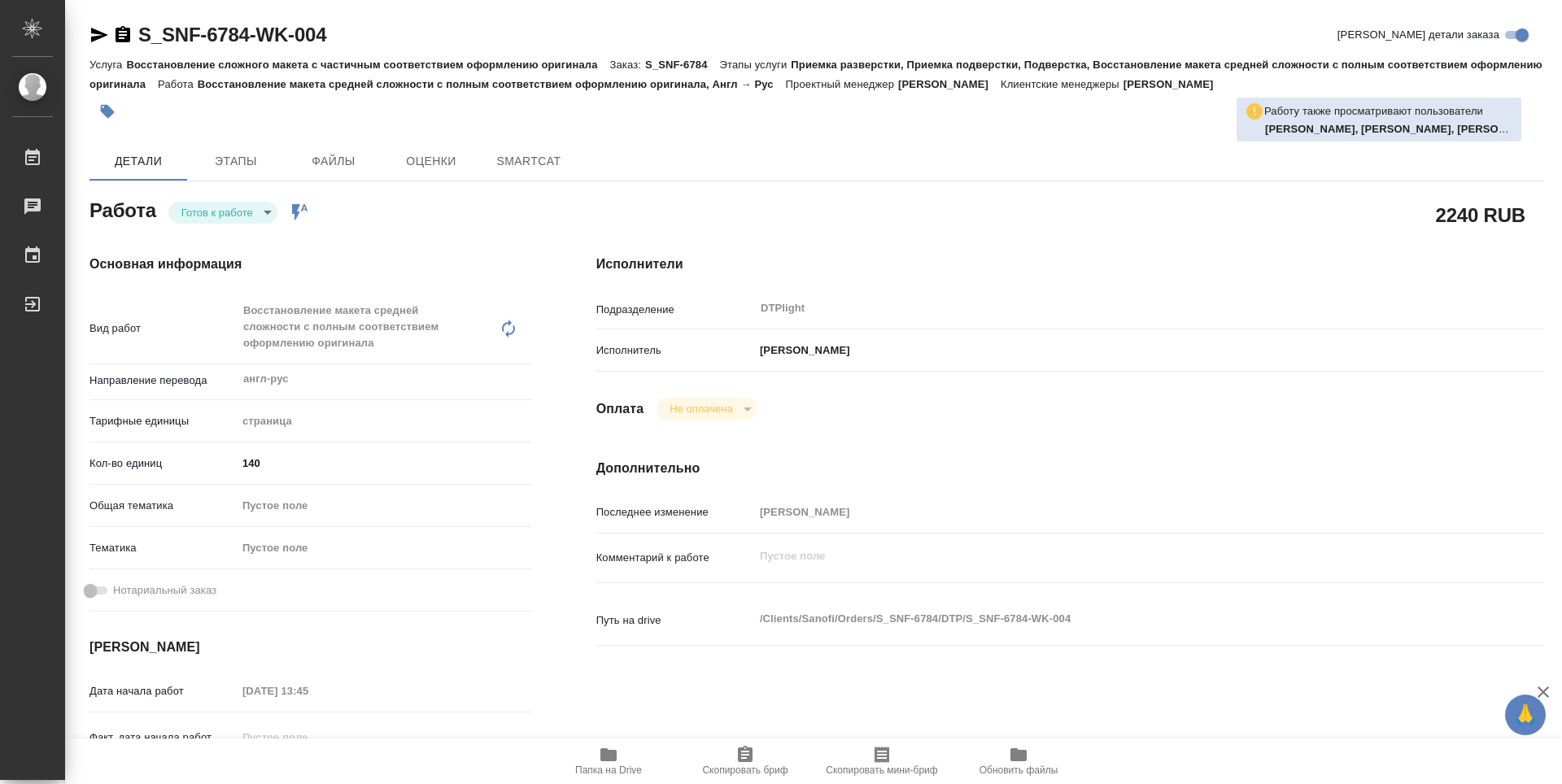
type textarea "x"
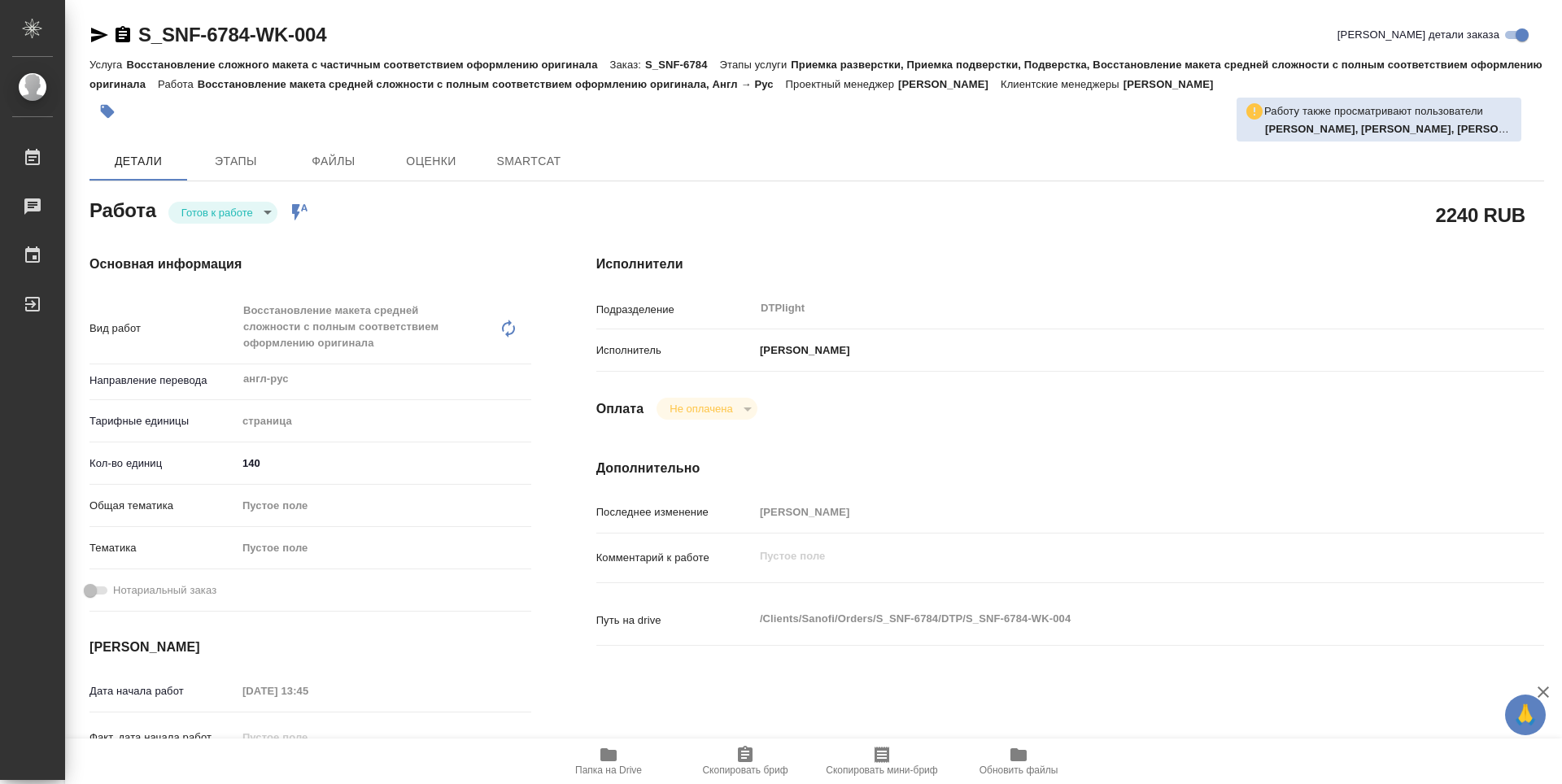
type textarea "x"
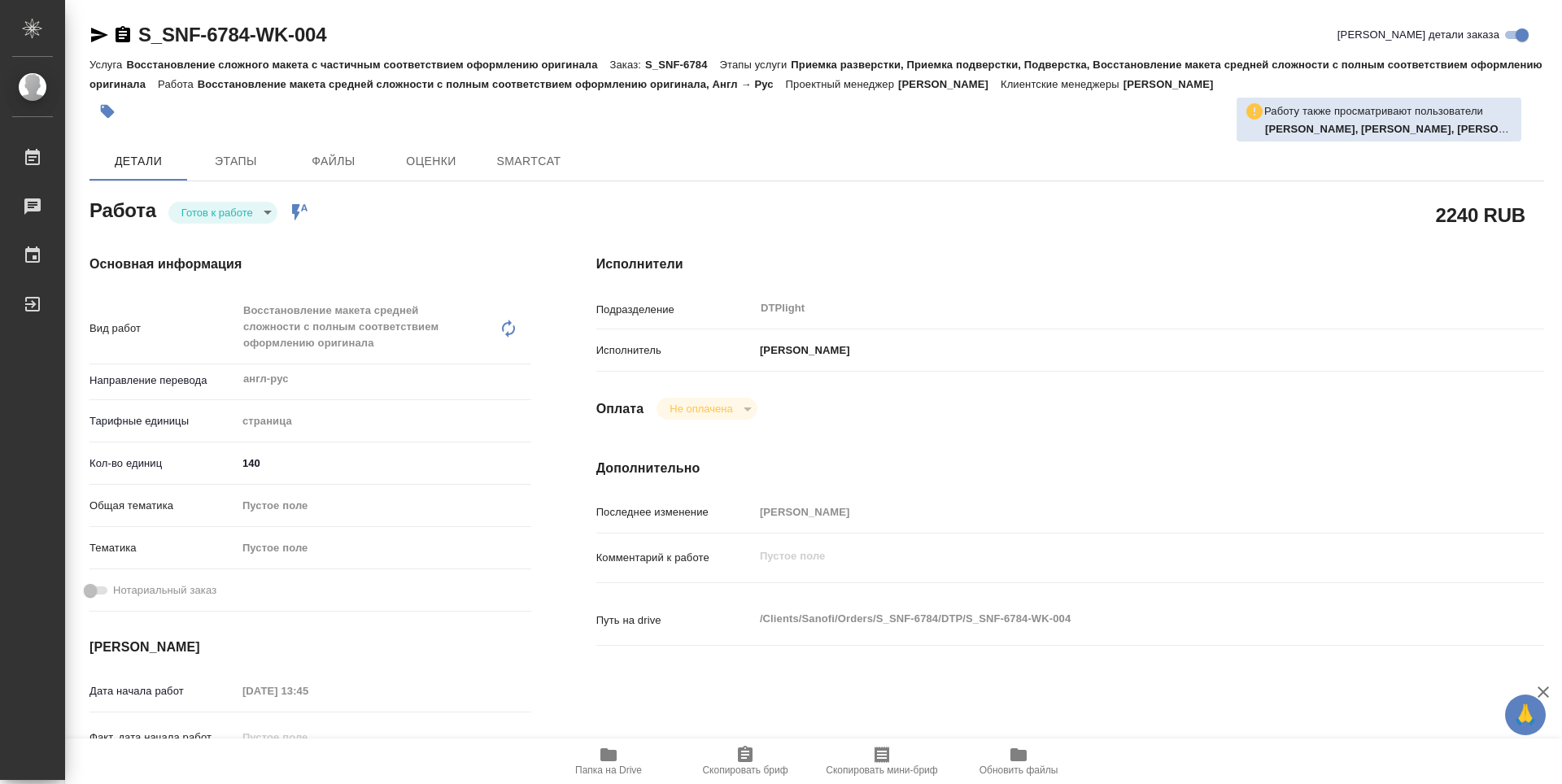
type textarea "x"
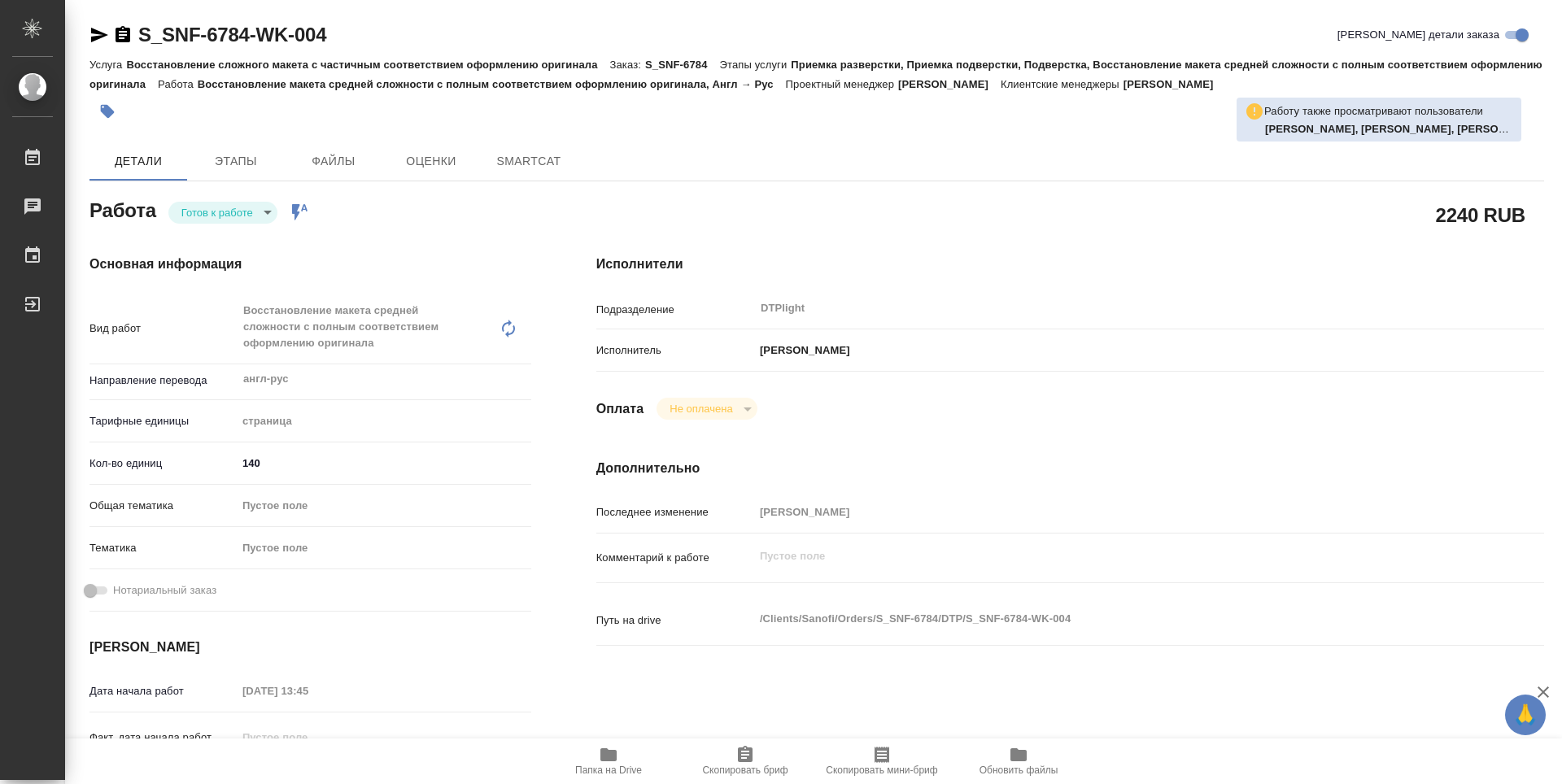
type textarea "x"
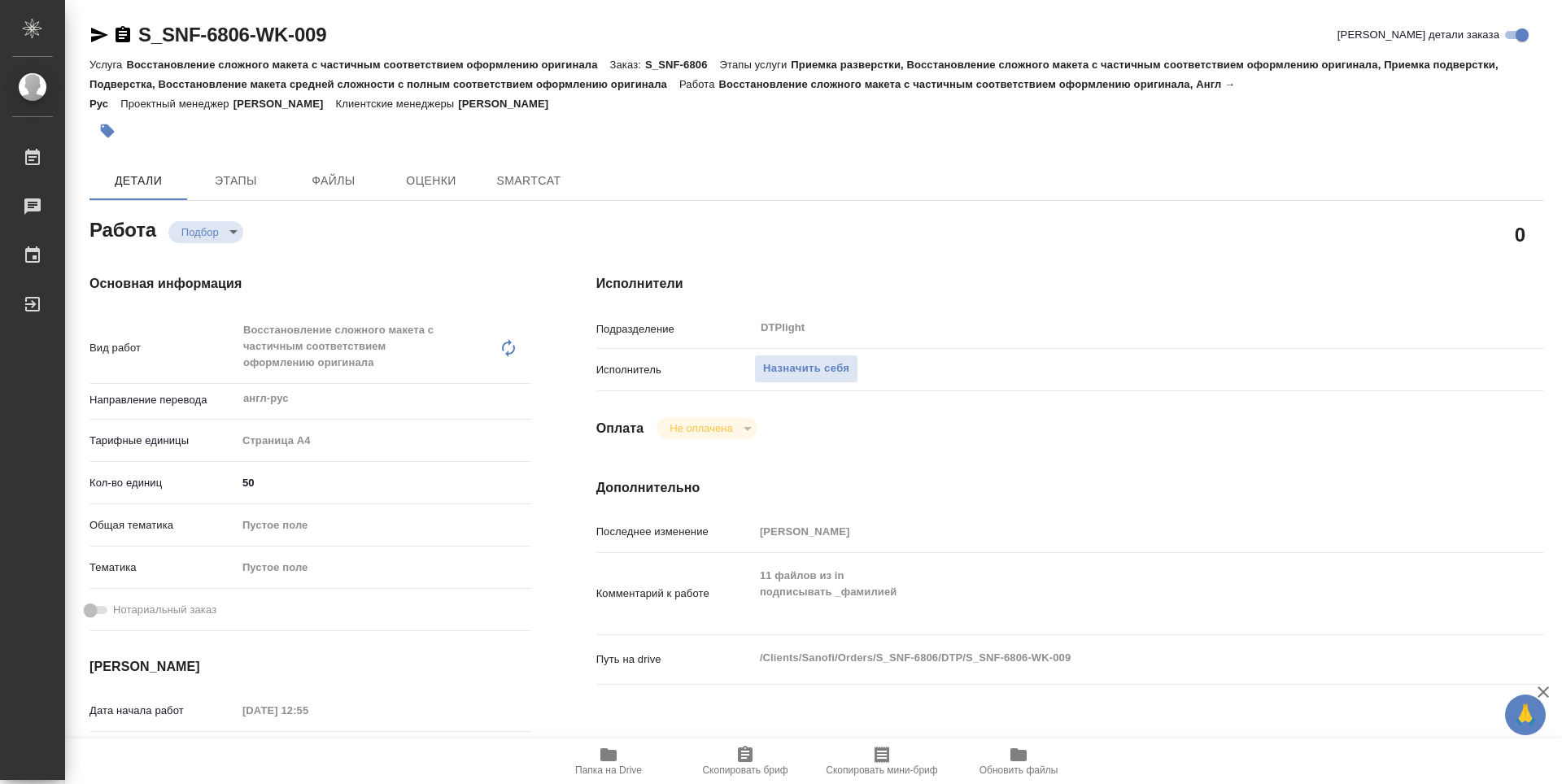
type textarea "x"
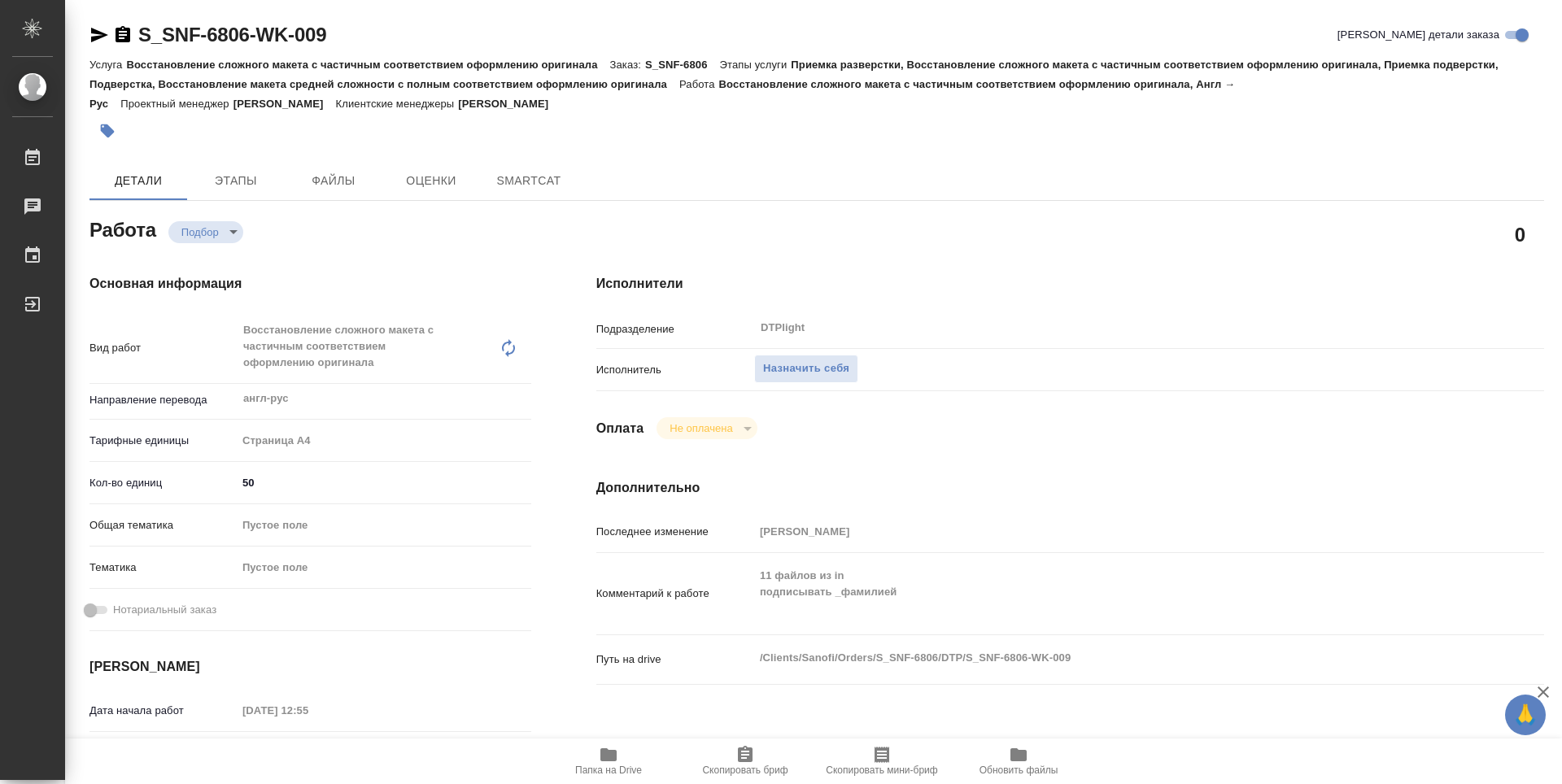
type textarea "x"
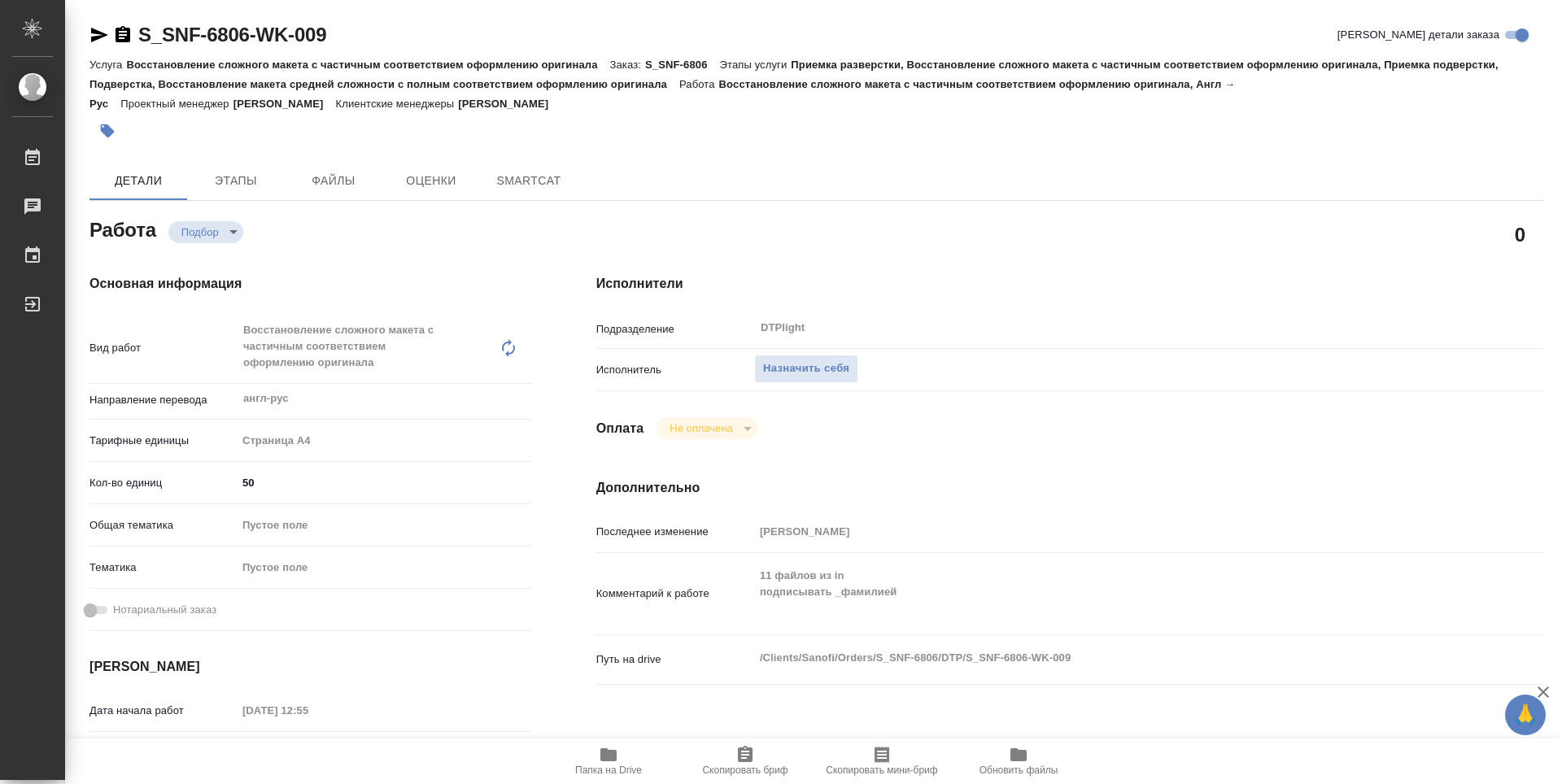
type textarea "x"
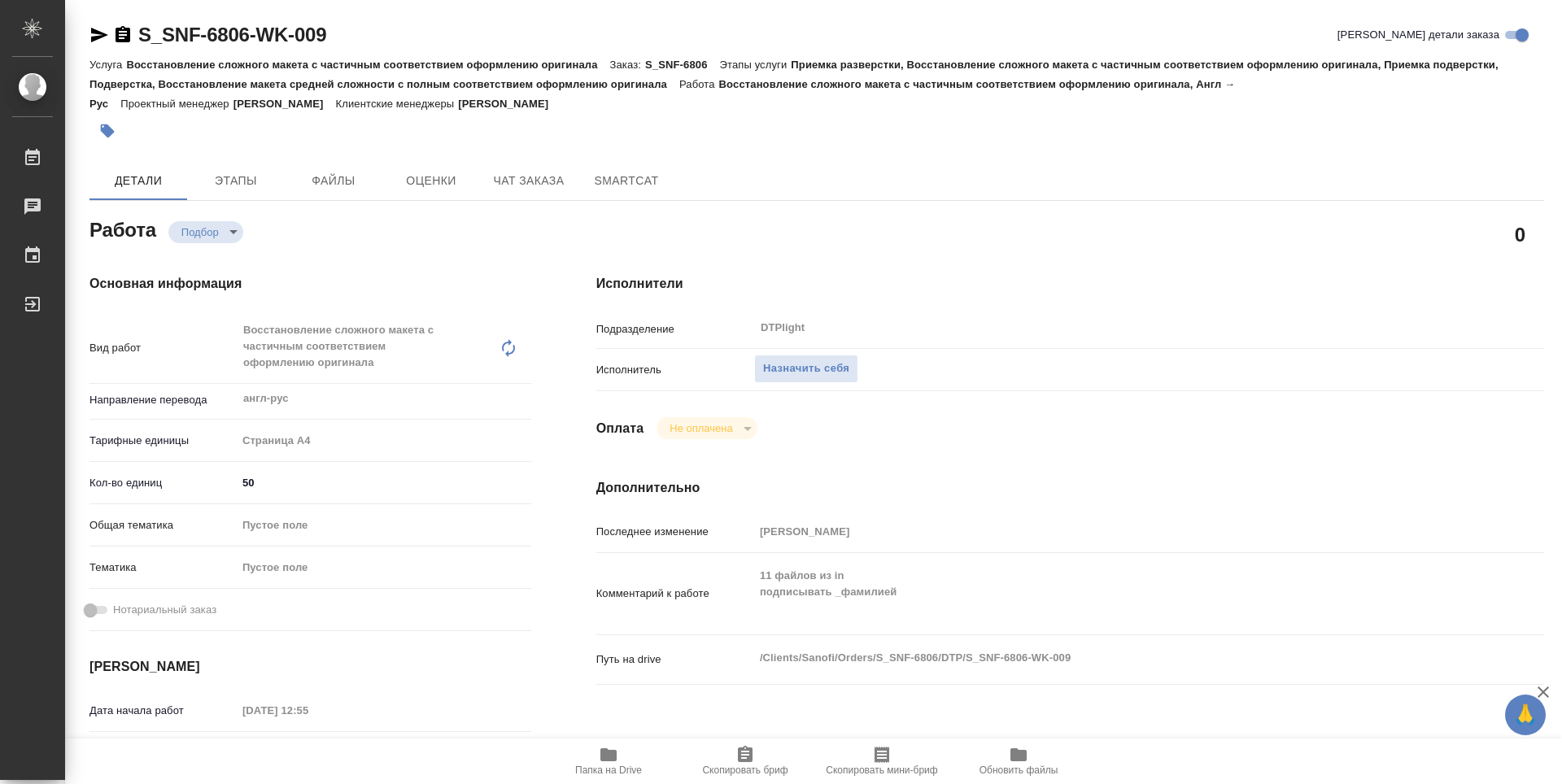
type textarea "x"
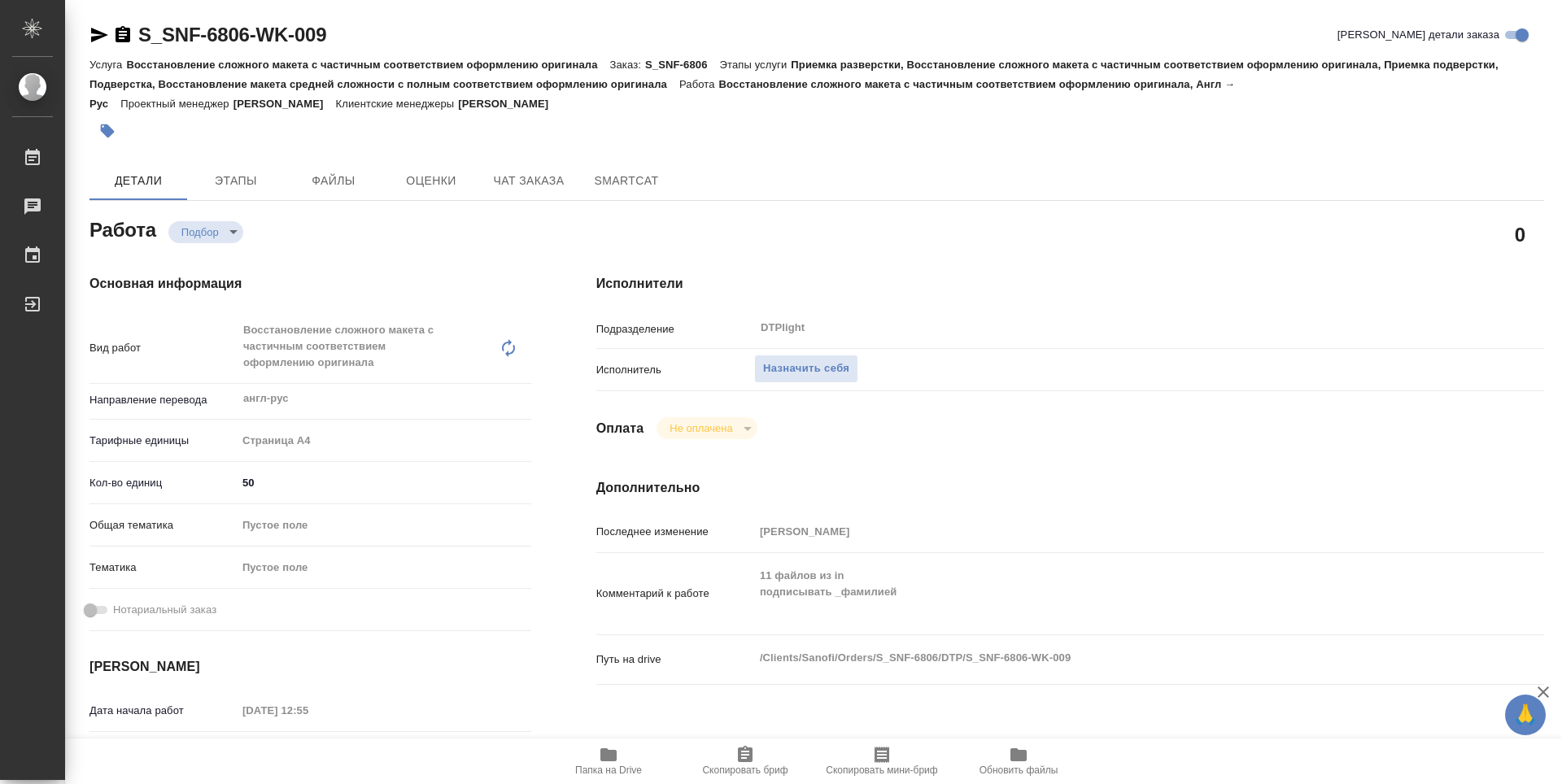
type textarea "x"
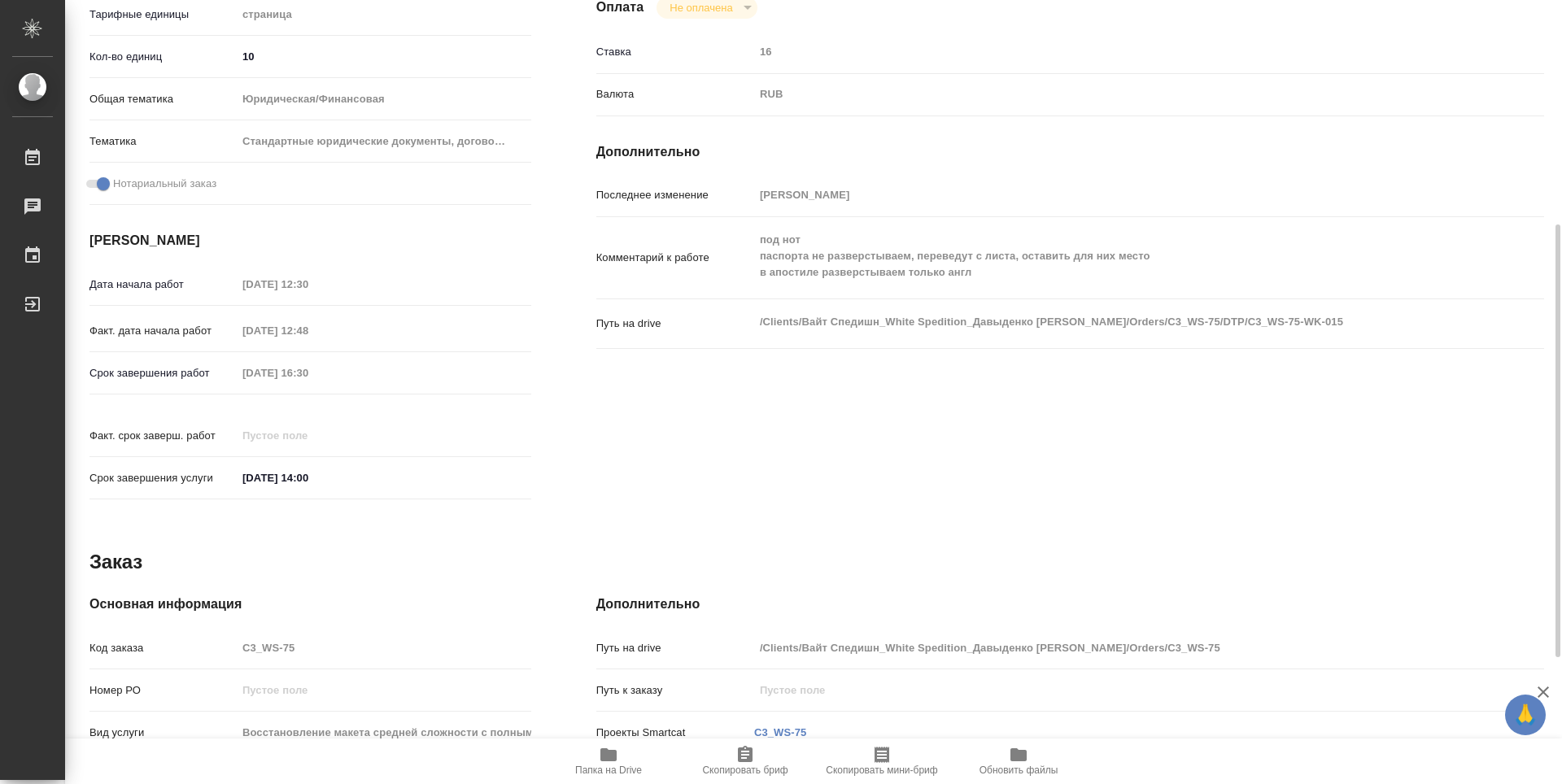
scroll to position [162, 0]
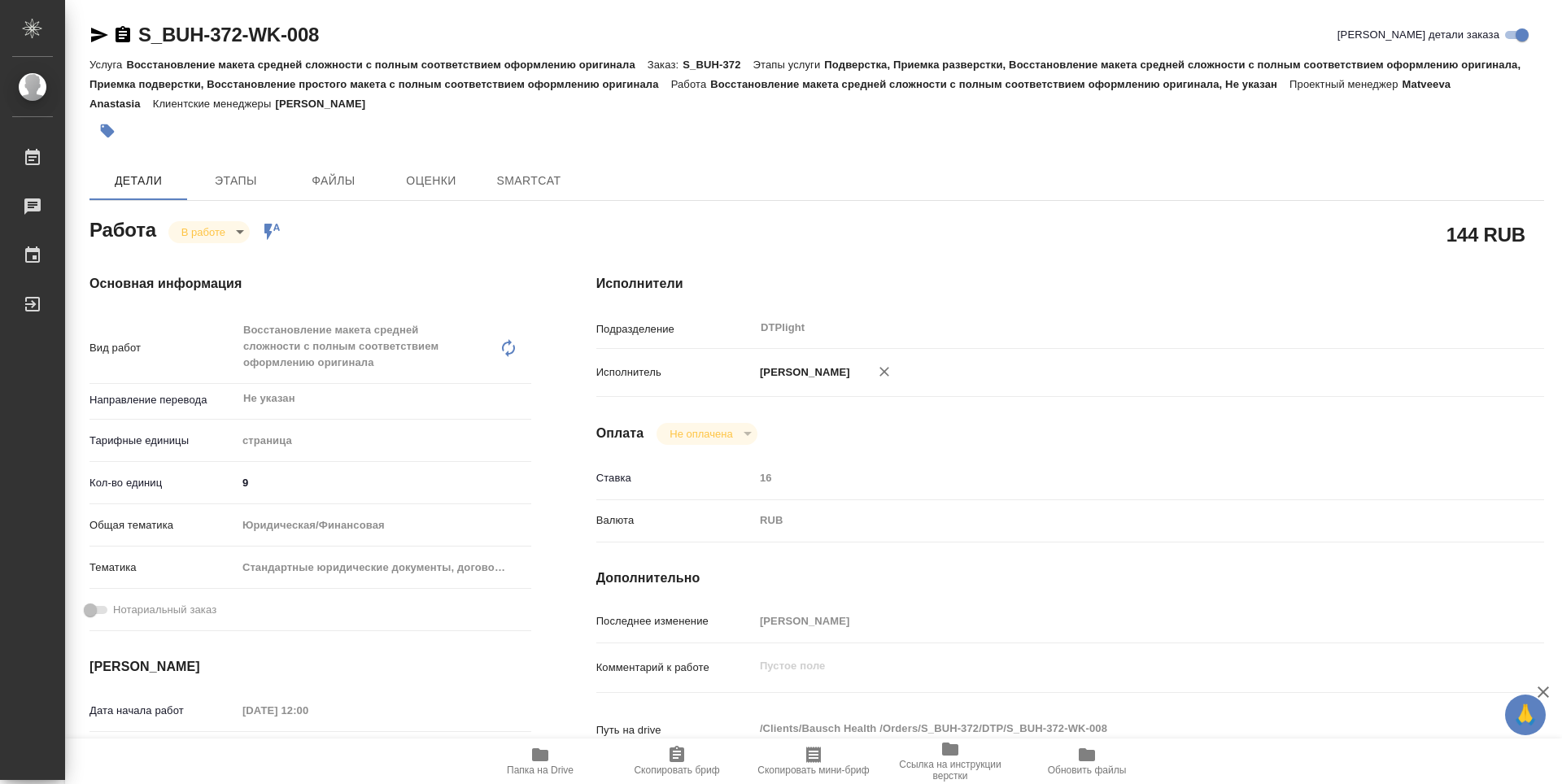
type textarea "x"
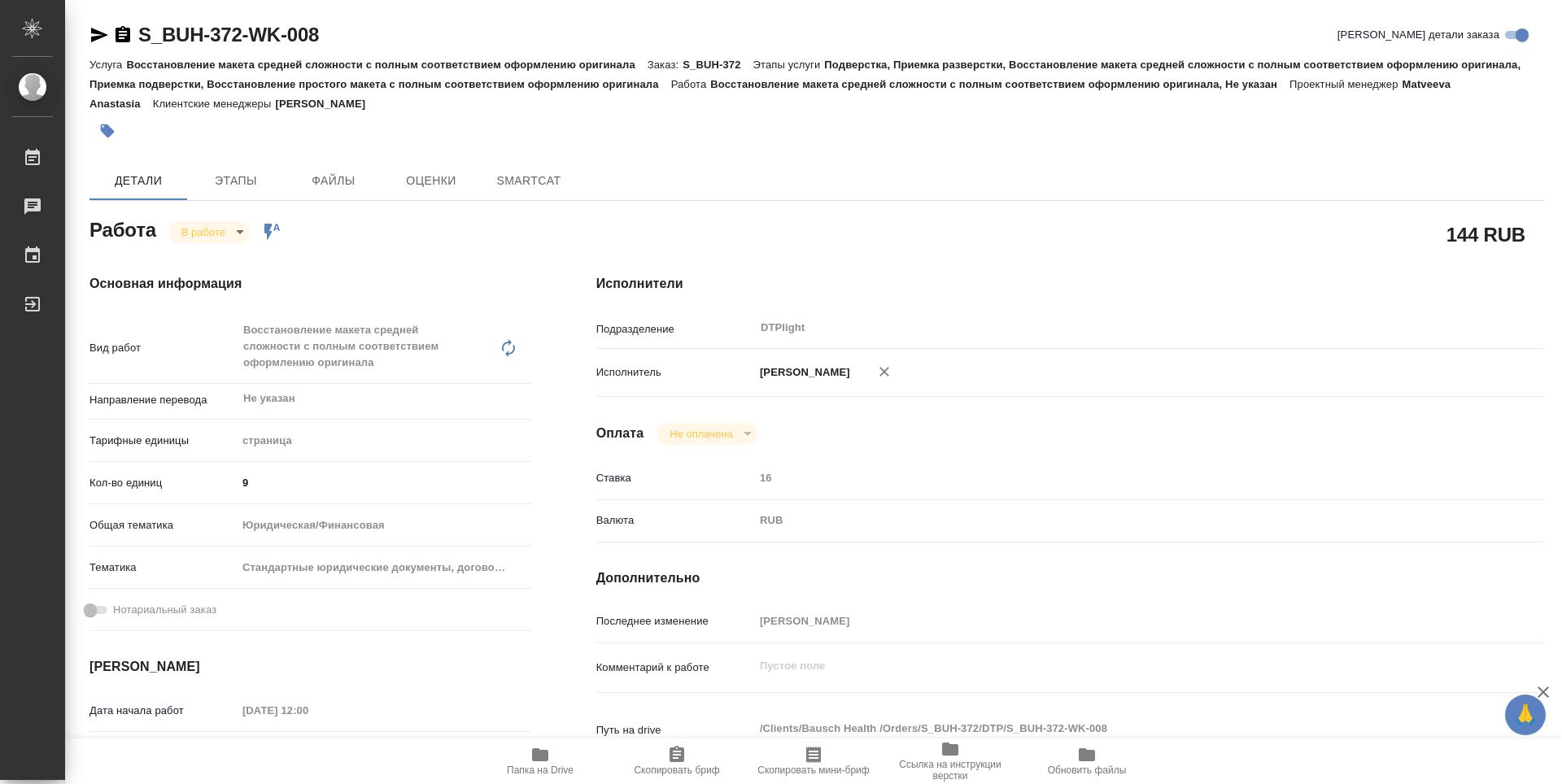
type textarea "x"
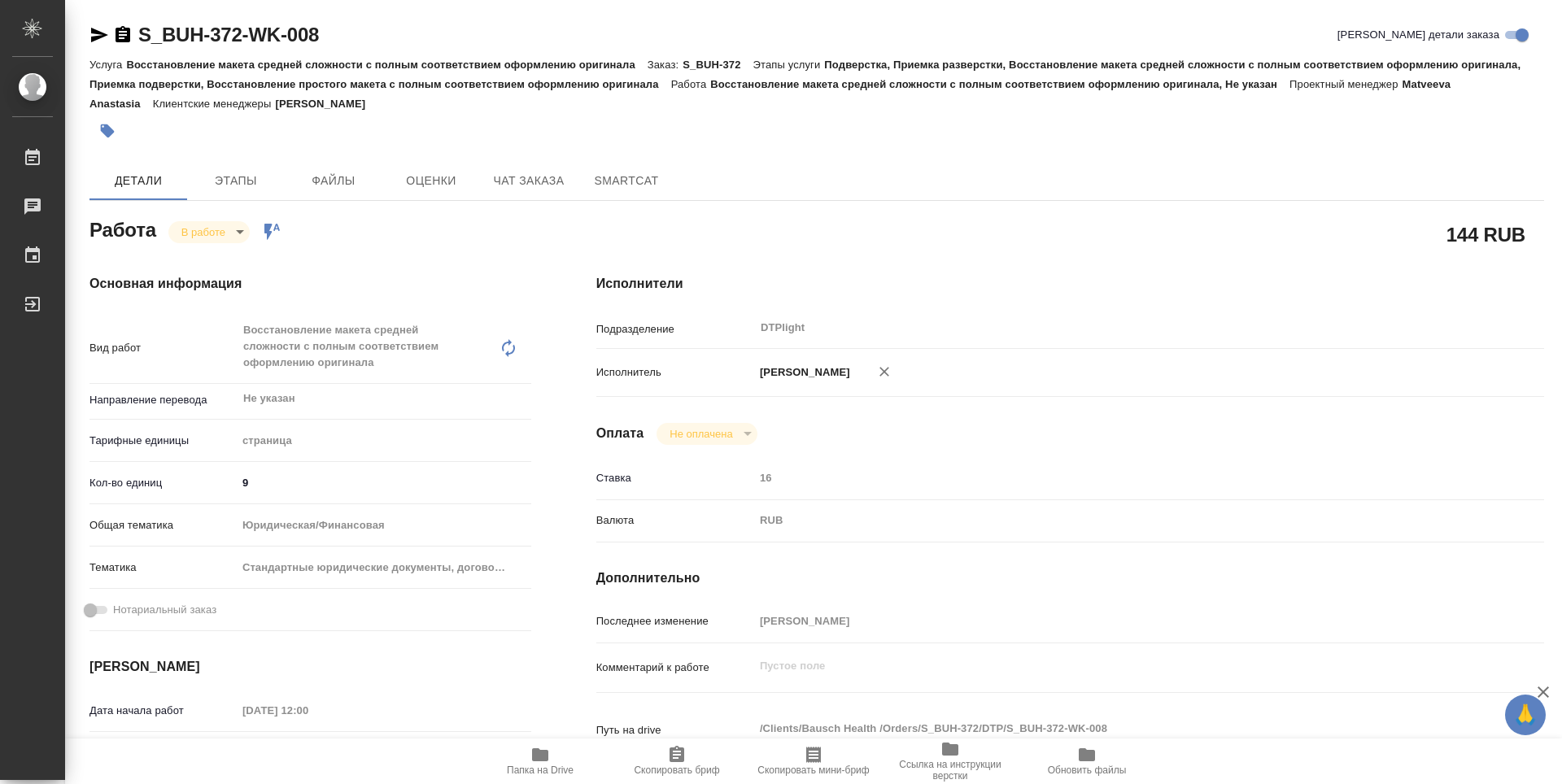
click at [563, 761] on span "Папка на Drive" at bounding box center [540, 760] width 117 height 31
type textarea "x"
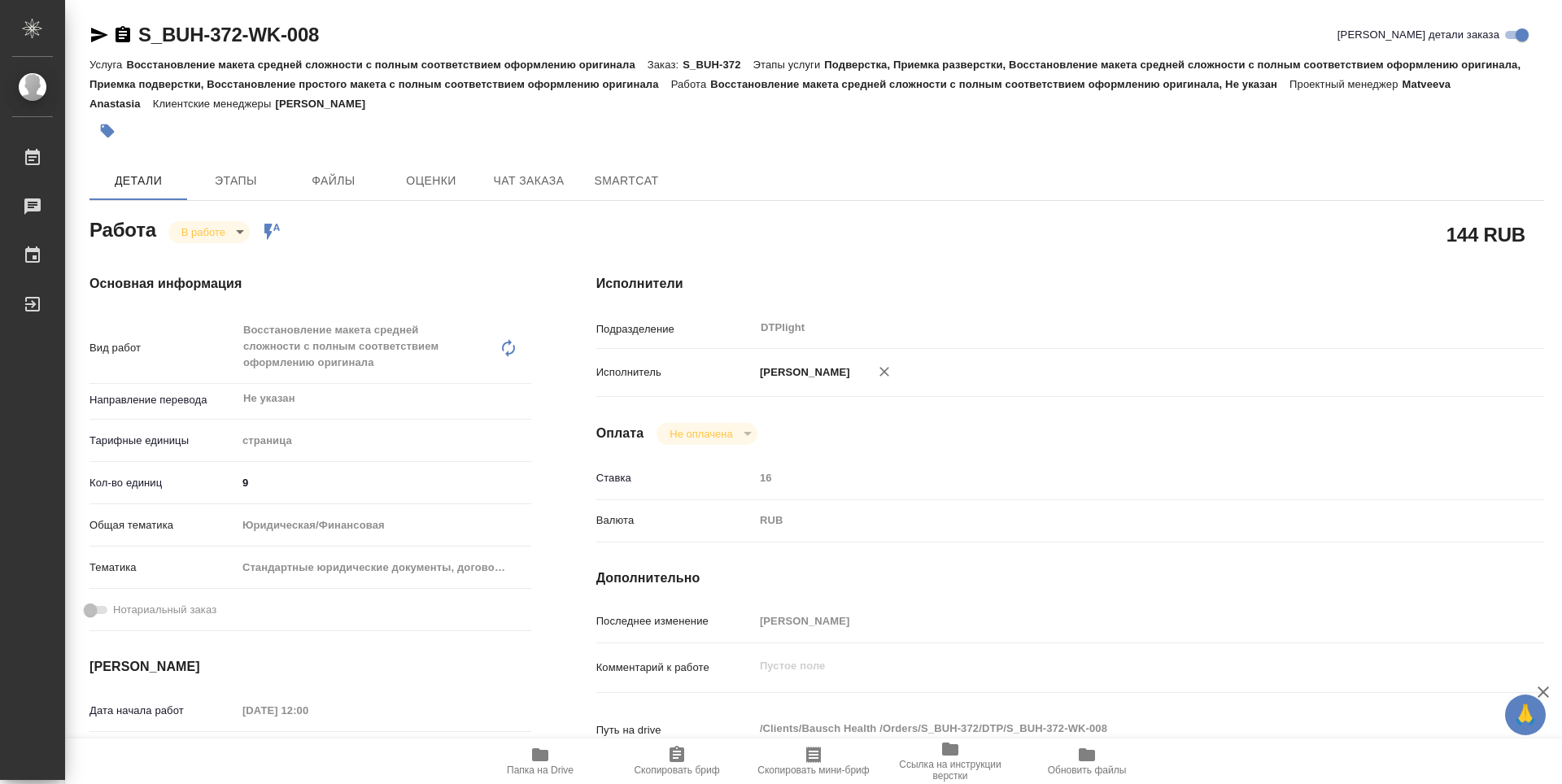
type textarea "x"
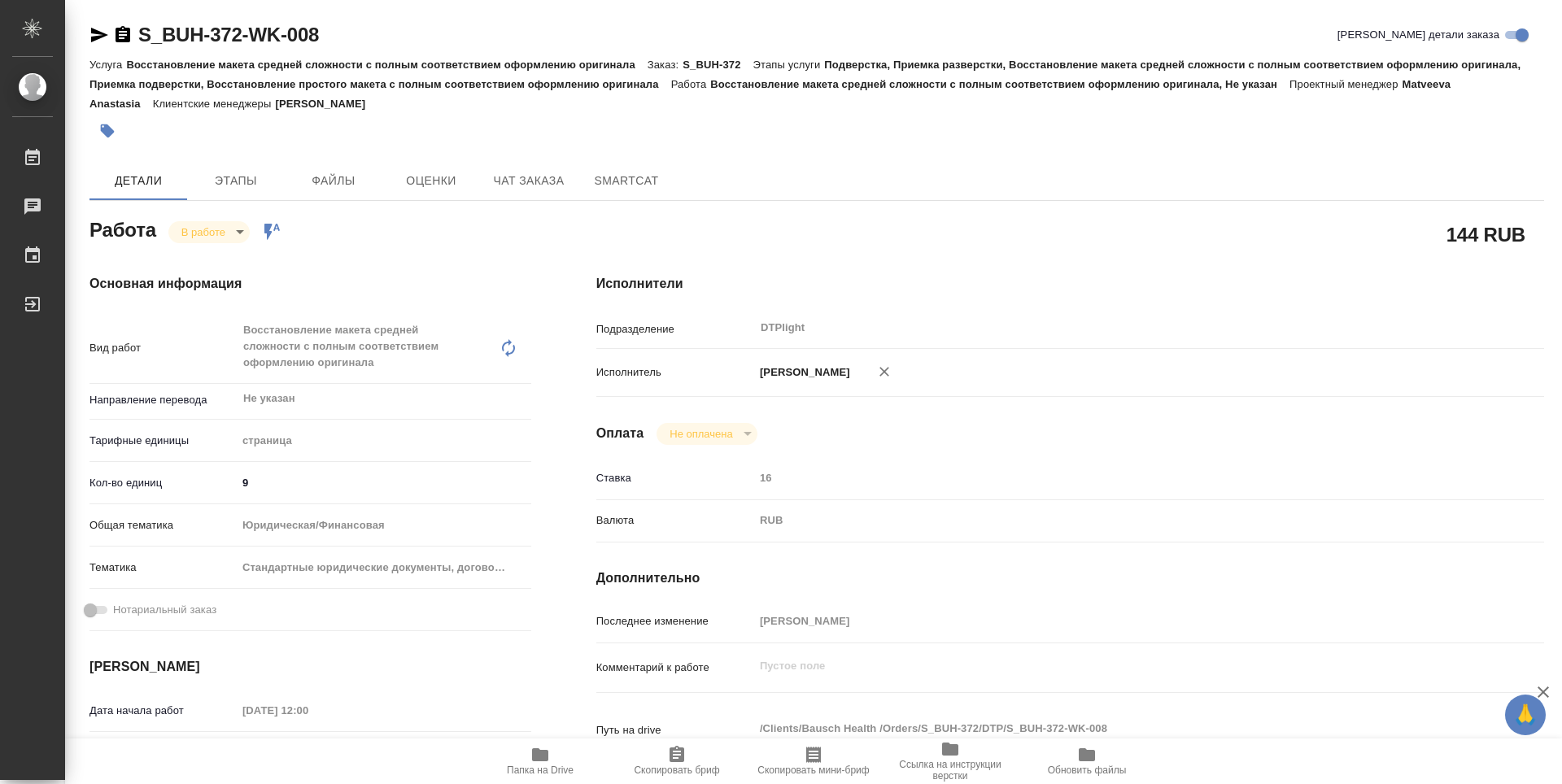
type textarea "x"
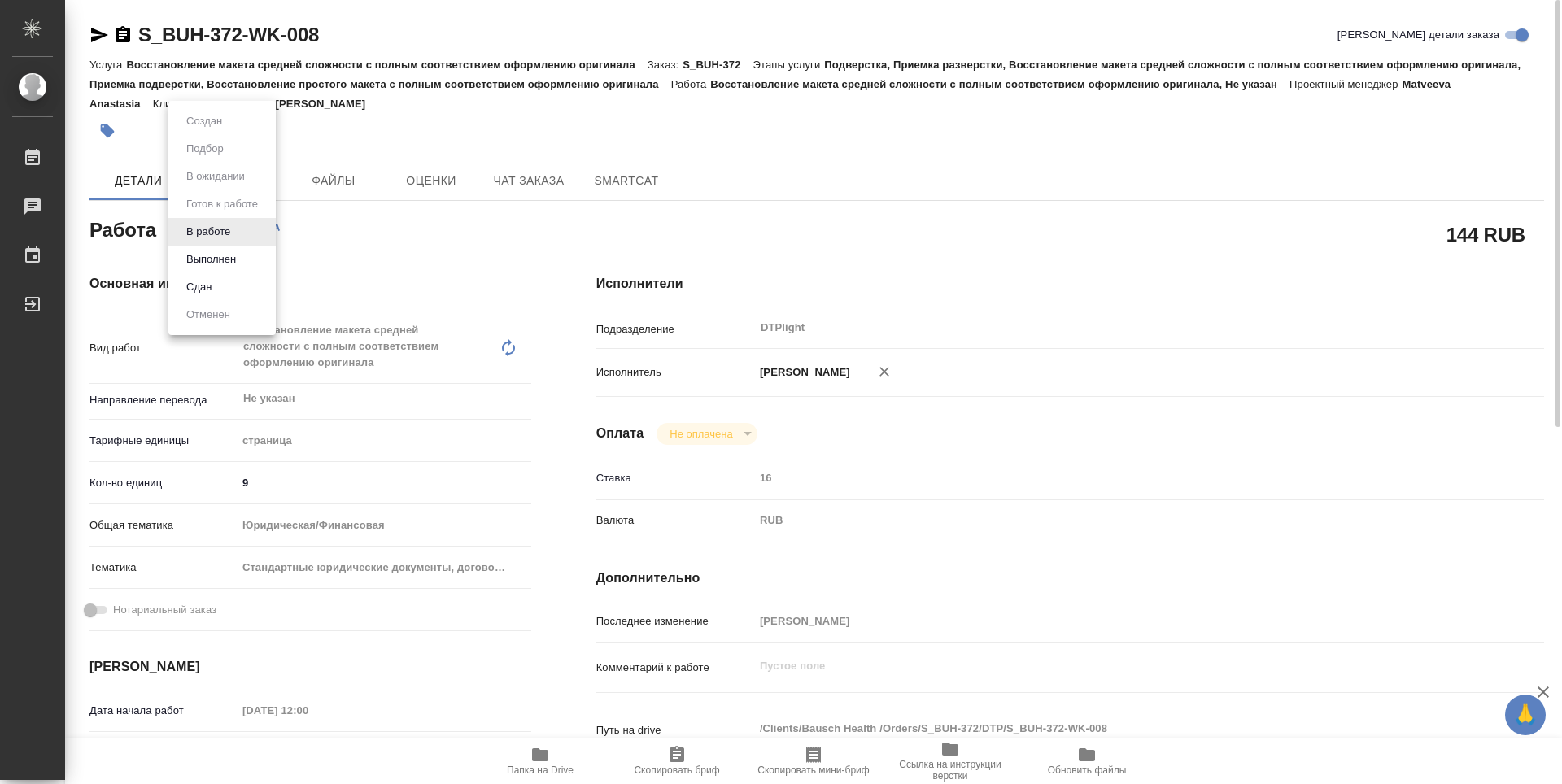
click at [236, 231] on body "🙏 .cls-1 fill:#fff; AWATERA Guselnikov Roman Работы 0 Чаты График Выйти S_BUH-3…" at bounding box center [781, 392] width 1562 height 784
click at [203, 261] on button "Выполнен" at bounding box center [211, 259] width 59 height 18
type textarea "x"
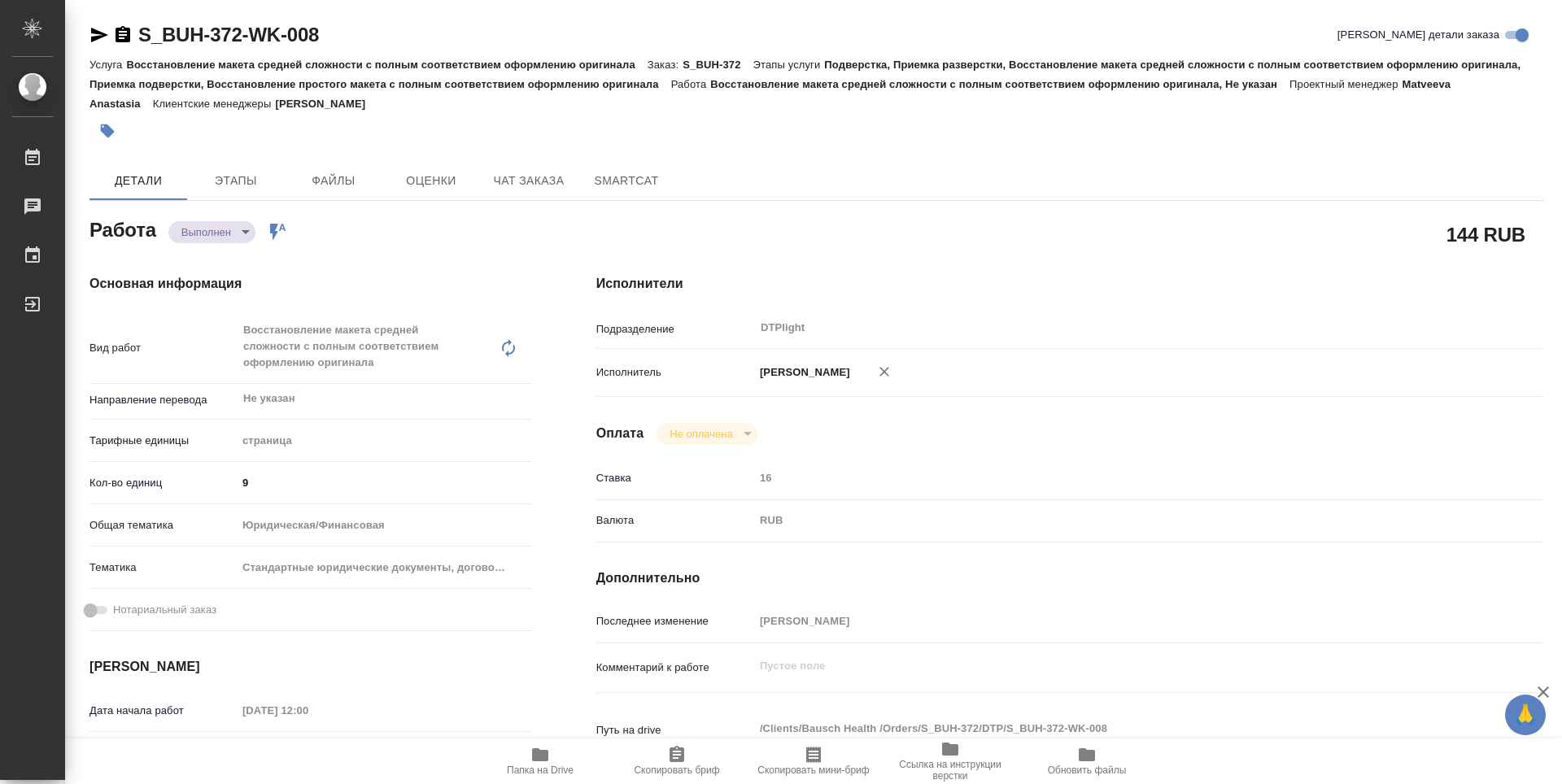
type textarea "x"
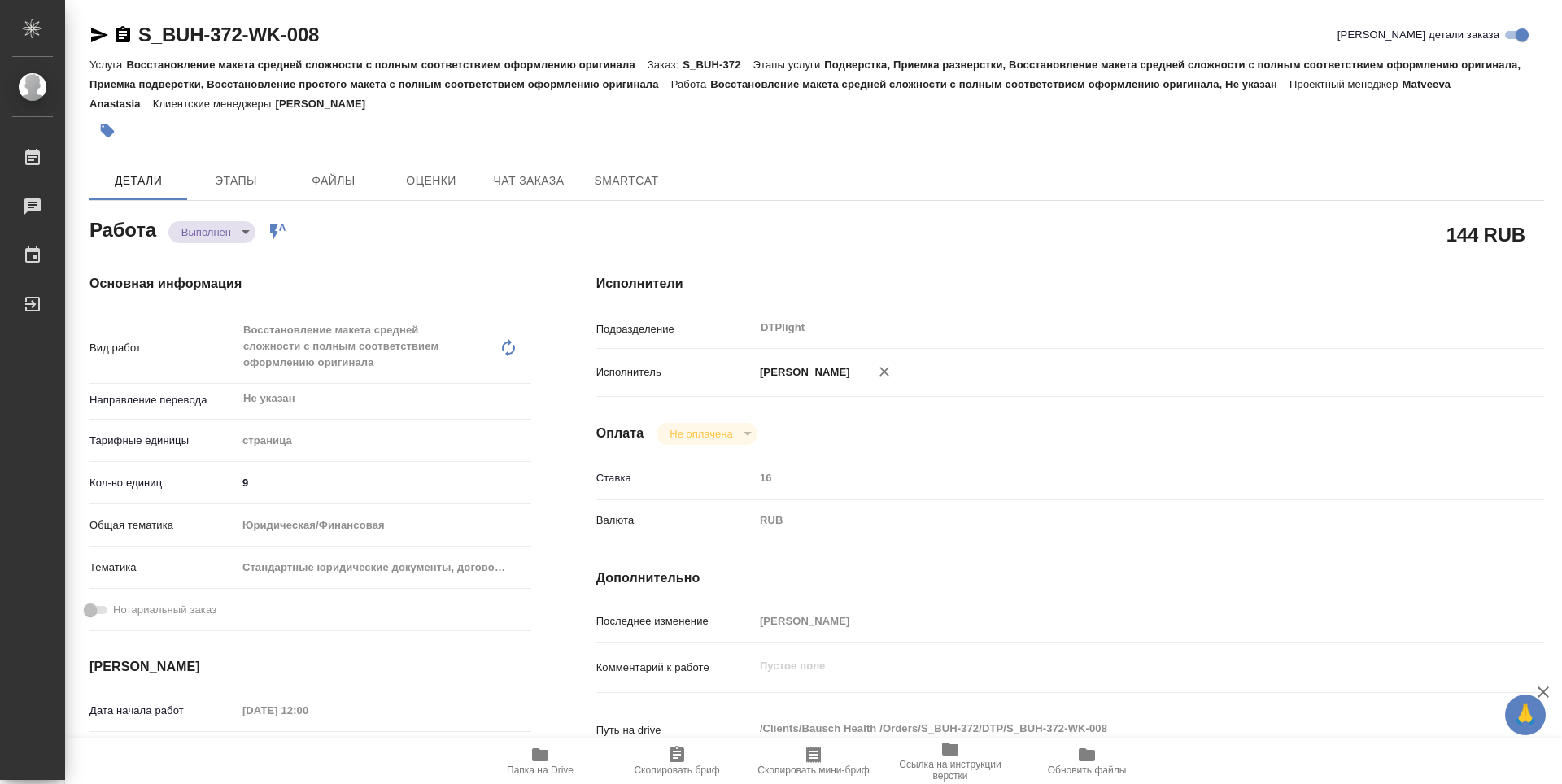
type textarea "x"
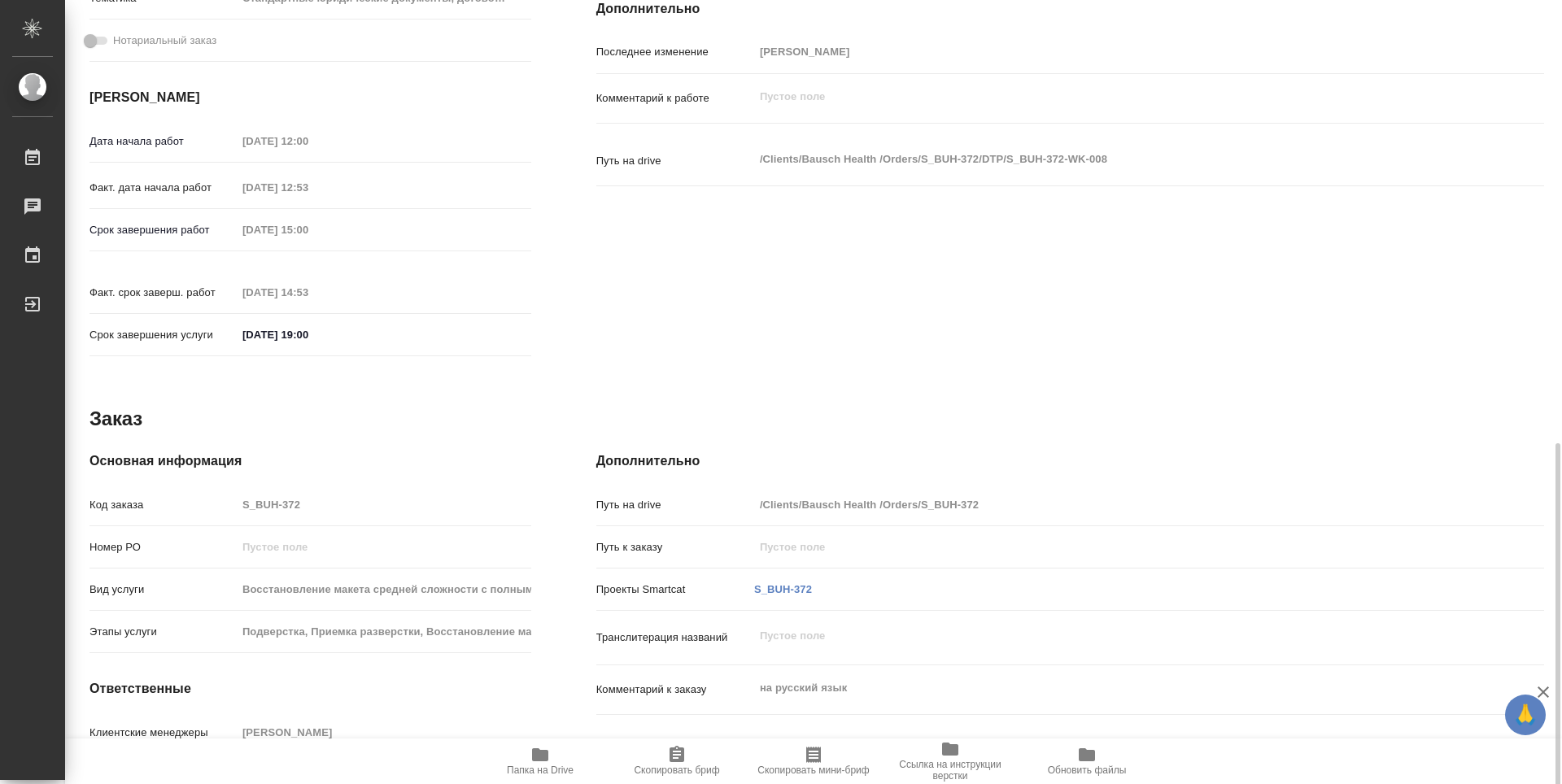
scroll to position [655, 0]
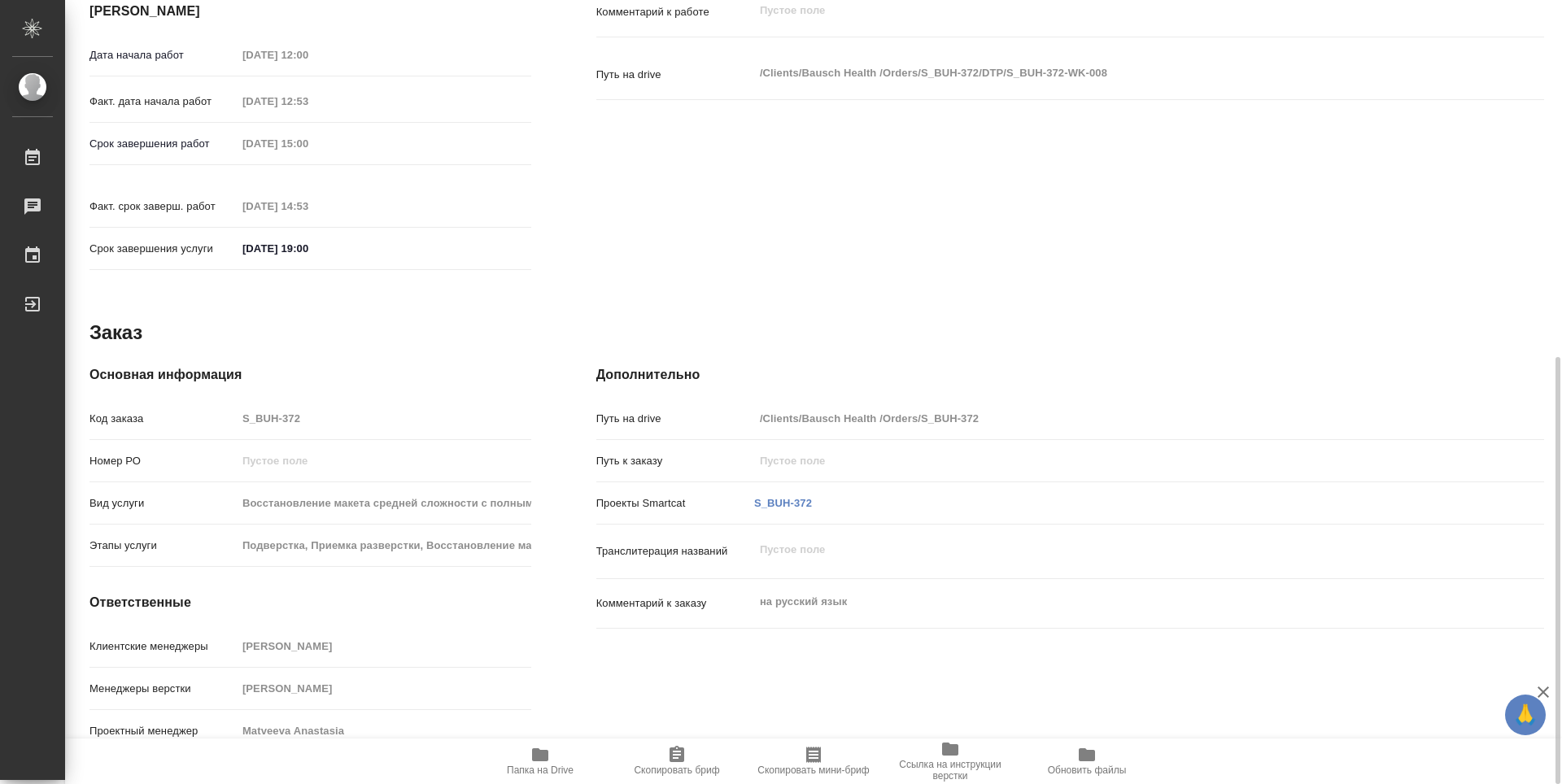
type textarea "x"
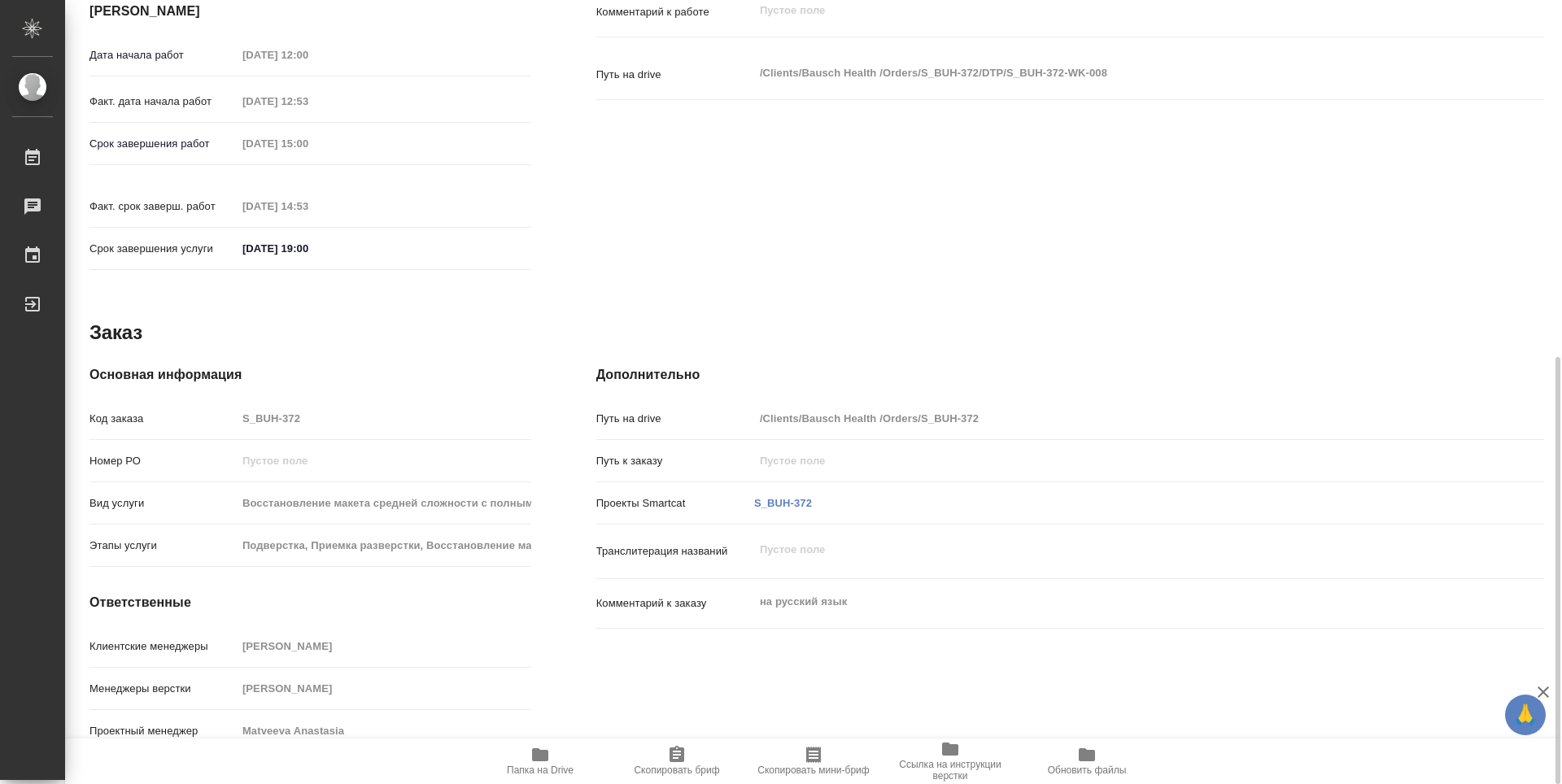
scroll to position [0, 0]
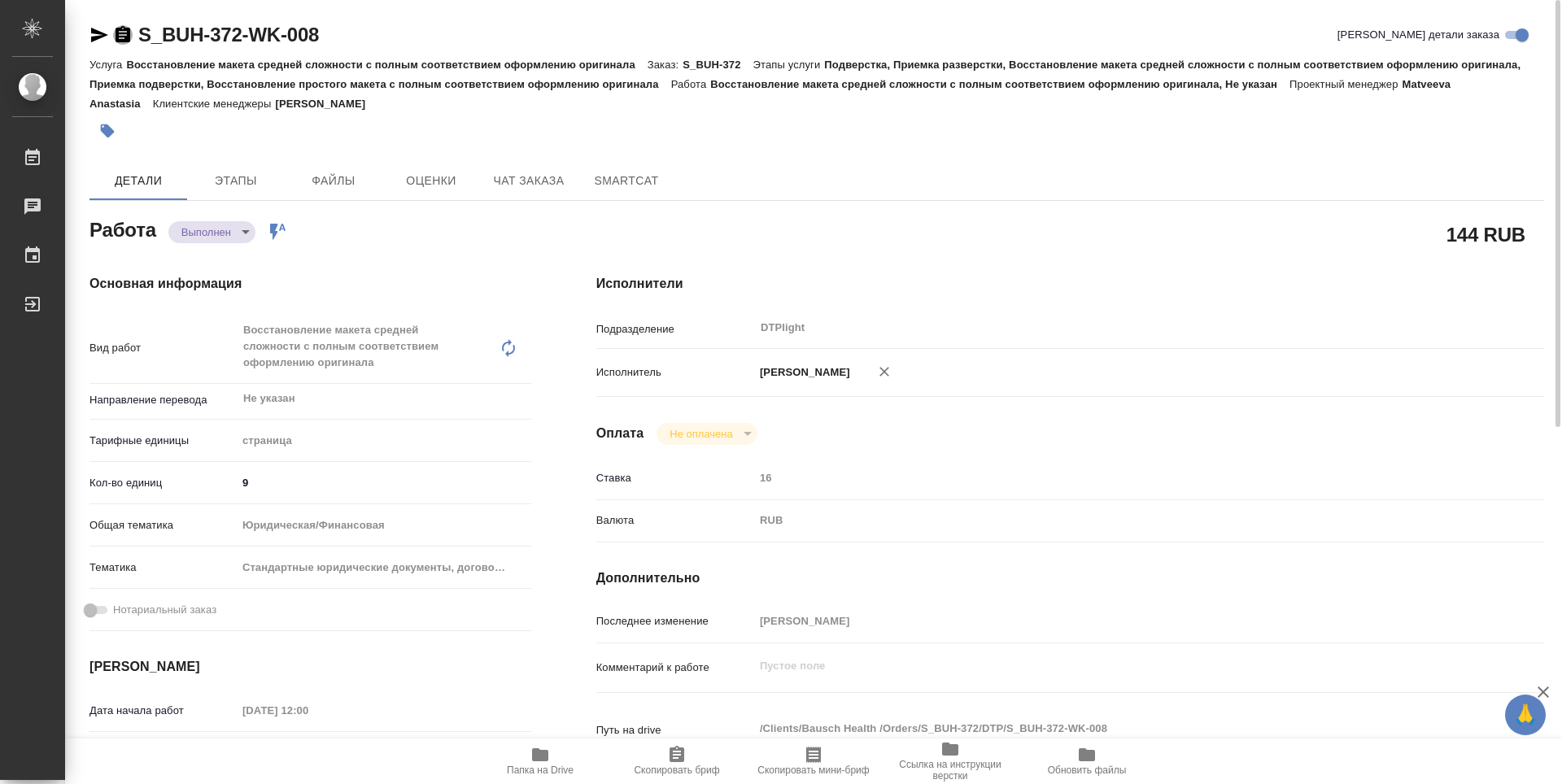
click at [121, 35] on icon "button" at bounding box center [122, 35] width 19 height 19
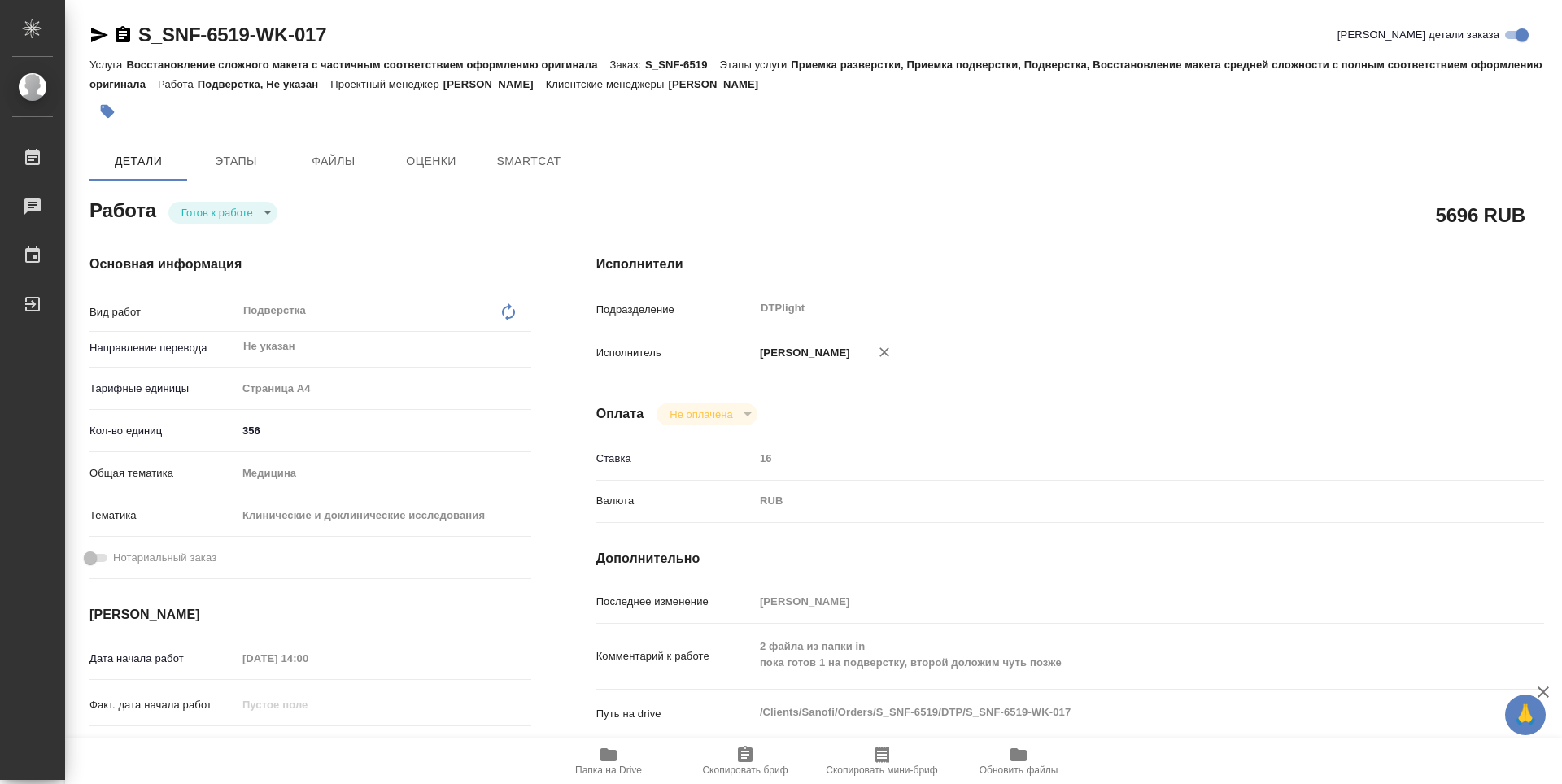
type textarea "x"
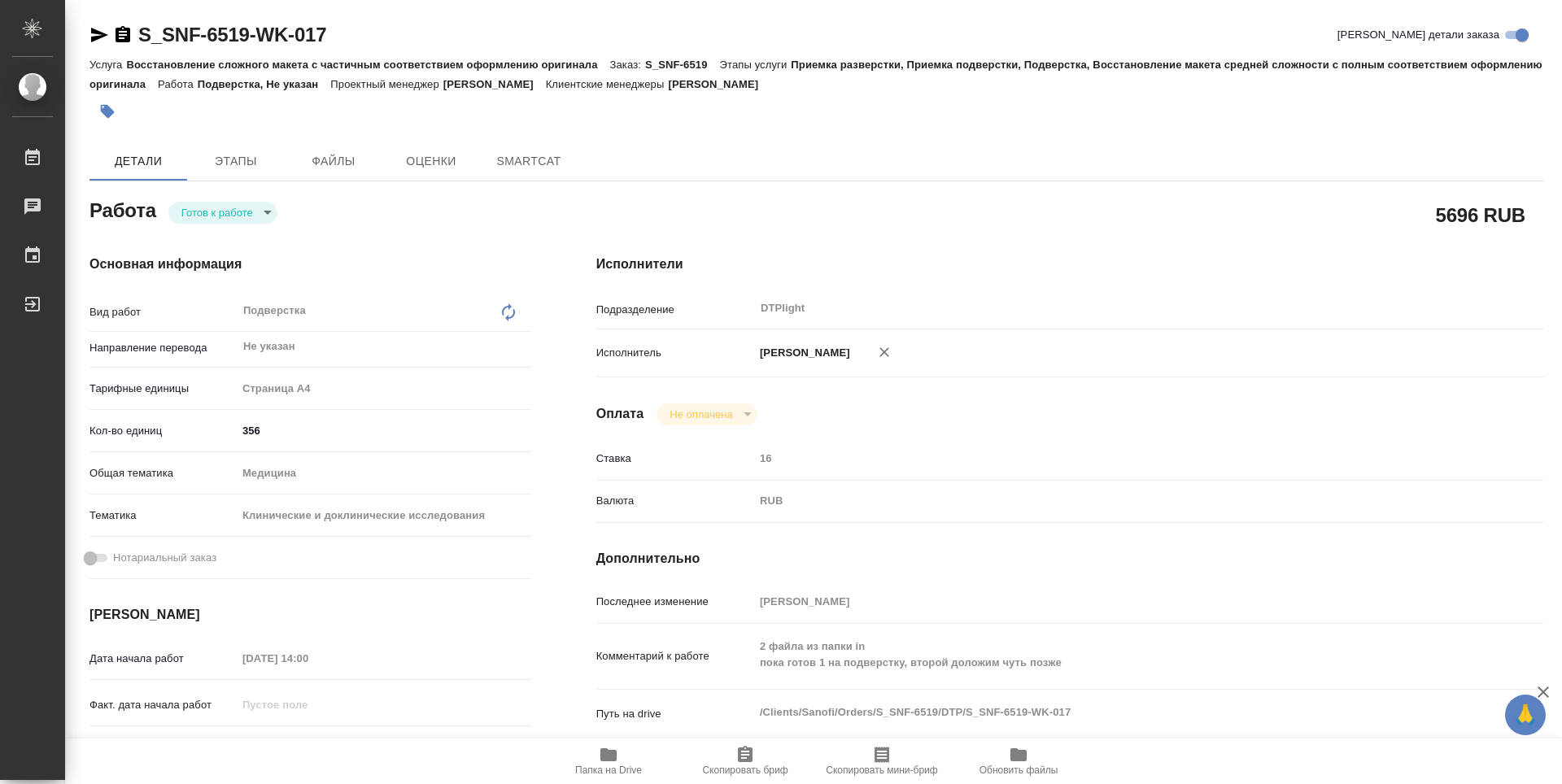
type textarea "x"
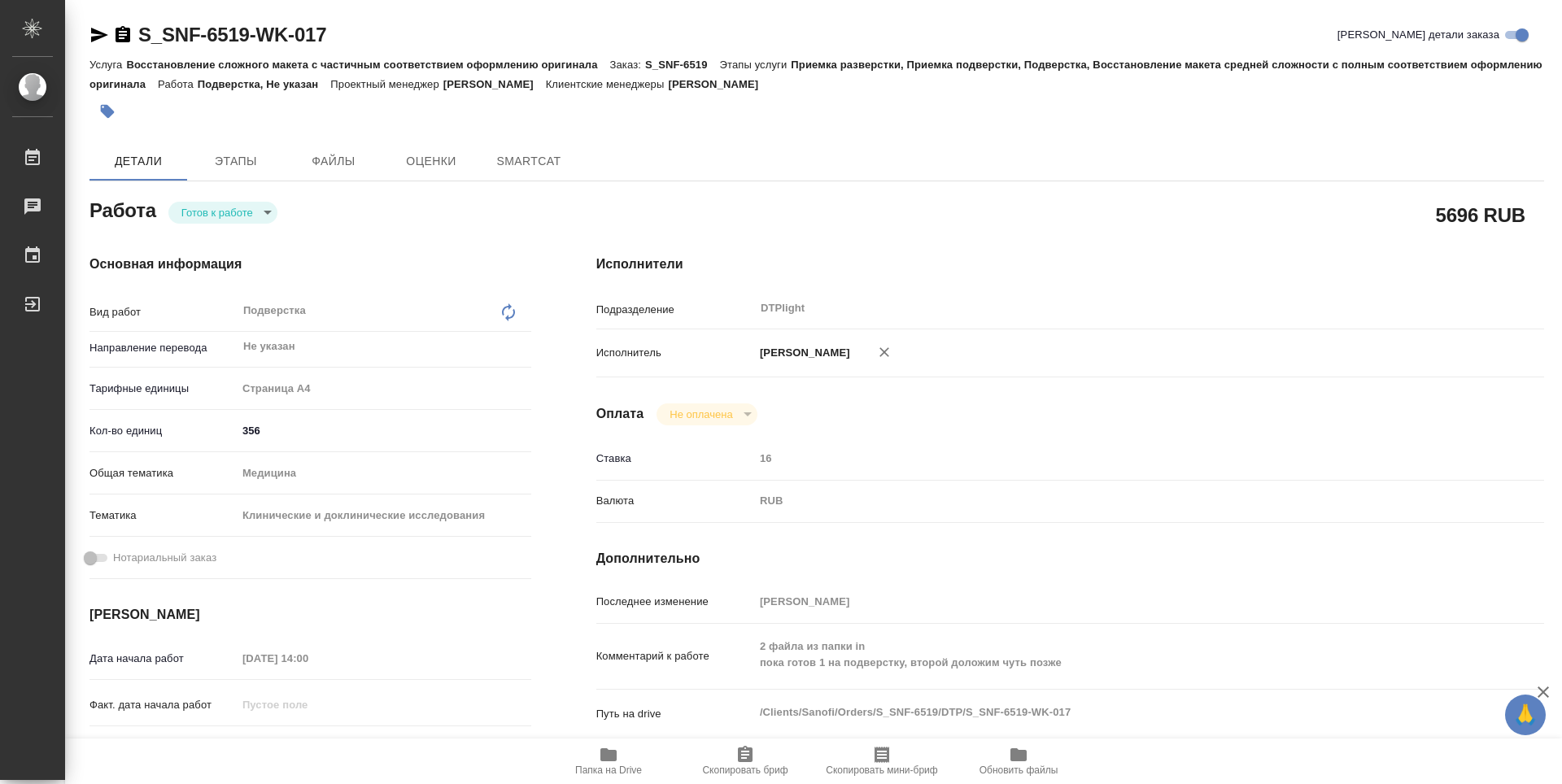
type textarea "x"
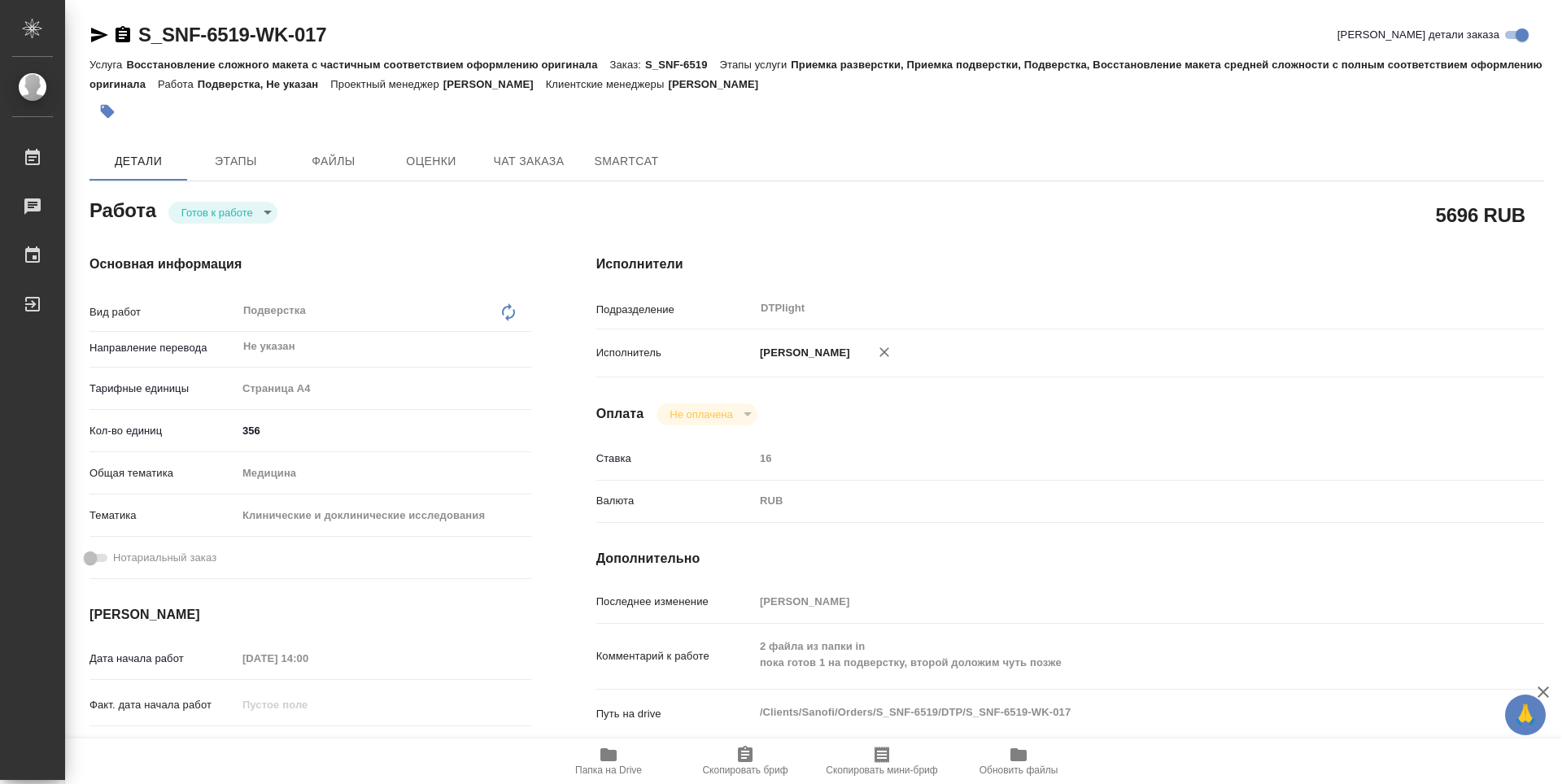
type textarea "x"
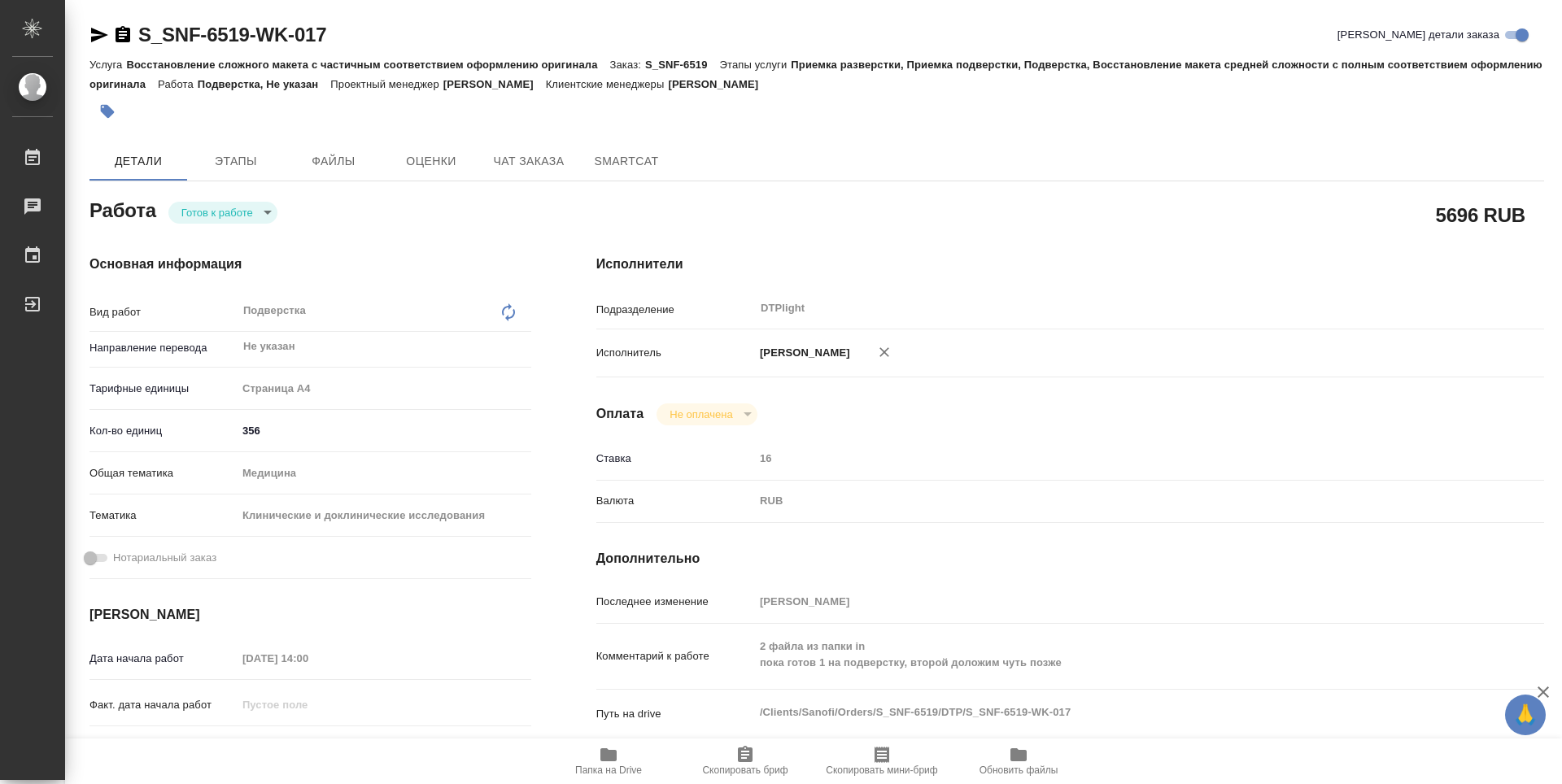
type textarea "x"
